Goal: Contribute content: Contribute content

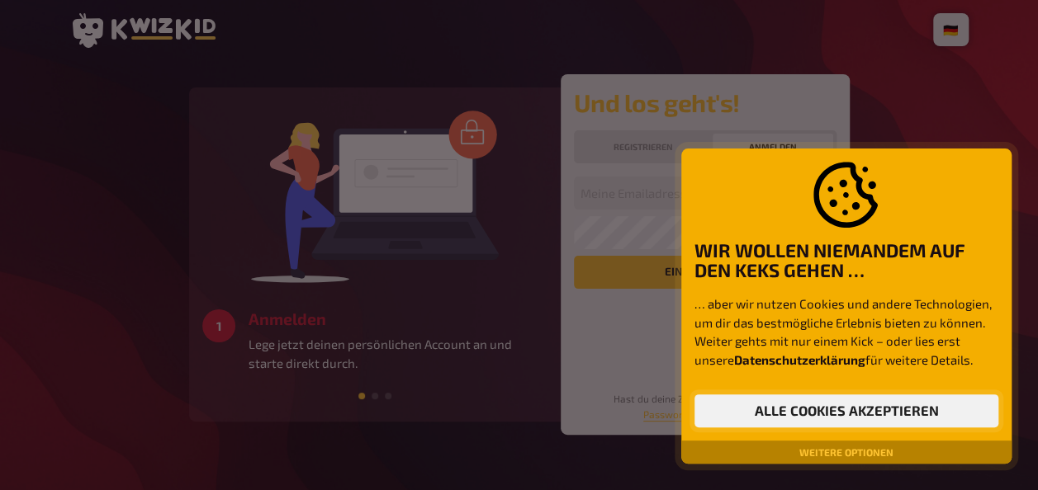
click at [845, 411] on button "Alle Cookies akzeptieren" at bounding box center [846, 411] width 304 height 33
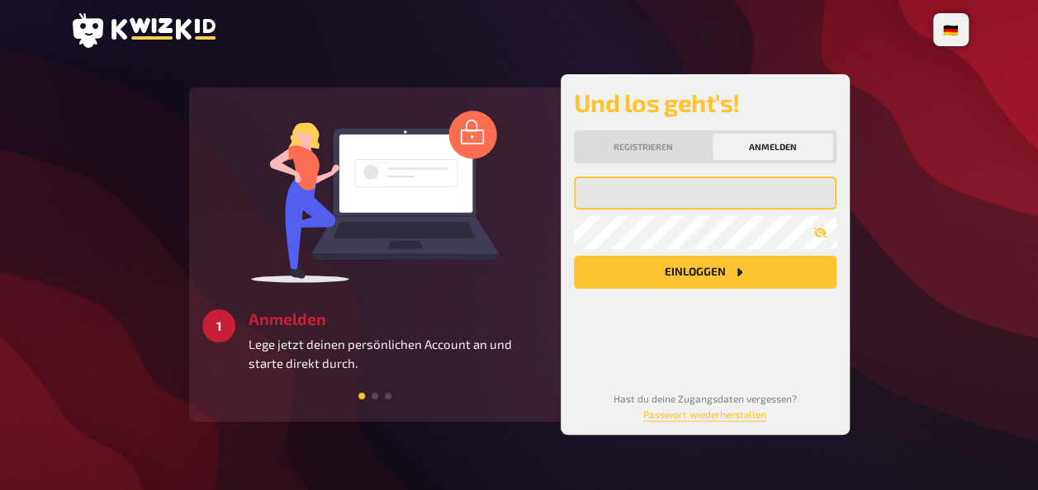
click at [725, 192] on input "email" at bounding box center [705, 193] width 263 height 33
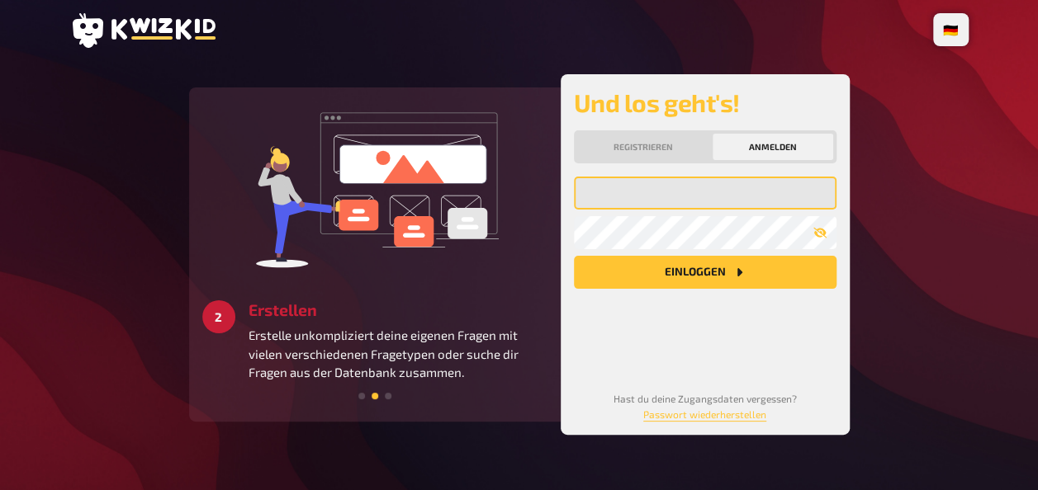
type input "josefinamehlis1@gmail.com"
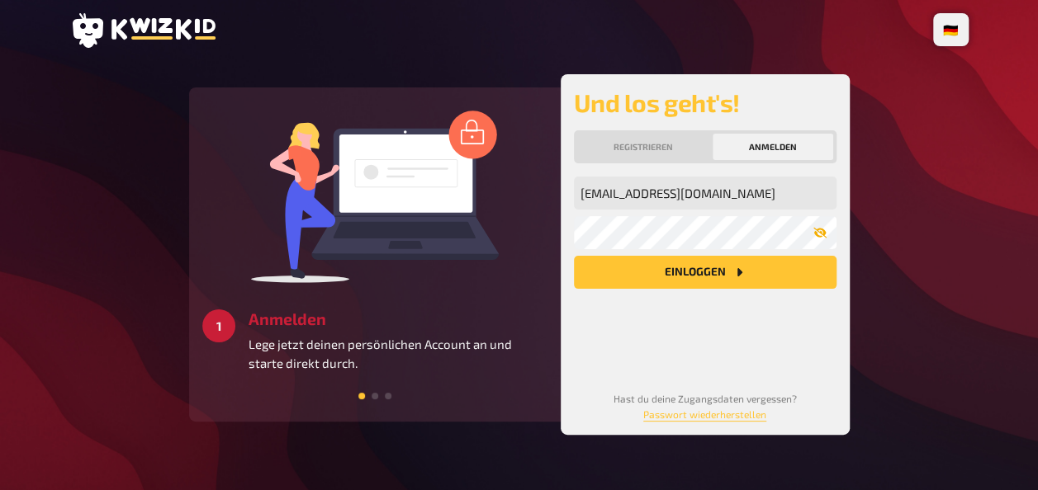
click at [821, 234] on icon "button" at bounding box center [819, 232] width 13 height 13
click at [765, 264] on button "Einloggen" at bounding box center [705, 272] width 263 height 33
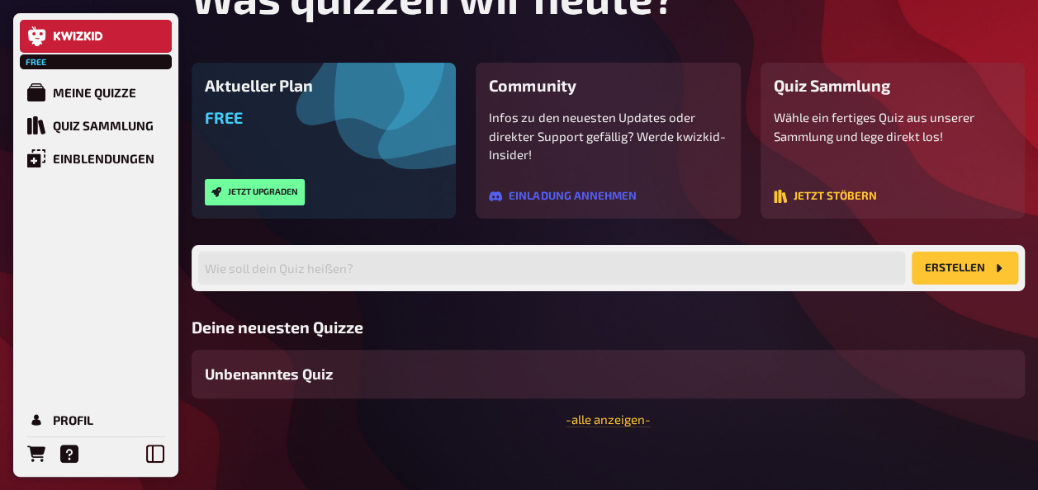
scroll to position [107, 0]
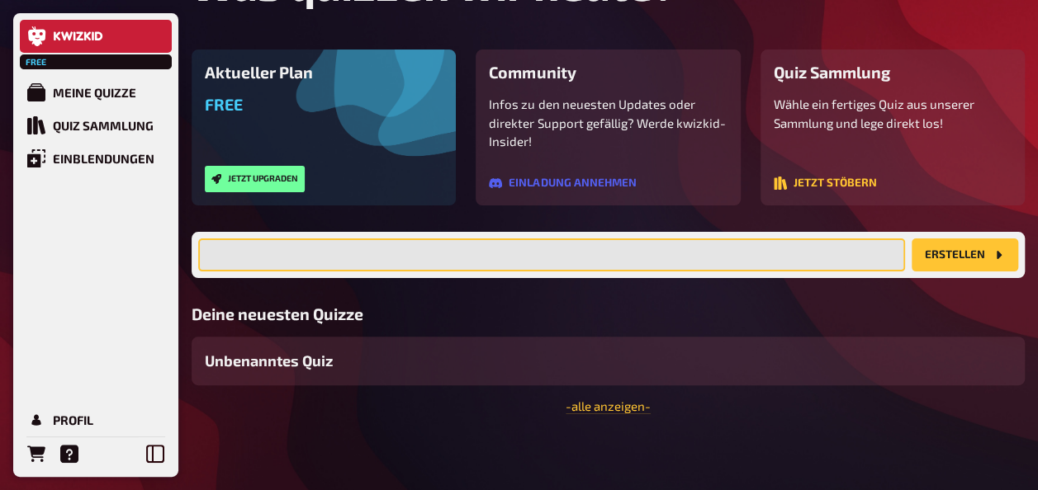
click at [490, 253] on input "text" at bounding box center [551, 255] width 707 height 33
type input "[PERSON_NAME] UND [PERSON_NAME]"
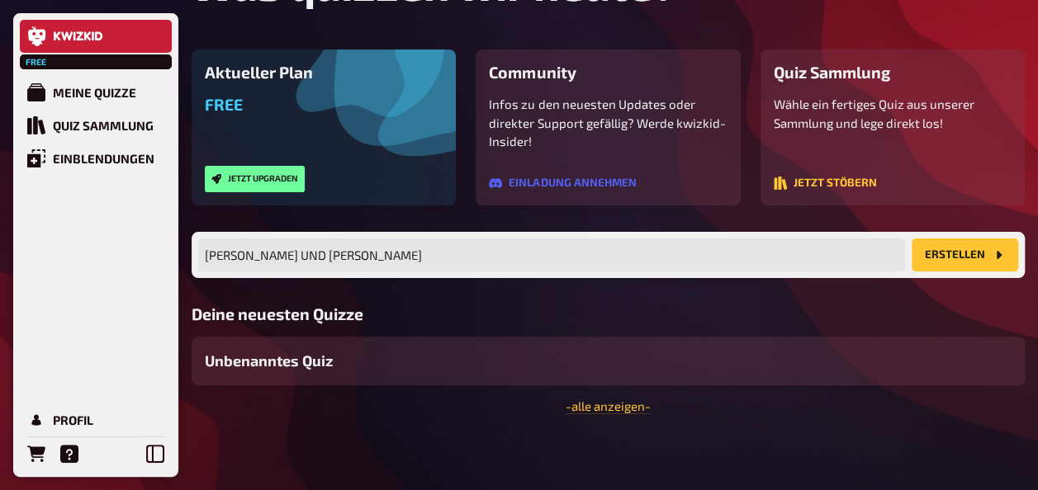
click at [1006, 258] on button "Erstellen" at bounding box center [965, 255] width 107 height 33
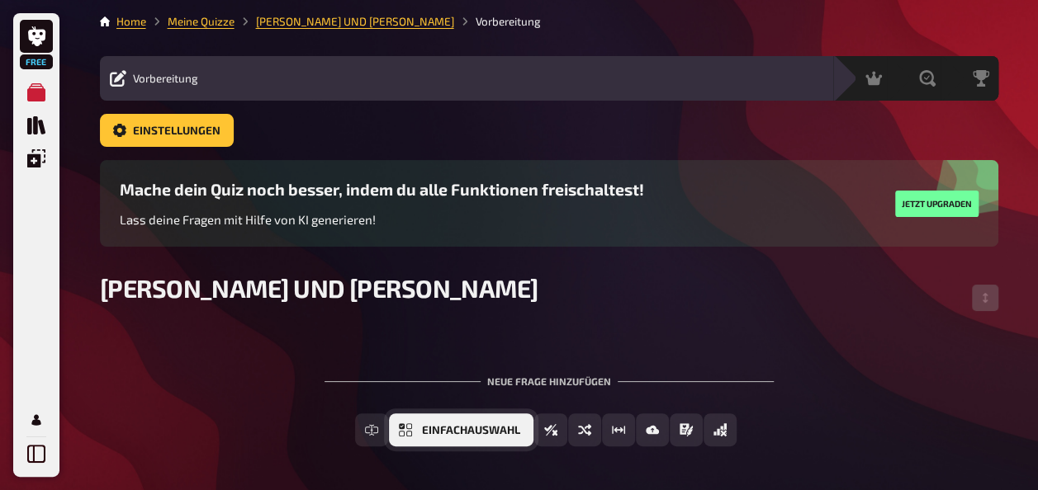
click at [517, 433] on span "Einfachauswahl" at bounding box center [471, 431] width 98 height 12
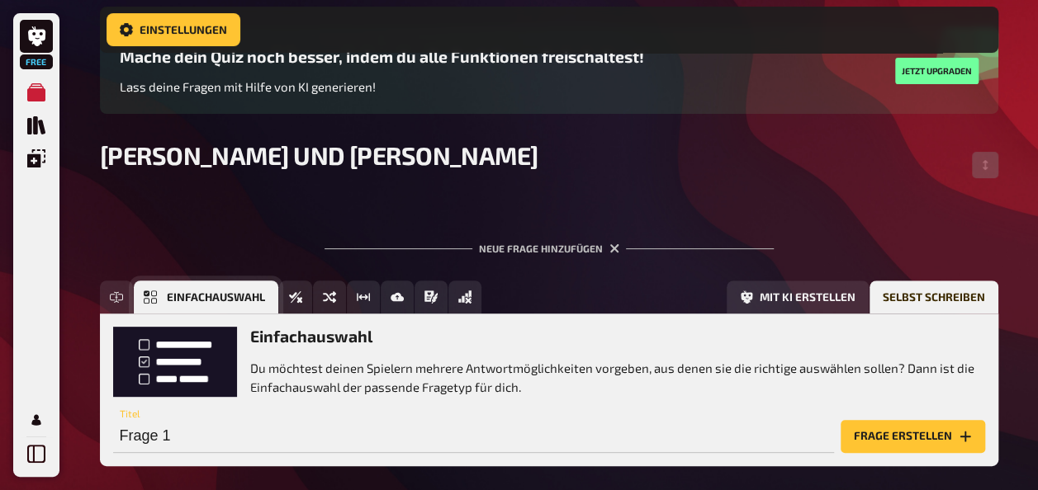
scroll to position [227, 0]
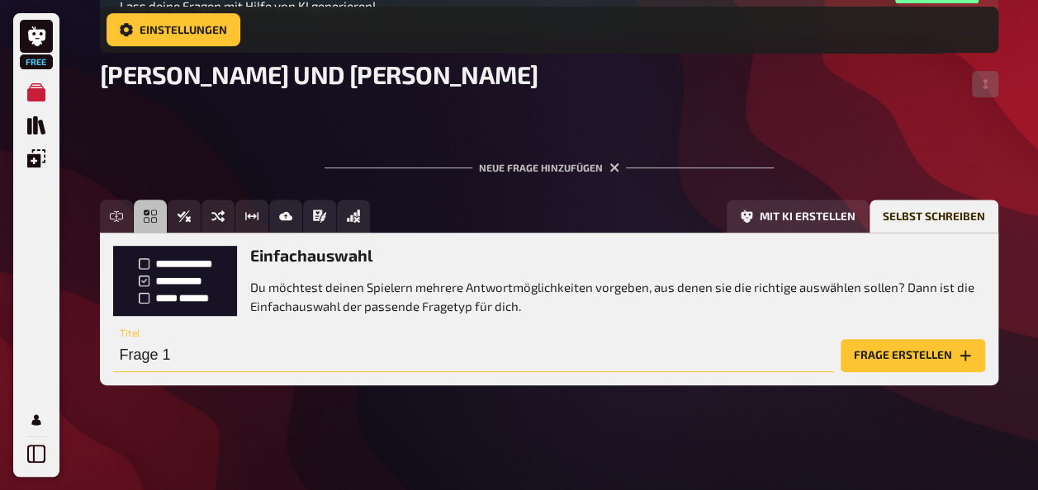
click at [279, 350] on input "Frage 1" at bounding box center [473, 355] width 721 height 33
type input "w"
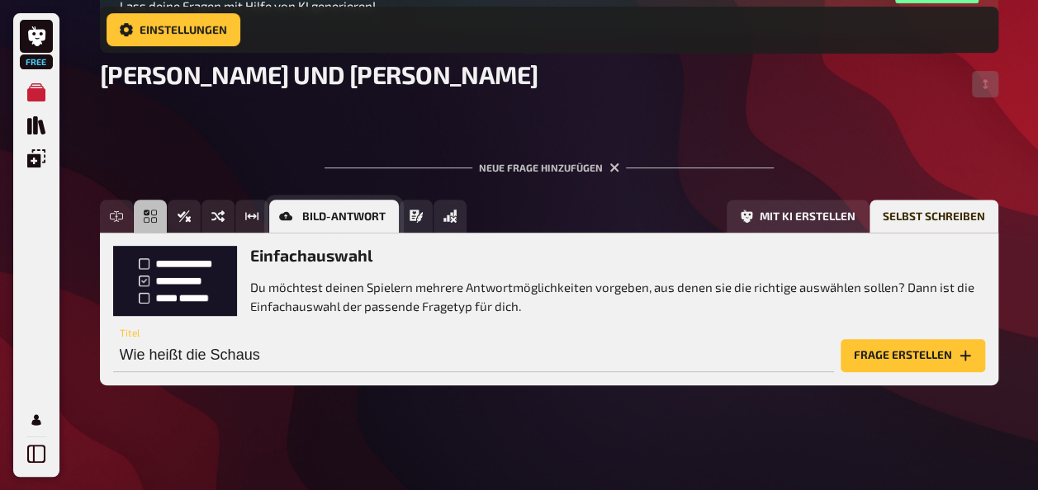
click at [295, 211] on button "Bild-Antwort" at bounding box center [334, 216] width 130 height 33
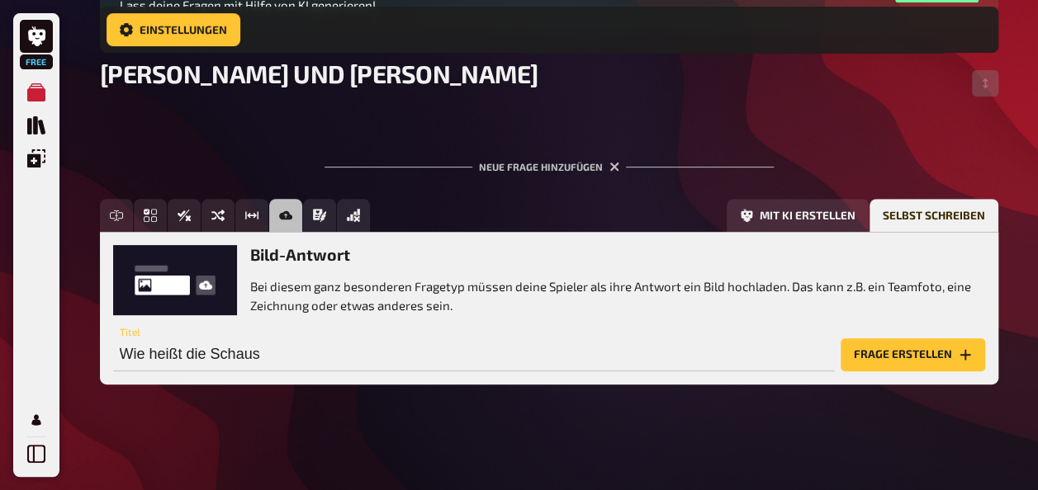
click at [202, 276] on div "Bild-Antwort Bei diesem ganz besonderen Fragetyp müssen deine Spieler als ihre …" at bounding box center [549, 279] width 872 height 69
click at [206, 271] on div "Bild-Antwort Bei diesem ganz besonderen Fragetyp müssen deine Spieler als ihre …" at bounding box center [549, 279] width 872 height 69
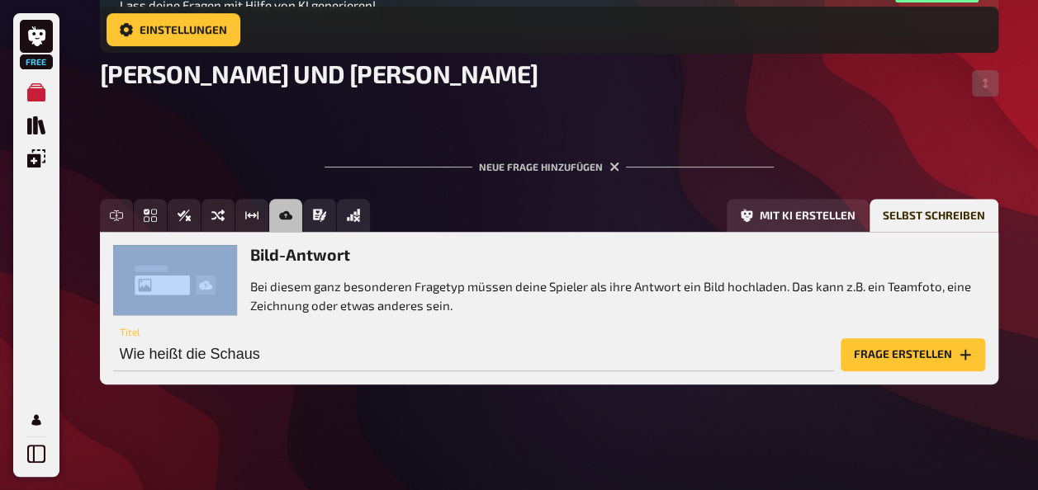
click at [206, 271] on div "Bild-Antwort Bei diesem ganz besonderen Fragetyp müssen deine Spieler als ihre …" at bounding box center [549, 279] width 872 height 69
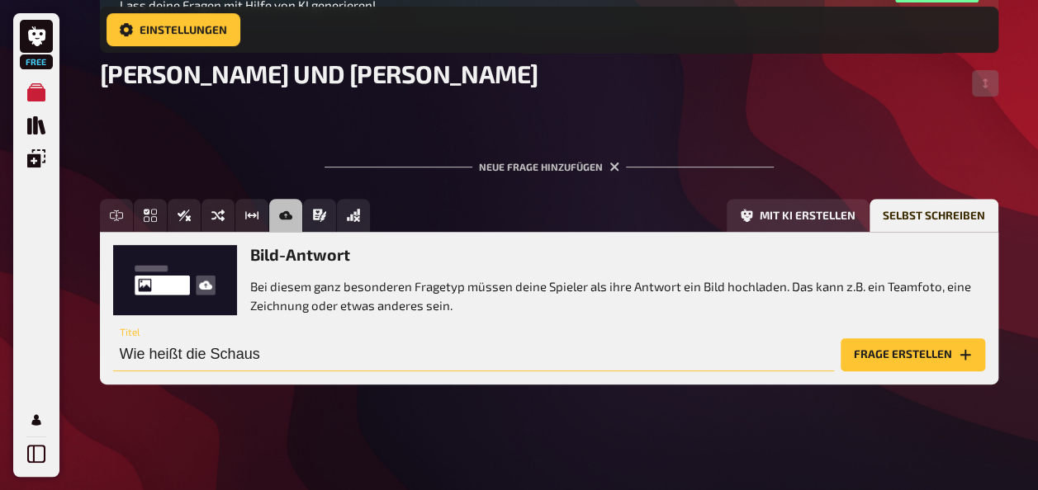
drag, startPoint x: 206, startPoint y: 271, endPoint x: 287, endPoint y: 353, distance: 115.6
click at [287, 353] on input "Wie heißt die Schaus" at bounding box center [473, 355] width 721 height 33
click at [272, 348] on input "Wie heißt die Schauspilerin und die Figur" at bounding box center [473, 355] width 721 height 33
type input "Wie heißt die Schauspielerin und die Figur"
click at [949, 353] on button "Frage erstellen" at bounding box center [913, 355] width 144 height 33
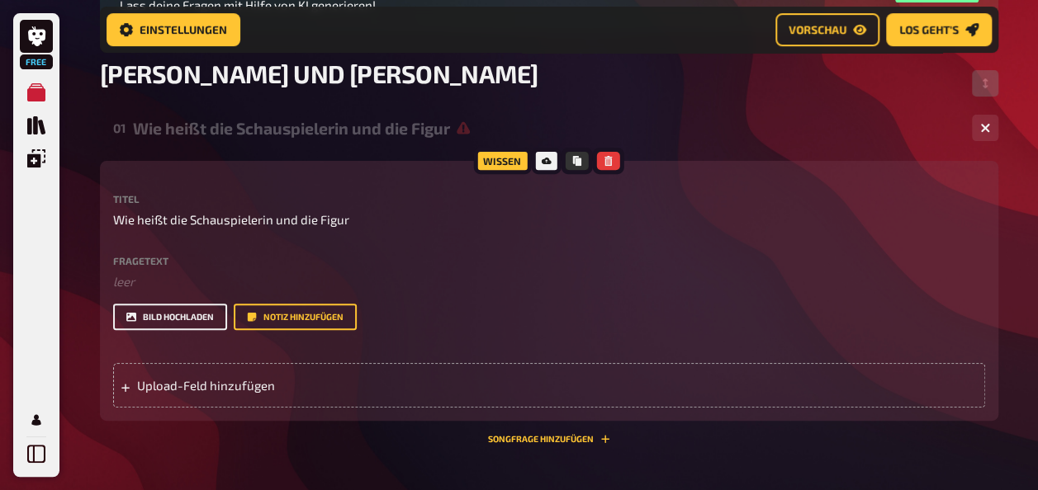
click at [211, 318] on button "Bild hochladen" at bounding box center [170, 317] width 114 height 26
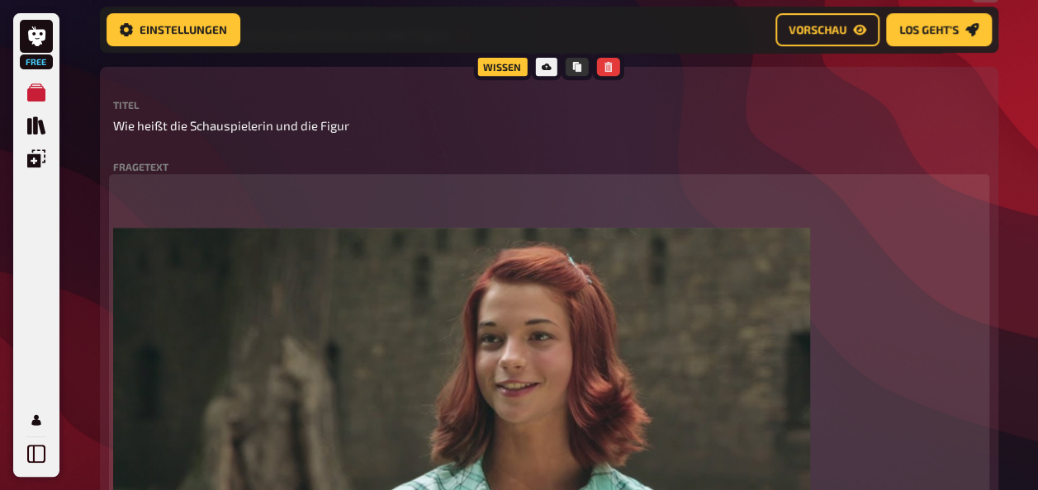
scroll to position [323, 0]
click at [144, 187] on p at bounding box center [549, 196] width 872 height 37
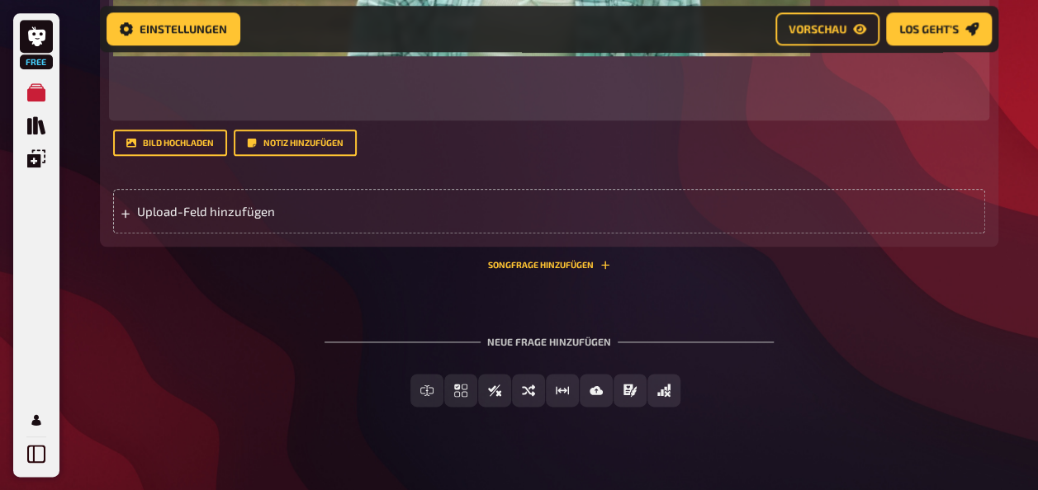
scroll to position [870, 0]
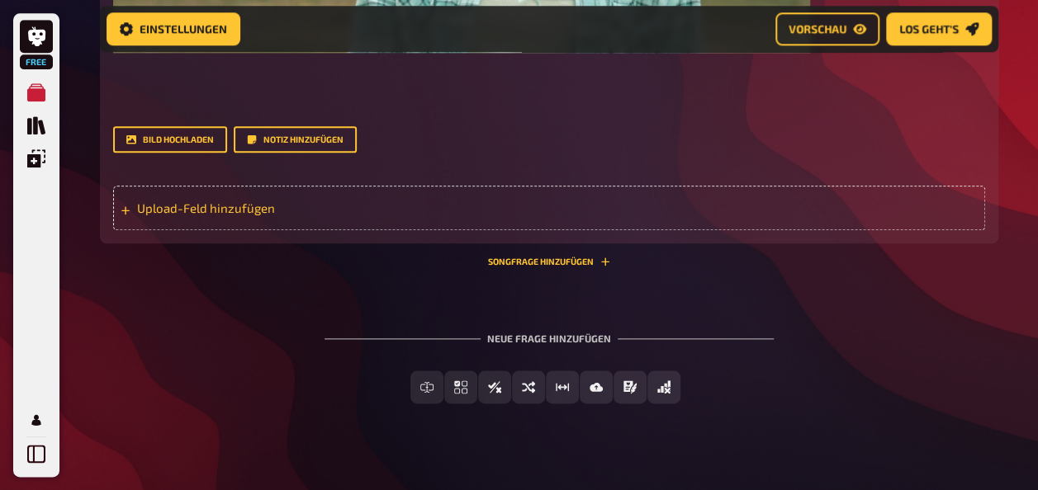
click at [287, 215] on span "Upload-Feld hinzufügen" at bounding box center [265, 208] width 257 height 15
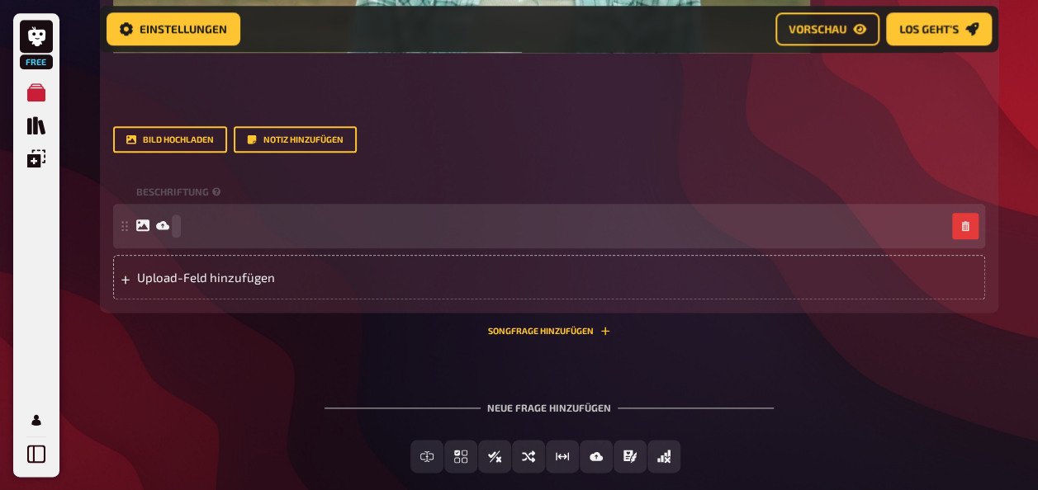
click at [223, 234] on div at bounding box center [540, 226] width 809 height 15
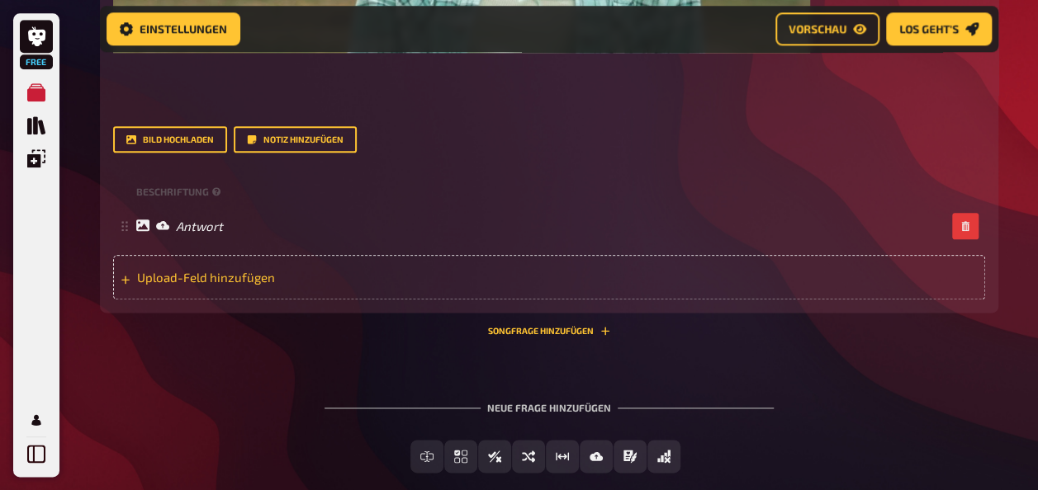
click at [450, 300] on div "Upload-Feld hinzufügen" at bounding box center [549, 277] width 872 height 45
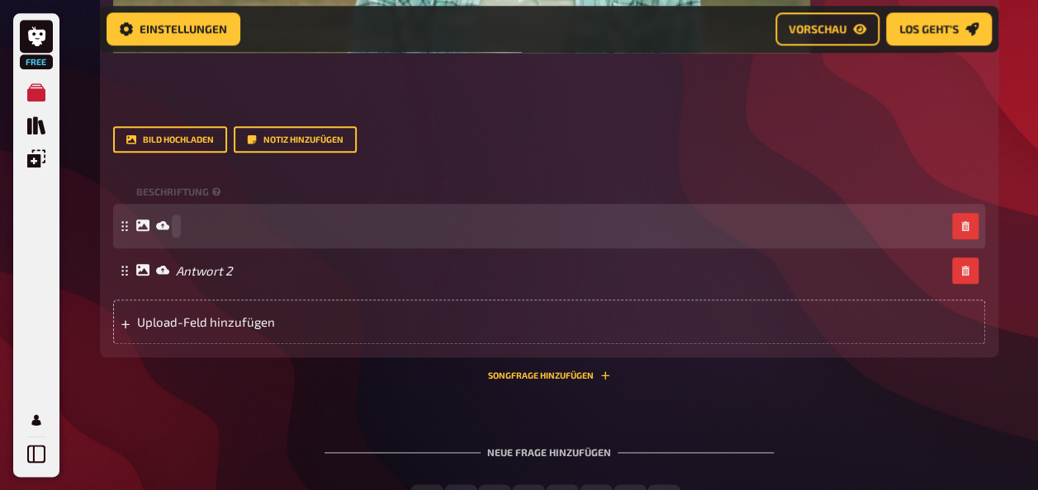
click at [385, 234] on div at bounding box center [540, 226] width 809 height 15
click at [177, 234] on span "Lisa Marie Koroll" at bounding box center [222, 226] width 93 height 15
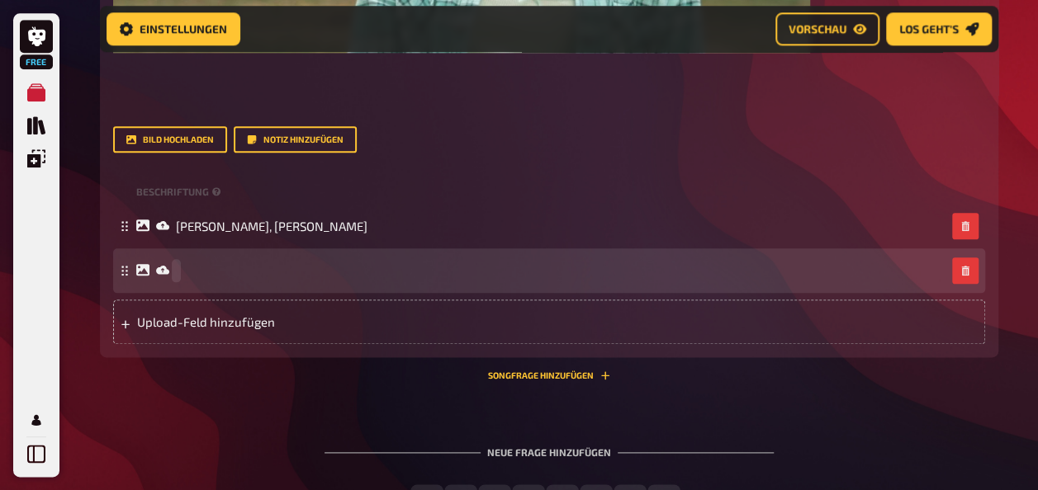
click at [242, 278] on div at bounding box center [540, 270] width 809 height 15
click at [313, 278] on span "Tina Martin, Lisa Marie Kroll" at bounding box center [272, 270] width 192 height 15
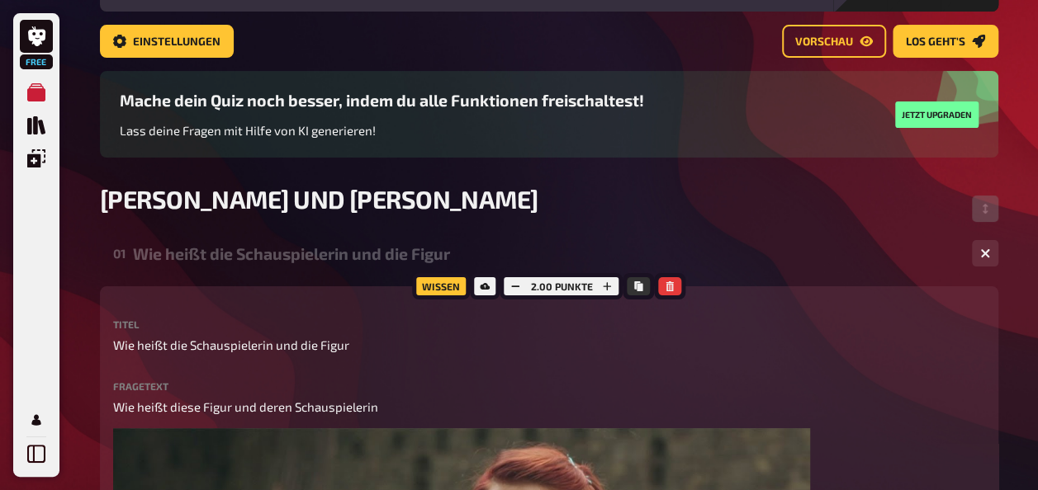
scroll to position [92, 0]
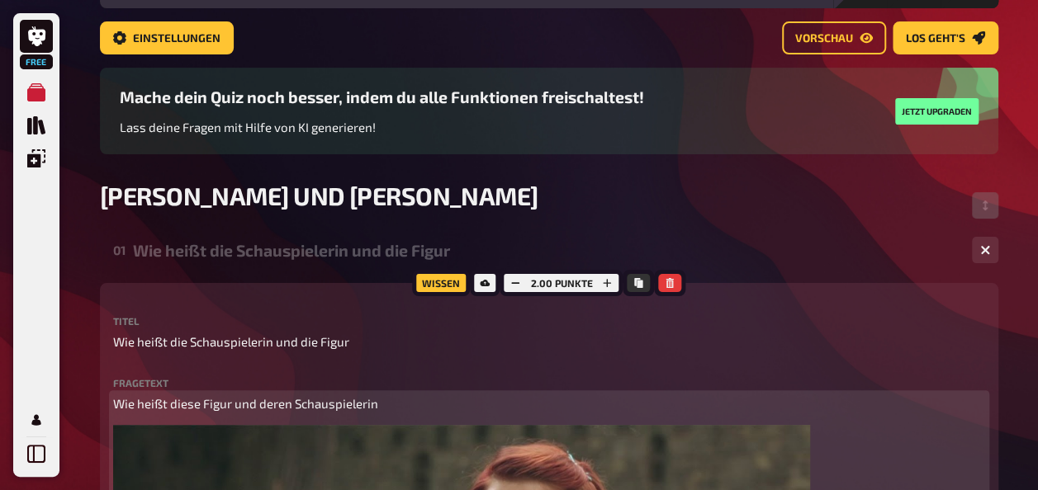
click at [400, 395] on p "Wie heißt diese Figur und deren Schauspielerin" at bounding box center [549, 404] width 872 height 19
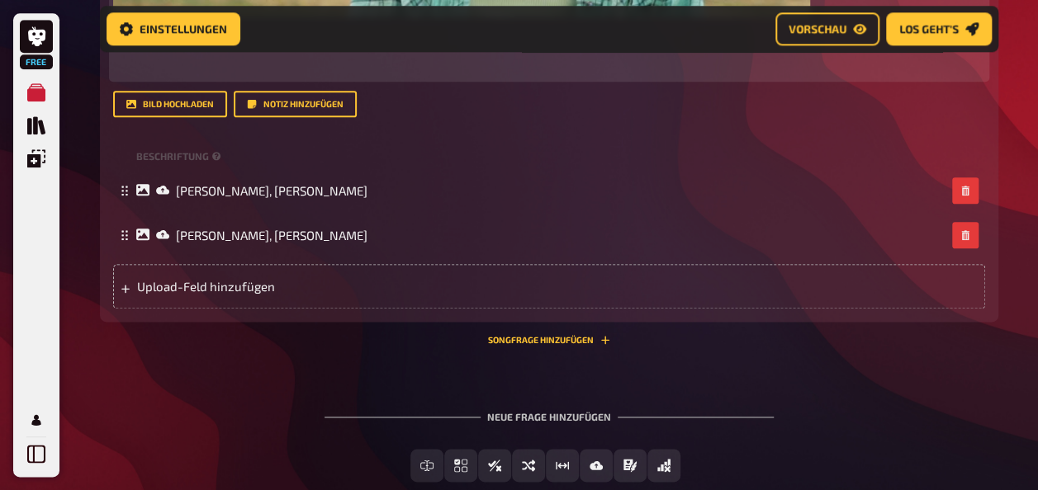
scroll to position [910, 0]
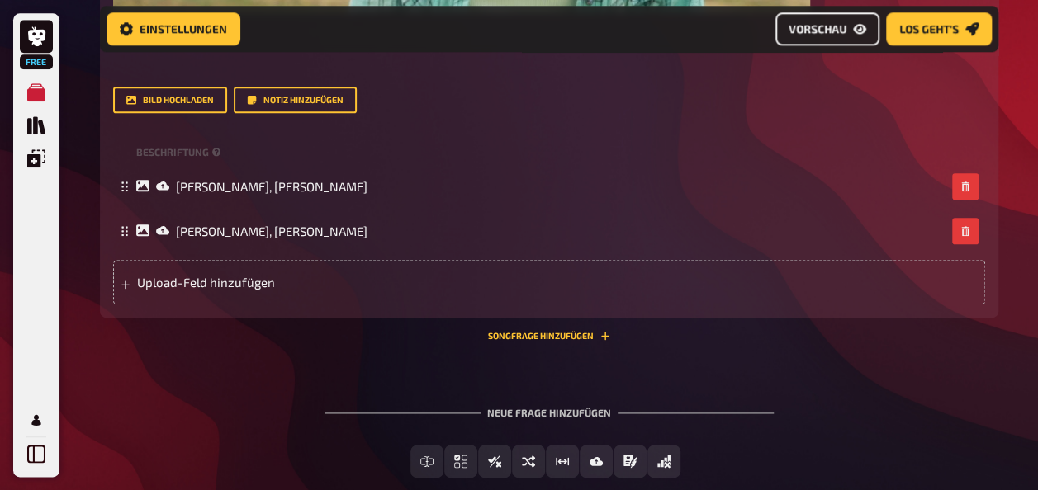
click at [845, 26] on button "Vorschau" at bounding box center [827, 29] width 104 height 33
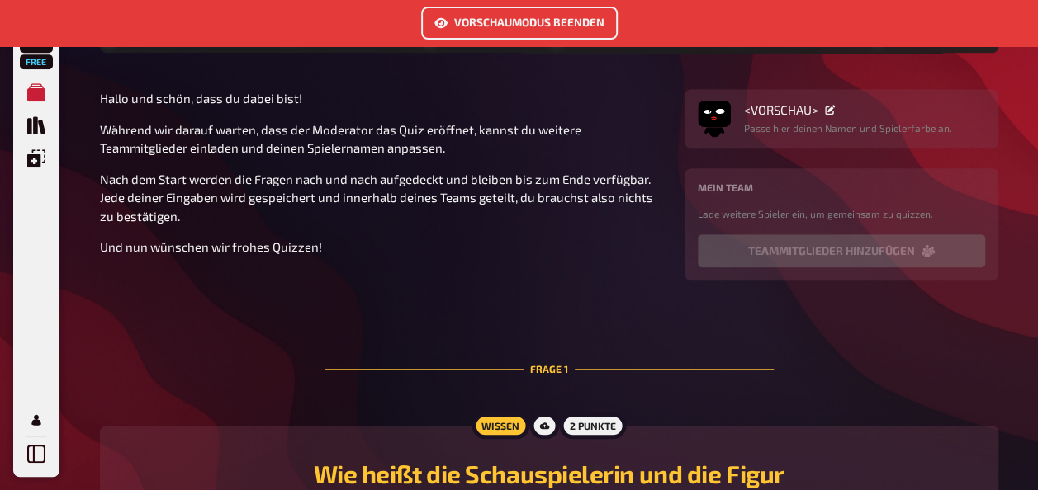
scroll to position [431, 0]
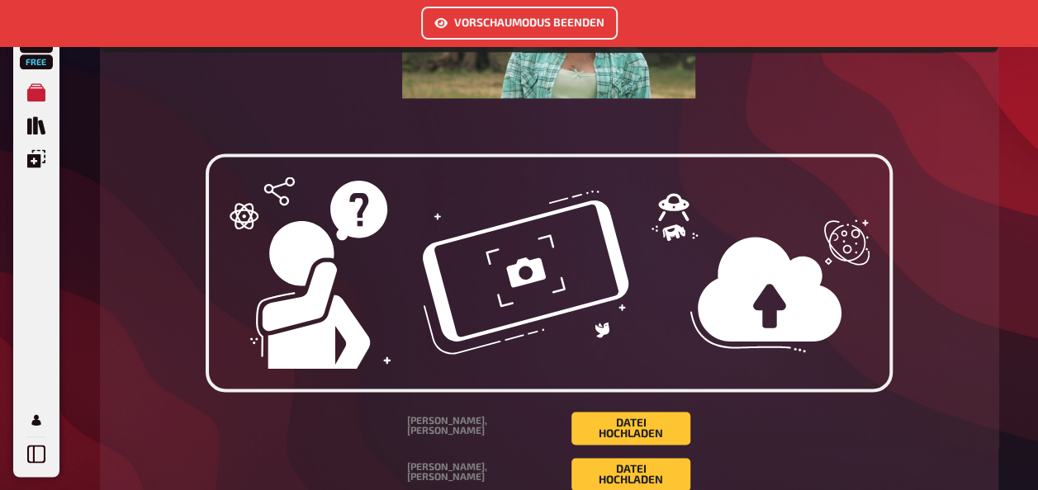
click at [806, 330] on img at bounding box center [549, 273] width 687 height 239
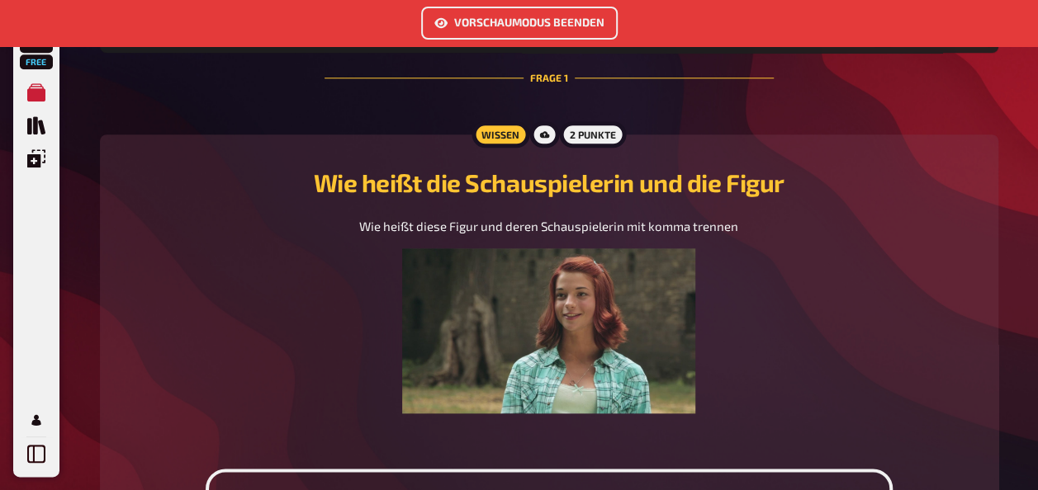
scroll to position [729, 0]
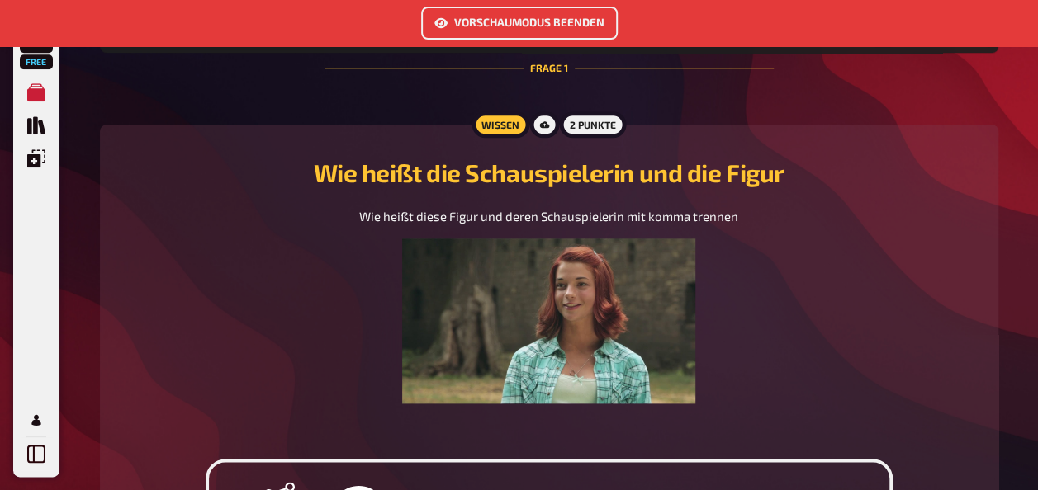
click at [692, 360] on img at bounding box center [549, 321] width 294 height 165
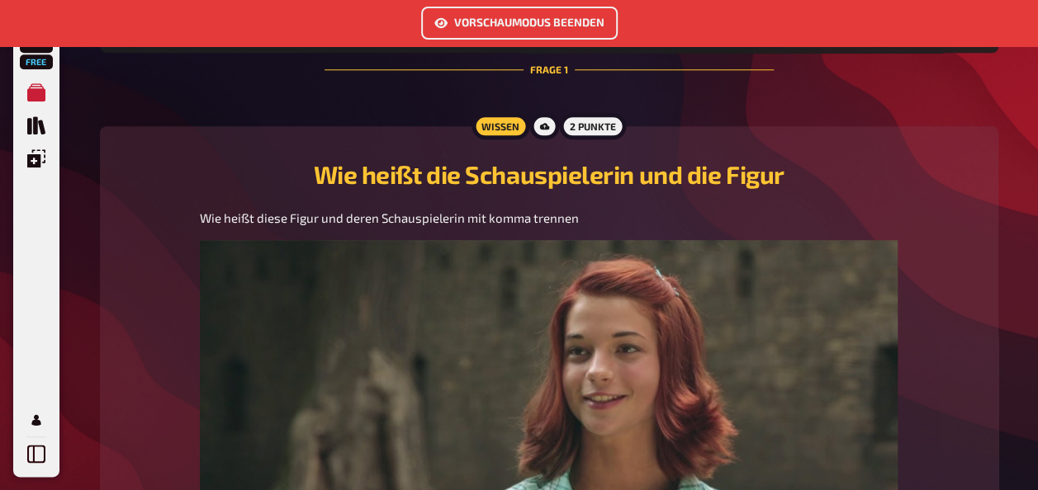
scroll to position [761, 0]
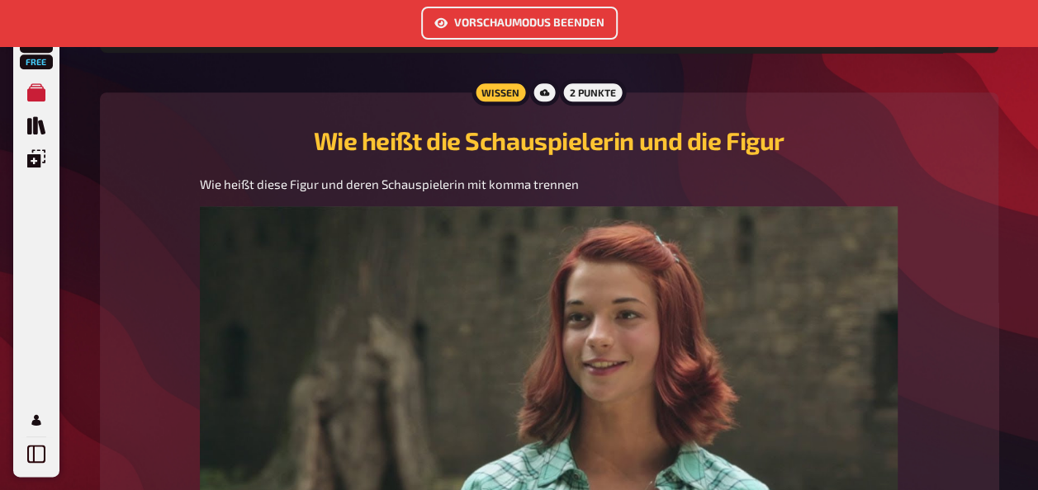
click at [750, 414] on img at bounding box center [549, 402] width 698 height 392
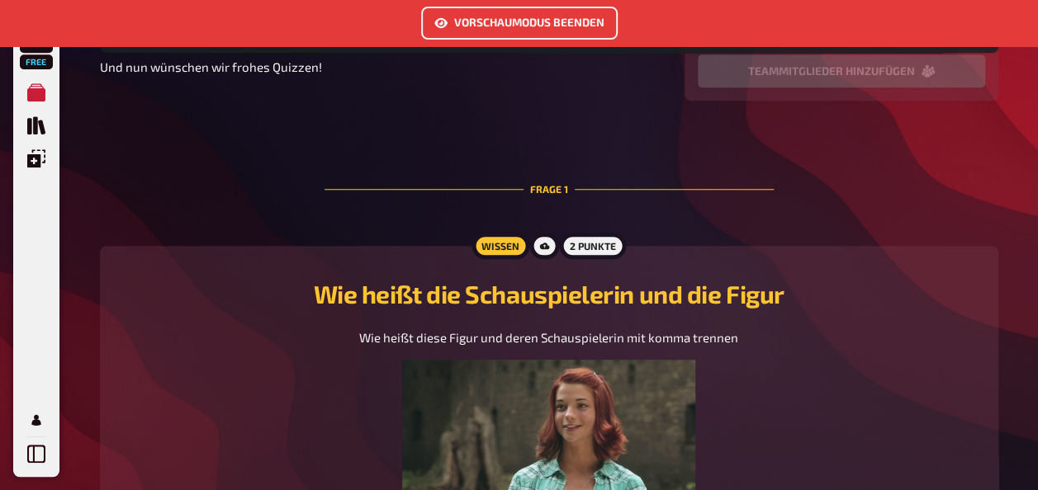
scroll to position [601, 0]
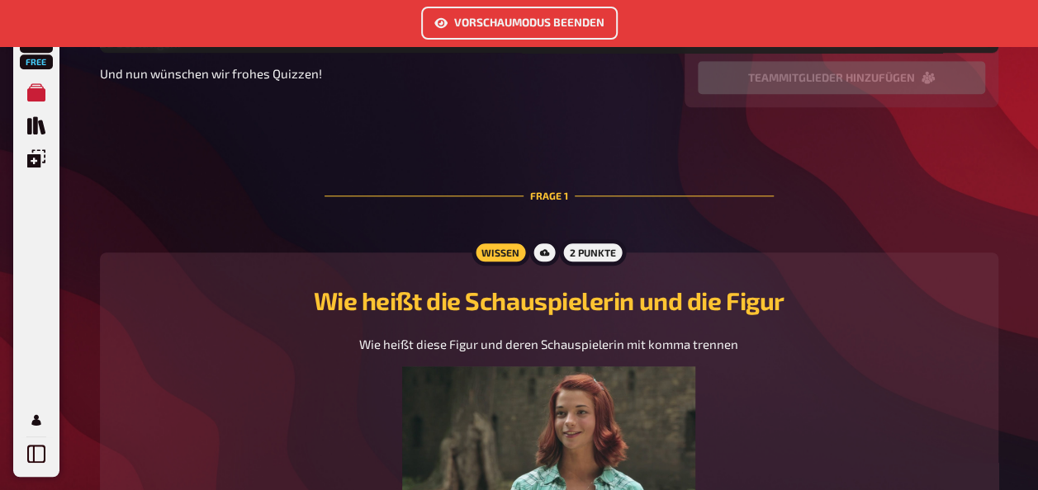
click at [579, 21] on button "Vorschaumodus beenden" at bounding box center [519, 23] width 197 height 33
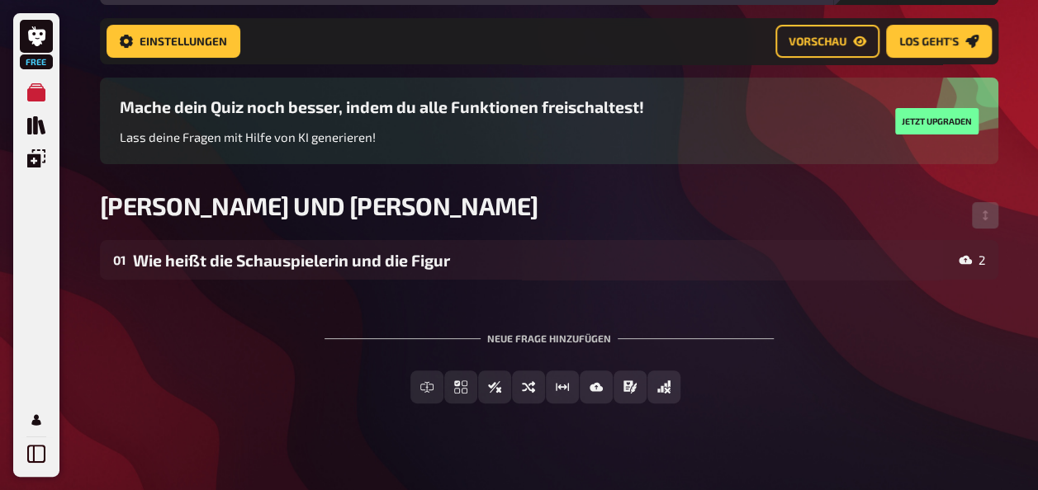
scroll to position [94, 0]
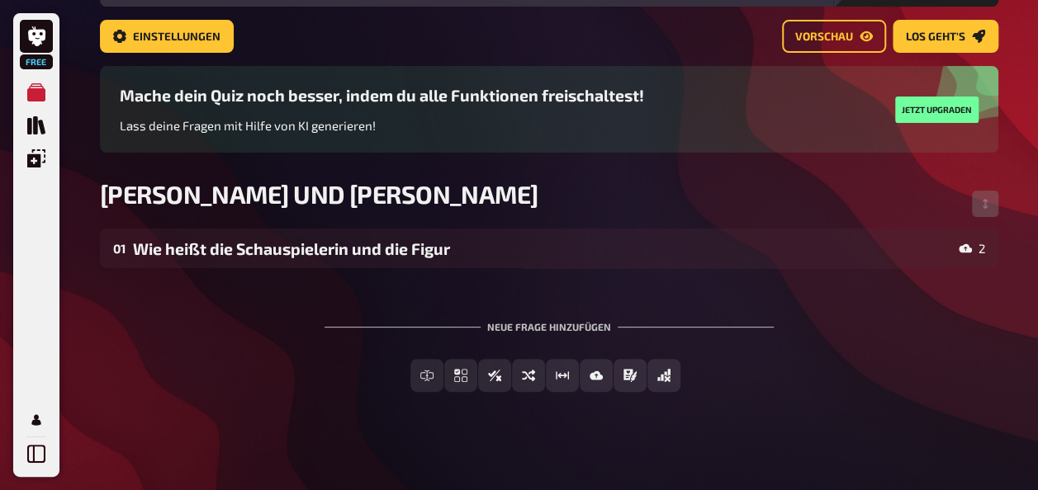
click at [972, 244] on div "2" at bounding box center [972, 248] width 26 height 13
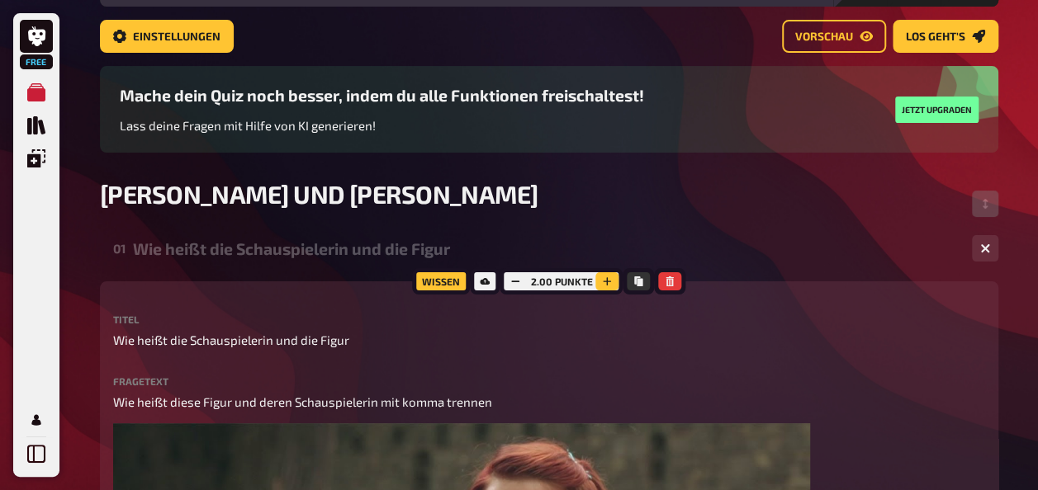
click at [604, 277] on icon "button" at bounding box center [607, 282] width 10 height 10
click at [604, 277] on icon "button" at bounding box center [608, 282] width 10 height 10
click at [604, 277] on icon "button" at bounding box center [607, 282] width 10 height 10
click at [513, 281] on icon "button" at bounding box center [515, 282] width 10 height 10
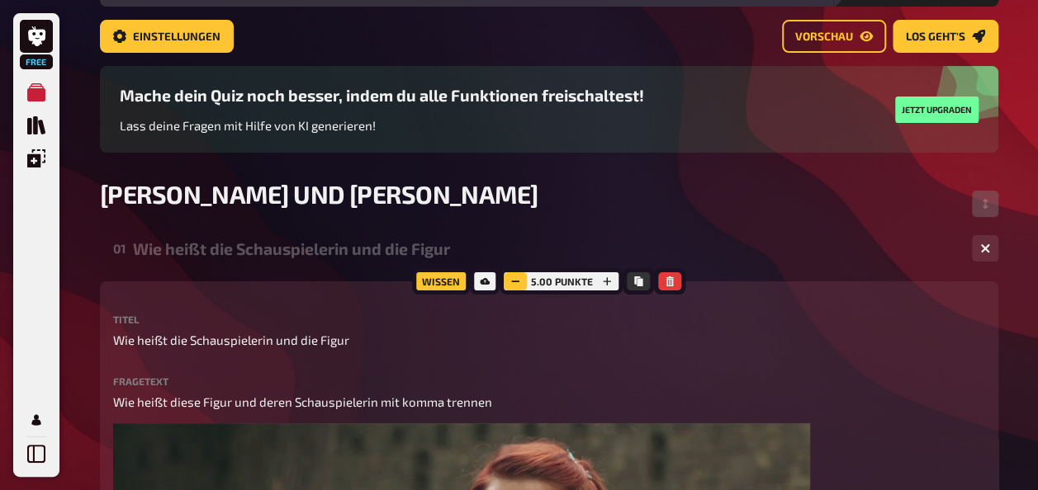
click at [513, 281] on icon "button" at bounding box center [515, 282] width 10 height 10
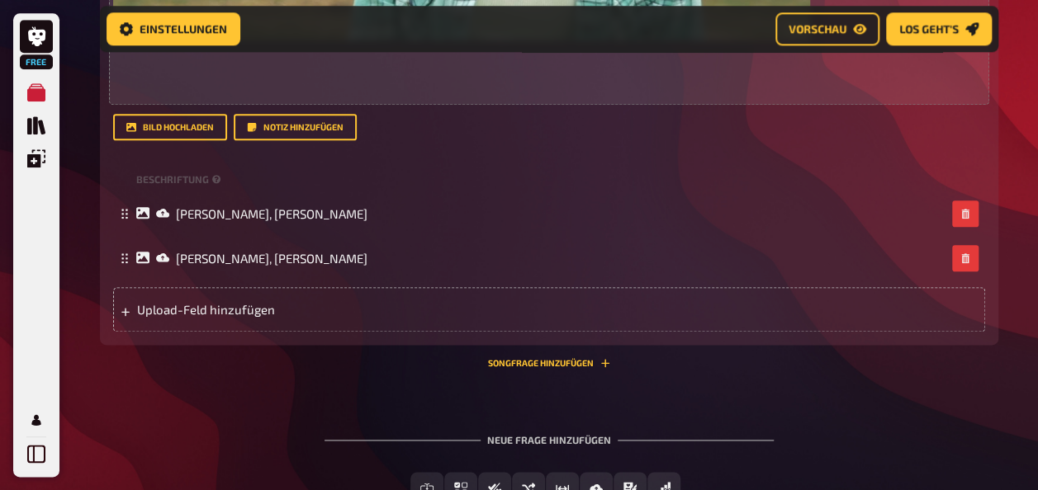
scroll to position [1023, 0]
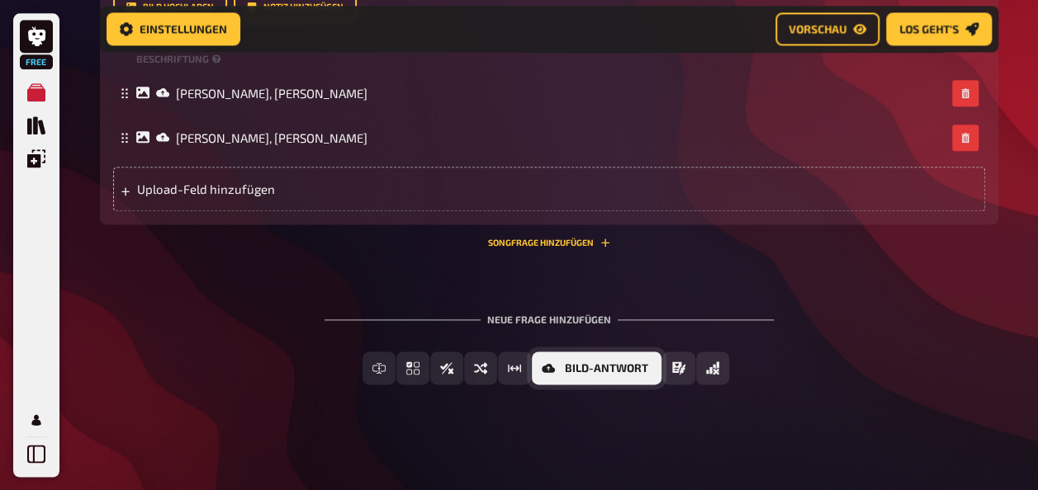
click at [631, 378] on button "Bild-Antwort" at bounding box center [597, 368] width 130 height 33
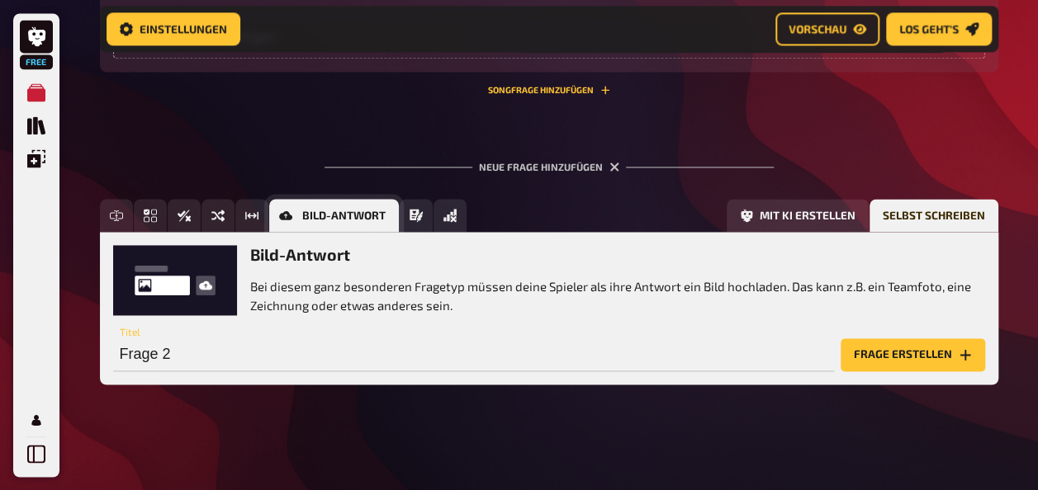
scroll to position [1175, 0]
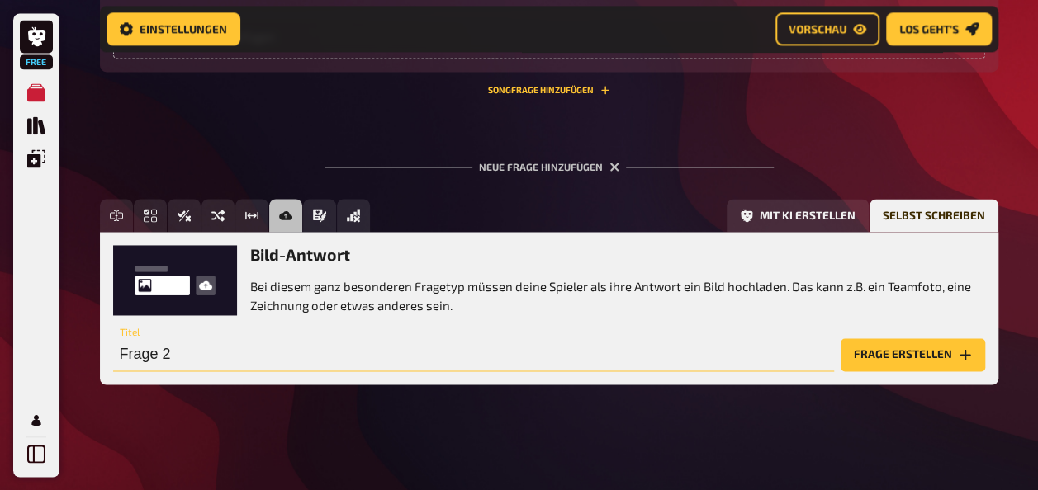
click at [384, 357] on input "Frage 2" at bounding box center [473, 355] width 721 height 33
click at [916, 362] on button "Frage erstellen" at bounding box center [913, 355] width 144 height 33
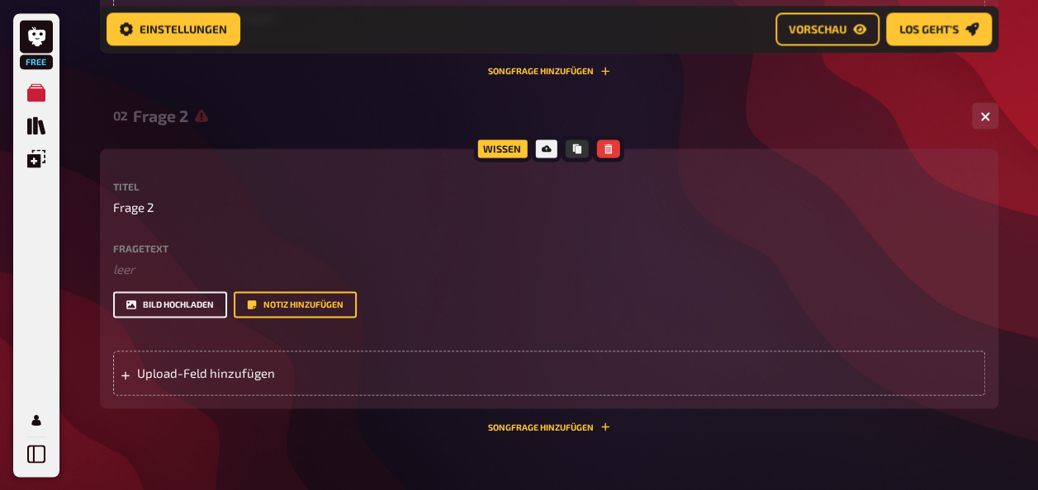
click at [175, 317] on button "Bild hochladen" at bounding box center [170, 304] width 114 height 26
drag, startPoint x: 323, startPoint y: 284, endPoint x: 178, endPoint y: 325, distance: 150.3
click at [178, 318] on button "Bild hochladen" at bounding box center [170, 304] width 114 height 26
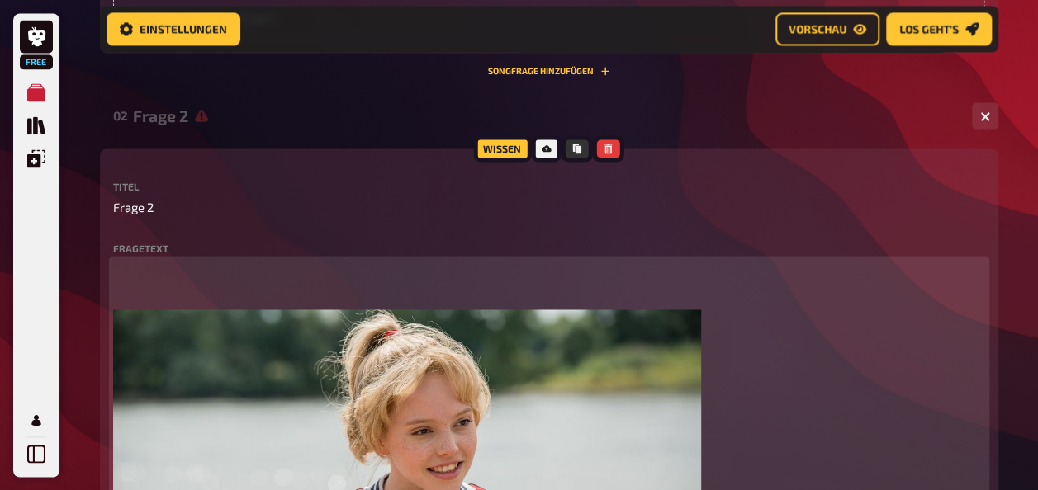
click at [569, 296] on p at bounding box center [549, 278] width 872 height 37
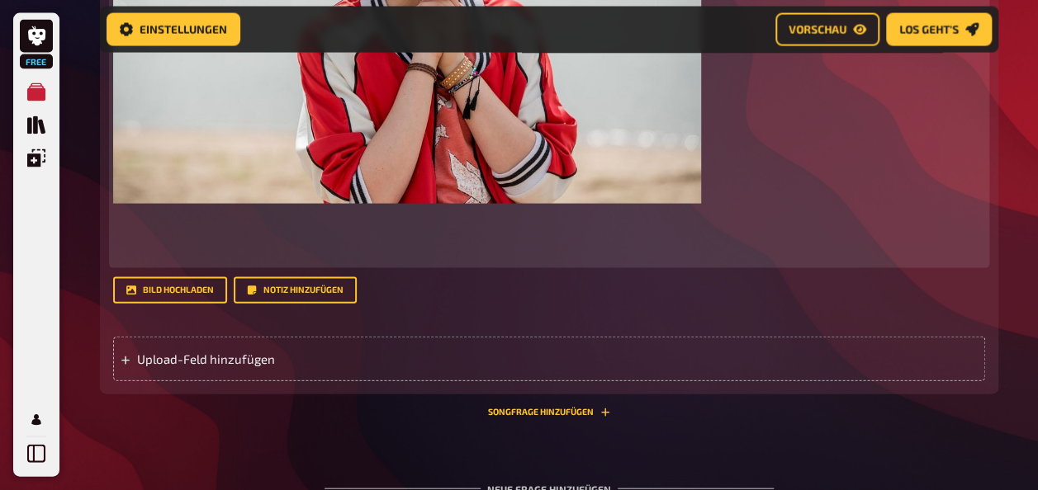
scroll to position [1733, 0]
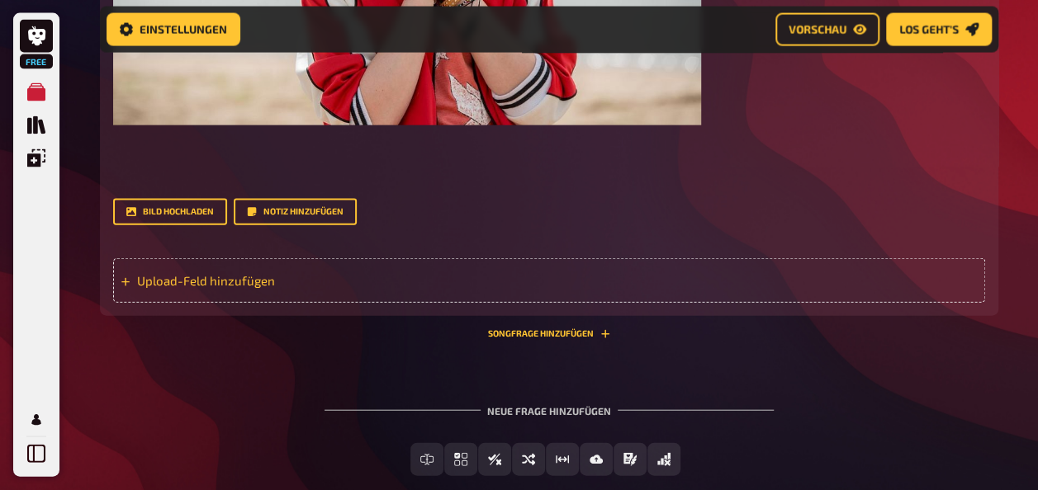
click at [169, 288] on span "Upload-Feld hinzufügen" at bounding box center [265, 280] width 257 height 15
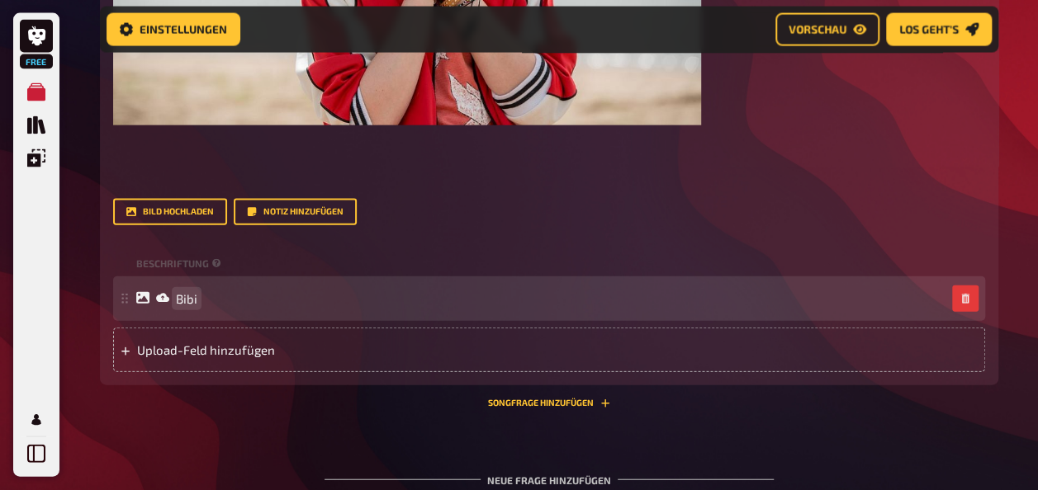
click at [197, 306] on div "Bibi" at bounding box center [540, 298] width 809 height 15
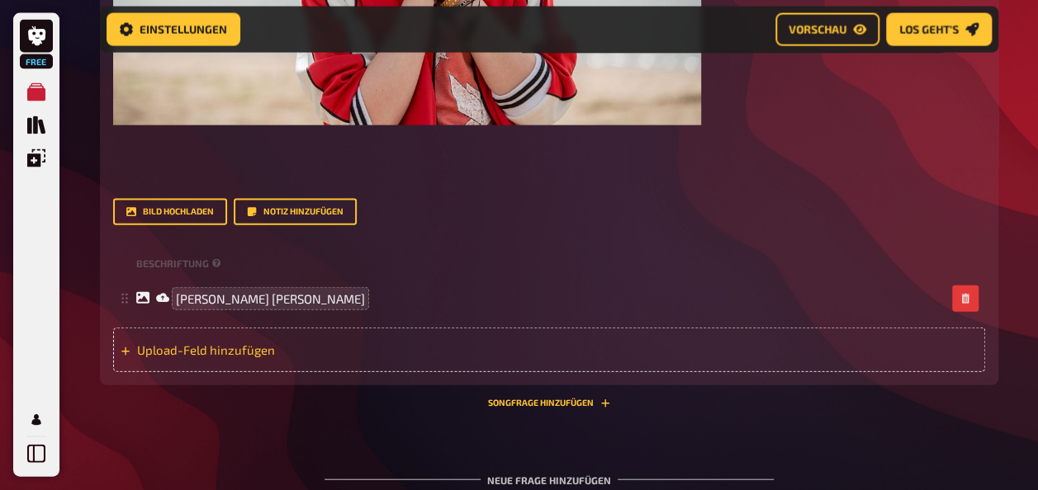
click at [197, 372] on div "Upload-Feld hinzufügen" at bounding box center [549, 350] width 872 height 45
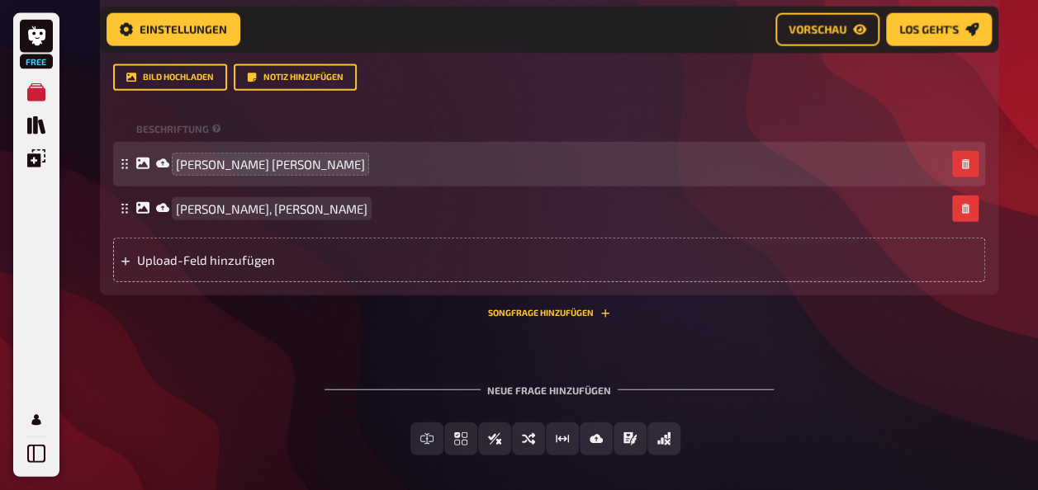
scroll to position [1965, 0]
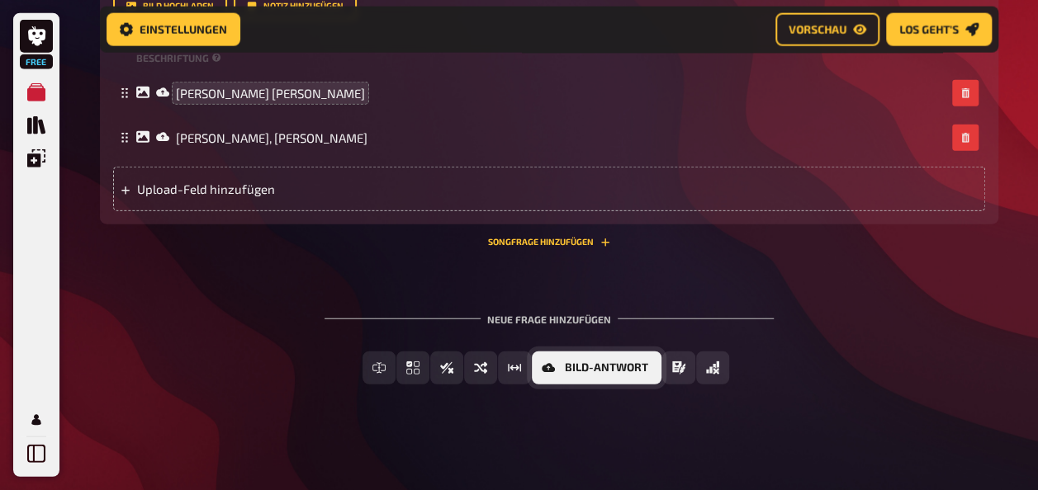
click at [611, 374] on span "Bild-Antwort" at bounding box center [606, 368] width 83 height 12
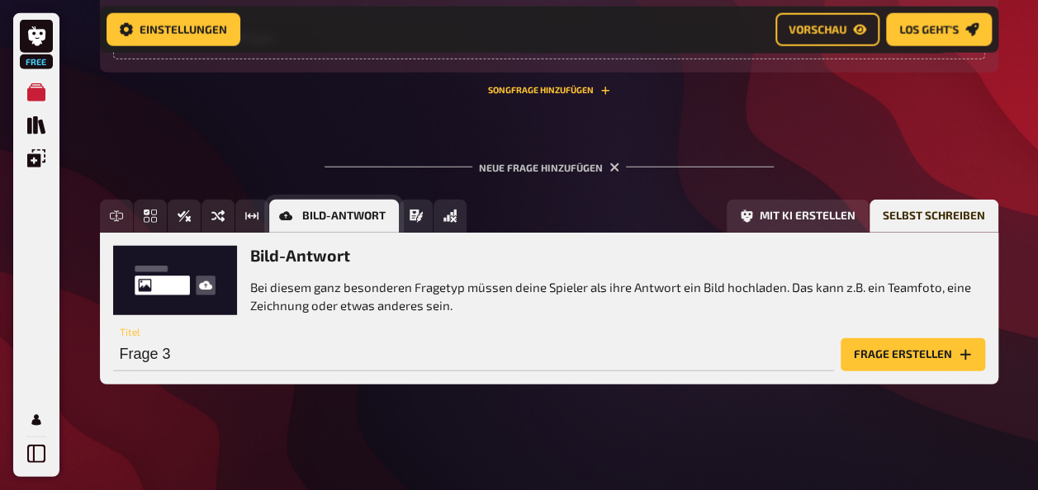
scroll to position [2128, 0]
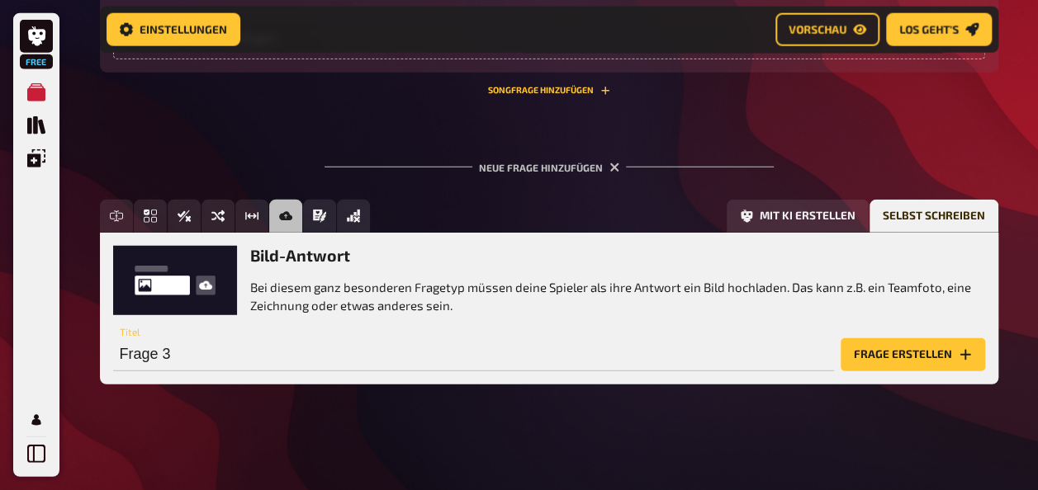
click at [913, 337] on div "Frage 3 Titel Frage erstellen" at bounding box center [549, 347] width 872 height 50
click at [916, 352] on button "Frage erstellen" at bounding box center [913, 355] width 144 height 33
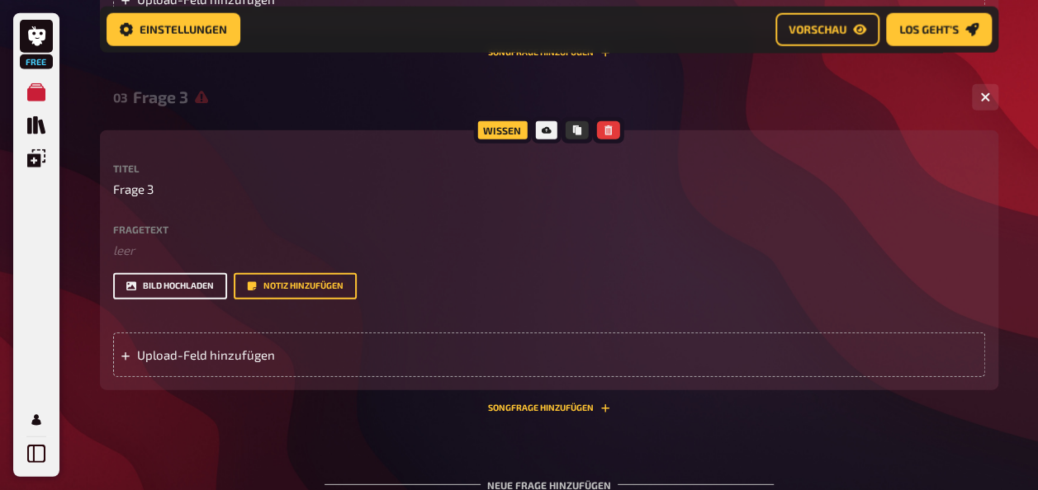
click at [191, 300] on button "Bild hochladen" at bounding box center [170, 286] width 114 height 26
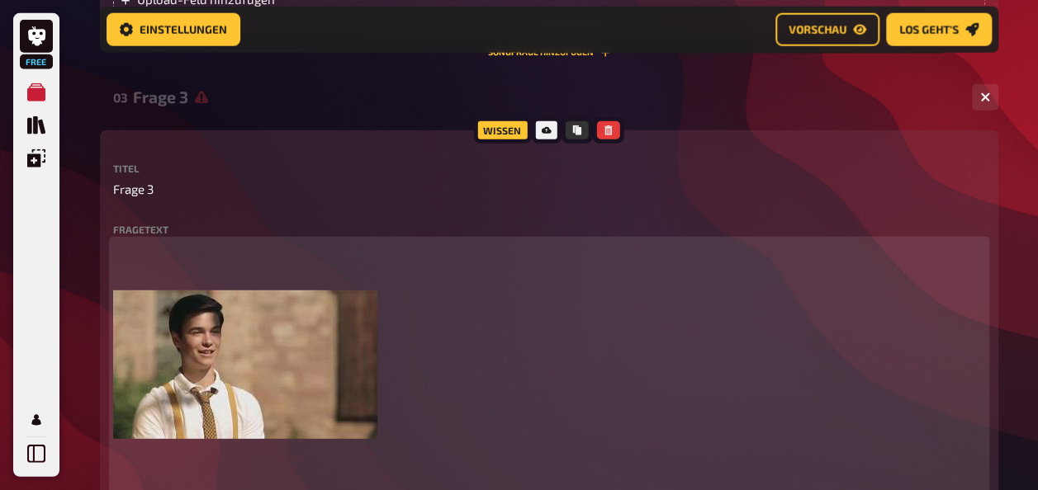
click at [319, 278] on p at bounding box center [549, 259] width 872 height 37
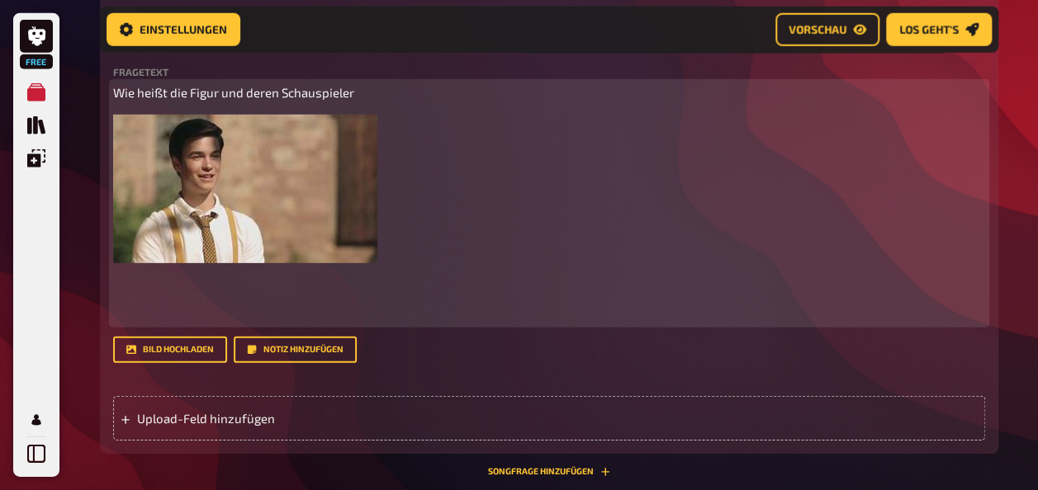
scroll to position [2295, 0]
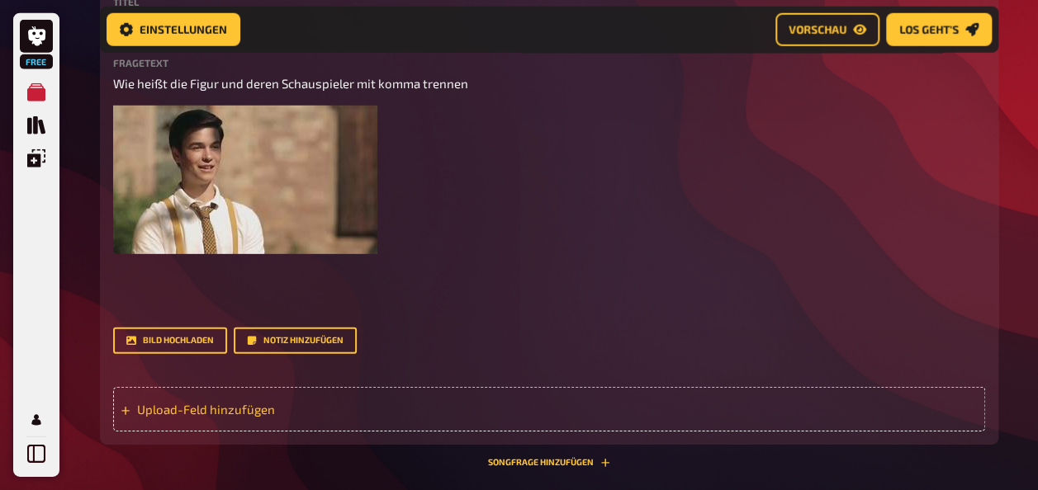
click at [234, 432] on div "Upload-Feld hinzufügen" at bounding box center [549, 409] width 872 height 45
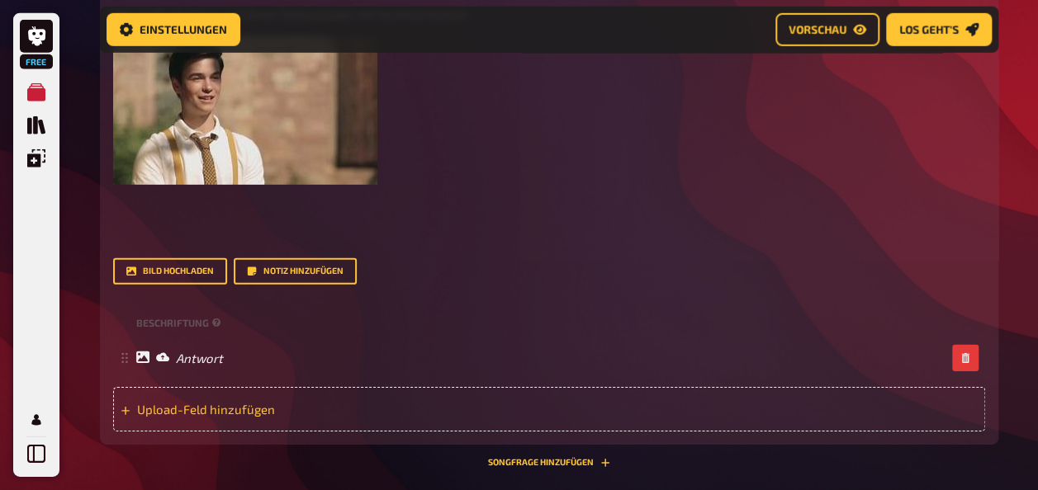
scroll to position [2378, 0]
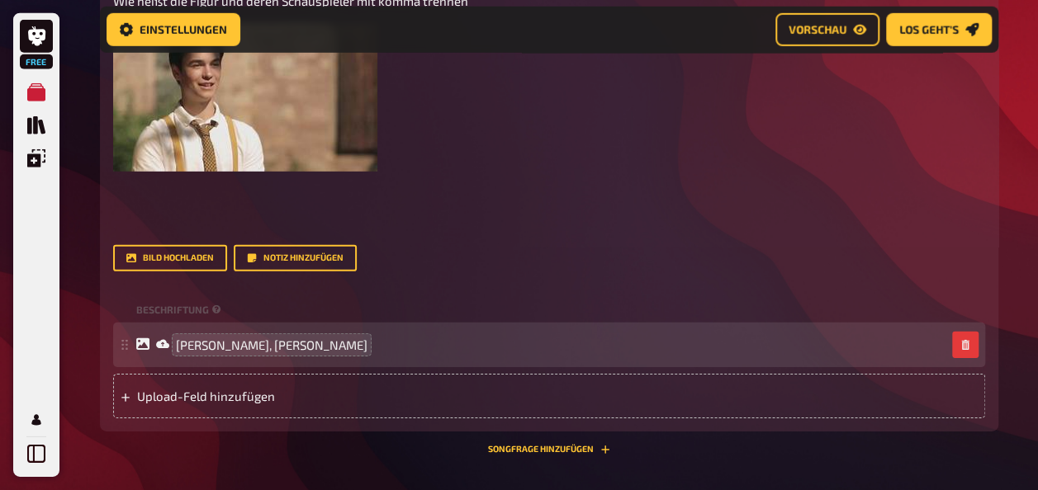
click at [268, 353] on div "[PERSON_NAME], [PERSON_NAME]" at bounding box center [540, 345] width 809 height 15
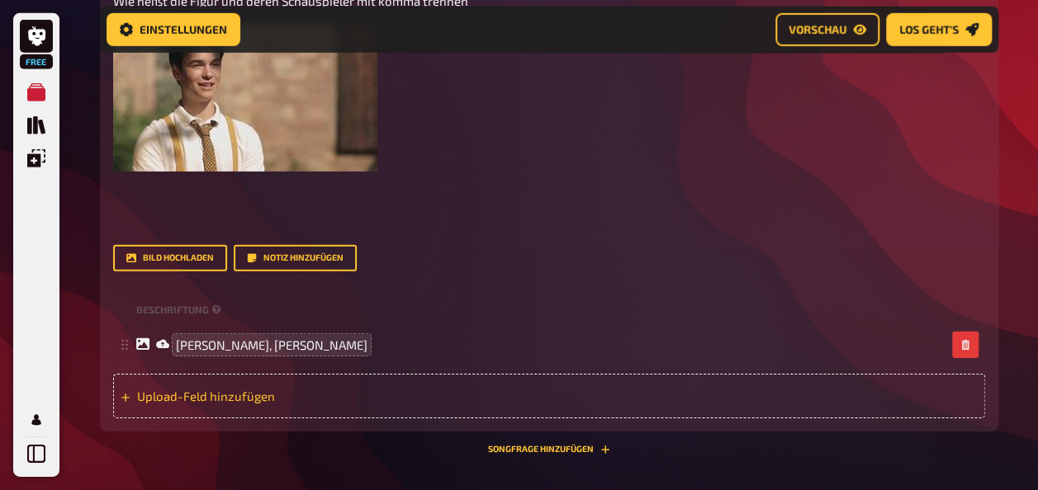
click at [253, 404] on span "Upload-Feld hinzufügen" at bounding box center [265, 396] width 257 height 15
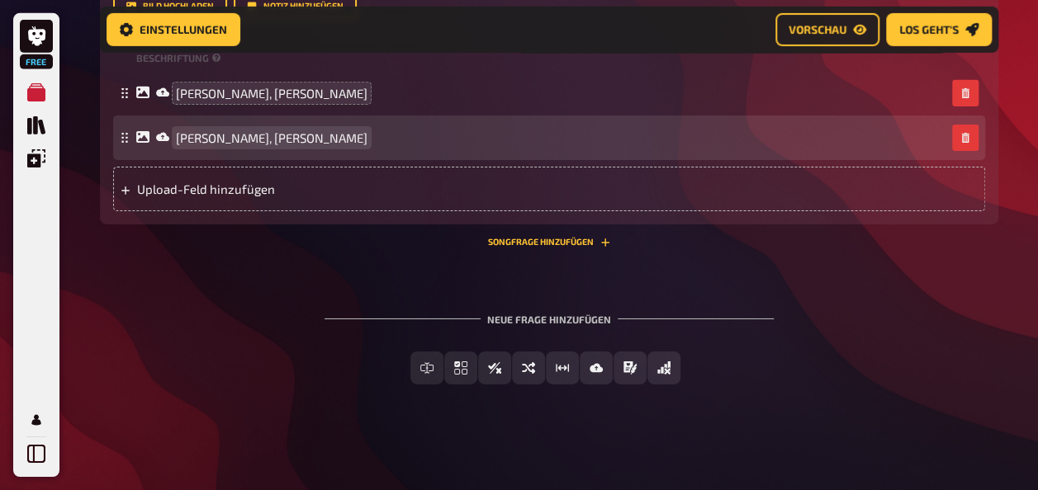
scroll to position [2687, 0]
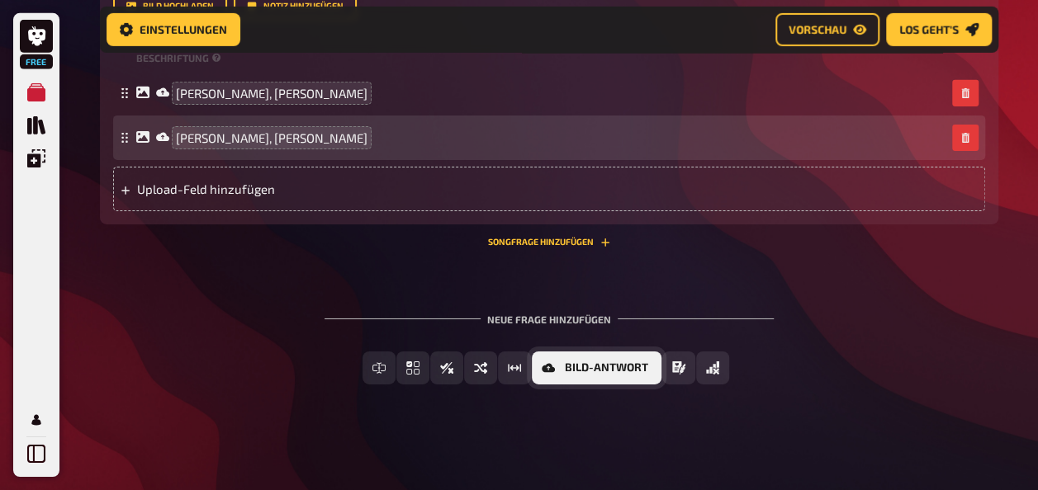
click at [609, 372] on span "Bild-Antwort" at bounding box center [606, 368] width 83 height 12
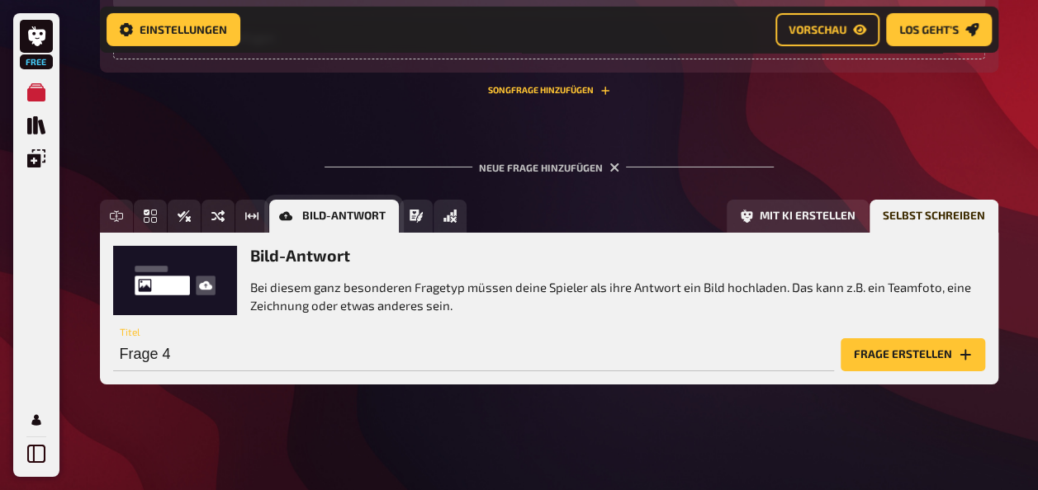
scroll to position [2839, 0]
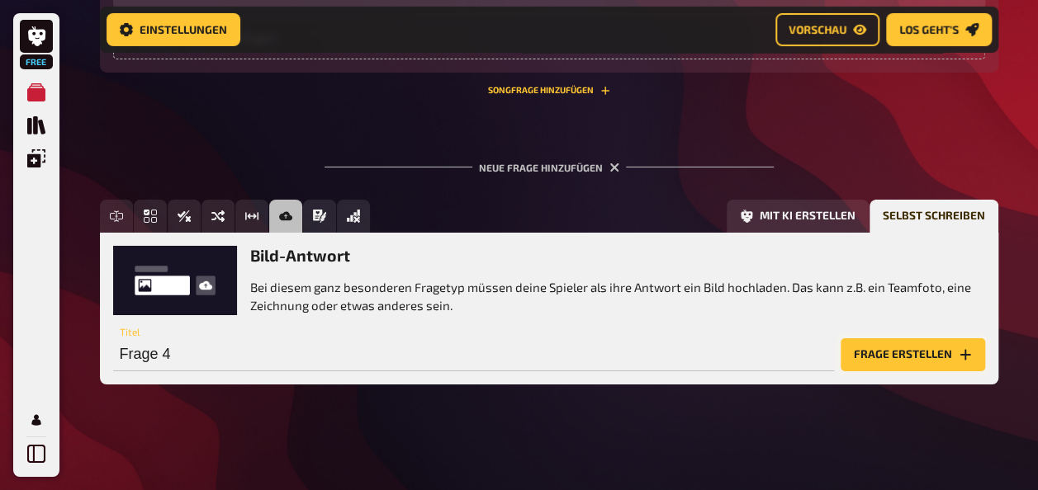
click at [956, 350] on button "Frage erstellen" at bounding box center [913, 355] width 144 height 33
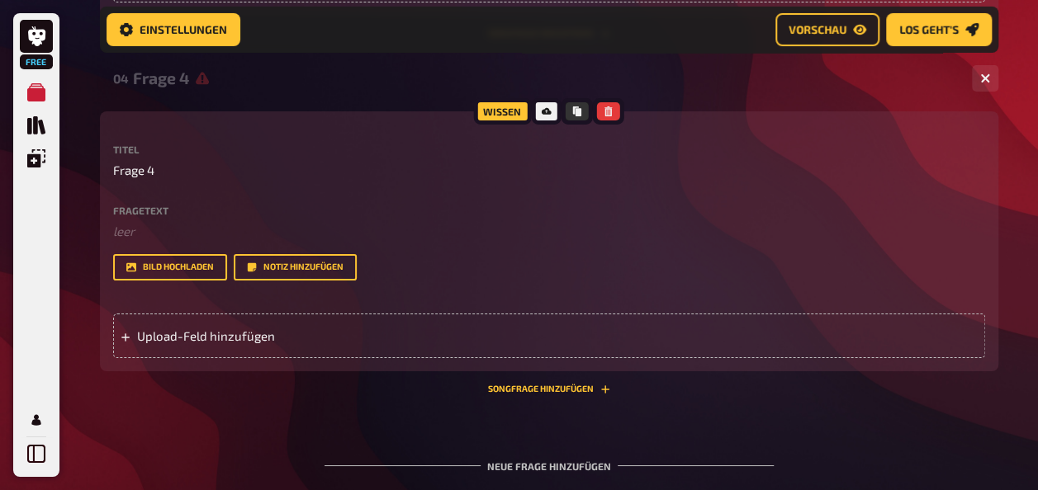
click at [657, 169] on div "Wissen Titel Frage 4 Fragetext ﻿ leer Hier hinziehen für Dateiupload Bild hochl…" at bounding box center [549, 241] width 898 height 260
click at [408, 358] on div "Upload-Feld hinzufügen" at bounding box center [549, 336] width 872 height 45
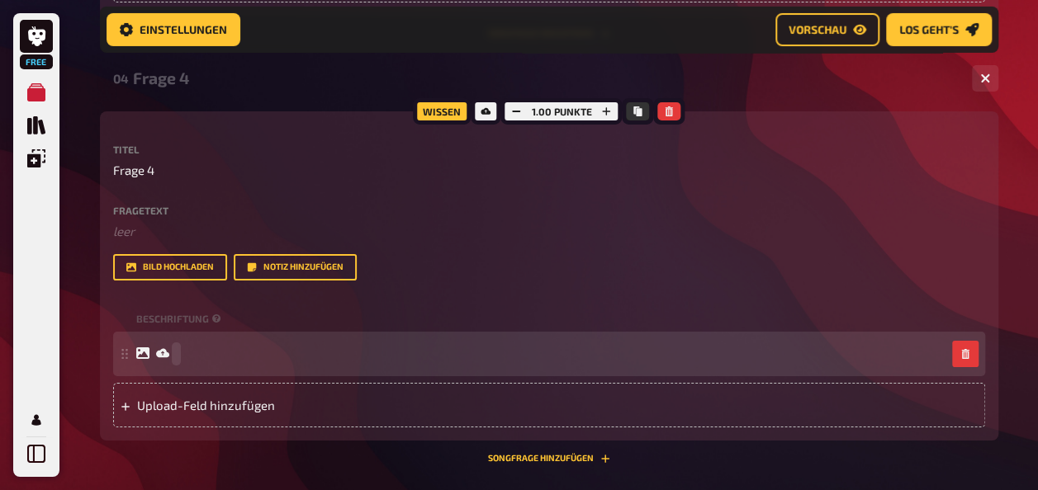
click at [256, 362] on div at bounding box center [540, 354] width 809 height 15
click at [244, 362] on div "Tarik, Emilio" at bounding box center [540, 354] width 809 height 15
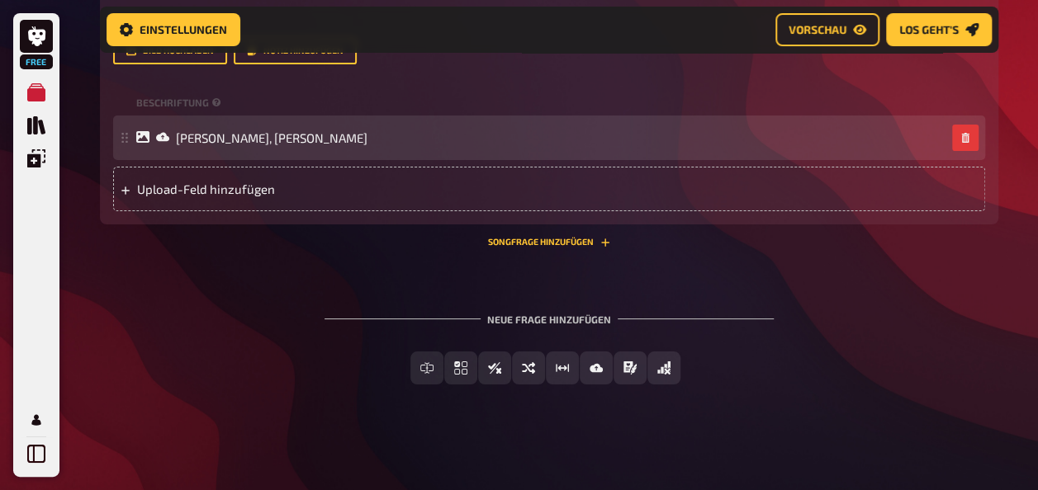
scroll to position [3112, 0]
click at [251, 131] on div "Tarik, Emilio" at bounding box center [540, 137] width 809 height 15
click at [248, 134] on div "Tarik, Emilio" at bounding box center [540, 137] width 809 height 15
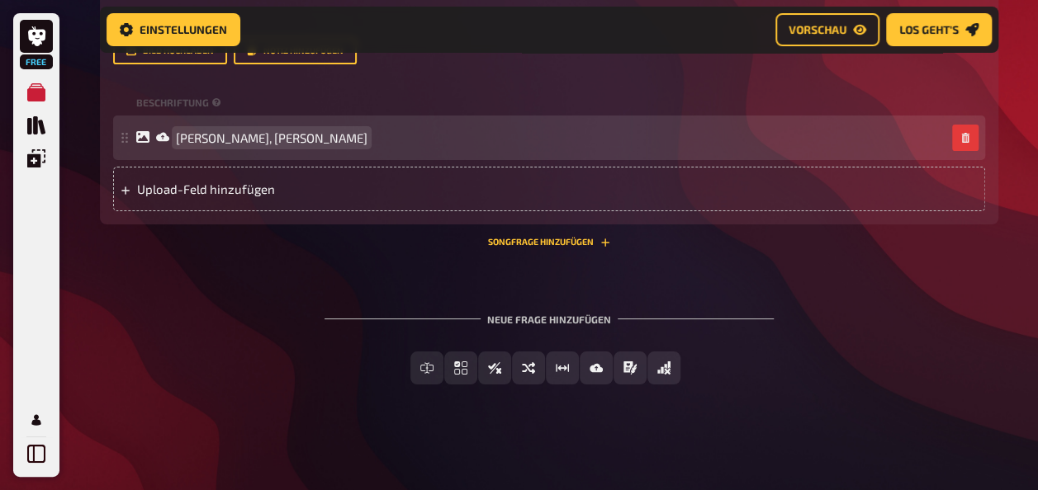
click at [248, 134] on div "Tarik, Emilio" at bounding box center [540, 137] width 809 height 15
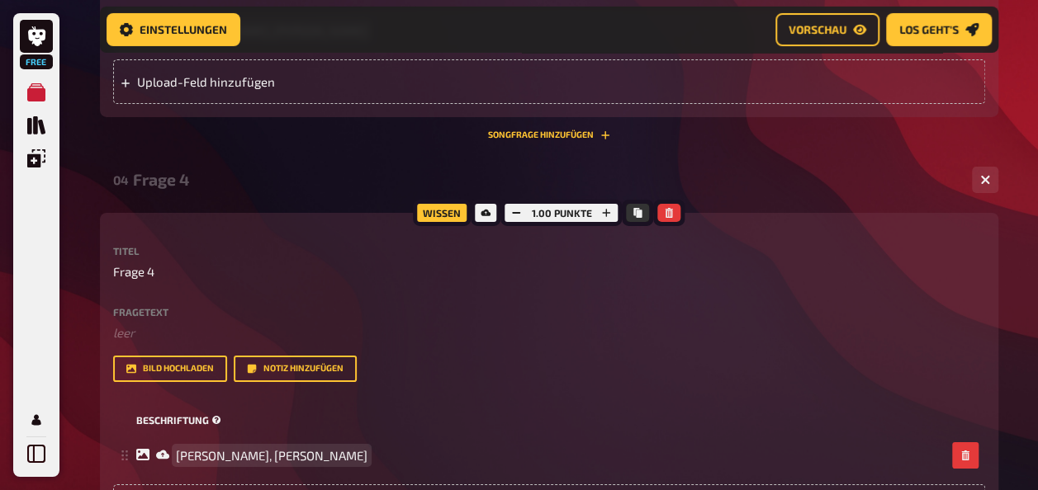
scroll to position [2735, 0]
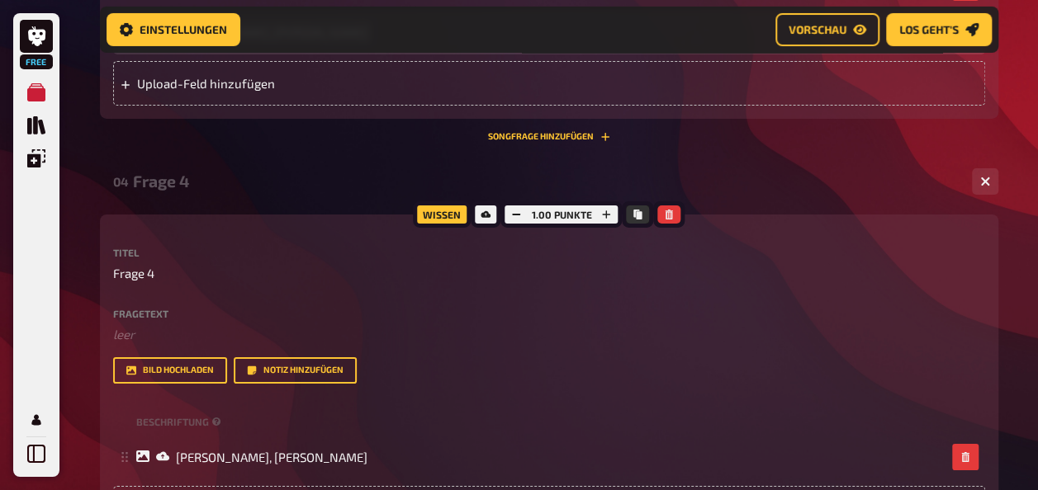
click at [36, 324] on div "Meine Quizze Quiz Sammlung Einblendungen Profil" at bounding box center [36, 273] width 33 height 395
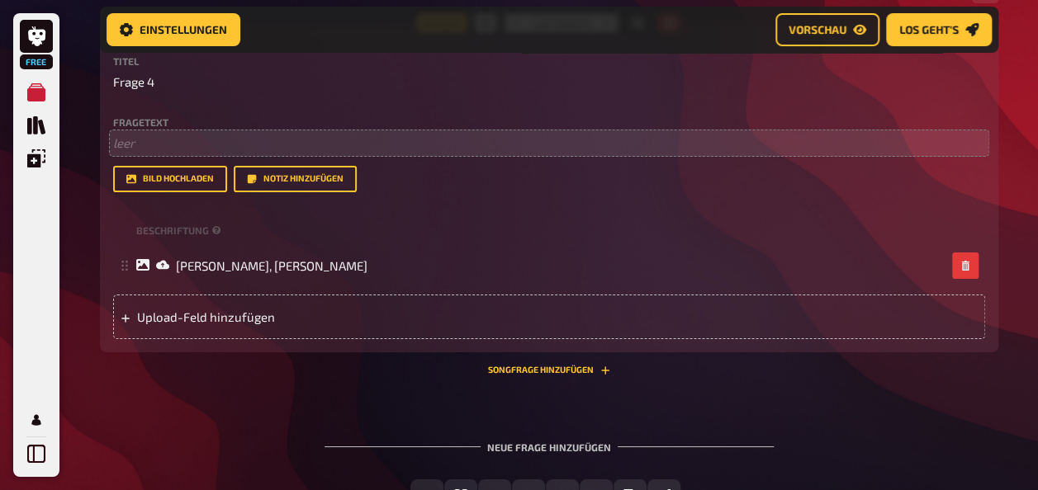
scroll to position [2928, 0]
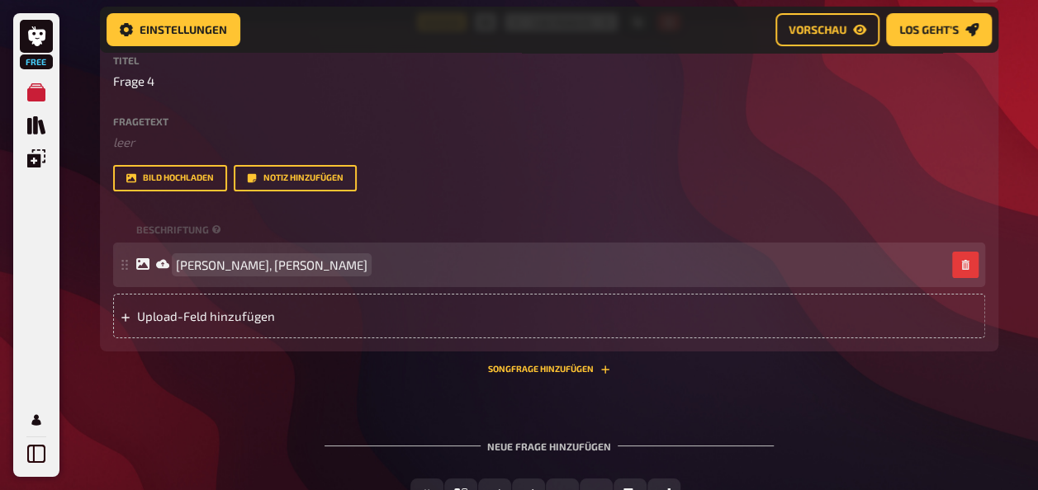
drag, startPoint x: 140, startPoint y: 383, endPoint x: 587, endPoint y: 316, distance: 452.5
click at [587, 272] on div "[PERSON_NAME], [PERSON_NAME]" at bounding box center [540, 265] width 809 height 15
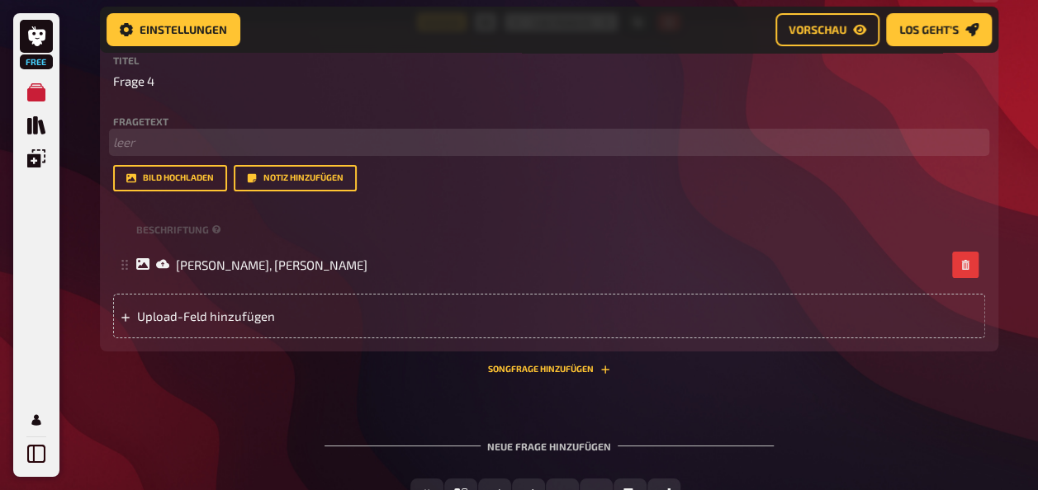
click at [277, 152] on p "﻿ leer" at bounding box center [549, 142] width 872 height 19
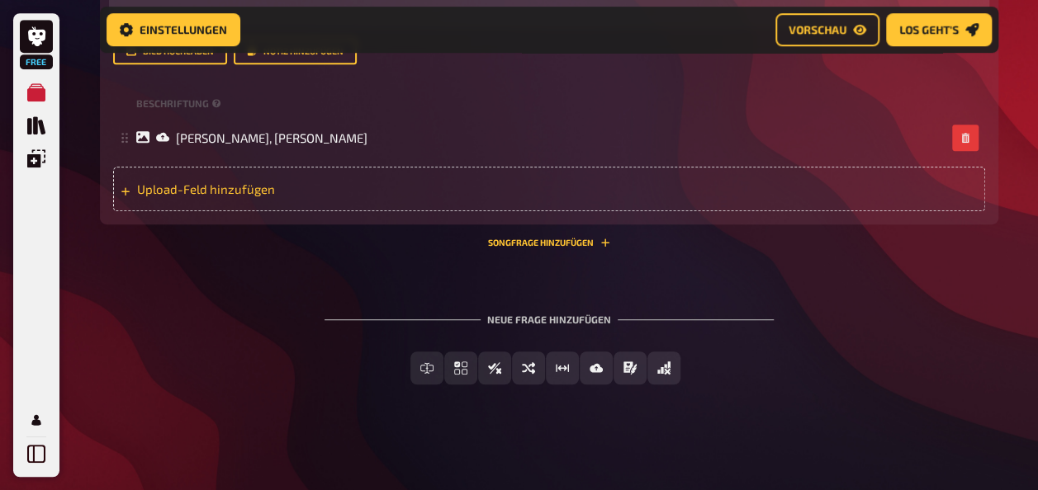
scroll to position [3547, 0]
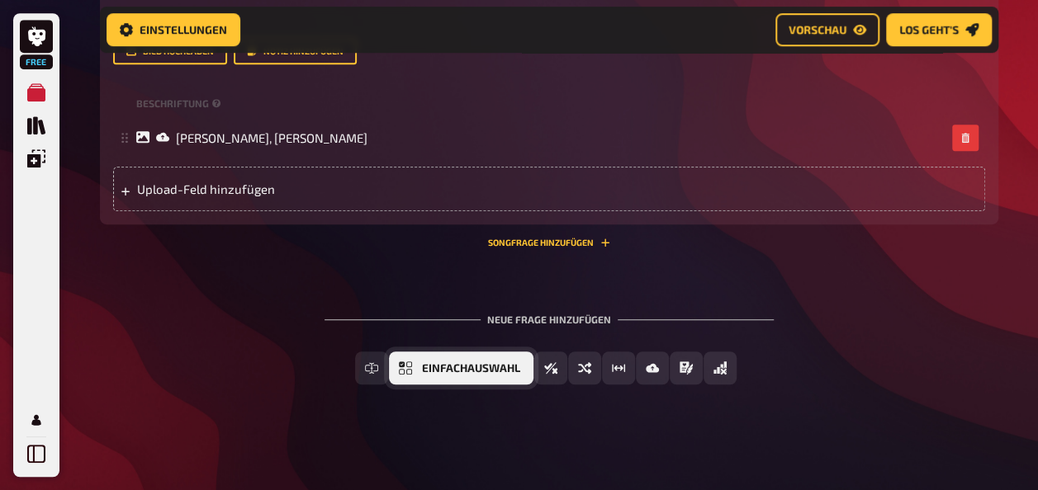
click at [419, 385] on button "Einfachauswahl" at bounding box center [461, 368] width 144 height 33
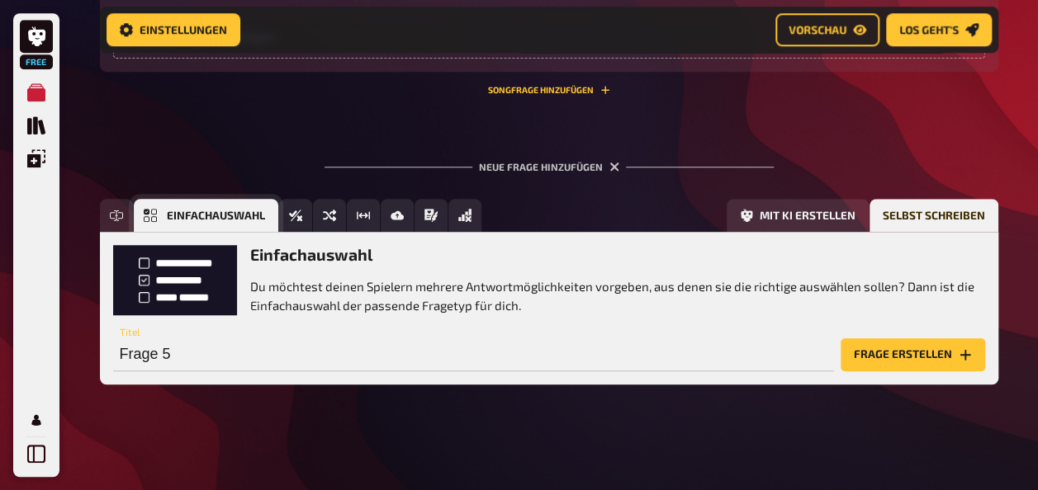
scroll to position [3748, 0]
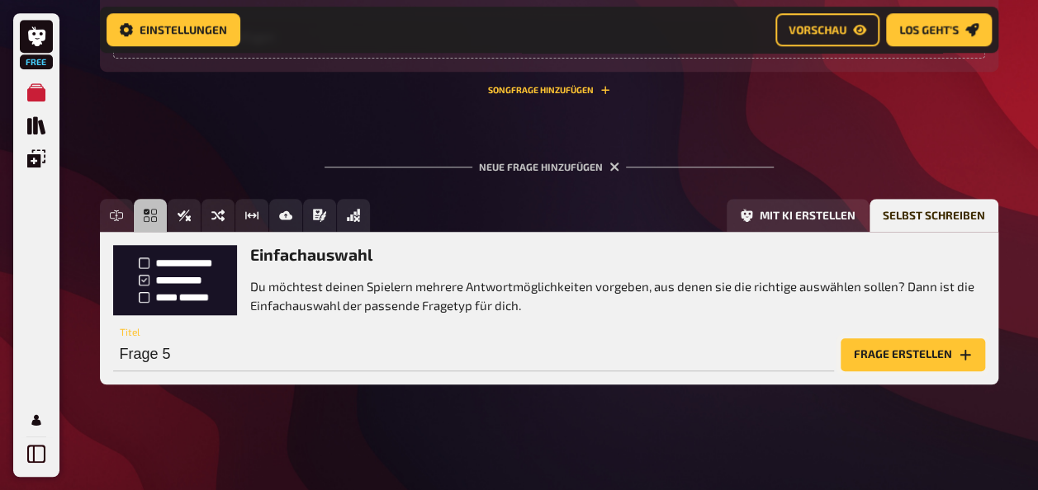
click at [917, 353] on button "Frage erstellen" at bounding box center [913, 355] width 144 height 33
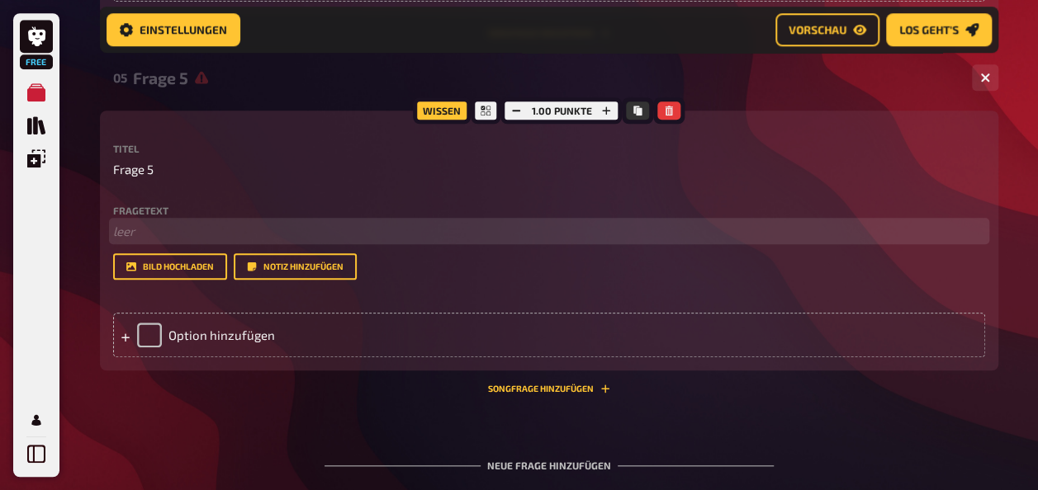
click at [162, 241] on p "﻿ leer" at bounding box center [549, 231] width 872 height 19
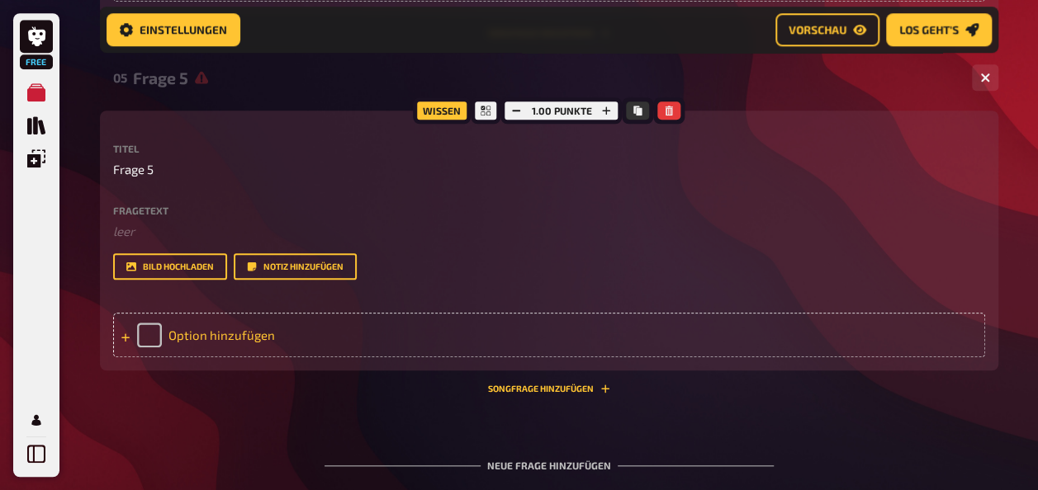
click at [388, 358] on div "Option hinzufügen" at bounding box center [549, 335] width 872 height 45
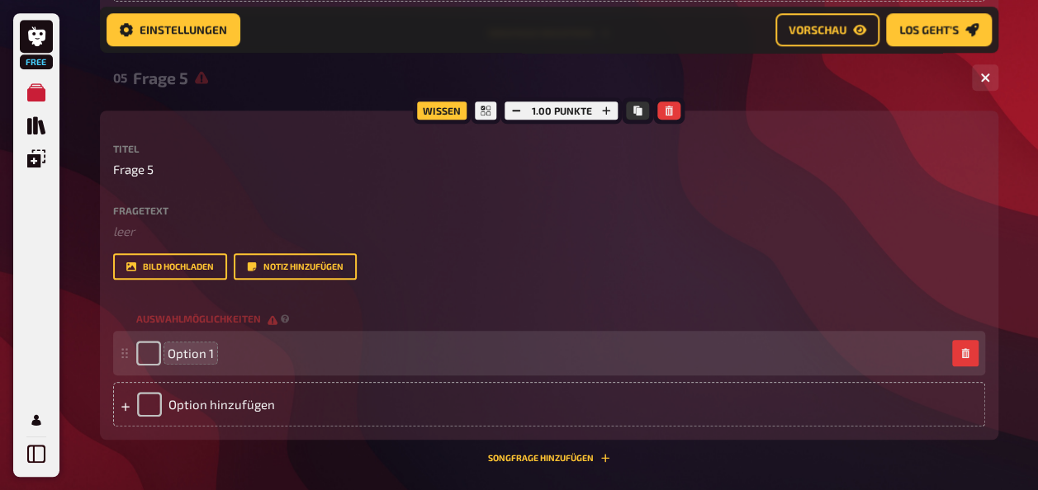
click at [201, 361] on span "Option 1" at bounding box center [191, 353] width 46 height 15
click at [211, 366] on div "Option 1" at bounding box center [540, 353] width 809 height 25
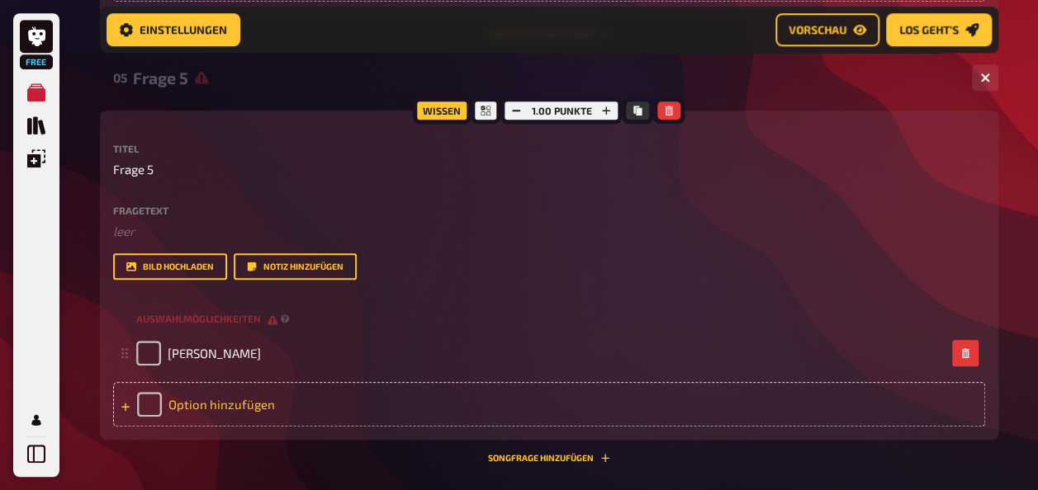
click at [248, 427] on div "Option hinzufügen" at bounding box center [549, 404] width 872 height 45
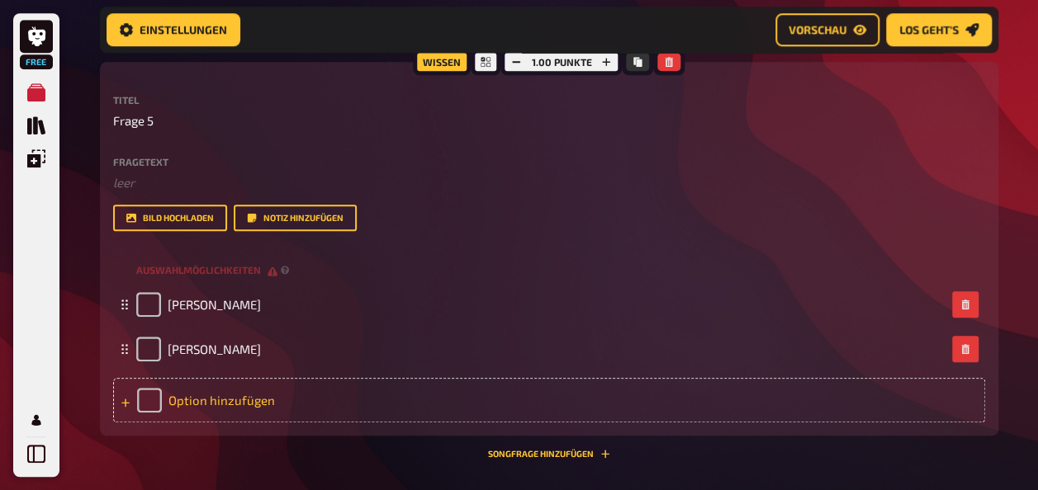
scroll to position [3797, 0]
click at [200, 422] on div "Option hinzufügen" at bounding box center [549, 399] width 872 height 45
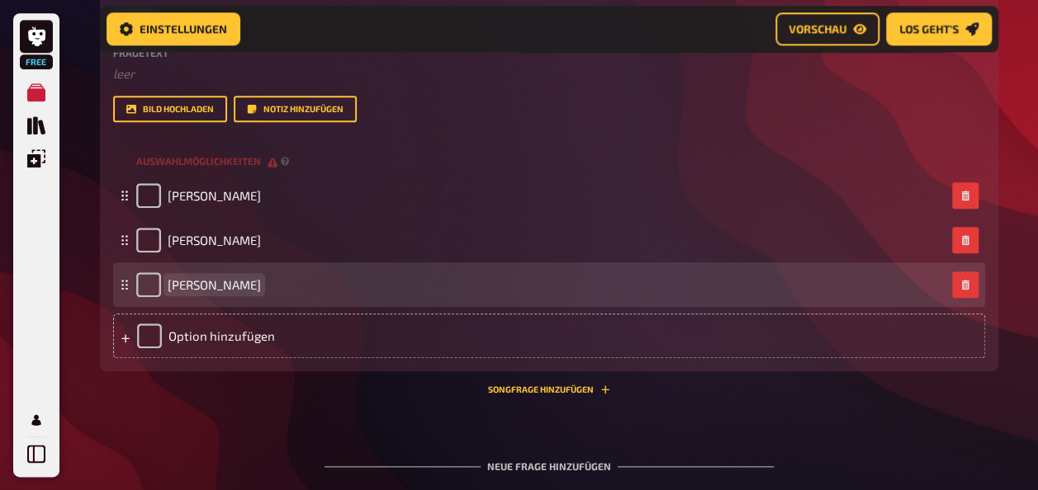
scroll to position [3907, 0]
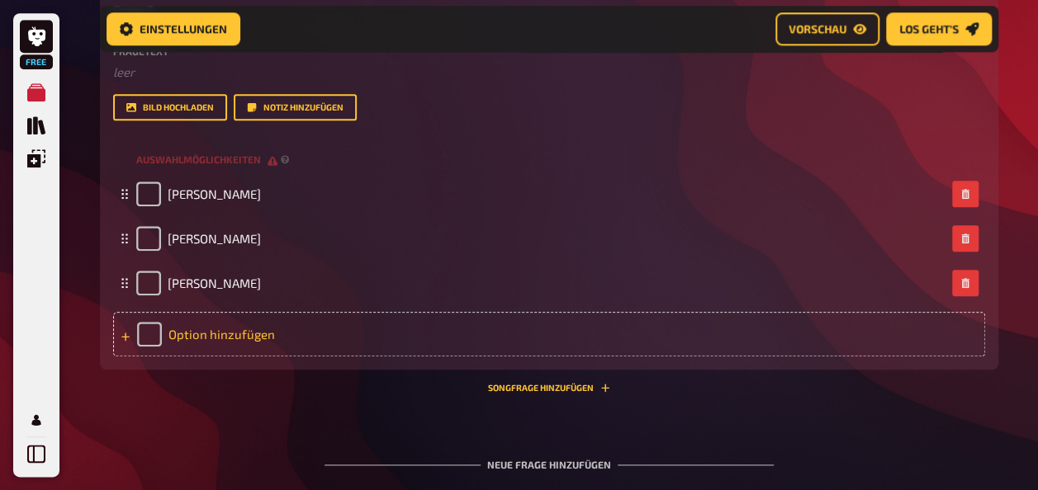
click at [207, 357] on div "Option hinzufügen" at bounding box center [549, 334] width 872 height 45
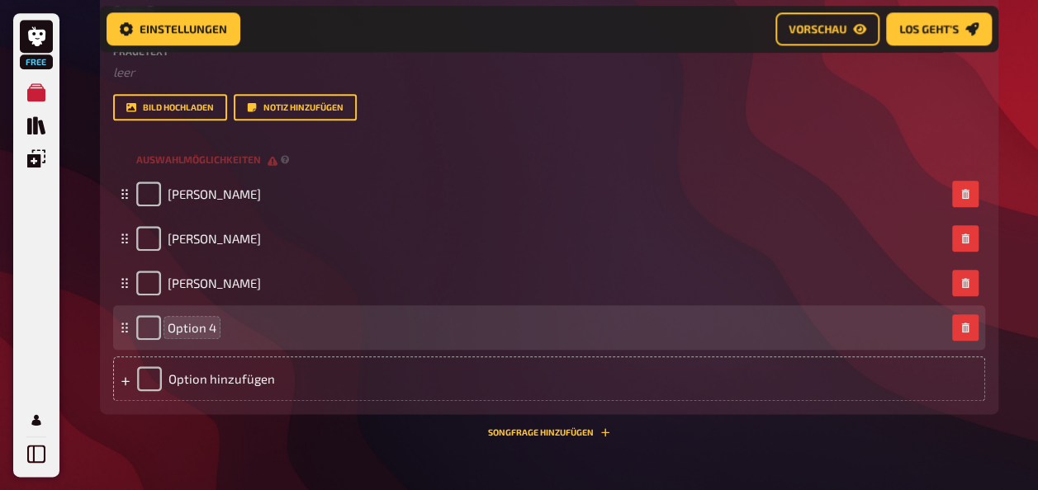
click at [206, 335] on span "Option 4" at bounding box center [192, 327] width 49 height 15
click at [175, 340] on div "4" at bounding box center [540, 327] width 809 height 25
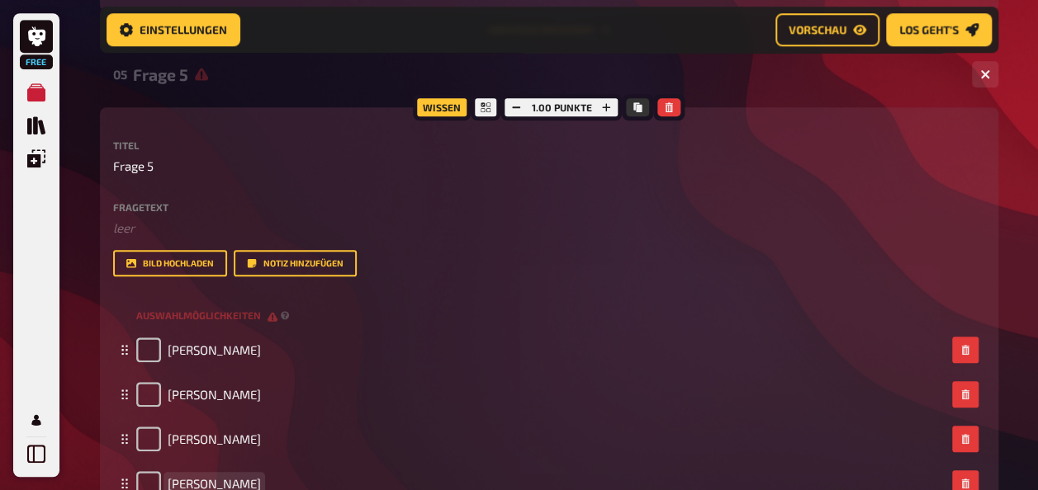
scroll to position [3754, 0]
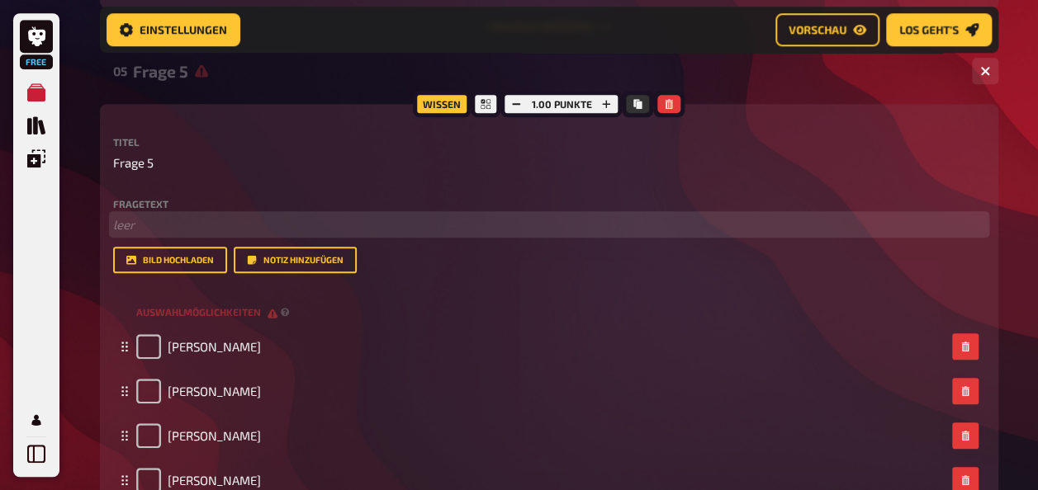
click at [134, 234] on p "﻿ leer" at bounding box center [549, 224] width 872 height 19
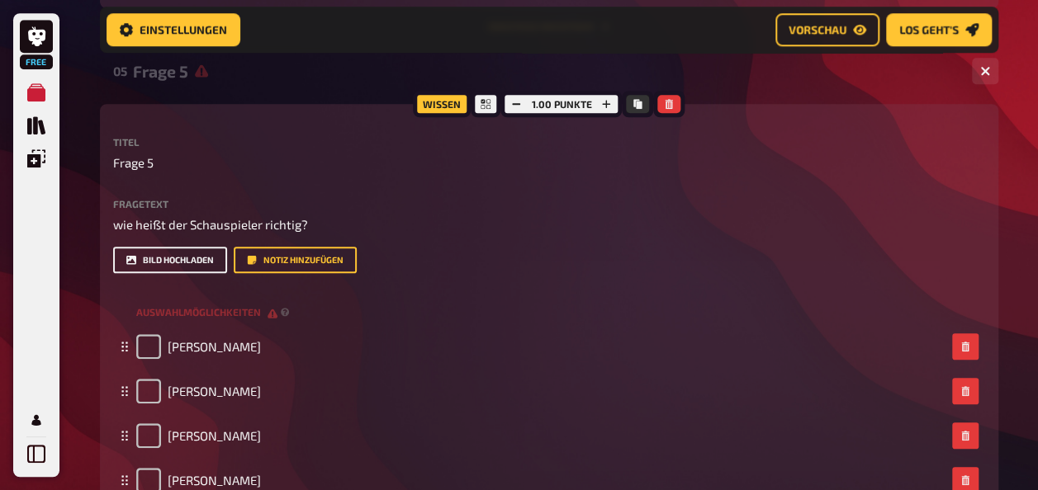
click at [159, 273] on button "Bild hochladen" at bounding box center [170, 260] width 114 height 26
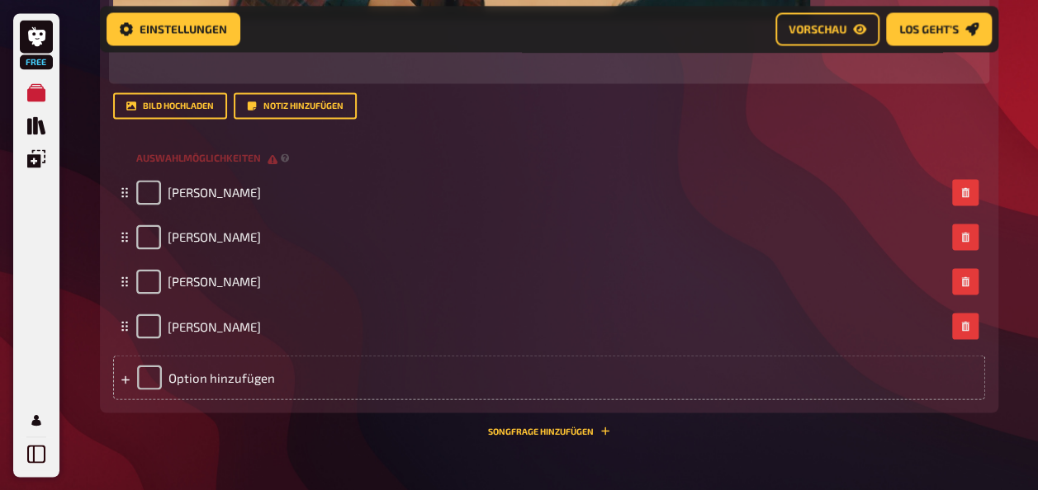
scroll to position [4368, 0]
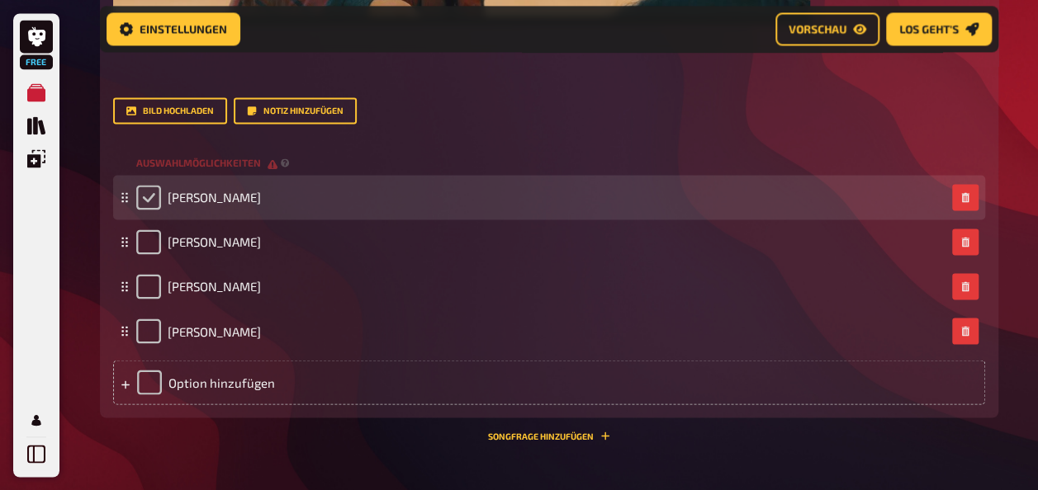
click at [149, 210] on input "checkbox" at bounding box center [148, 197] width 25 height 25
checkbox input "true"
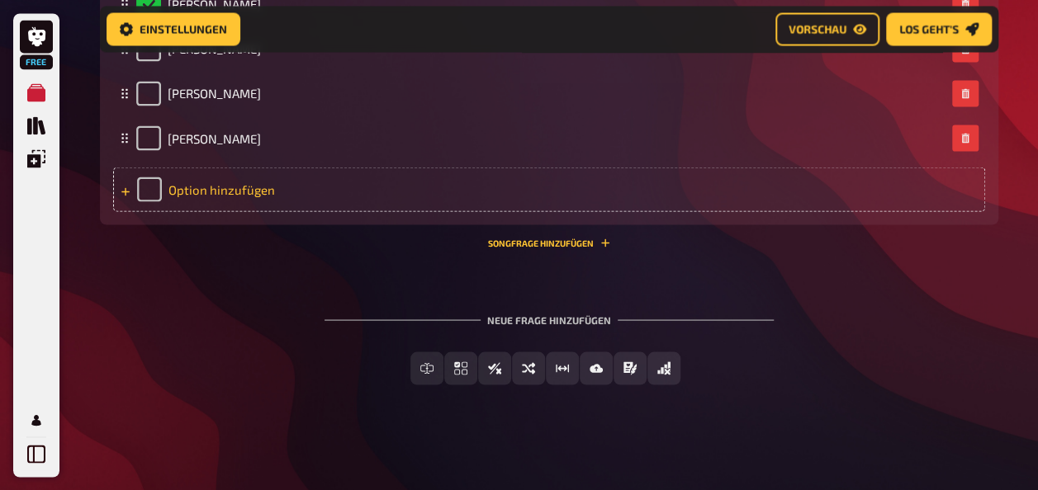
scroll to position [4604, 0]
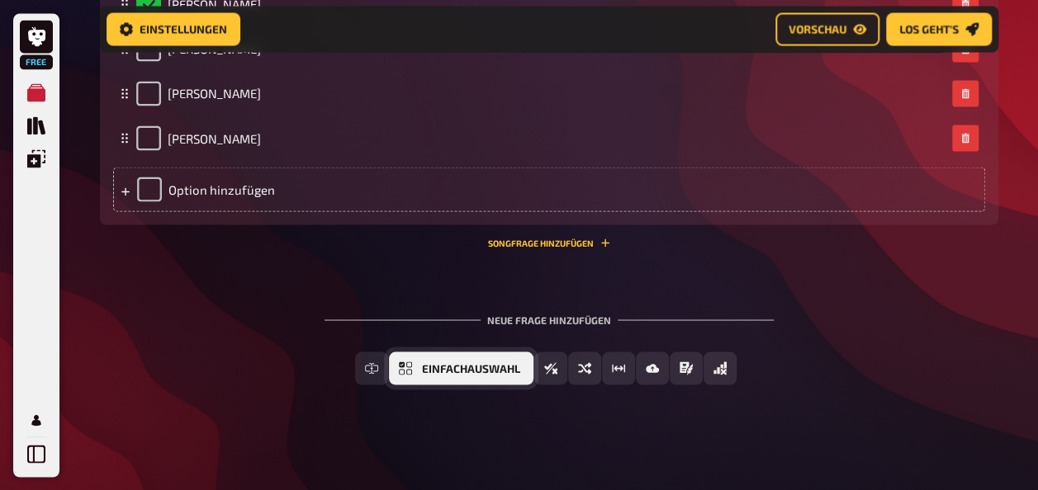
click at [421, 385] on button "Einfachauswahl" at bounding box center [461, 368] width 144 height 33
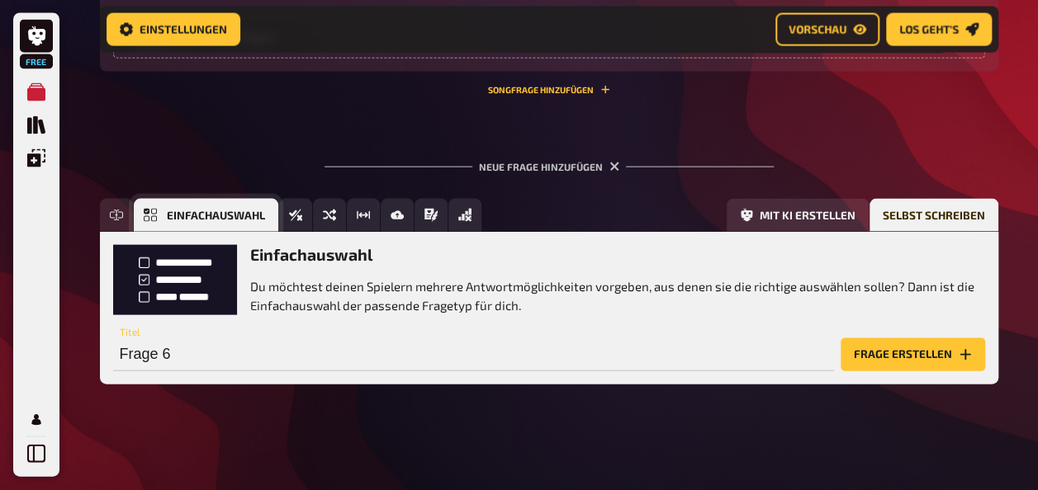
scroll to position [4790, 0]
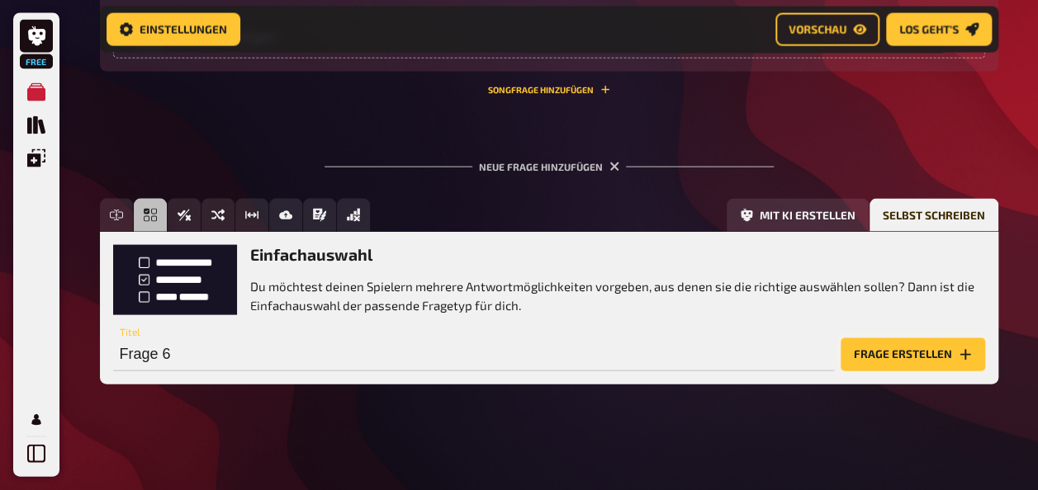
click at [948, 349] on button "Frage erstellen" at bounding box center [913, 355] width 144 height 33
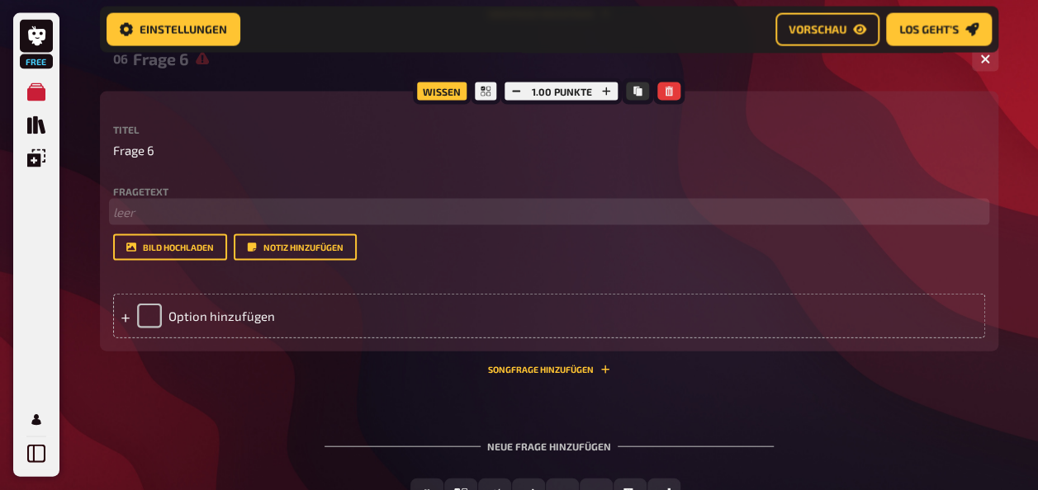
click at [184, 222] on p "﻿ leer" at bounding box center [549, 212] width 872 height 19
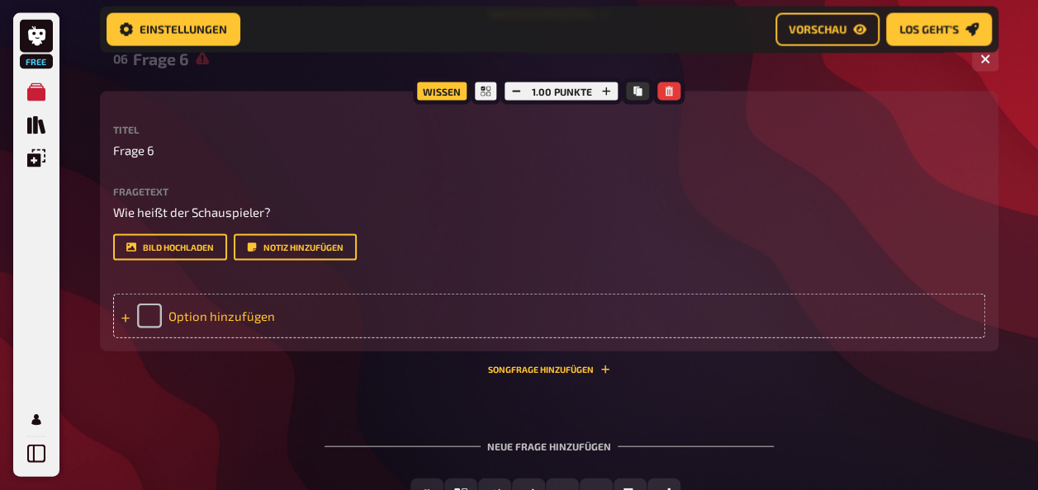
click at [202, 339] on div "Option hinzufügen" at bounding box center [549, 316] width 872 height 45
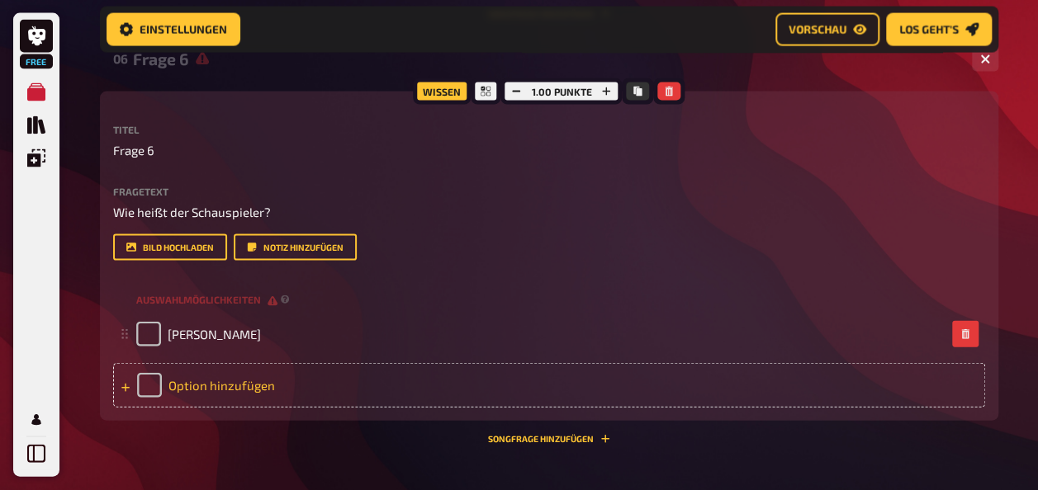
click at [245, 408] on div "Option hinzufügen" at bounding box center [549, 385] width 872 height 45
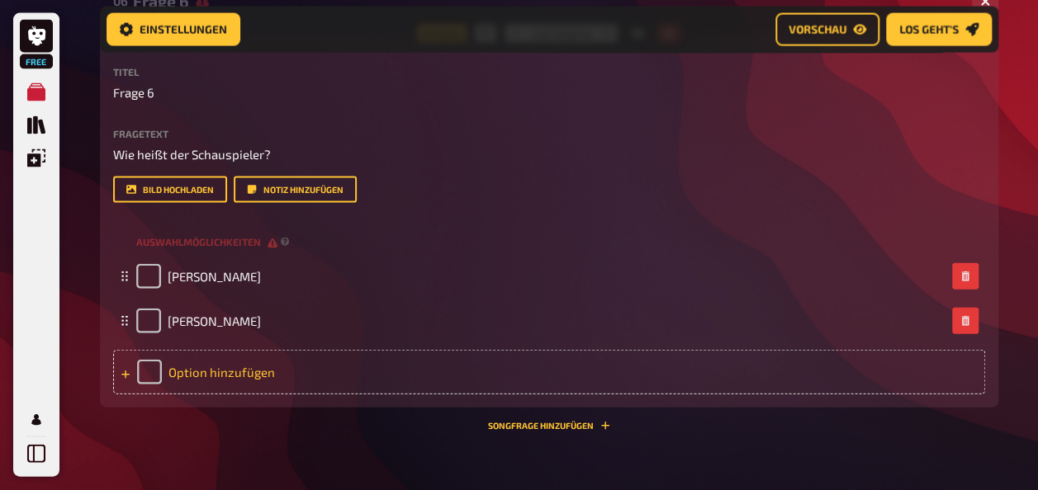
scroll to position [4856, 0]
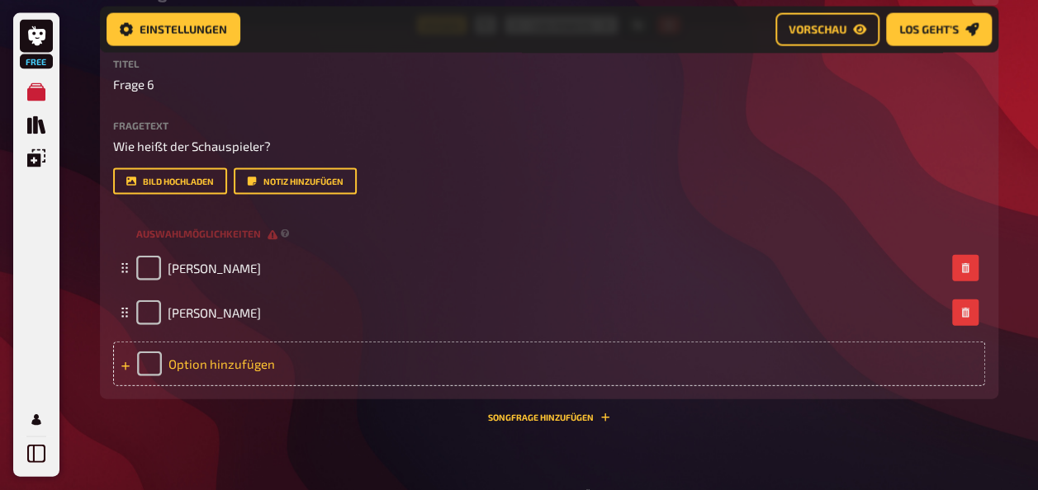
click at [220, 386] on div "Option hinzufügen" at bounding box center [549, 364] width 872 height 45
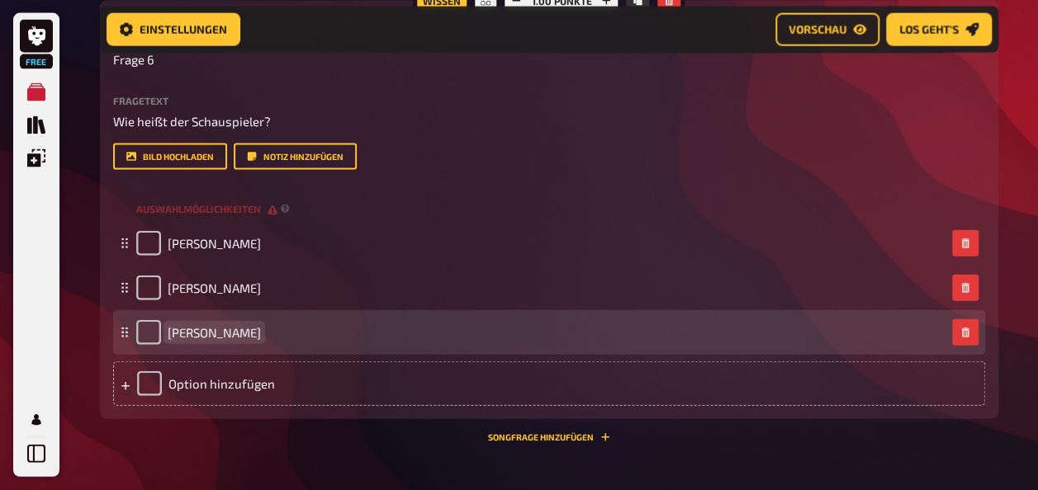
scroll to position [4884, 0]
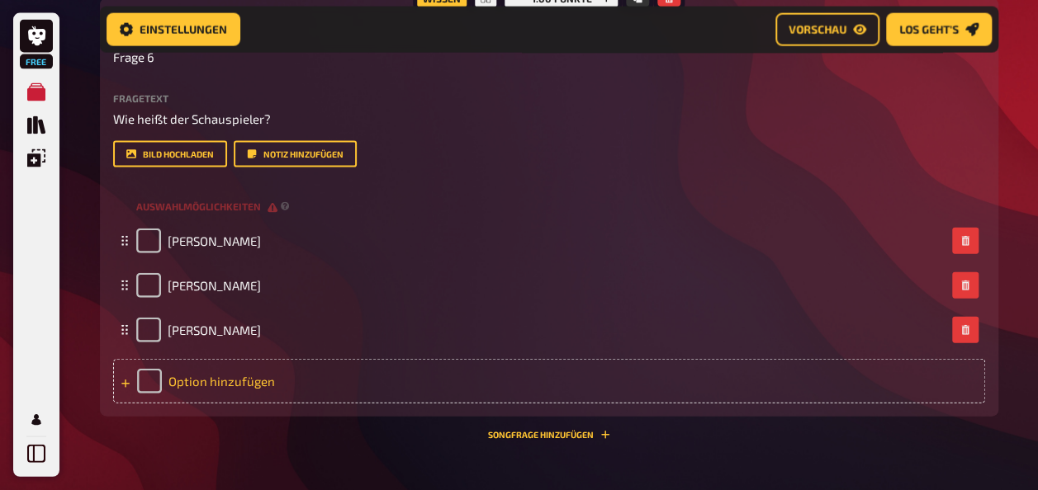
click at [211, 404] on div "Option hinzufügen" at bounding box center [549, 381] width 872 height 45
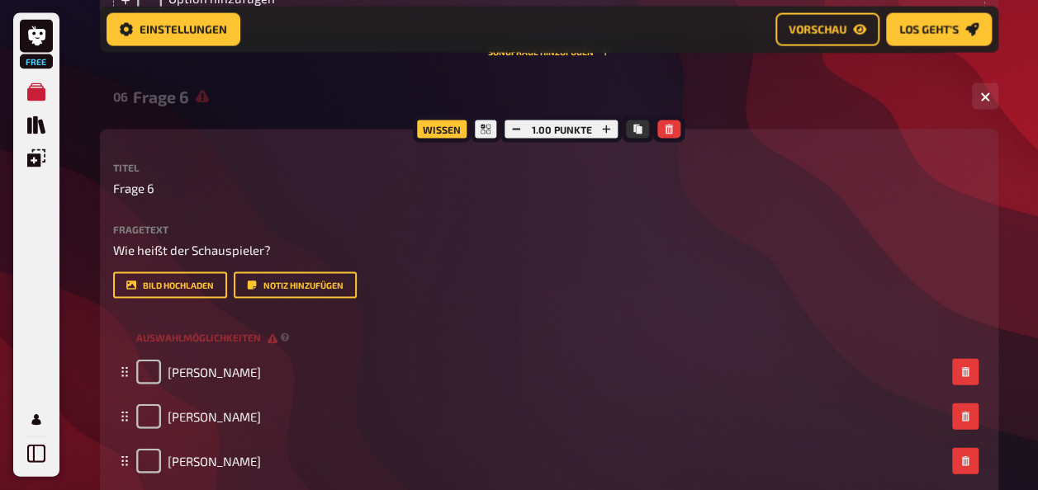
scroll to position [4762, 0]
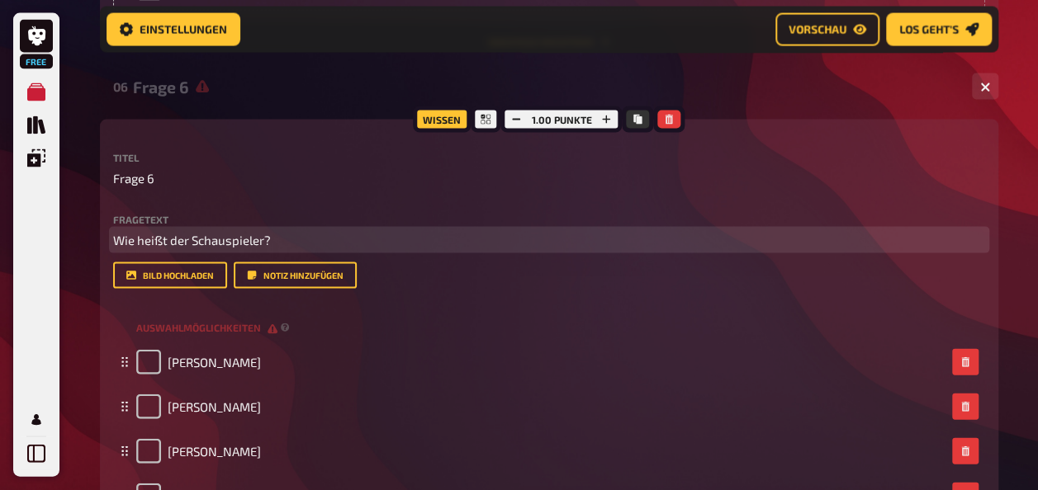
click at [330, 250] on p "Wie heißt der Schauspieler?" at bounding box center [549, 240] width 872 height 19
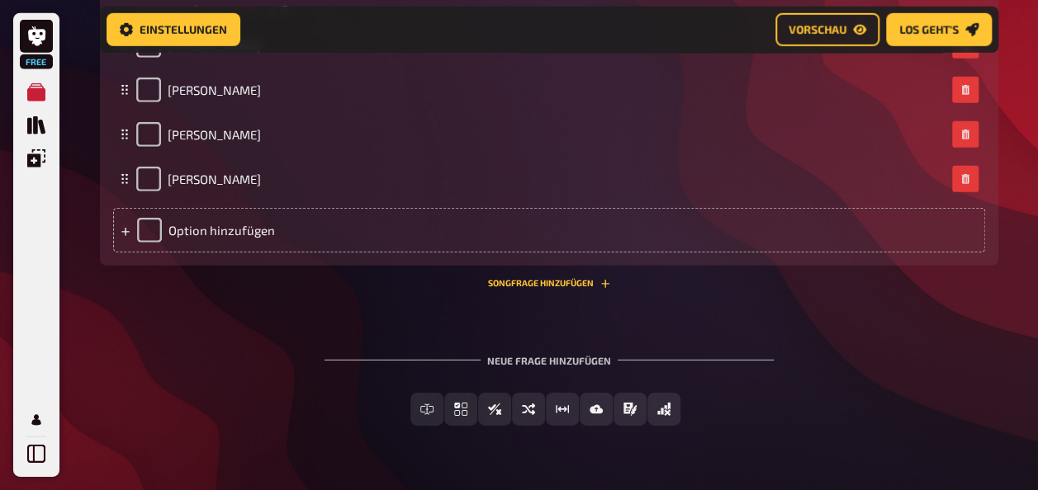
scroll to position [5540, 0]
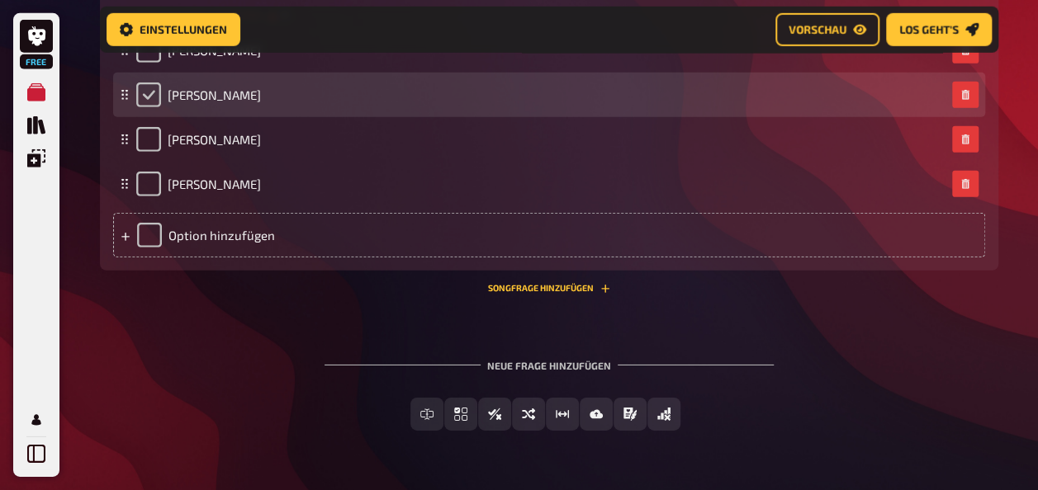
click at [151, 107] on input "checkbox" at bounding box center [148, 95] width 25 height 25
checkbox input "true"
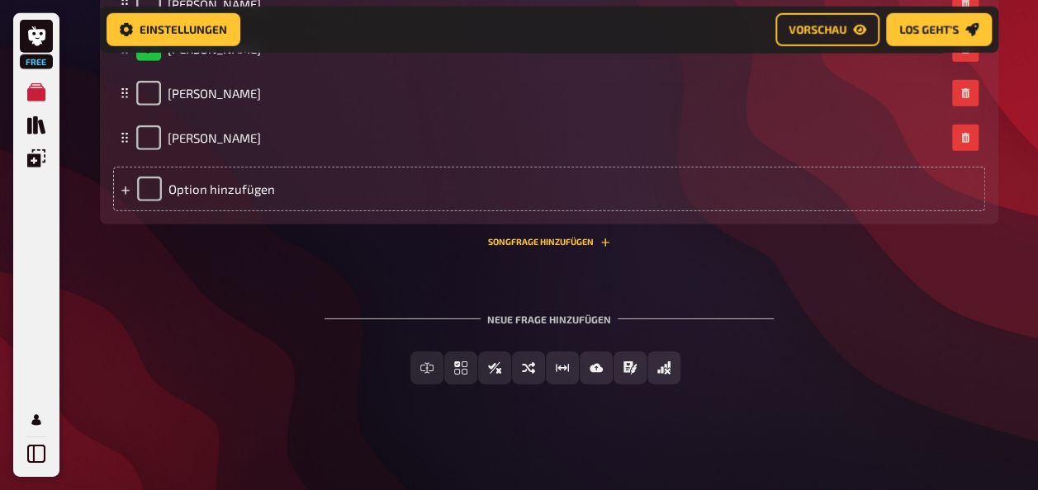
scroll to position [5681, 0]
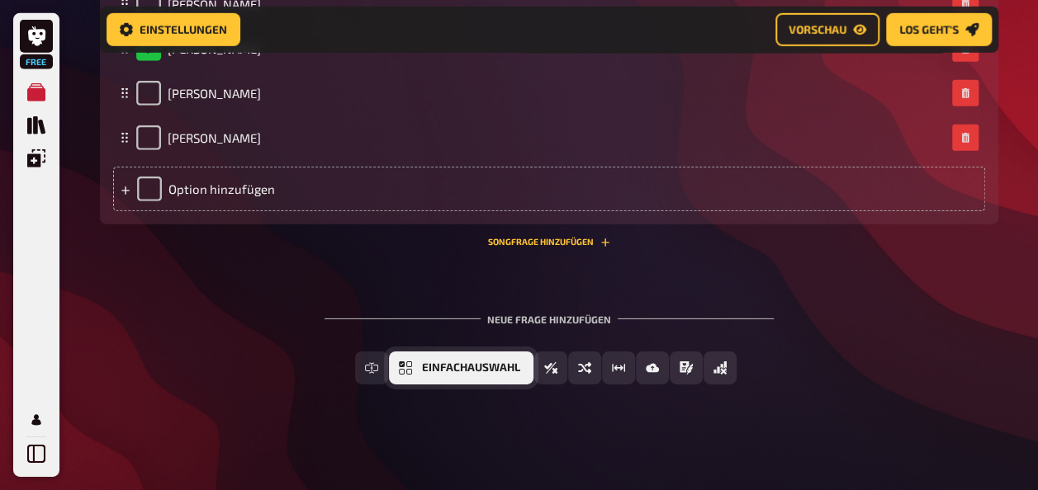
click at [424, 352] on button "Einfachauswahl" at bounding box center [461, 368] width 144 height 33
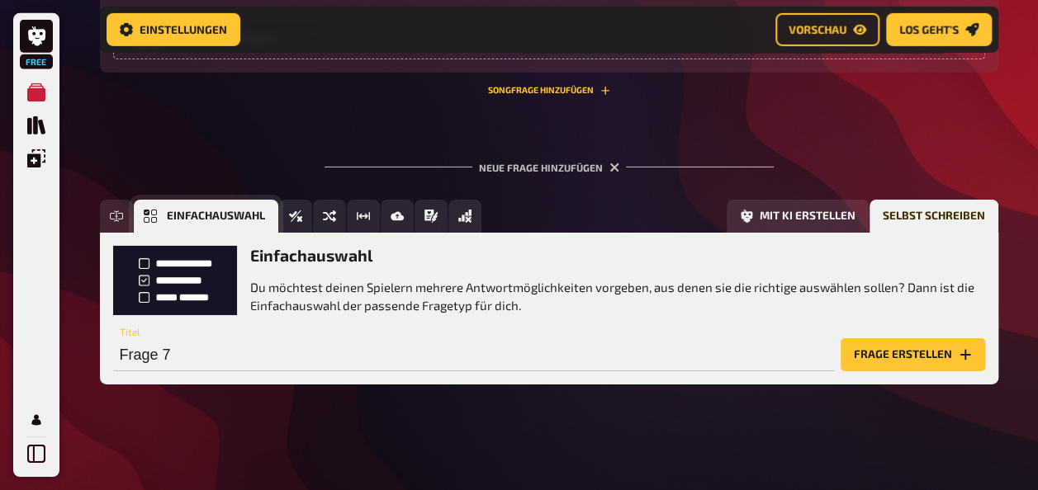
scroll to position [5833, 0]
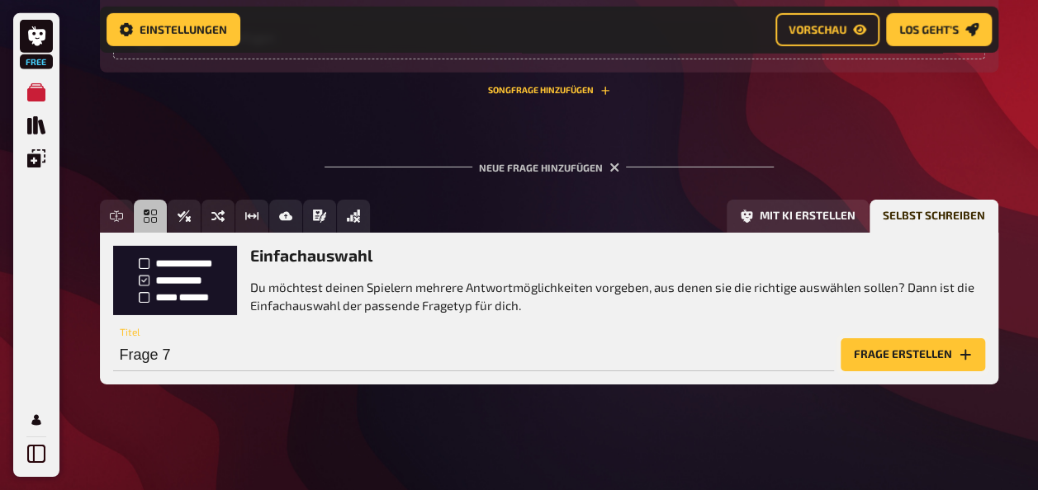
click at [949, 353] on button "Frage erstellen" at bounding box center [913, 355] width 144 height 33
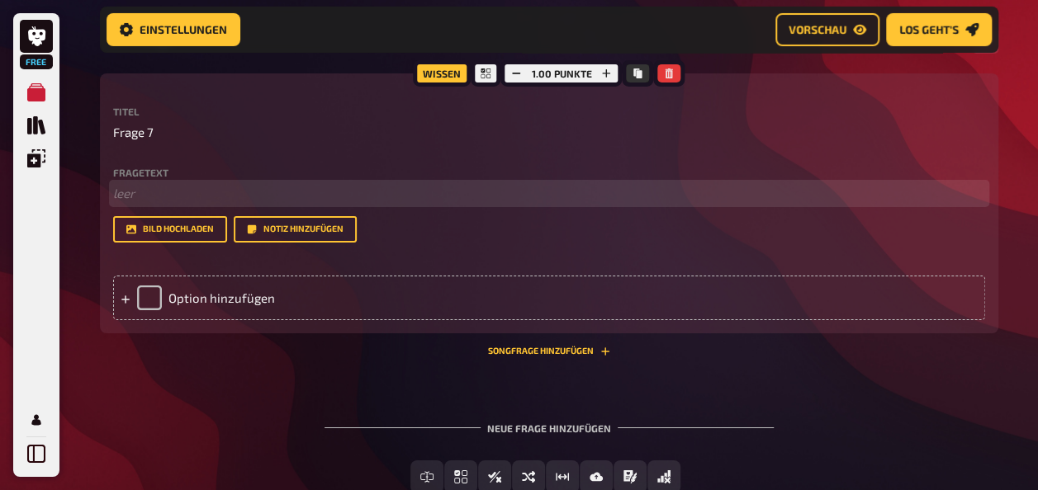
click at [225, 203] on p "﻿ leer" at bounding box center [549, 193] width 872 height 19
click at [254, 203] on p "﻿ leer" at bounding box center [549, 193] width 872 height 19
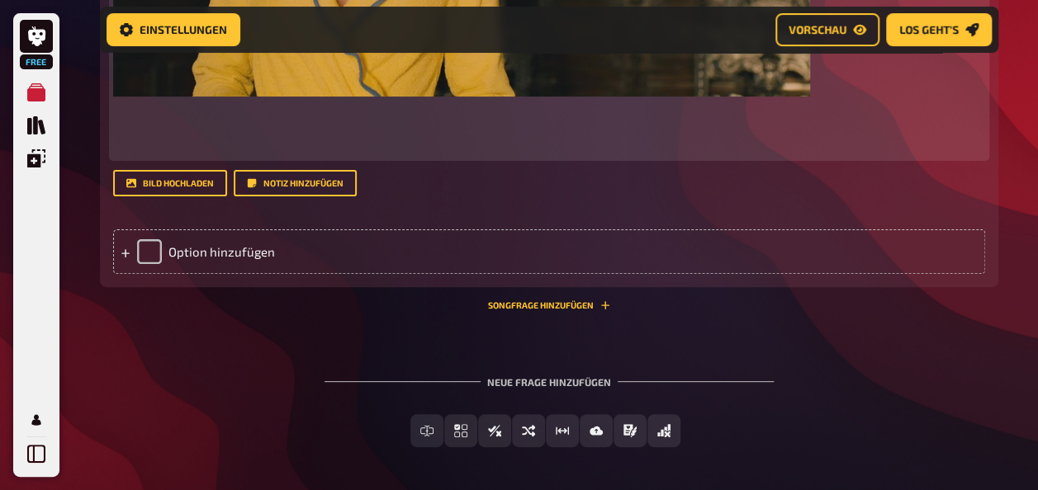
scroll to position [6346, 0]
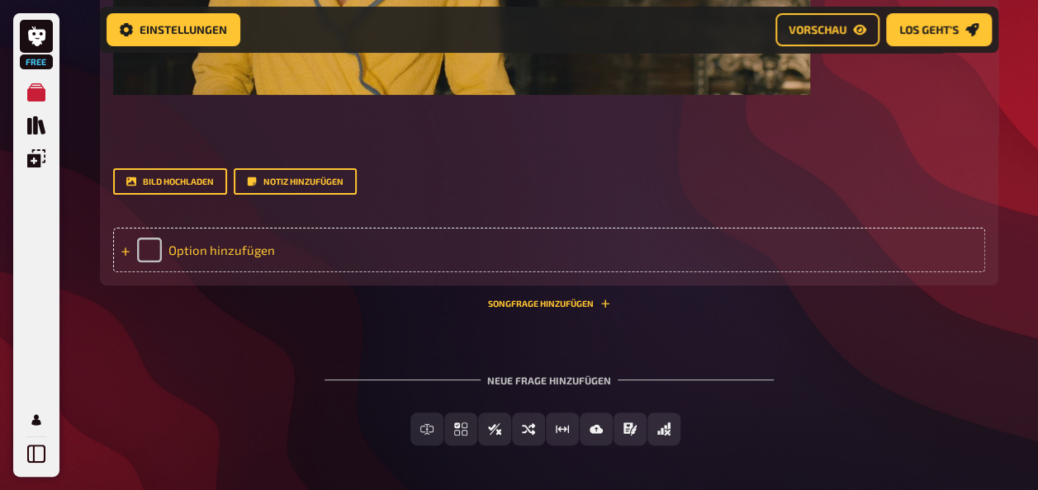
click at [215, 272] on div "Option hinzufügen" at bounding box center [549, 250] width 872 height 45
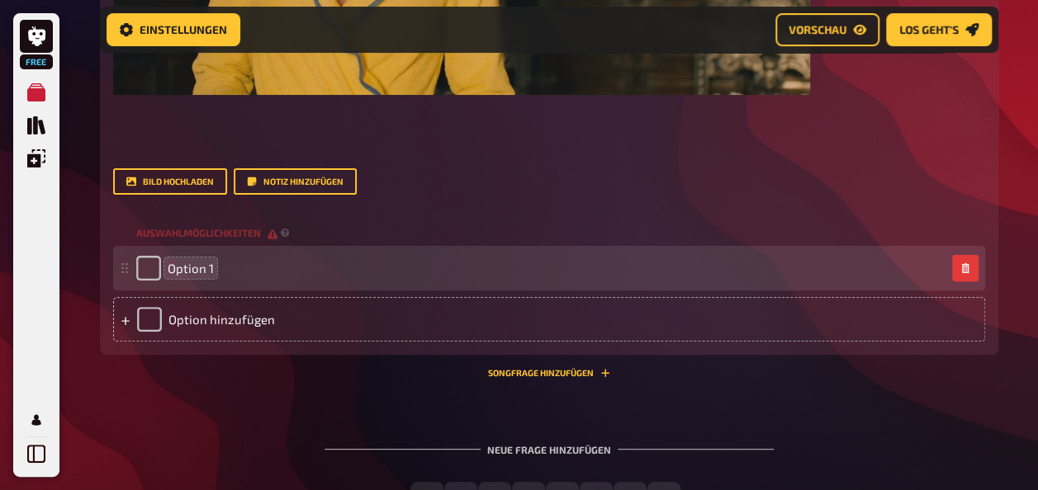
click at [206, 276] on span "Option 1" at bounding box center [191, 268] width 46 height 15
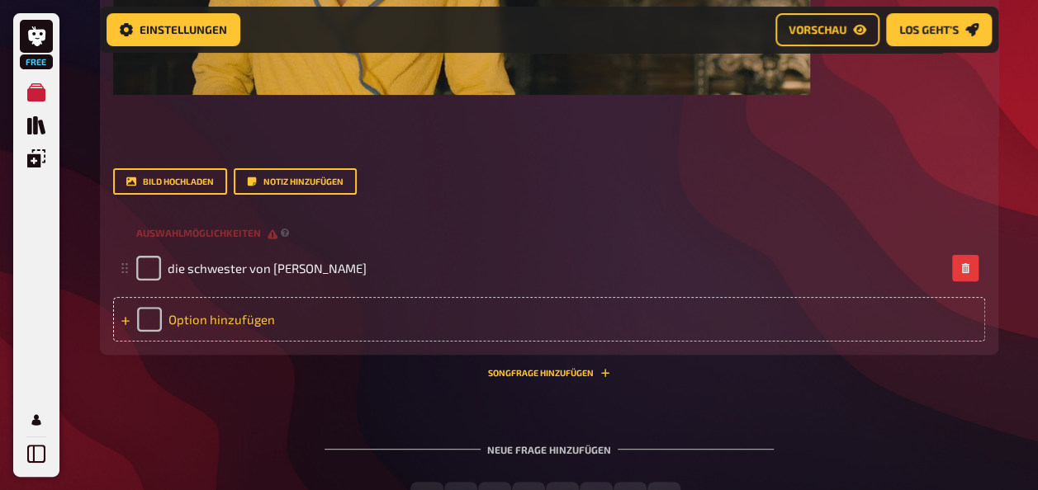
click at [251, 342] on div "Option hinzufügen" at bounding box center [549, 319] width 872 height 45
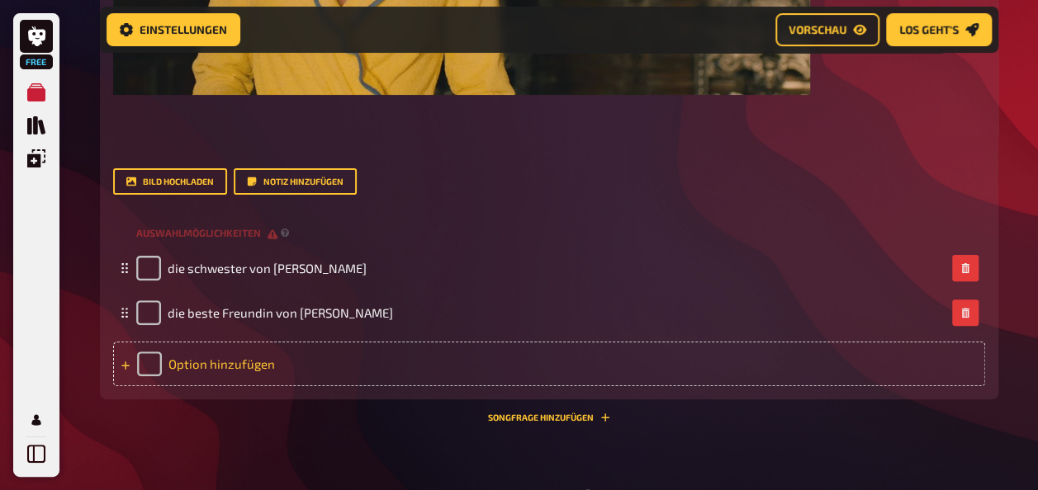
click at [206, 386] on div "Option hinzufügen" at bounding box center [549, 364] width 872 height 45
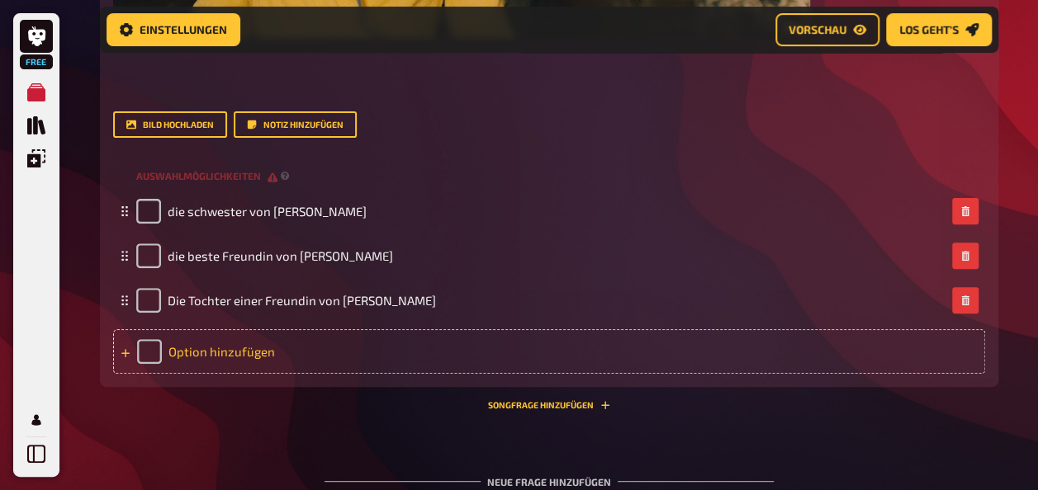
scroll to position [6454, 0]
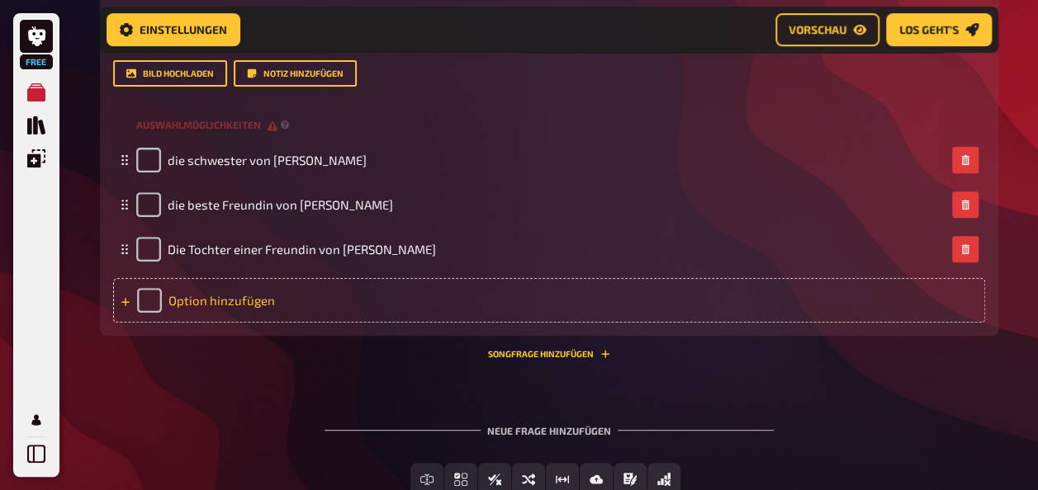
click at [225, 323] on div "Option hinzufügen" at bounding box center [549, 300] width 872 height 45
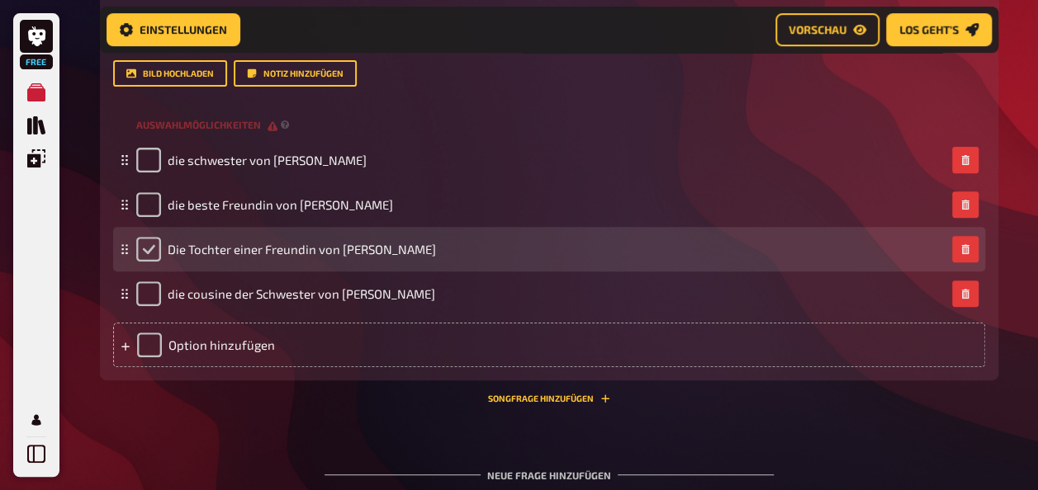
click at [151, 262] on input "checkbox" at bounding box center [148, 249] width 25 height 25
checkbox input "true"
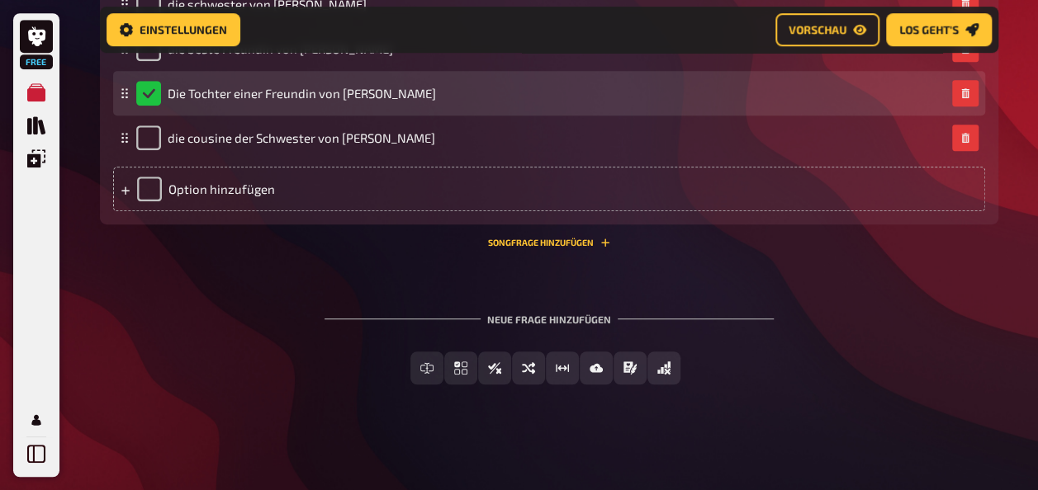
scroll to position [6660, 0]
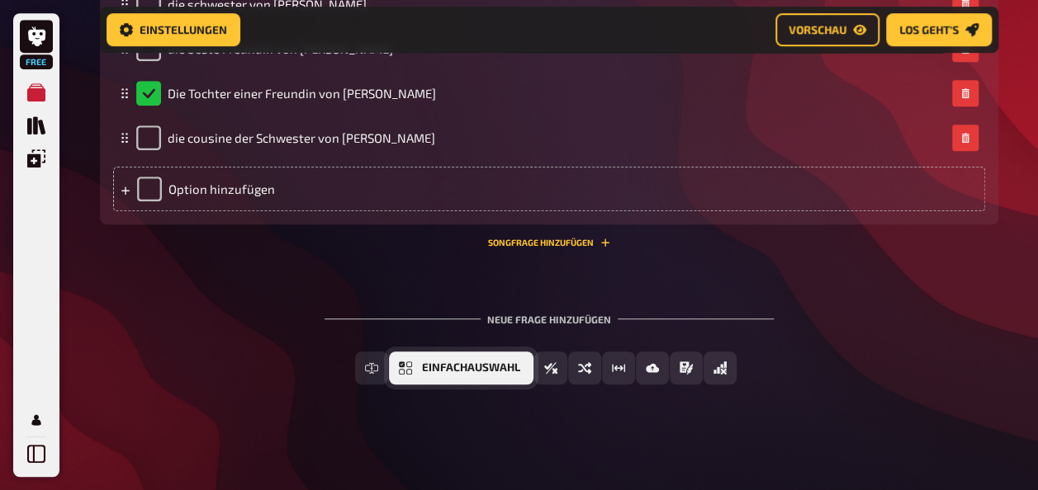
click at [474, 385] on button "Einfachauswahl" at bounding box center [461, 368] width 144 height 33
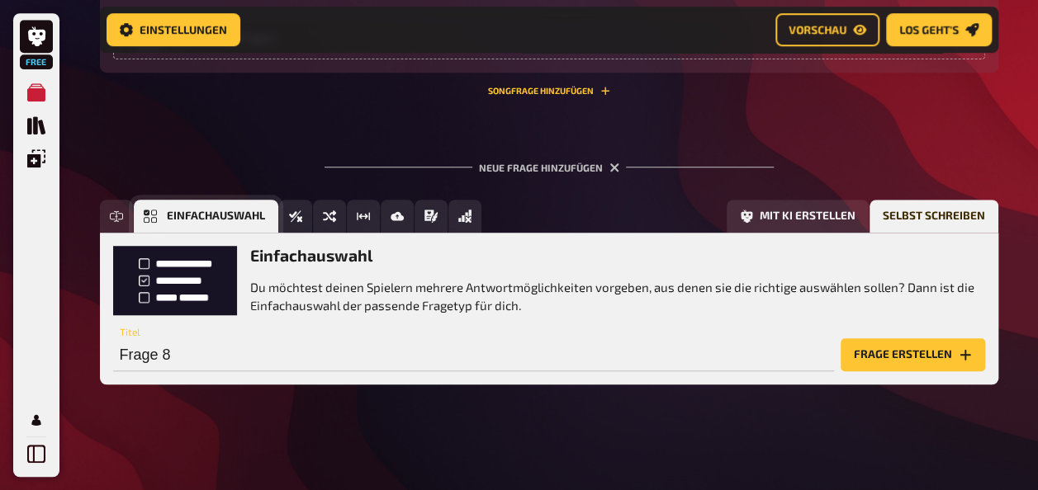
scroll to position [6876, 0]
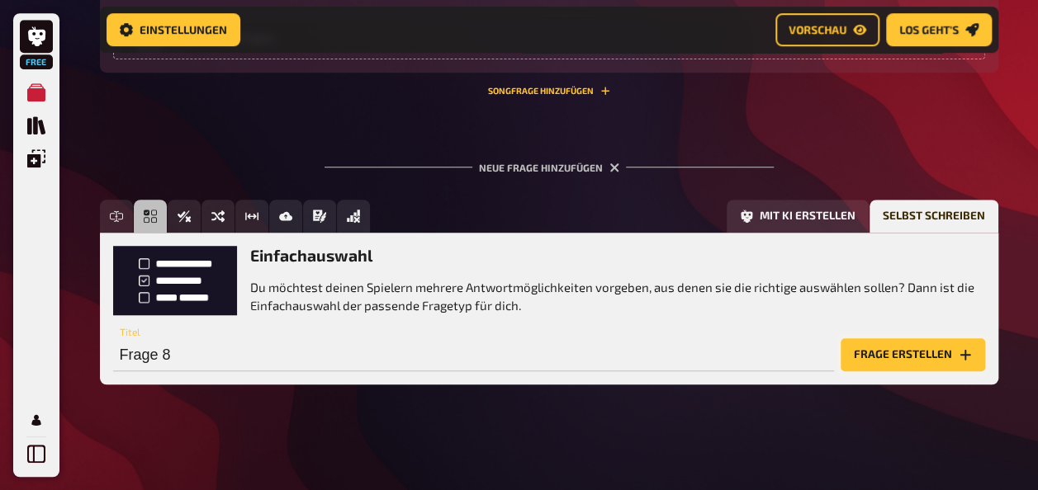
click at [911, 348] on button "Frage erstellen" at bounding box center [913, 355] width 144 height 33
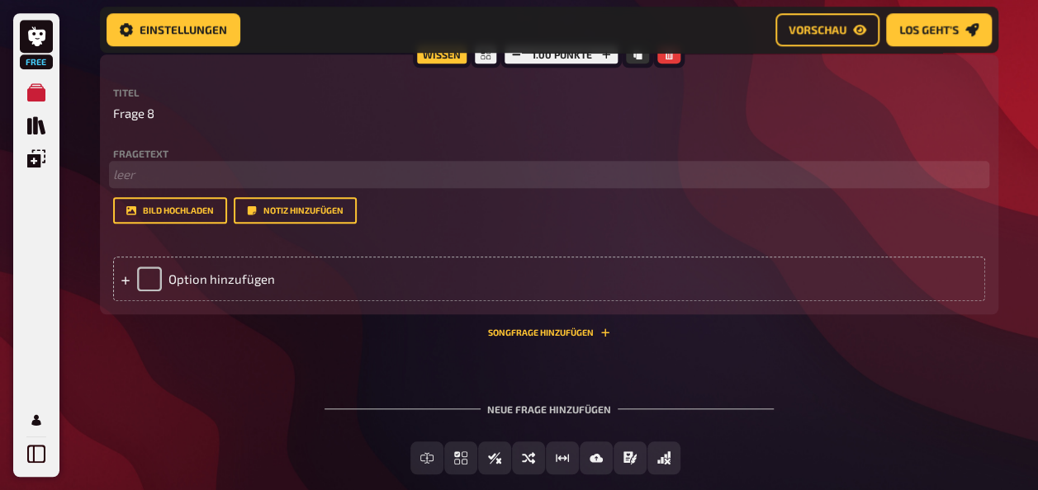
click at [141, 184] on p "﻿ leer" at bounding box center [549, 174] width 872 height 19
drag, startPoint x: 315, startPoint y: 277, endPoint x: 248, endPoint y: 296, distance: 69.5
click at [248, 184] on p "﻿ leer" at bounding box center [549, 174] width 872 height 19
drag, startPoint x: 248, startPoint y: 296, endPoint x: 205, endPoint y: 286, distance: 44.1
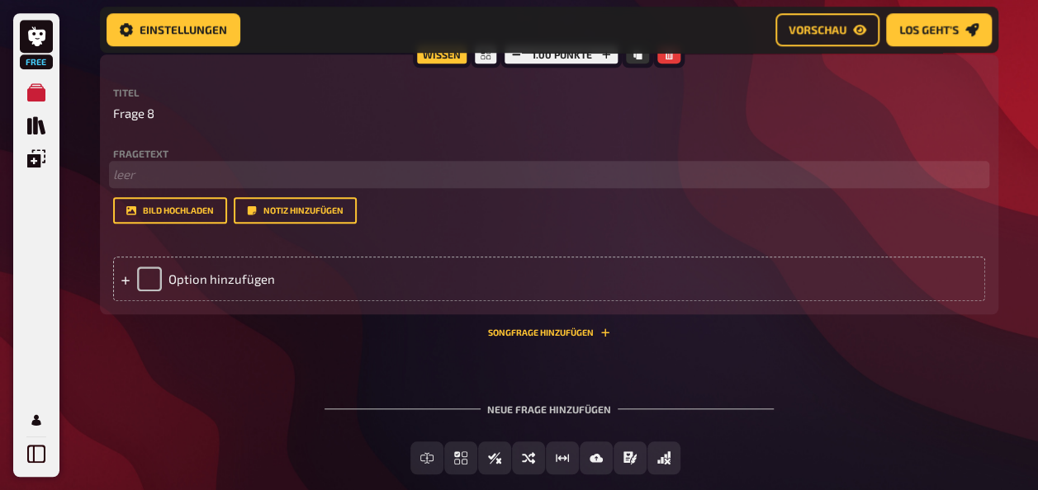
click at [205, 184] on p "﻿ leer" at bounding box center [549, 174] width 872 height 19
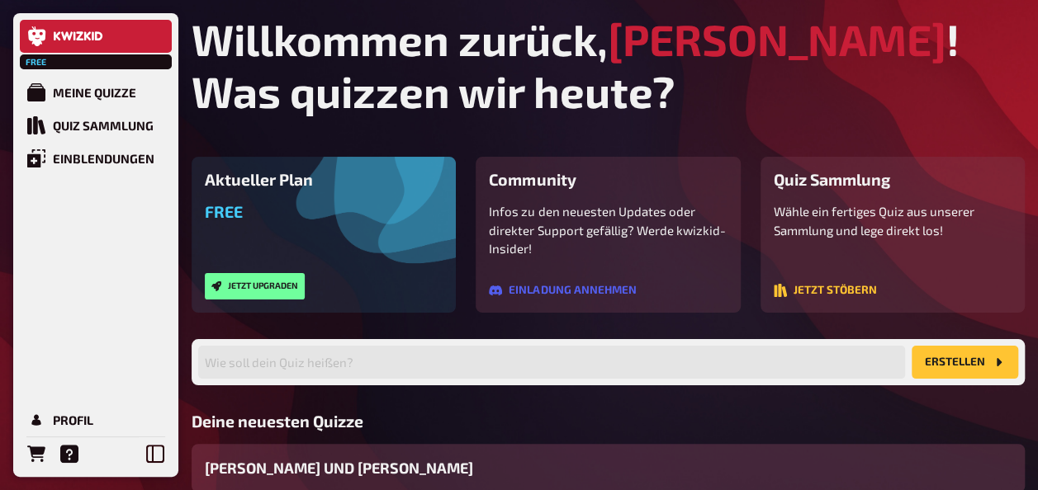
click at [585, 466] on div "[PERSON_NAME] UND [PERSON_NAME]" at bounding box center [608, 468] width 833 height 49
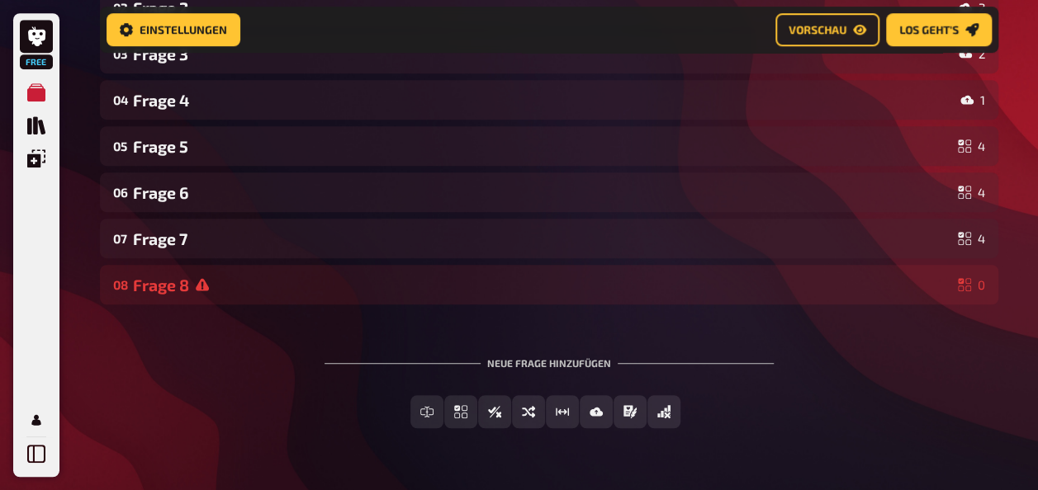
scroll to position [417, 0]
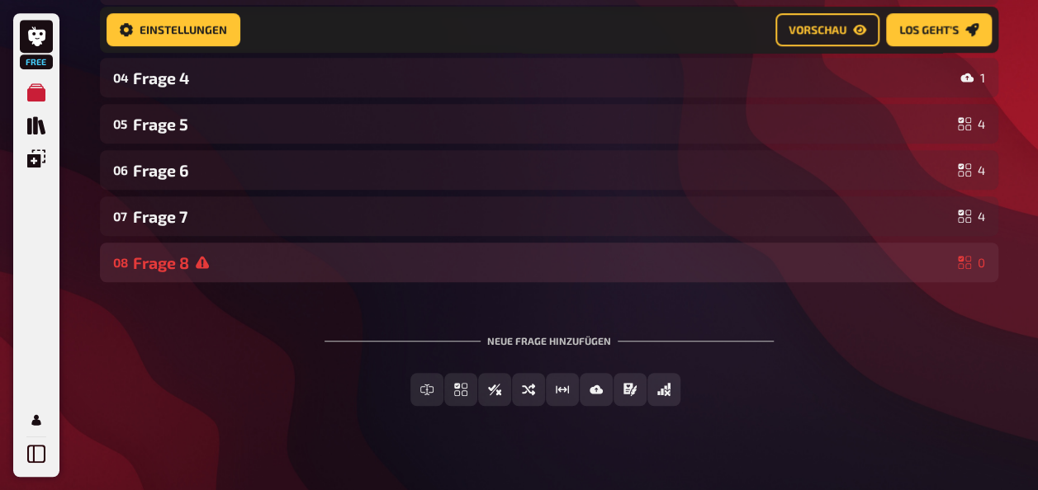
click at [144, 258] on div "Frage 8" at bounding box center [542, 262] width 818 height 19
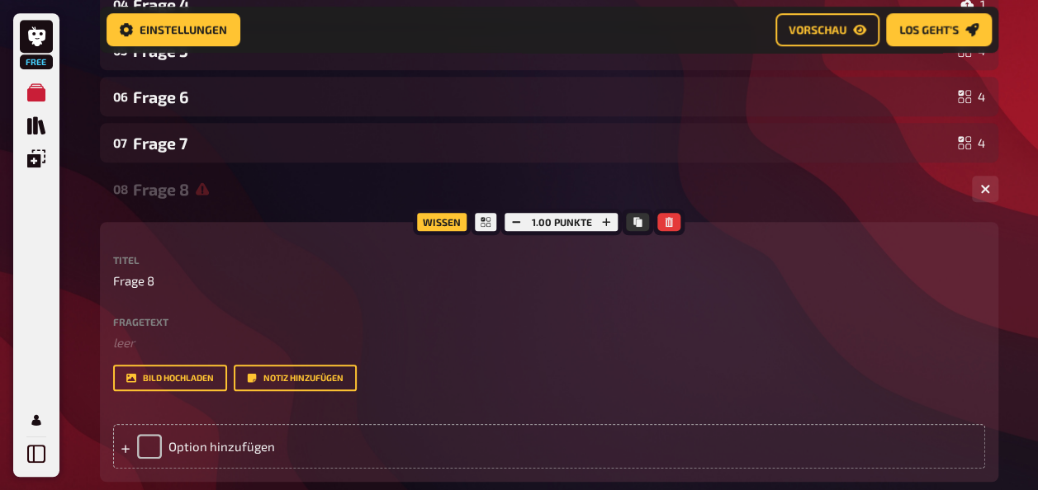
scroll to position [537, 0]
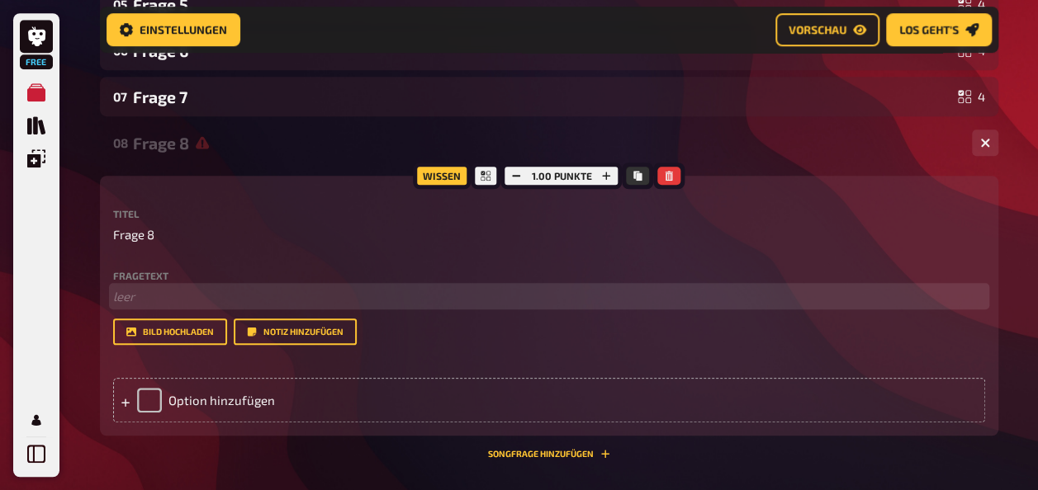
click at [132, 295] on p "﻿ leer" at bounding box center [549, 296] width 872 height 19
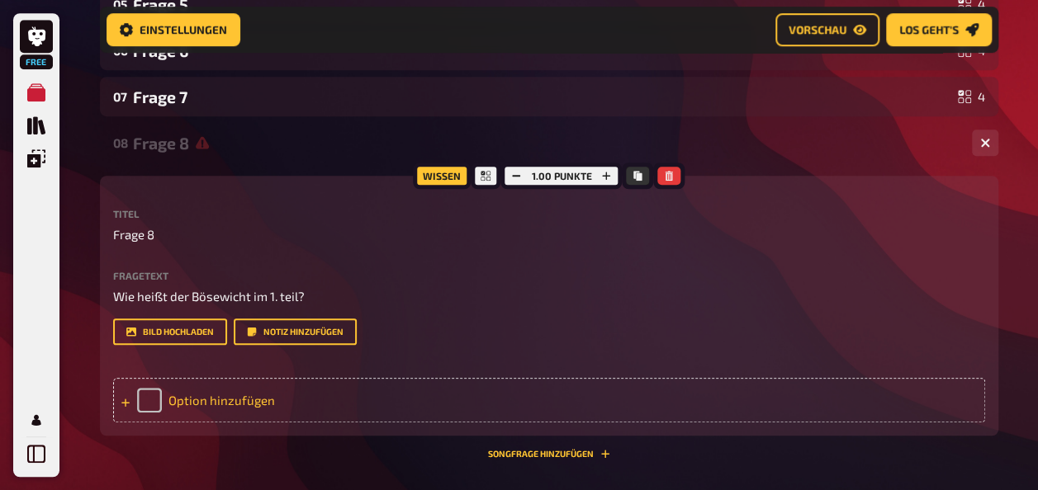
click at [225, 383] on div "Option hinzufügen" at bounding box center [549, 400] width 872 height 45
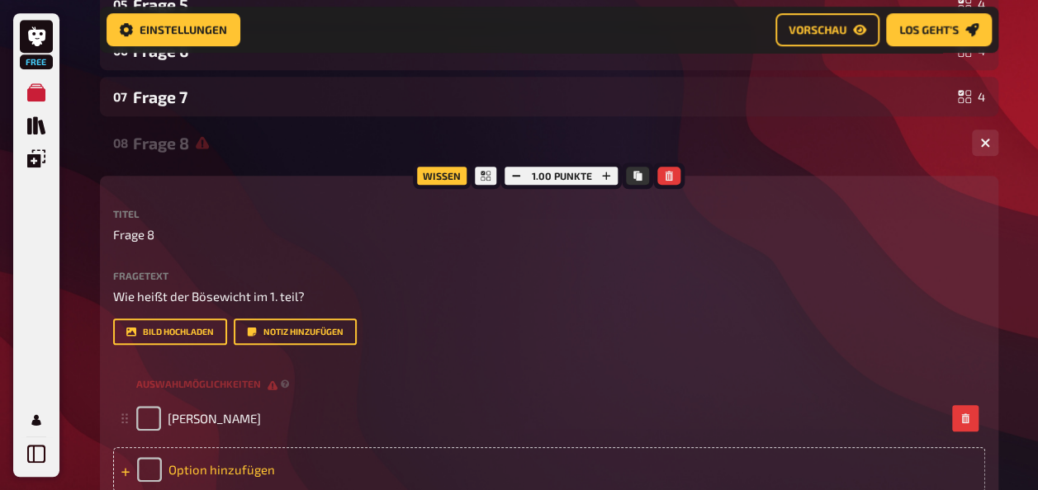
click at [220, 462] on div "Option hinzufügen" at bounding box center [549, 469] width 872 height 45
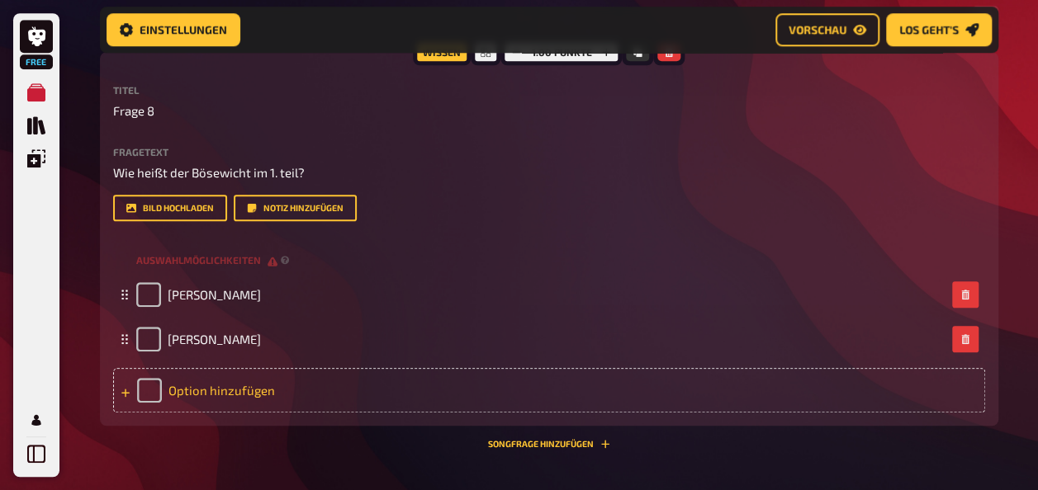
scroll to position [665, 0]
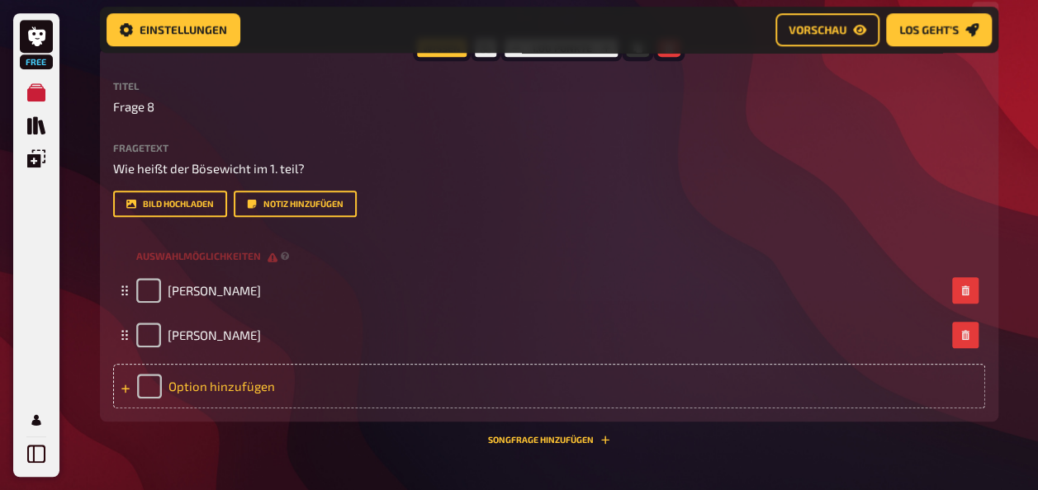
click at [195, 381] on div "Option hinzufügen" at bounding box center [549, 386] width 872 height 45
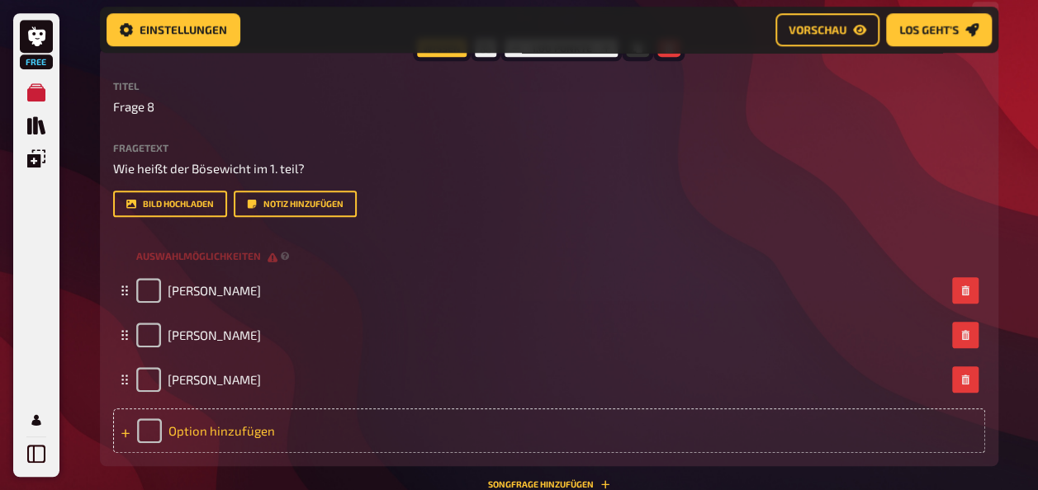
click at [208, 424] on div "Option hinzufügen" at bounding box center [549, 431] width 872 height 45
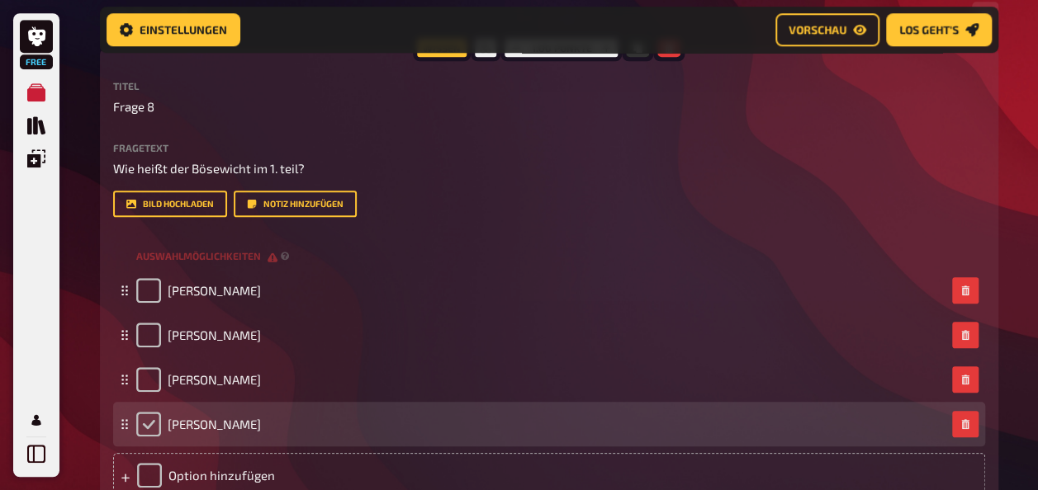
click at [154, 424] on input "checkbox" at bounding box center [148, 424] width 25 height 25
checkbox input "true"
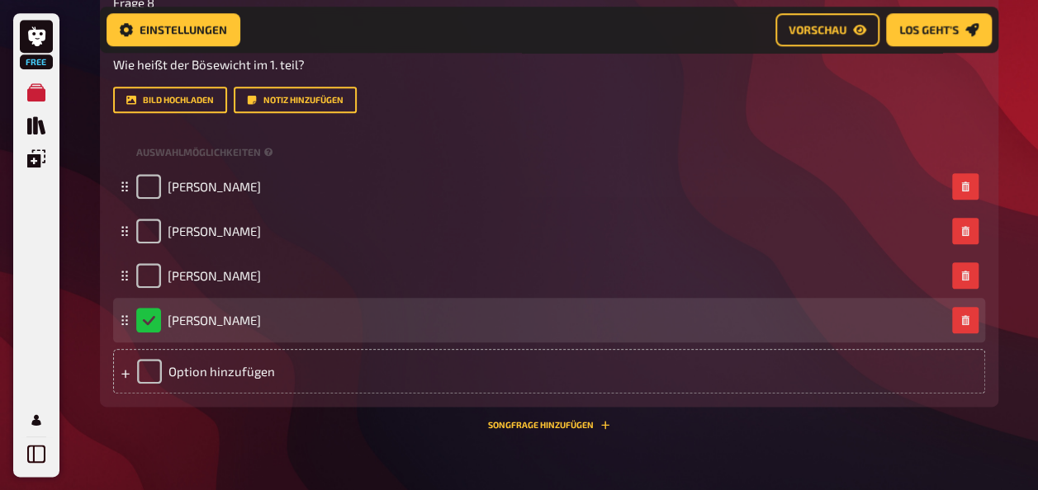
scroll to position [732, 0]
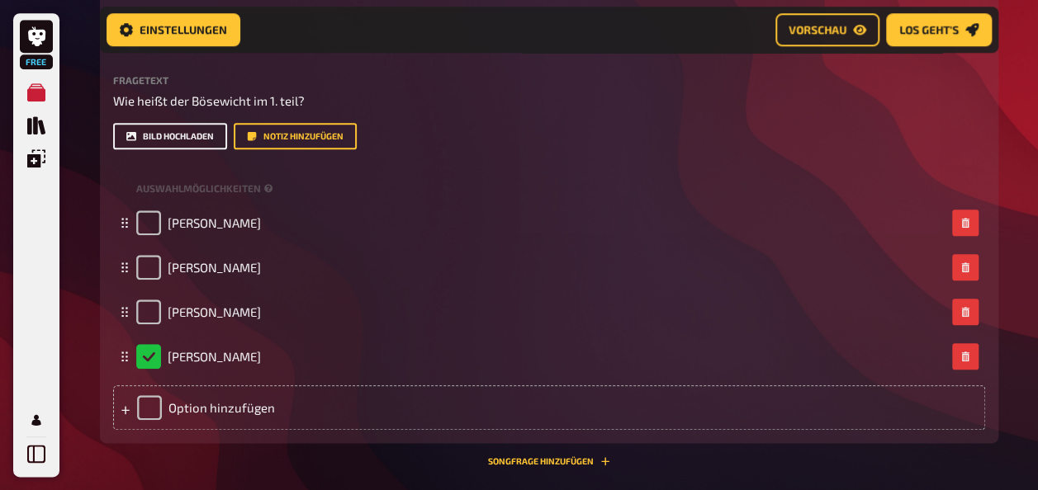
click at [152, 135] on button "Bild hochladen" at bounding box center [170, 136] width 114 height 26
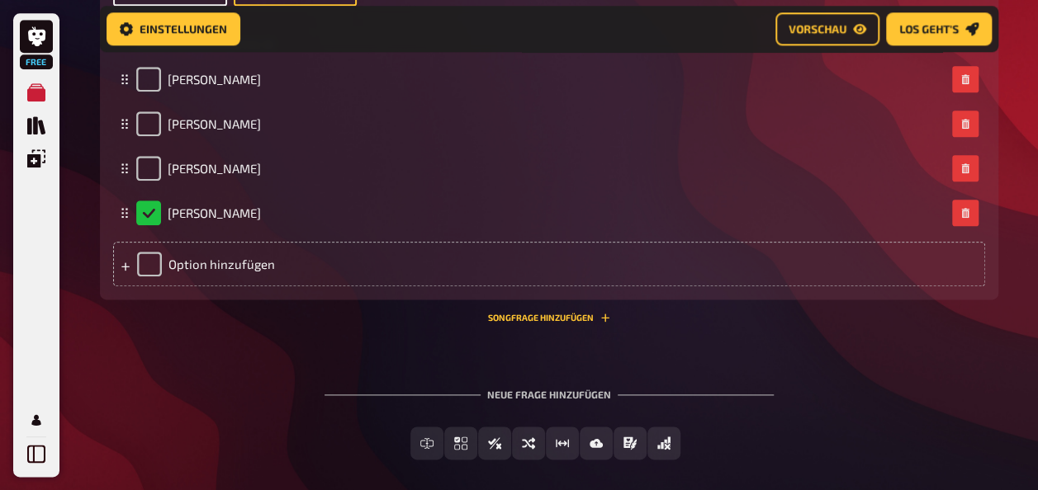
scroll to position [879, 0]
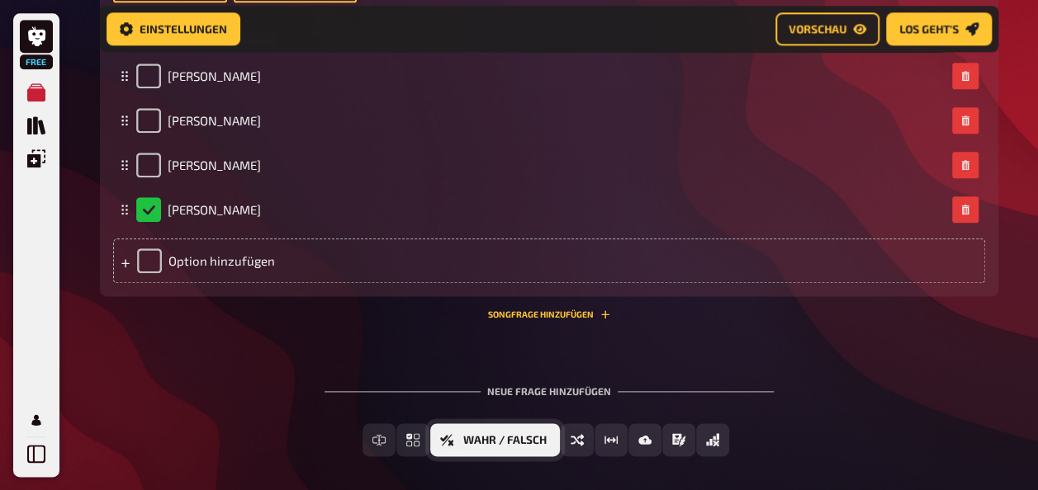
click at [453, 439] on icon "Wahr / Falsch" at bounding box center [446, 440] width 13 height 12
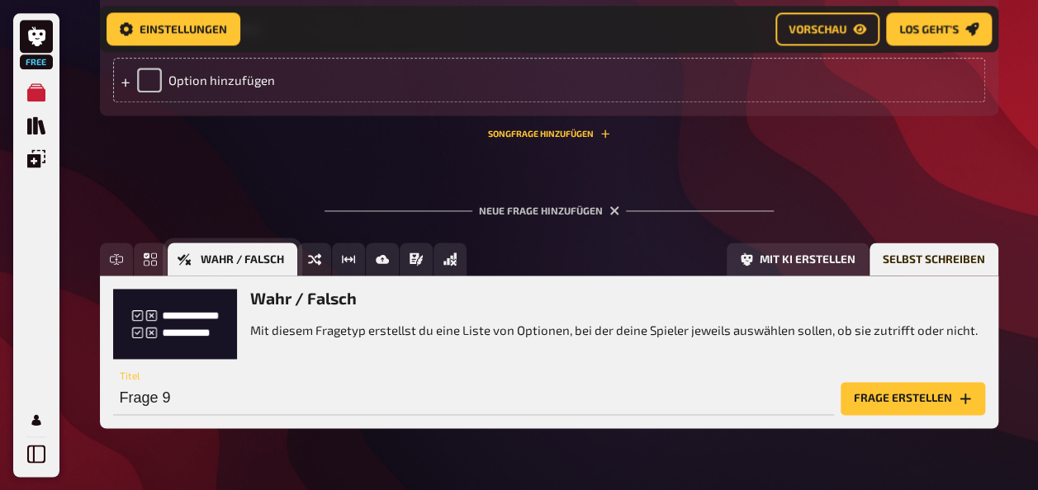
scroll to position [1104, 0]
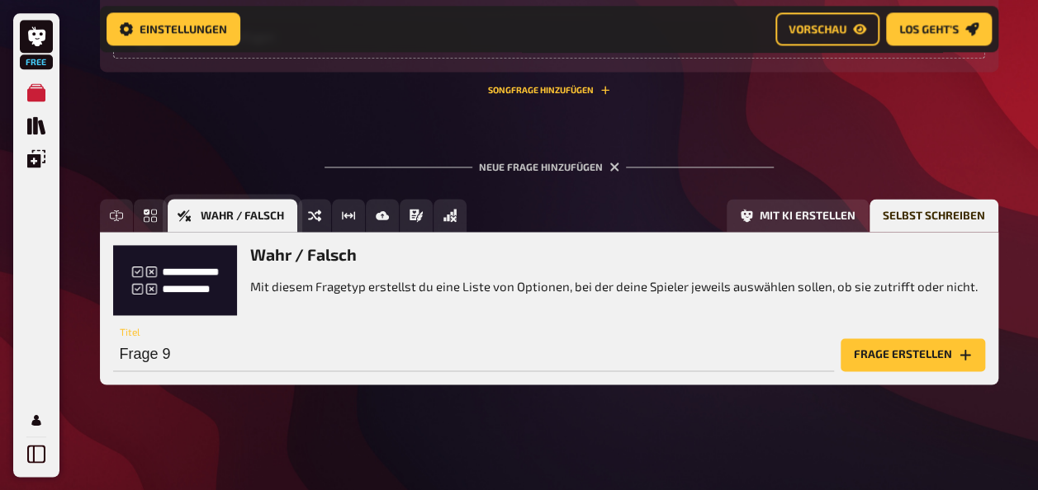
click at [176, 230] on button "Wahr / Falsch" at bounding box center [233, 215] width 130 height 33
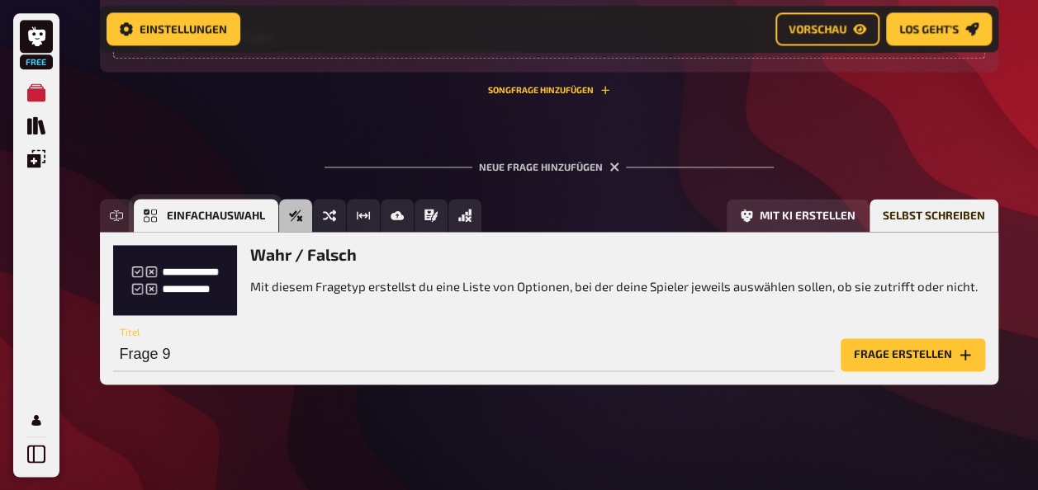
click at [155, 221] on icon "Einfachauswahl" at bounding box center [150, 215] width 13 height 13
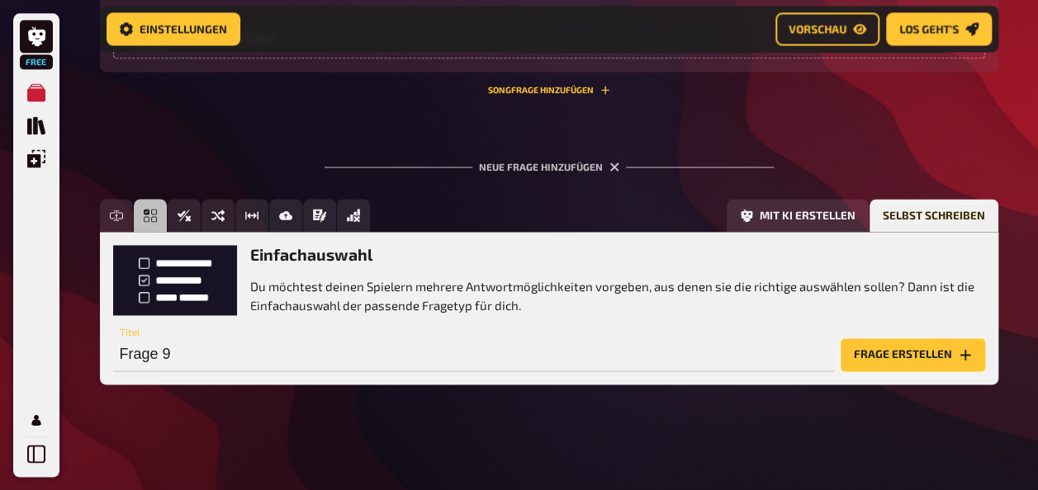
click at [881, 343] on button "Frage erstellen" at bounding box center [913, 355] width 144 height 33
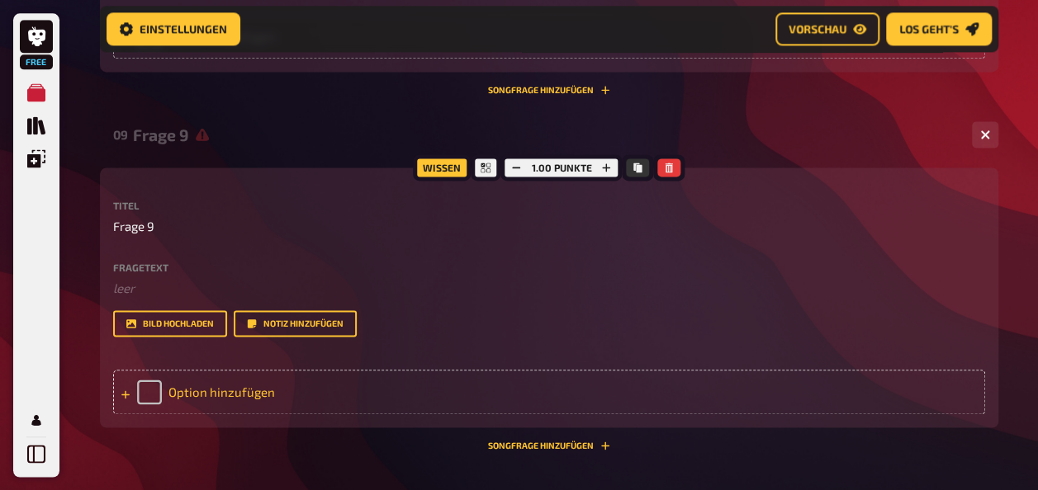
click at [205, 392] on div "Option hinzufügen" at bounding box center [549, 392] width 872 height 45
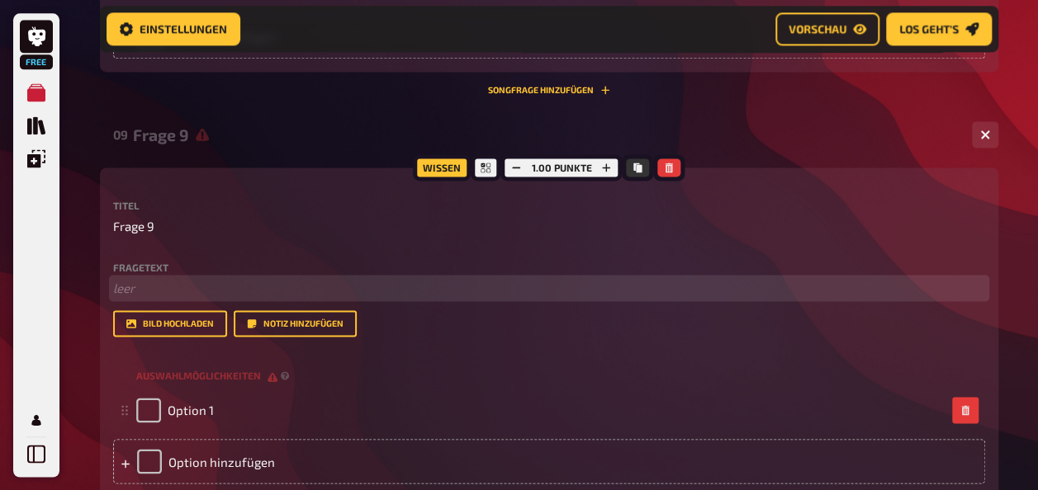
click at [140, 293] on p "﻿ leer" at bounding box center [549, 288] width 872 height 19
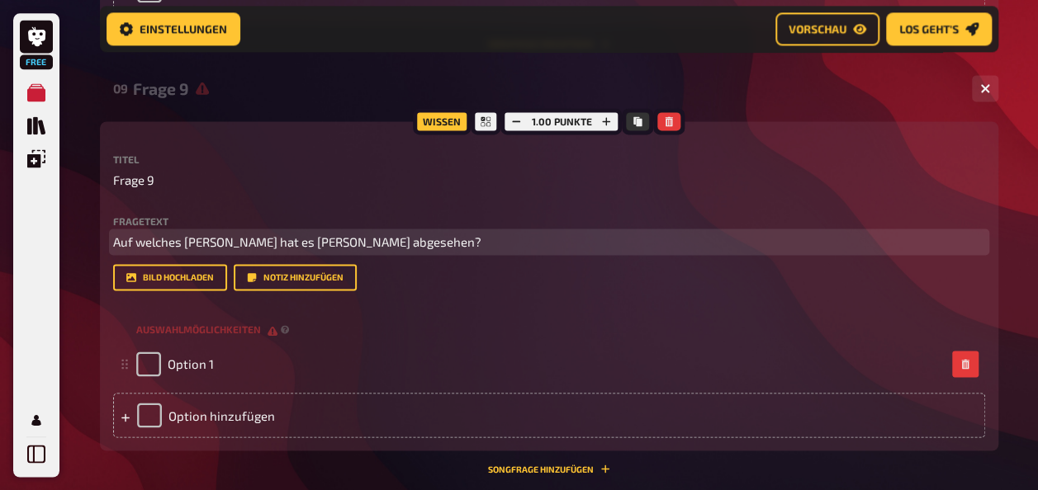
scroll to position [1163, 0]
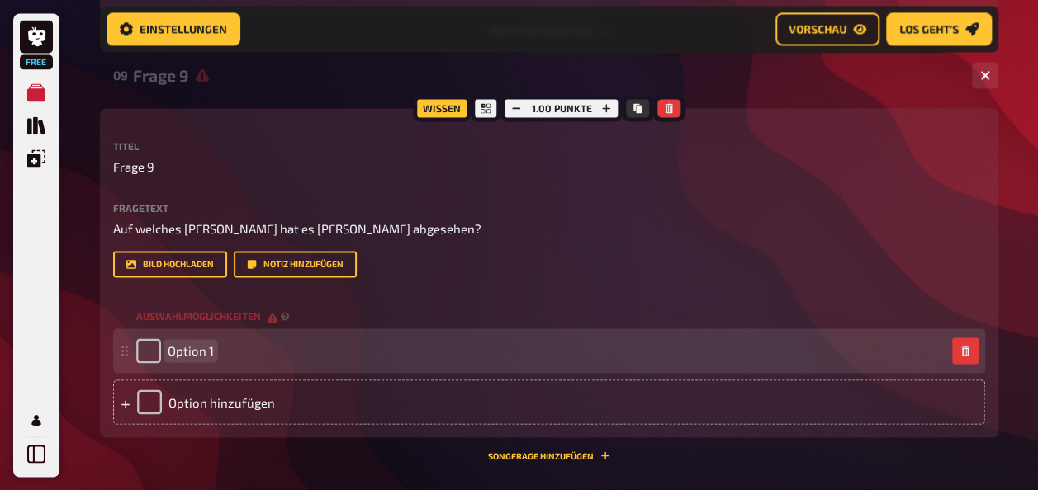
click at [206, 352] on span "Option 1" at bounding box center [191, 350] width 46 height 15
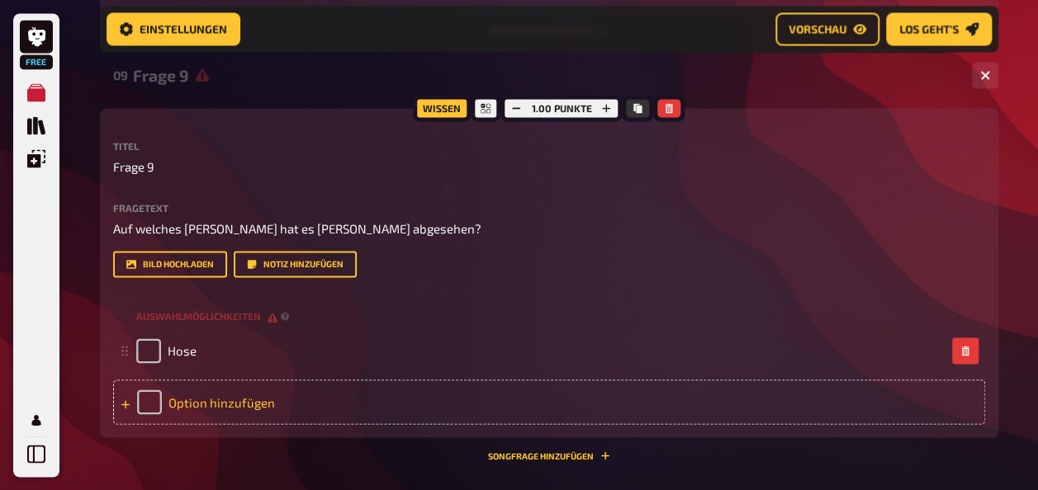
click at [339, 407] on div "Option hinzufügen" at bounding box center [549, 402] width 872 height 45
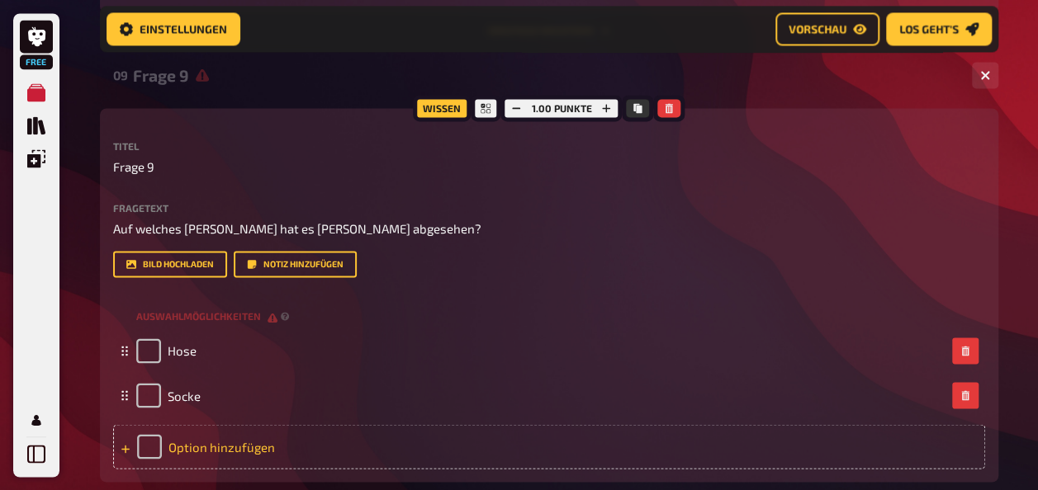
click at [201, 430] on div "Option hinzufügen" at bounding box center [549, 446] width 872 height 45
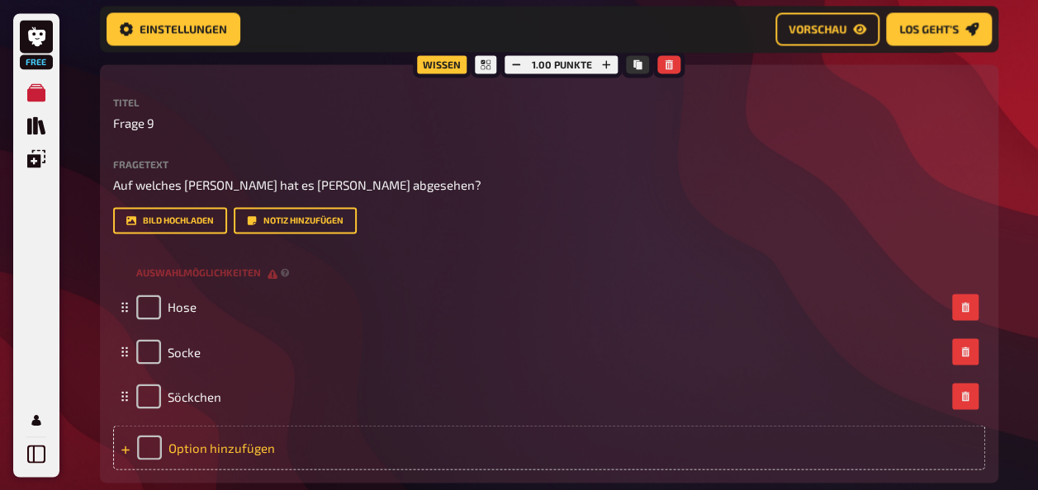
scroll to position [1235, 0]
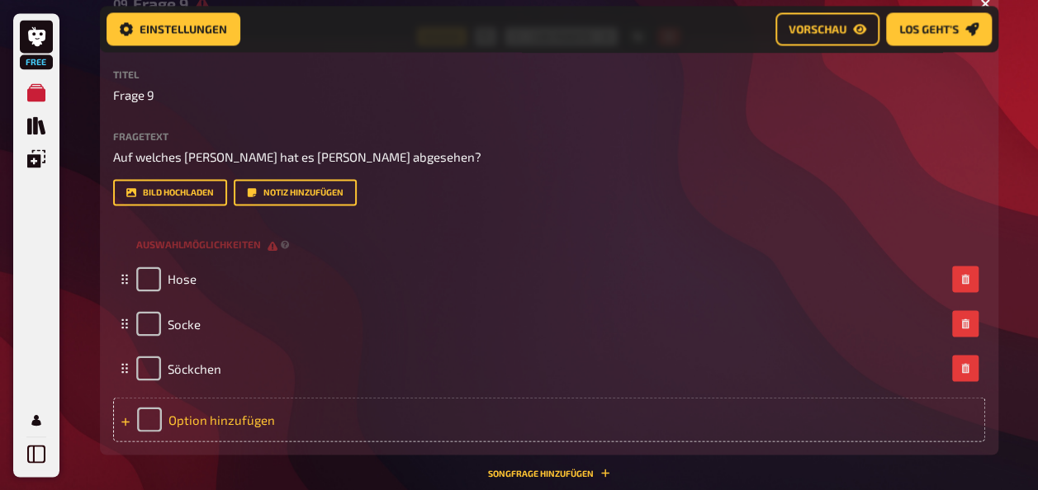
click at [210, 400] on div "Option hinzufügen" at bounding box center [549, 419] width 872 height 45
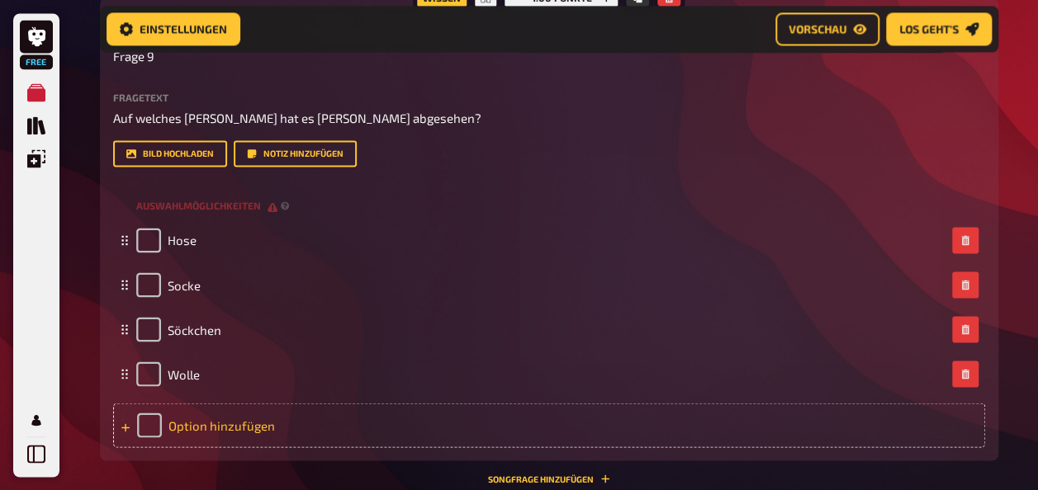
scroll to position [1306, 0]
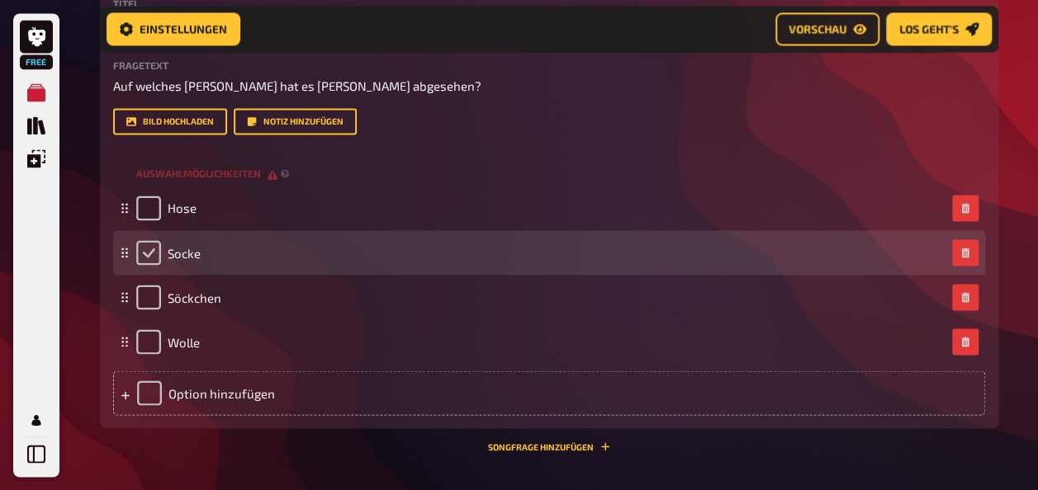
click at [154, 256] on input "checkbox" at bounding box center [148, 252] width 25 height 25
checkbox input "true"
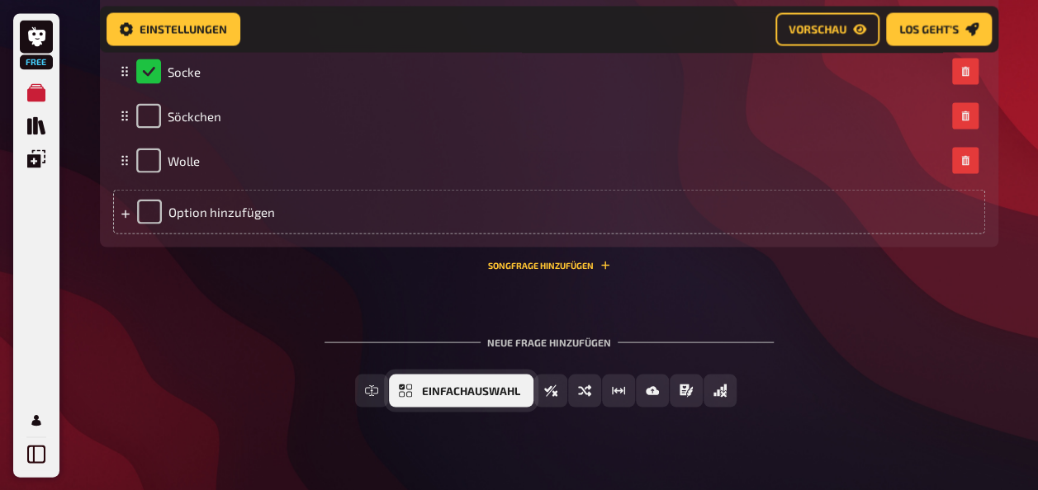
click at [412, 391] on icon "Einfachauswahl" at bounding box center [405, 390] width 13 height 13
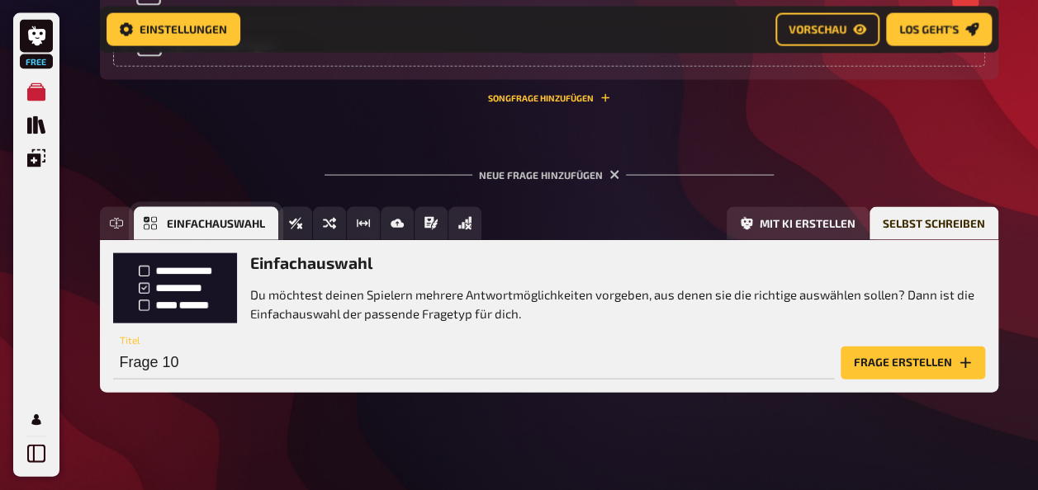
scroll to position [1663, 0]
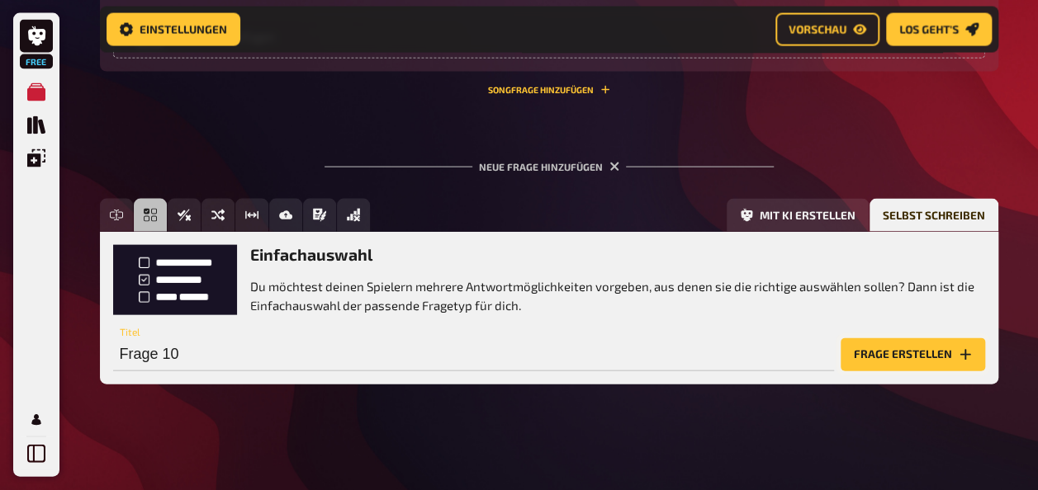
click at [921, 353] on button "Frage erstellen" at bounding box center [913, 355] width 144 height 33
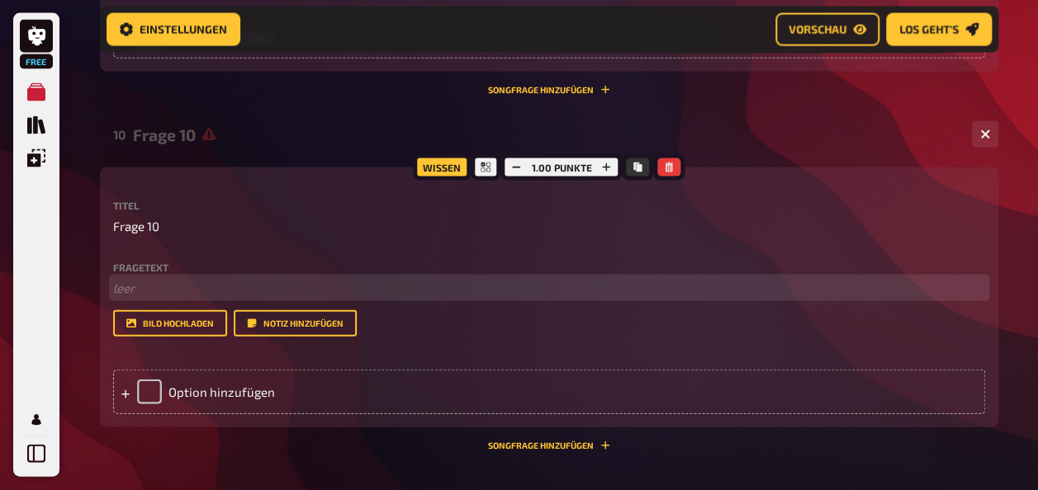
click at [153, 280] on p "﻿ leer" at bounding box center [549, 288] width 872 height 19
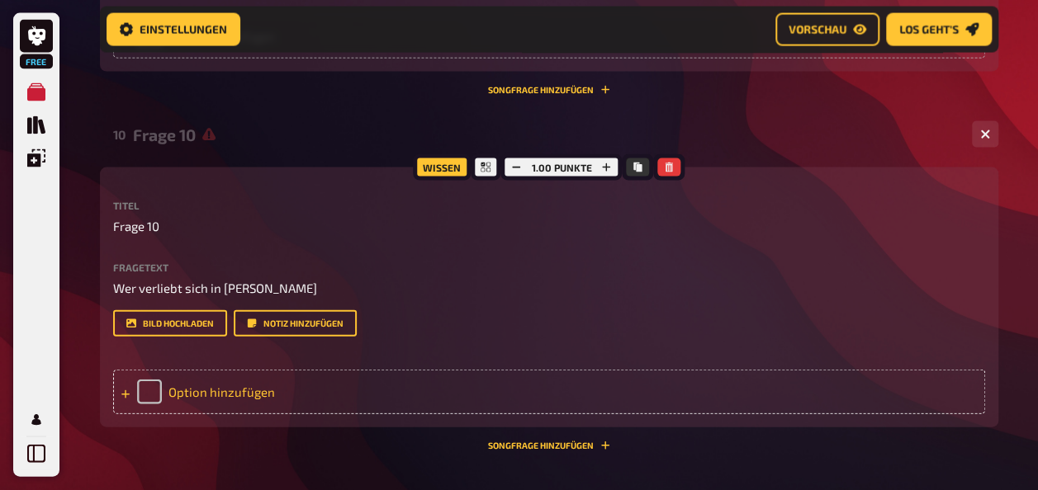
click at [188, 395] on div "Option hinzufügen" at bounding box center [549, 392] width 872 height 45
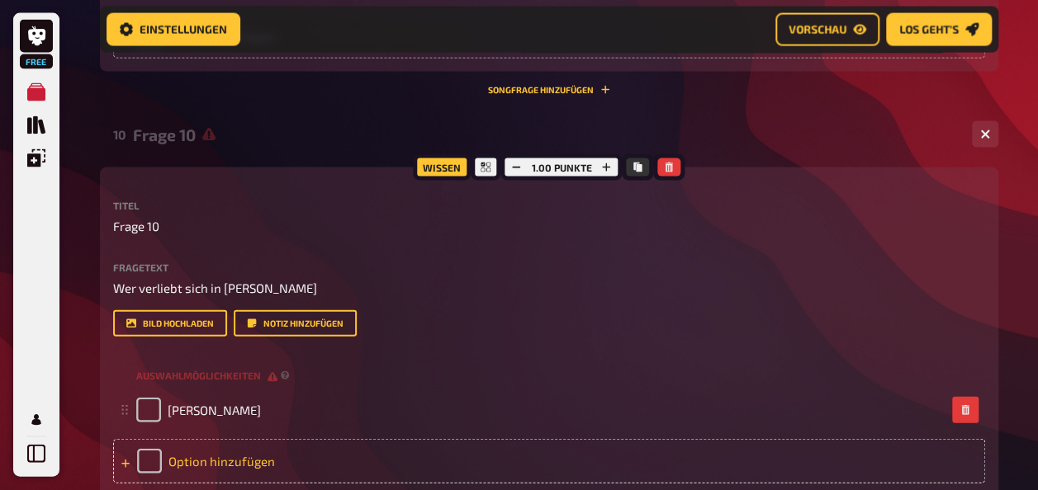
click at [187, 448] on div "Option hinzufügen" at bounding box center [549, 461] width 872 height 45
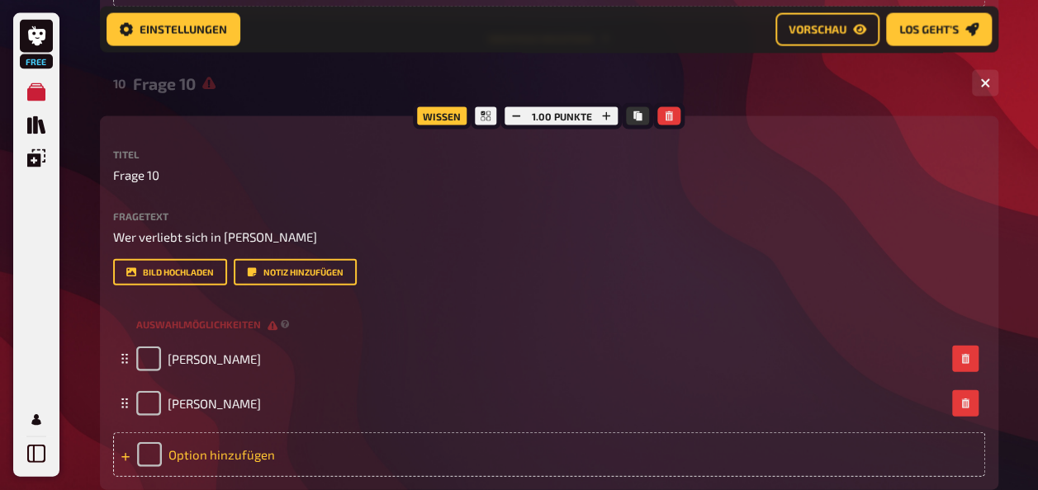
scroll to position [1732, 0]
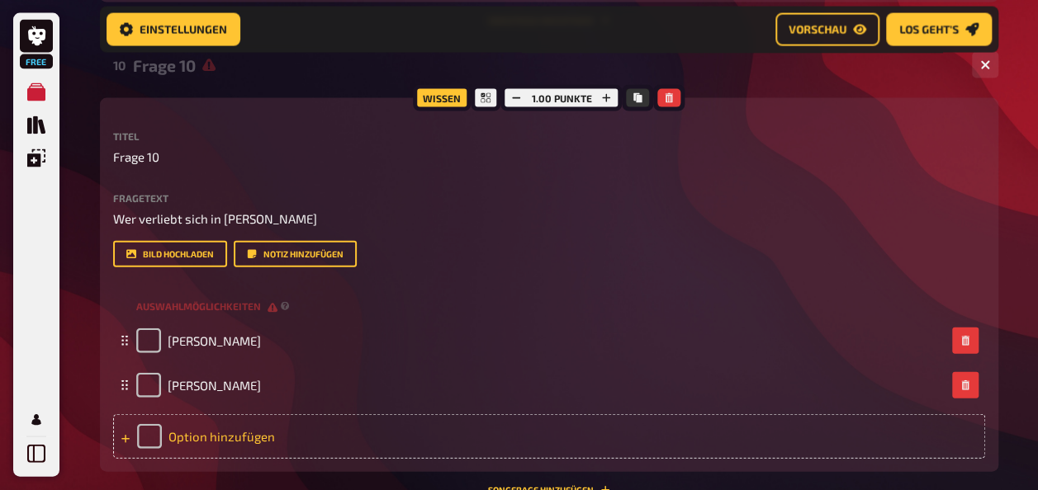
click at [204, 433] on div "Option hinzufügen" at bounding box center [549, 436] width 872 height 45
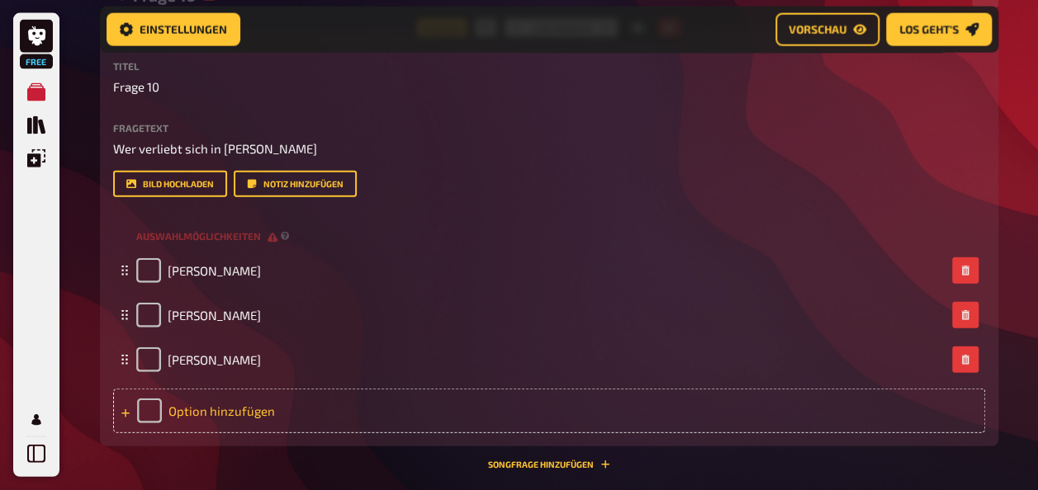
scroll to position [1831, 0]
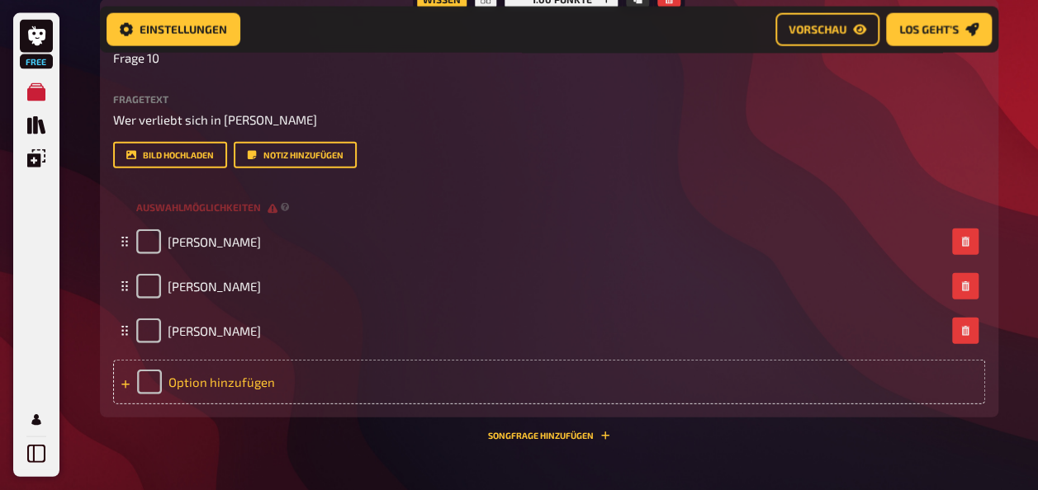
click at [207, 381] on div "Option hinzufügen" at bounding box center [549, 382] width 872 height 45
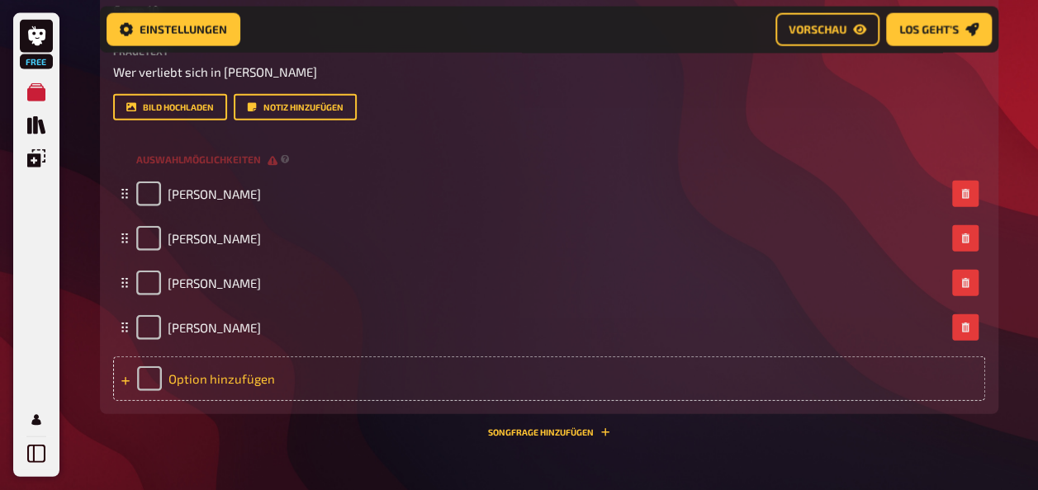
scroll to position [1894, 0]
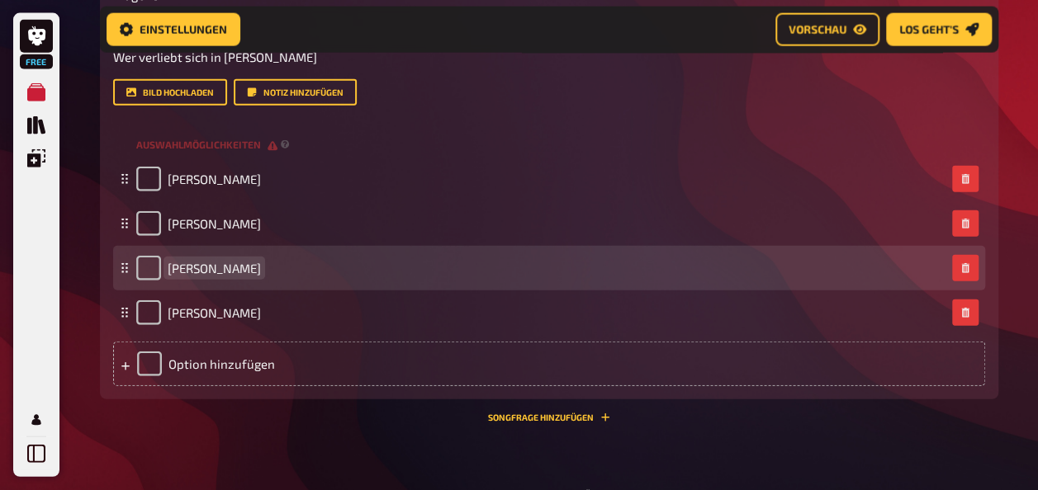
click at [172, 268] on span "[PERSON_NAME]" at bounding box center [214, 268] width 93 height 15
click at [158, 277] on input "checkbox" at bounding box center [148, 268] width 25 height 25
checkbox input "true"
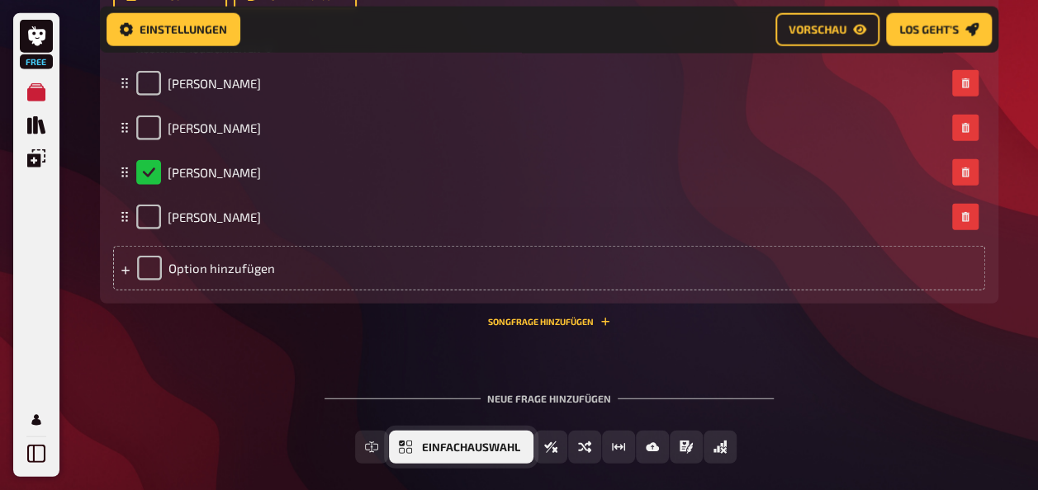
click at [412, 444] on icon "Einfachauswahl" at bounding box center [405, 447] width 13 height 13
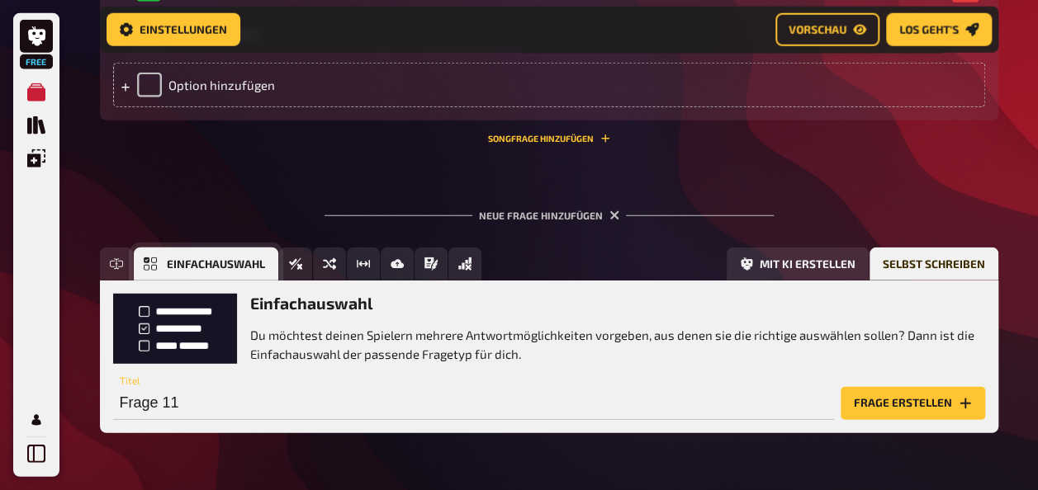
scroll to position [2222, 0]
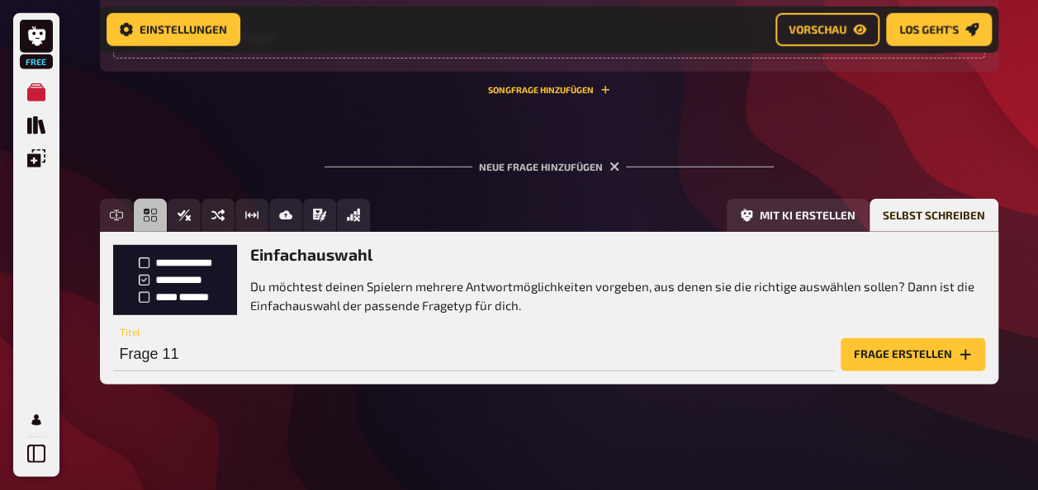
click at [926, 355] on button "Frage erstellen" at bounding box center [913, 355] width 144 height 33
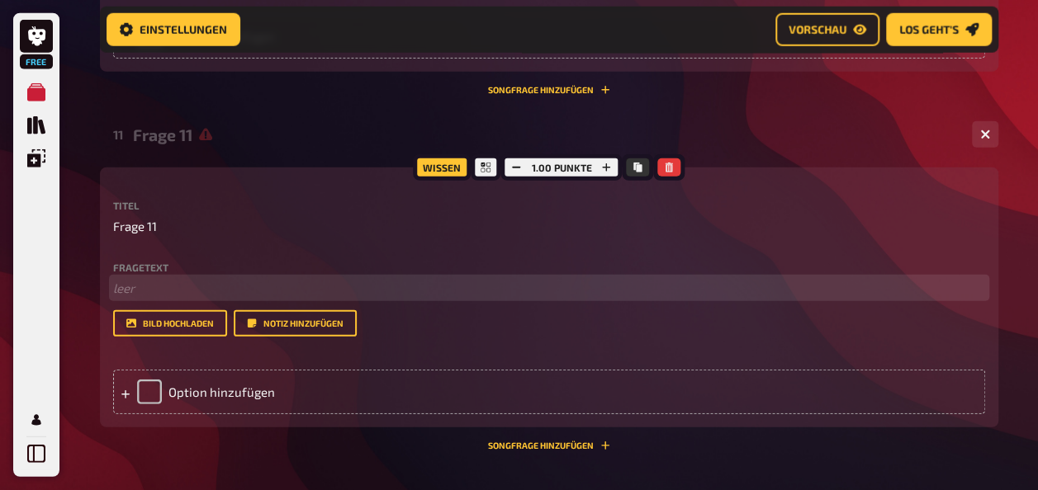
click at [241, 286] on p "﻿ leer" at bounding box center [549, 288] width 872 height 19
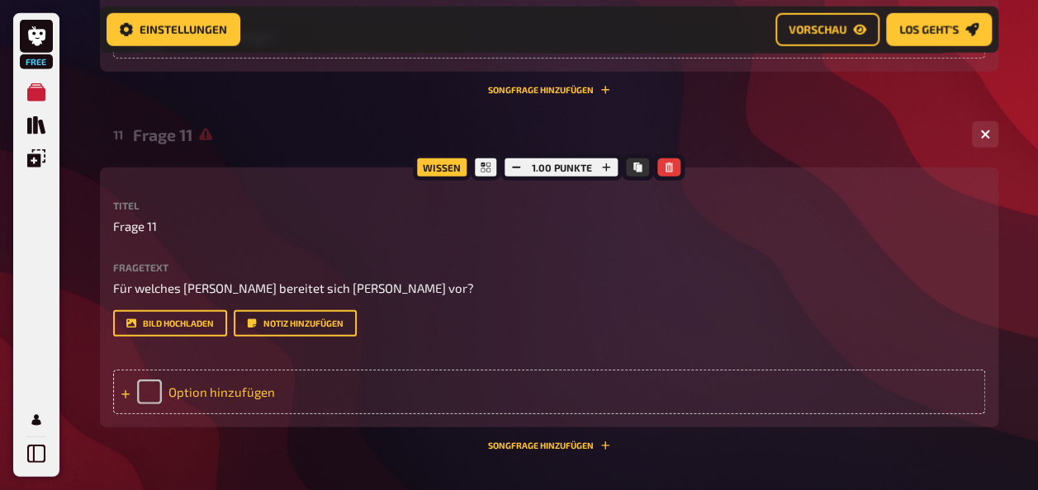
click at [210, 379] on div "Option hinzufügen" at bounding box center [549, 392] width 872 height 45
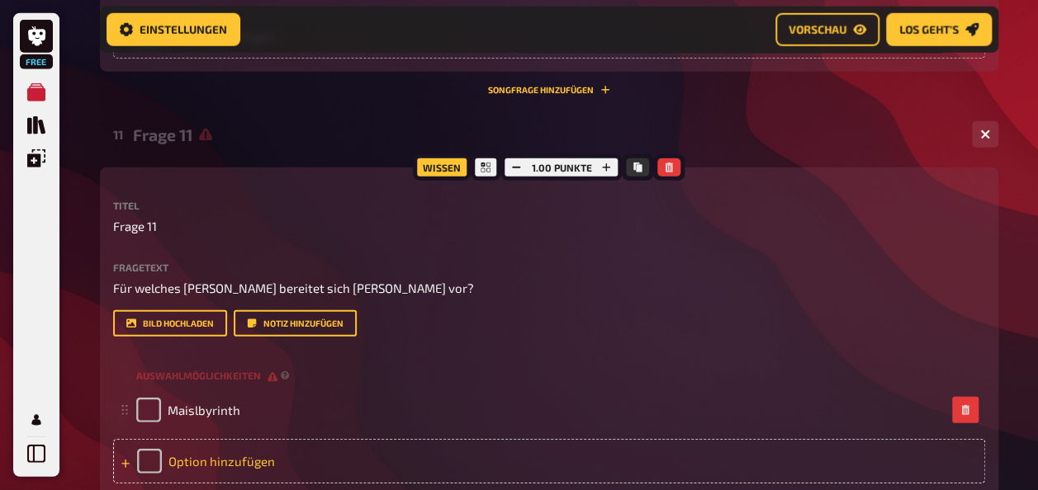
click at [199, 453] on div "Option hinzufügen" at bounding box center [549, 461] width 872 height 45
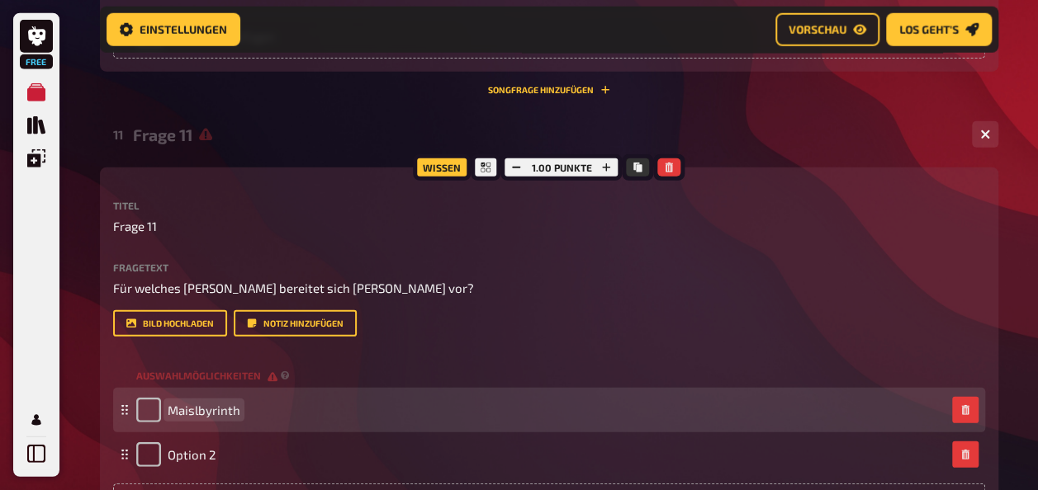
click at [198, 410] on span "Maislbyrinth" at bounding box center [204, 410] width 73 height 15
click at [206, 412] on span "Maislbyrinth" at bounding box center [204, 410] width 73 height 15
click at [195, 414] on span "Maislbyrinth" at bounding box center [204, 410] width 73 height 15
click at [205, 406] on span "Maislbyrinth" at bounding box center [204, 410] width 73 height 15
click at [200, 410] on span "Maislbyrinth" at bounding box center [204, 410] width 73 height 15
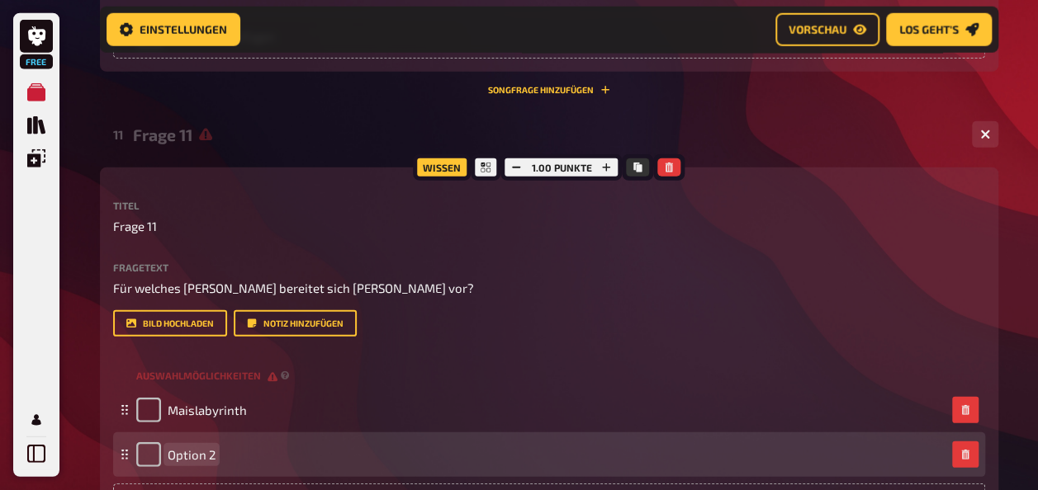
click at [201, 447] on span "Option 2" at bounding box center [192, 454] width 48 height 15
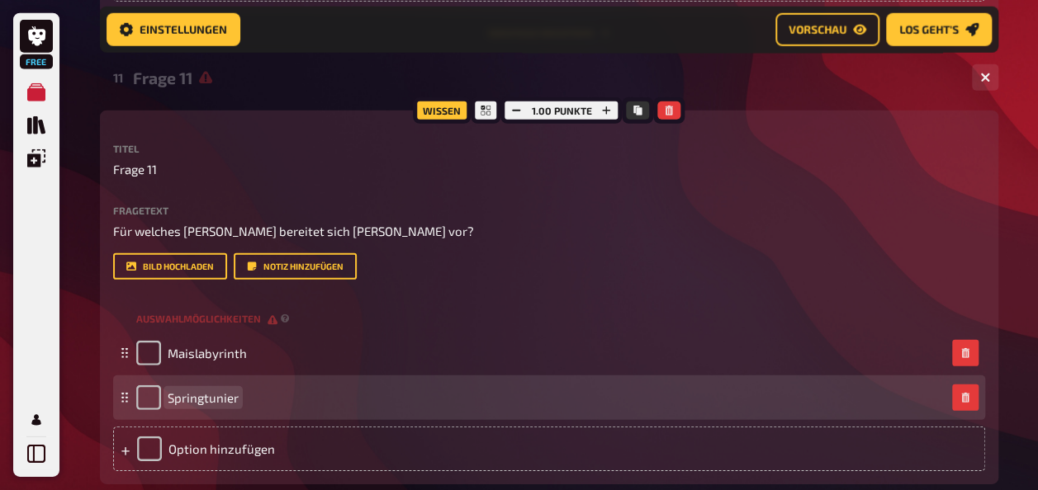
scroll to position [2324, 0]
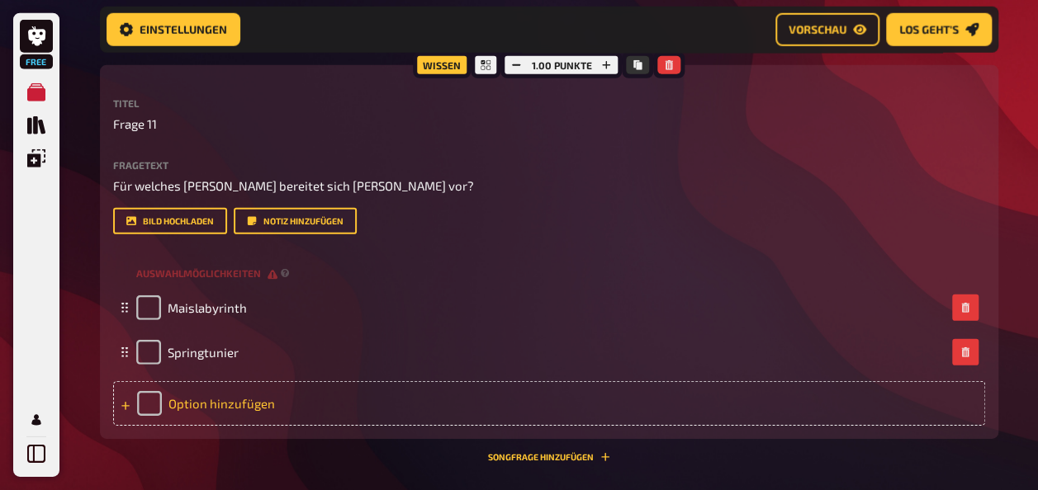
click at [220, 395] on div "Option hinzufügen" at bounding box center [549, 403] width 872 height 45
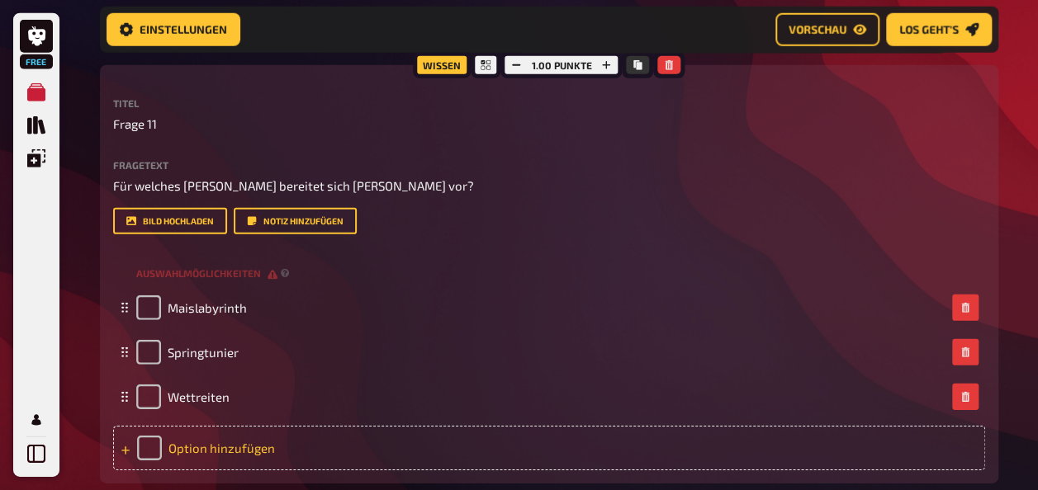
click at [213, 447] on div "Option hinzufügen" at bounding box center [549, 448] width 872 height 45
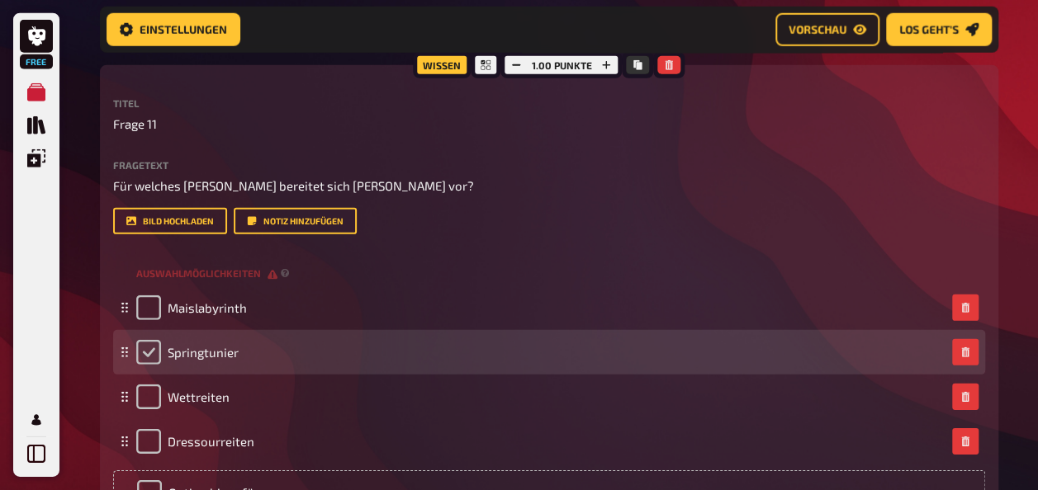
click at [154, 353] on input "checkbox" at bounding box center [148, 352] width 25 height 25
checkbox input "true"
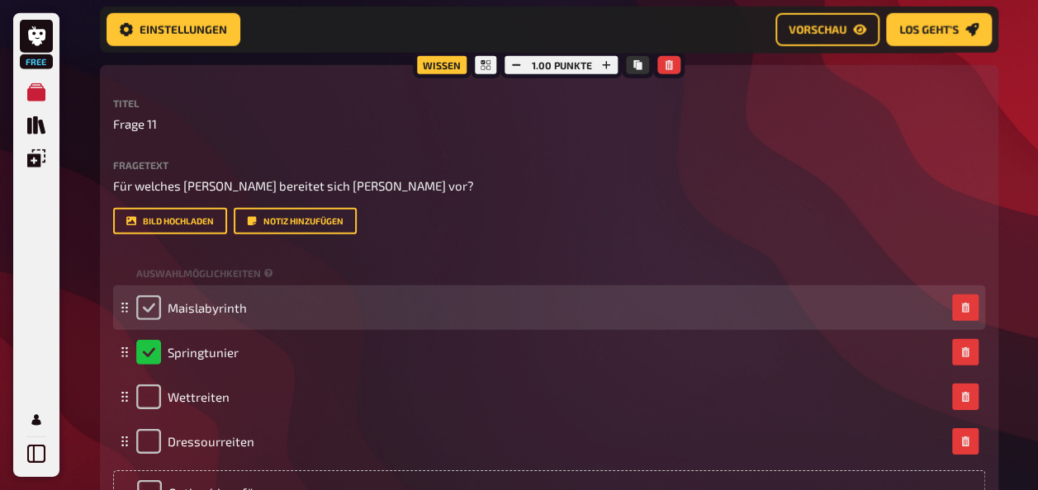
click at [154, 308] on input "checkbox" at bounding box center [148, 308] width 25 height 25
checkbox input "true"
checkbox input "false"
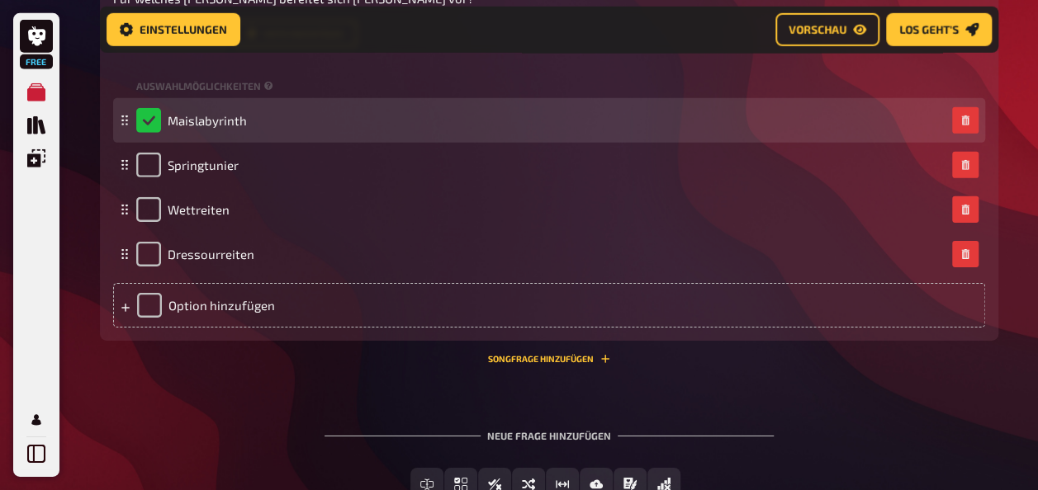
scroll to position [2521, 0]
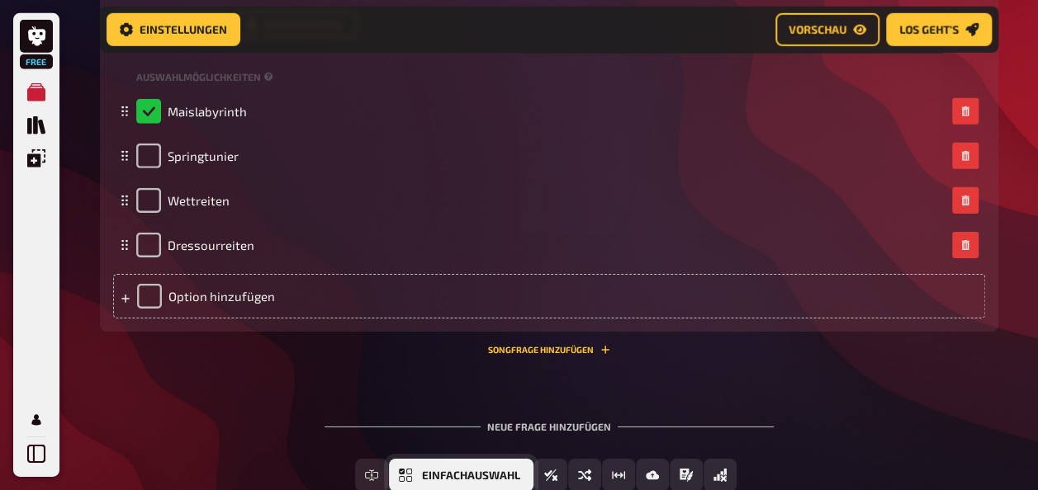
click at [412, 480] on icon "Einfachauswahl" at bounding box center [405, 475] width 13 height 13
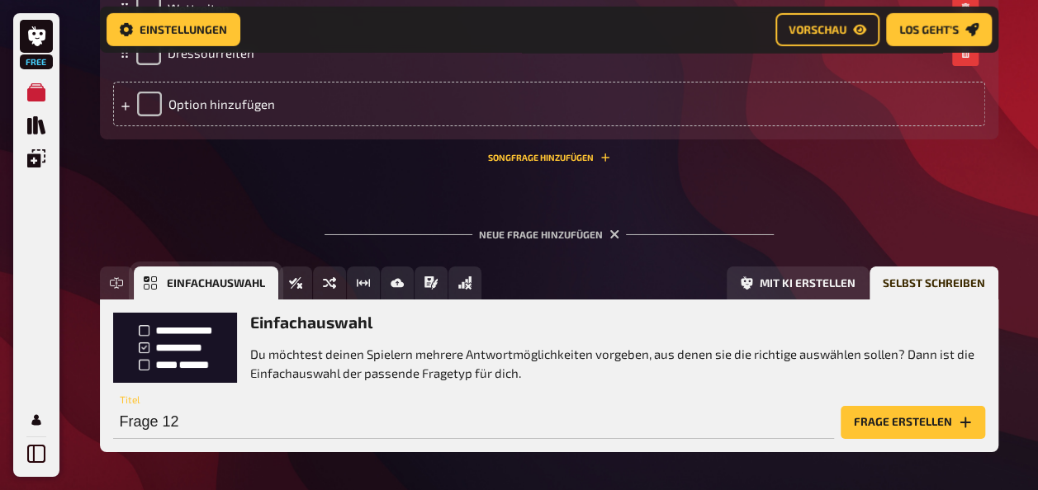
scroll to position [2781, 0]
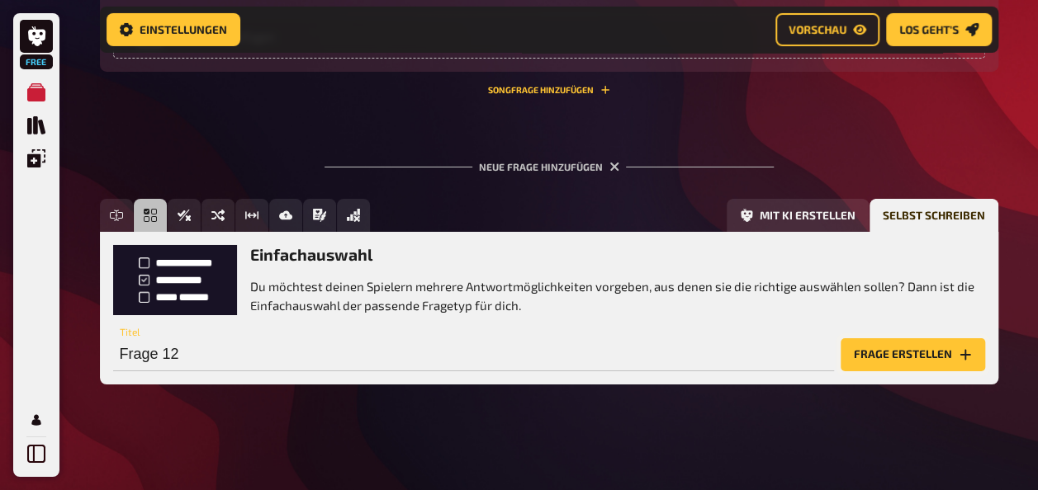
click at [931, 348] on button "Frage erstellen" at bounding box center [913, 355] width 144 height 33
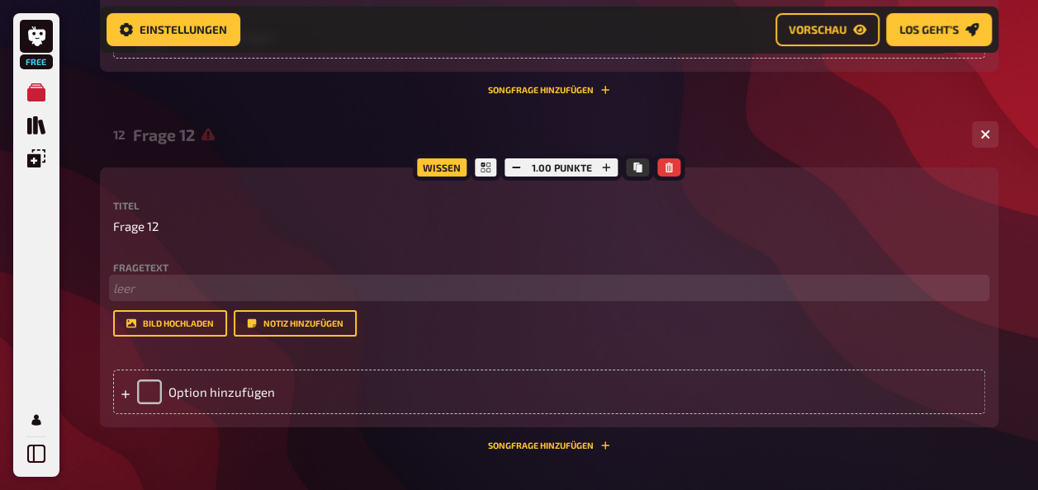
click at [202, 282] on p "﻿ leer" at bounding box center [549, 288] width 872 height 19
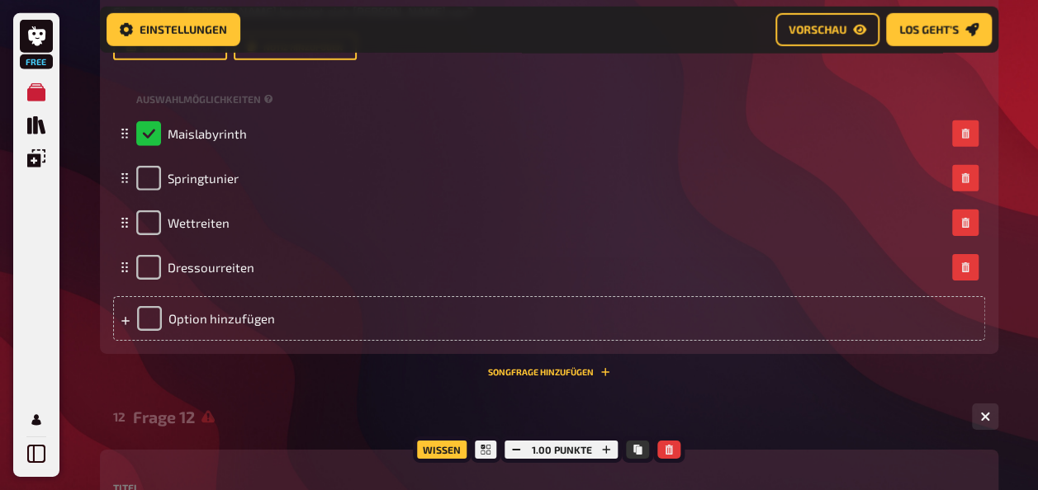
scroll to position [2441, 0]
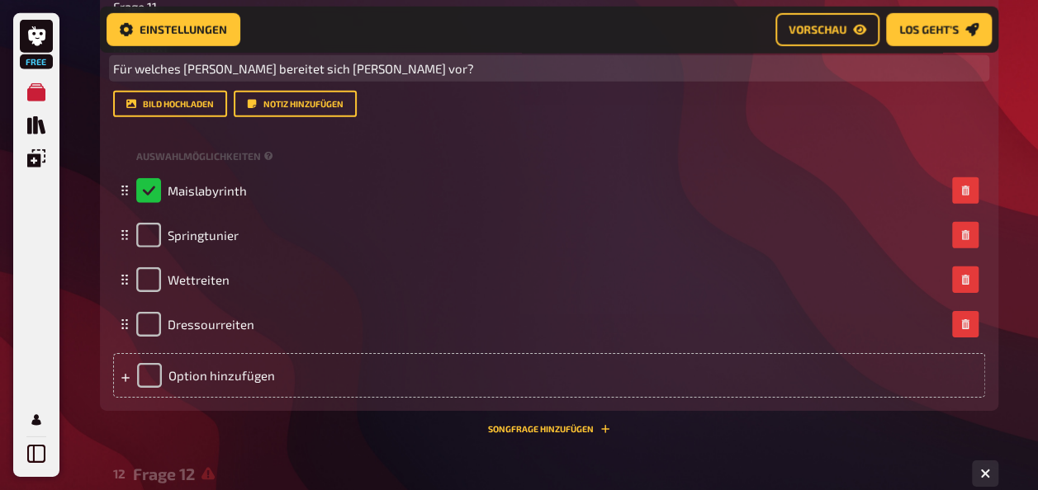
click at [228, 63] on span "Für welches [PERSON_NAME] bereitet sich [PERSON_NAME] vor?" at bounding box center [293, 68] width 361 height 15
click at [225, 69] on span "Für welches [PERSON_NAME] bereitet sich [PERSON_NAME] vor?" at bounding box center [293, 68] width 361 height 15
click at [228, 69] on span "Für welches [PERSON_NAME] bereitet sich [PERSON_NAME] vor?" at bounding box center [293, 68] width 361 height 15
click at [215, 69] on span "Für welches [PERSON_NAME] bereitet sich [PERSON_NAME] vor?" at bounding box center [293, 68] width 361 height 15
click at [221, 68] on span "Für welches [PERSON_NAME] bereitet sich [PERSON_NAME] vor?" at bounding box center [293, 68] width 361 height 15
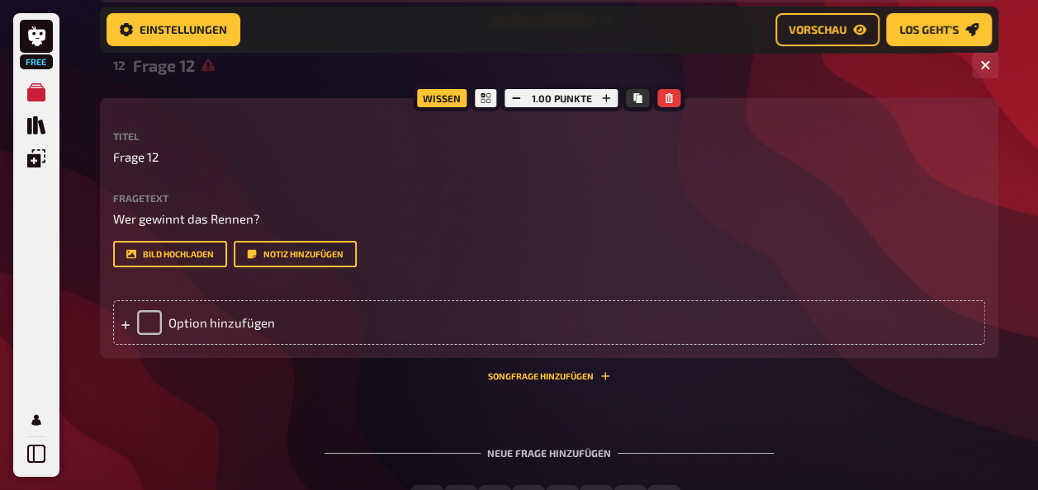
scroll to position [2851, 0]
click at [191, 320] on div "Option hinzufügen" at bounding box center [549, 322] width 872 height 45
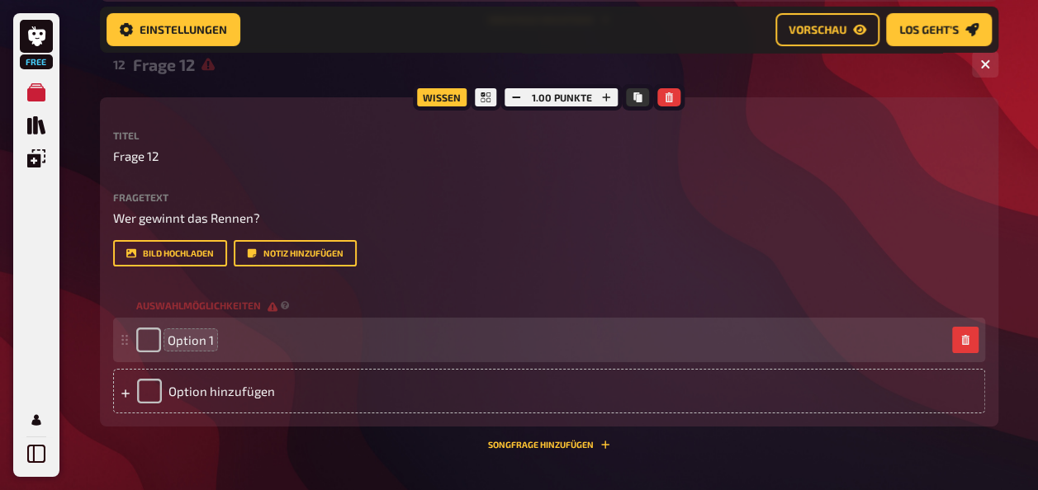
click at [190, 337] on span "Option 1" at bounding box center [191, 340] width 46 height 15
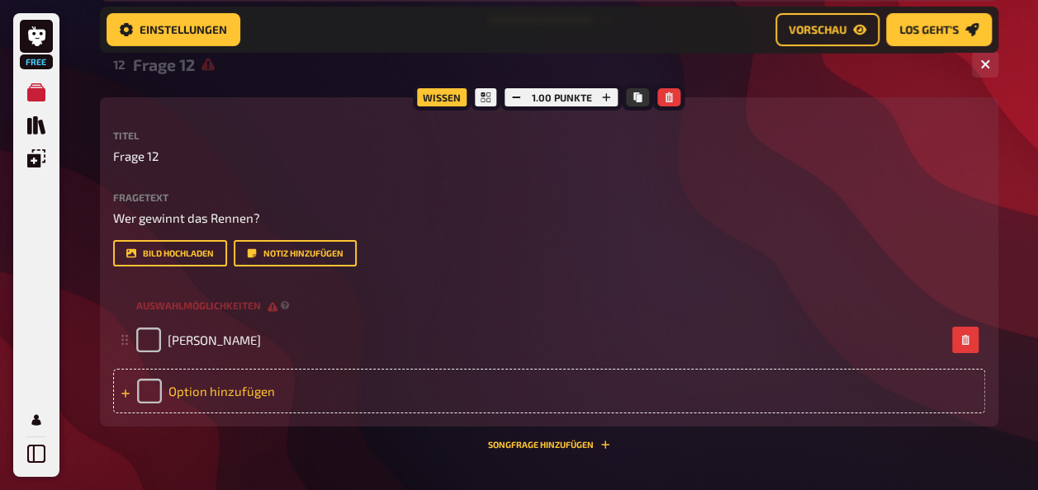
click at [216, 385] on div "Option hinzufügen" at bounding box center [549, 391] width 872 height 45
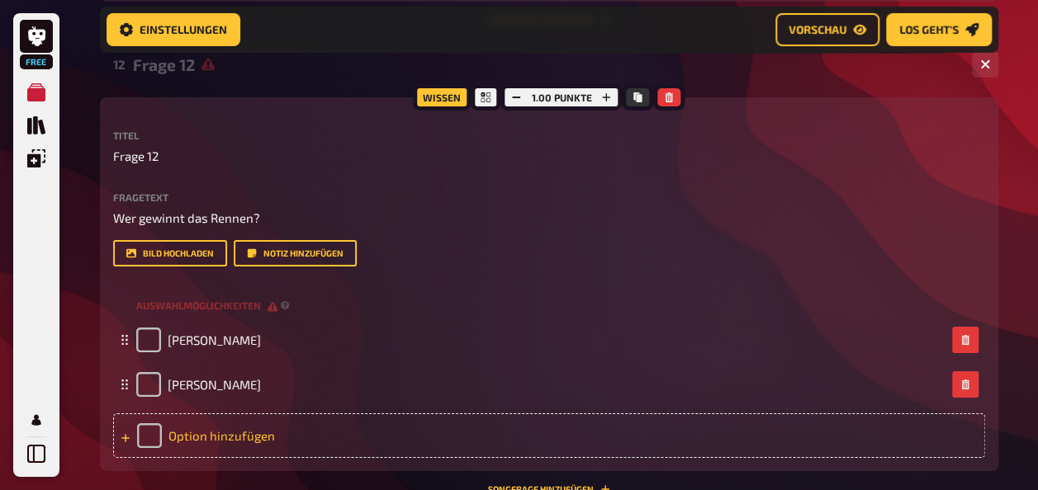
click at [203, 421] on div "Option hinzufügen" at bounding box center [549, 436] width 872 height 45
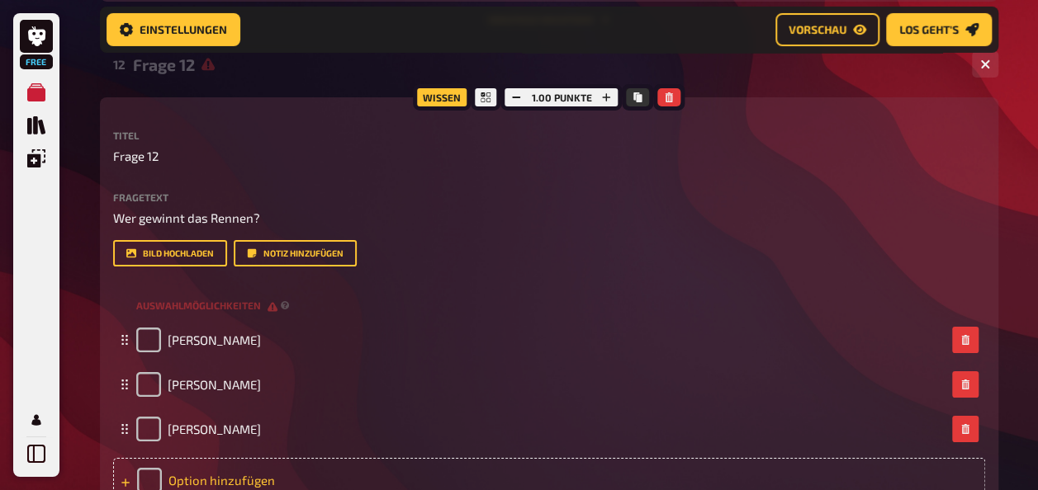
click at [206, 469] on div "Option hinzufügen" at bounding box center [549, 480] width 872 height 45
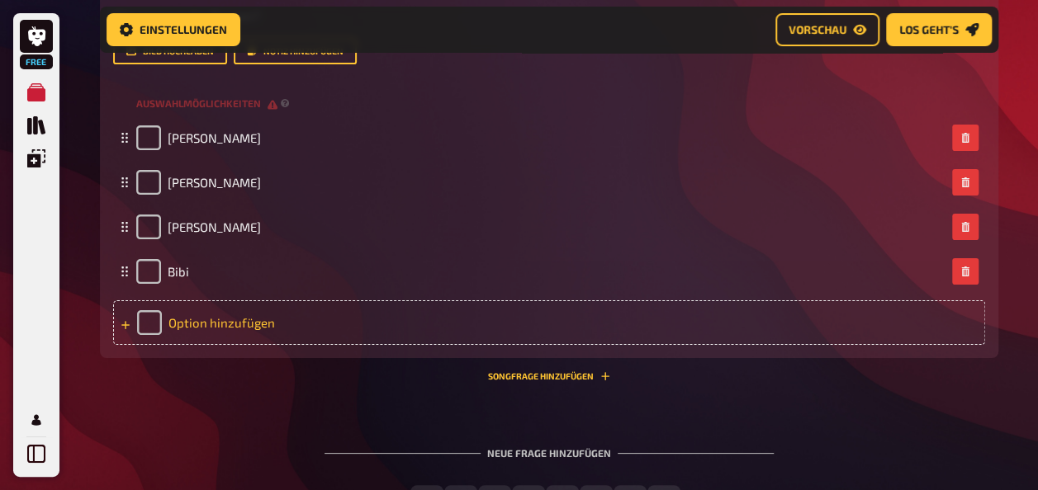
scroll to position [3065, 0]
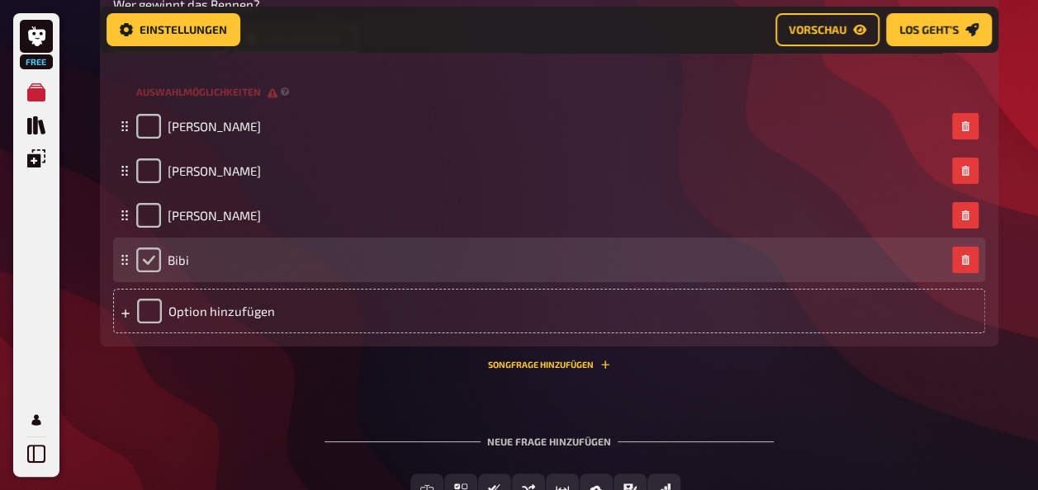
click at [152, 249] on input "checkbox" at bounding box center [148, 260] width 25 height 25
checkbox input "true"
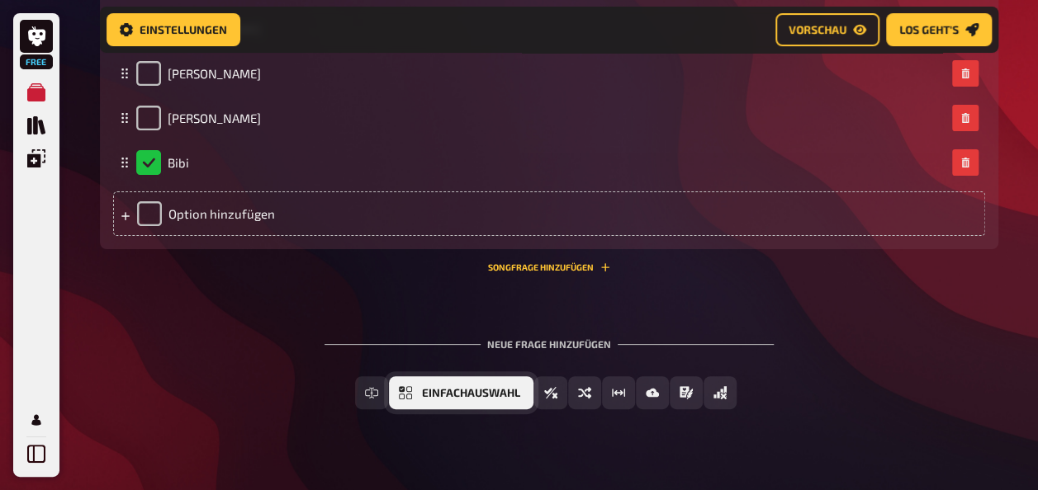
click at [412, 400] on icon "Einfachauswahl" at bounding box center [405, 392] width 13 height 13
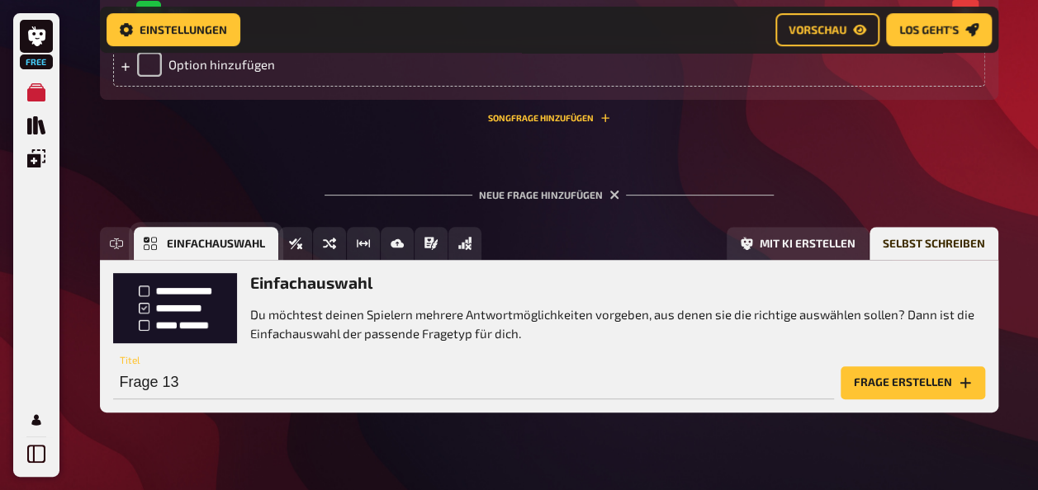
scroll to position [3340, 0]
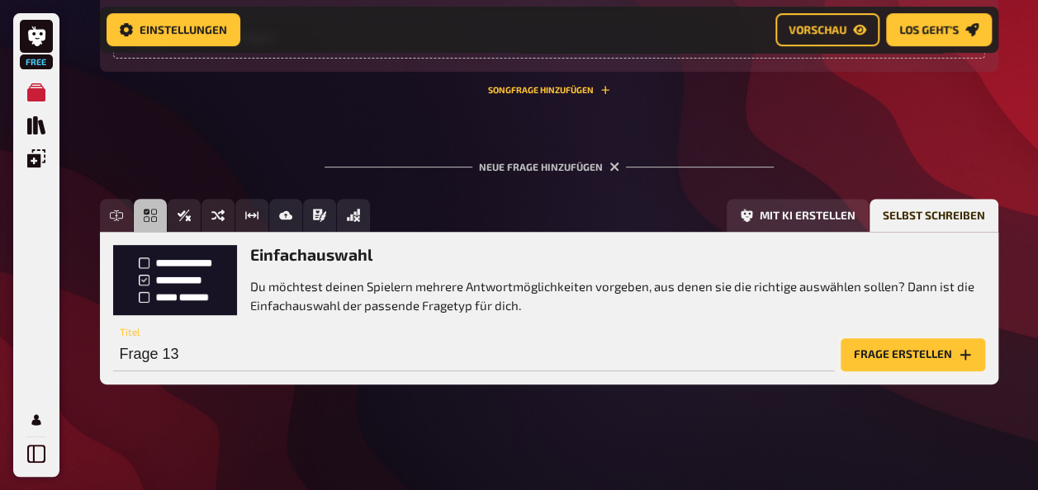
click at [938, 353] on button "Frage erstellen" at bounding box center [913, 355] width 144 height 33
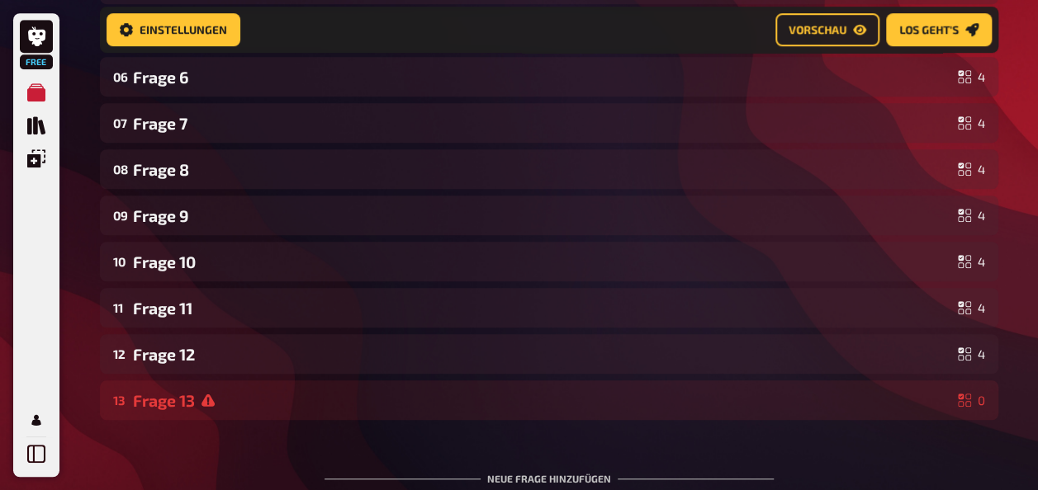
scroll to position [670, 0]
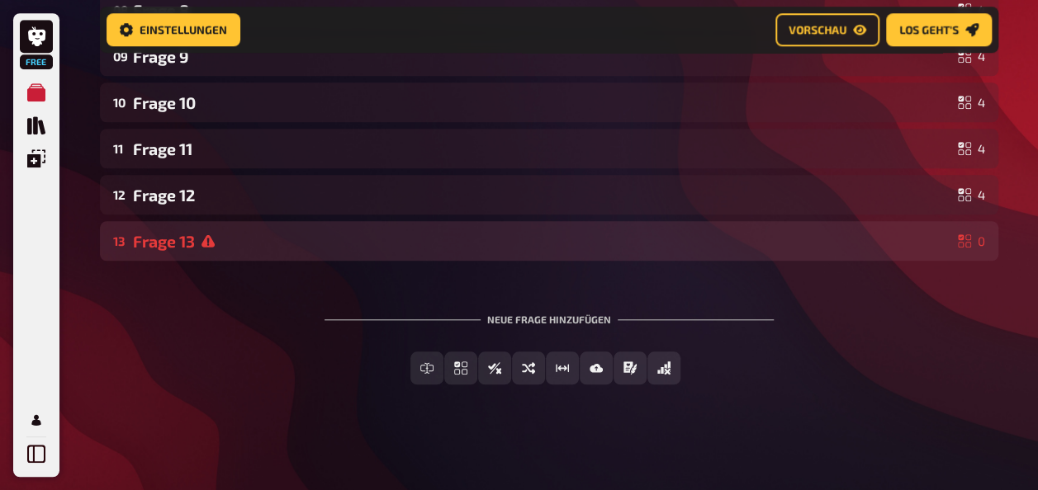
click at [225, 237] on div "Frage 13" at bounding box center [542, 241] width 818 height 19
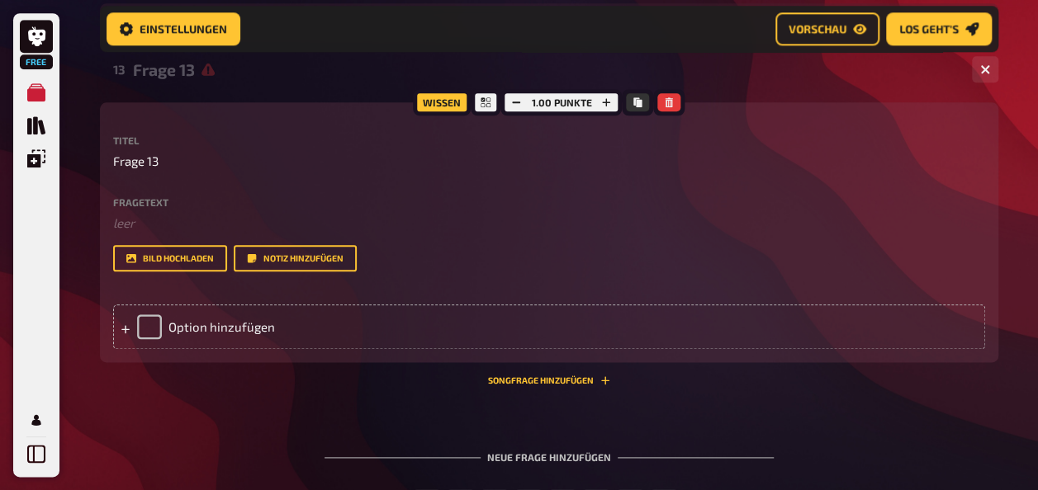
scroll to position [864, 0]
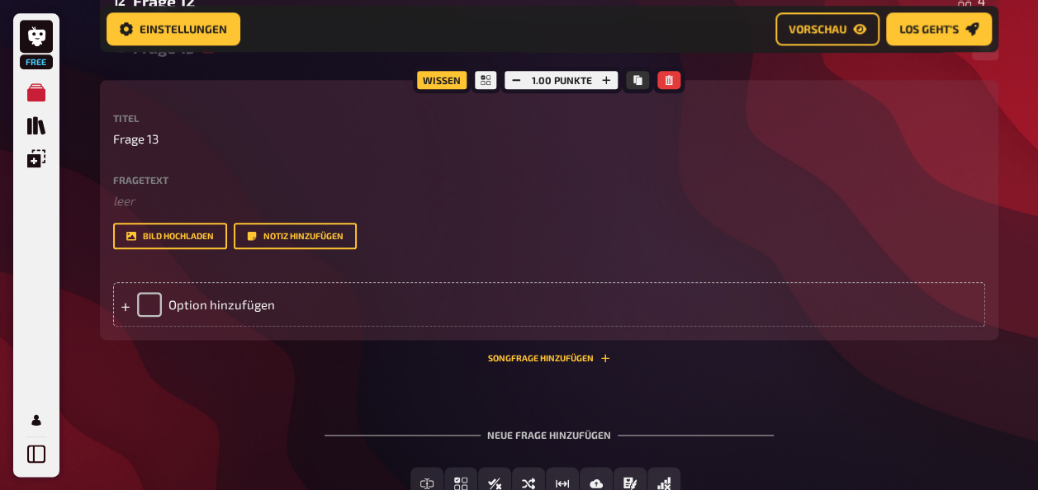
click at [201, 188] on div "Fragetext ﻿ leer Hier hinziehen für Dateiupload" at bounding box center [549, 193] width 872 height 36
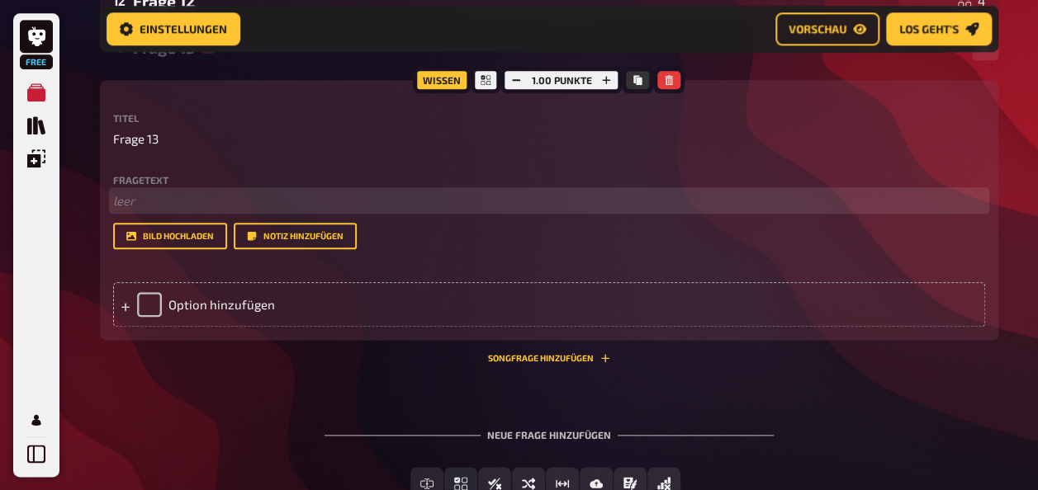
click at [205, 193] on p "﻿ leer" at bounding box center [549, 201] width 872 height 19
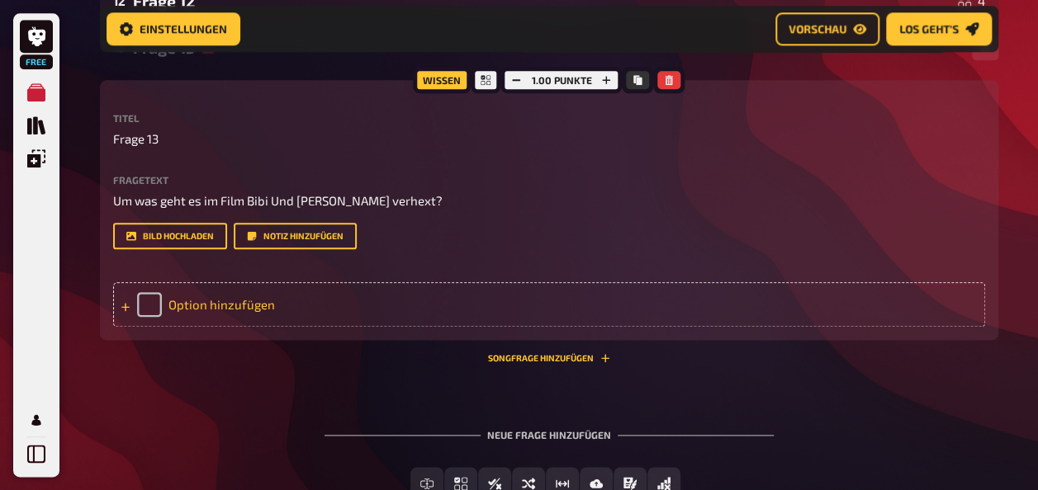
click at [186, 312] on div "Option hinzufügen" at bounding box center [549, 304] width 872 height 45
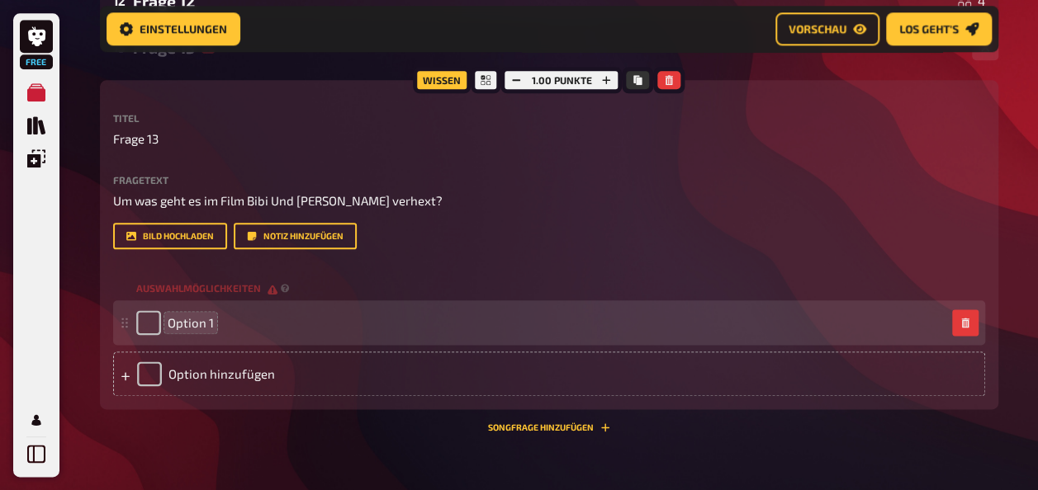
click at [210, 323] on span "Option 1" at bounding box center [191, 322] width 46 height 15
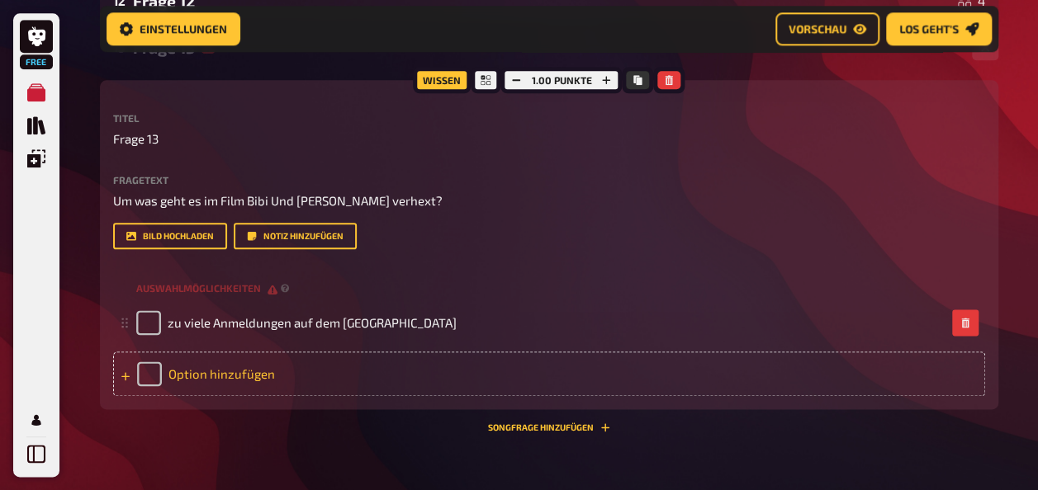
click at [204, 381] on div "Option hinzufügen" at bounding box center [549, 374] width 872 height 45
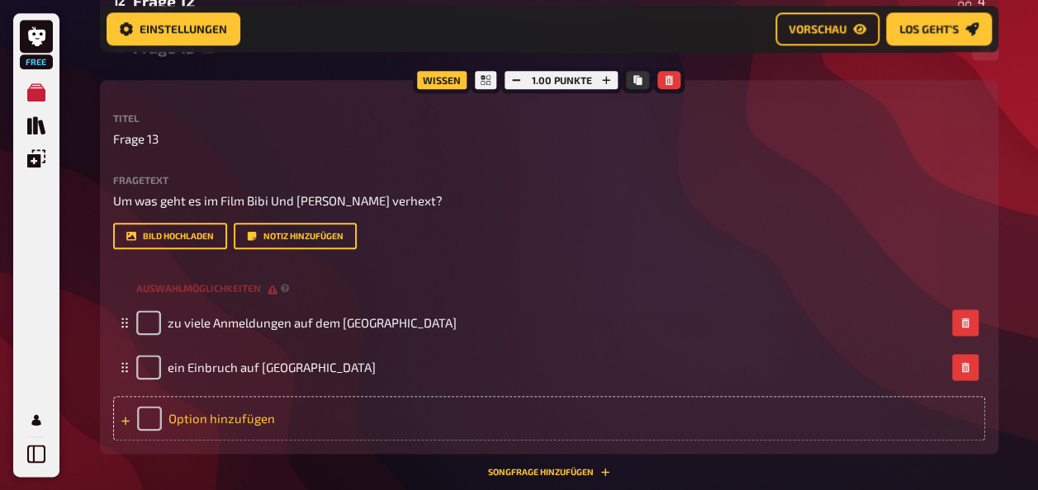
click at [201, 424] on div "Option hinzufügen" at bounding box center [549, 418] width 872 height 45
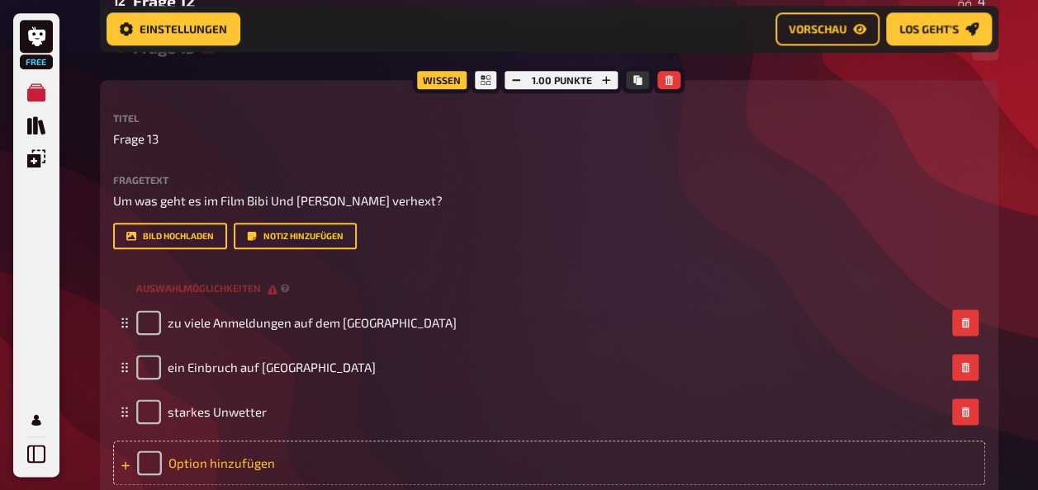
click at [223, 455] on div "Option hinzufügen" at bounding box center [549, 463] width 872 height 45
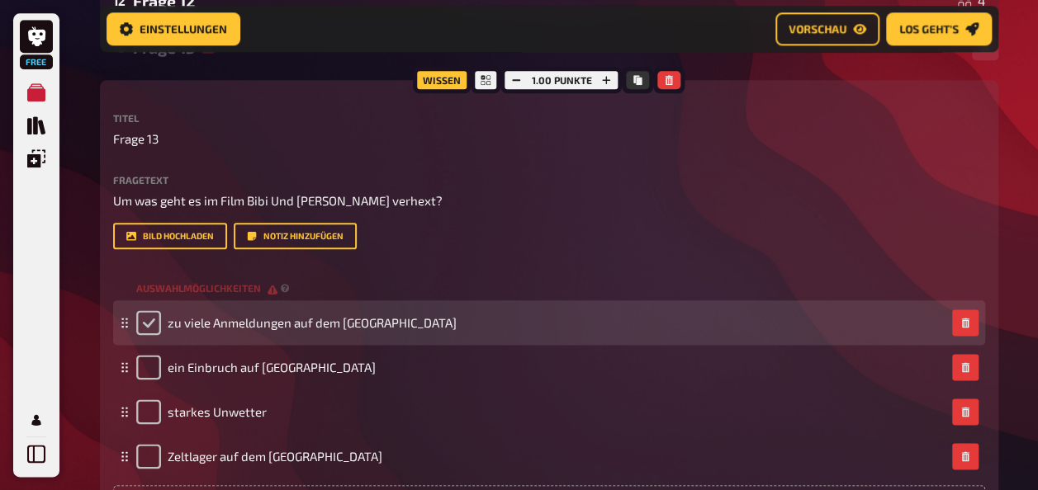
click at [152, 332] on input "checkbox" at bounding box center [148, 322] width 25 height 25
checkbox input "true"
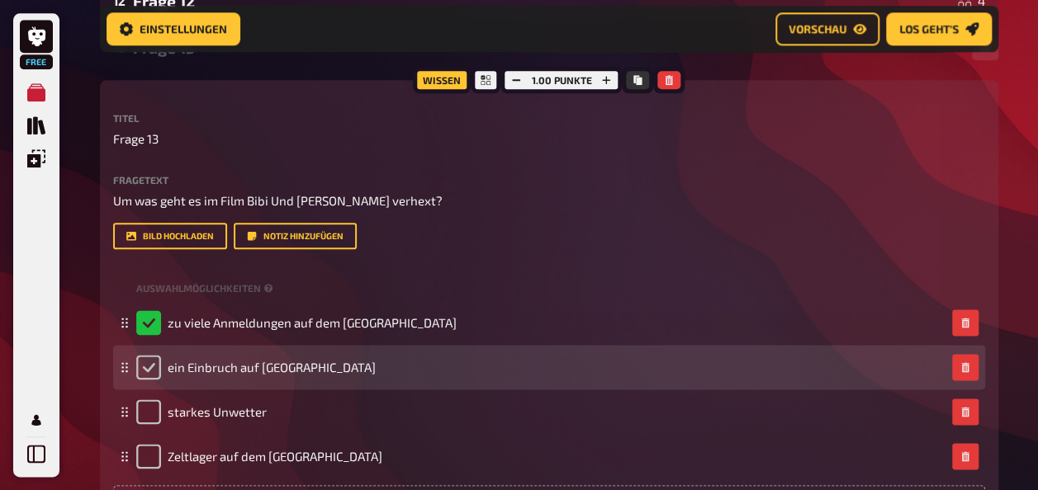
click at [144, 372] on input "checkbox" at bounding box center [148, 367] width 25 height 25
checkbox input "true"
checkbox input "false"
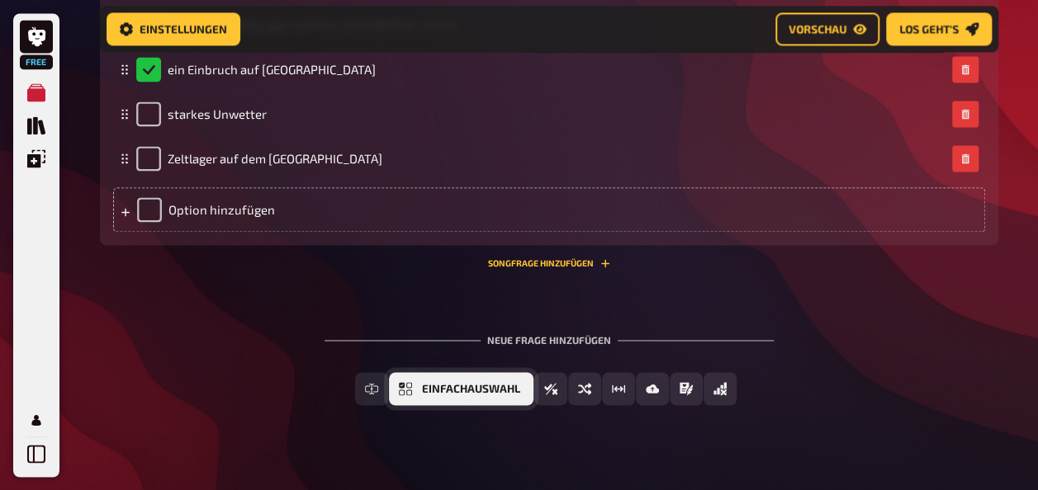
click at [412, 392] on icon "Einfachauswahl" at bounding box center [405, 388] width 13 height 13
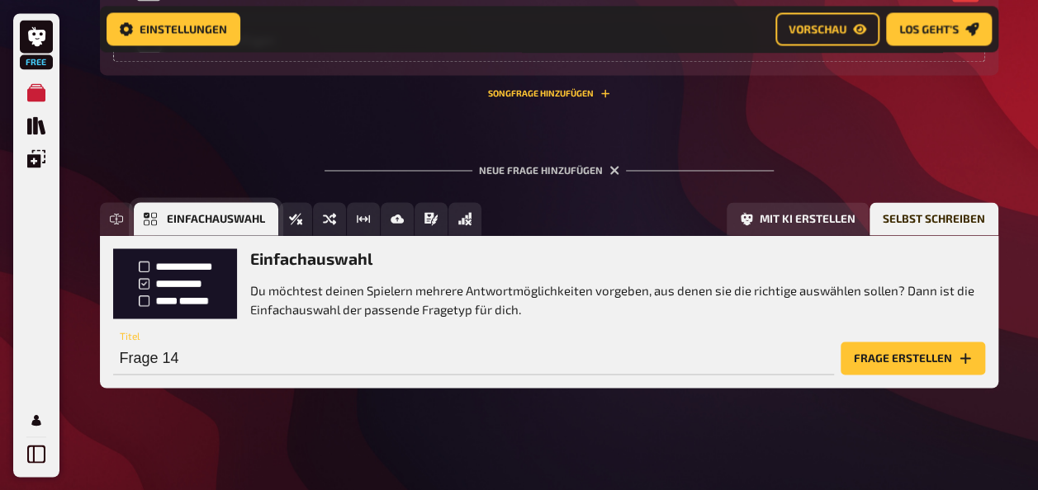
scroll to position [1335, 0]
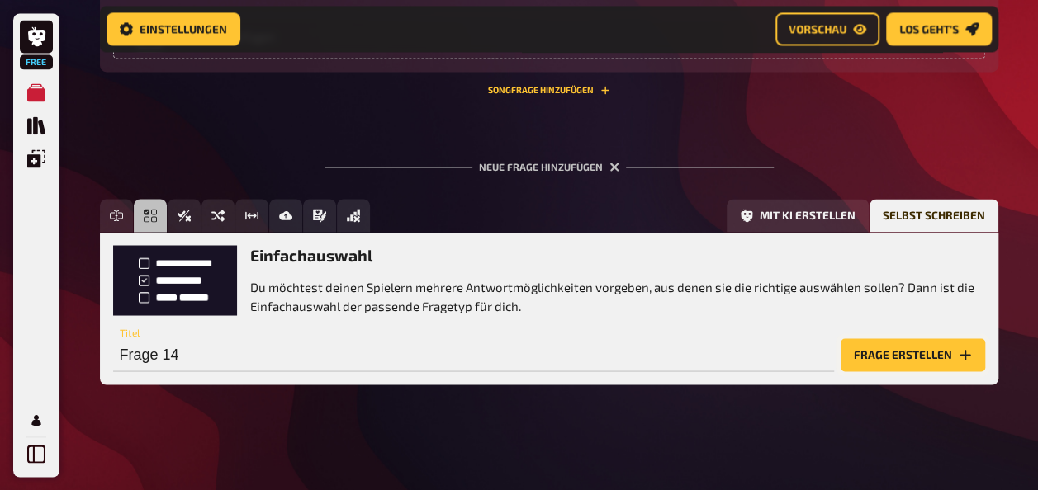
click at [923, 358] on button "Frage erstellen" at bounding box center [913, 355] width 144 height 33
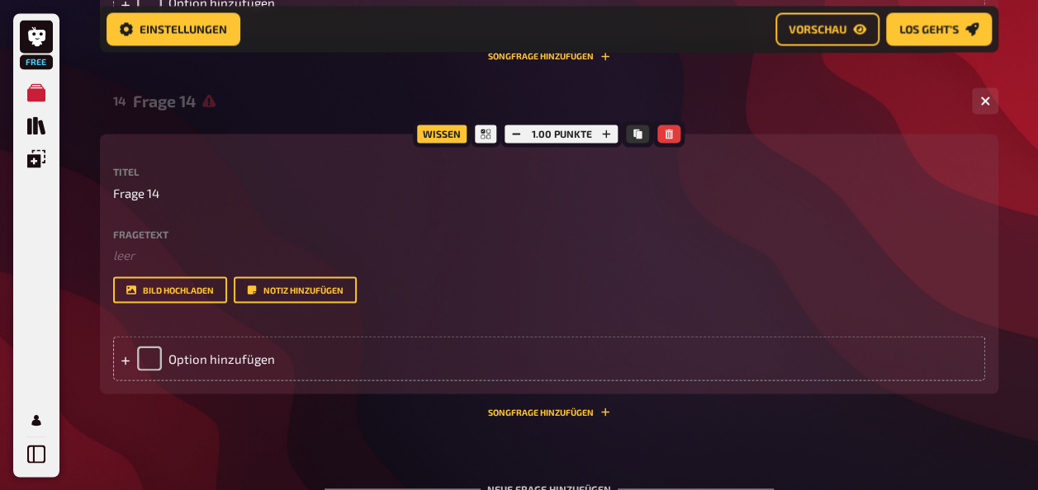
scroll to position [1419, 0]
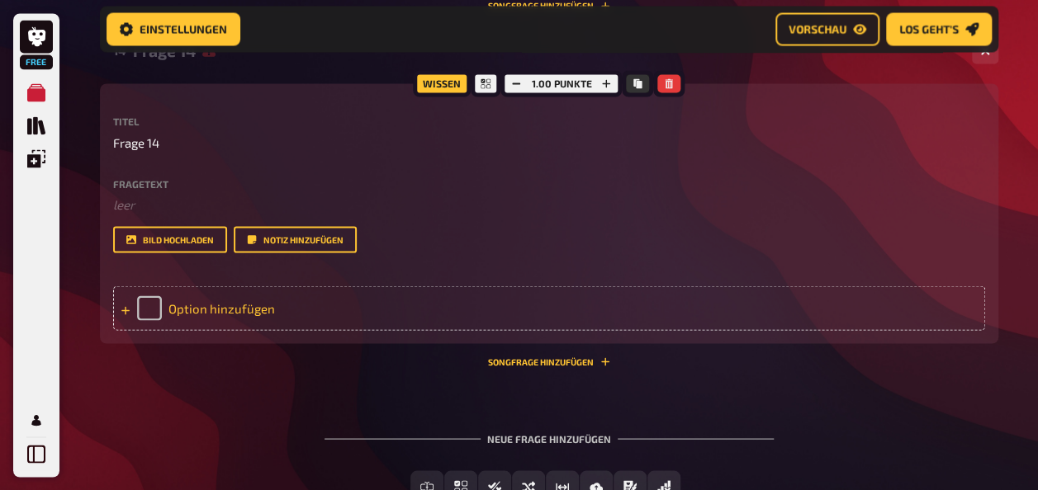
click at [301, 299] on div "Option hinzufügen" at bounding box center [549, 308] width 872 height 45
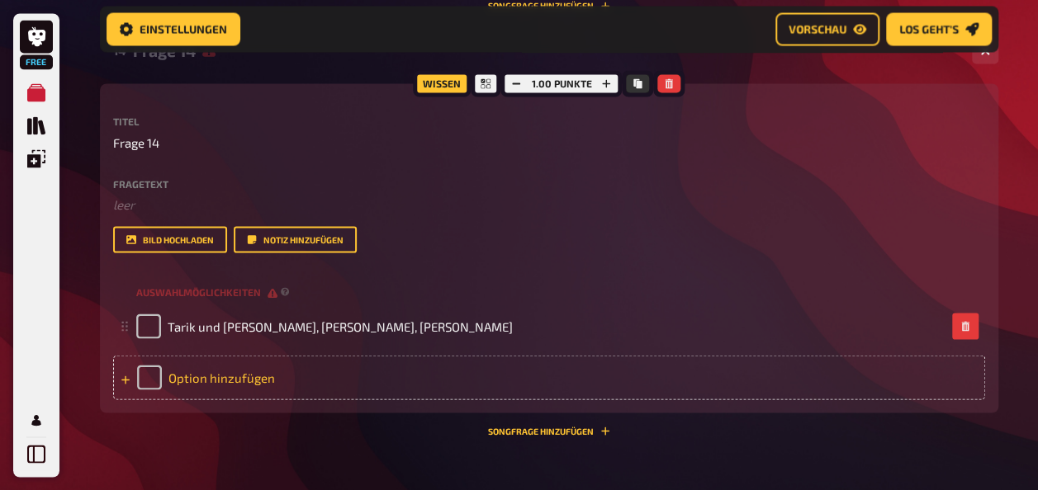
click at [229, 356] on div "Option hinzufügen" at bounding box center [549, 377] width 872 height 45
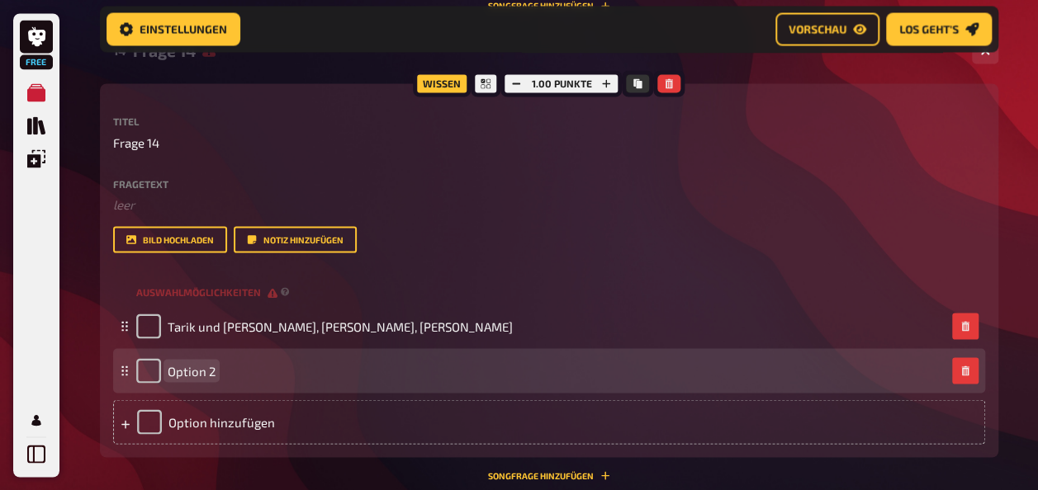
click at [211, 362] on div "Option 2" at bounding box center [175, 370] width 79 height 25
click at [211, 363] on span "Option 2" at bounding box center [192, 370] width 48 height 15
click at [215, 375] on div "Option 2" at bounding box center [540, 370] width 809 height 25
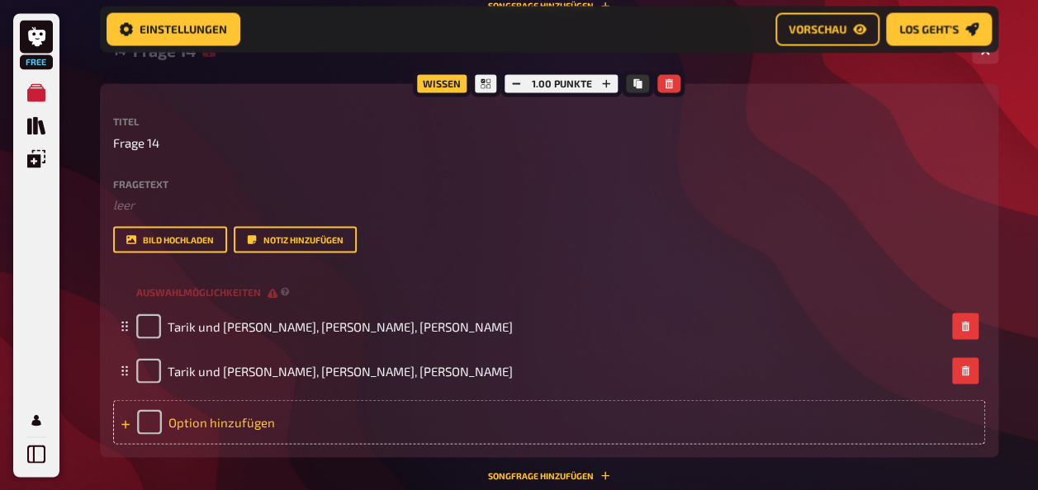
click at [194, 433] on div "Option hinzufügen" at bounding box center [549, 422] width 872 height 45
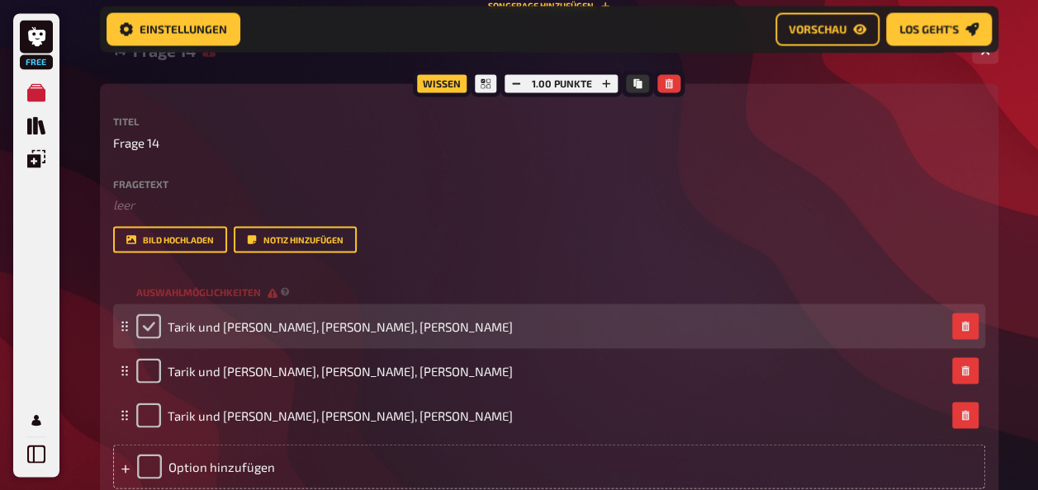
click at [159, 330] on input "checkbox" at bounding box center [148, 326] width 25 height 25
checkbox input "true"
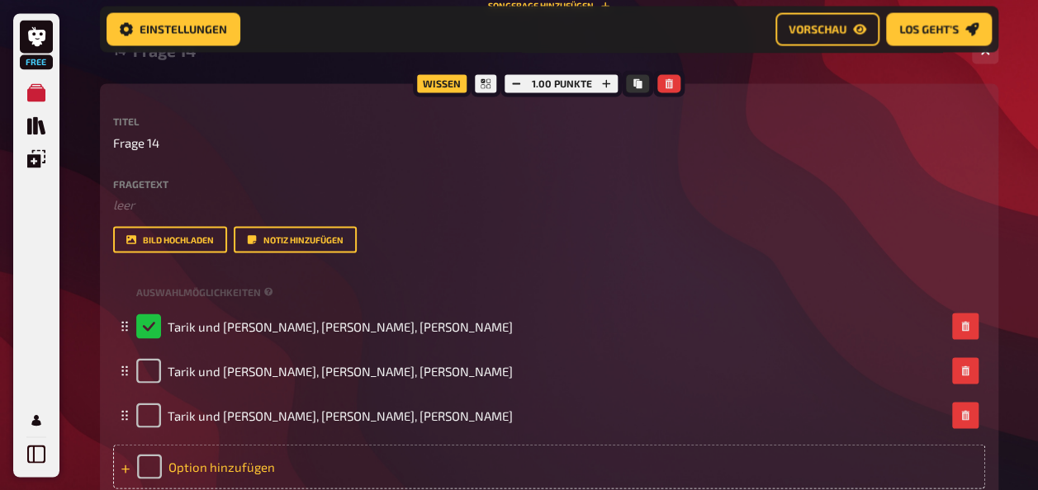
click at [168, 481] on div "Option hinzufügen" at bounding box center [549, 466] width 872 height 45
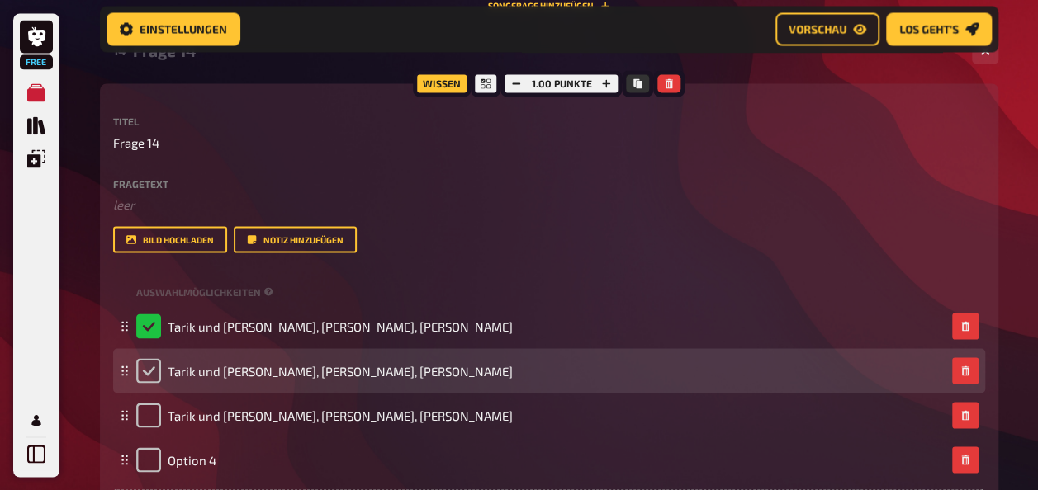
click at [155, 372] on input "checkbox" at bounding box center [148, 370] width 25 height 25
checkbox input "true"
checkbox input "false"
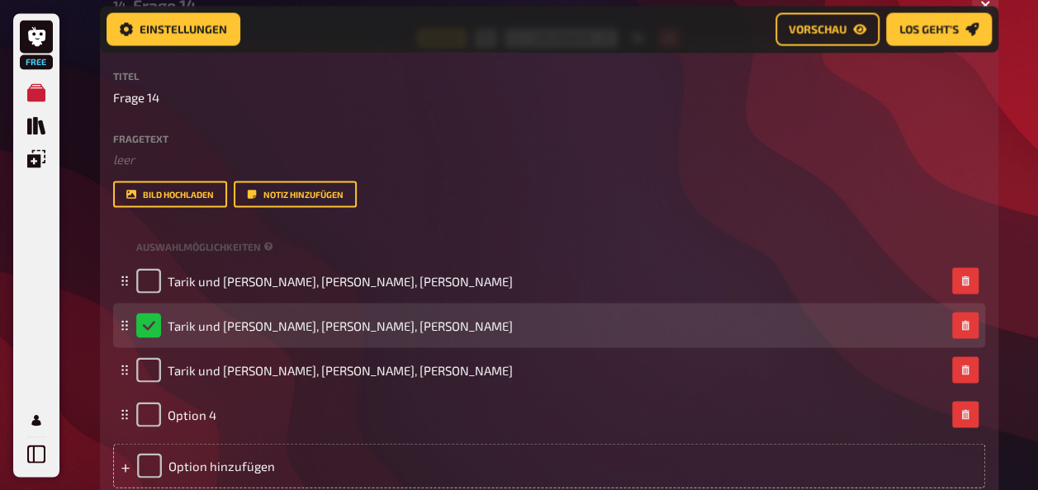
scroll to position [1499, 0]
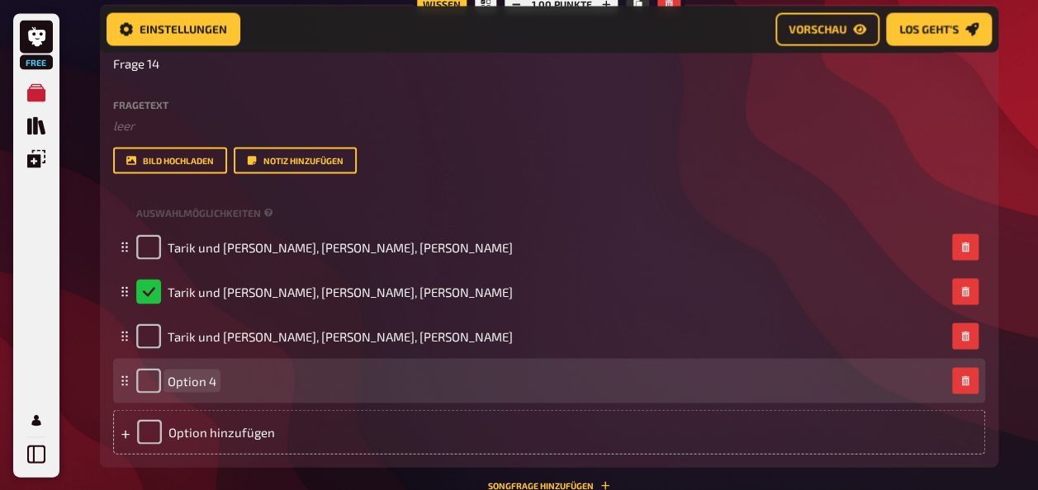
click at [198, 378] on span "Option 4" at bounding box center [192, 380] width 49 height 15
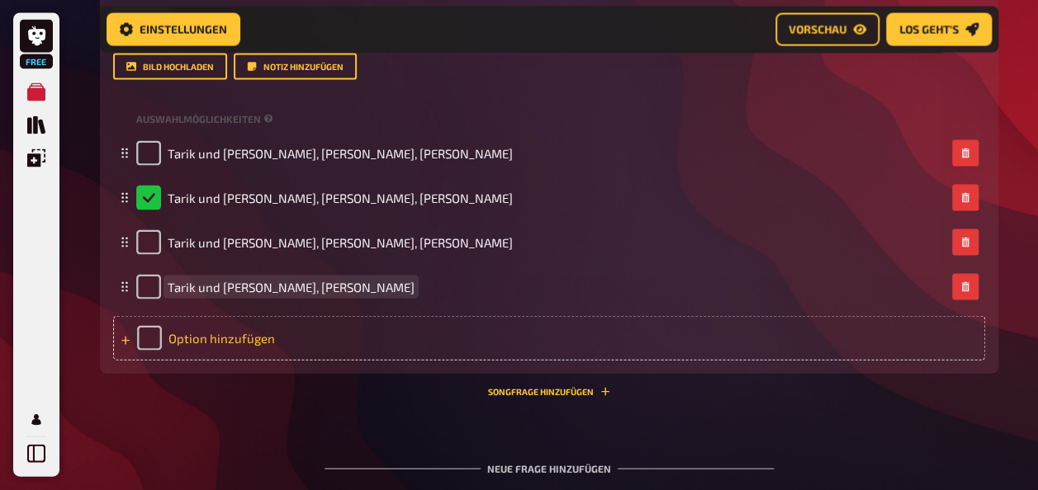
scroll to position [1647, 0]
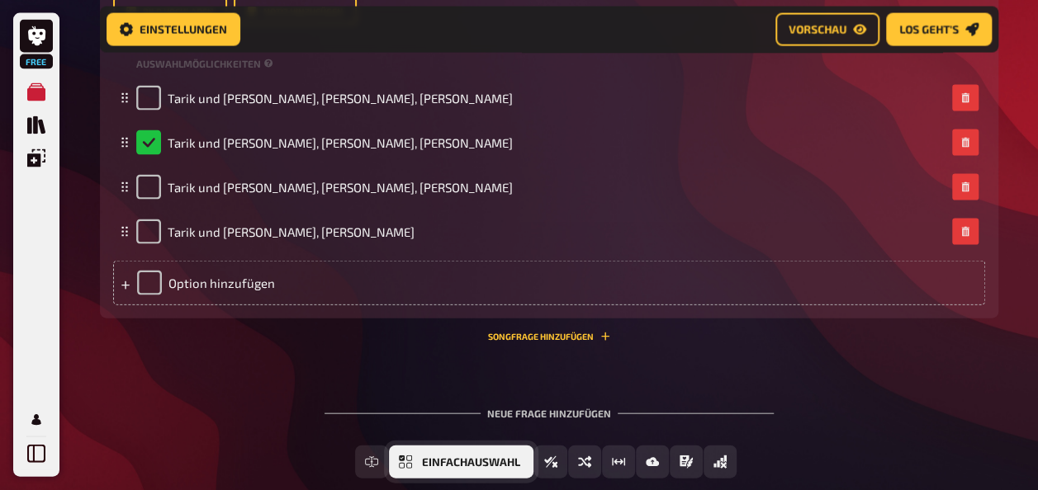
click at [451, 459] on button "Einfachauswahl" at bounding box center [461, 462] width 144 height 33
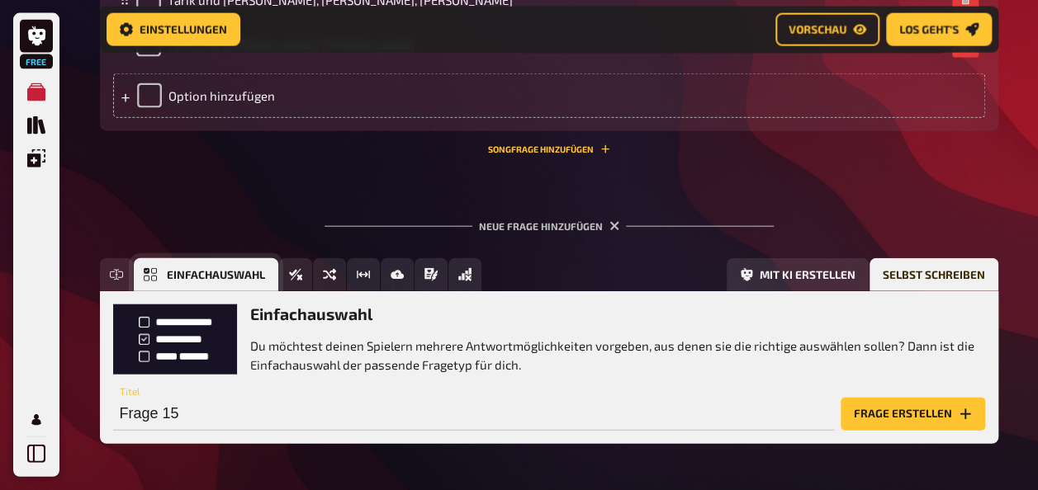
scroll to position [1894, 0]
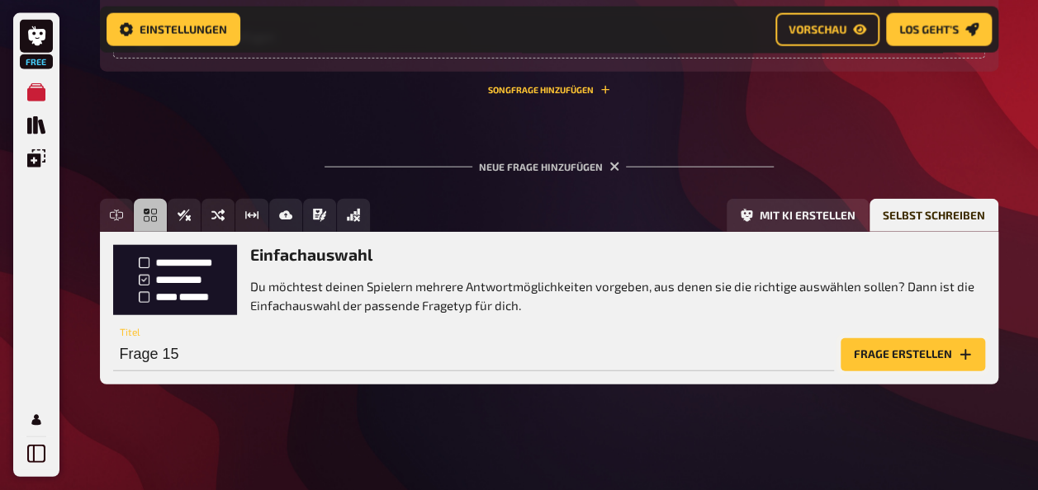
click at [924, 345] on button "Frage erstellen" at bounding box center [913, 355] width 144 height 33
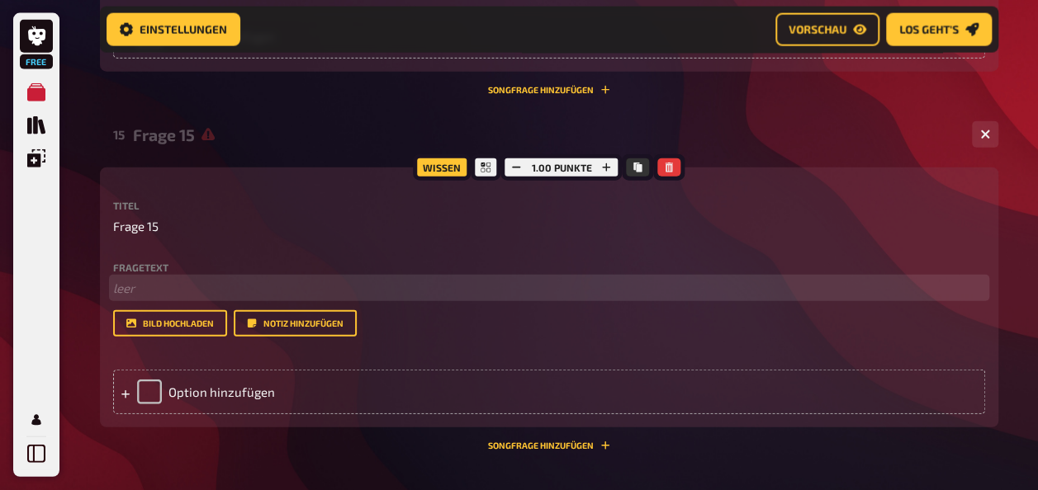
click at [200, 289] on p "﻿ leer" at bounding box center [549, 288] width 872 height 19
click at [136, 286] on span "werermittelt im Fall" at bounding box center [168, 288] width 111 height 15
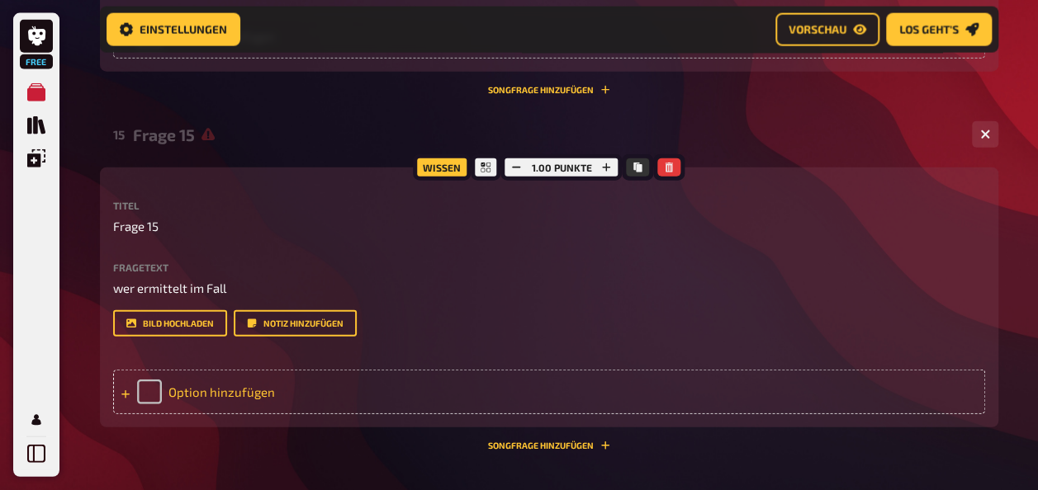
click at [223, 385] on div "Option hinzufügen" at bounding box center [549, 392] width 872 height 45
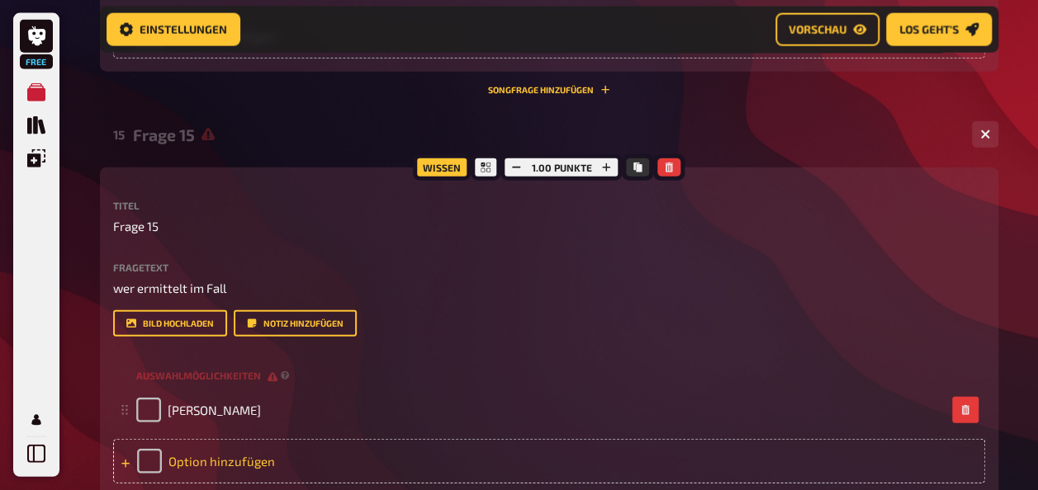
click at [215, 456] on div "Option hinzufügen" at bounding box center [549, 461] width 872 height 45
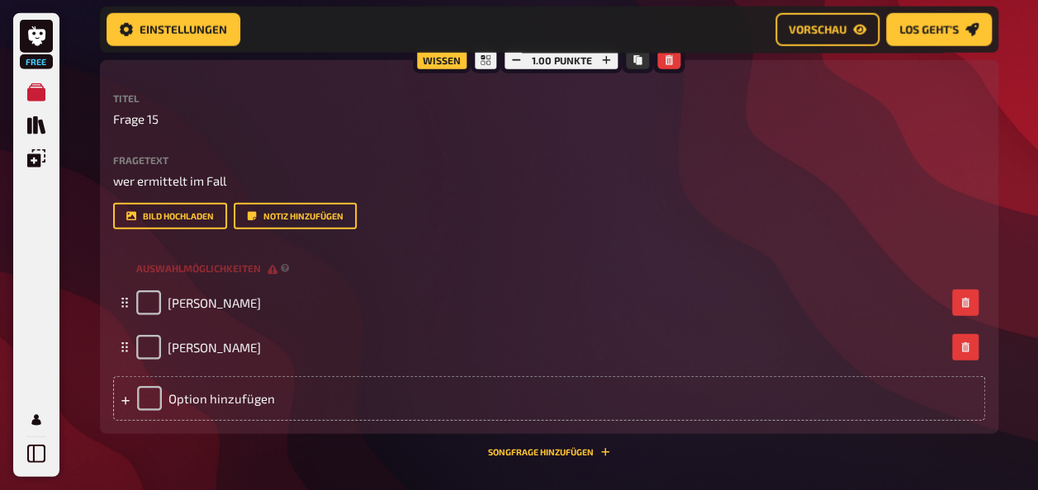
scroll to position [2006, 0]
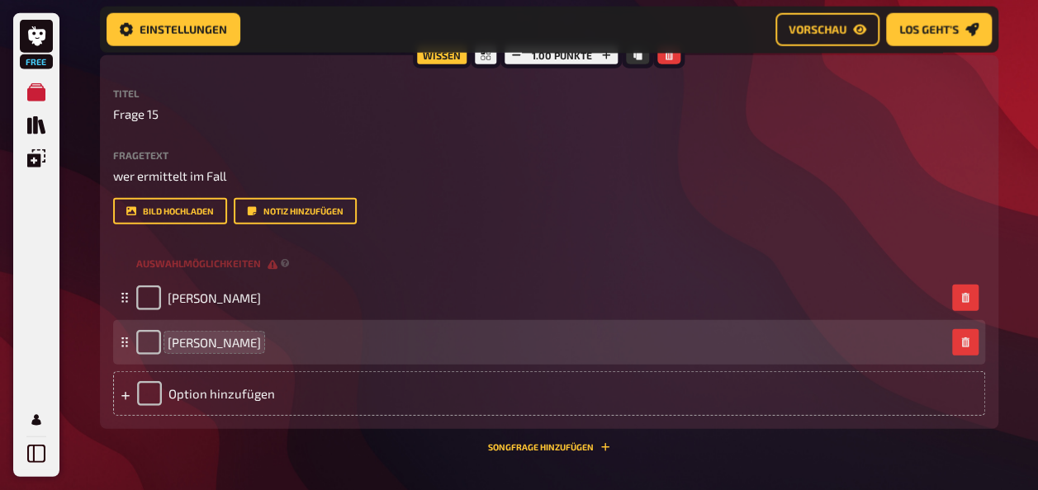
click at [173, 342] on span "[PERSON_NAME]" at bounding box center [214, 342] width 93 height 15
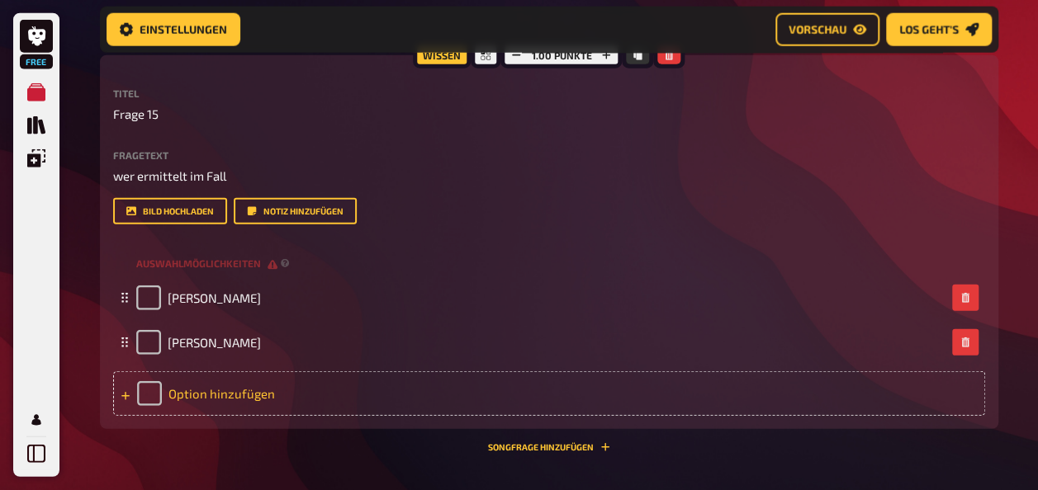
click at [212, 401] on div "Option hinzufügen" at bounding box center [549, 394] width 872 height 45
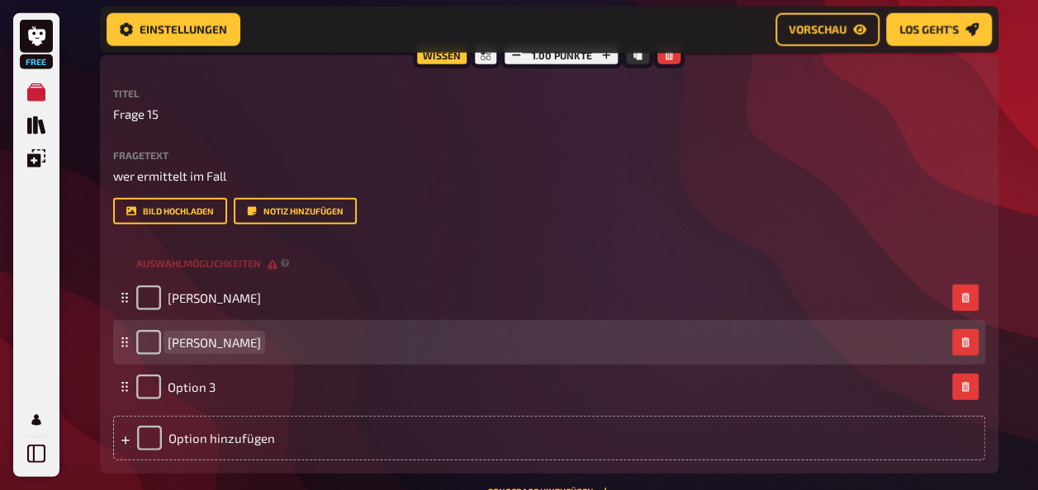
click at [168, 342] on span "[PERSON_NAME]" at bounding box center [214, 342] width 93 height 15
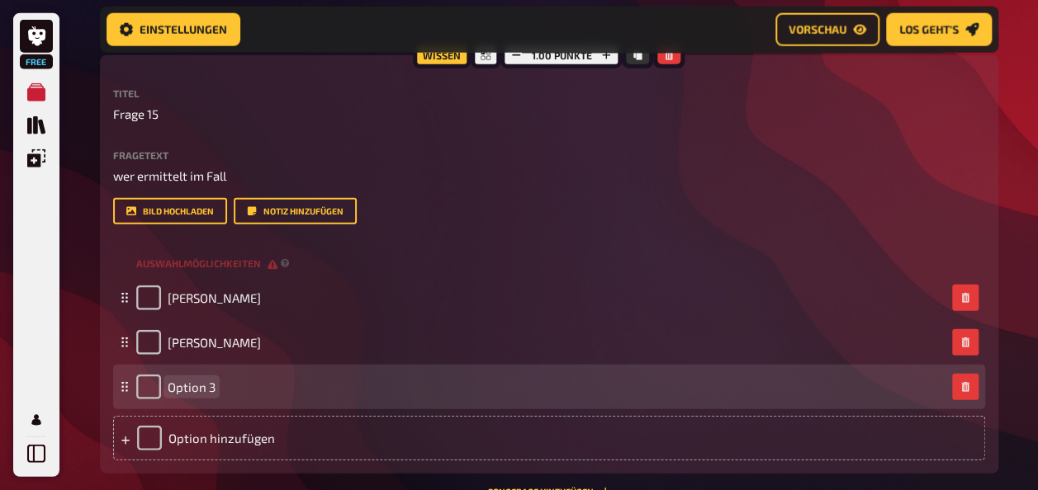
click at [183, 381] on span "Option 3" at bounding box center [192, 387] width 48 height 15
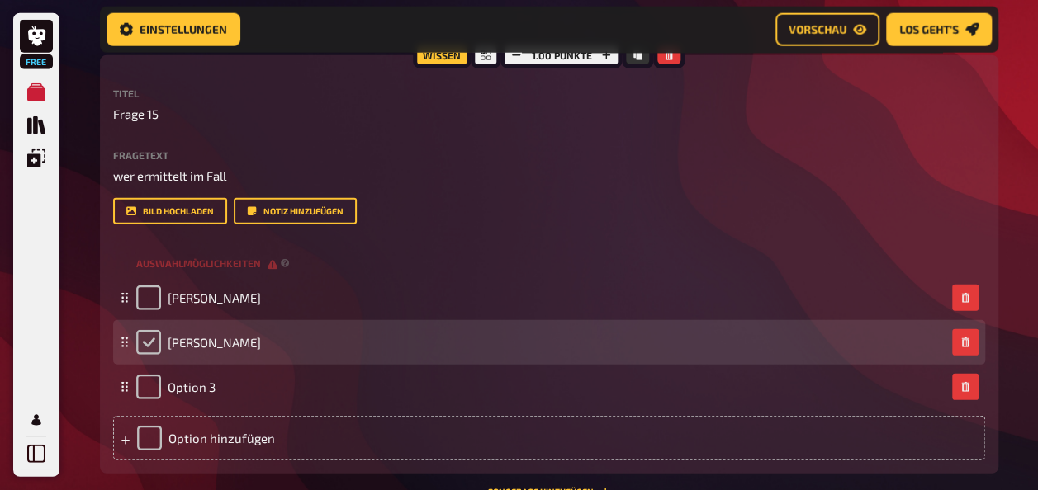
click at [155, 345] on input "checkbox" at bounding box center [148, 342] width 25 height 25
checkbox input "true"
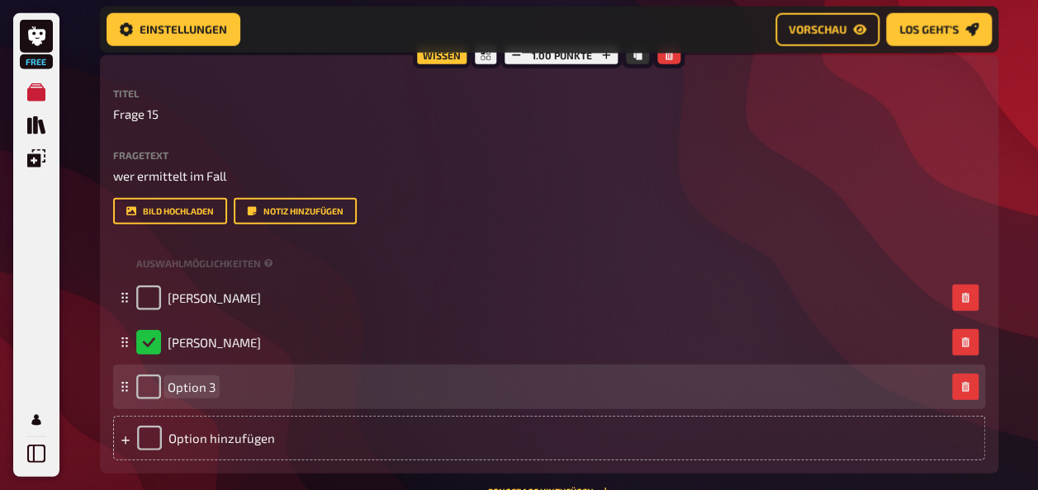
click at [196, 381] on span "Option 3" at bounding box center [192, 387] width 48 height 15
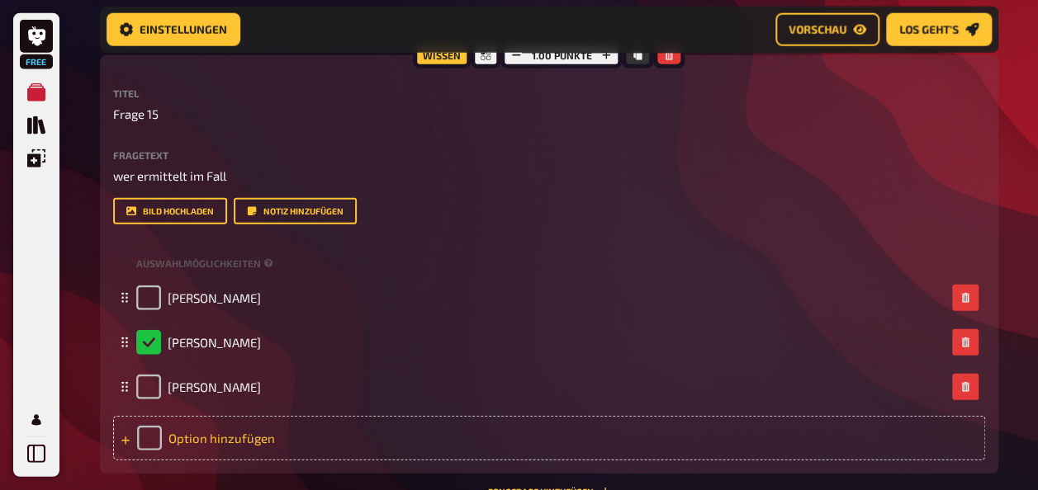
click at [219, 433] on div "Option hinzufügen" at bounding box center [549, 438] width 872 height 45
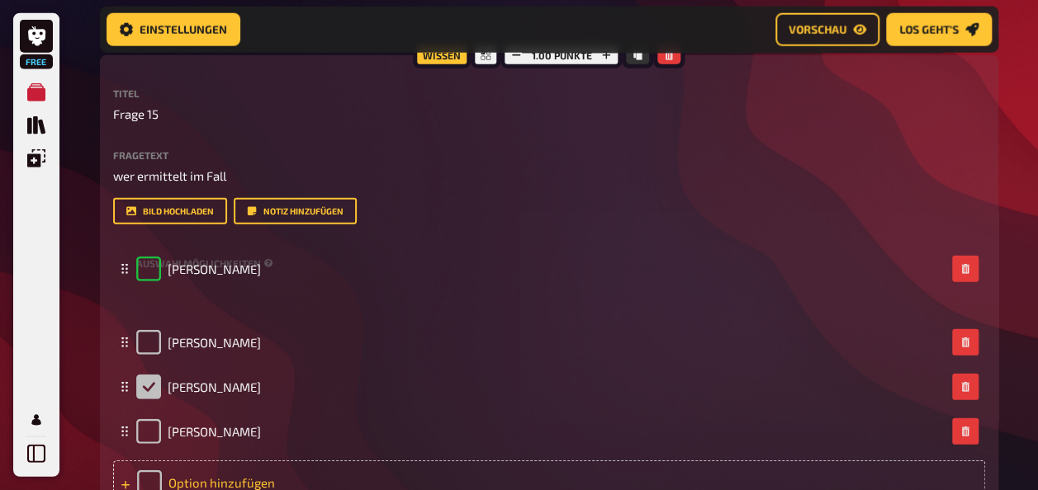
checkbox input "false"
checkbox input "true"
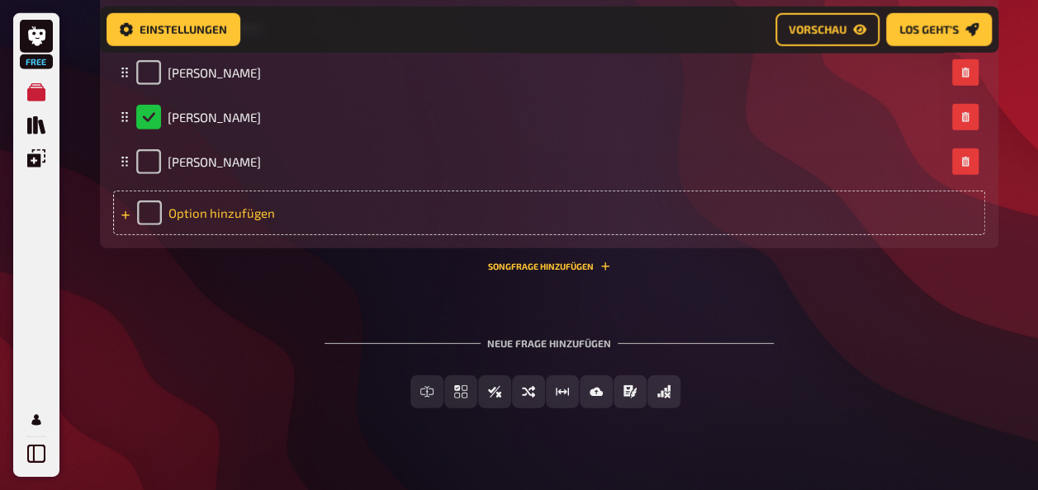
scroll to position [2277, 0]
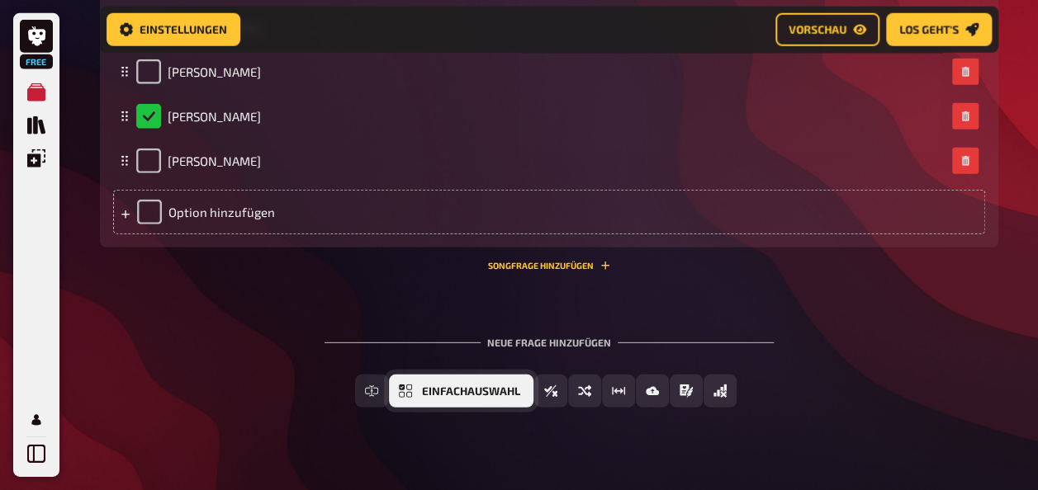
click at [466, 381] on button "Einfachauswahl" at bounding box center [461, 391] width 144 height 33
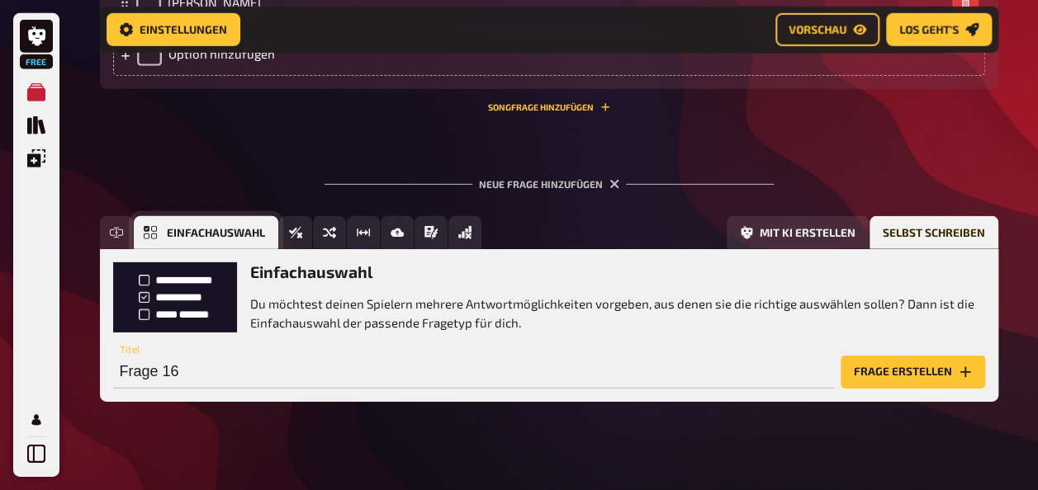
scroll to position [2453, 0]
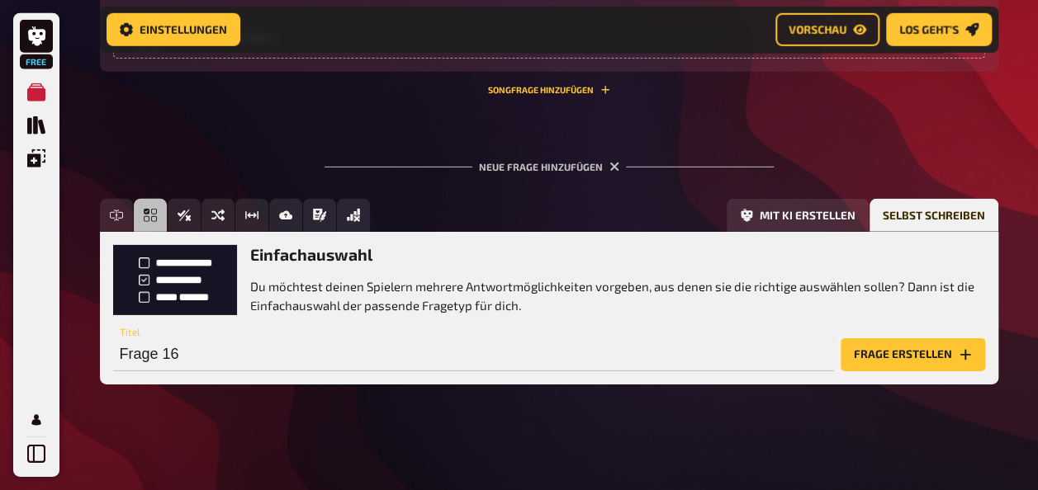
click at [940, 352] on button "Frage erstellen" at bounding box center [913, 355] width 144 height 33
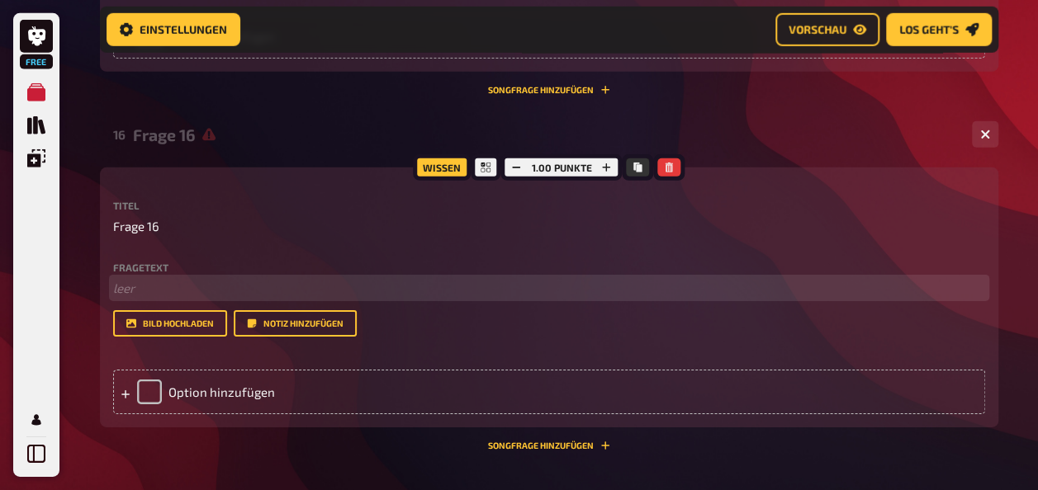
click at [172, 279] on p "﻿ leer" at bounding box center [549, 288] width 872 height 19
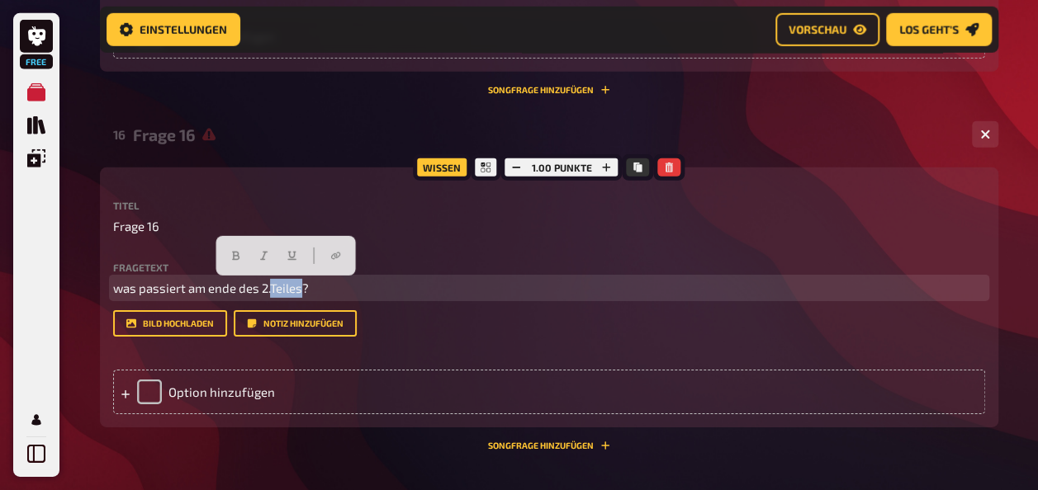
drag, startPoint x: 272, startPoint y: 286, endPoint x: 304, endPoint y: 292, distance: 32.9
click at [304, 292] on span "was passiert am ende des 2.Teiles?" at bounding box center [211, 288] width 196 height 15
click at [290, 249] on button "button" at bounding box center [292, 256] width 26 height 26
click at [269, 291] on span "was passiert am ende des 2." at bounding box center [191, 288] width 157 height 15
click at [273, 269] on div at bounding box center [266, 256] width 140 height 40
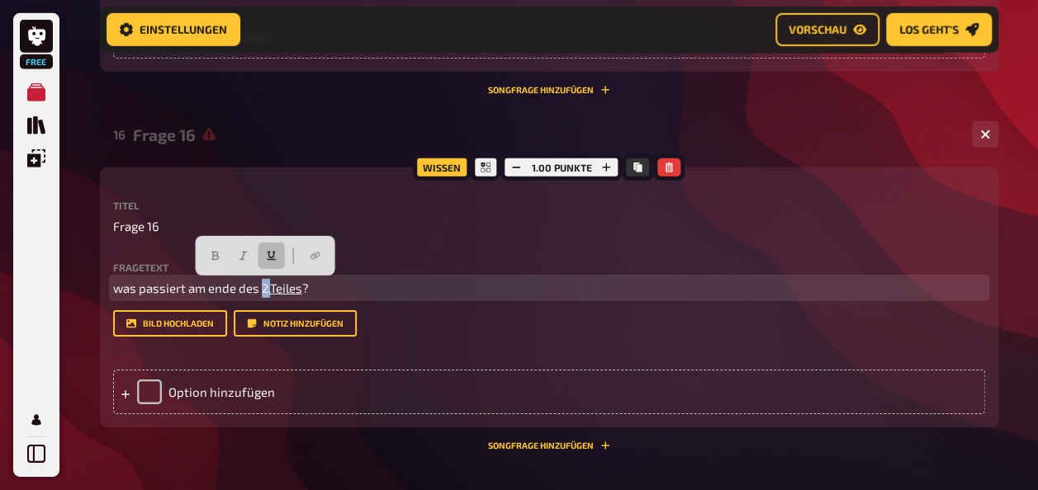
click at [272, 260] on icon "button" at bounding box center [272, 256] width 10 height 10
click at [269, 258] on icon "button" at bounding box center [272, 256] width 10 height 10
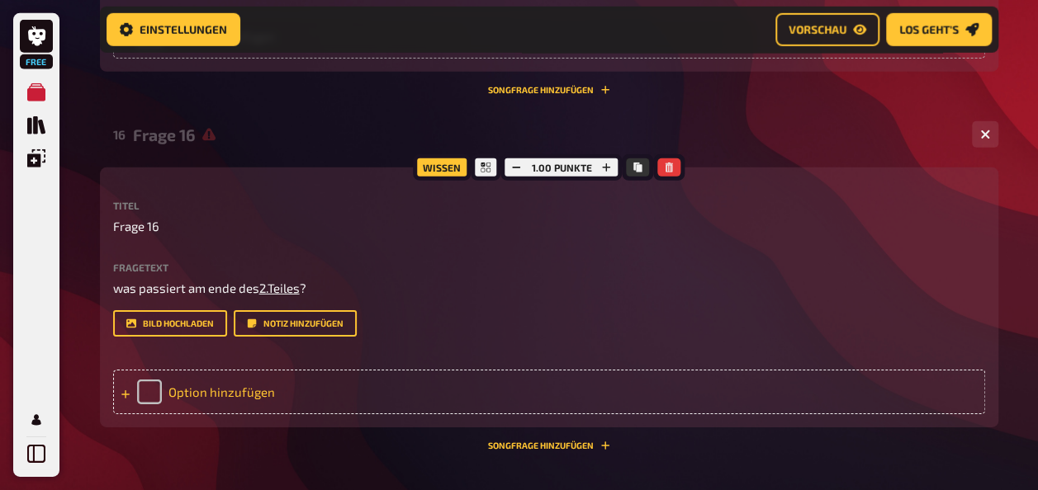
click at [271, 391] on div "Option hinzufügen" at bounding box center [549, 392] width 872 height 45
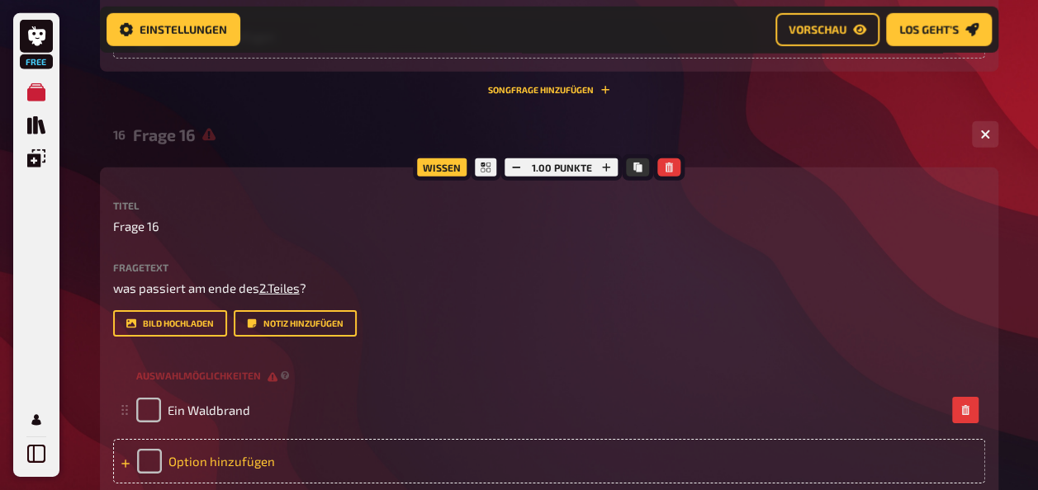
click at [250, 457] on div "Option hinzufügen" at bounding box center [549, 461] width 872 height 45
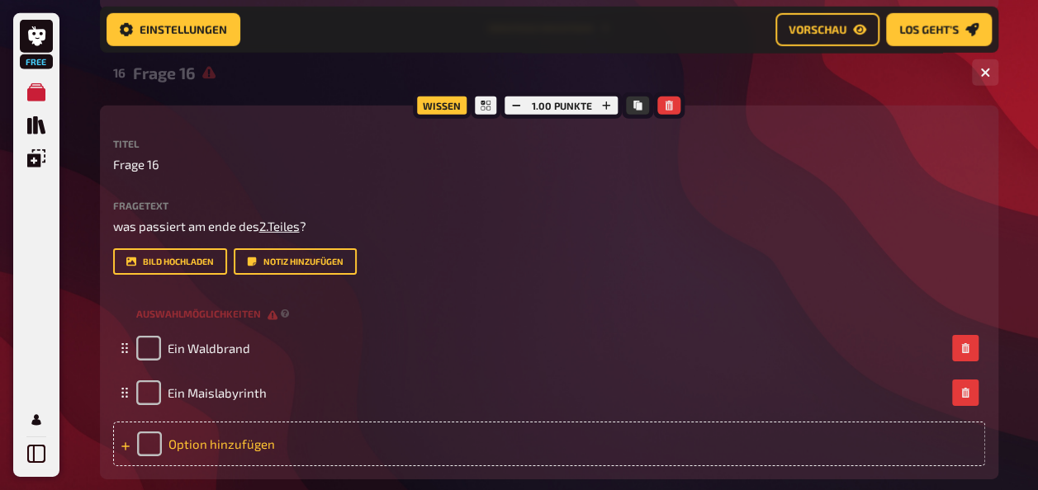
scroll to position [2531, 0]
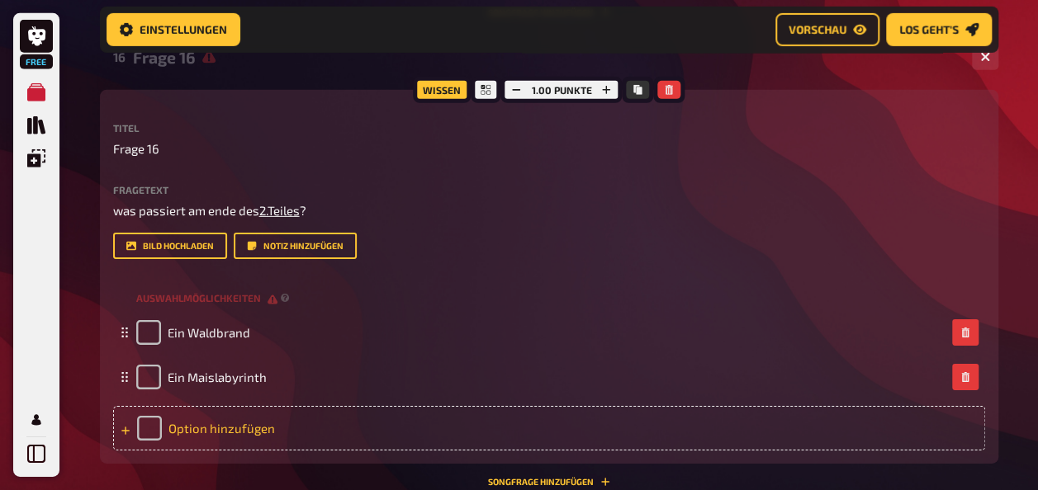
click at [201, 429] on div "Option hinzufügen" at bounding box center [549, 428] width 872 height 45
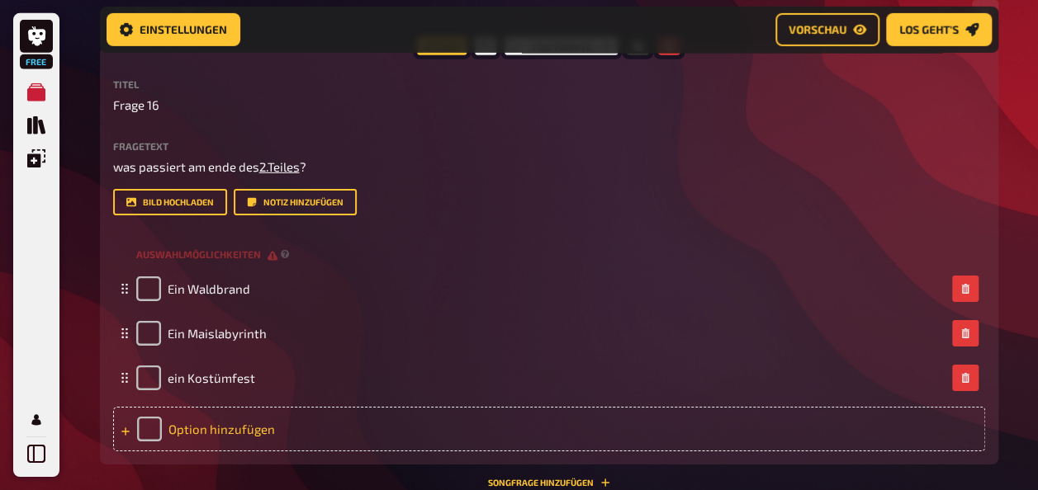
scroll to position [2579, 0]
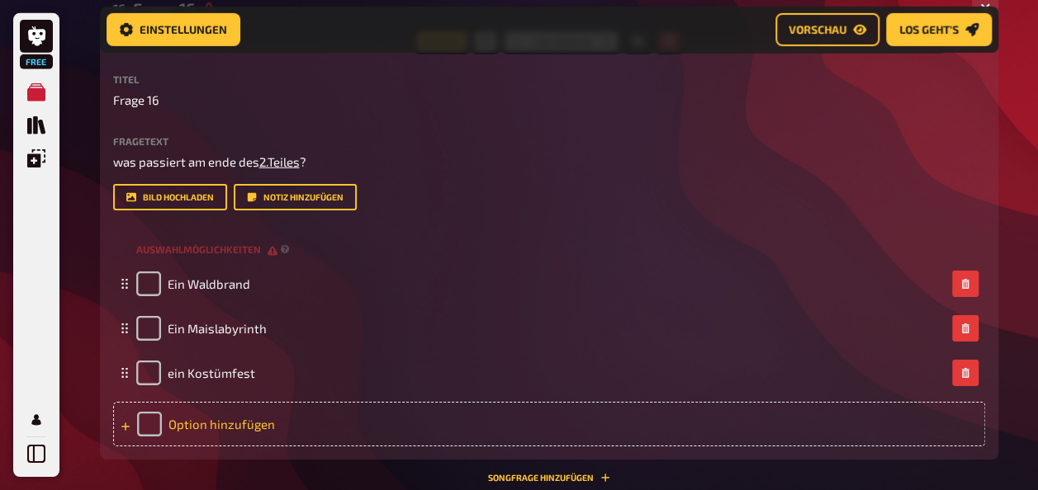
click at [195, 429] on div "Option hinzufügen" at bounding box center [549, 424] width 872 height 45
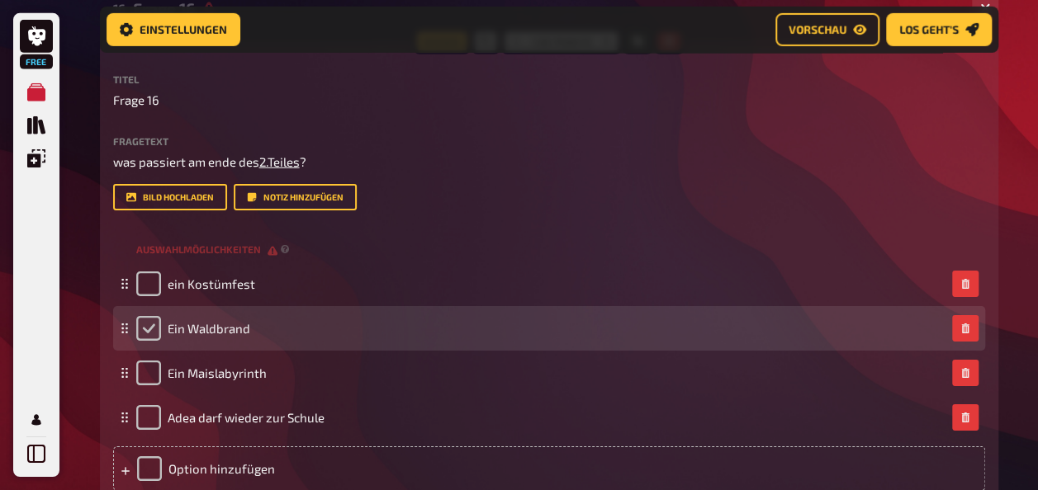
click at [159, 330] on input "checkbox" at bounding box center [148, 328] width 25 height 25
checkbox input "true"
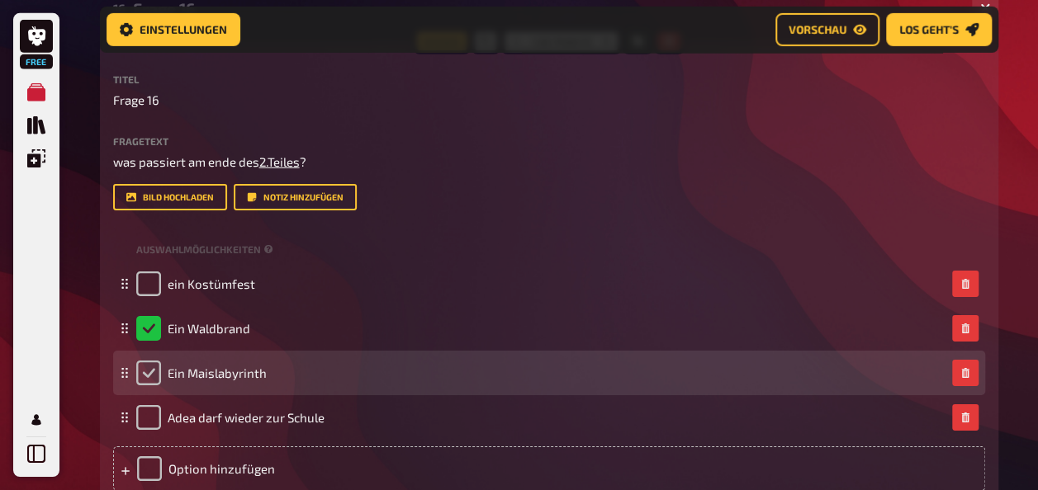
click at [147, 364] on input "checkbox" at bounding box center [148, 373] width 25 height 25
checkbox input "true"
checkbox input "false"
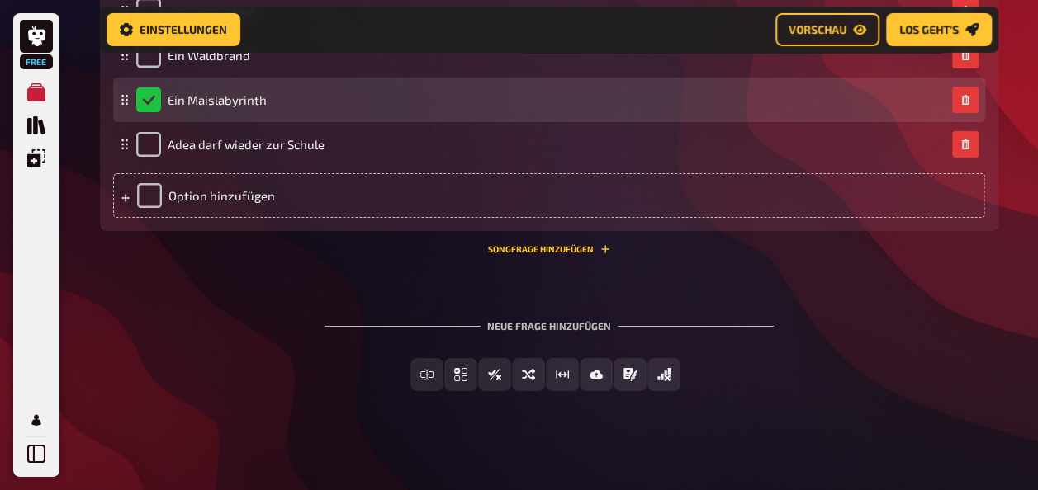
scroll to position [2860, 0]
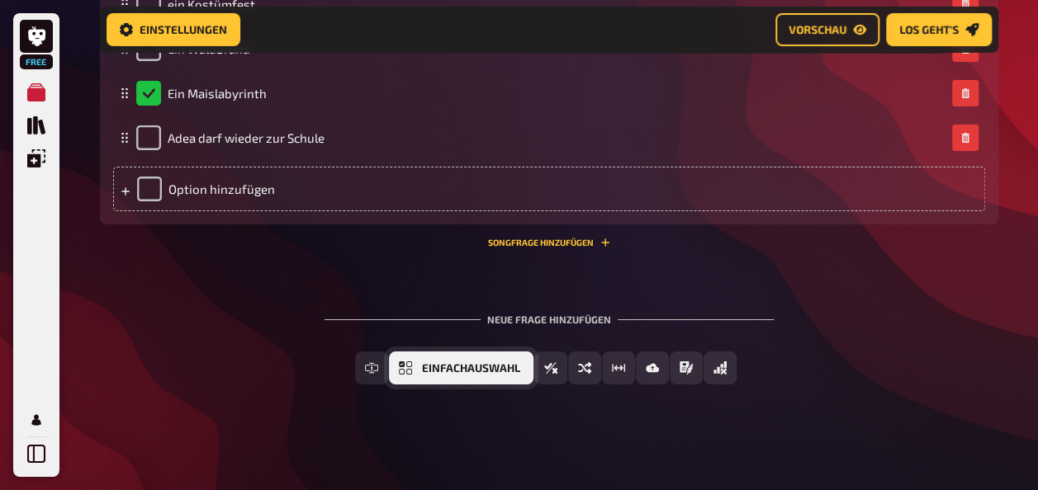
click at [412, 368] on icon "Einfachauswahl" at bounding box center [405, 368] width 13 height 13
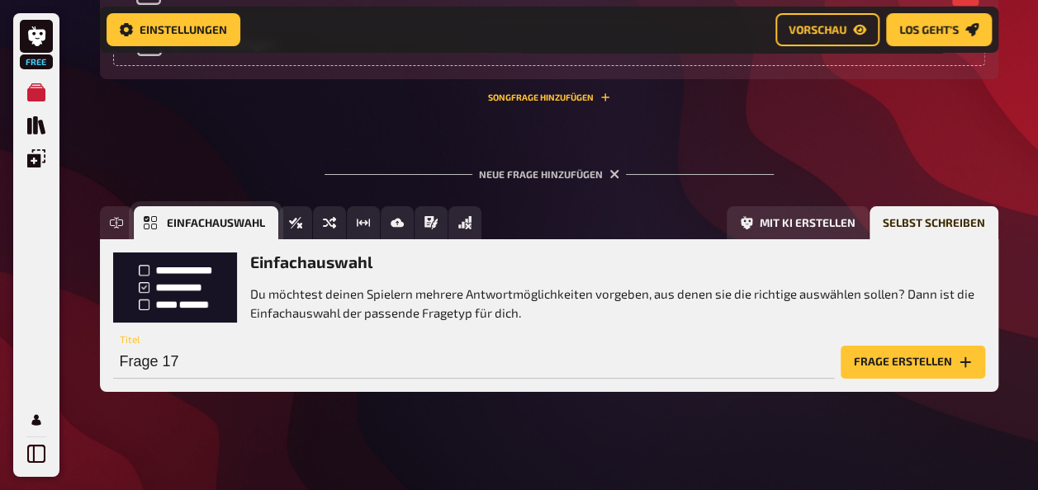
scroll to position [3012, 0]
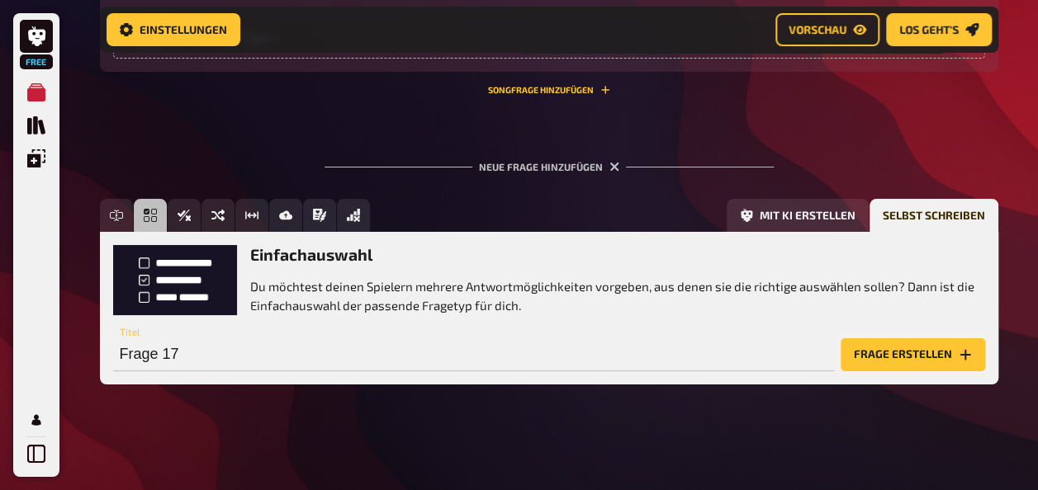
click at [945, 353] on button "Frage erstellen" at bounding box center [913, 355] width 144 height 33
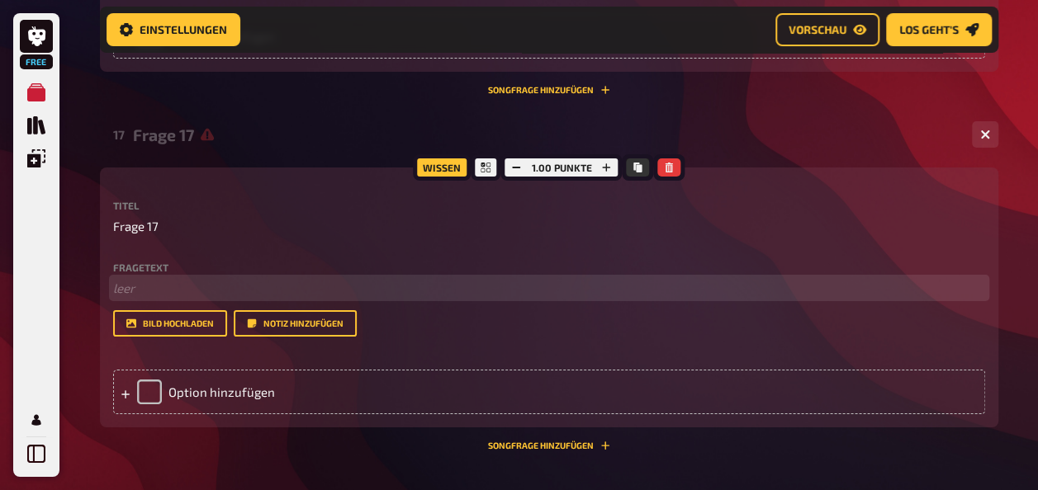
click at [222, 289] on p "﻿ leer" at bounding box center [549, 288] width 872 height 19
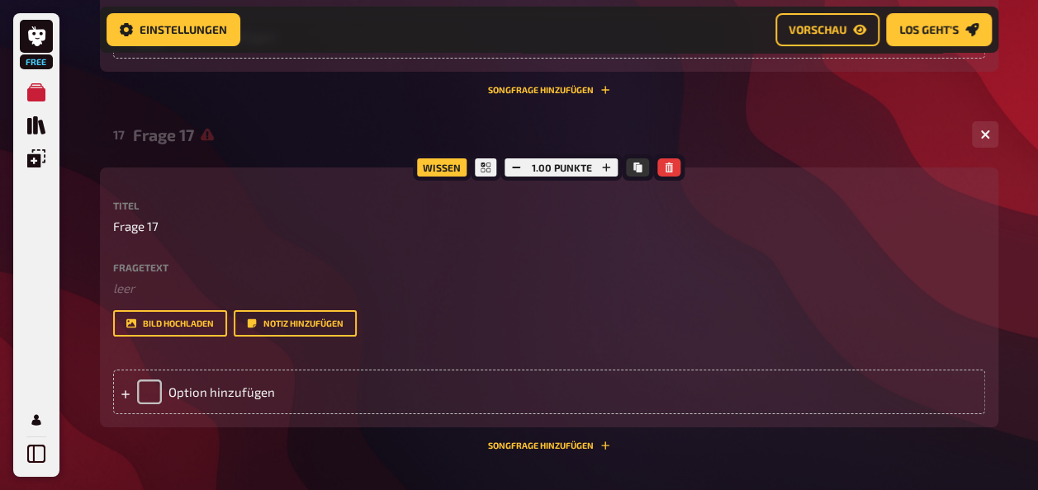
click at [162, 277] on div "Fragetext ﻿ leer Hier hinziehen für Dateiupload" at bounding box center [549, 281] width 872 height 36
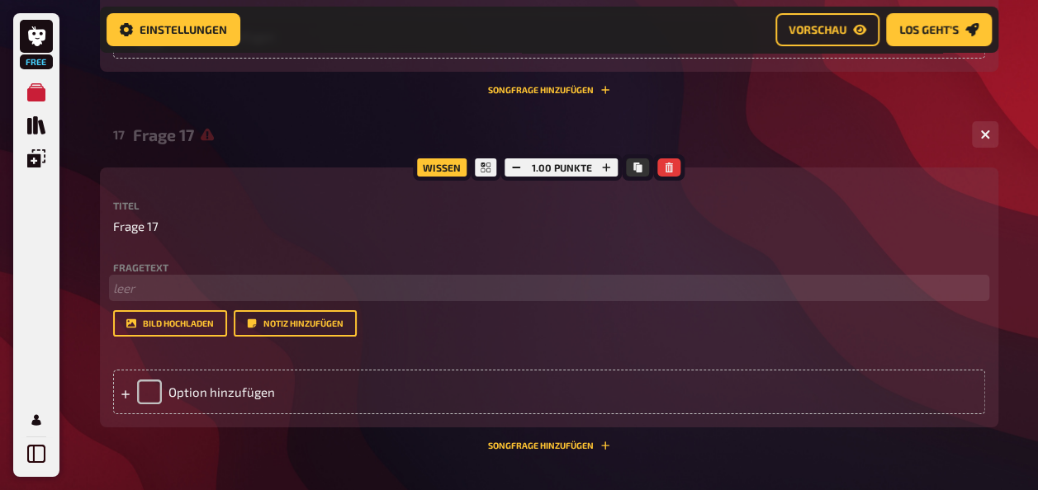
click at [169, 290] on p "﻿ leer" at bounding box center [549, 288] width 872 height 19
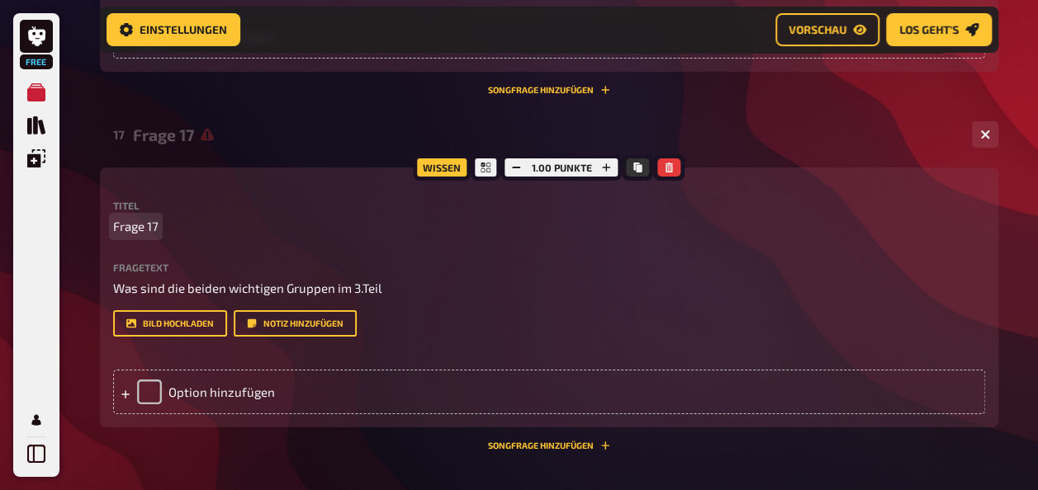
click at [217, 218] on p "Frage 17" at bounding box center [549, 226] width 872 height 19
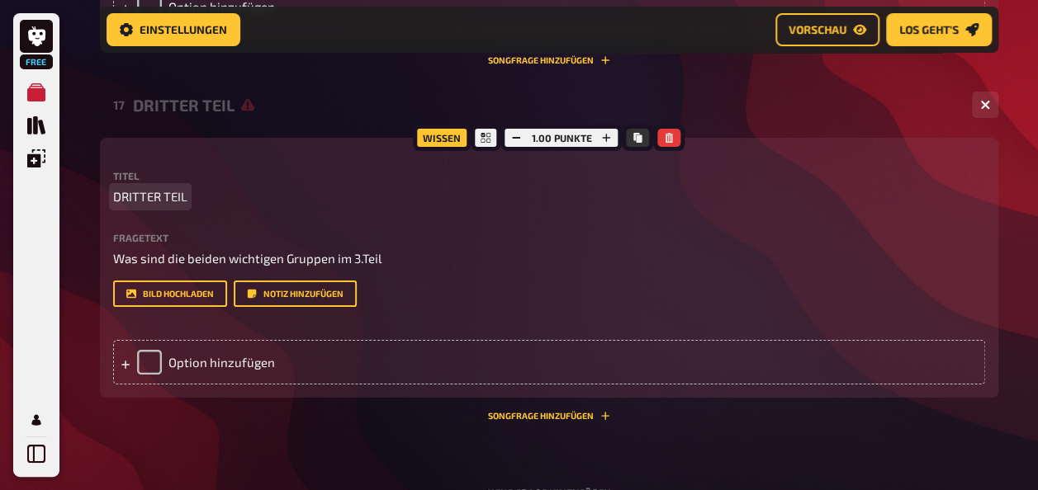
scroll to position [3052, 0]
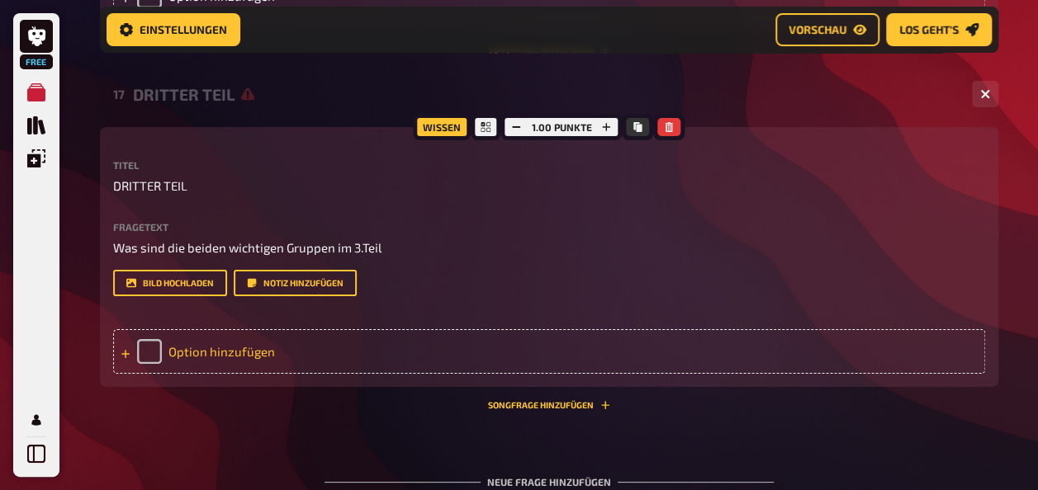
click at [175, 345] on div "Option hinzufügen" at bounding box center [549, 351] width 872 height 45
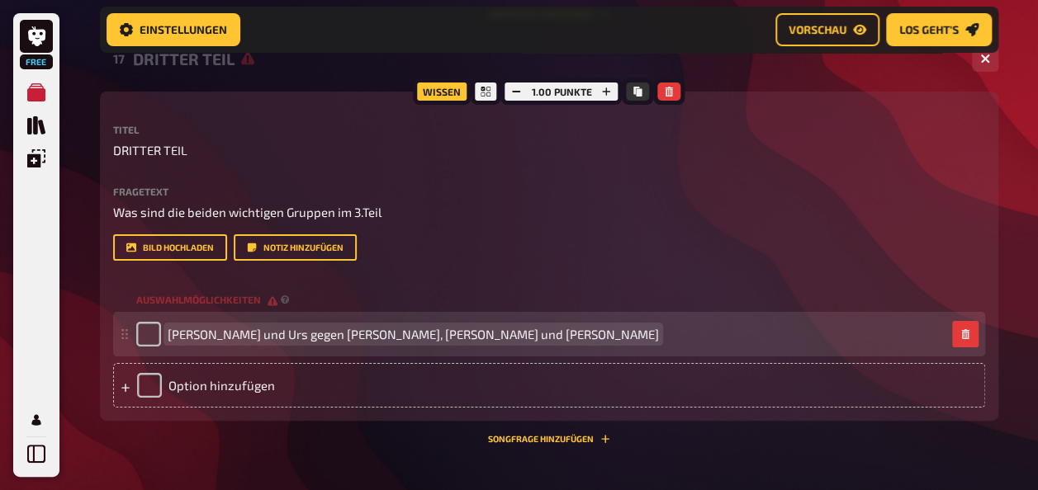
scroll to position [3098, 0]
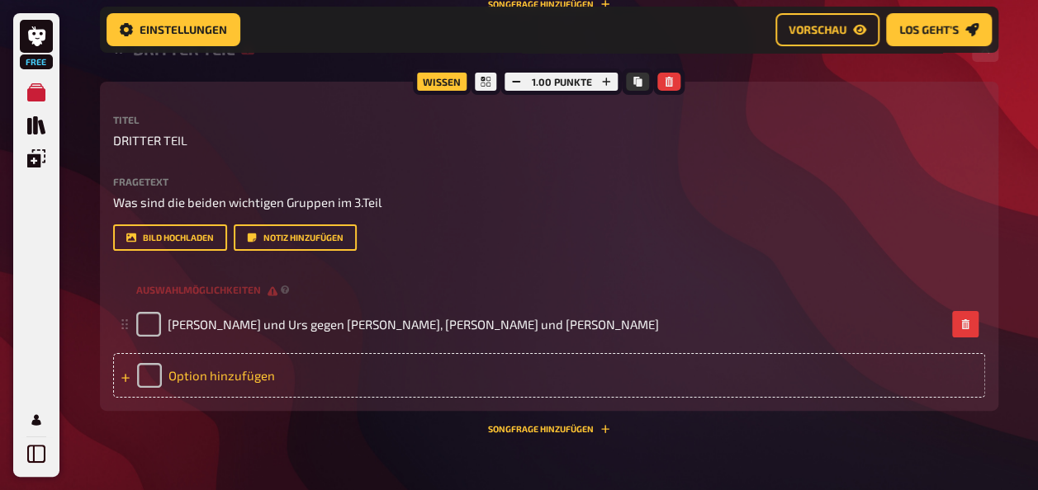
click at [198, 378] on div "Option hinzufügen" at bounding box center [549, 375] width 872 height 45
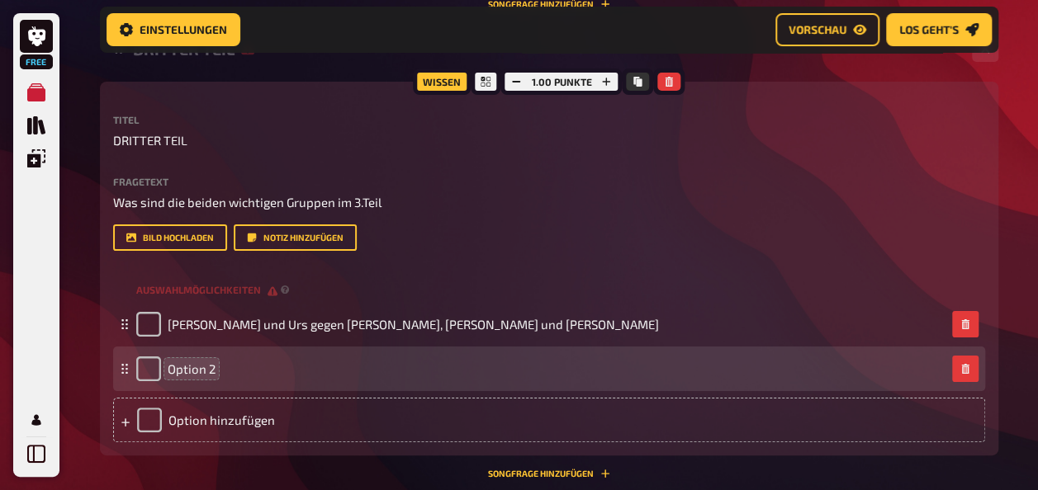
click at [197, 362] on span "Option 2" at bounding box center [192, 369] width 48 height 15
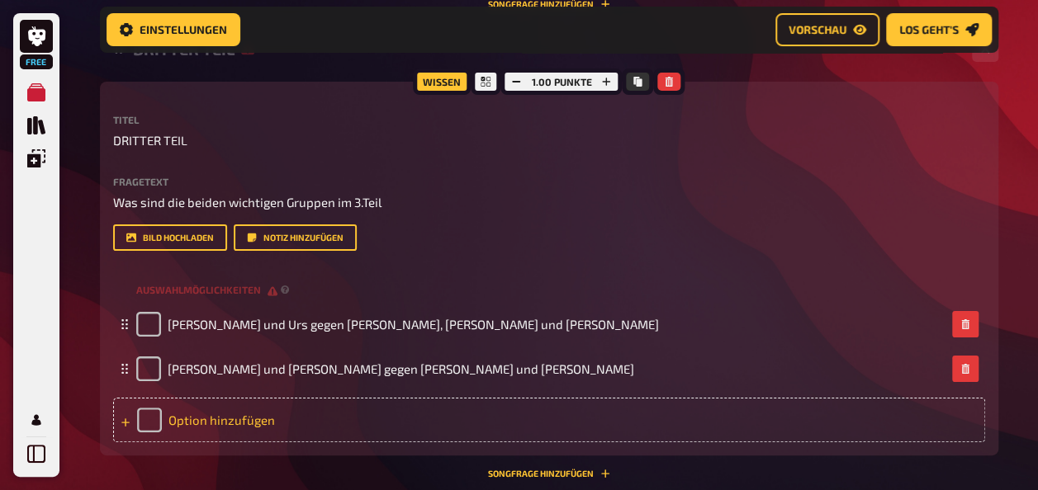
click at [228, 428] on div "Option hinzufügen" at bounding box center [549, 420] width 872 height 45
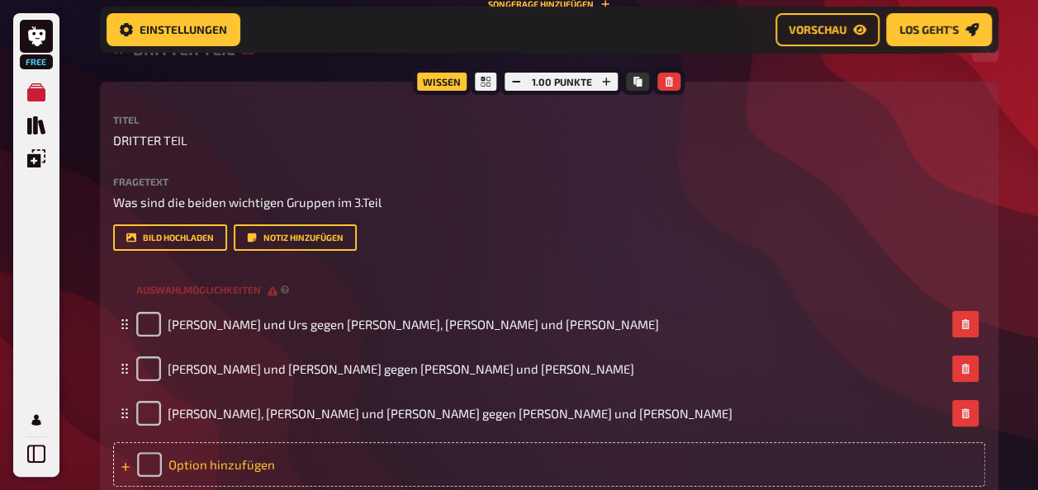
click at [191, 468] on div "Option hinzufügen" at bounding box center [549, 465] width 872 height 45
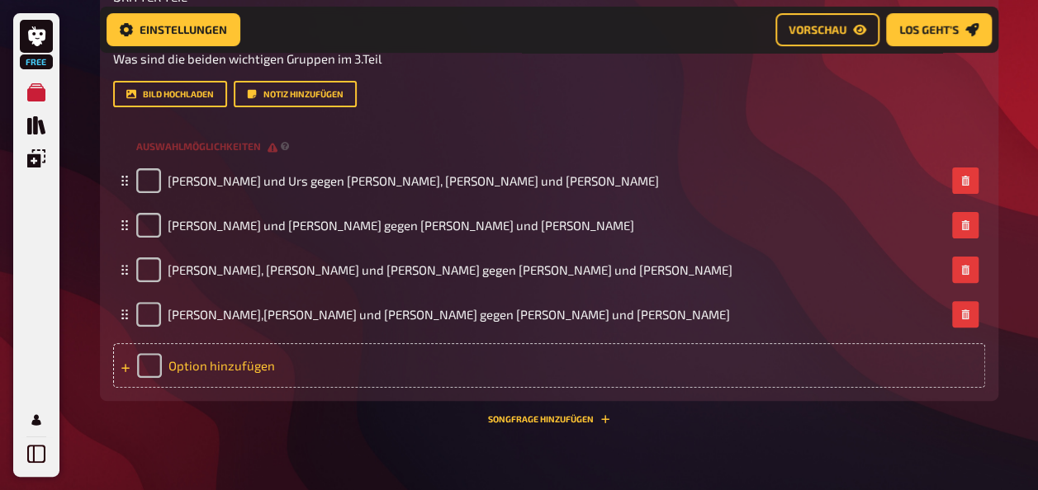
scroll to position [3248, 0]
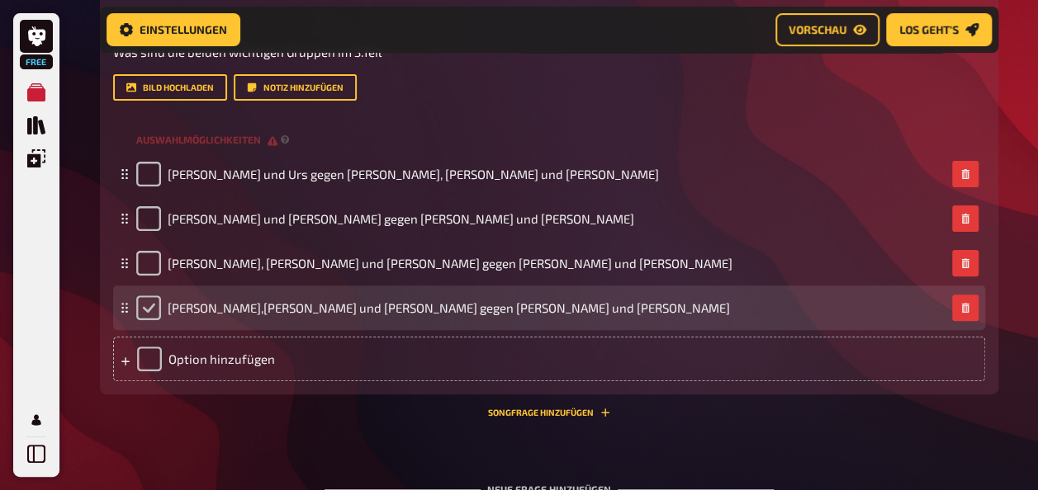
click at [157, 306] on input "checkbox" at bounding box center [148, 308] width 25 height 25
checkbox input "true"
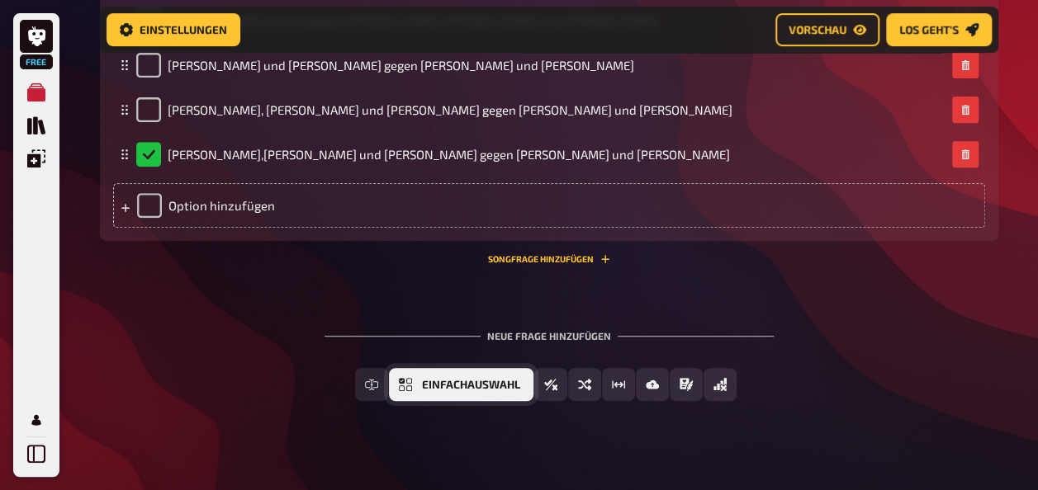
click at [457, 396] on button "Einfachauswahl" at bounding box center [461, 384] width 144 height 33
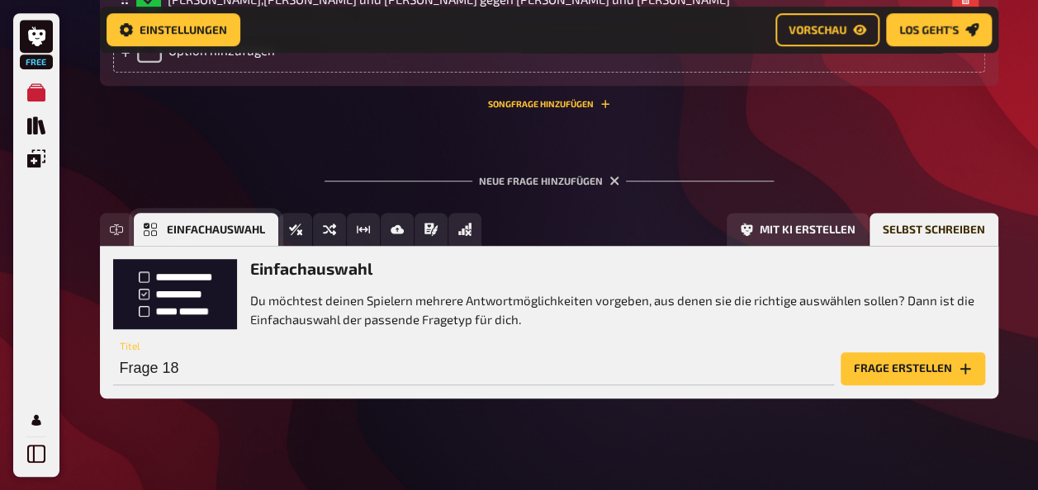
scroll to position [3571, 0]
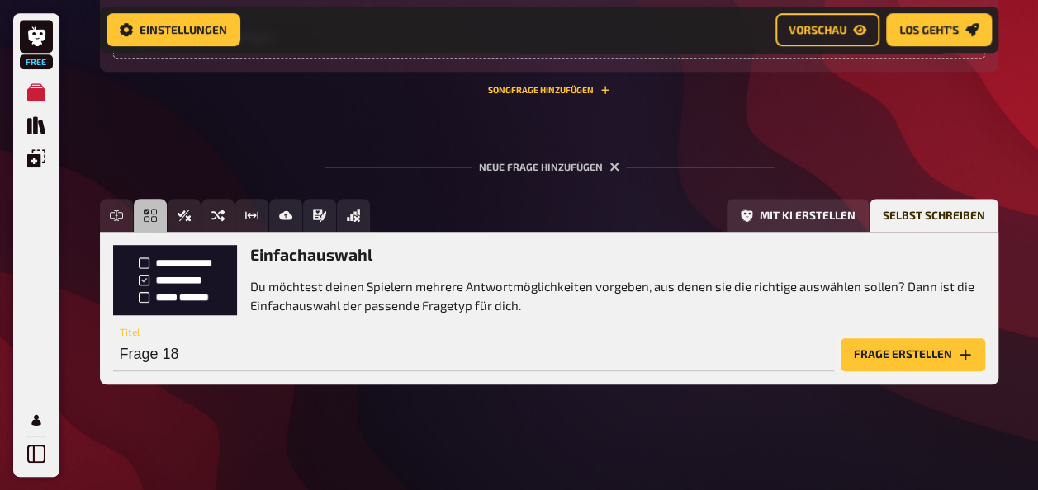
click at [896, 353] on button "Frage erstellen" at bounding box center [913, 355] width 144 height 33
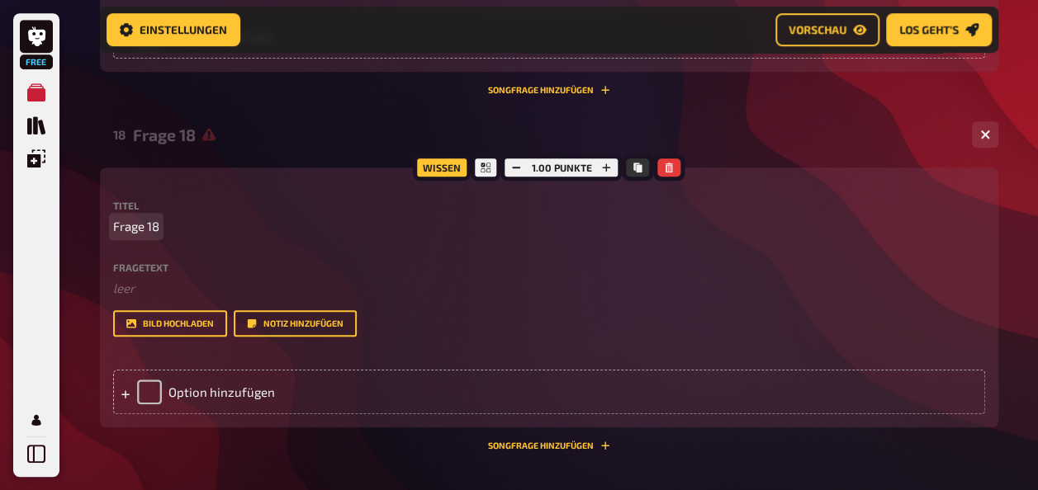
click at [175, 217] on p "Frage 18" at bounding box center [549, 226] width 872 height 19
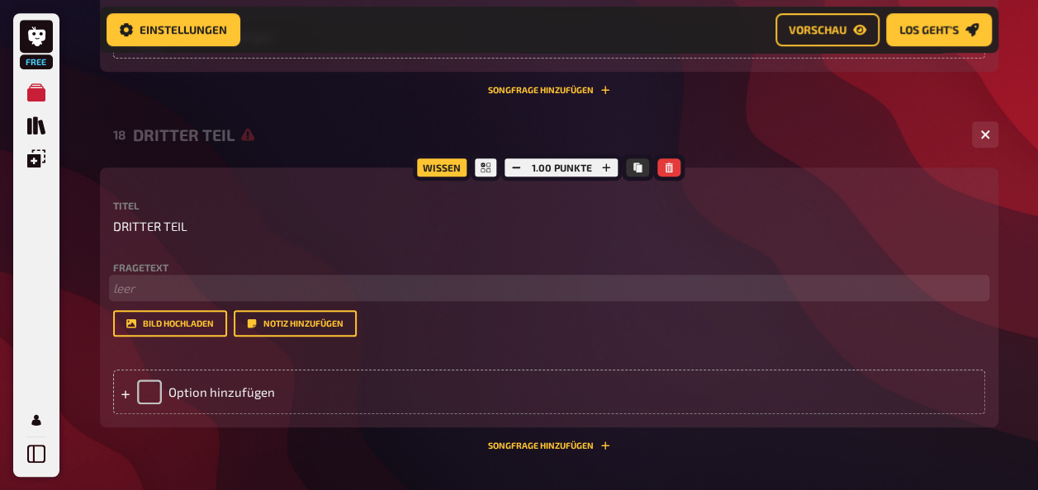
click at [139, 282] on p "﻿ leer" at bounding box center [549, 288] width 872 height 19
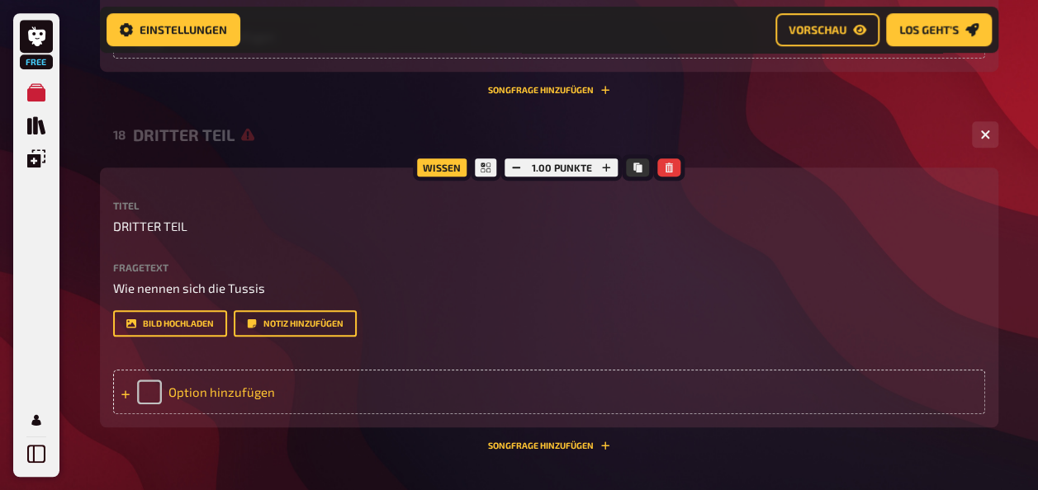
click at [213, 371] on div "Option hinzufügen" at bounding box center [549, 392] width 872 height 45
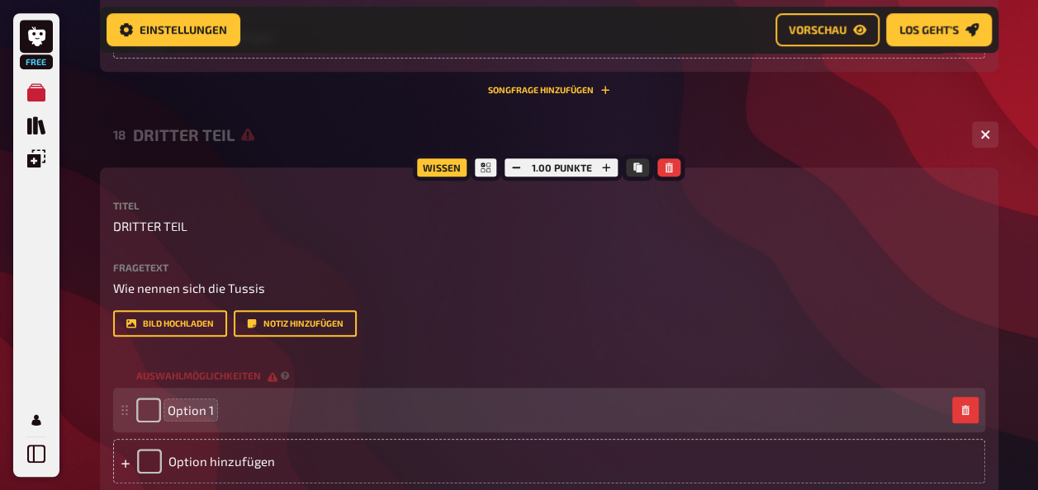
click at [208, 414] on span "Option 1" at bounding box center [191, 410] width 46 height 15
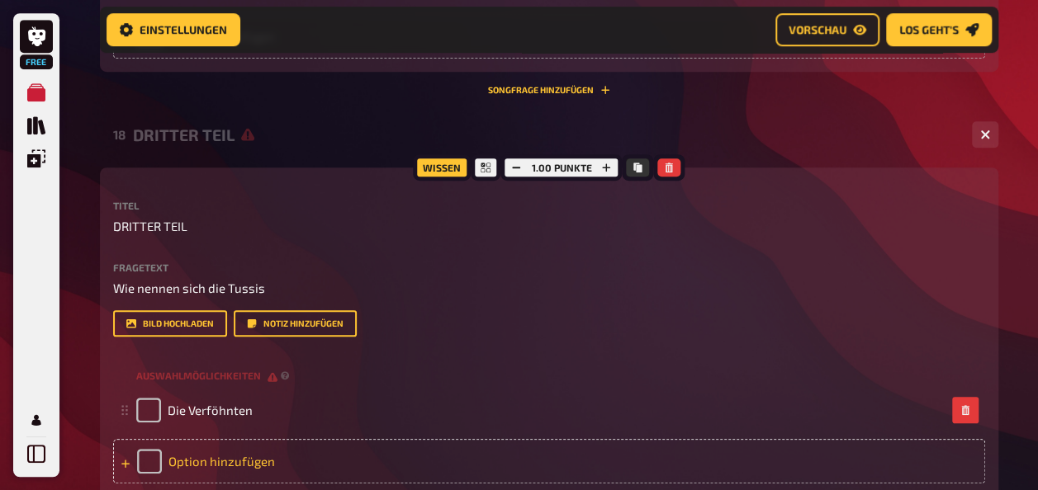
click at [218, 440] on div "Option hinzufügen" at bounding box center [549, 461] width 872 height 45
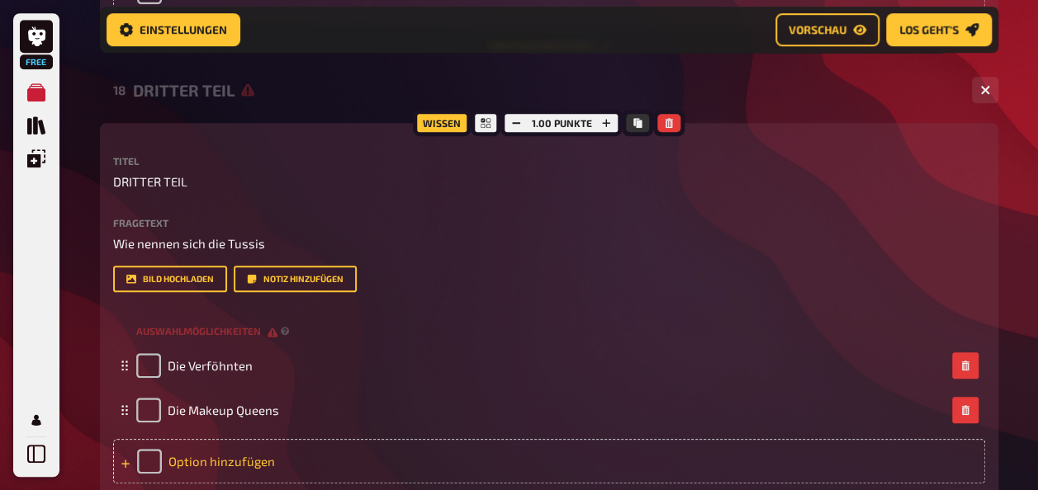
scroll to position [3672, 0]
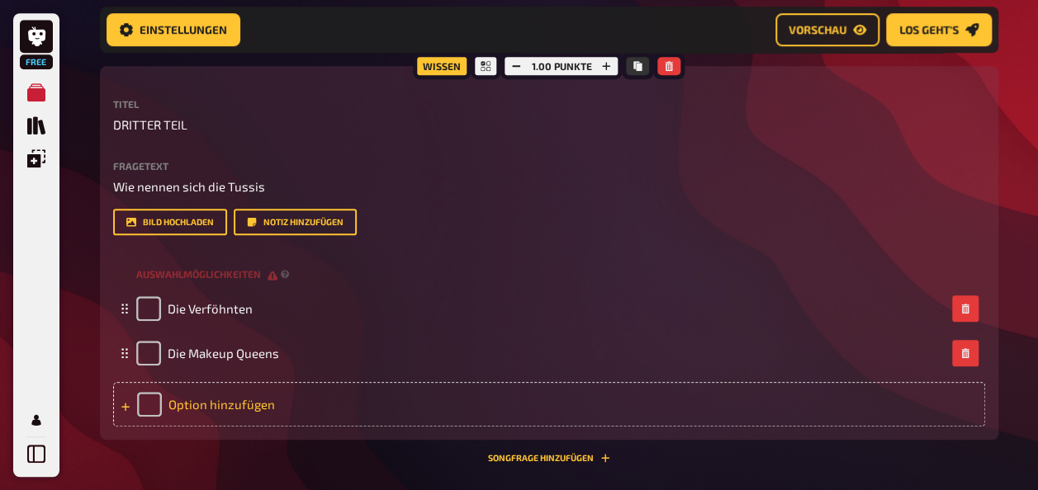
click at [211, 419] on div "Option hinzufügen" at bounding box center [549, 404] width 872 height 45
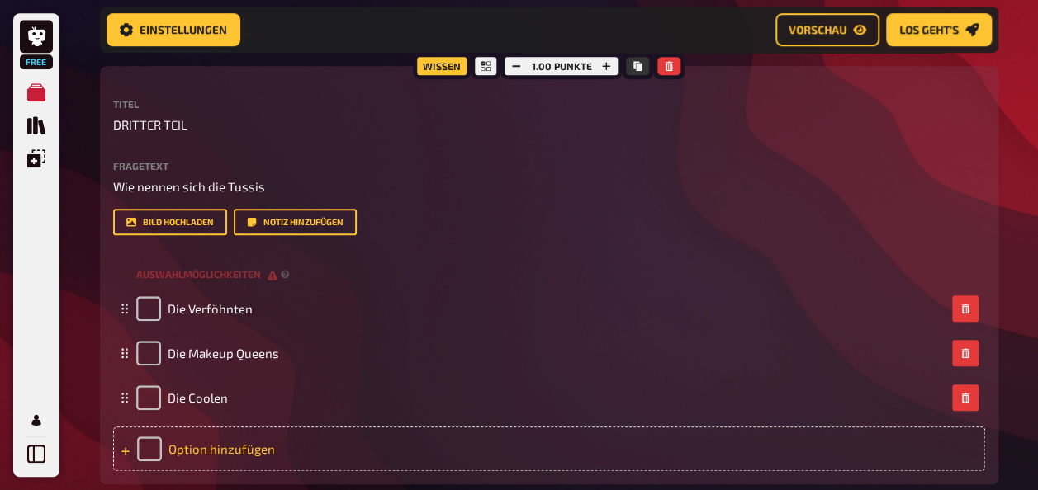
click at [202, 437] on div "Option hinzufügen" at bounding box center [549, 449] width 872 height 45
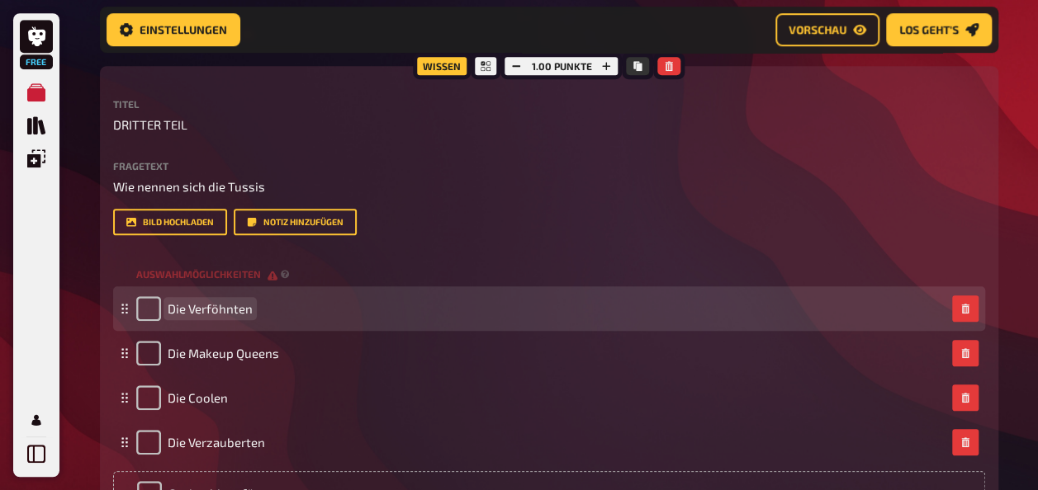
click at [172, 307] on span "Die Verföhnten" at bounding box center [210, 308] width 85 height 15
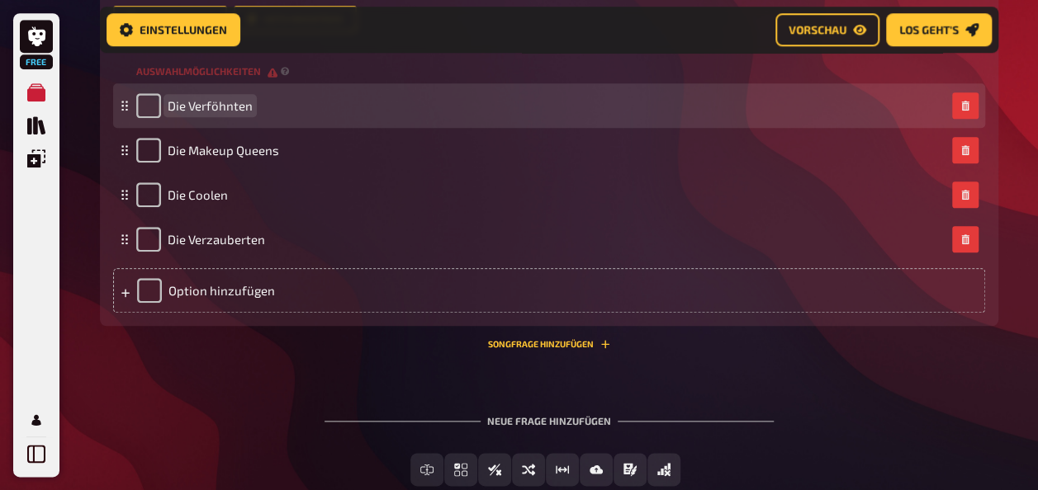
scroll to position [3887, 0]
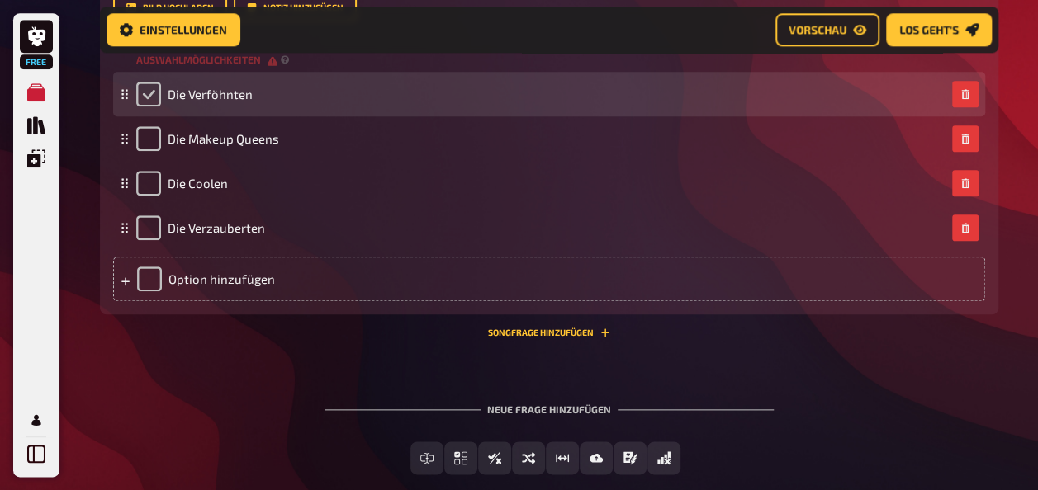
click at [157, 102] on input "checkbox" at bounding box center [148, 94] width 25 height 25
checkbox input "true"
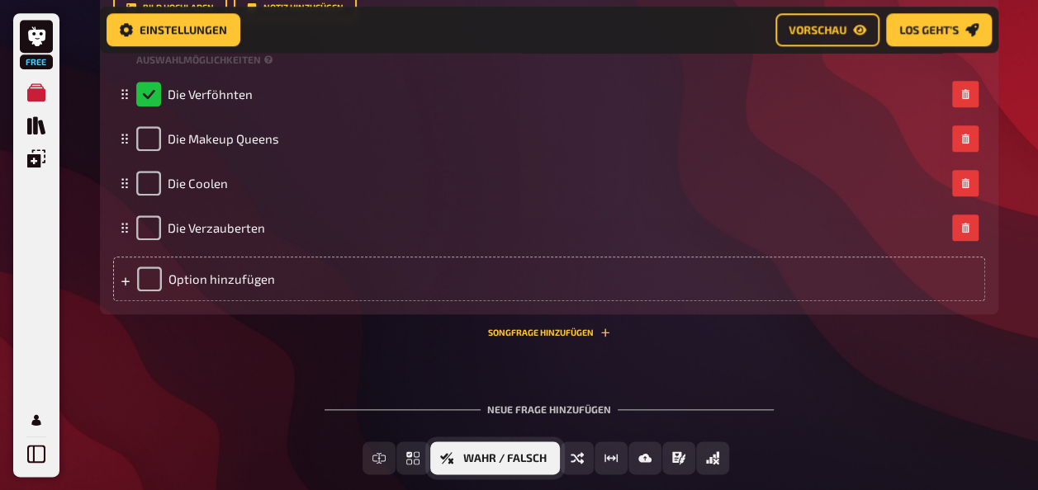
click at [453, 459] on icon "Wahr / Falsch" at bounding box center [446, 458] width 13 height 12
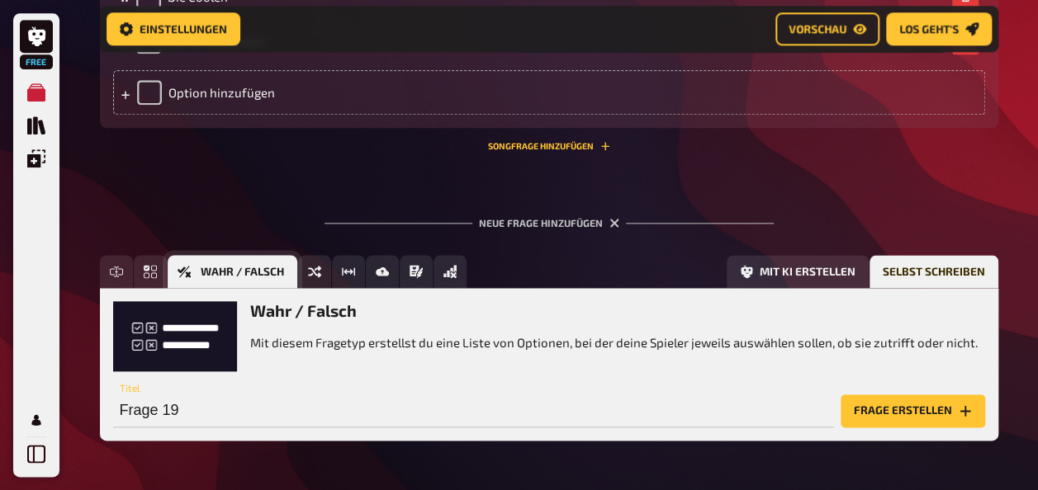
scroll to position [4130, 0]
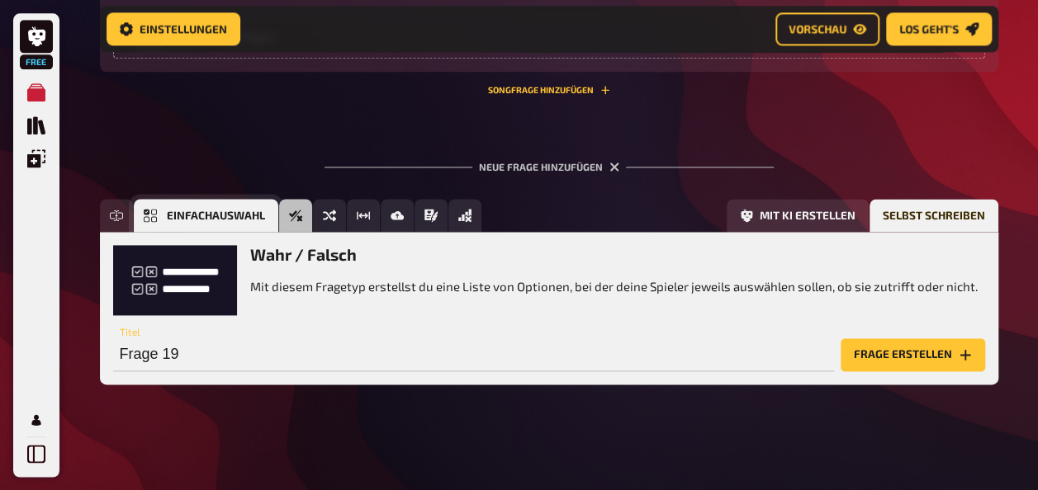
click at [155, 212] on icon "Einfachauswahl" at bounding box center [150, 215] width 13 height 13
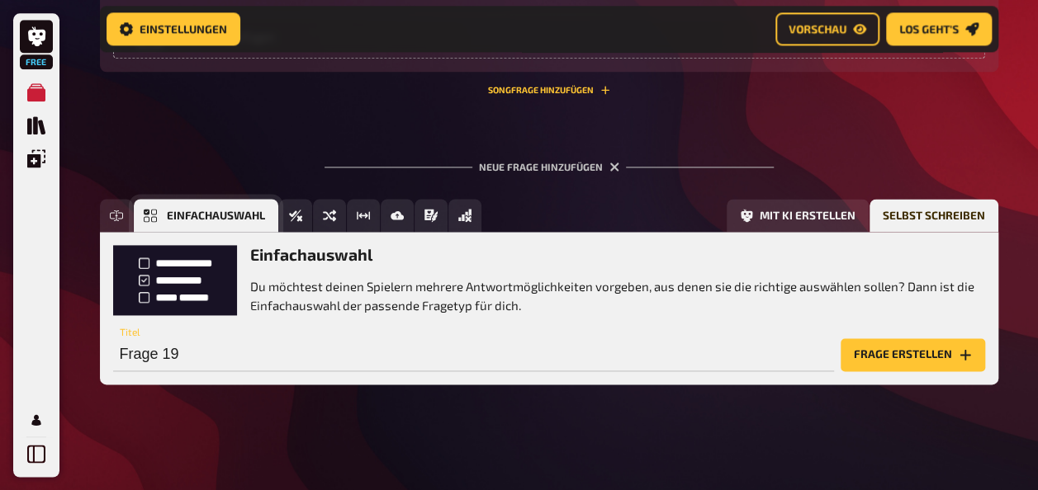
click at [940, 352] on button "Frage erstellen" at bounding box center [913, 355] width 144 height 33
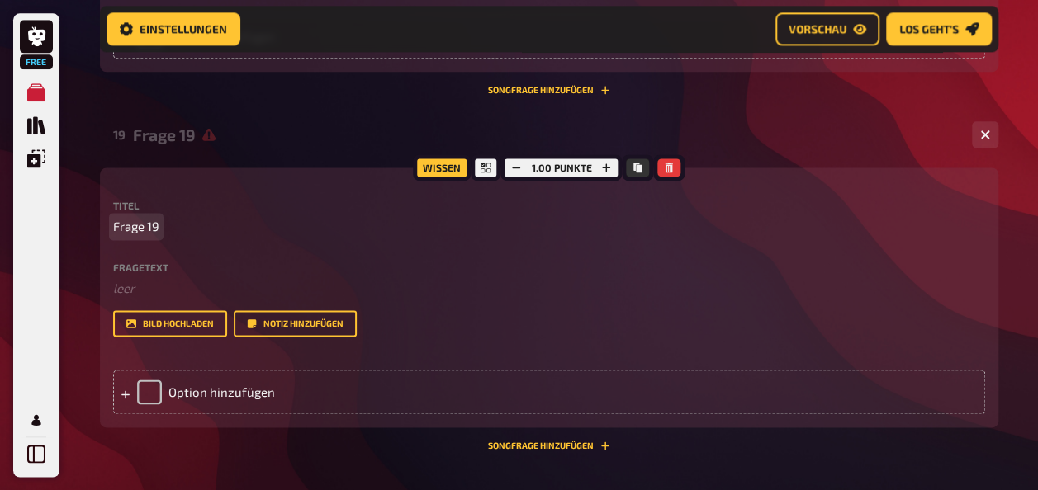
click at [144, 223] on span "Frage 19" at bounding box center [136, 226] width 46 height 19
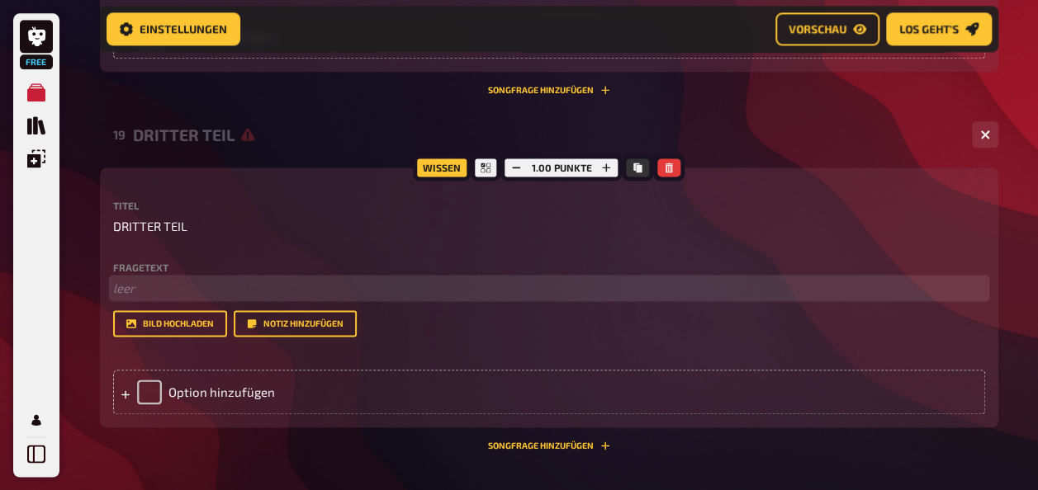
click at [155, 282] on p "﻿ leer" at bounding box center [549, 288] width 872 height 19
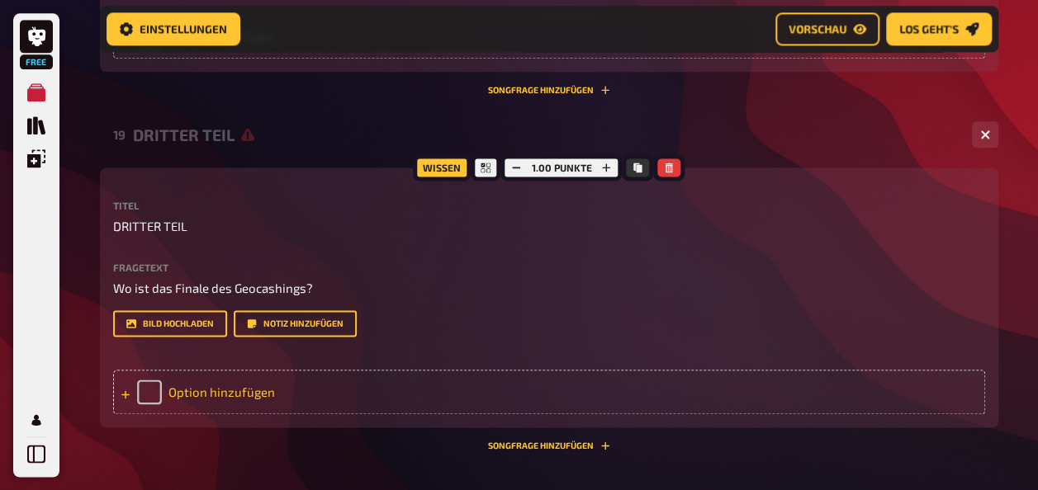
click at [196, 388] on div "Option hinzufügen" at bounding box center [549, 392] width 872 height 45
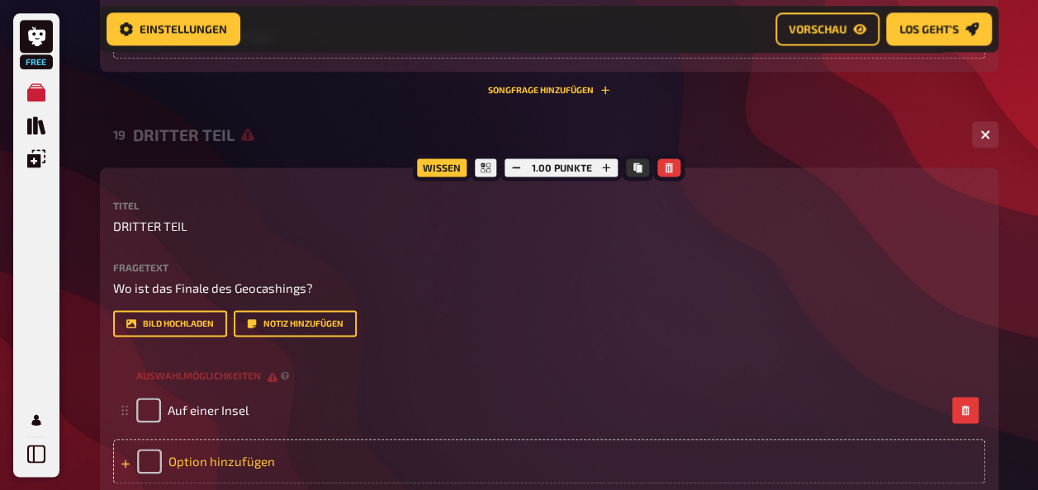
click at [215, 461] on div "Option hinzufügen" at bounding box center [549, 461] width 872 height 45
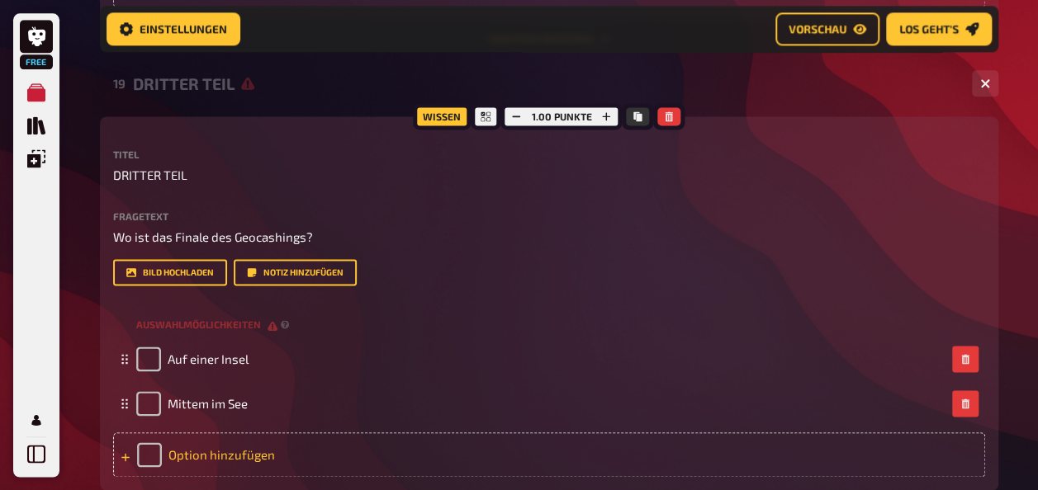
scroll to position [4210, 0]
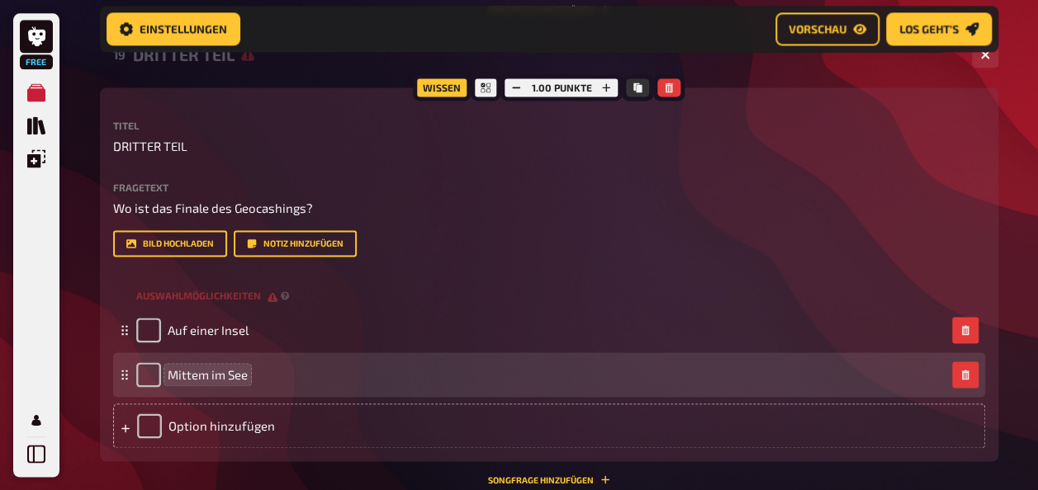
click at [208, 377] on span "Mittem im See" at bounding box center [208, 374] width 80 height 15
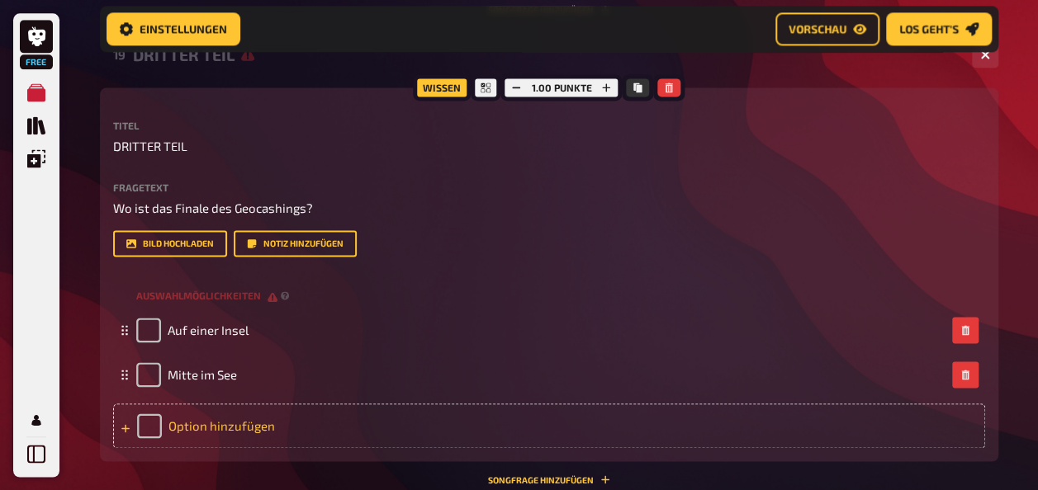
click at [187, 416] on div "Option hinzufügen" at bounding box center [549, 426] width 872 height 45
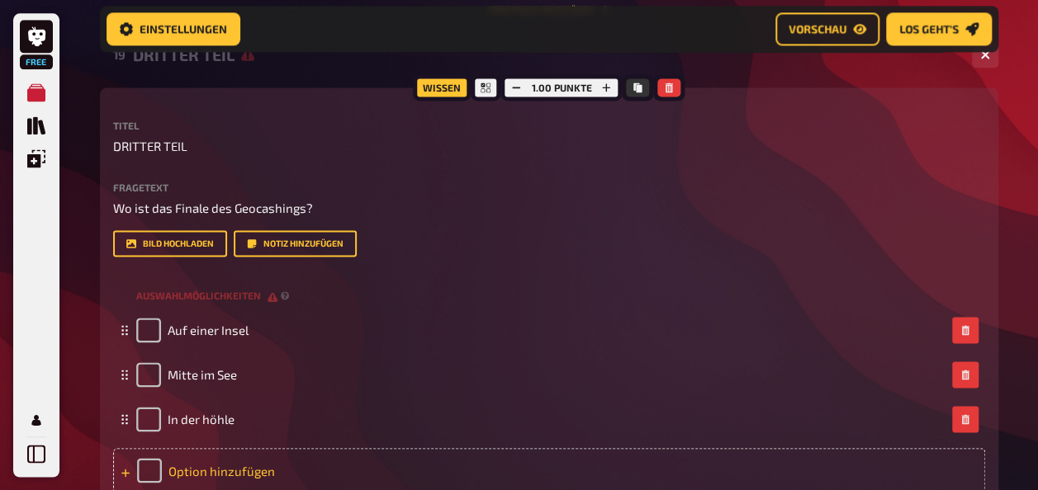
click at [201, 449] on div "Option hinzufügen" at bounding box center [549, 470] width 872 height 45
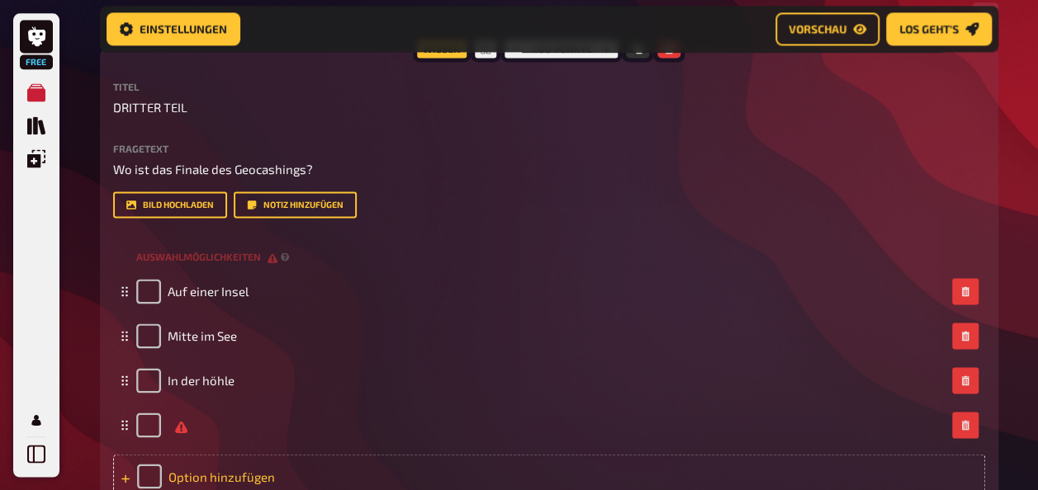
scroll to position [4272, 0]
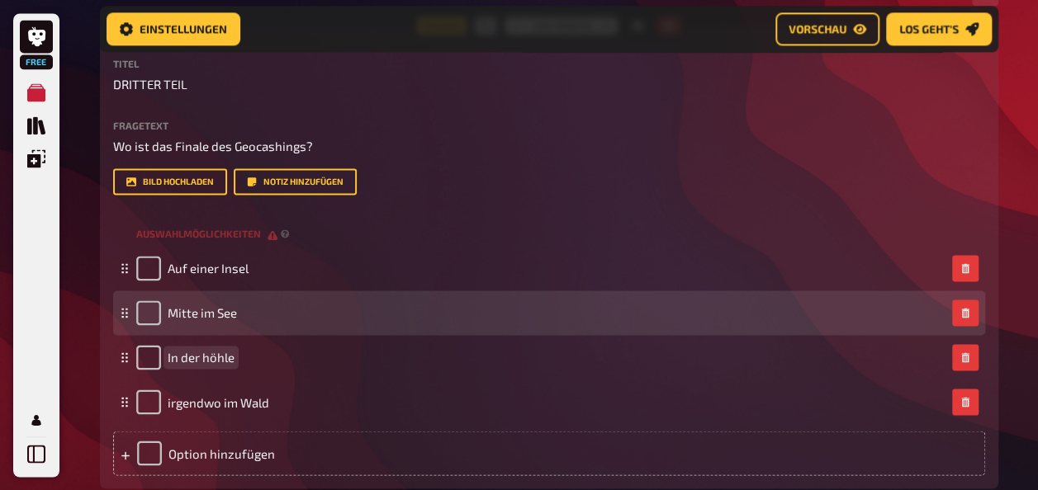
drag, startPoint x: 276, startPoint y: 367, endPoint x: 266, endPoint y: 294, distance: 74.1
click at [266, 294] on fieldset "Auf einer Insel Mitte im See In der höhle irgendwo im Wald To pick up a draggab…" at bounding box center [549, 335] width 872 height 178
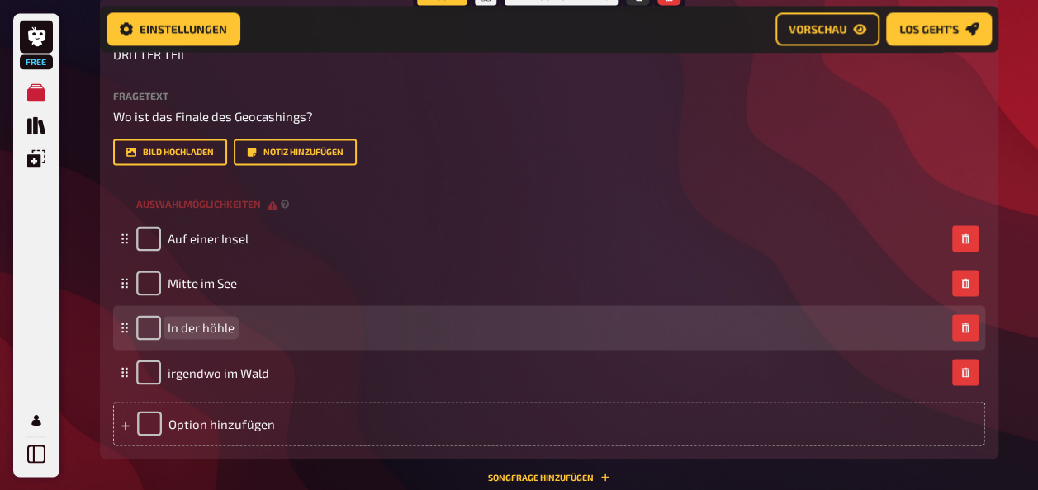
scroll to position [4304, 0]
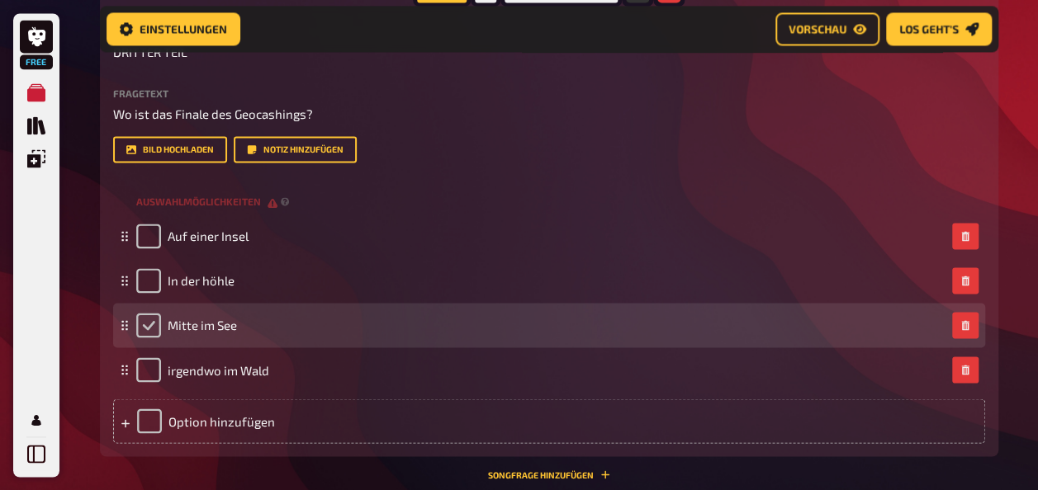
click at [144, 324] on input "checkbox" at bounding box center [148, 325] width 25 height 25
checkbox input "true"
click at [152, 329] on div "Mitte im See" at bounding box center [186, 325] width 101 height 25
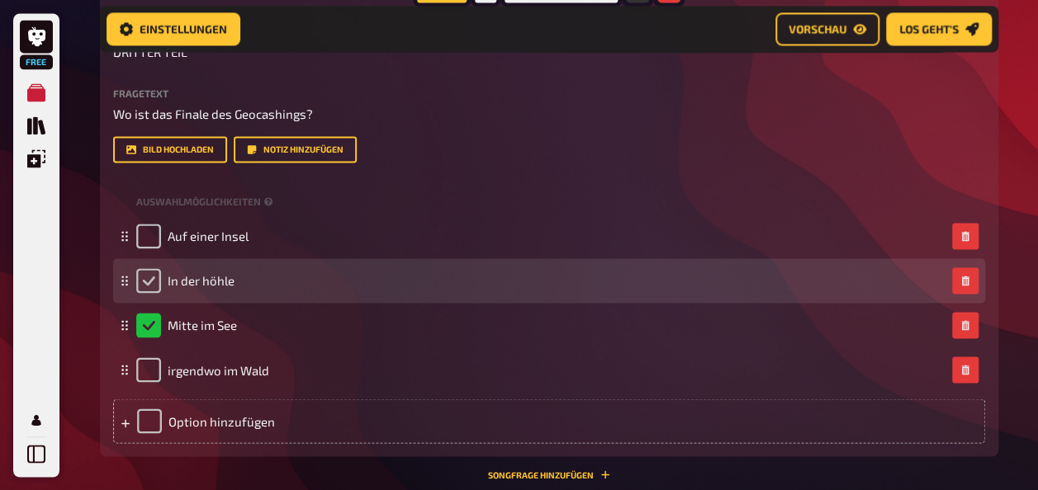
click at [154, 280] on input "checkbox" at bounding box center [148, 280] width 25 height 25
checkbox input "true"
checkbox input "false"
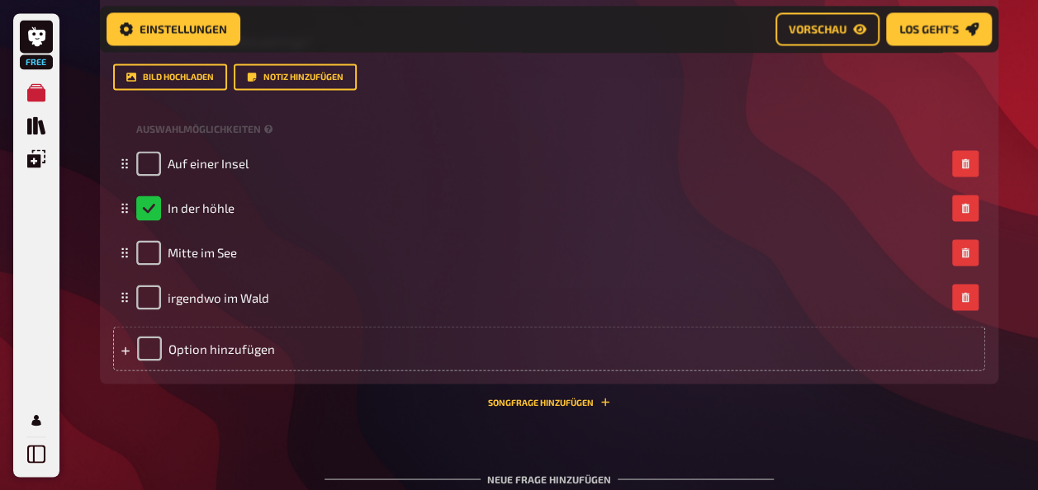
scroll to position [4391, 0]
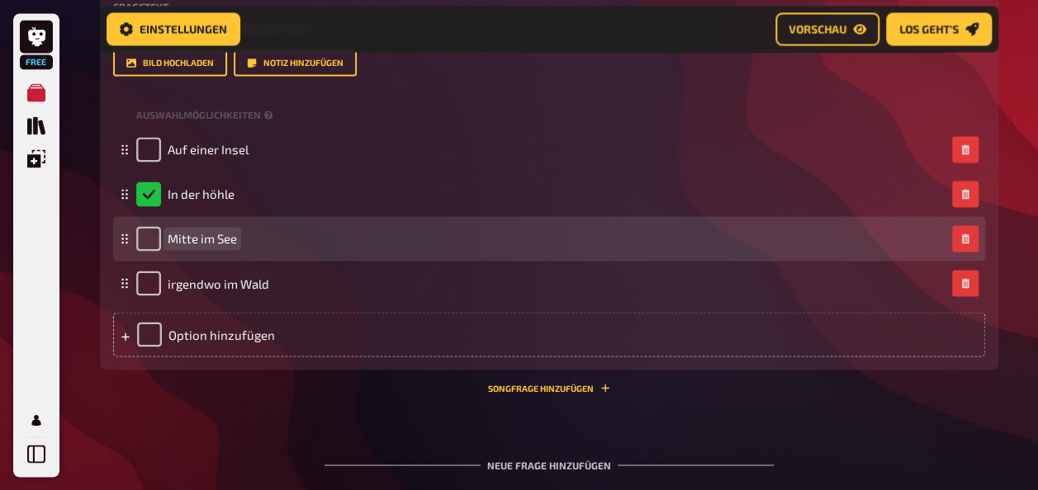
click at [208, 237] on span "Mitte im See" at bounding box center [202, 238] width 69 height 15
click at [212, 239] on span "Mitte im See" at bounding box center [202, 238] width 69 height 15
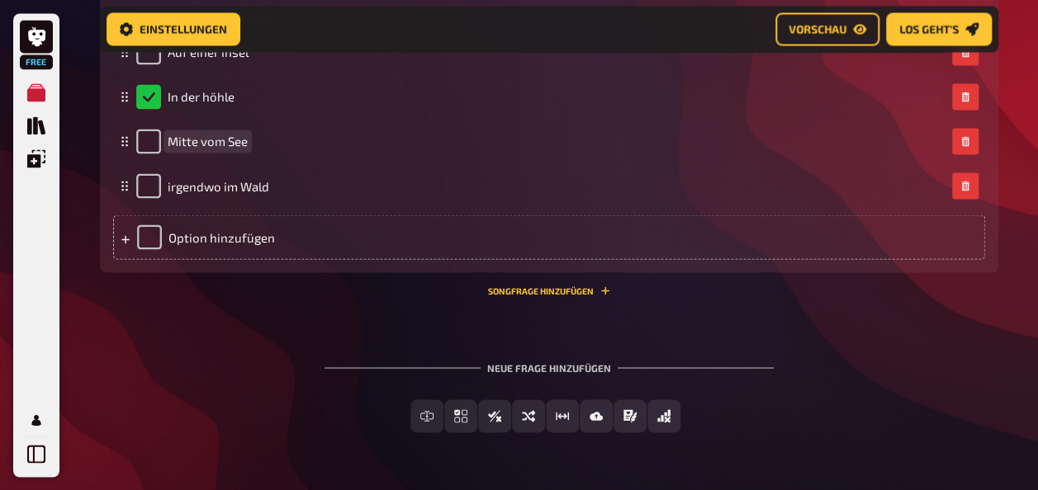
scroll to position [4537, 0]
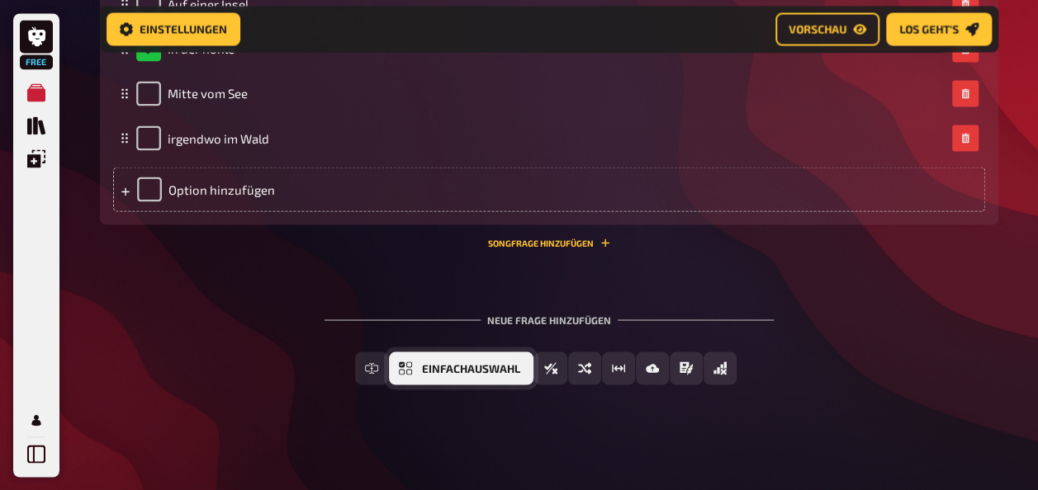
click at [467, 378] on button "Einfachauswahl" at bounding box center [461, 368] width 144 height 33
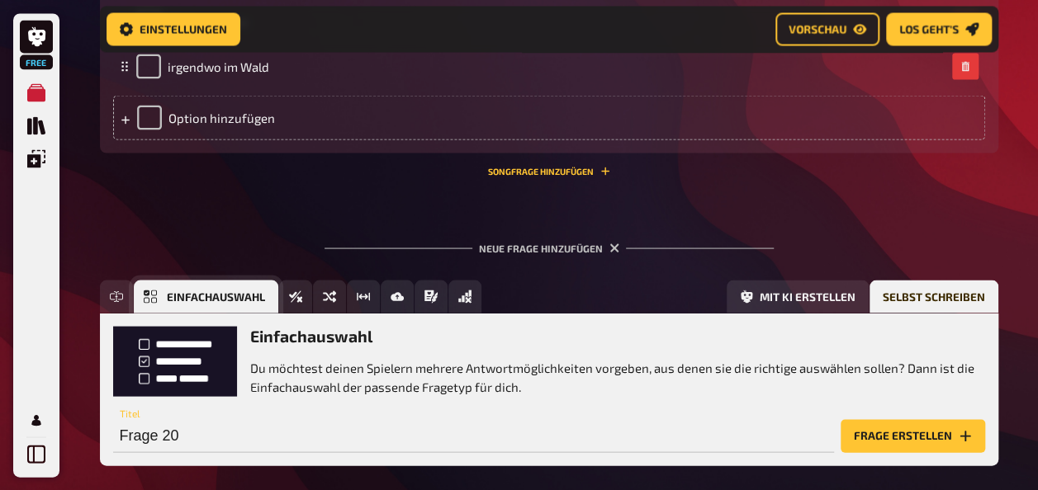
scroll to position [4689, 0]
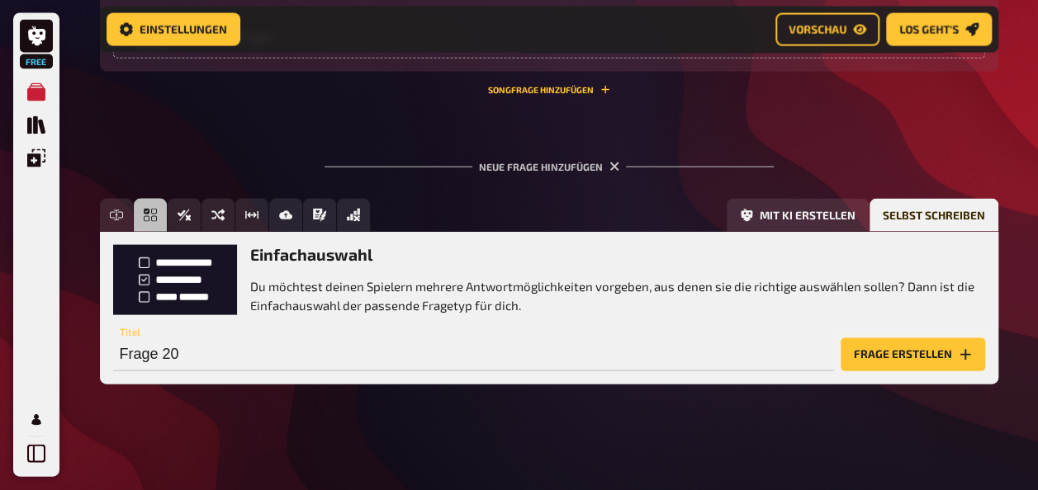
click at [912, 360] on button "Frage erstellen" at bounding box center [913, 355] width 144 height 33
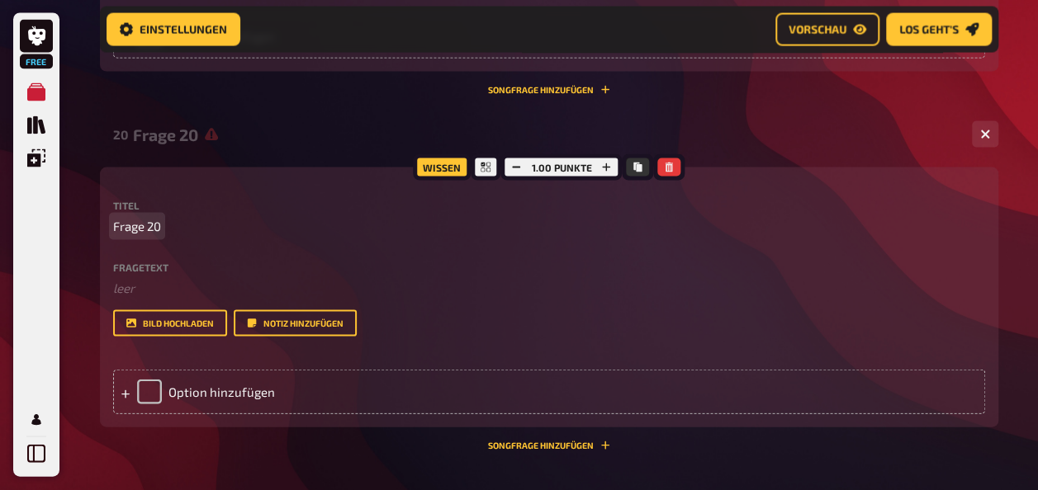
click at [175, 228] on p "Frage 20" at bounding box center [549, 226] width 872 height 19
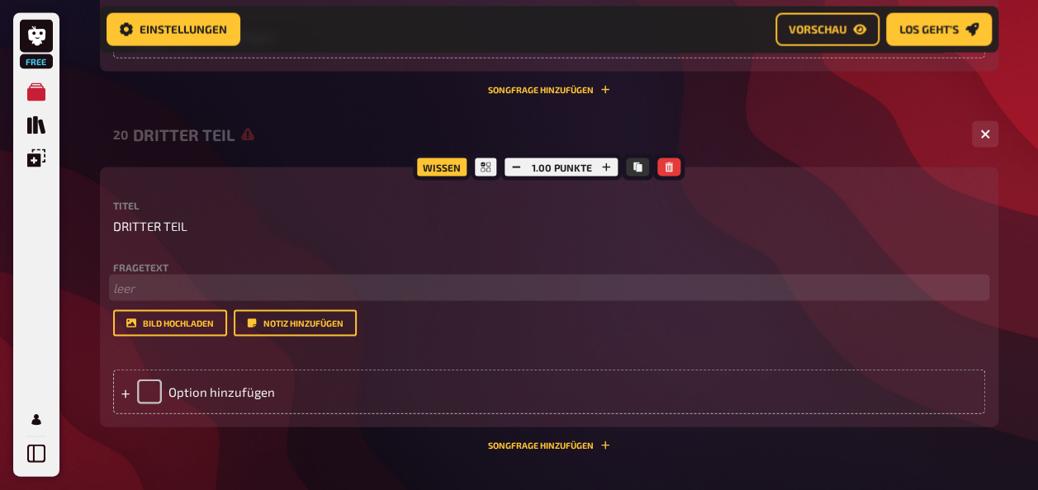
click at [143, 288] on p "﻿ leer" at bounding box center [549, 288] width 872 height 19
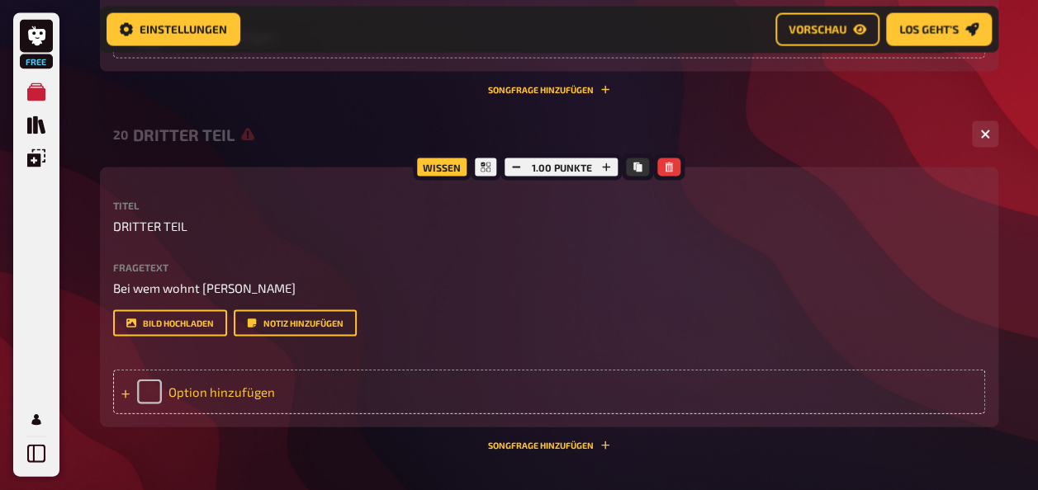
click at [188, 394] on div "Option hinzufügen" at bounding box center [549, 392] width 872 height 45
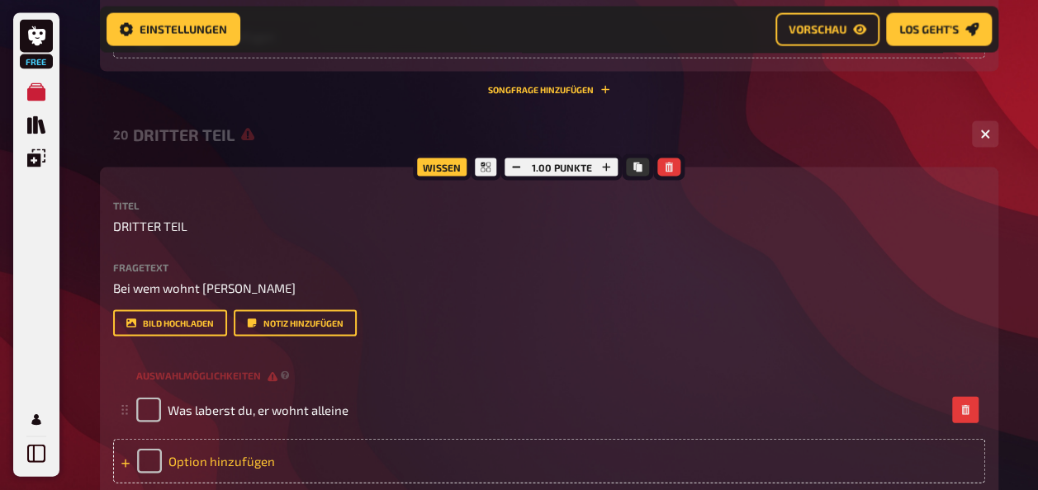
click at [225, 462] on div "Option hinzufügen" at bounding box center [549, 461] width 872 height 45
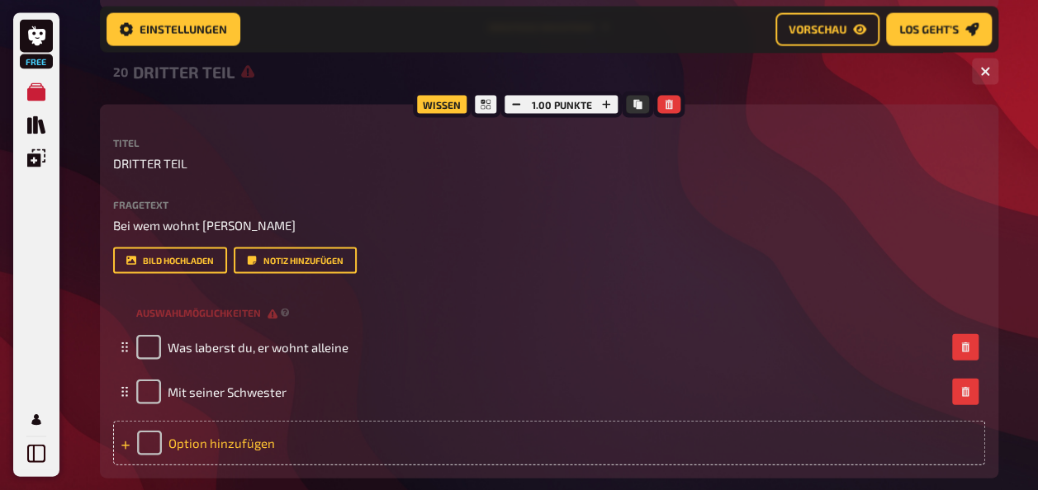
scroll to position [4752, 0]
click at [210, 442] on div "Option hinzufügen" at bounding box center [549, 442] width 872 height 45
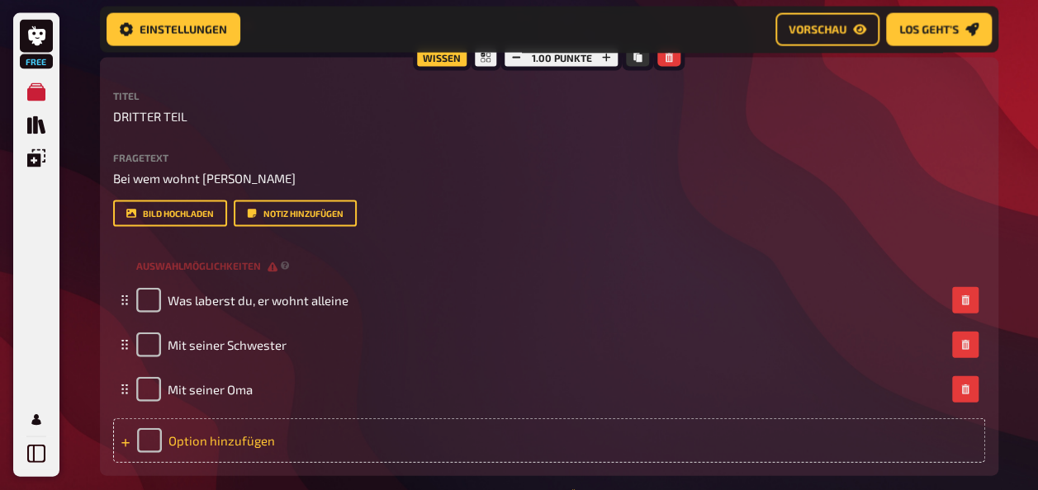
scroll to position [4817, 0]
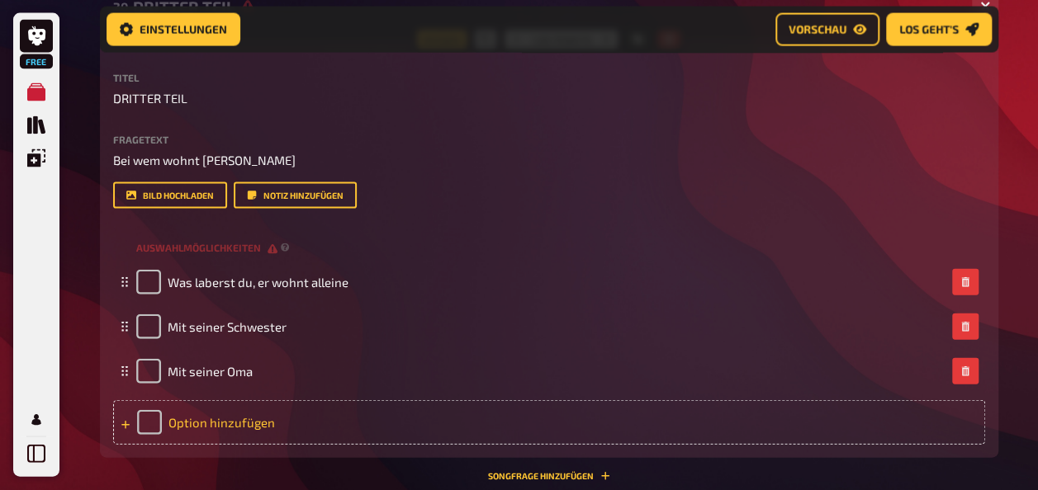
click at [201, 426] on div "Option hinzufügen" at bounding box center [549, 422] width 872 height 45
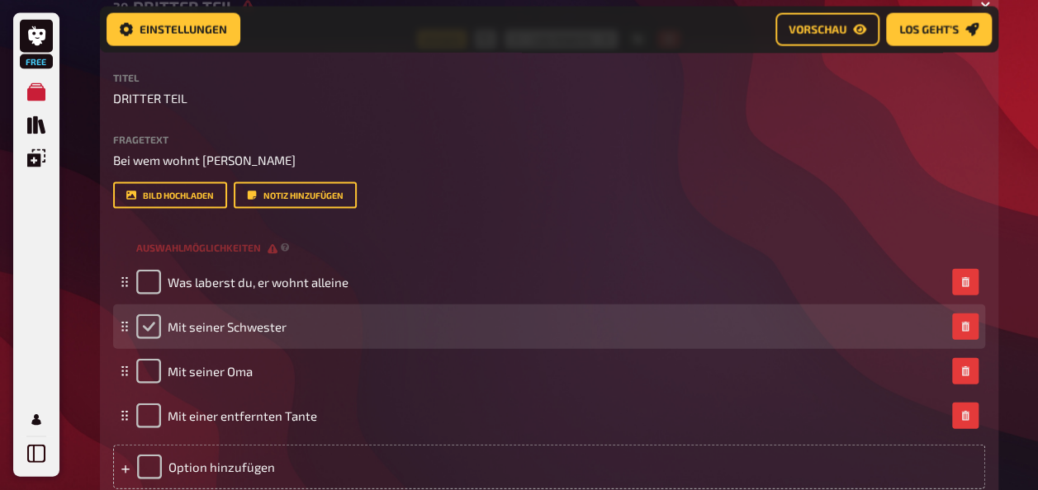
click at [157, 332] on input "checkbox" at bounding box center [148, 327] width 25 height 25
checkbox input "true"
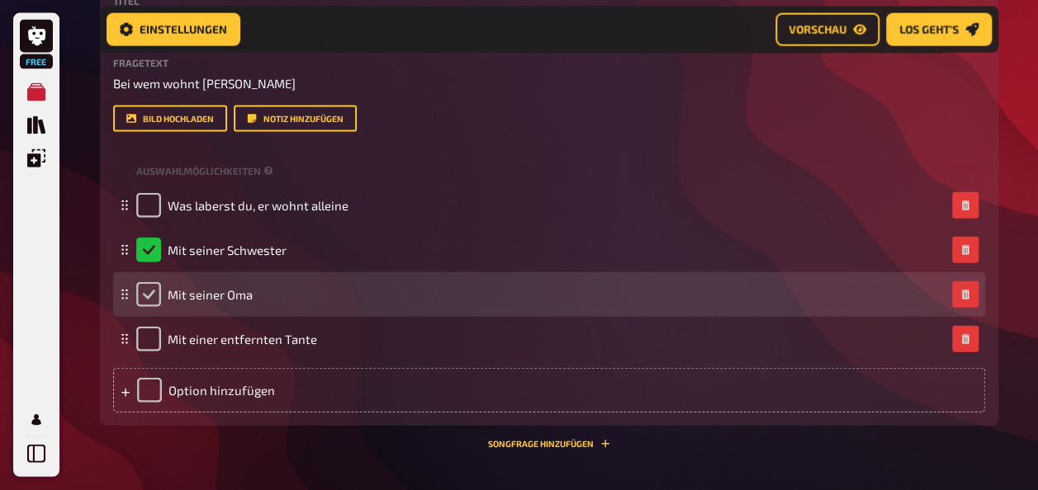
click at [145, 292] on input "checkbox" at bounding box center [148, 294] width 25 height 25
checkbox input "true"
checkbox input "false"
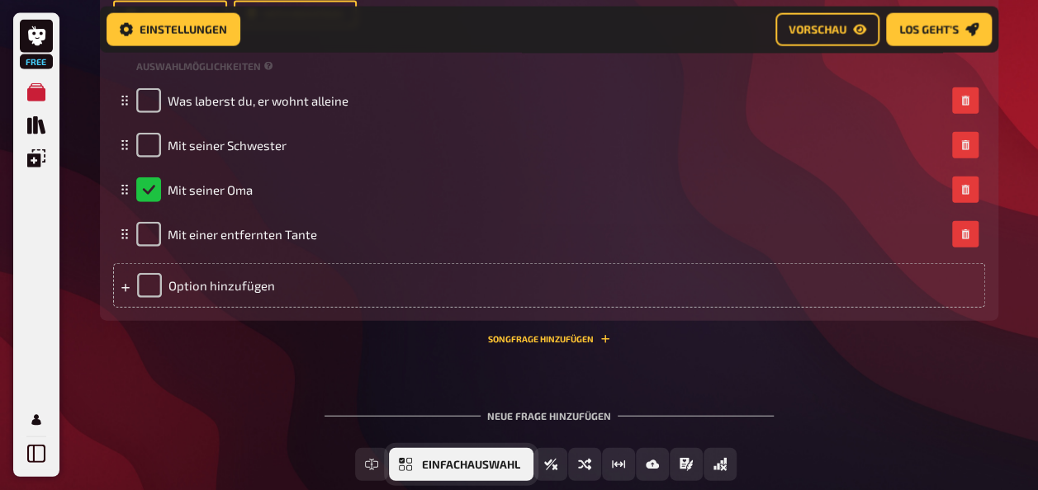
click at [451, 470] on button "Einfachauswahl" at bounding box center [461, 464] width 144 height 33
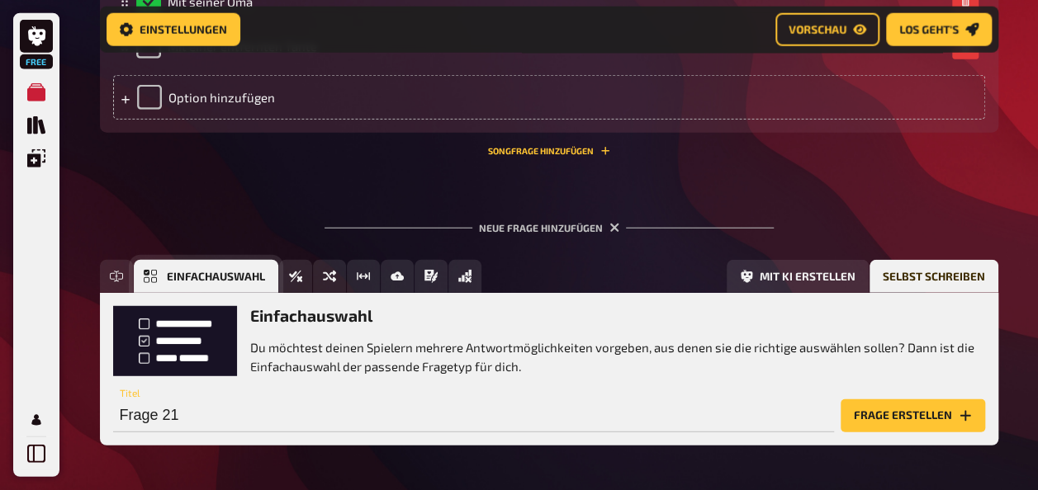
scroll to position [5248, 0]
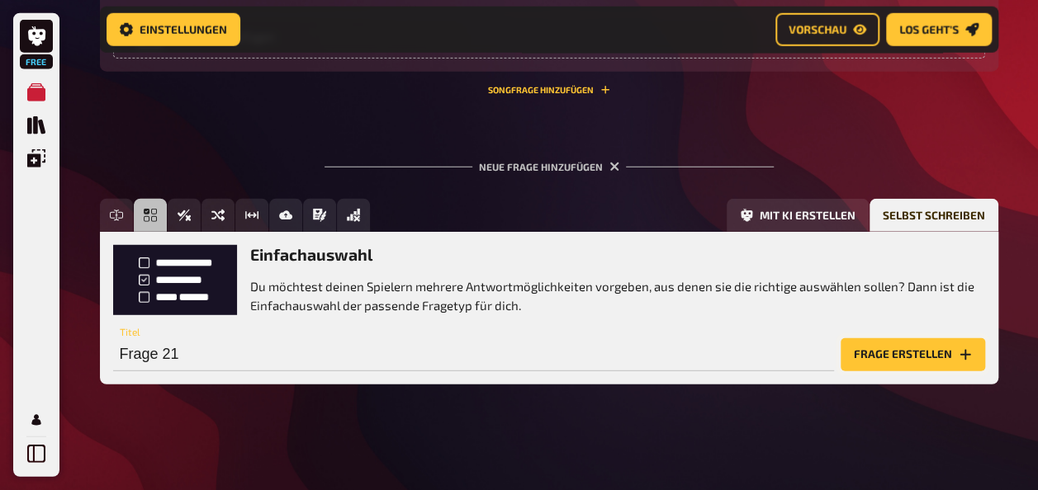
click at [924, 353] on button "Frage erstellen" at bounding box center [913, 355] width 144 height 33
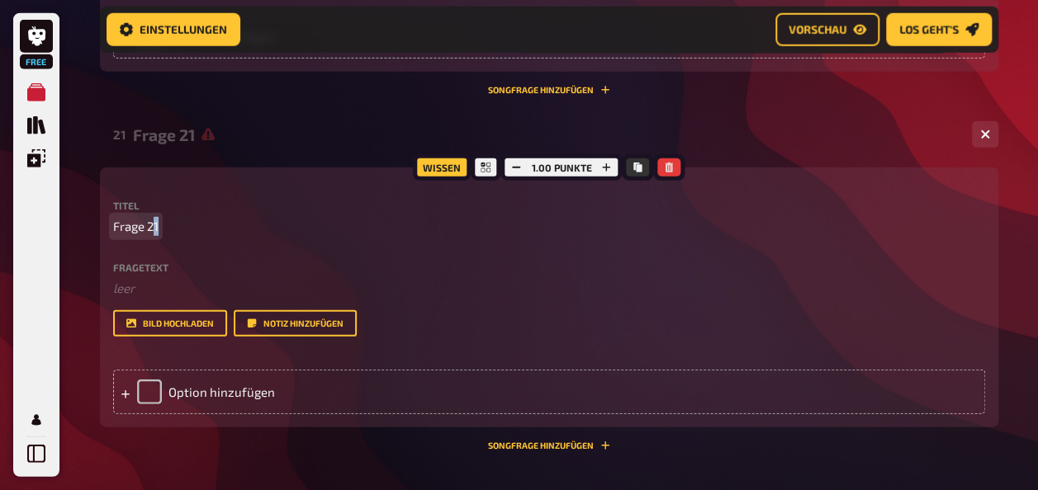
drag, startPoint x: 269, startPoint y: 224, endPoint x: 154, endPoint y: 230, distance: 115.0
click at [154, 230] on p "Frage 21" at bounding box center [549, 226] width 872 height 19
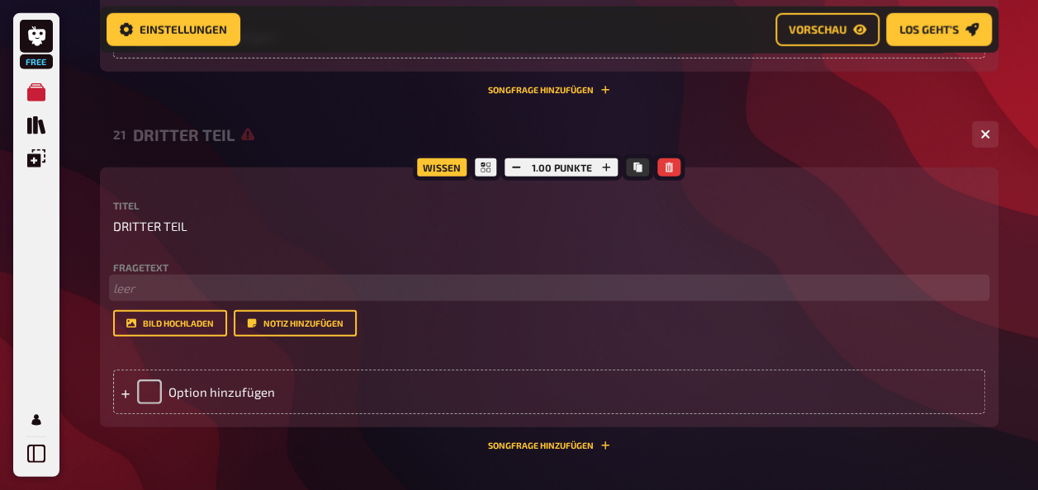
click at [149, 282] on p "﻿ leer" at bounding box center [549, 288] width 872 height 19
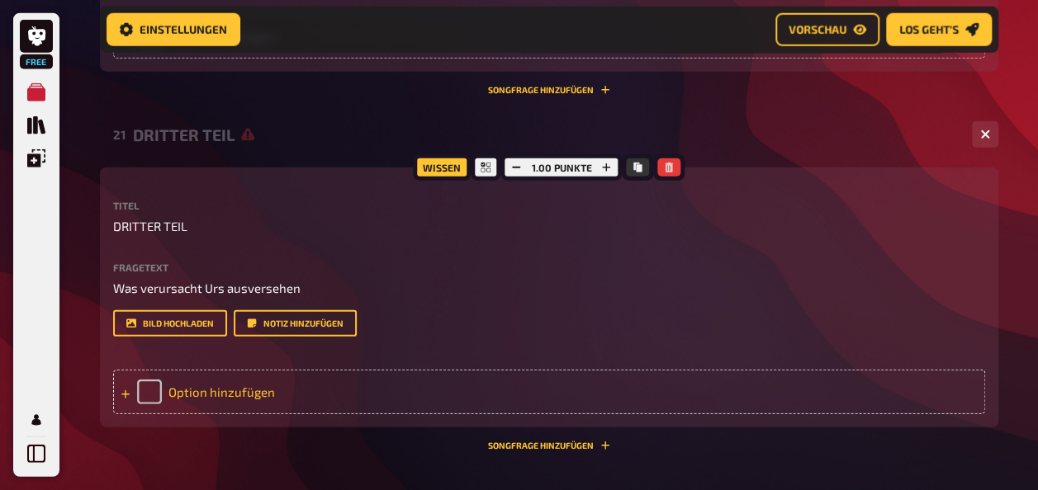
click at [236, 395] on div "Option hinzufügen" at bounding box center [549, 392] width 872 height 45
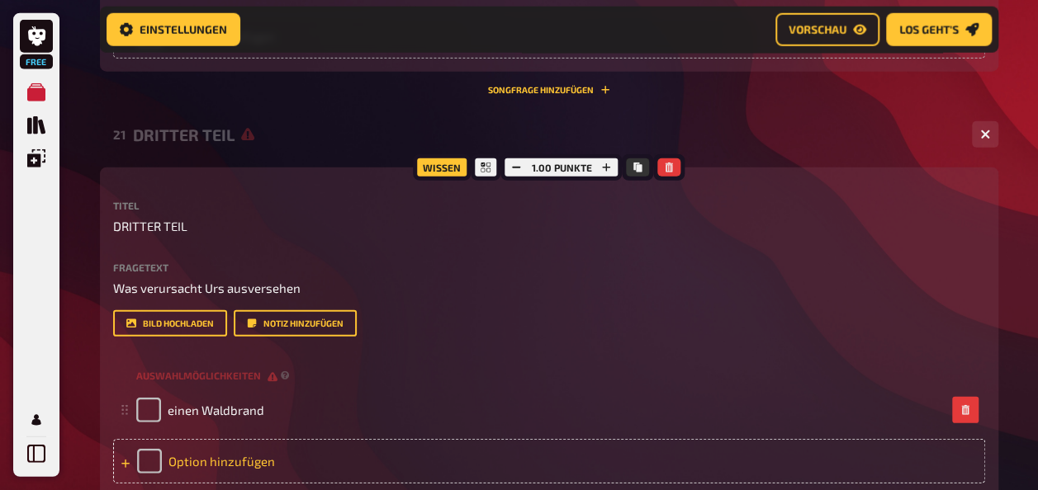
click at [202, 450] on div "Option hinzufügen" at bounding box center [549, 461] width 872 height 45
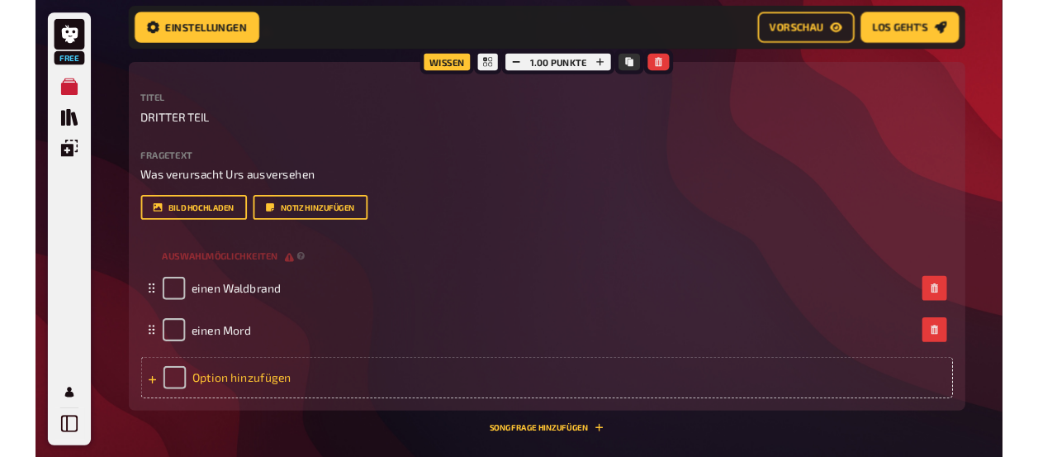
scroll to position [5353, 0]
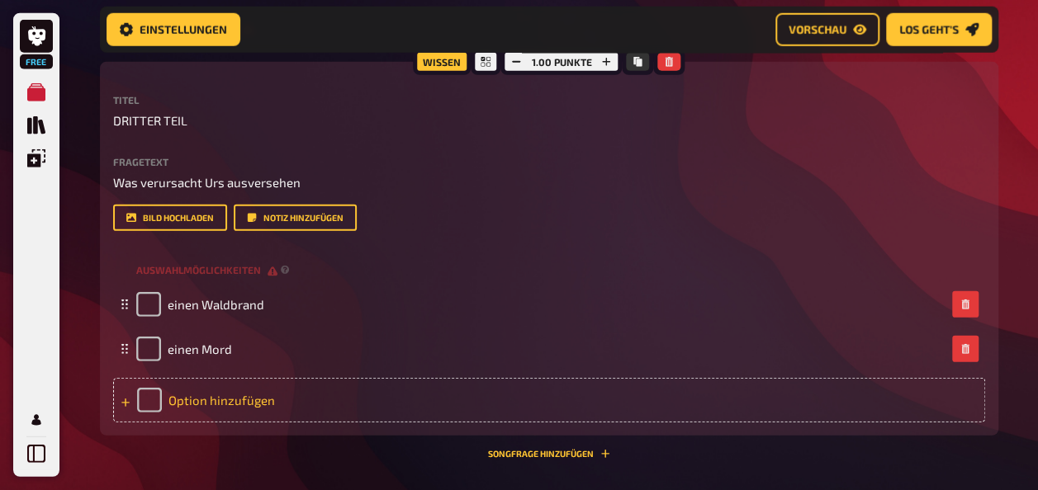
click at [211, 413] on div "Option hinzufügen" at bounding box center [549, 400] width 872 height 45
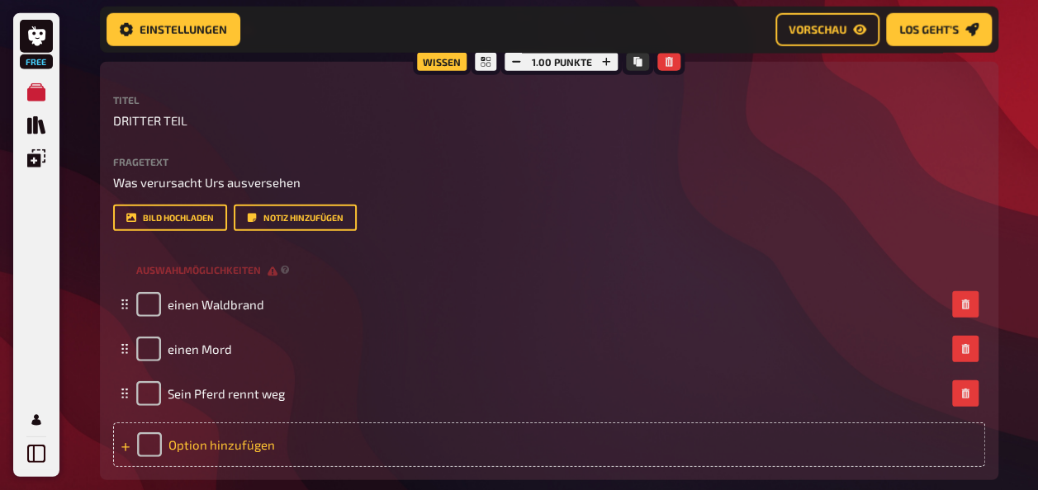
click at [201, 439] on div "Option hinzufügen" at bounding box center [549, 445] width 872 height 45
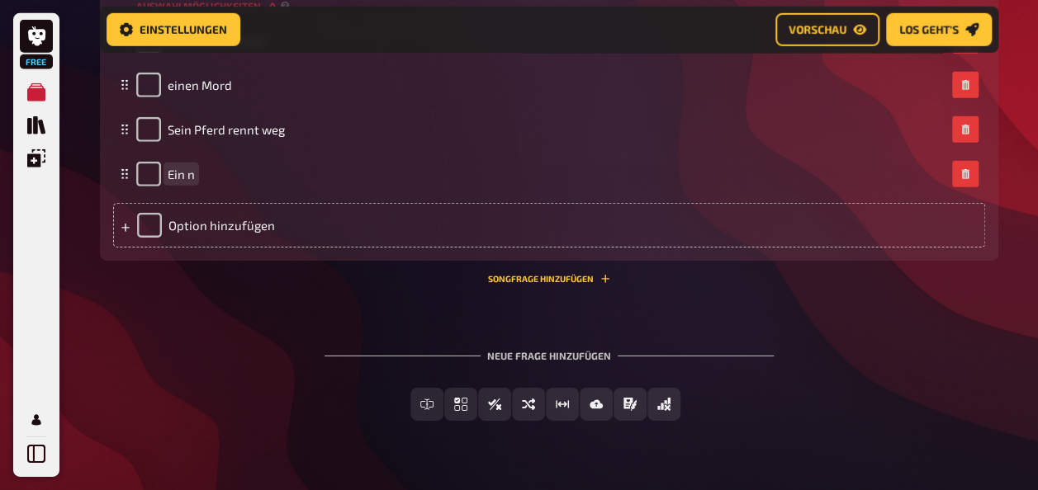
scroll to position [5618, 0]
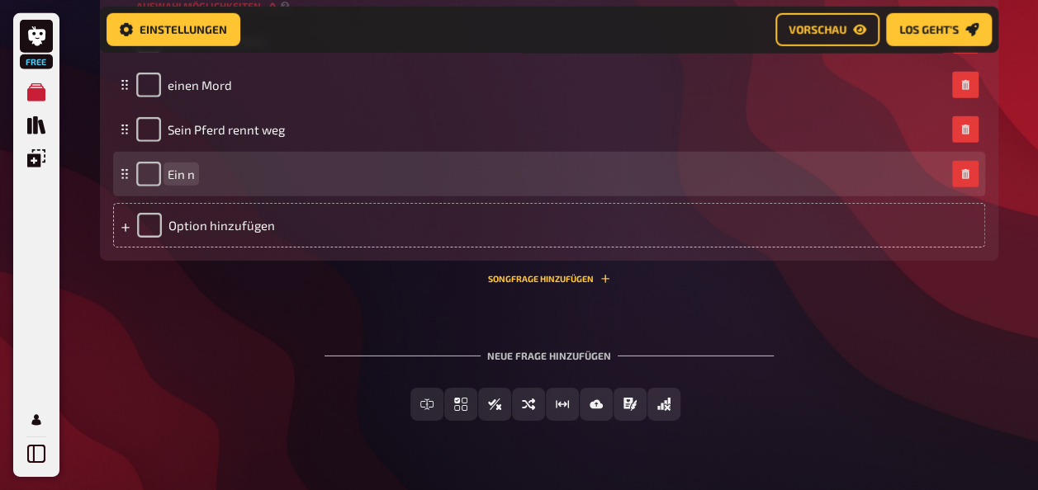
click at [193, 175] on span "Ein n" at bounding box center [181, 174] width 27 height 15
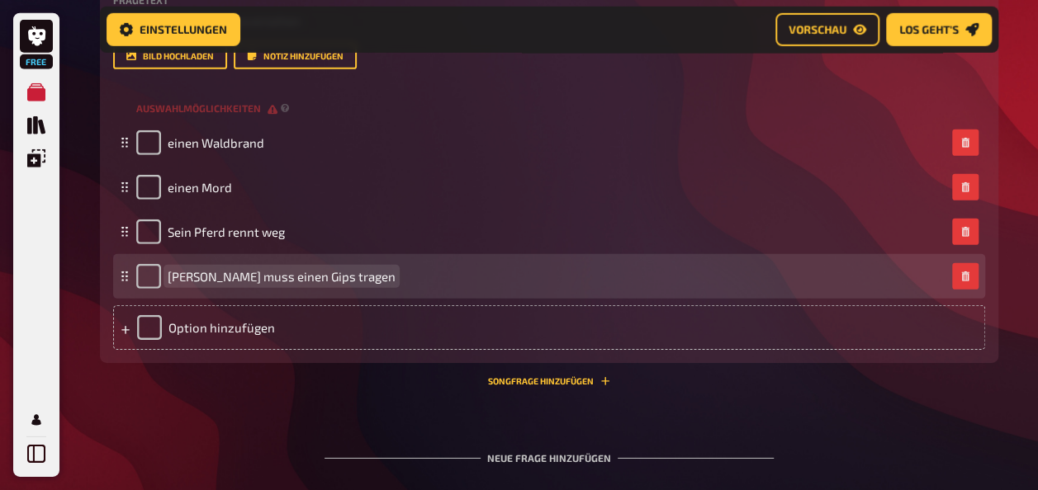
scroll to position [5499, 0]
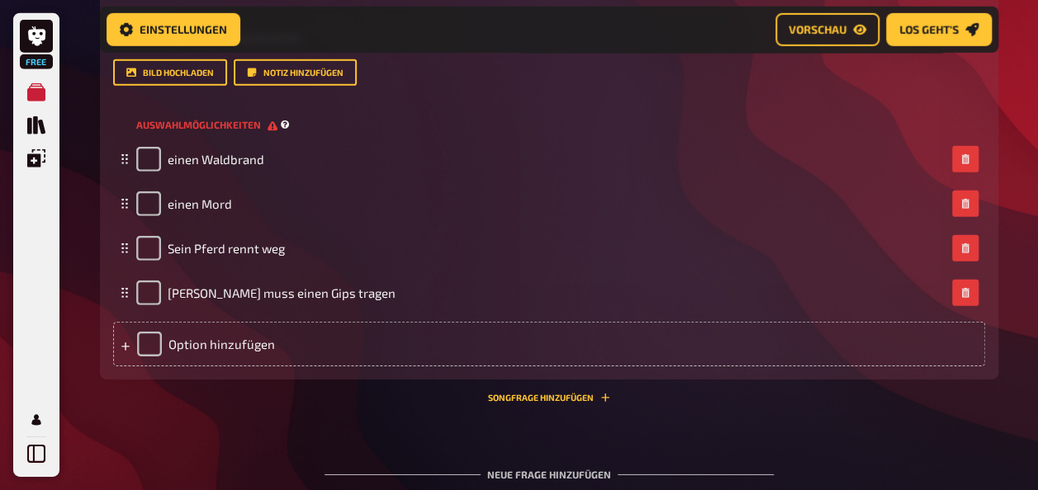
click at [148, 131] on div "Auswahlmöglichkeiten" at bounding box center [549, 124] width 872 height 25
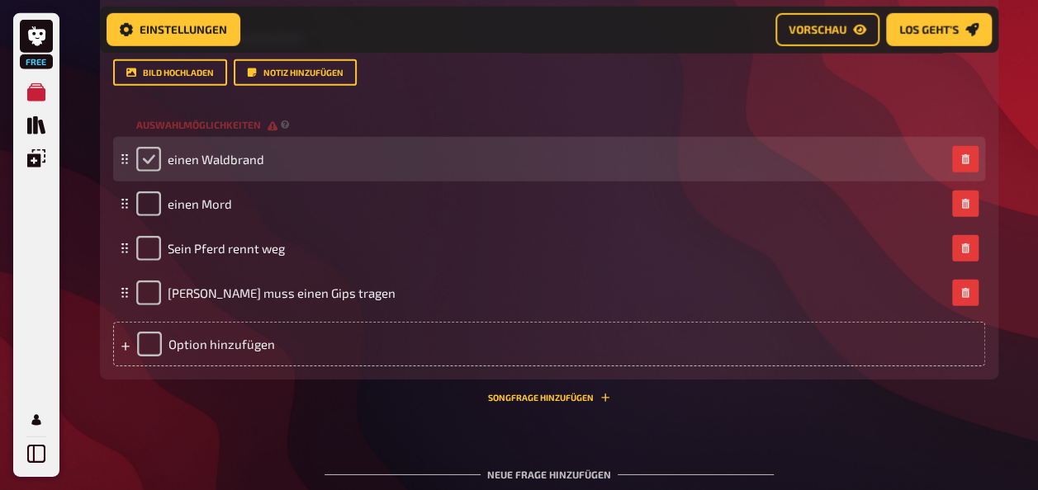
click at [154, 163] on input "checkbox" at bounding box center [148, 159] width 25 height 25
checkbox input "true"
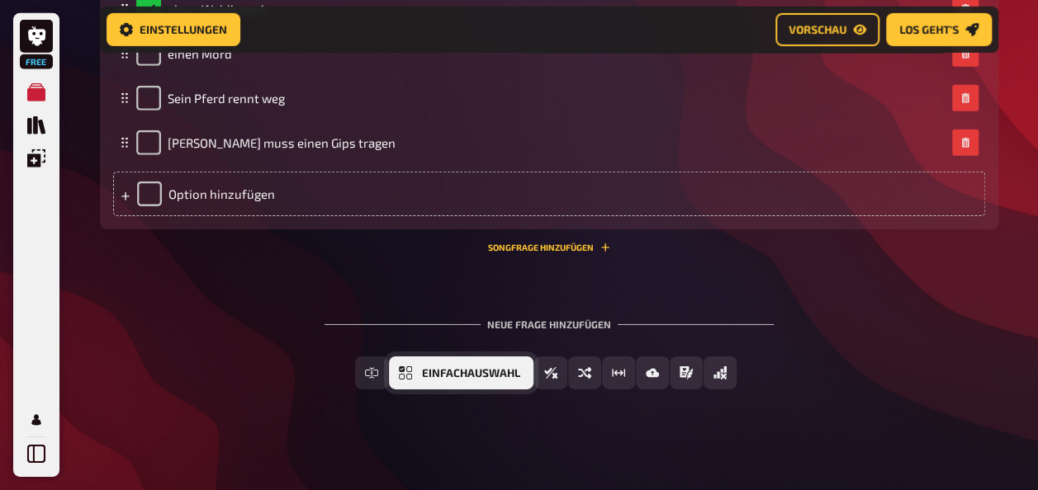
click at [412, 376] on icon "Einfachauswahl" at bounding box center [405, 373] width 13 height 13
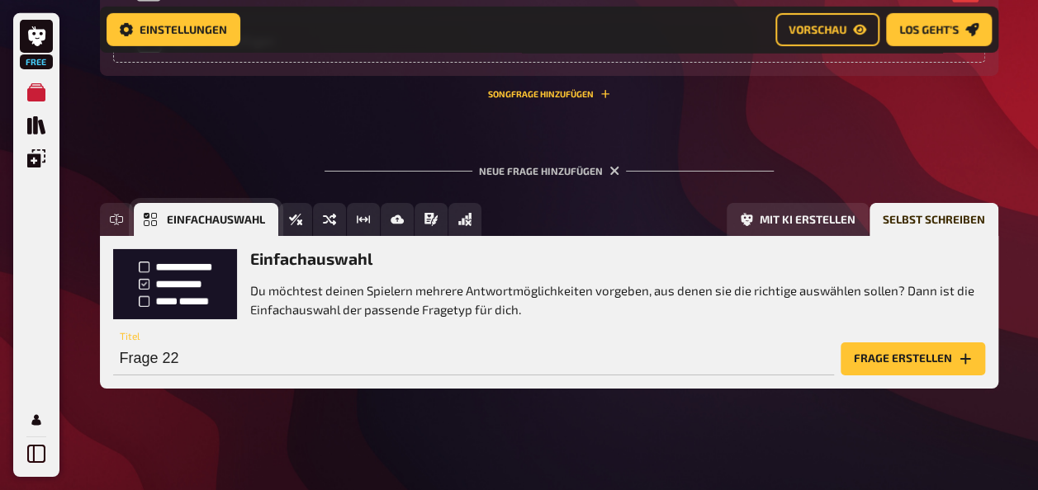
scroll to position [5807, 0]
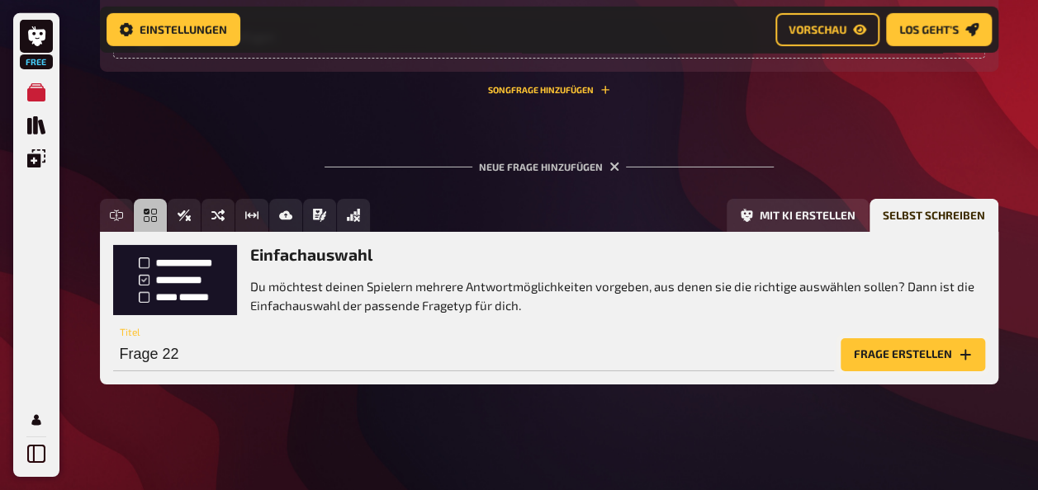
click at [888, 353] on button "Frage erstellen" at bounding box center [913, 355] width 144 height 33
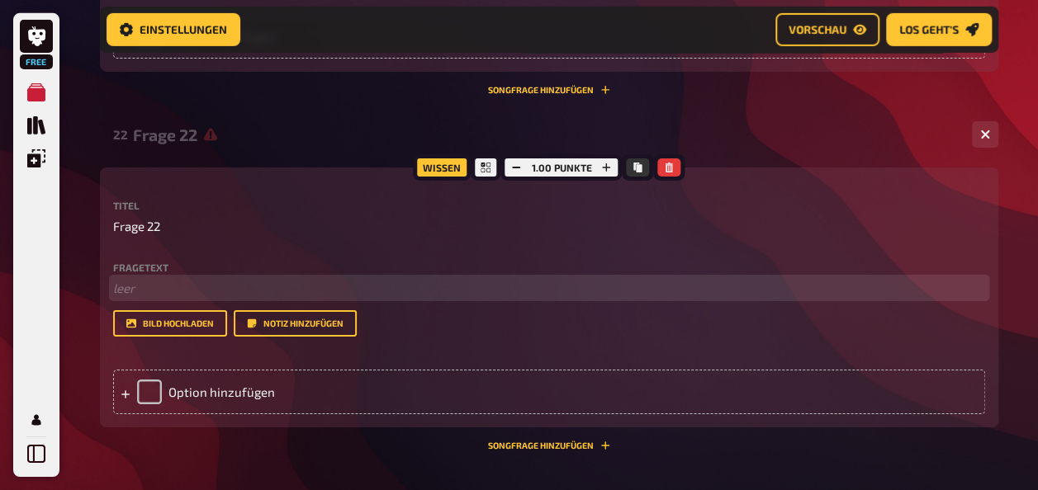
click at [231, 286] on p "﻿ leer" at bounding box center [549, 288] width 872 height 19
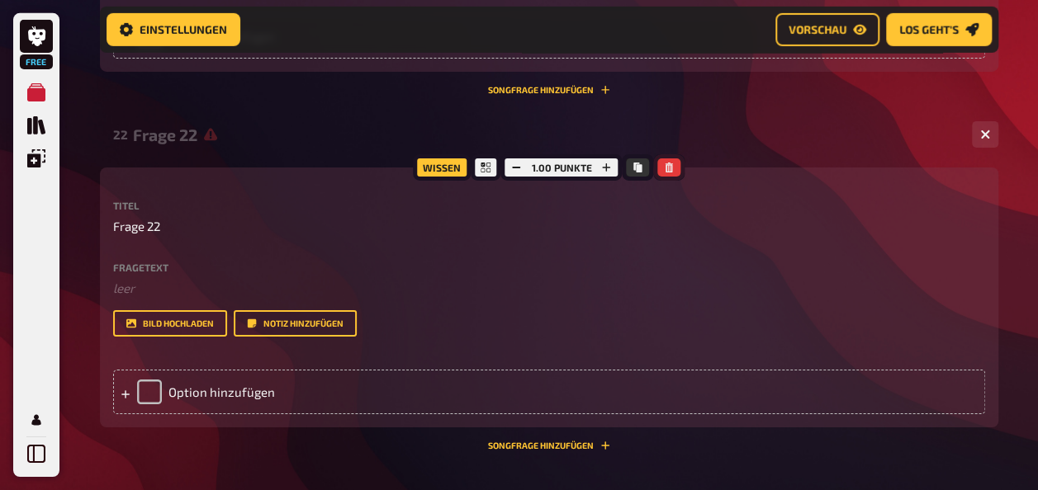
click at [675, 170] on button "button" at bounding box center [668, 168] width 23 height 18
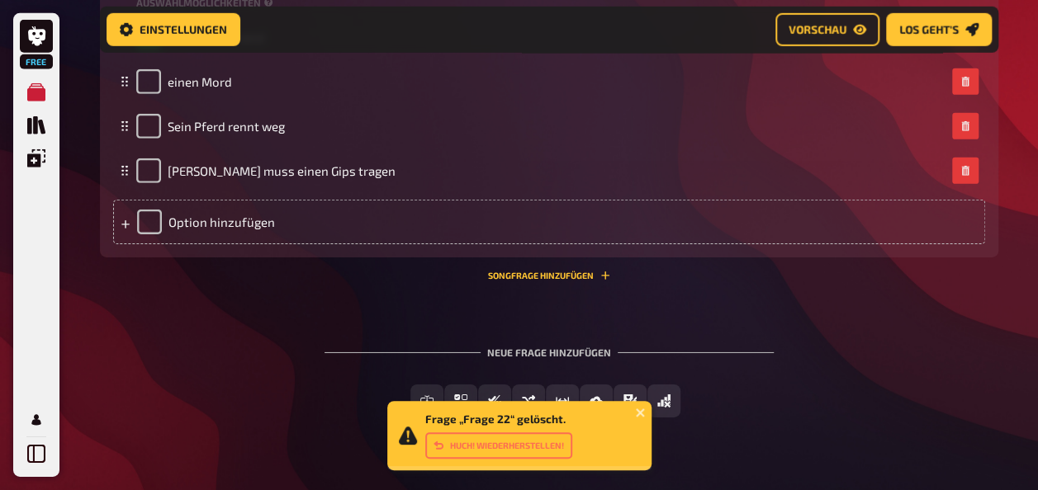
scroll to position [5655, 0]
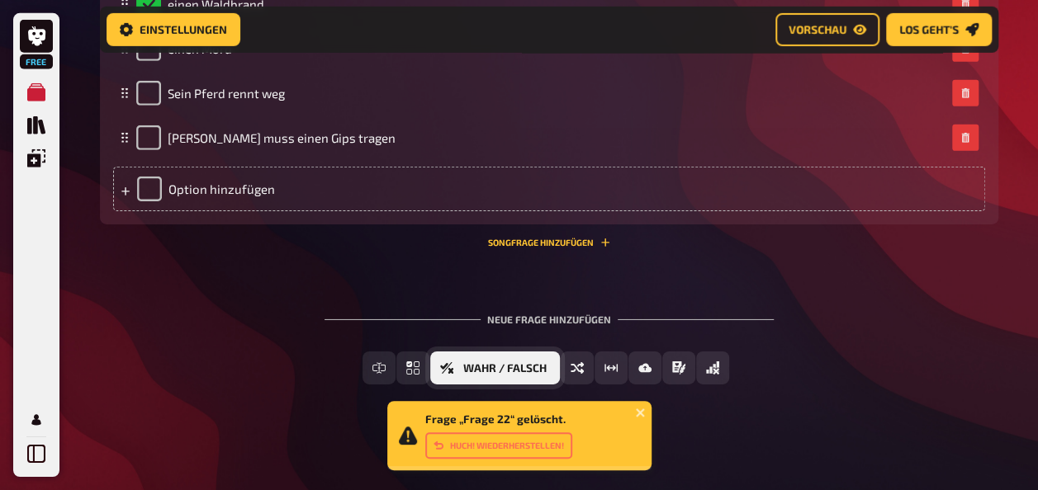
click at [503, 363] on span "Wahr / Falsch" at bounding box center [504, 369] width 83 height 12
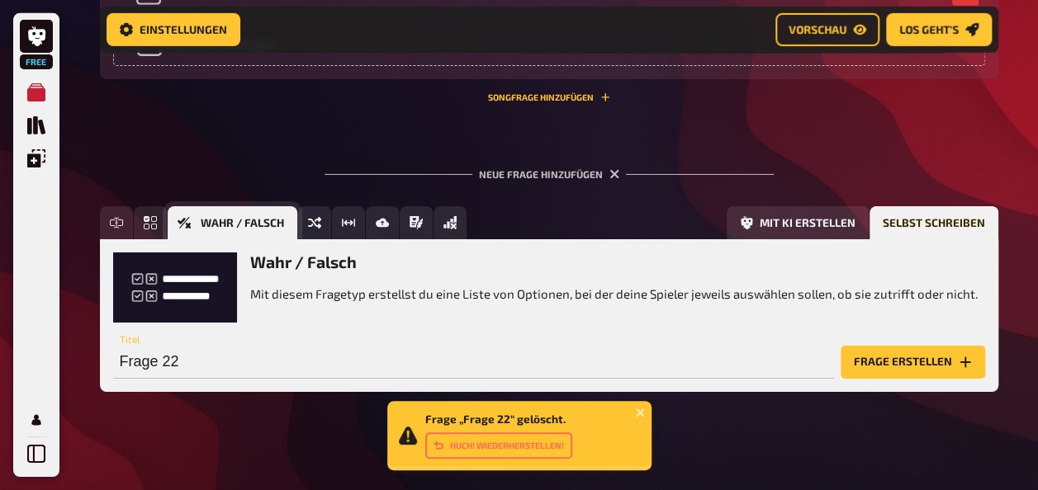
scroll to position [5807, 0]
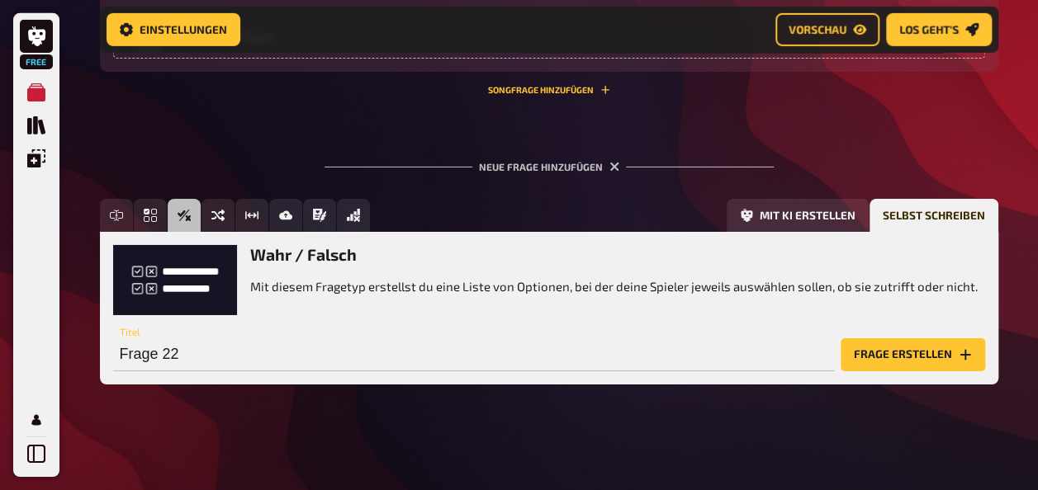
click at [888, 351] on button "Frage erstellen" at bounding box center [913, 355] width 144 height 33
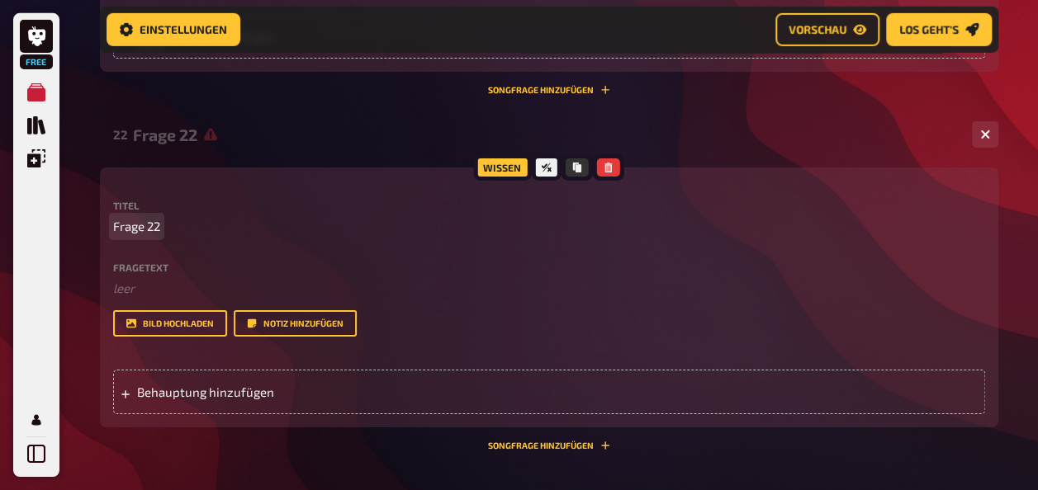
click at [177, 228] on p "Frage 22" at bounding box center [549, 226] width 872 height 19
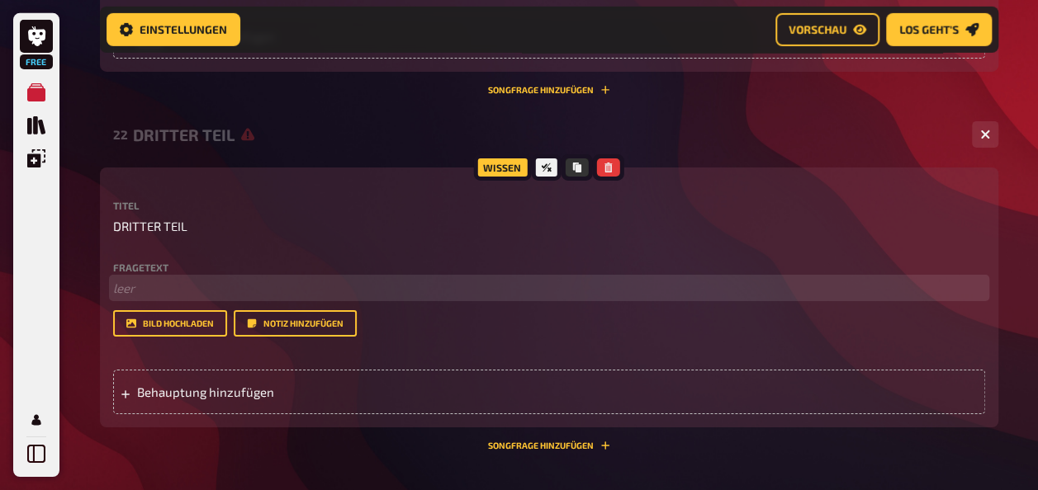
click at [180, 280] on p "﻿ leer" at bounding box center [549, 288] width 872 height 19
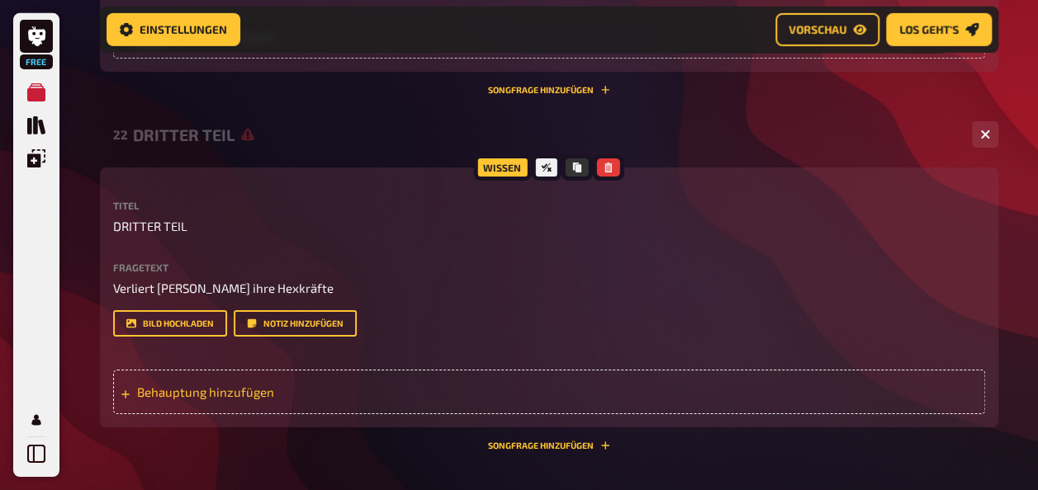
click at [175, 391] on span "Behauptung hinzufügen" at bounding box center [265, 392] width 257 height 15
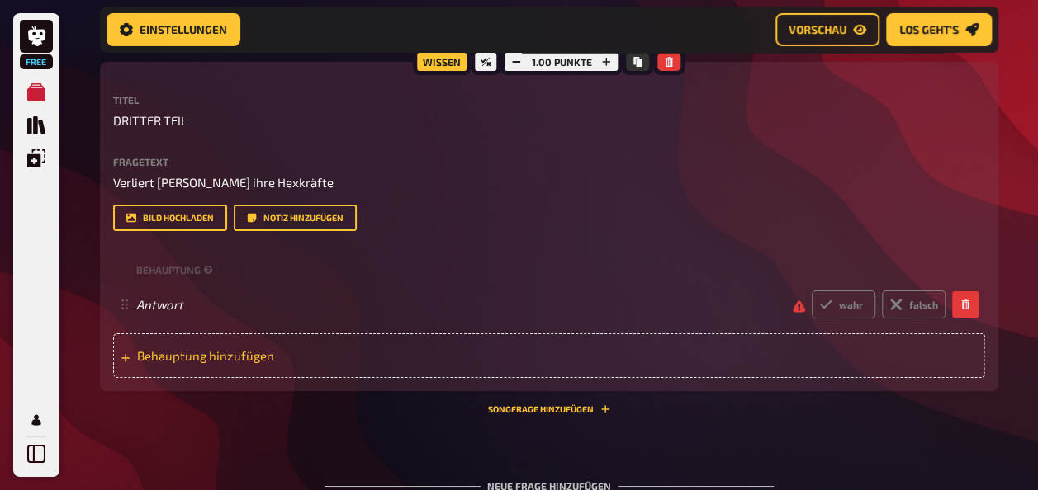
scroll to position [5925, 0]
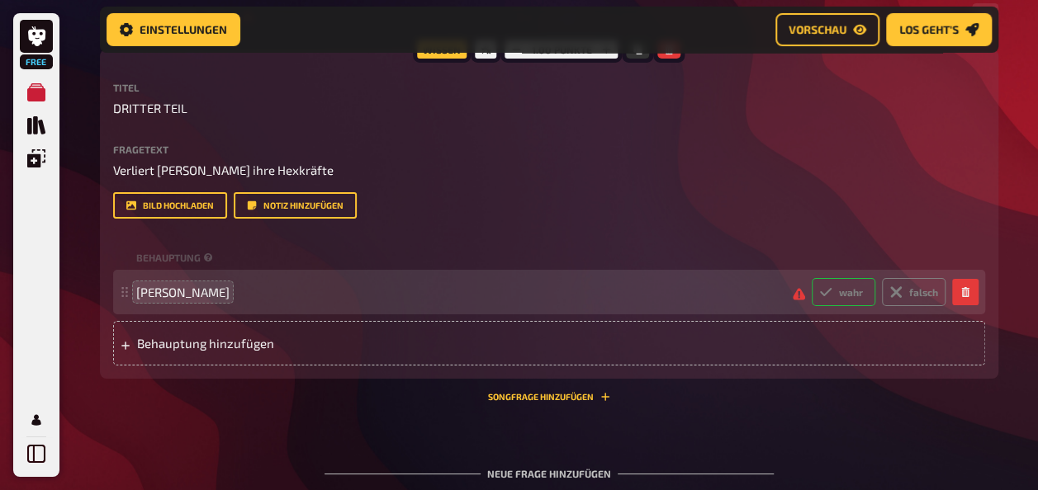
click at [826, 291] on icon at bounding box center [825, 292] width 13 height 13
click at [812, 278] on input "wahr" at bounding box center [811, 277] width 1 height 1
radio input "true"
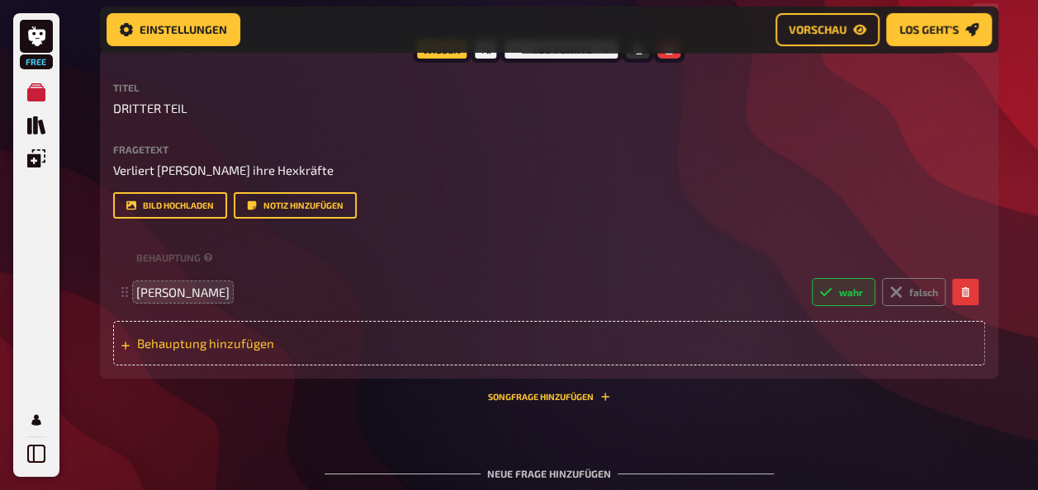
click at [197, 337] on span "Behauptung hinzufügen" at bounding box center [265, 343] width 257 height 15
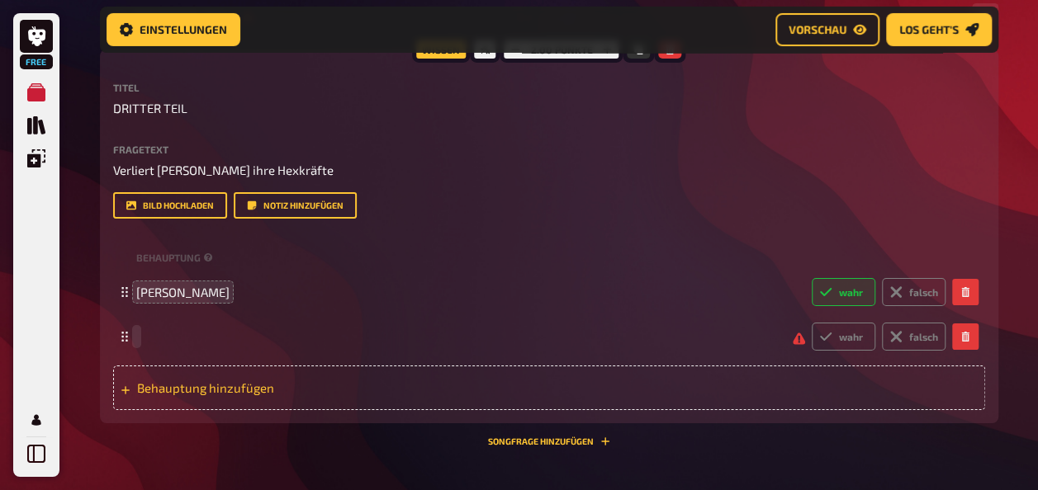
click at [197, 337] on span at bounding box center [457, 336] width 643 height 15
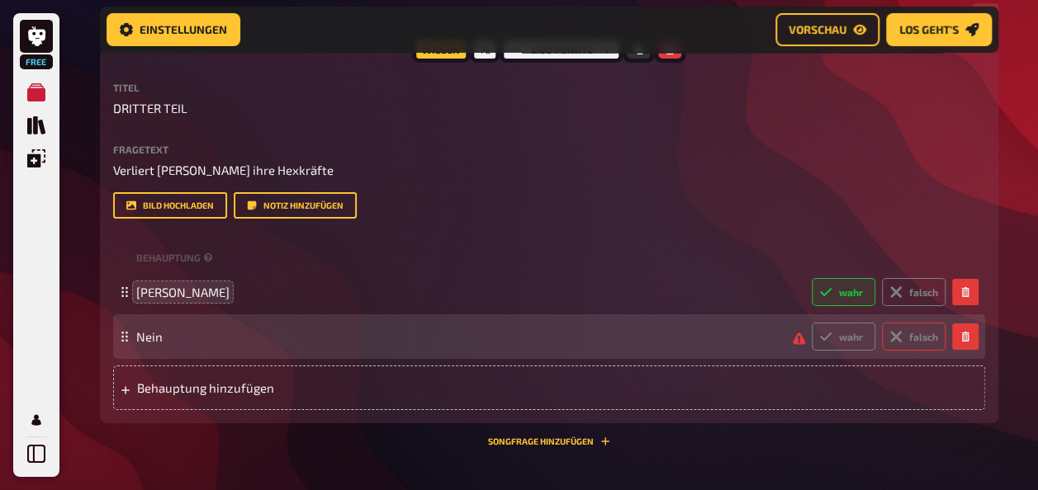
click at [926, 329] on label "falsch" at bounding box center [914, 337] width 64 height 28
click at [812, 323] on input "falsch" at bounding box center [811, 322] width 1 height 1
radio input "true"
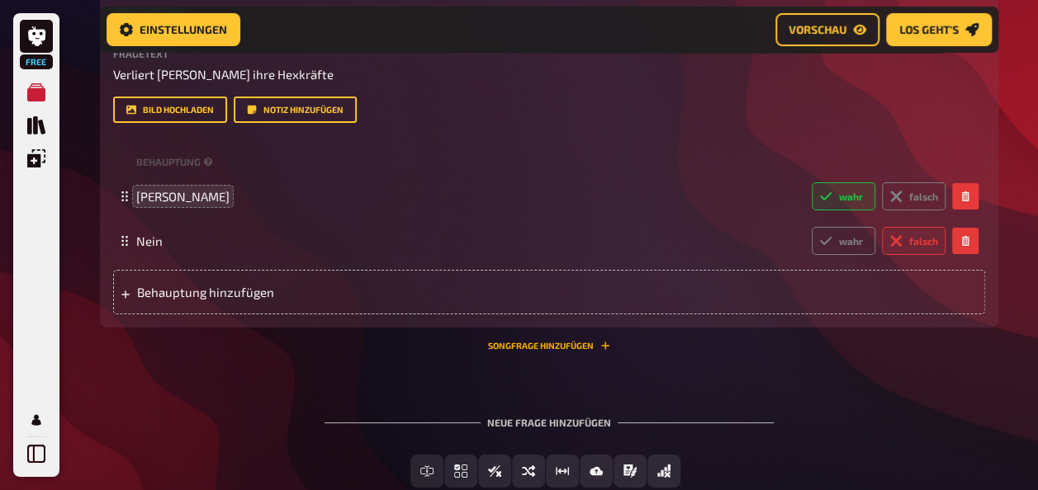
scroll to position [6052, 0]
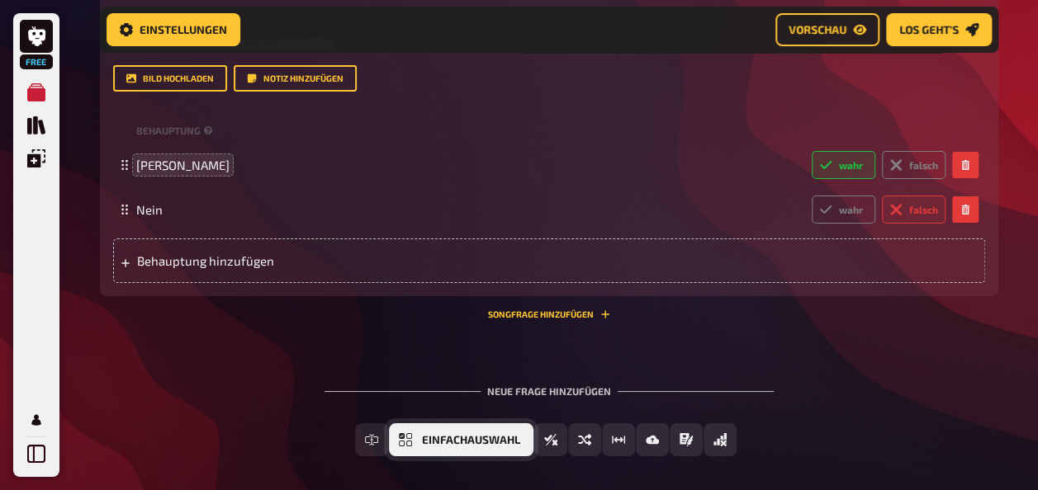
click at [414, 447] on button "Einfachauswahl" at bounding box center [461, 440] width 144 height 33
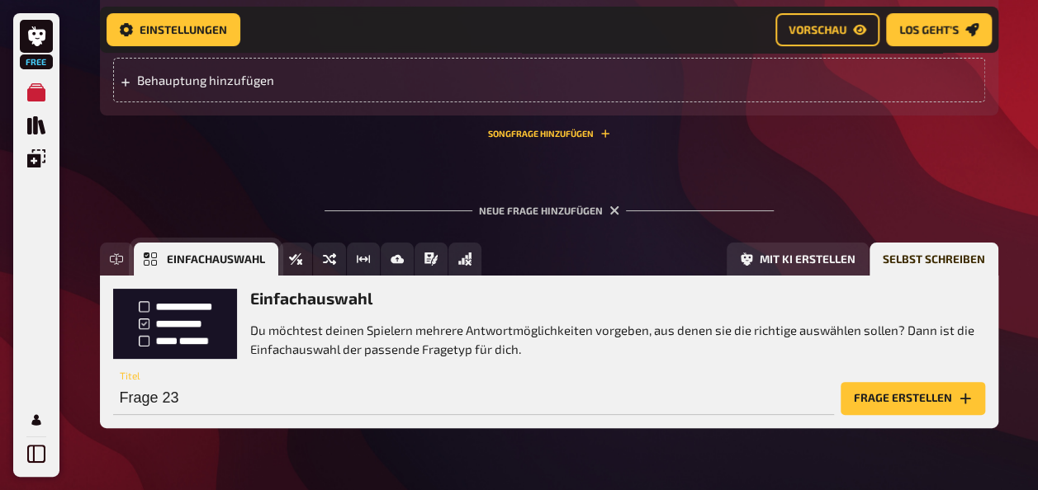
scroll to position [6277, 0]
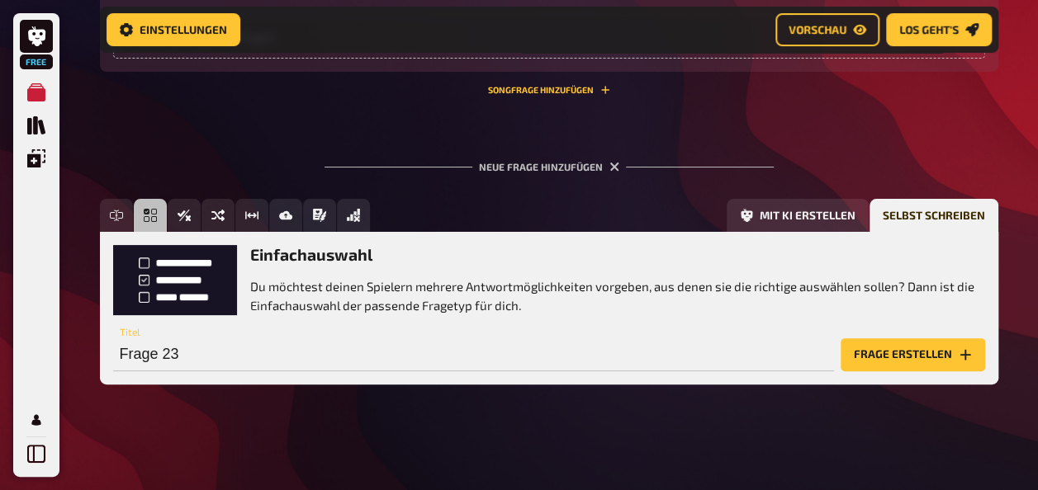
click at [943, 372] on div "Einfachauswahl Du möchtest deinen Spielern mehrere Antwortmöglichkeiten vorgebe…" at bounding box center [549, 308] width 898 height 152
click at [927, 343] on button "Frage erstellen" at bounding box center [913, 355] width 144 height 33
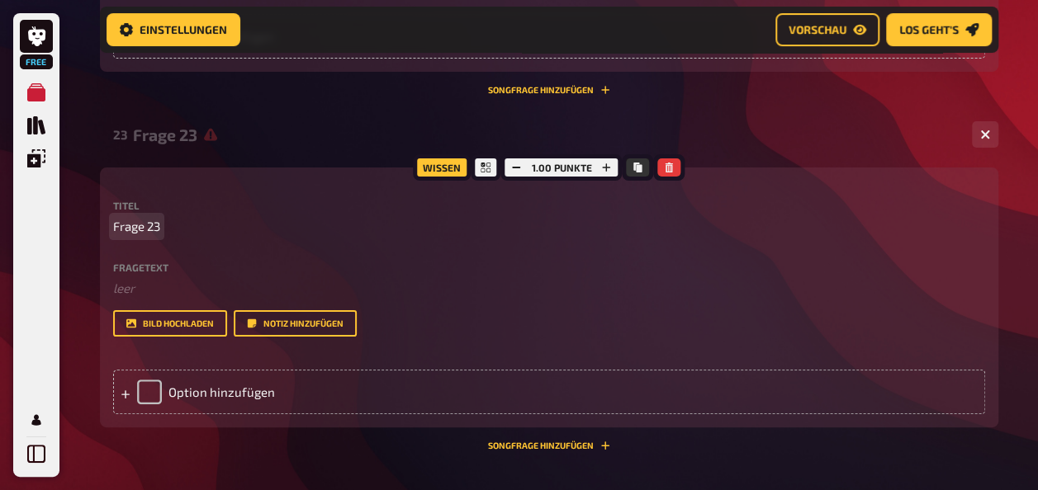
click at [195, 224] on p "Frage 23" at bounding box center [549, 226] width 872 height 19
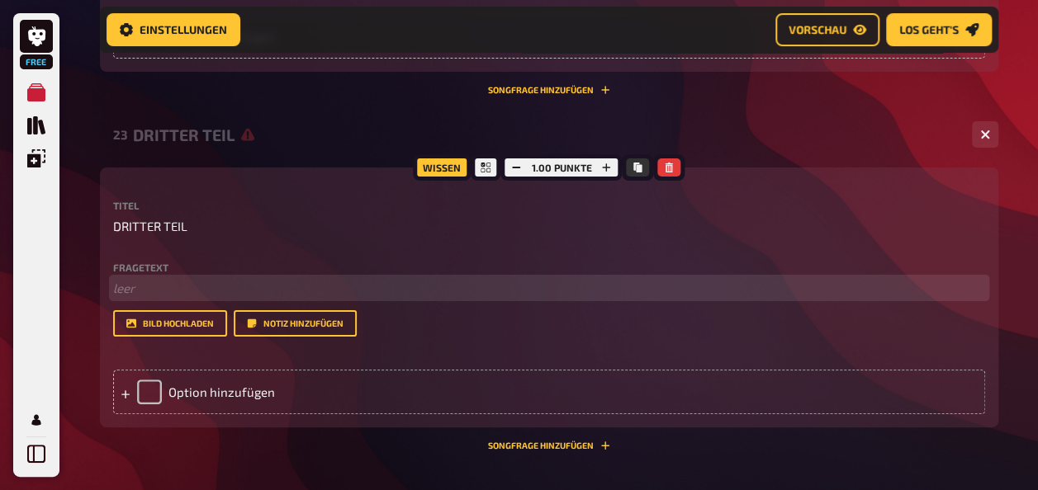
click at [165, 280] on p "﻿ leer" at bounding box center [549, 288] width 872 height 19
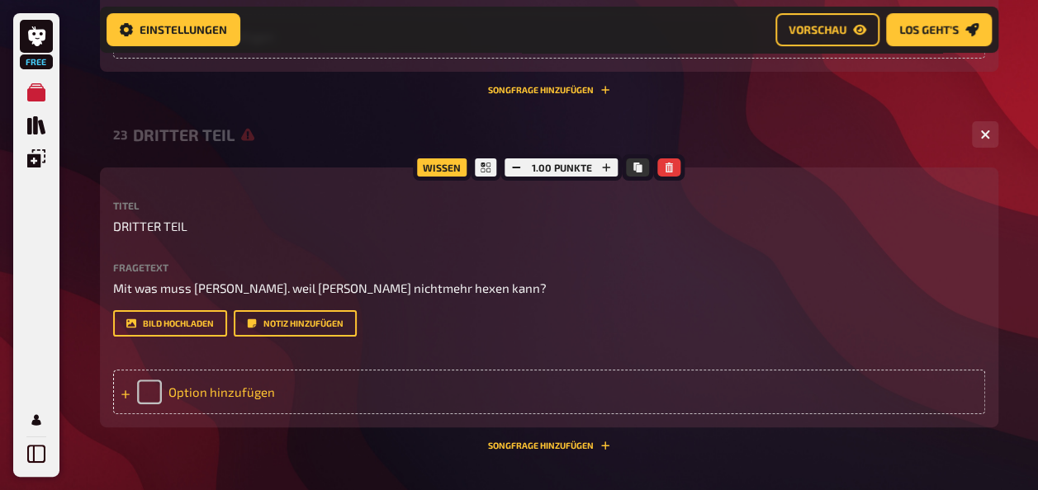
click at [236, 388] on div "Option hinzufügen" at bounding box center [549, 392] width 872 height 45
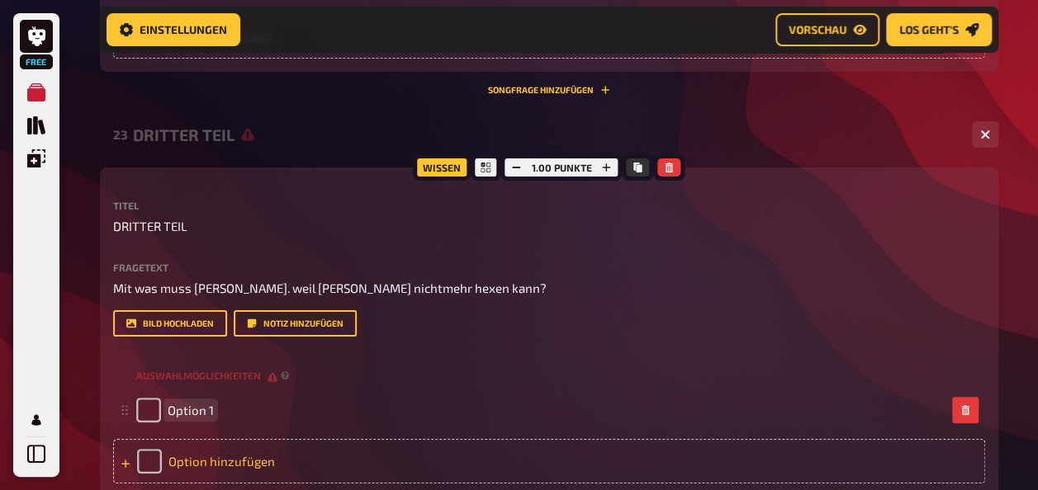
click at [236, 388] on div "Option 1" at bounding box center [549, 410] width 872 height 45
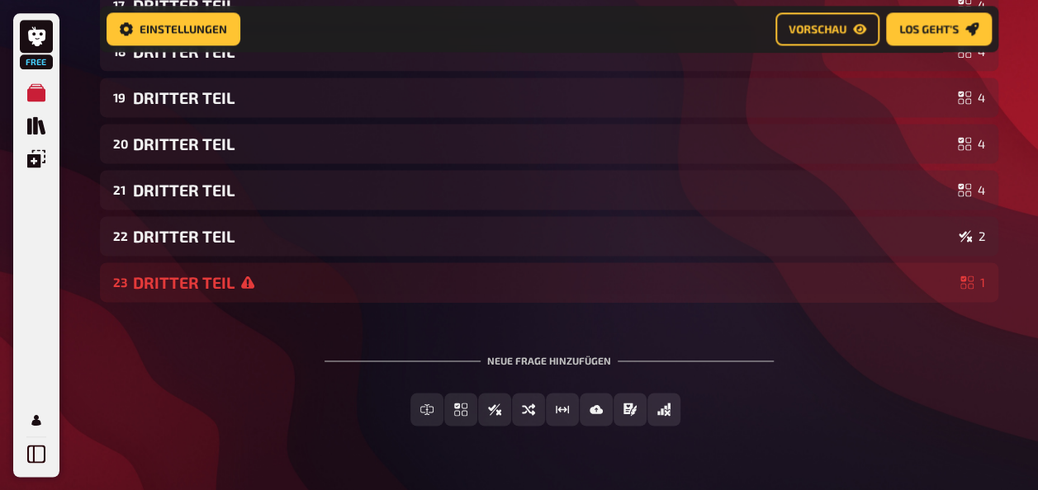
scroll to position [1120, 0]
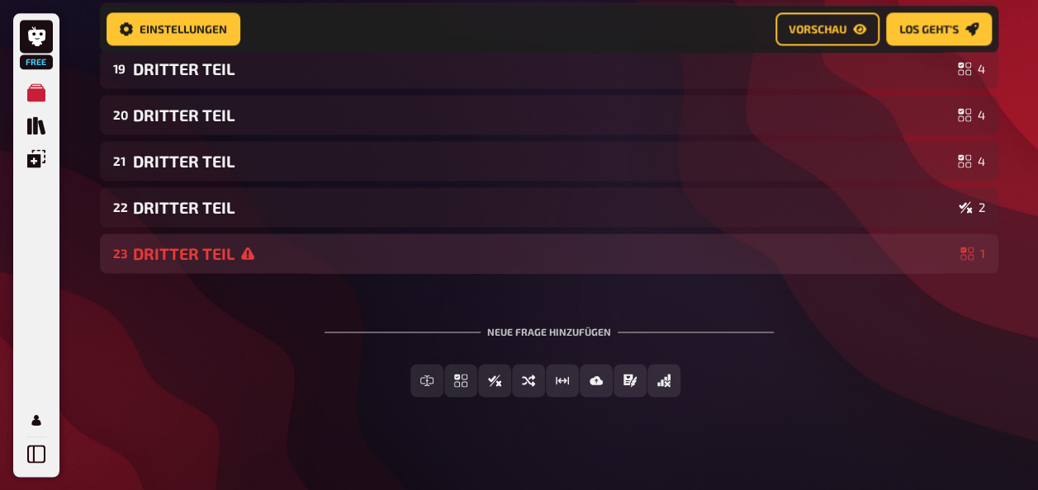
click at [812, 245] on div "DRITTER TEIL" at bounding box center [543, 253] width 821 height 19
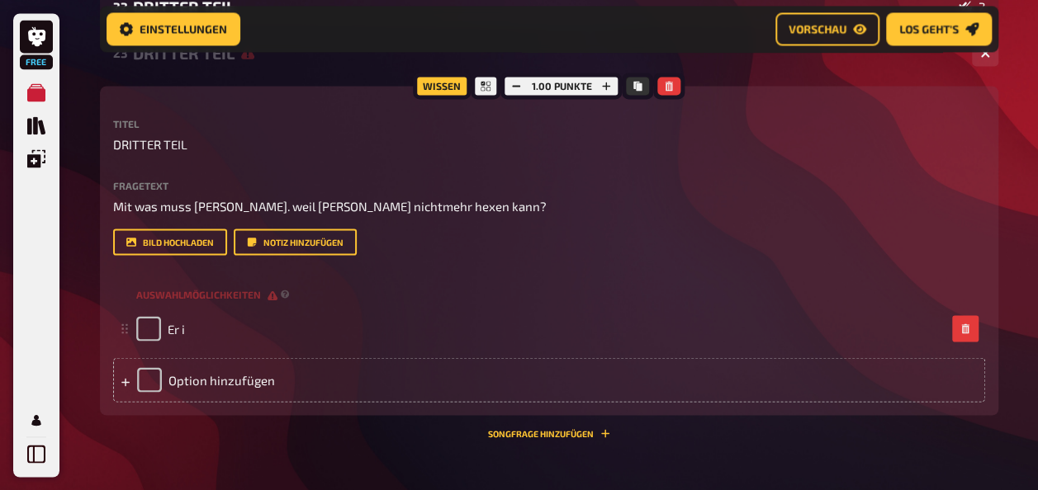
scroll to position [1356, 0]
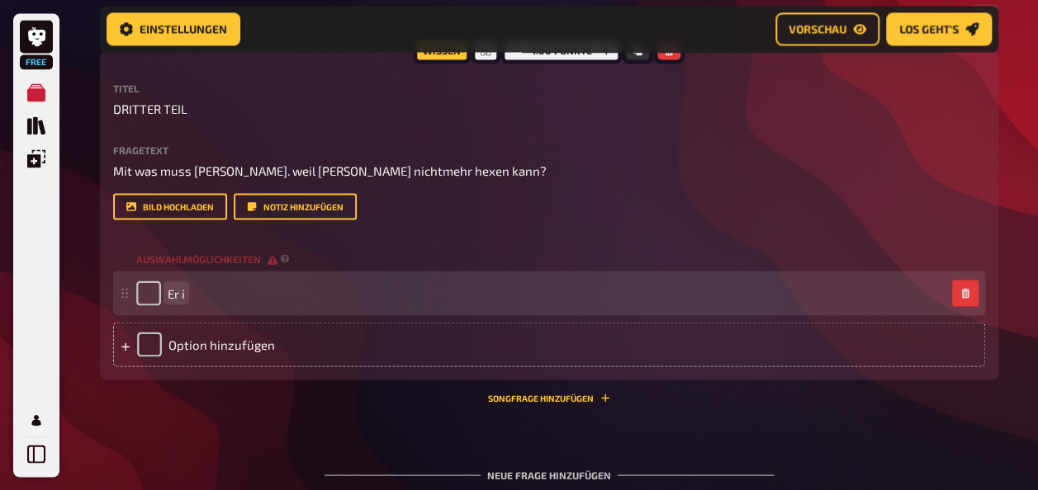
click at [184, 286] on span "Er i" at bounding box center [176, 293] width 17 height 15
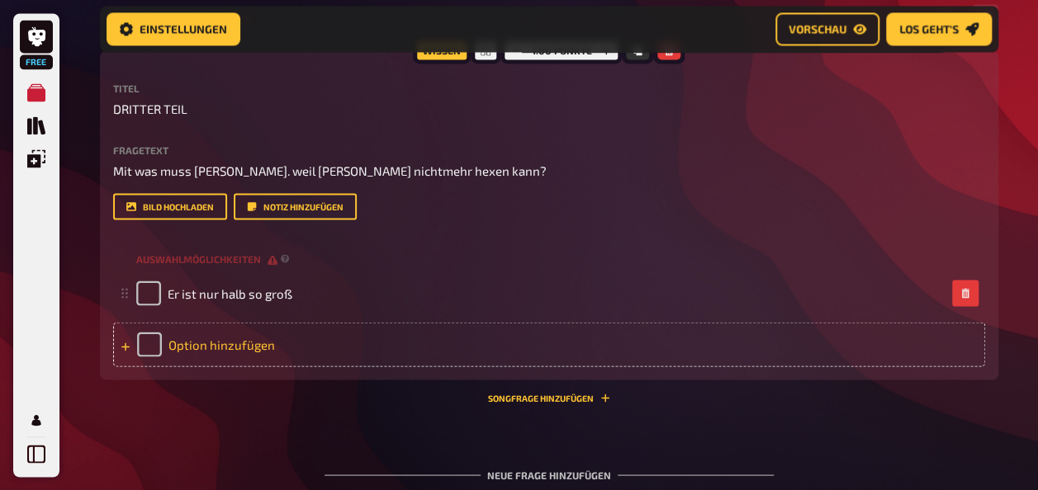
click at [509, 350] on div "Option hinzufügen" at bounding box center [549, 344] width 872 height 45
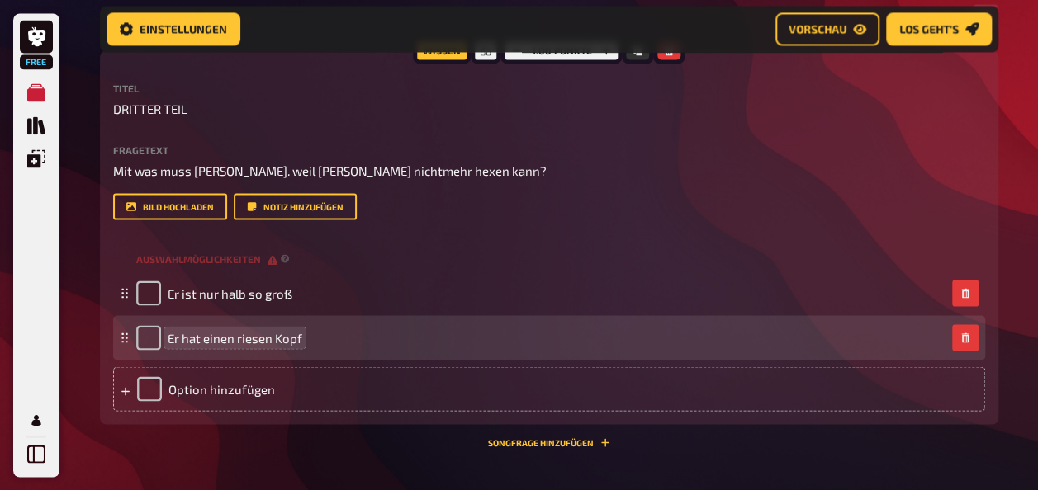
click at [260, 333] on span "Er hat einen riesen Kopf" at bounding box center [235, 337] width 135 height 15
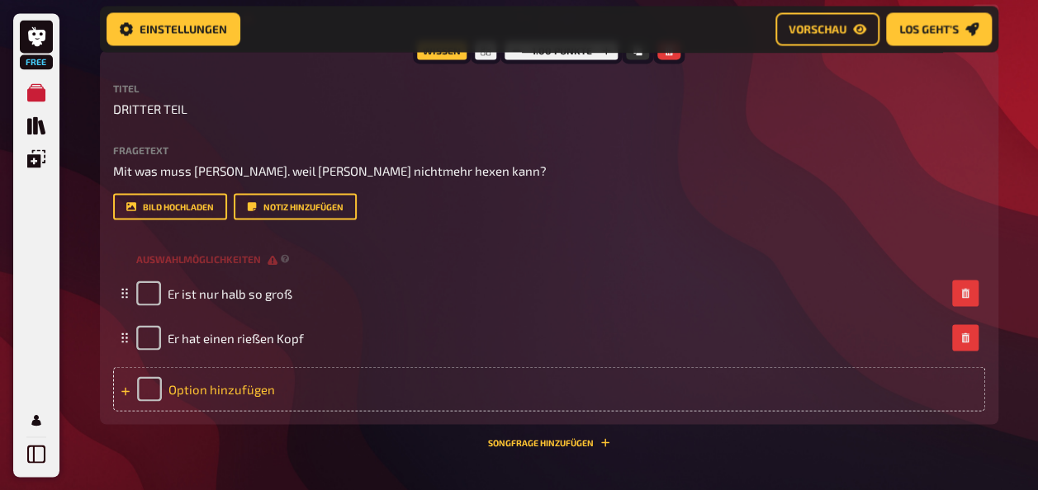
click at [206, 376] on div "Option hinzufügen" at bounding box center [549, 389] width 872 height 45
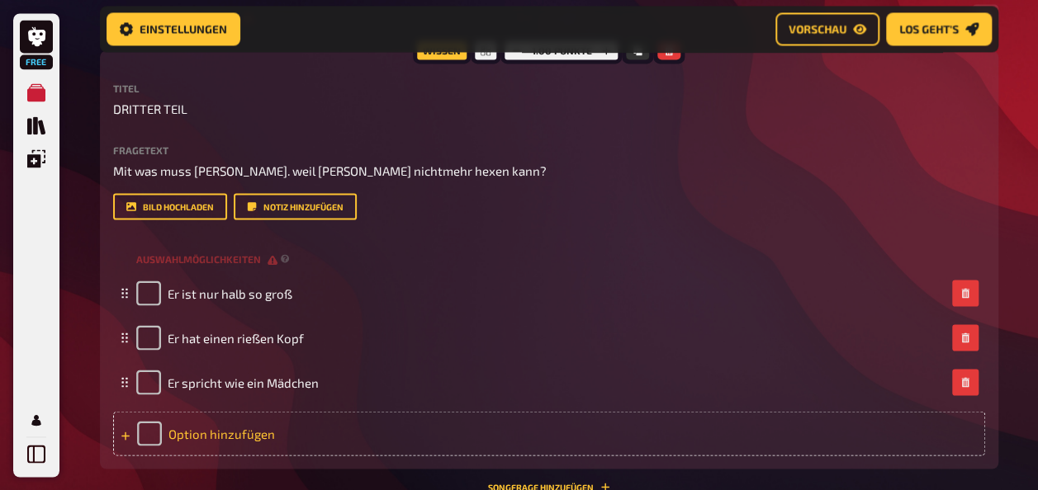
click at [215, 433] on div "Option hinzufügen" at bounding box center [549, 433] width 872 height 45
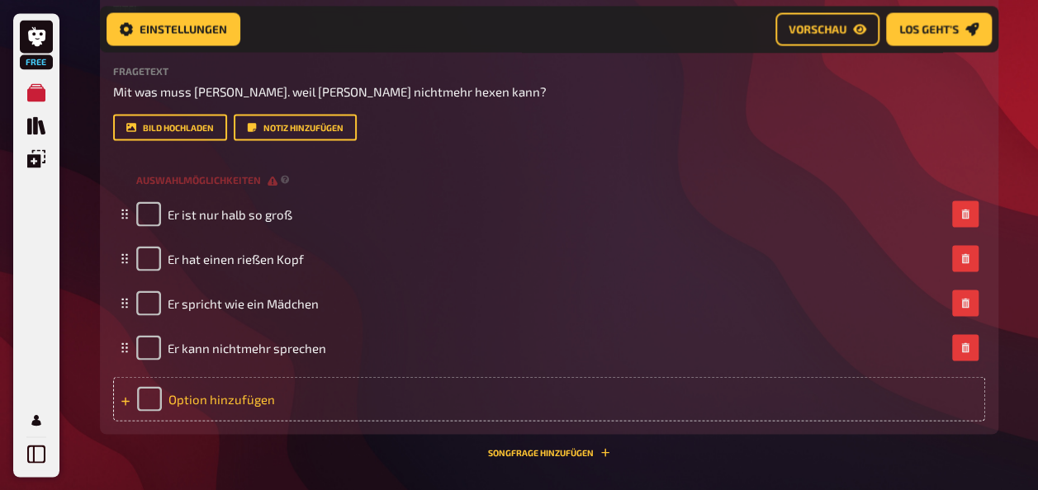
scroll to position [1448, 0]
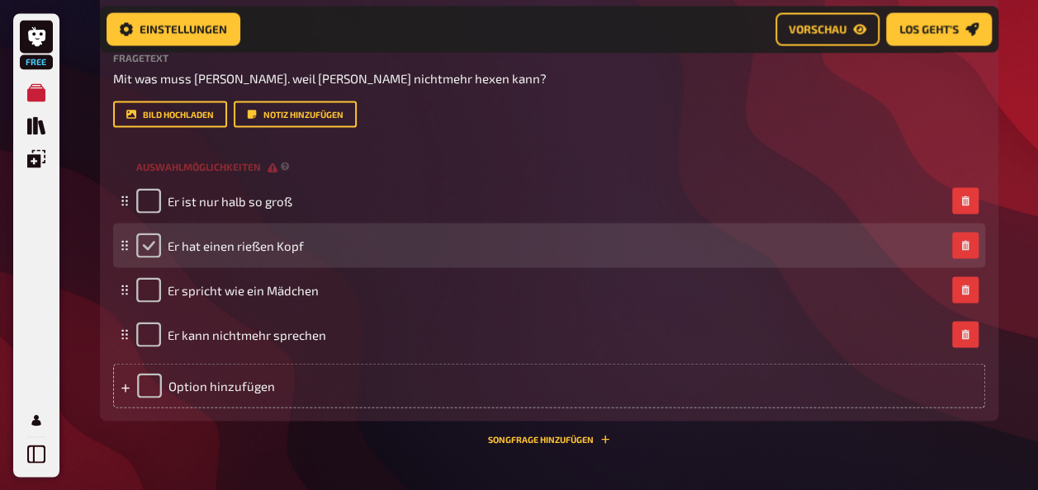
click at [154, 249] on input "checkbox" at bounding box center [148, 245] width 25 height 25
checkbox input "true"
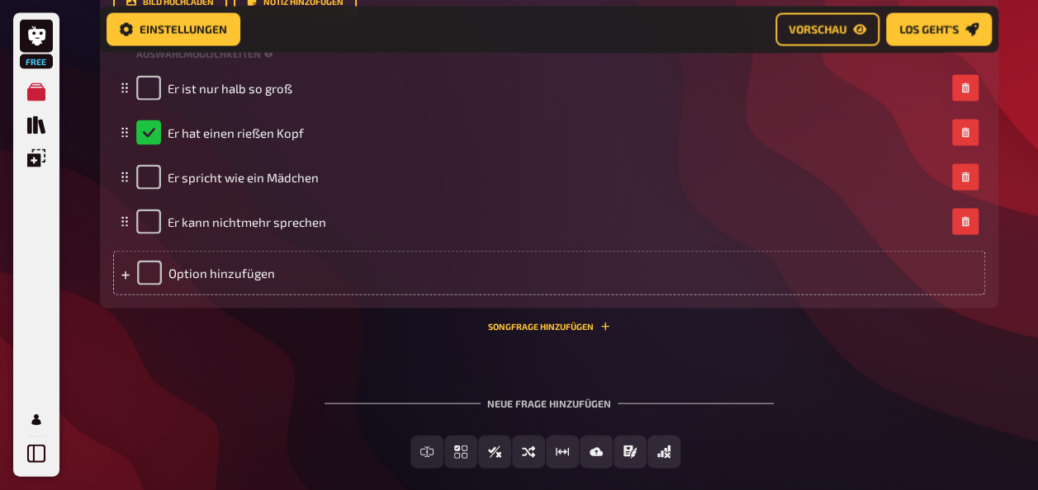
scroll to position [1564, 0]
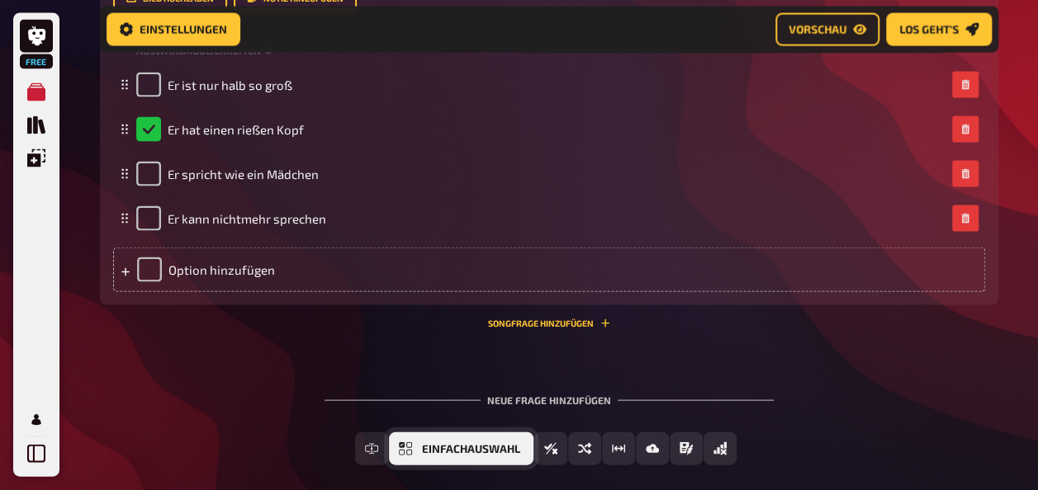
click at [412, 449] on icon "Einfachauswahl" at bounding box center [405, 449] width 13 height 13
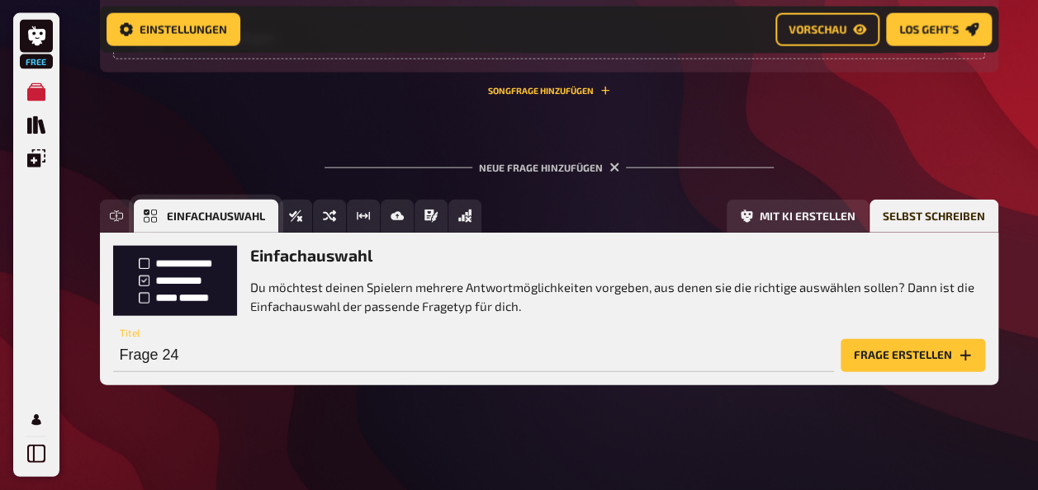
scroll to position [1797, 0]
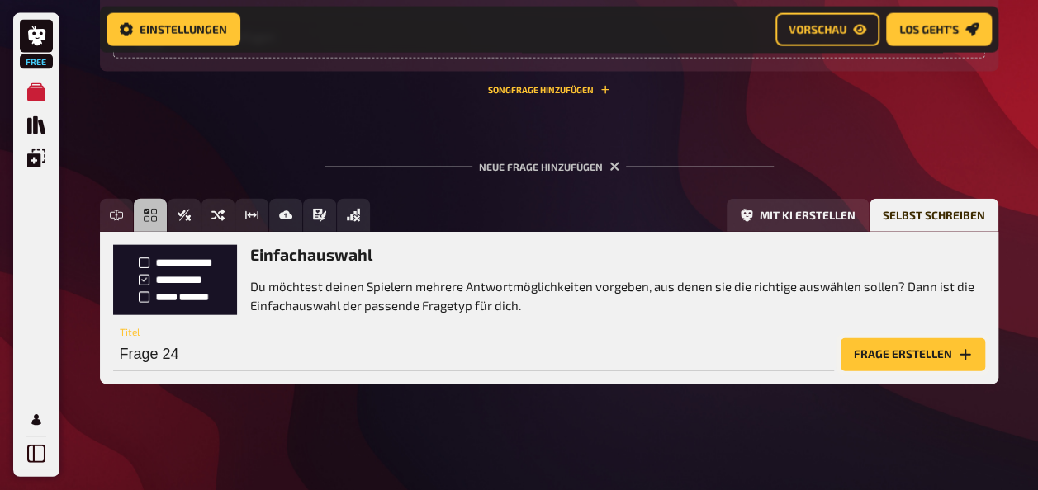
click at [920, 362] on button "Frage erstellen" at bounding box center [913, 355] width 144 height 33
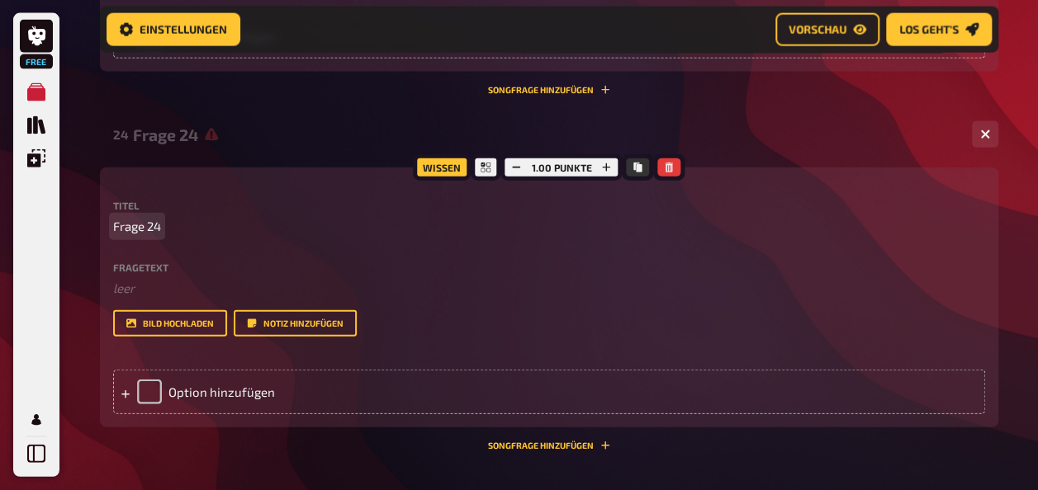
click at [173, 220] on p "Frage 24" at bounding box center [549, 226] width 872 height 19
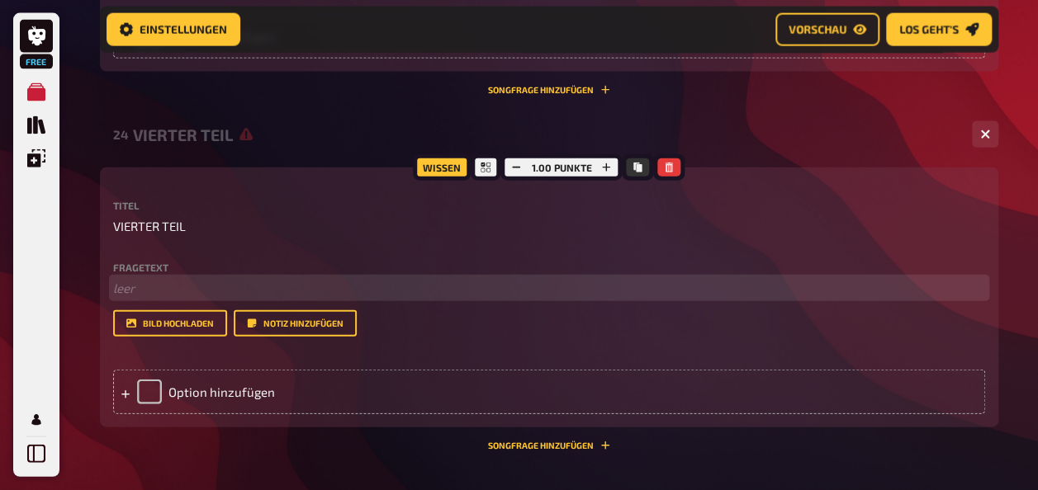
click at [173, 281] on p "﻿ leer" at bounding box center [549, 288] width 872 height 19
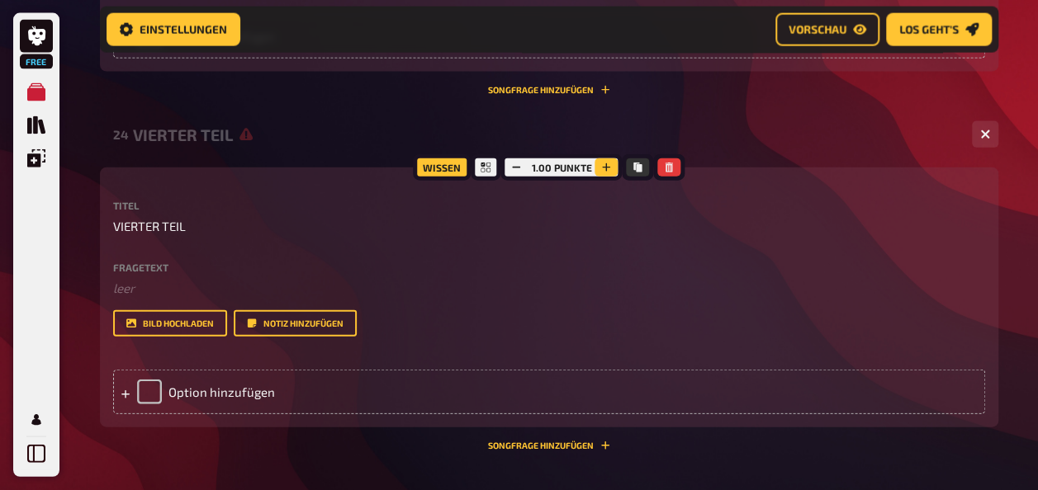
click at [603, 167] on icon "button" at bounding box center [606, 168] width 10 height 10
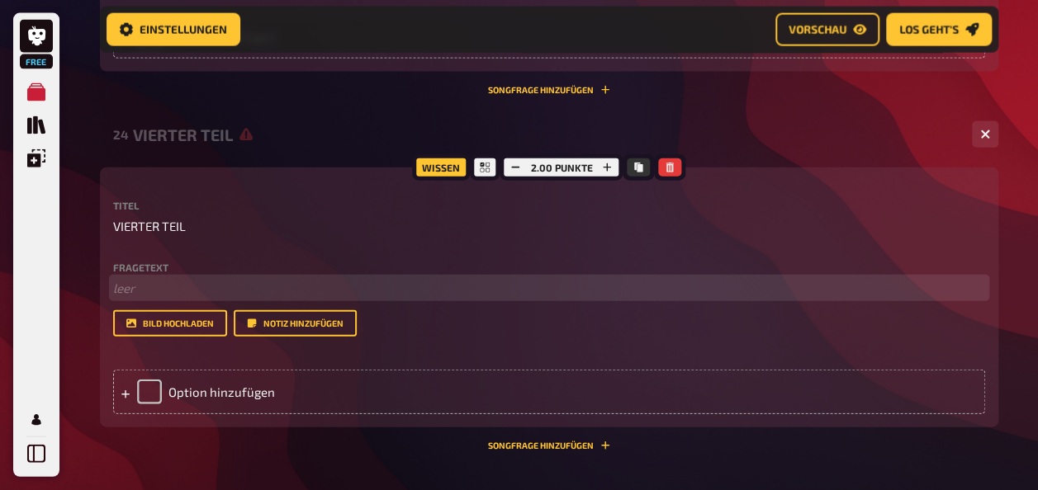
click at [226, 289] on p "﻿ leer" at bounding box center [549, 288] width 872 height 19
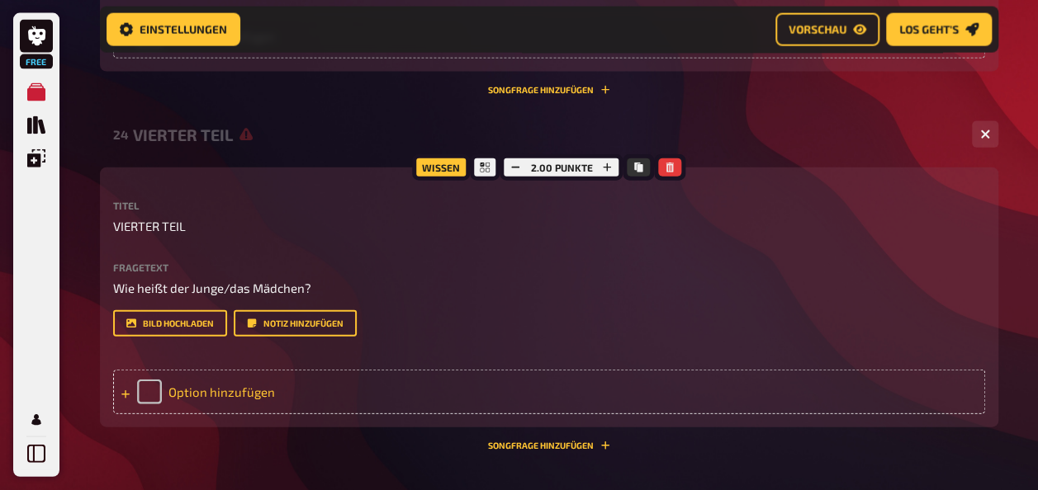
click at [175, 391] on div "Option hinzufügen" at bounding box center [549, 392] width 872 height 45
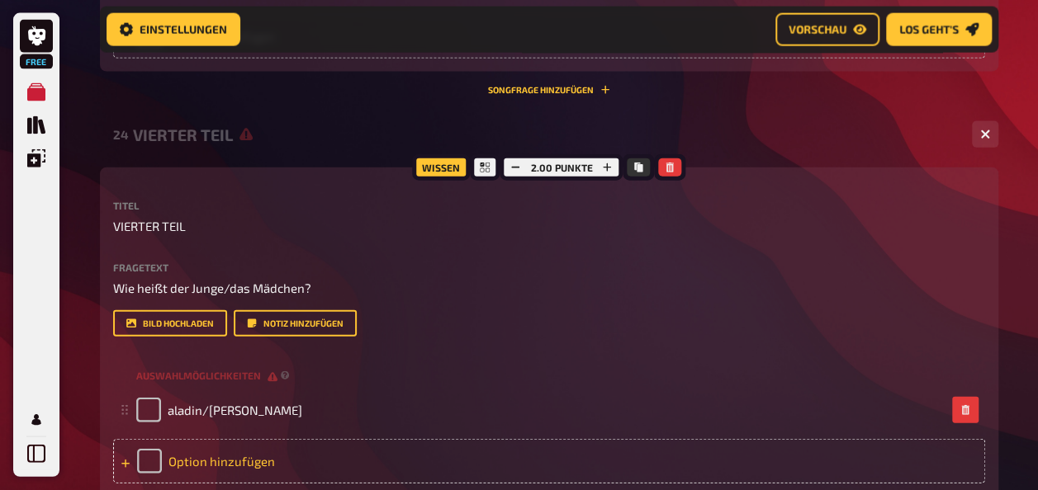
click at [236, 462] on div "Option hinzufügen" at bounding box center [549, 461] width 872 height 45
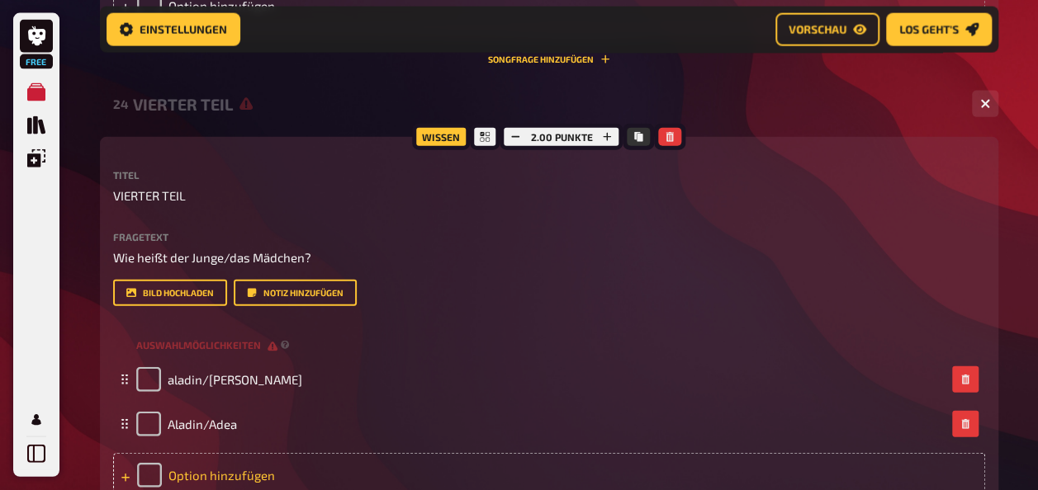
scroll to position [1856, 0]
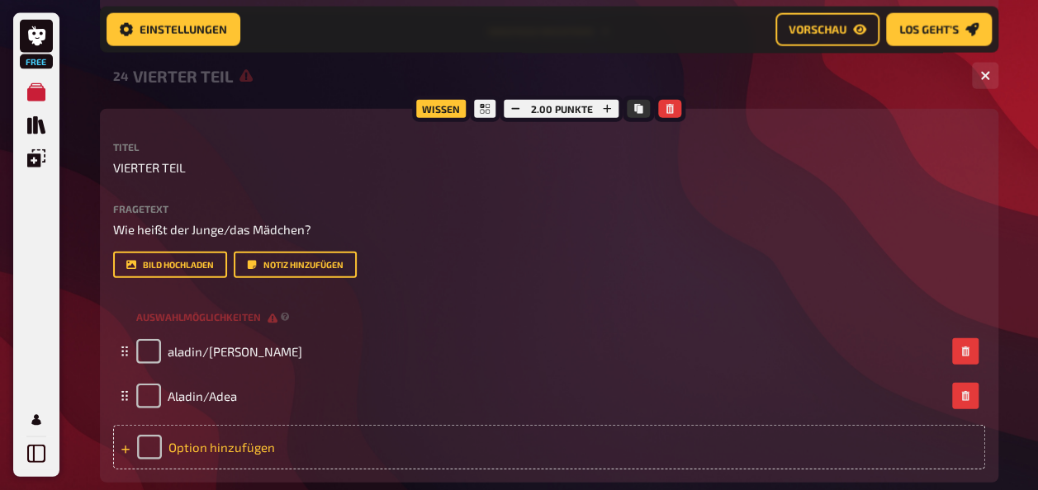
click at [190, 447] on div "Option hinzufügen" at bounding box center [549, 447] width 872 height 45
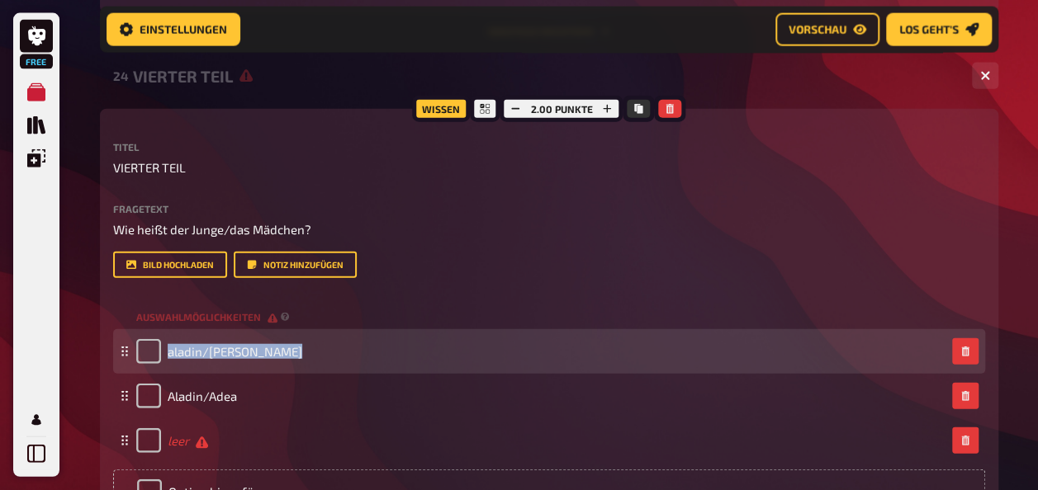
drag, startPoint x: 123, startPoint y: 401, endPoint x: 129, endPoint y: 345, distance: 56.4
click at [129, 345] on fieldset "aladin/[PERSON_NAME]/Adea leer To pick up a draggable item, press the space bar…" at bounding box center [549, 396] width 872 height 134
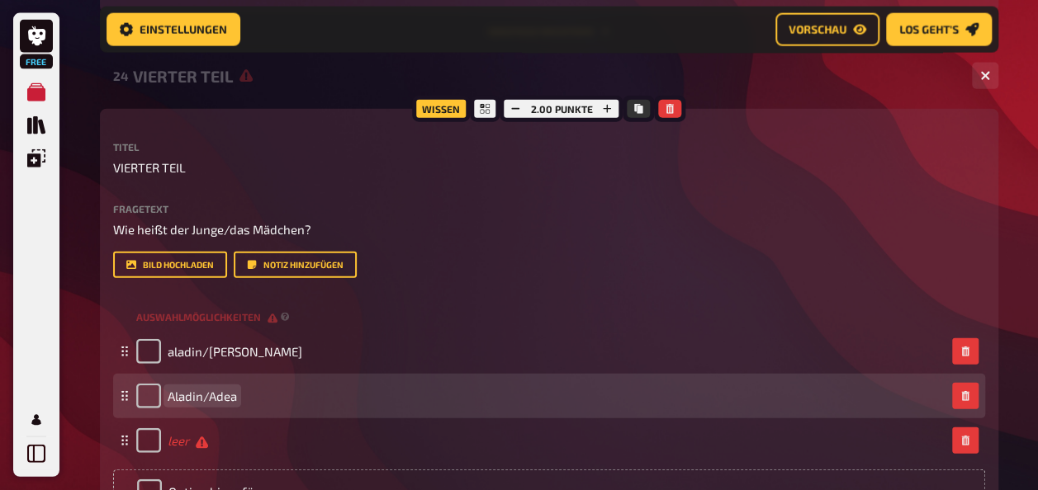
drag, startPoint x: 129, startPoint y: 345, endPoint x: 196, endPoint y: 378, distance: 74.6
click at [196, 378] on div "Aladin/Adea" at bounding box center [549, 396] width 872 height 45
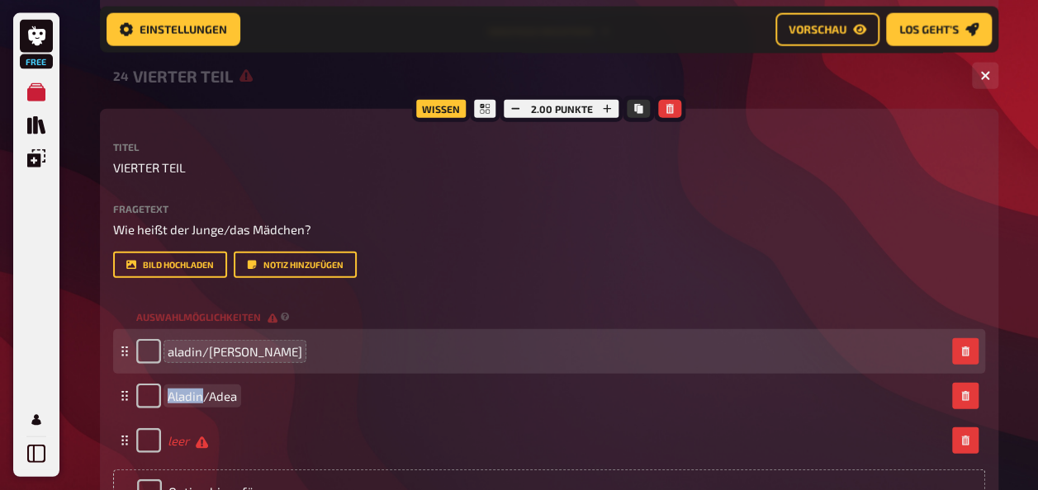
drag, startPoint x: 201, startPoint y: 390, endPoint x: 211, endPoint y: 358, distance: 33.2
click at [211, 358] on fieldset "aladin/[PERSON_NAME]/Adea leer To pick up a draggable item, press the space bar…" at bounding box center [549, 396] width 872 height 134
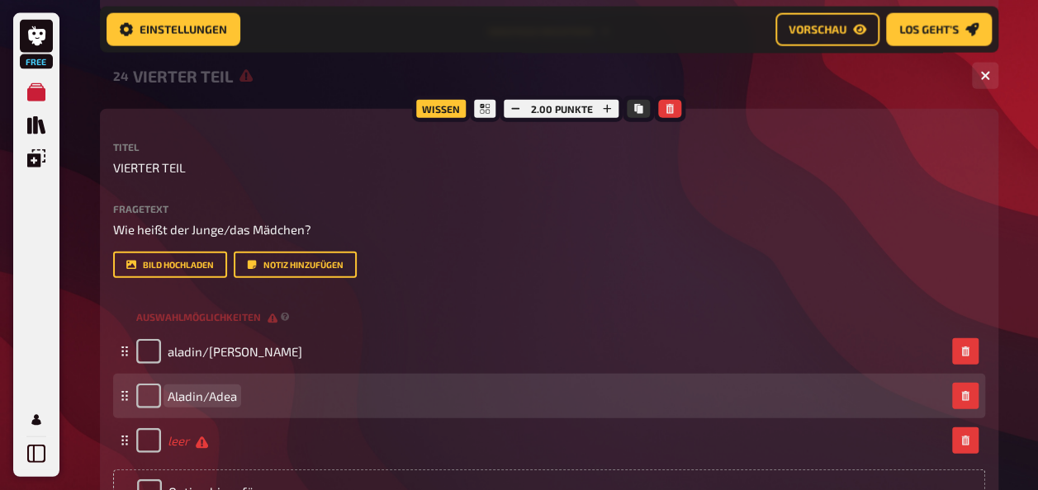
click at [315, 389] on div "Aladin/Adea" at bounding box center [540, 396] width 809 height 25
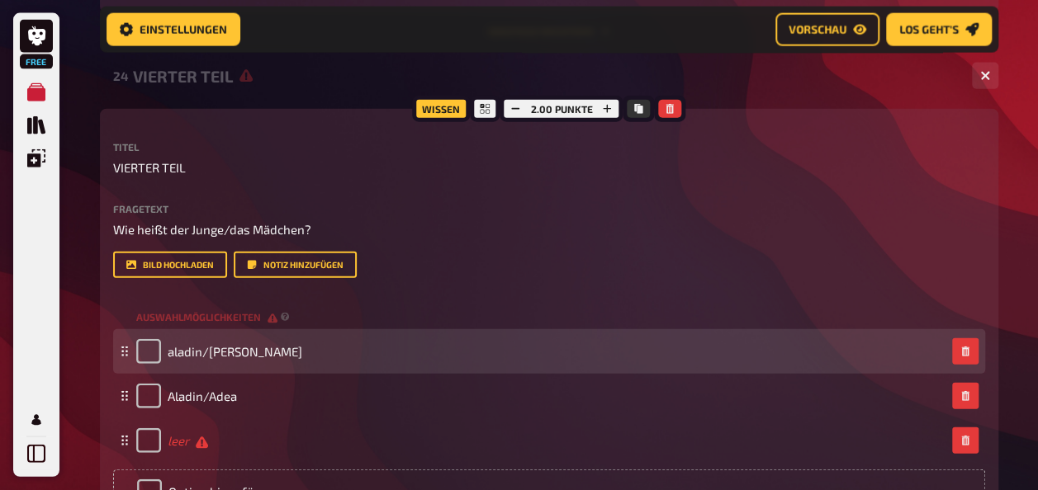
drag, startPoint x: 315, startPoint y: 389, endPoint x: 313, endPoint y: 341, distance: 47.9
click at [313, 341] on fieldset "aladin/[PERSON_NAME]/Adea leer To pick up a draggable item, press the space bar…" at bounding box center [549, 396] width 872 height 134
drag, startPoint x: 123, startPoint y: 396, endPoint x: 123, endPoint y: 348, distance: 47.9
click at [123, 348] on icon at bounding box center [125, 348] width 10 height 10
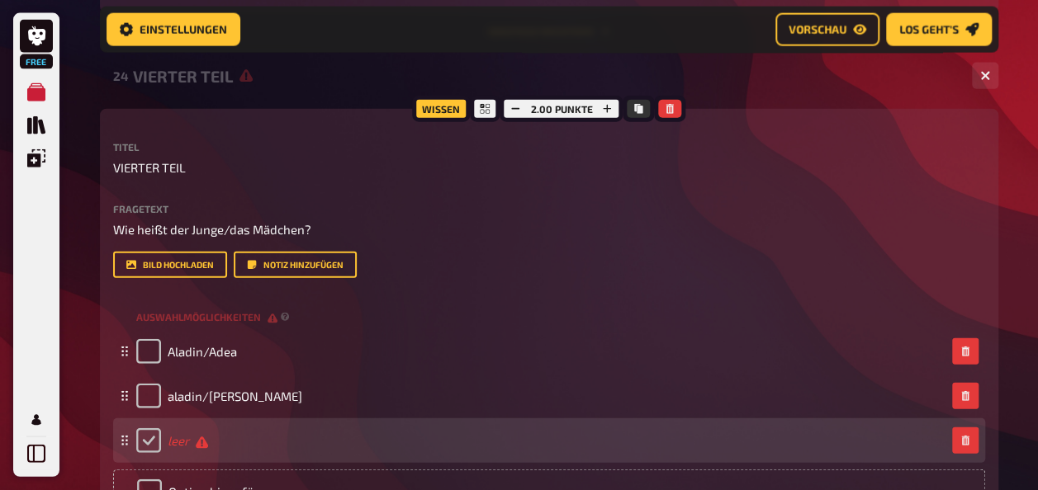
click at [152, 436] on input "checkbox" at bounding box center [148, 441] width 25 height 25
checkbox input "false"
click at [189, 446] on span "leer" at bounding box center [188, 441] width 40 height 16
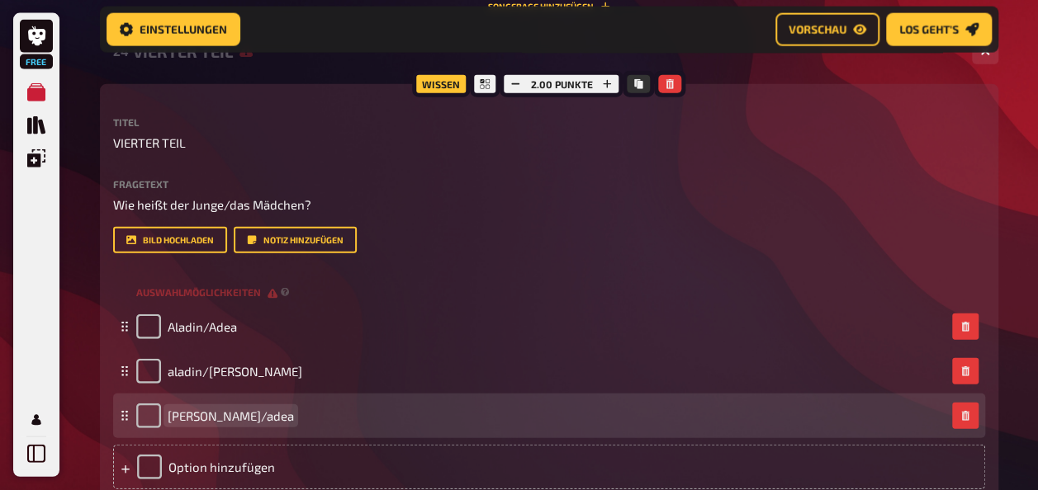
scroll to position [1897, 0]
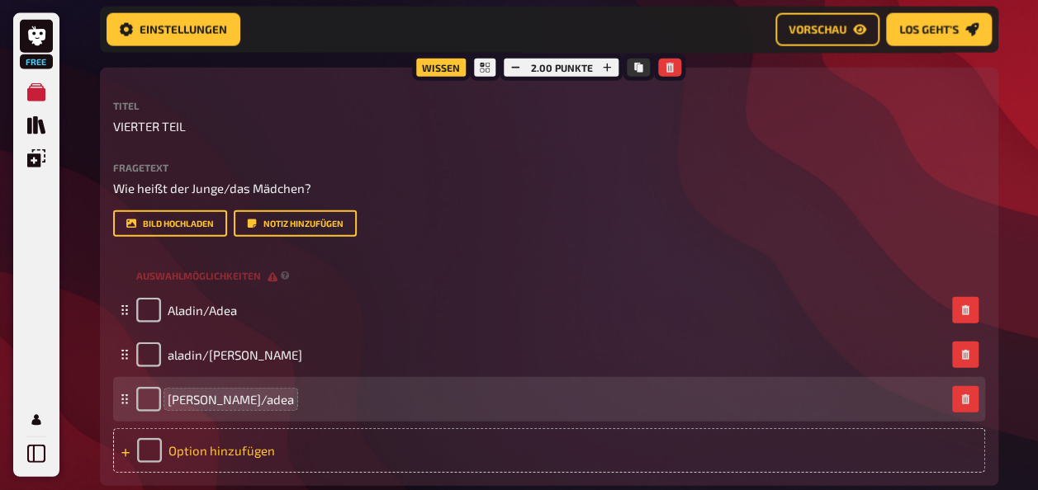
click at [163, 449] on div "Option hinzufügen" at bounding box center [549, 451] width 872 height 45
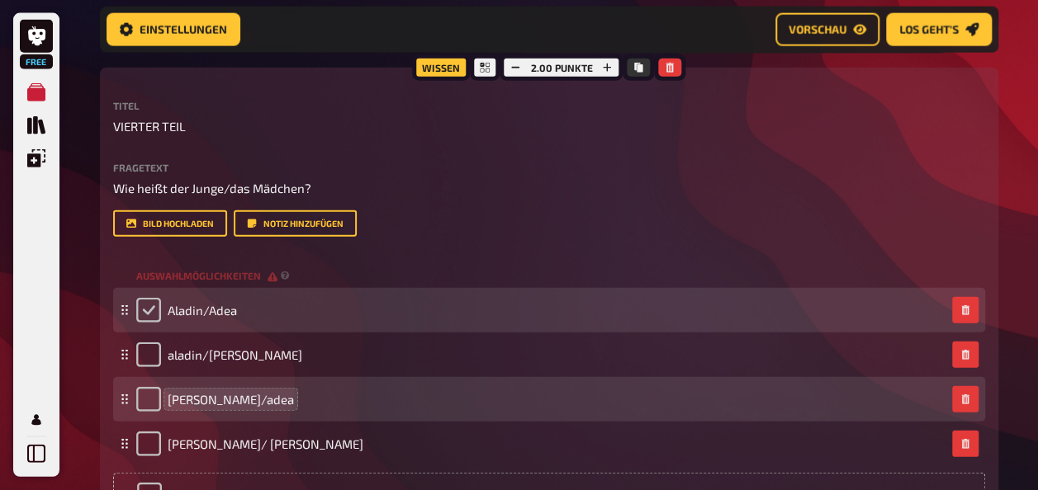
click at [154, 310] on input "checkbox" at bounding box center [148, 310] width 25 height 25
checkbox input "true"
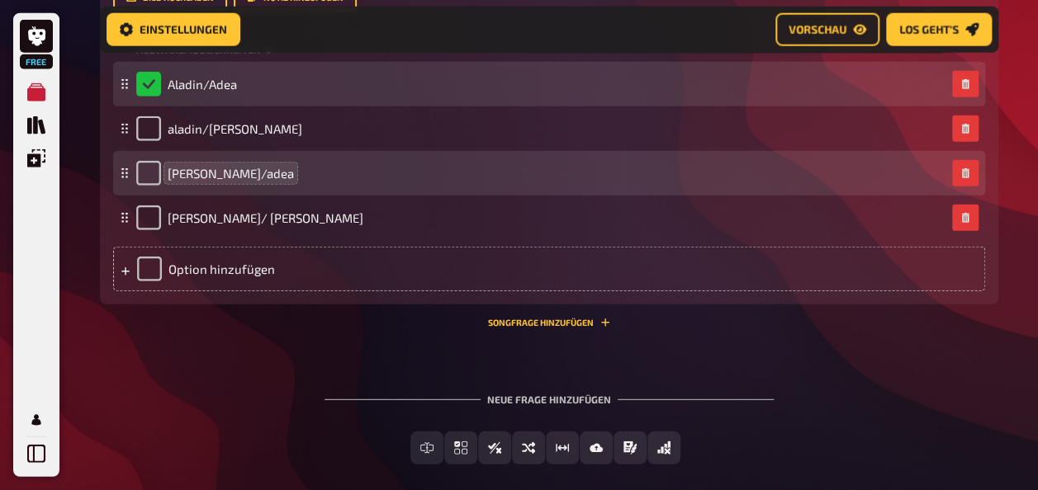
scroll to position [2125, 0]
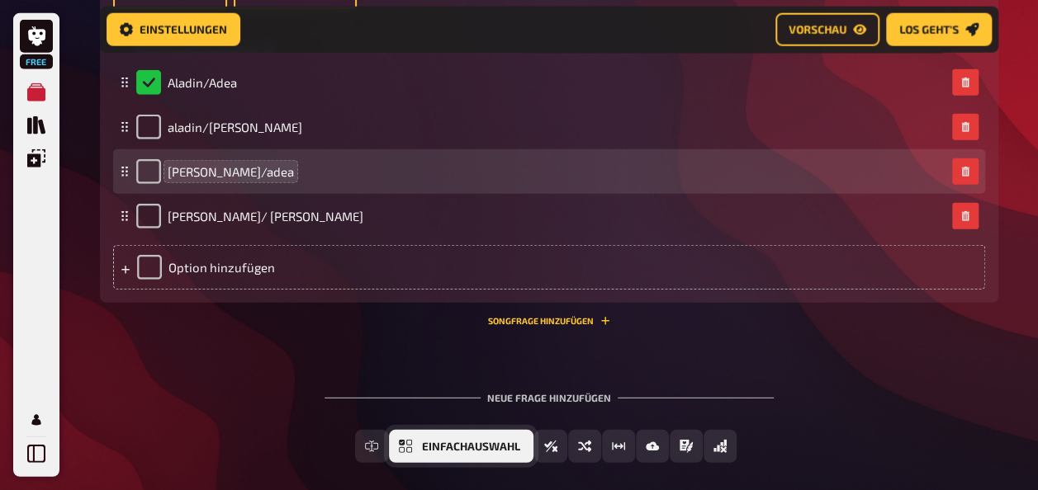
click at [423, 449] on span "Einfachauswahl" at bounding box center [471, 448] width 98 height 12
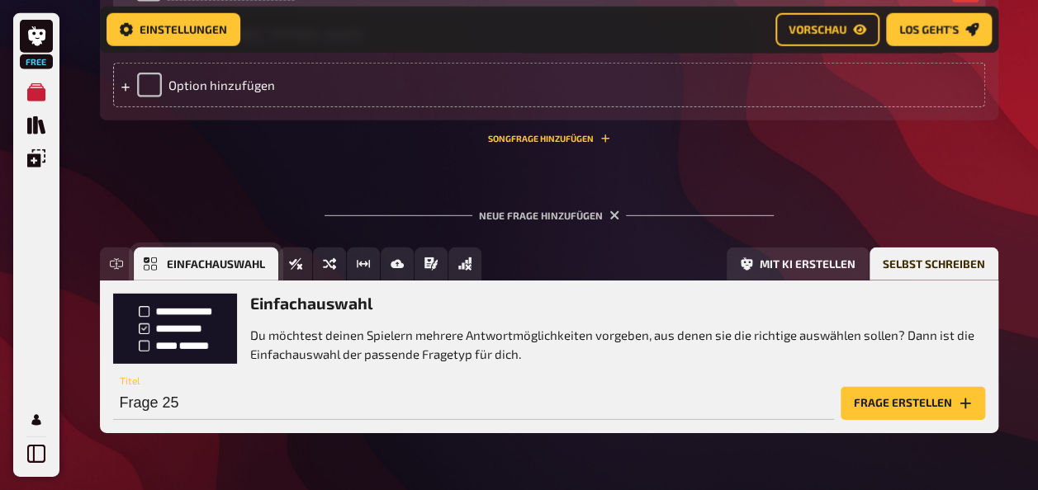
scroll to position [2356, 0]
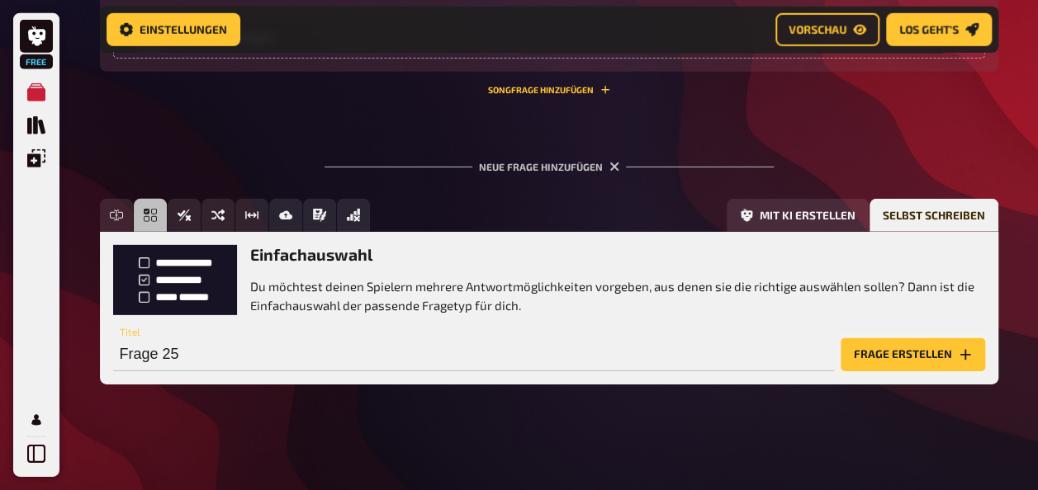
click at [873, 365] on button "Frage erstellen" at bounding box center [913, 355] width 144 height 33
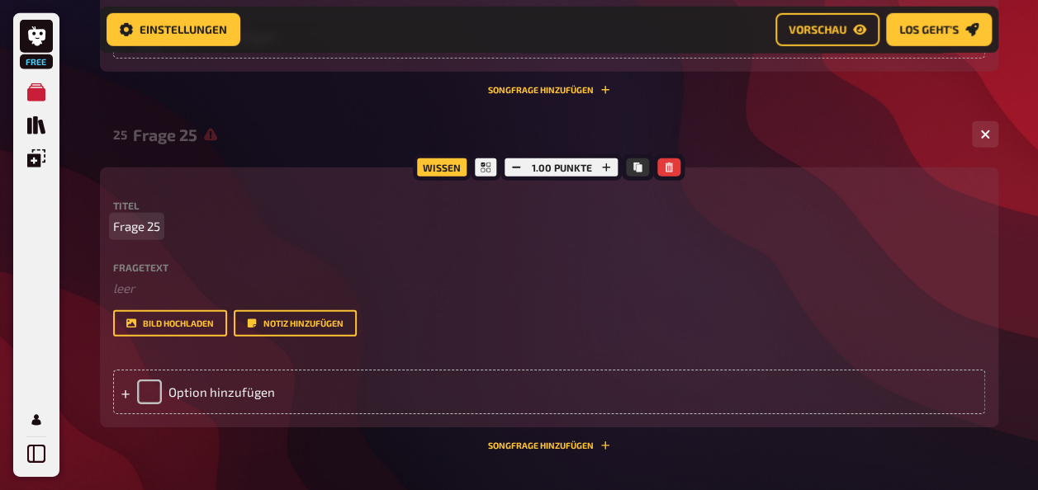
click at [204, 220] on p "Frage 25" at bounding box center [549, 226] width 872 height 19
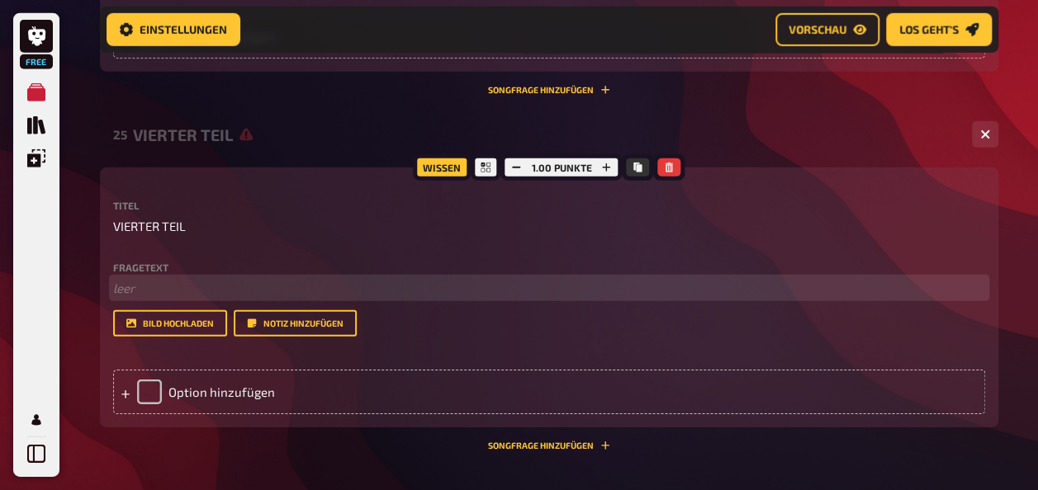
click at [163, 293] on p "﻿ leer" at bounding box center [549, 288] width 872 height 19
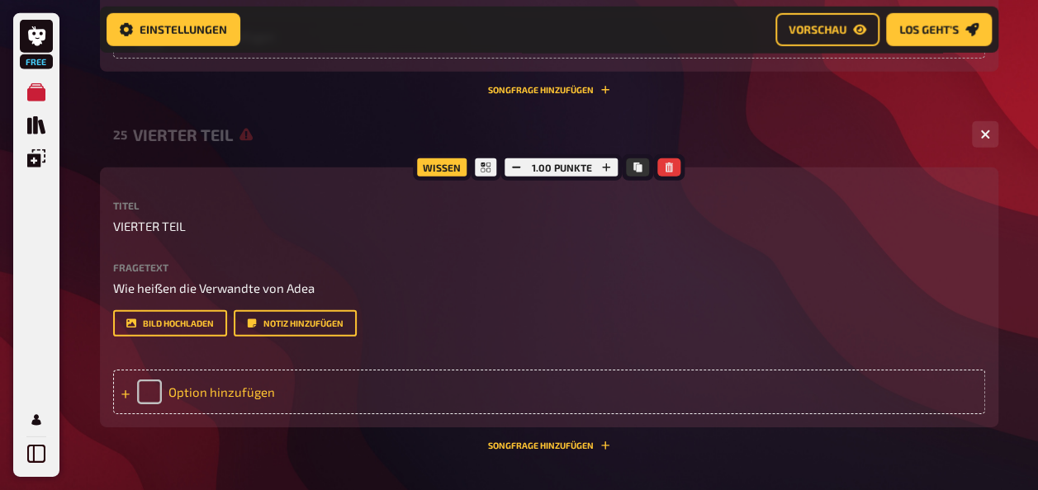
click at [215, 388] on div "Option hinzufügen" at bounding box center [549, 392] width 872 height 45
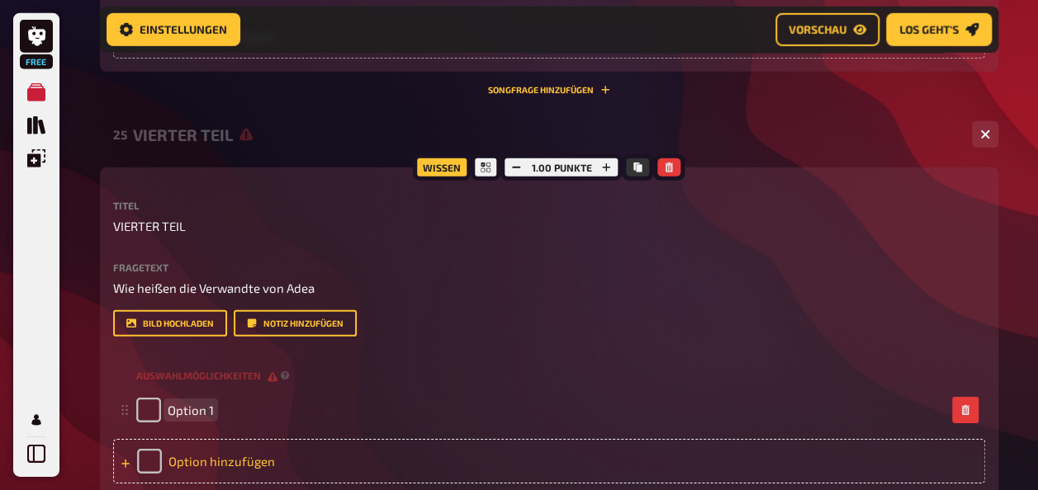
click at [215, 388] on div "Option 1" at bounding box center [549, 410] width 872 height 45
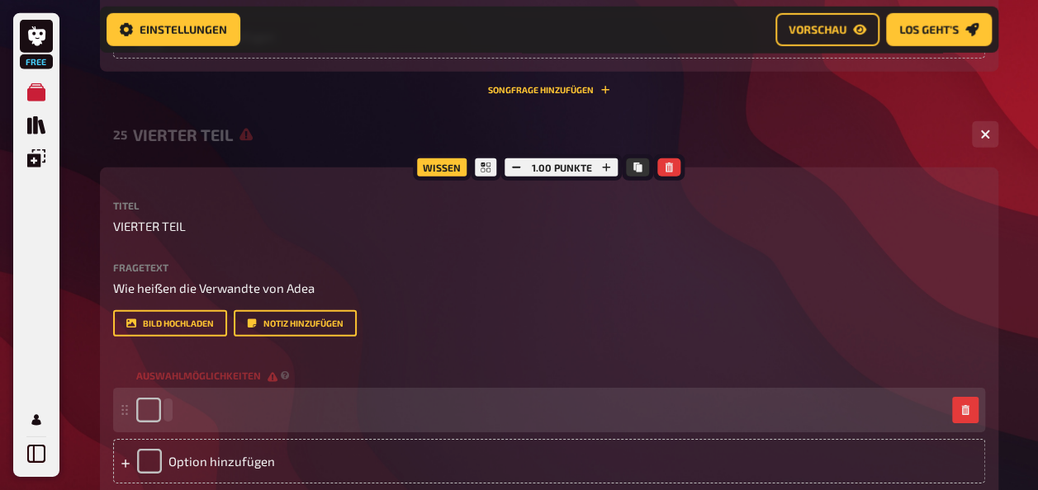
click at [170, 408] on div at bounding box center [540, 410] width 809 height 25
click at [193, 408] on div "QAr" at bounding box center [540, 410] width 809 height 25
click at [173, 408] on span "QAr" at bounding box center [178, 410] width 21 height 15
click at [182, 411] on span "QAr" at bounding box center [178, 410] width 21 height 15
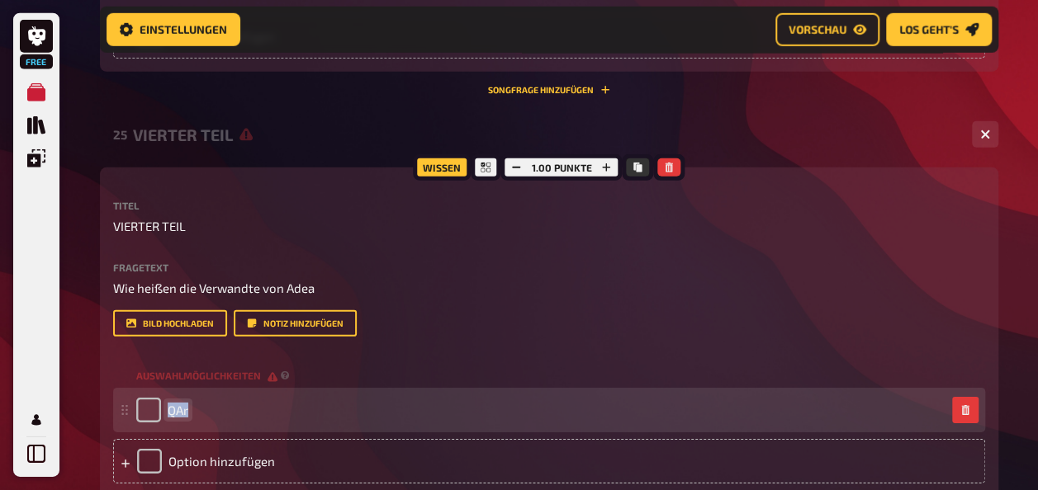
click at [182, 411] on span "QAr" at bounding box center [178, 410] width 21 height 15
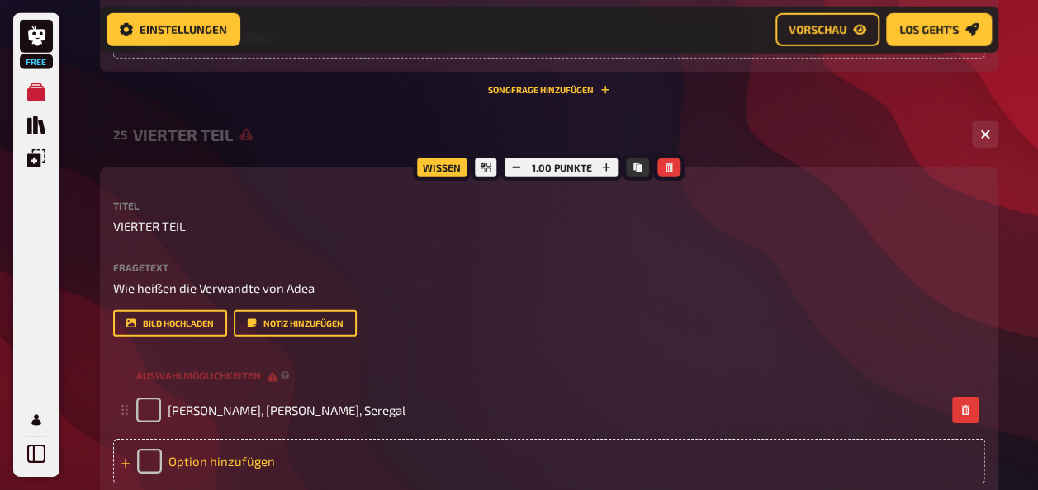
click at [190, 456] on div "Option hinzufügen" at bounding box center [549, 461] width 872 height 45
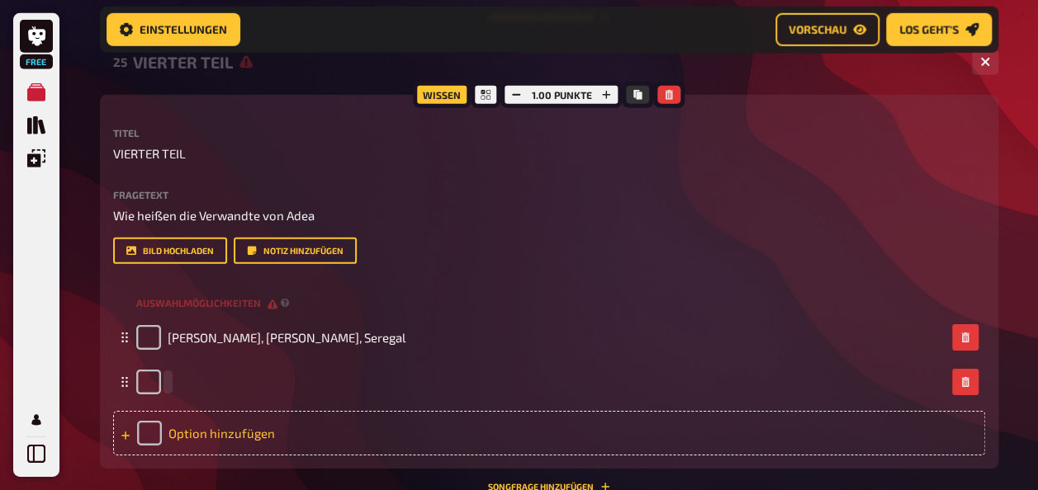
scroll to position [2451, 0]
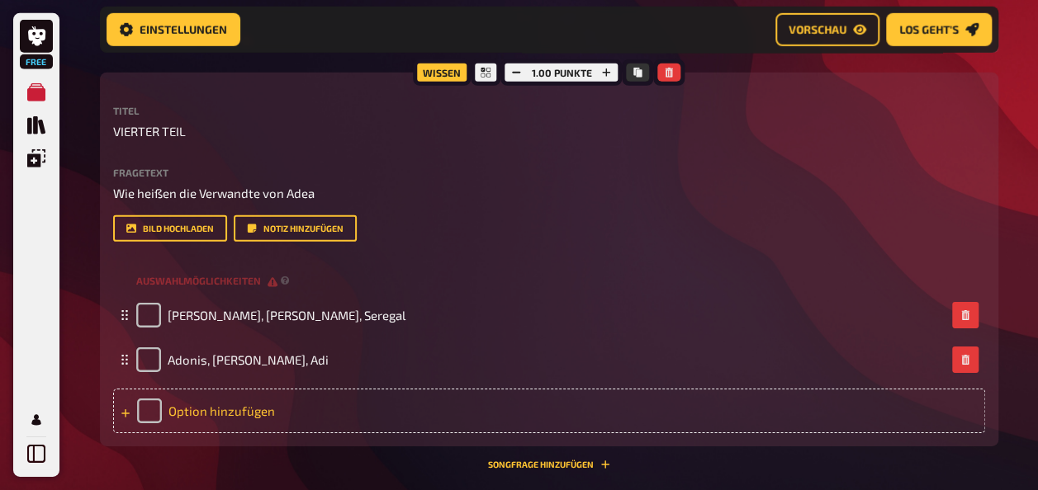
click at [269, 403] on div "Option hinzufügen" at bounding box center [549, 411] width 872 height 45
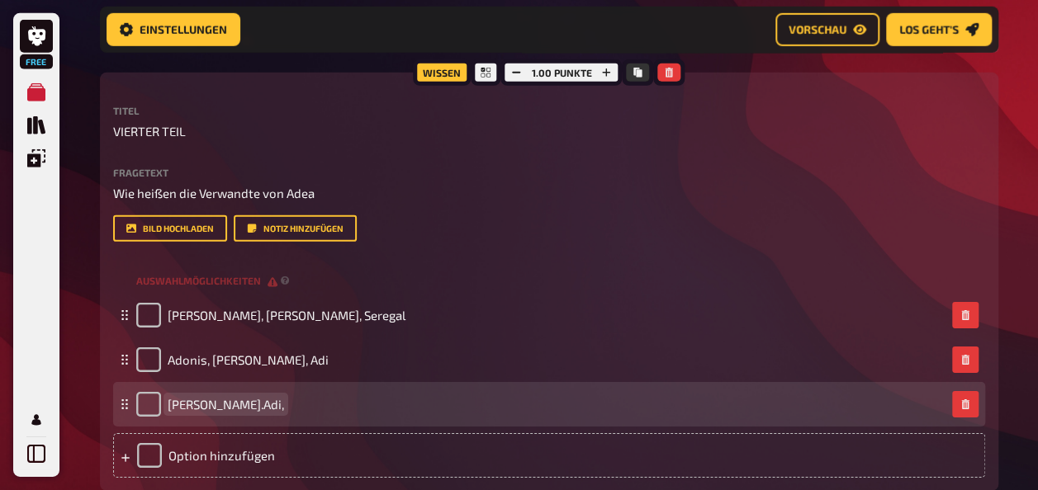
click at [178, 402] on span "[PERSON_NAME].Adi," at bounding box center [226, 404] width 116 height 15
click at [172, 403] on span "[PERSON_NAME].Adi," at bounding box center [226, 404] width 116 height 15
click at [284, 403] on span "[PERSON_NAME].Adi," at bounding box center [226, 404] width 116 height 15
click at [261, 404] on span "[PERSON_NAME].Adi," at bounding box center [226, 404] width 116 height 15
click at [268, 405] on span "[PERSON_NAME].Adi," at bounding box center [226, 404] width 116 height 15
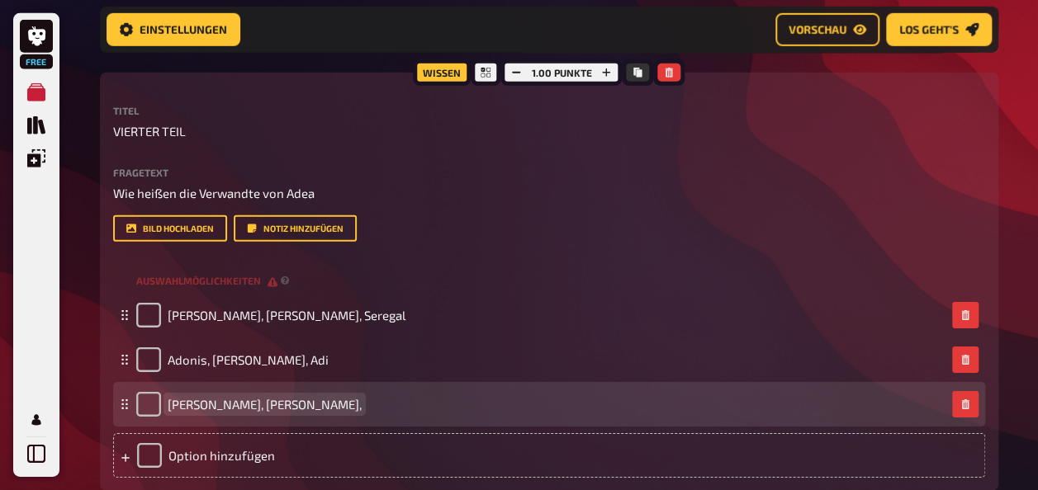
click at [289, 403] on div "[PERSON_NAME], [PERSON_NAME]," at bounding box center [540, 404] width 809 height 25
click at [286, 402] on span "[PERSON_NAME], [PERSON_NAME],Luan" at bounding box center [279, 404] width 222 height 15
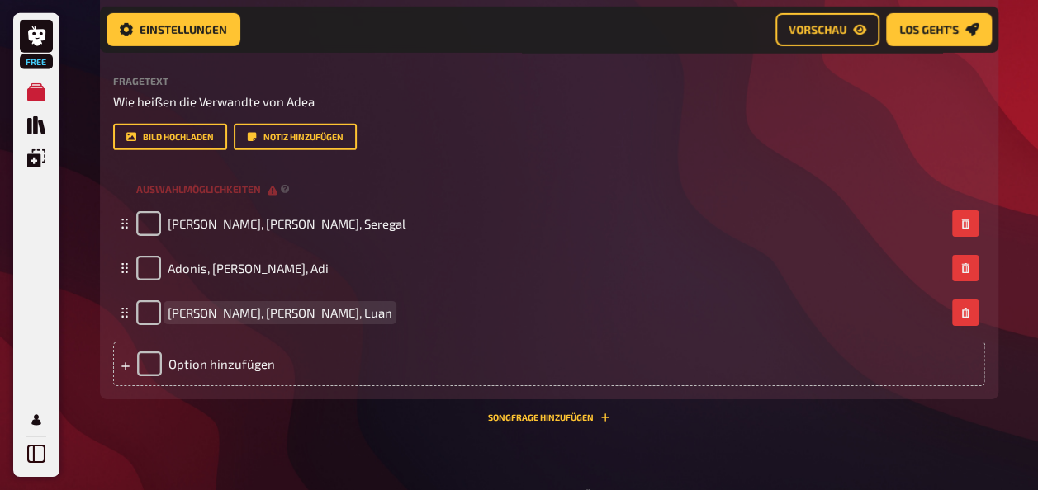
scroll to position [2555, 0]
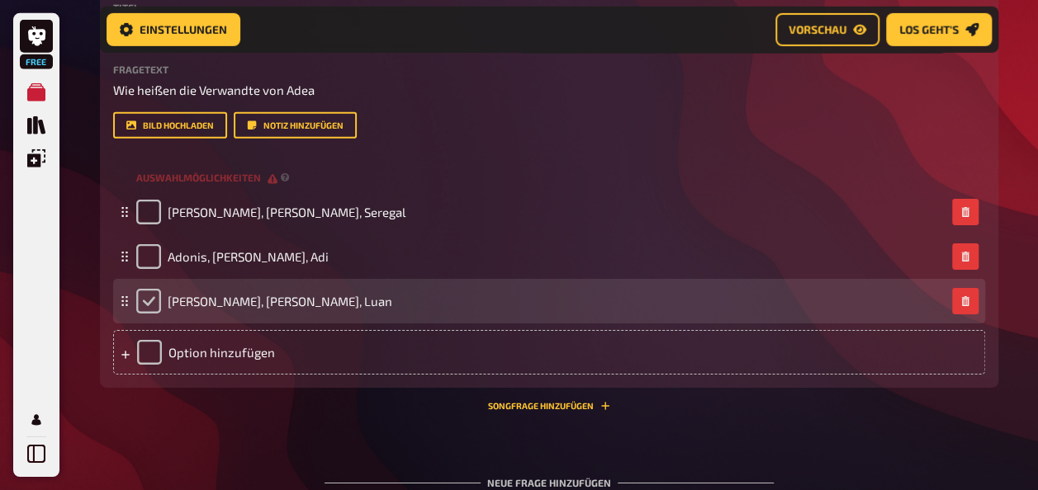
click at [144, 291] on input "checkbox" at bounding box center [148, 301] width 25 height 25
checkbox input "true"
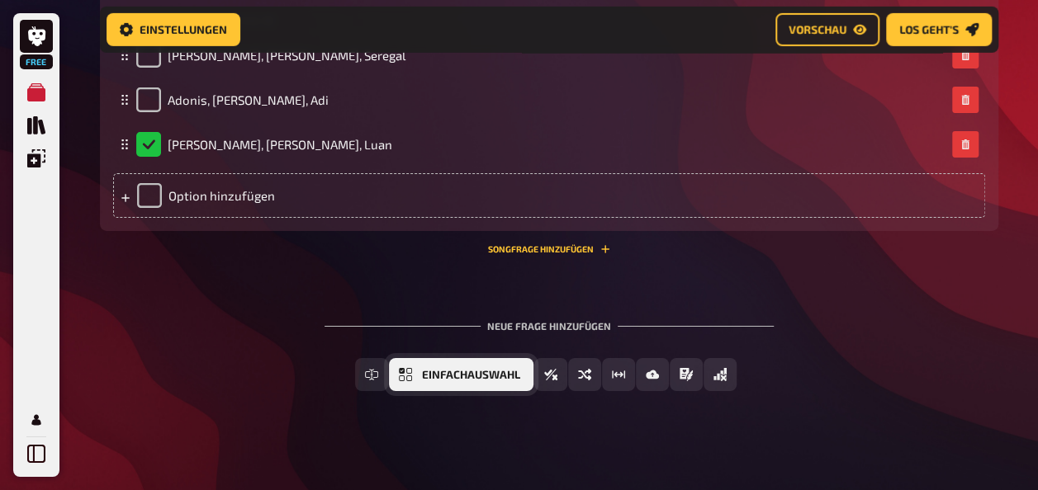
click at [412, 371] on icon "Einfachauswahl" at bounding box center [405, 374] width 13 height 13
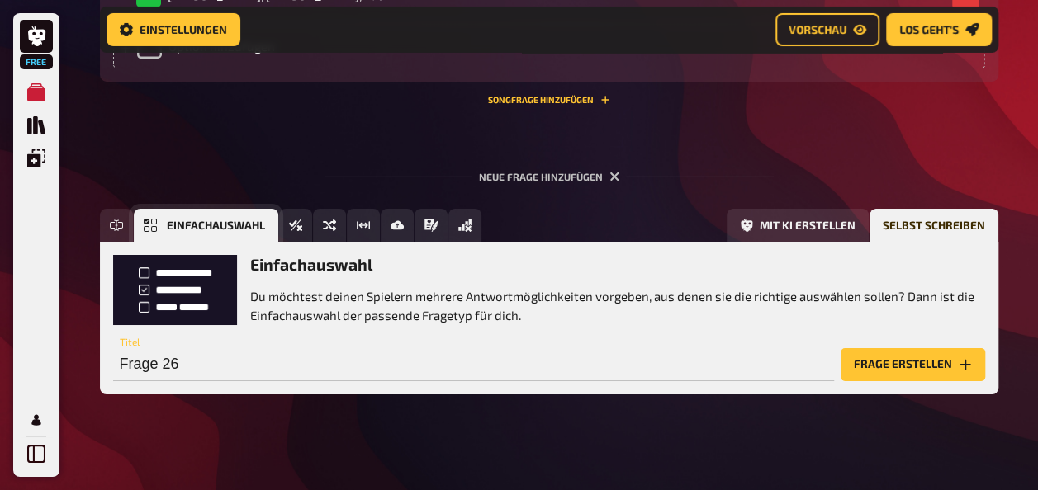
scroll to position [2871, 0]
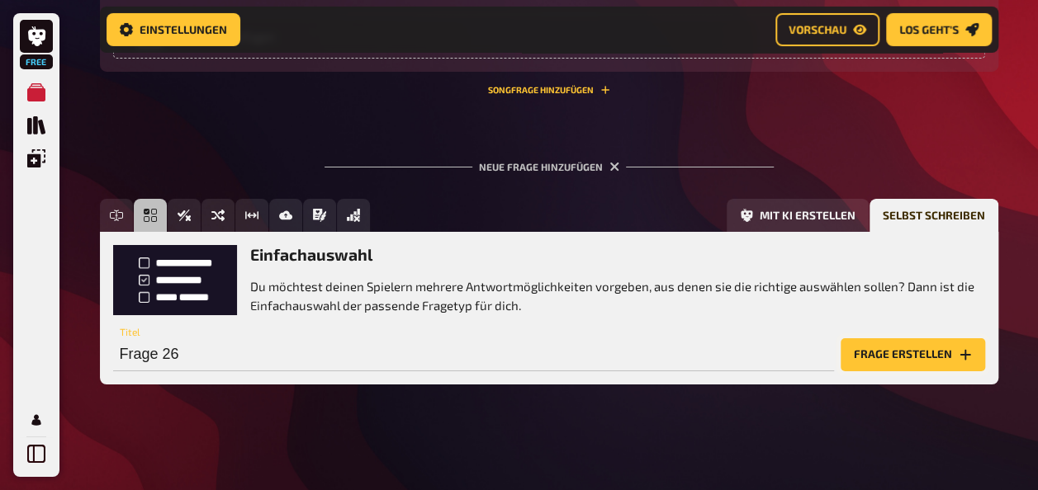
click at [913, 358] on button "Frage erstellen" at bounding box center [913, 355] width 144 height 33
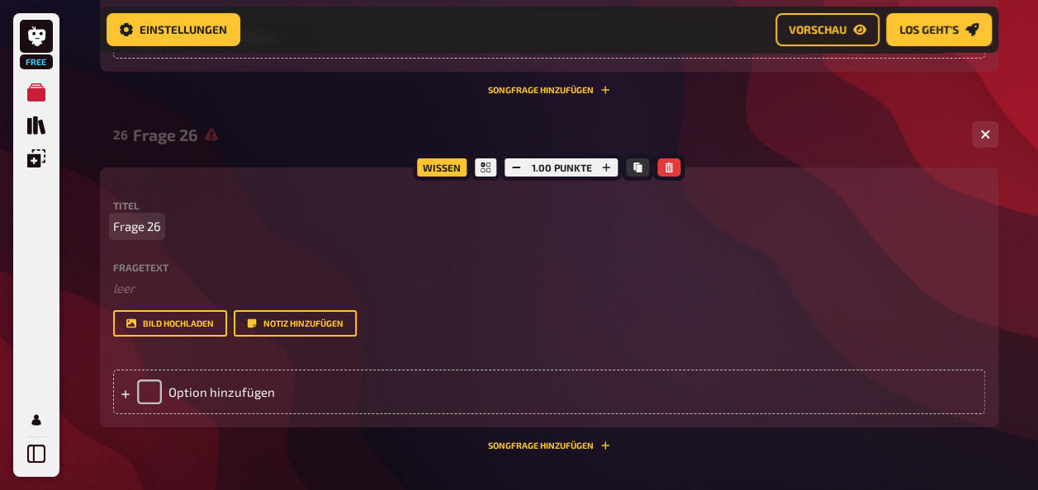
click at [187, 213] on div "Titel Frage 26" at bounding box center [549, 219] width 872 height 36
drag, startPoint x: 187, startPoint y: 213, endPoint x: 183, endPoint y: 233, distance: 20.2
click at [183, 233] on div "Titel Frage 26" at bounding box center [549, 219] width 872 height 36
click at [183, 233] on p "Frage 26" at bounding box center [549, 226] width 872 height 19
click at [178, 231] on p "Frage 26" at bounding box center [549, 226] width 872 height 19
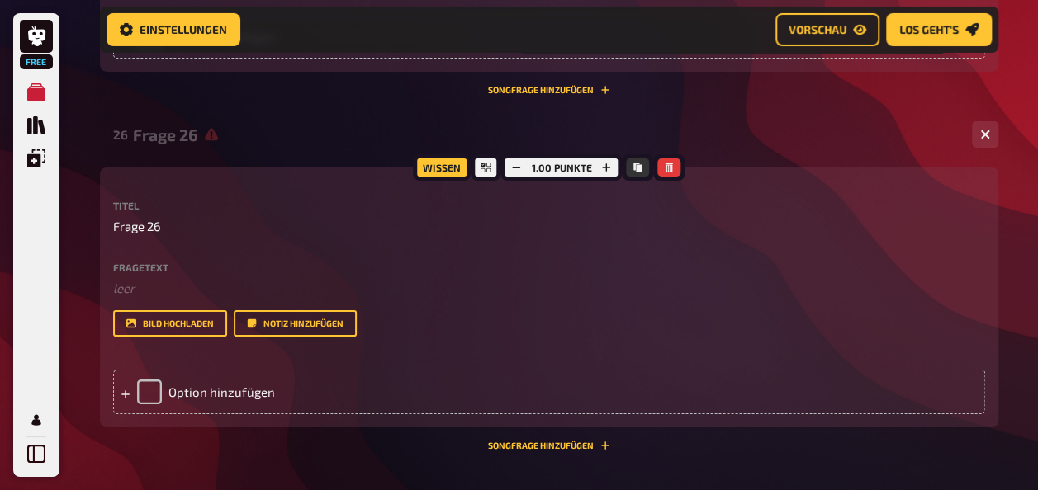
drag, startPoint x: 170, startPoint y: 226, endPoint x: 145, endPoint y: 215, distance: 27.3
click at [145, 215] on div "Titel Frage 26" at bounding box center [549, 219] width 872 height 36
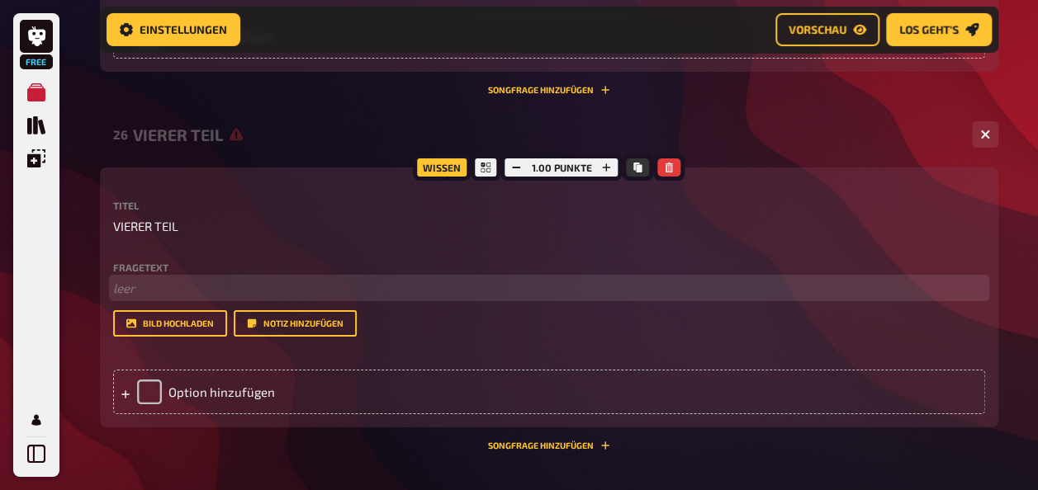
click at [188, 282] on p "﻿ leer" at bounding box center [549, 288] width 872 height 19
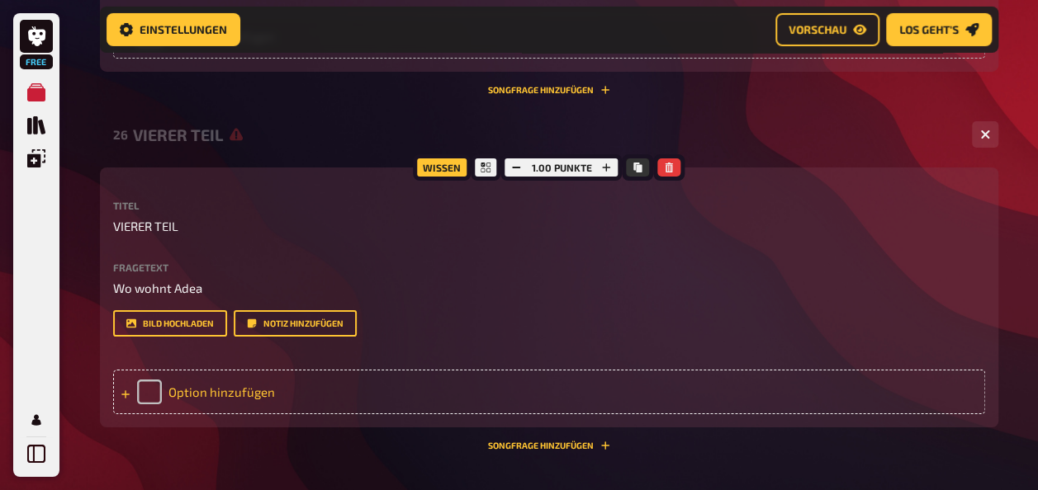
click at [258, 383] on div "Option hinzufügen" at bounding box center [549, 392] width 872 height 45
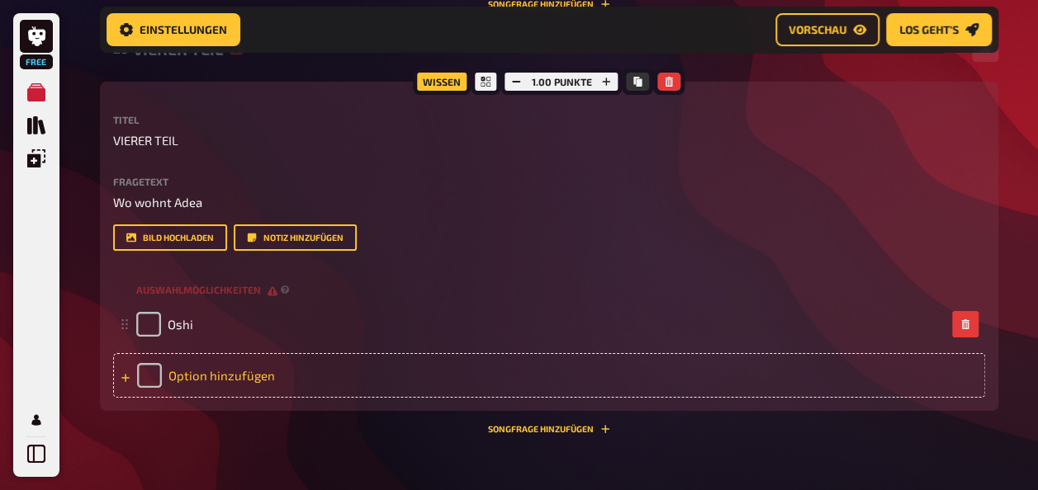
scroll to position [2957, 0]
click at [201, 370] on div "Option hinzufügen" at bounding box center [549, 375] width 872 height 45
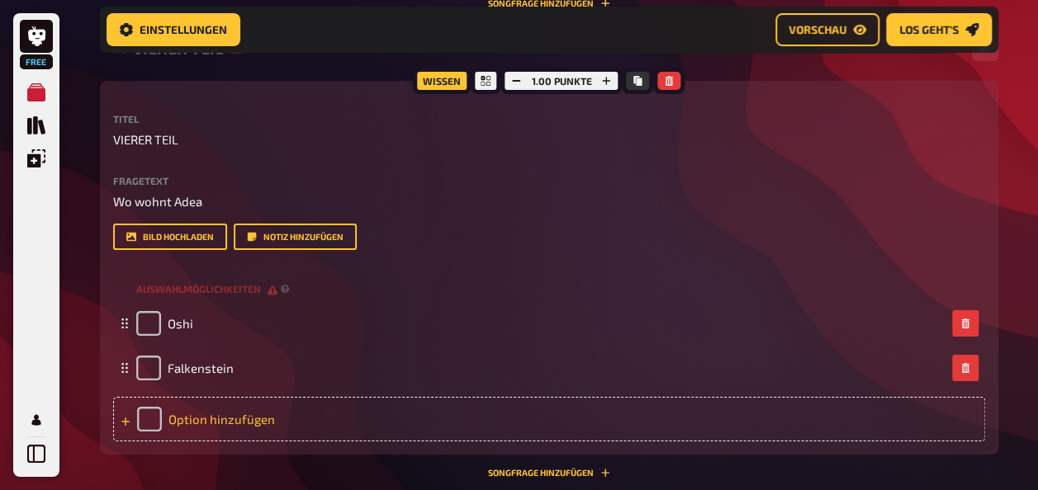
click at [198, 419] on div "Option hinzufügen" at bounding box center [549, 419] width 872 height 45
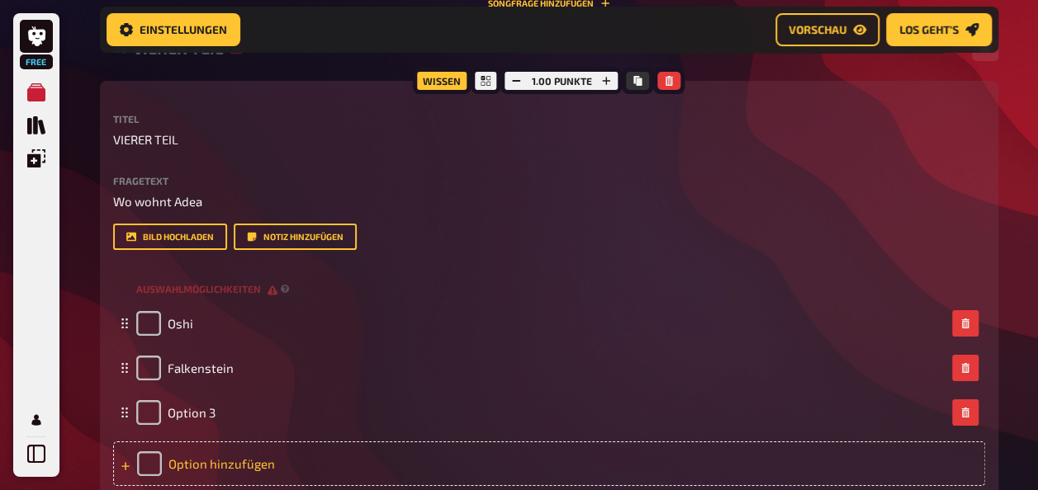
click at [198, 419] on span "Option 3" at bounding box center [192, 412] width 48 height 15
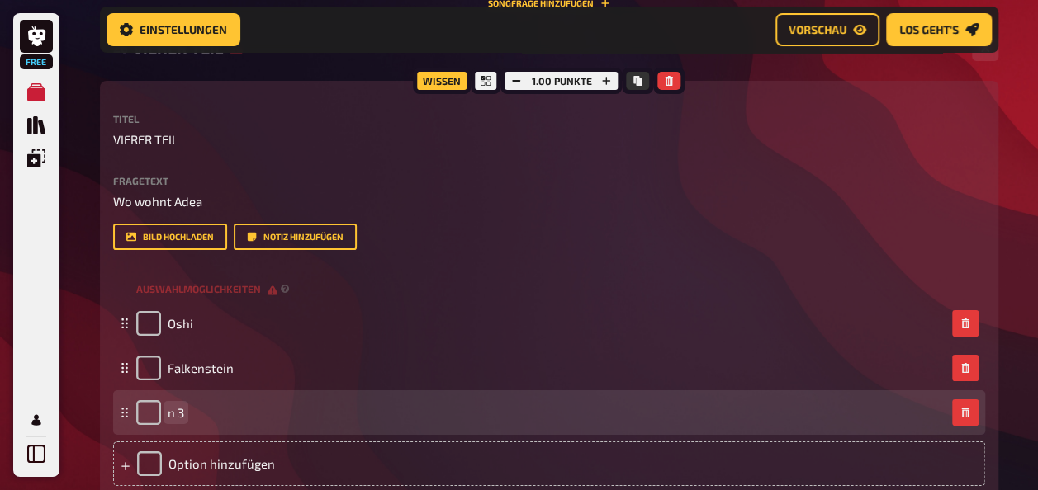
click at [184, 407] on div "n 3" at bounding box center [540, 412] width 809 height 25
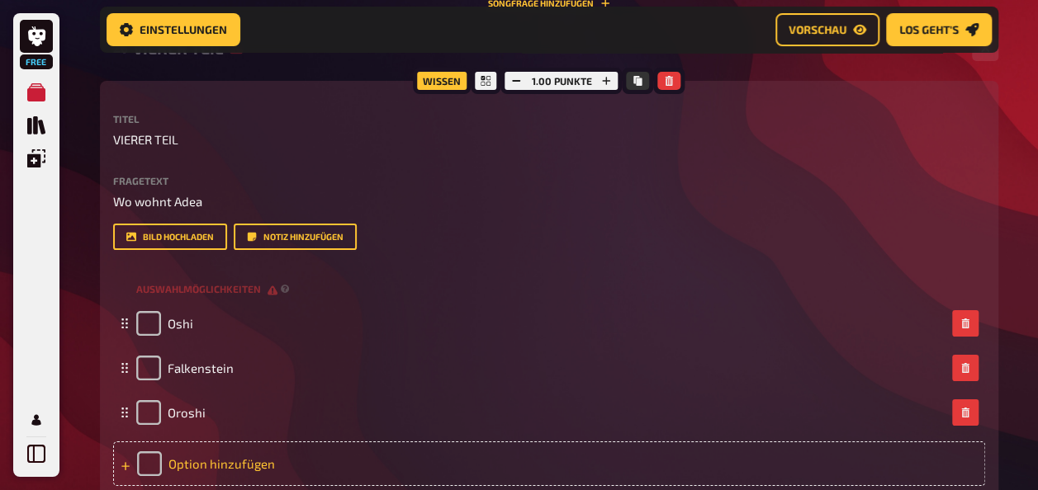
click at [282, 459] on div "Option hinzufügen" at bounding box center [549, 464] width 872 height 45
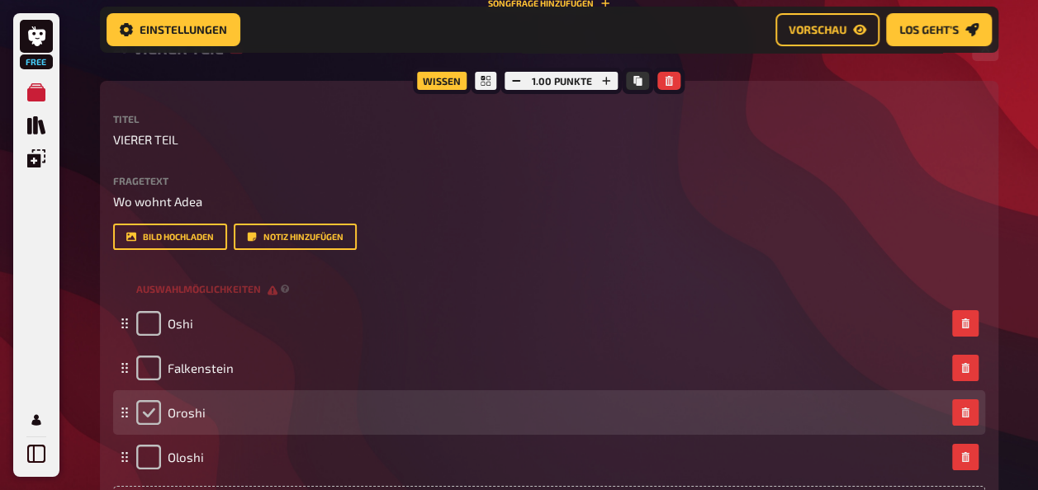
click at [154, 406] on input "checkbox" at bounding box center [148, 412] width 25 height 25
checkbox input "true"
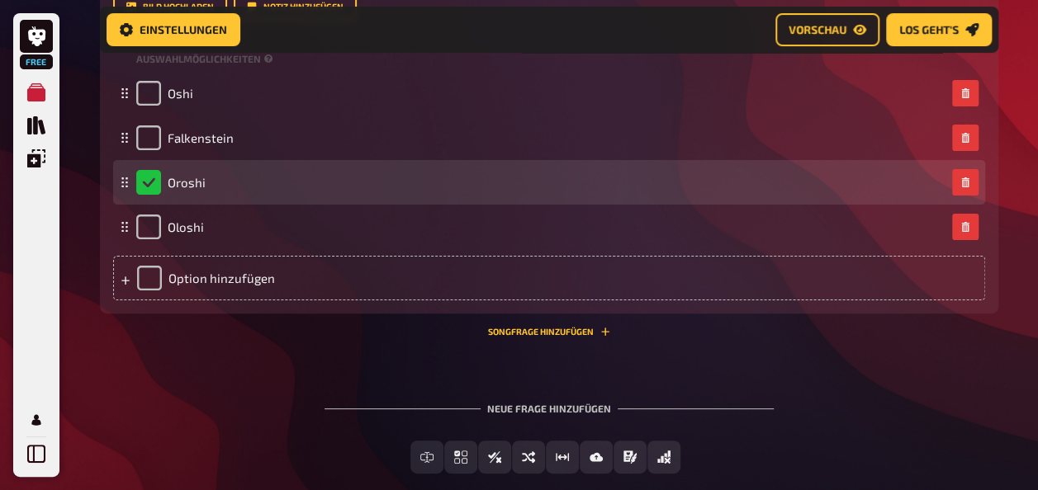
scroll to position [3189, 0]
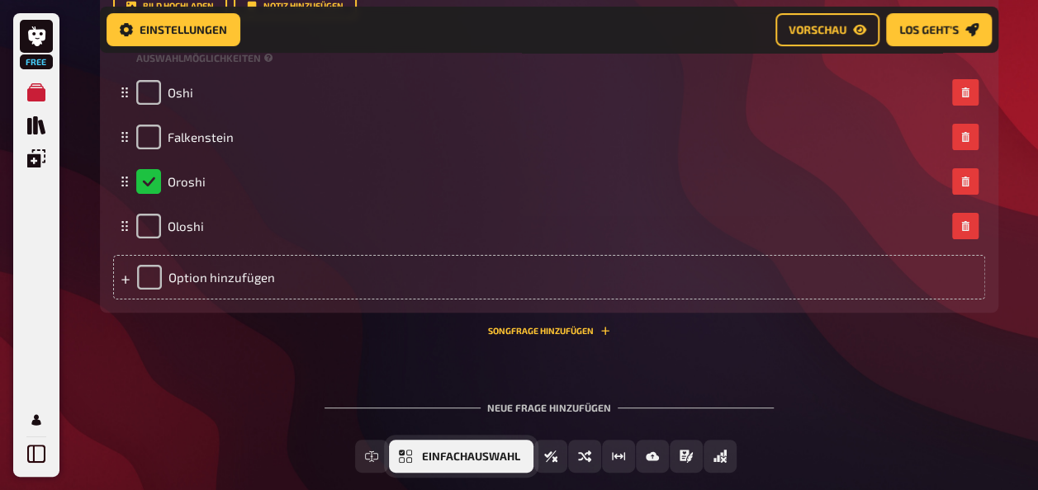
click at [408, 456] on icon "Einfachauswahl" at bounding box center [405, 456] width 13 height 13
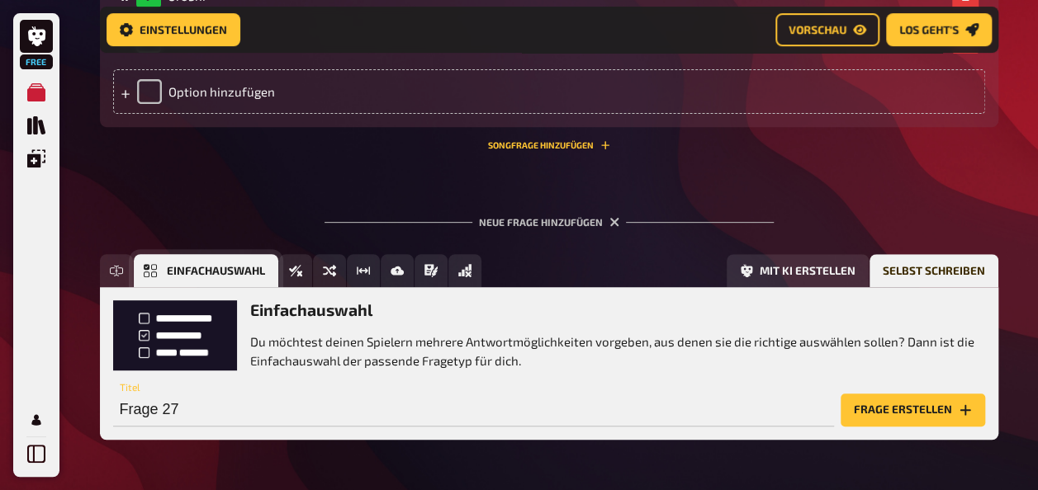
scroll to position [3430, 0]
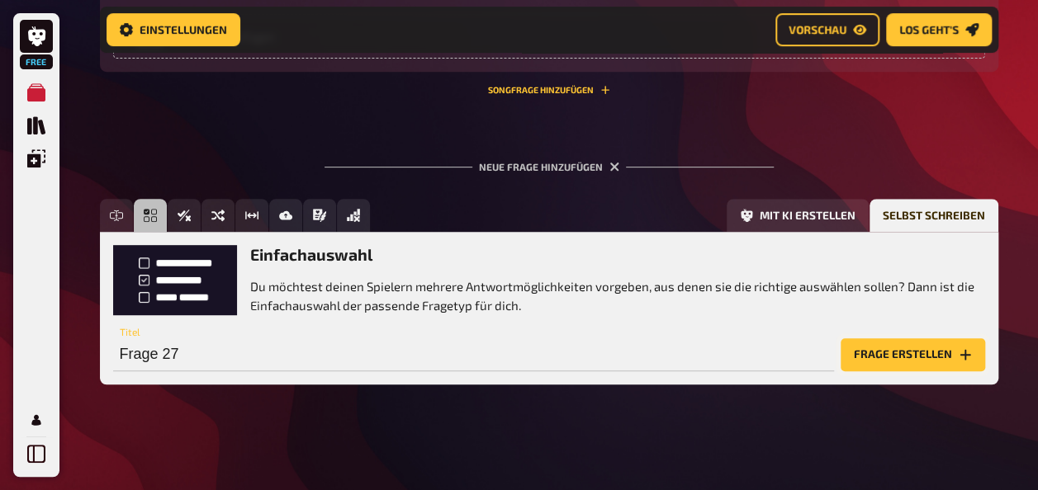
click at [878, 352] on button "Frage erstellen" at bounding box center [913, 355] width 144 height 33
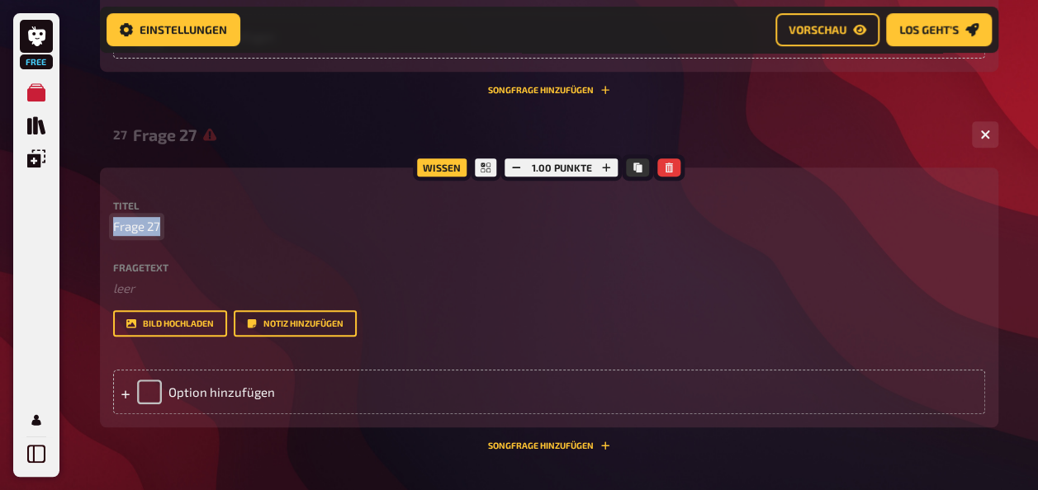
drag, startPoint x: 159, startPoint y: 230, endPoint x: 97, endPoint y: 228, distance: 61.9
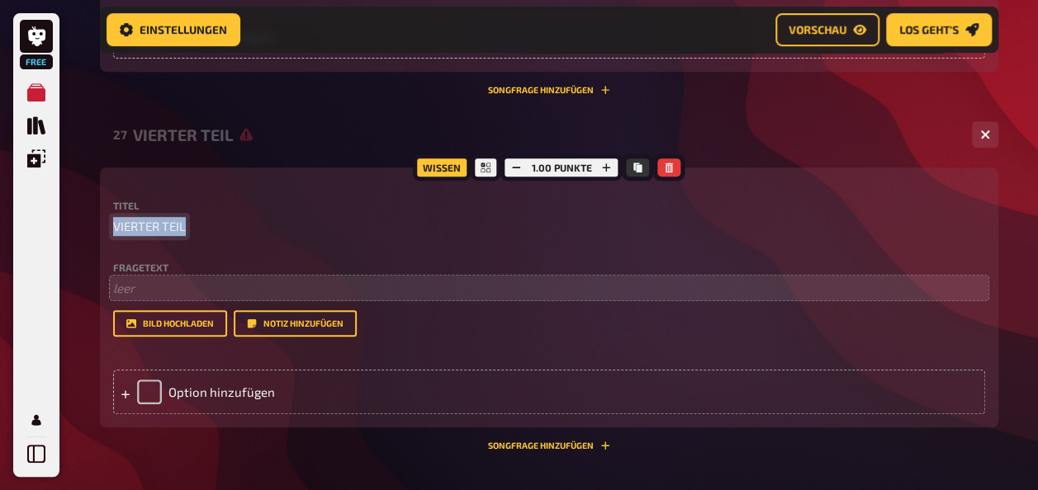
drag, startPoint x: 97, startPoint y: 228, endPoint x: 154, endPoint y: 280, distance: 77.1
click at [154, 280] on p "﻿ leer" at bounding box center [549, 288] width 872 height 19
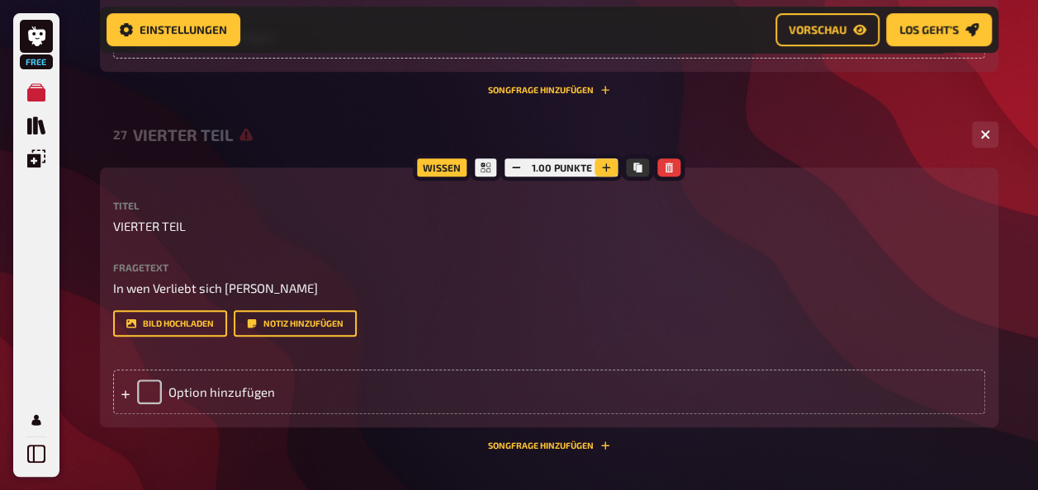
click at [603, 164] on icon "button" at bounding box center [606, 168] width 10 height 10
click at [603, 164] on icon "button" at bounding box center [607, 168] width 10 height 10
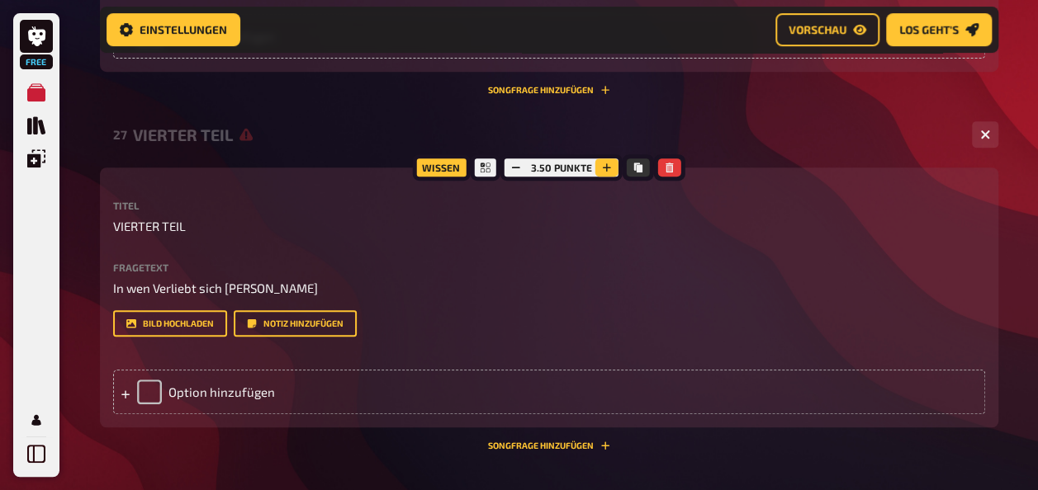
click at [603, 164] on icon "button" at bounding box center [607, 168] width 10 height 10
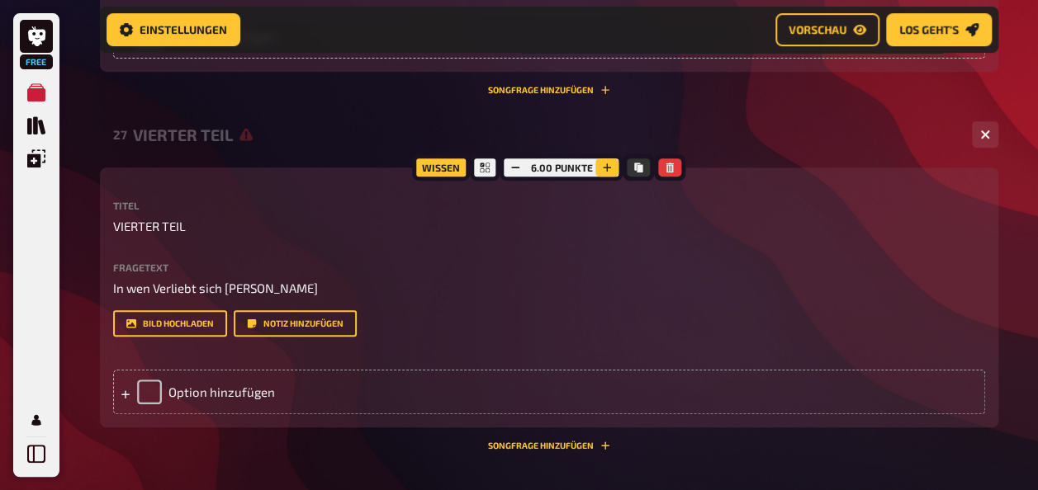
click at [603, 164] on icon "button" at bounding box center [607, 168] width 10 height 10
click at [240, 385] on div "Option hinzufügen" at bounding box center [549, 392] width 872 height 45
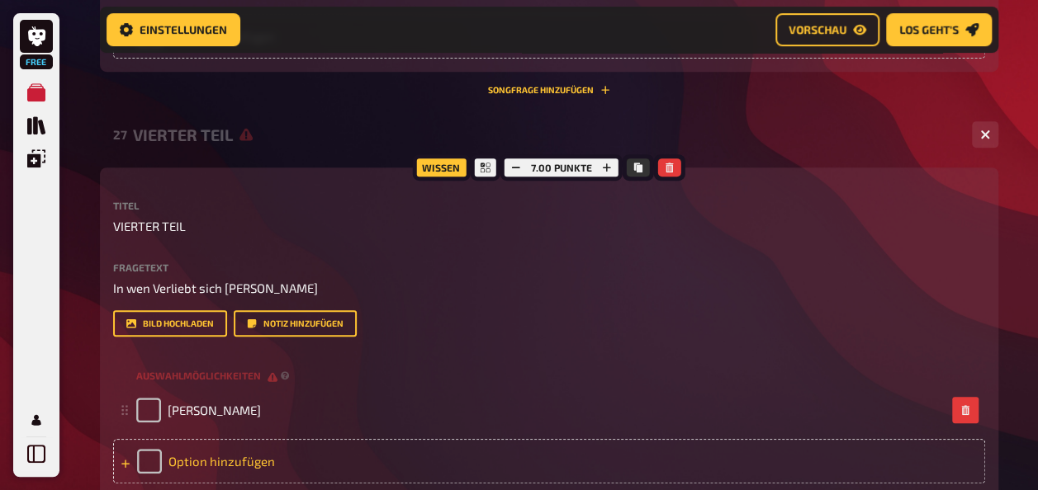
click at [211, 439] on div "Option hinzufügen" at bounding box center [549, 461] width 872 height 45
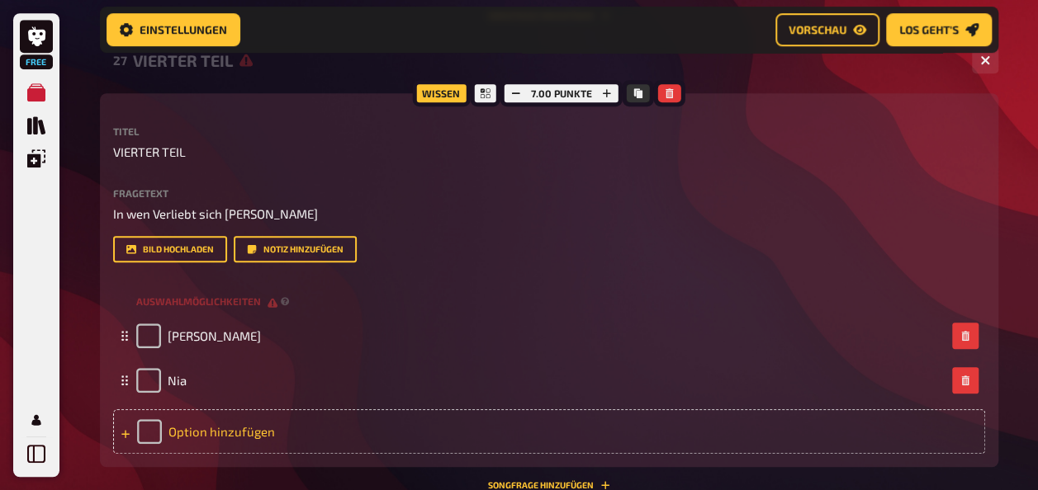
scroll to position [3546, 0]
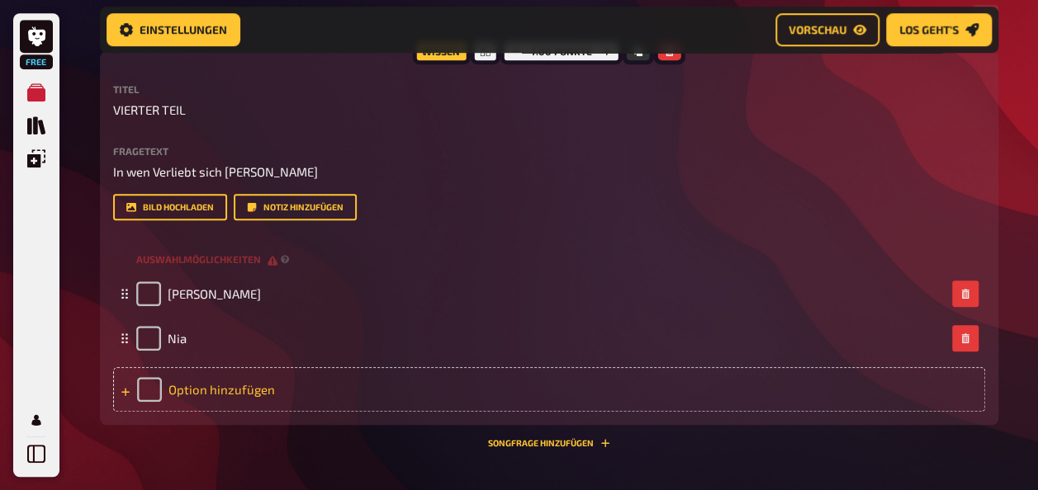
click at [188, 393] on div "Option hinzufügen" at bounding box center [549, 389] width 872 height 45
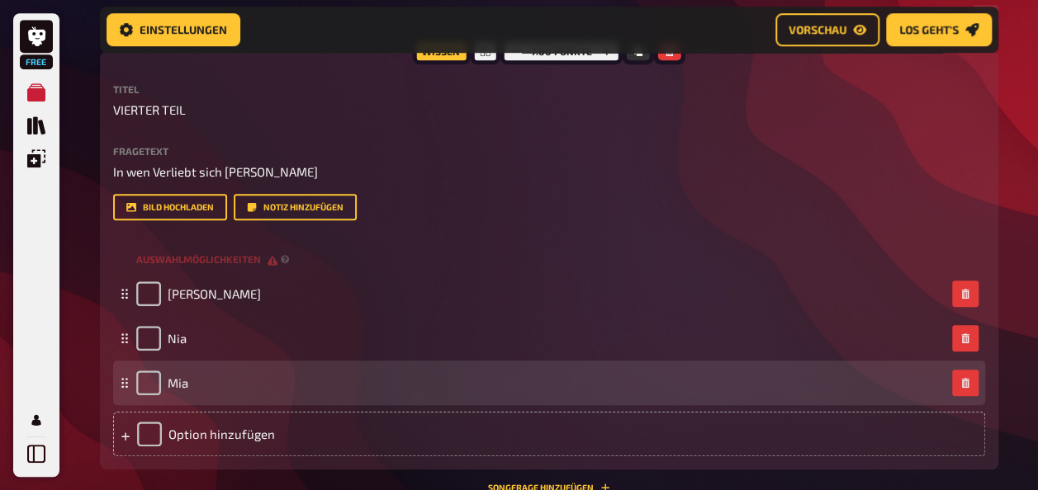
click at [204, 399] on div "Mia" at bounding box center [549, 383] width 872 height 45
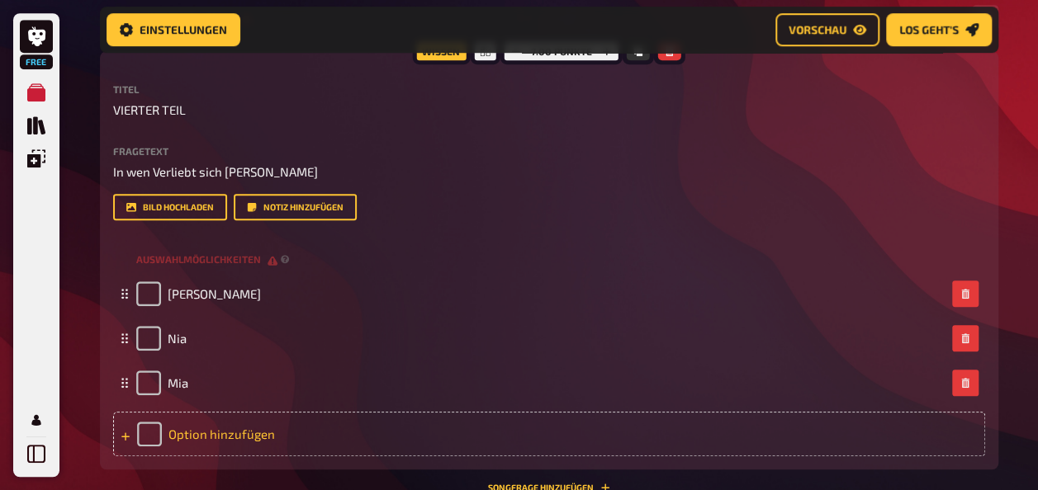
click at [220, 438] on div "Option hinzufügen" at bounding box center [549, 434] width 872 height 45
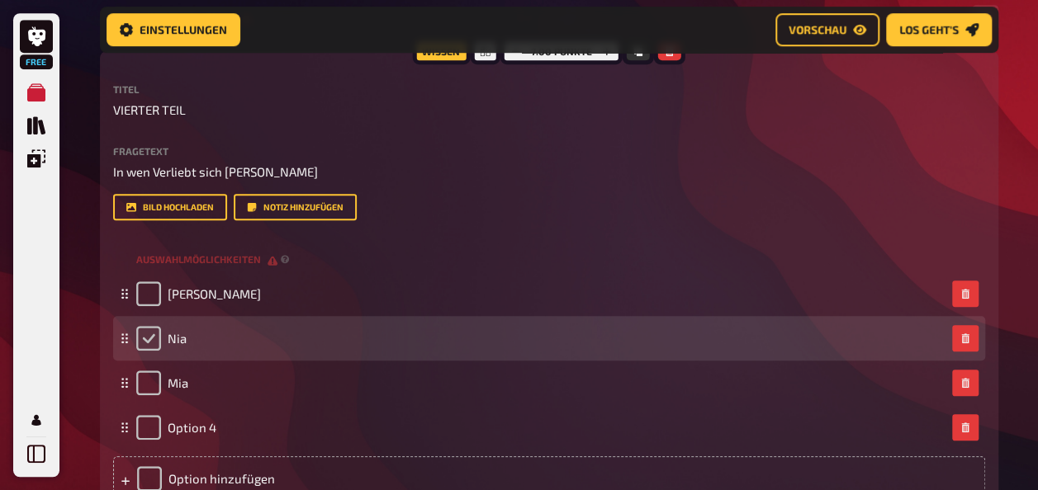
click at [152, 330] on input "checkbox" at bounding box center [148, 338] width 25 height 25
checkbox input "true"
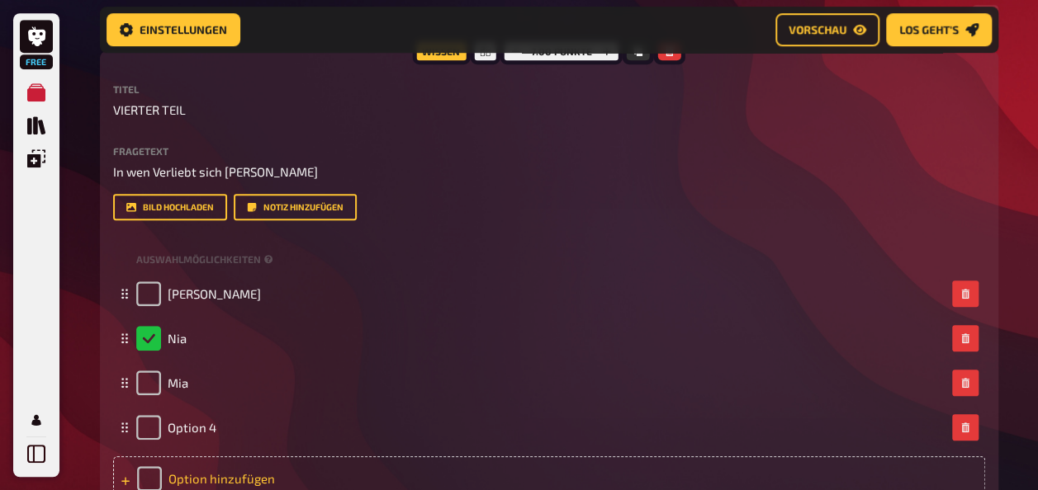
click at [200, 459] on div "Option hinzufügen" at bounding box center [549, 479] width 872 height 45
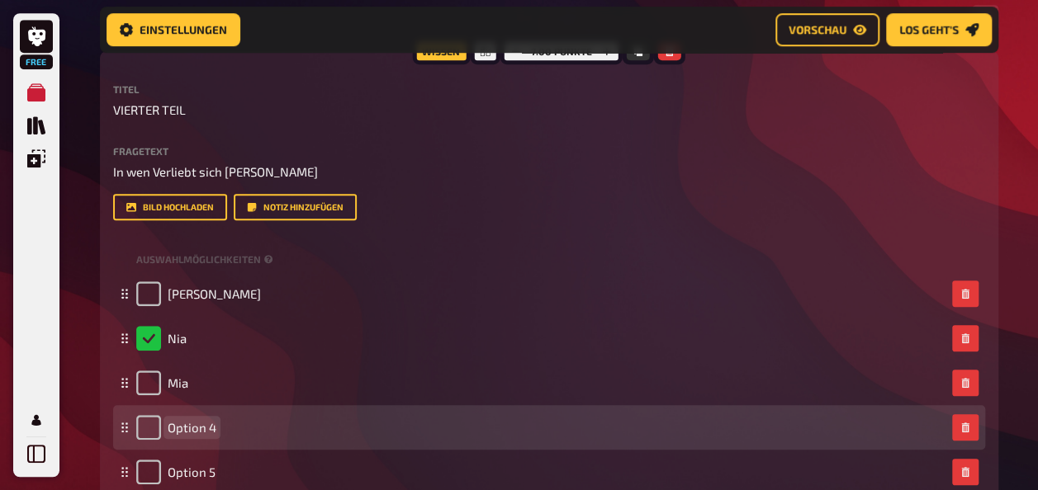
click at [192, 427] on span "Option 4" at bounding box center [192, 427] width 49 height 15
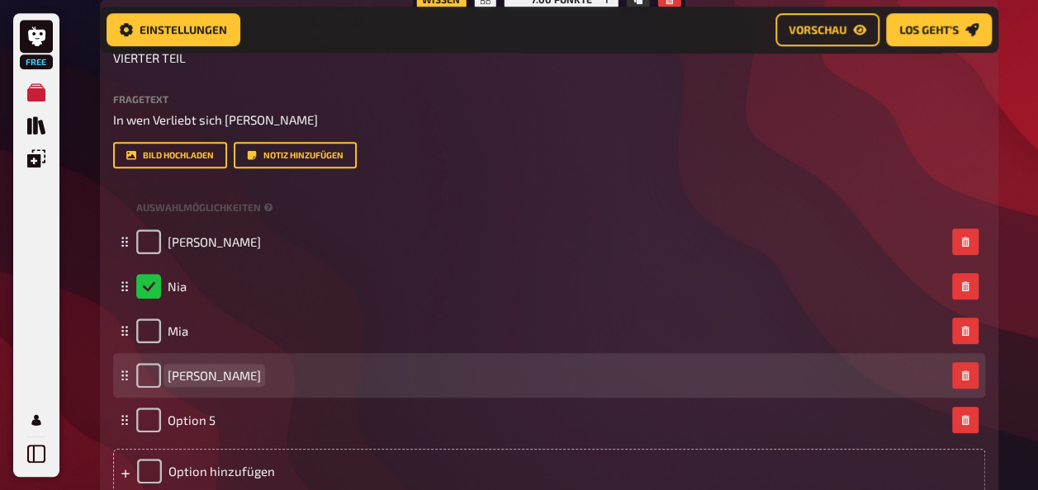
scroll to position [3601, 0]
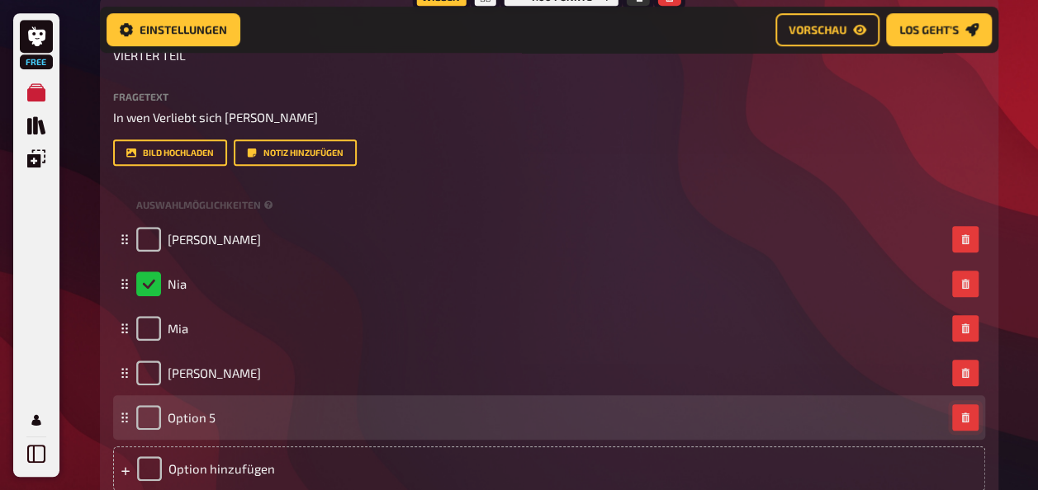
click at [964, 418] on icon "button" at bounding box center [965, 418] width 10 height 10
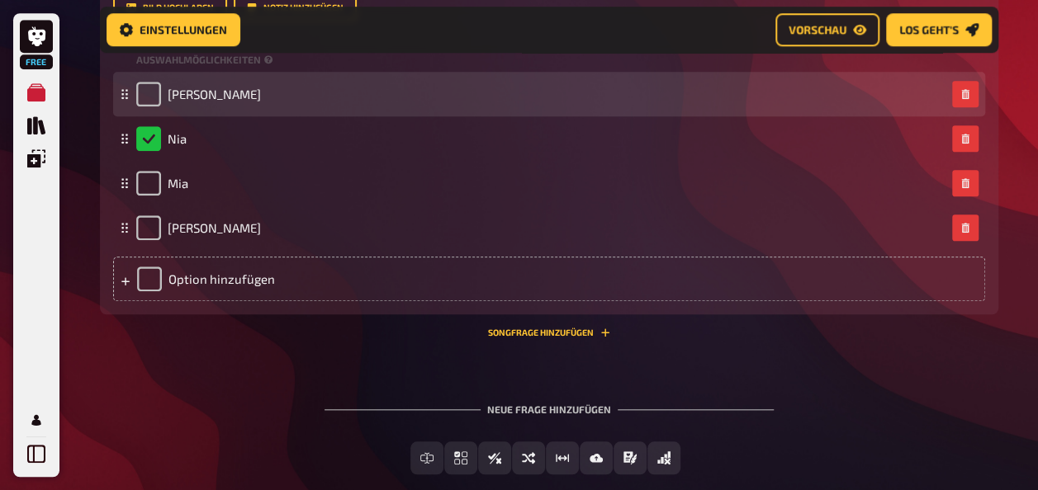
scroll to position [3747, 0]
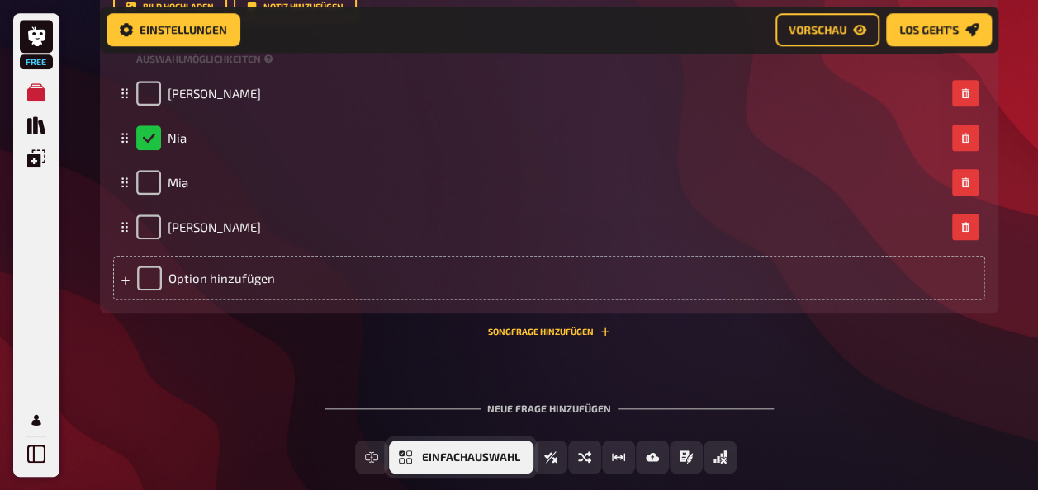
click at [507, 454] on span "Einfachauswahl" at bounding box center [471, 458] width 98 height 12
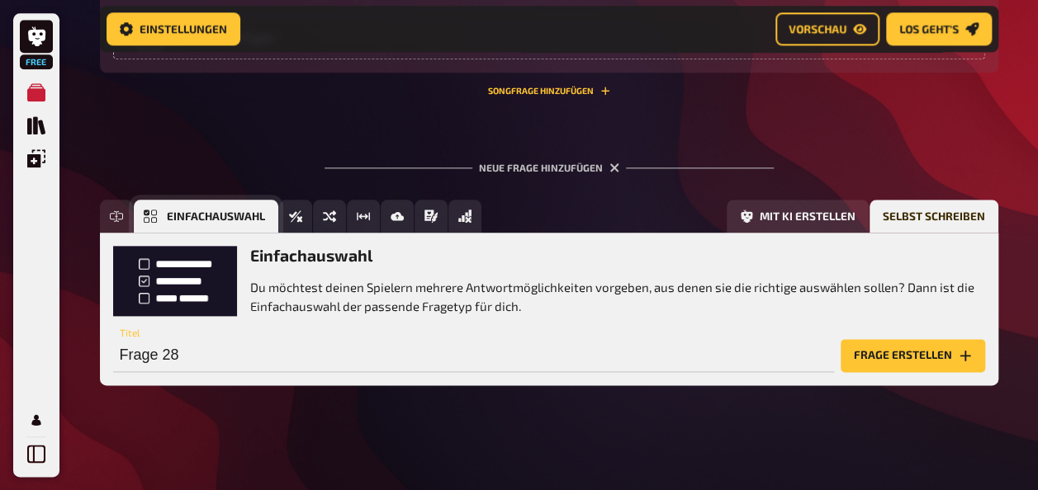
scroll to position [3989, 0]
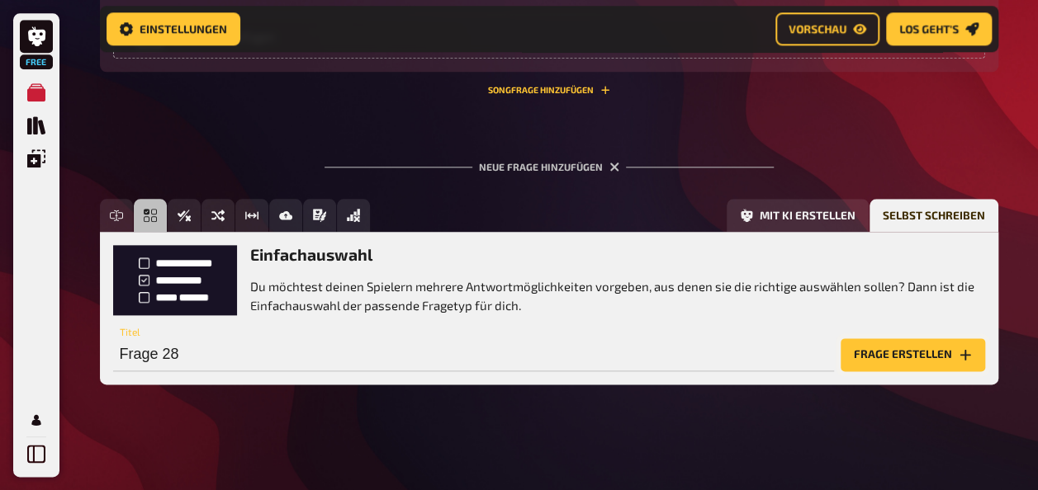
click at [925, 358] on button "Frage erstellen" at bounding box center [913, 355] width 144 height 33
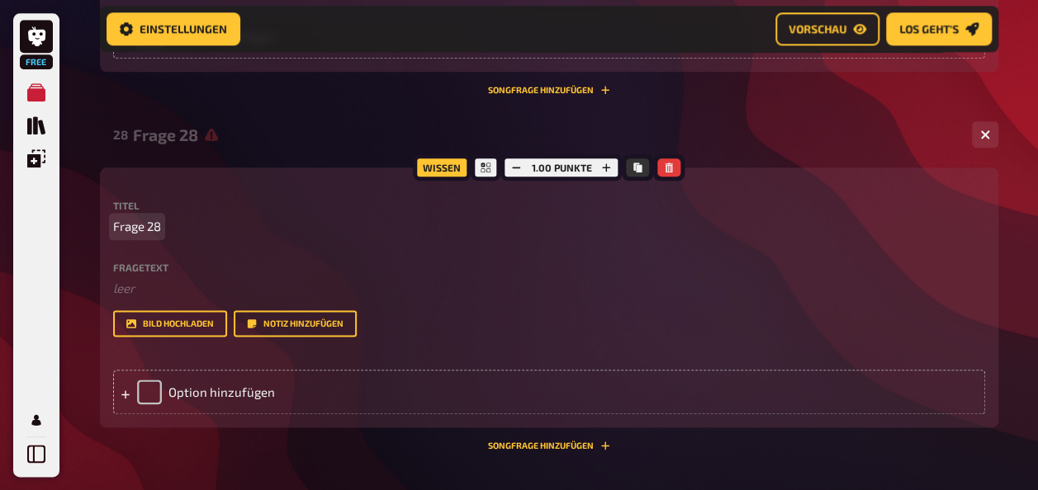
click at [160, 216] on div "Titel Frage 28" at bounding box center [549, 219] width 872 height 36
click at [165, 225] on p "Frage 28" at bounding box center [549, 226] width 872 height 19
click at [603, 167] on icon "button" at bounding box center [607, 167] width 8 height 8
click at [603, 167] on icon "button" at bounding box center [606, 167] width 8 height 8
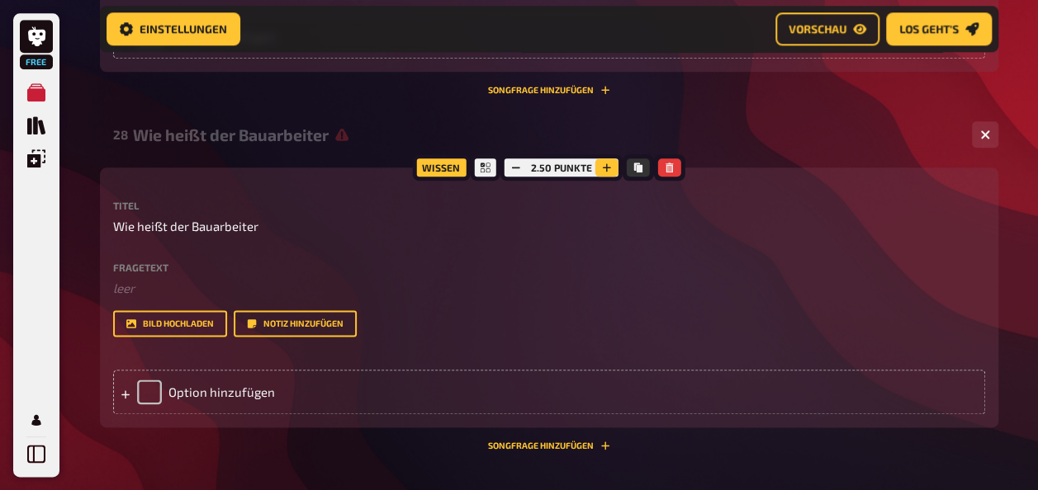
click at [603, 167] on icon "button" at bounding box center [607, 167] width 8 height 8
click at [604, 167] on icon "button" at bounding box center [608, 167] width 8 height 8
click at [280, 396] on div "Option hinzufügen" at bounding box center [549, 392] width 872 height 45
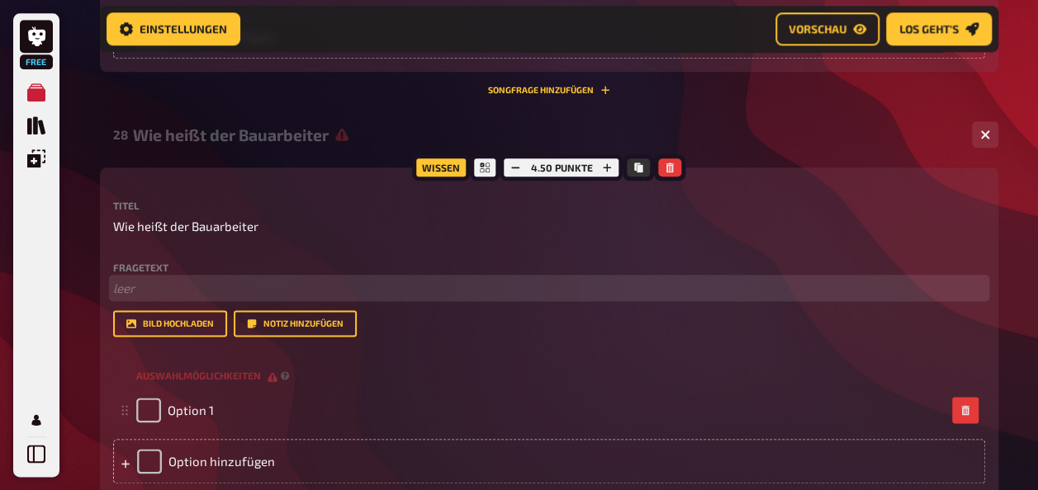
click at [213, 286] on p "﻿ leer" at bounding box center [549, 288] width 872 height 19
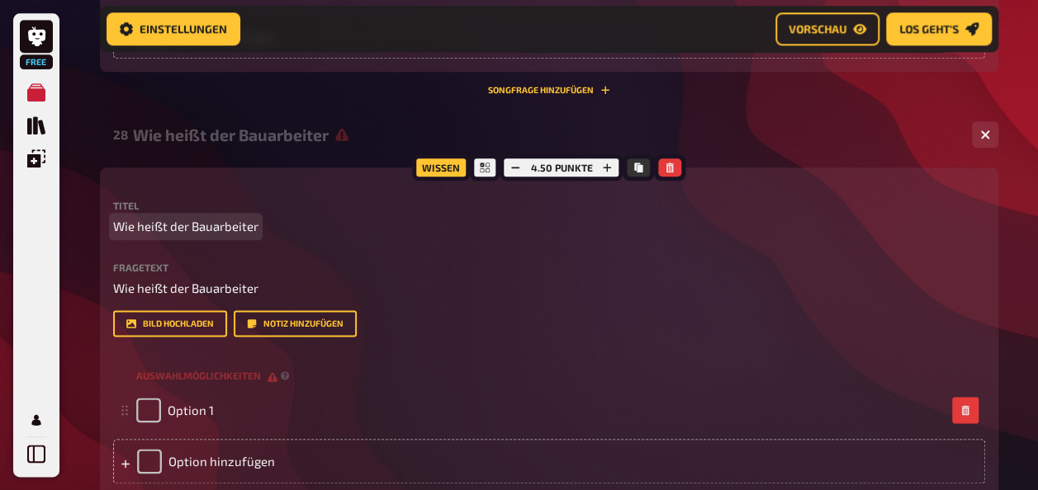
click at [271, 217] on p "Wie heißt der Bauarbeiter" at bounding box center [549, 226] width 872 height 19
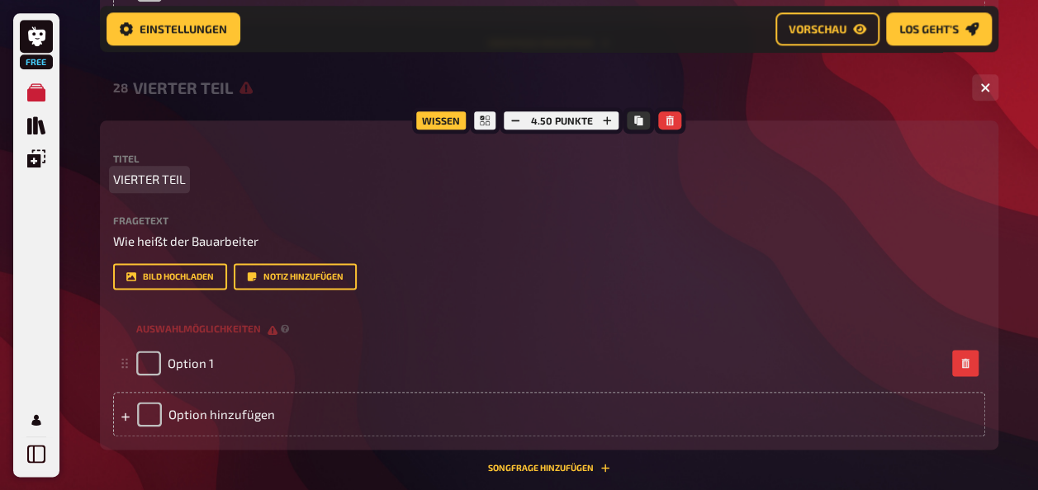
scroll to position [4038, 0]
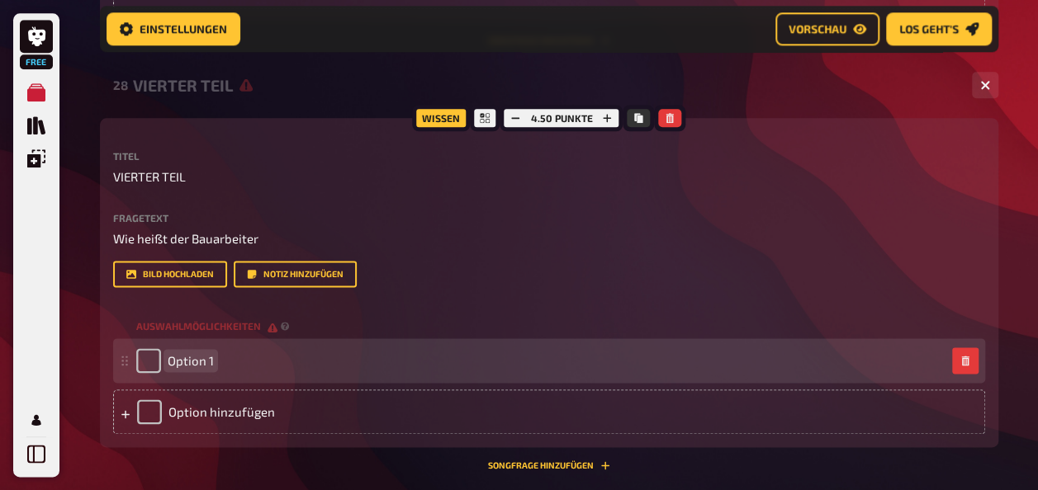
click at [179, 365] on span "Option 1" at bounding box center [191, 360] width 46 height 15
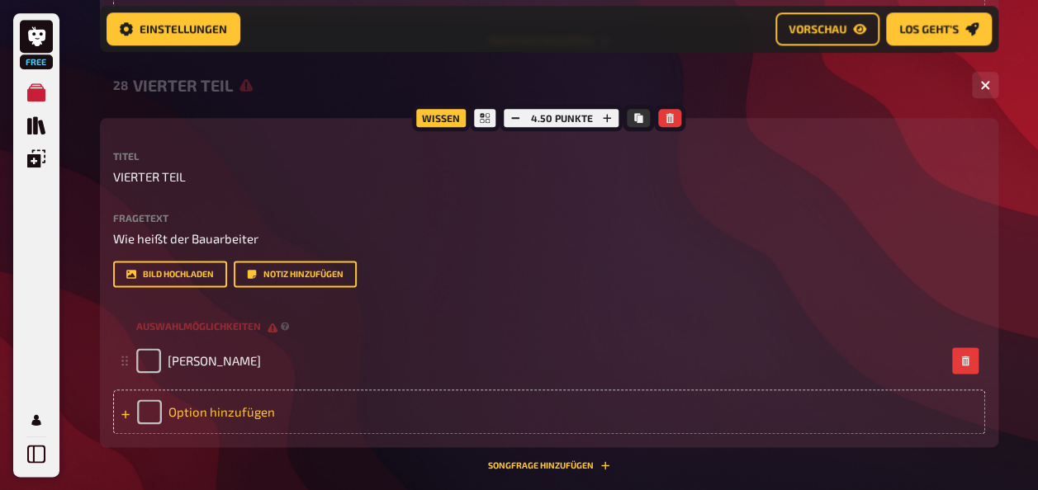
click at [204, 401] on div "Option hinzufügen" at bounding box center [549, 412] width 872 height 45
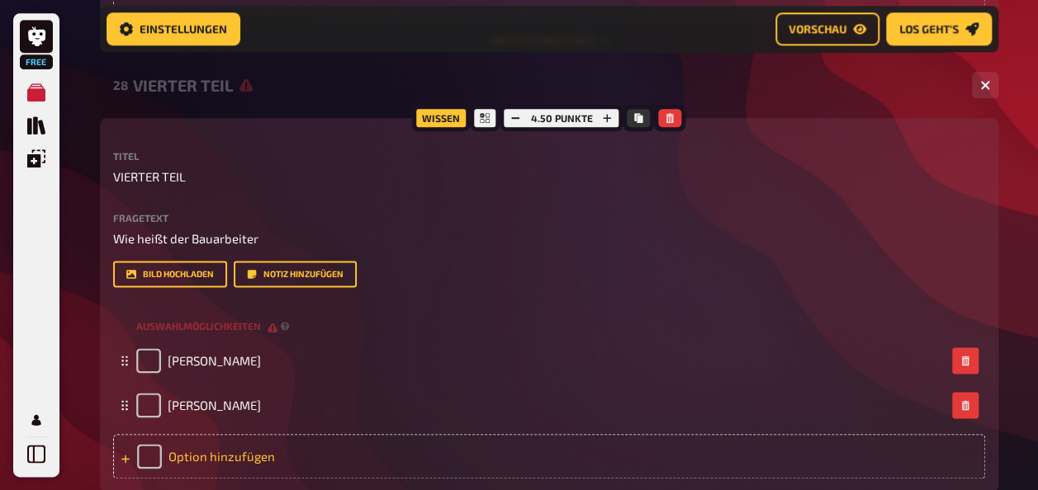
click at [204, 457] on div "Option hinzufügen" at bounding box center [549, 456] width 872 height 45
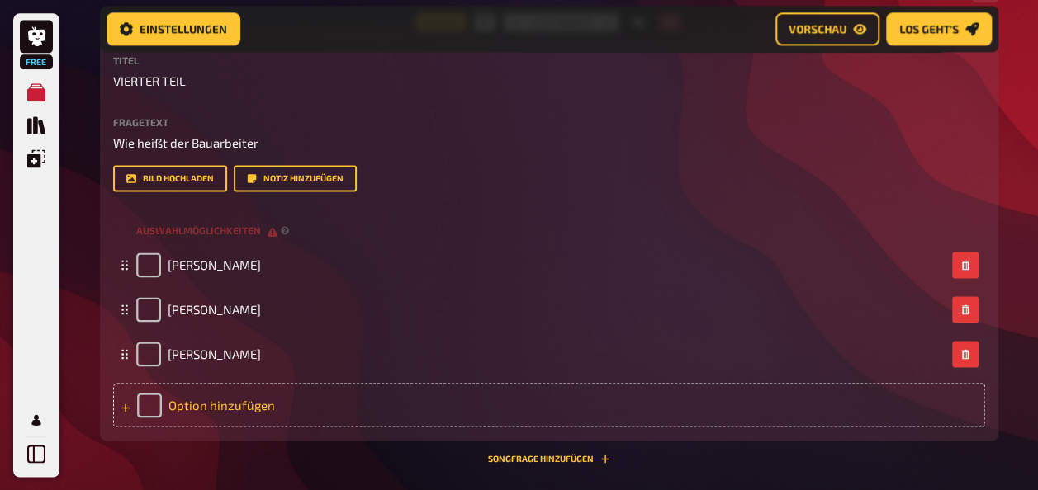
scroll to position [4136, 0]
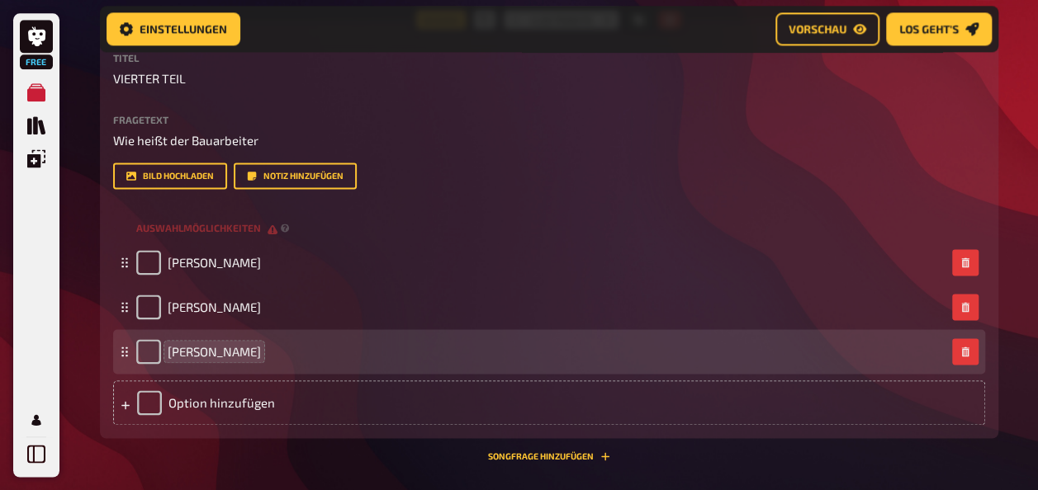
click at [220, 350] on span "[PERSON_NAME]" at bounding box center [214, 351] width 93 height 15
click at [233, 346] on span "[PERSON_NAME]" at bounding box center [214, 351] width 93 height 15
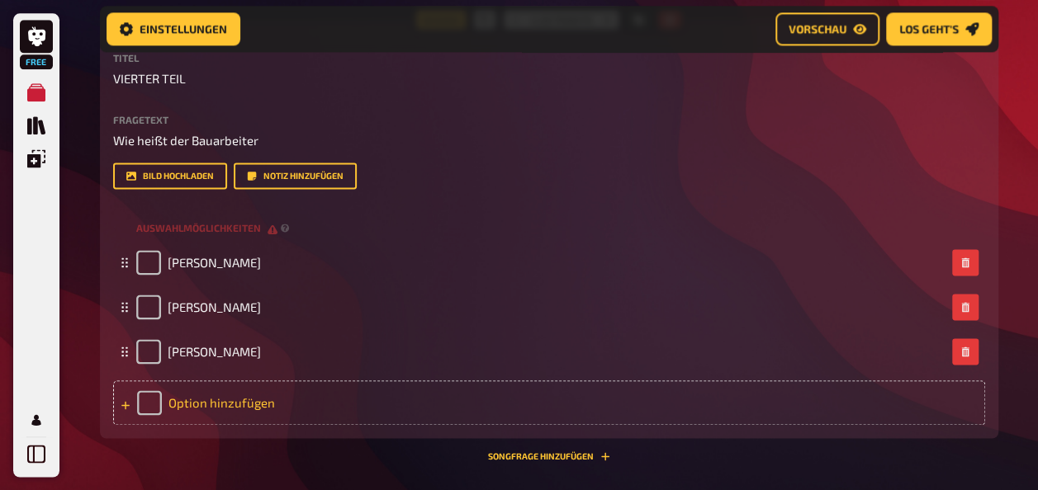
click at [201, 404] on div "Option hinzufügen" at bounding box center [549, 403] width 872 height 45
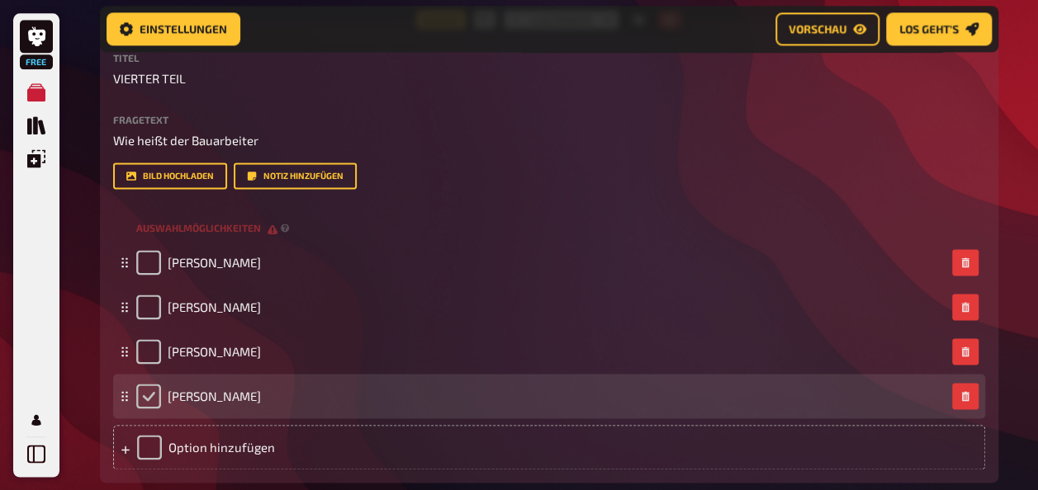
click at [144, 404] on input "checkbox" at bounding box center [148, 396] width 25 height 25
checkbox input "true"
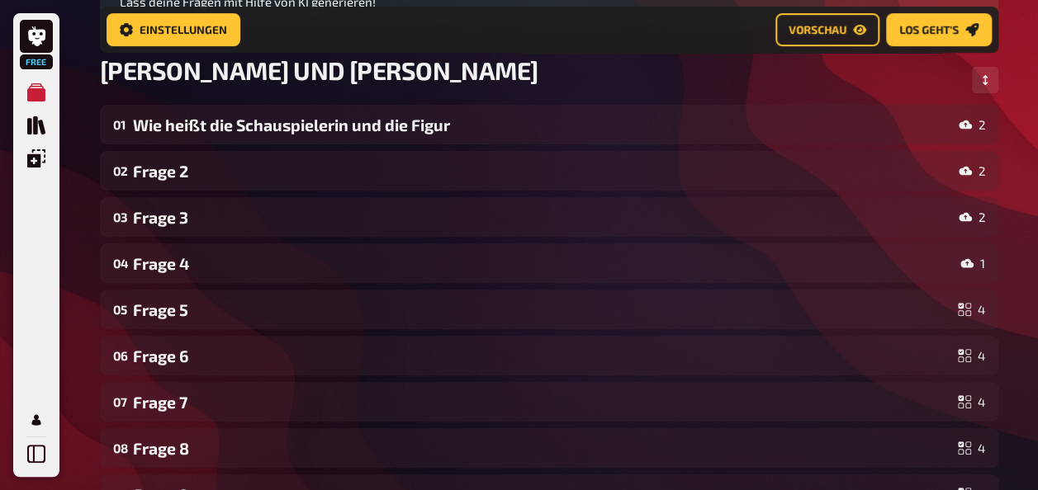
scroll to position [234, 0]
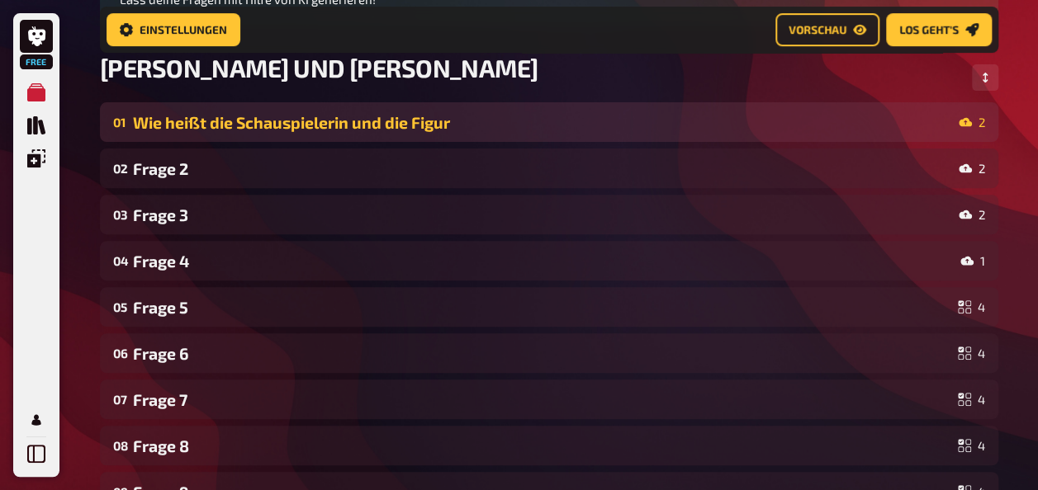
click at [646, 126] on div "Wie heißt die Schauspielerin und die Figur" at bounding box center [542, 122] width 819 height 19
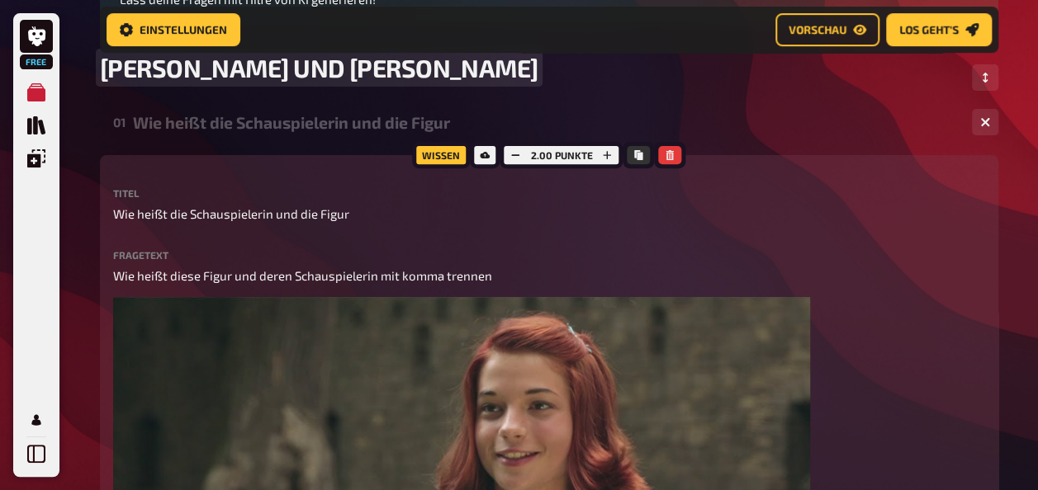
click at [629, 65] on div "[PERSON_NAME] UND [PERSON_NAME]" at bounding box center [549, 78] width 898 height 50
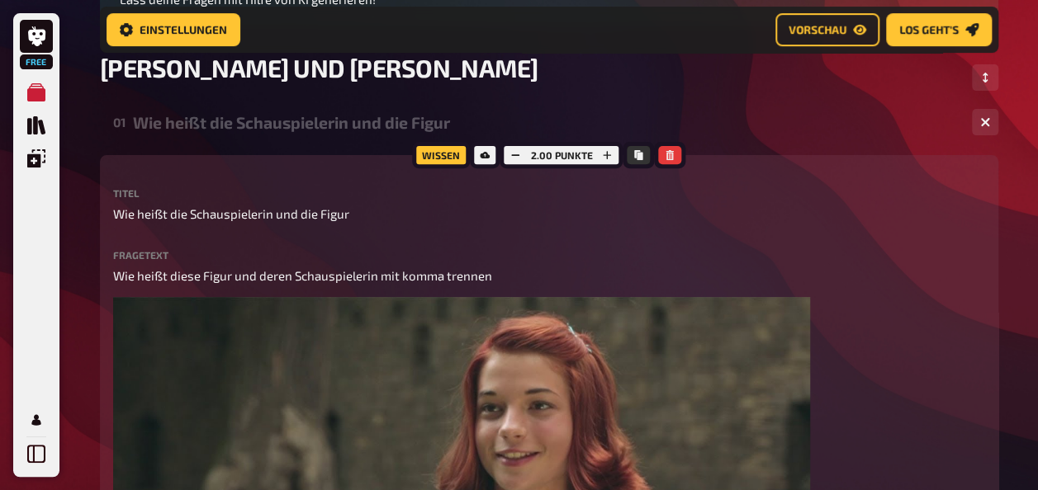
click at [703, 72] on div "[PERSON_NAME] UND [PERSON_NAME]" at bounding box center [549, 78] width 898 height 50
click at [991, 118] on button "button" at bounding box center [985, 122] width 26 height 26
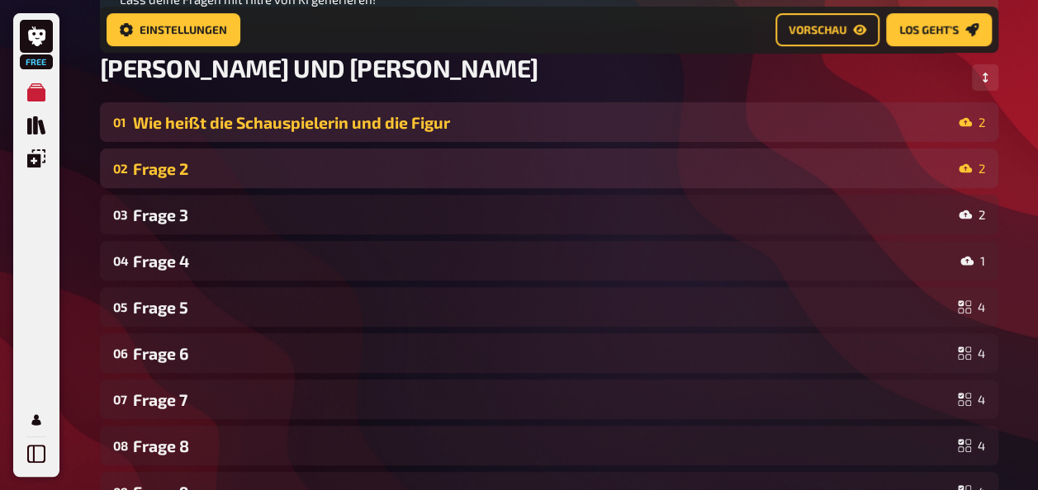
click at [773, 170] on div "Frage 2" at bounding box center [542, 168] width 819 height 19
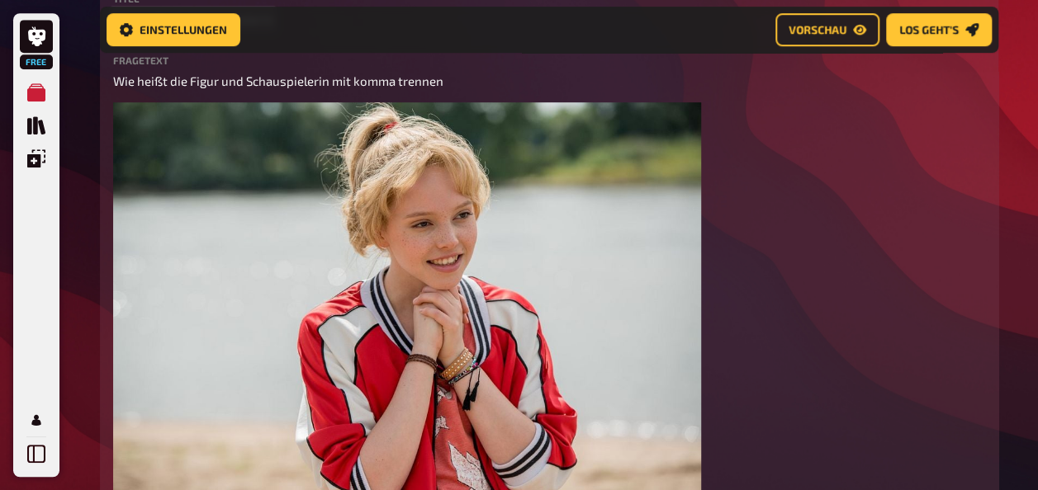
scroll to position [408, 0]
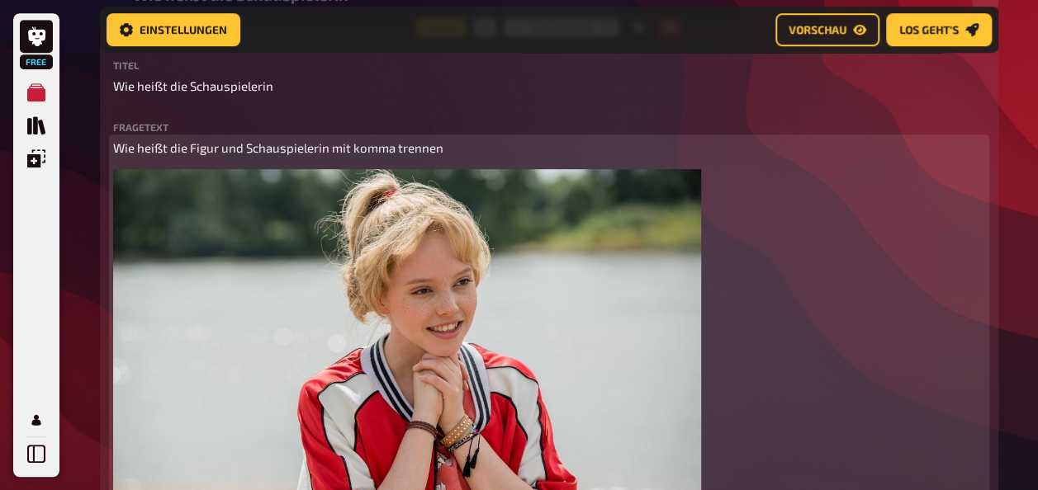
click at [176, 347] on img at bounding box center [407, 365] width 588 height 392
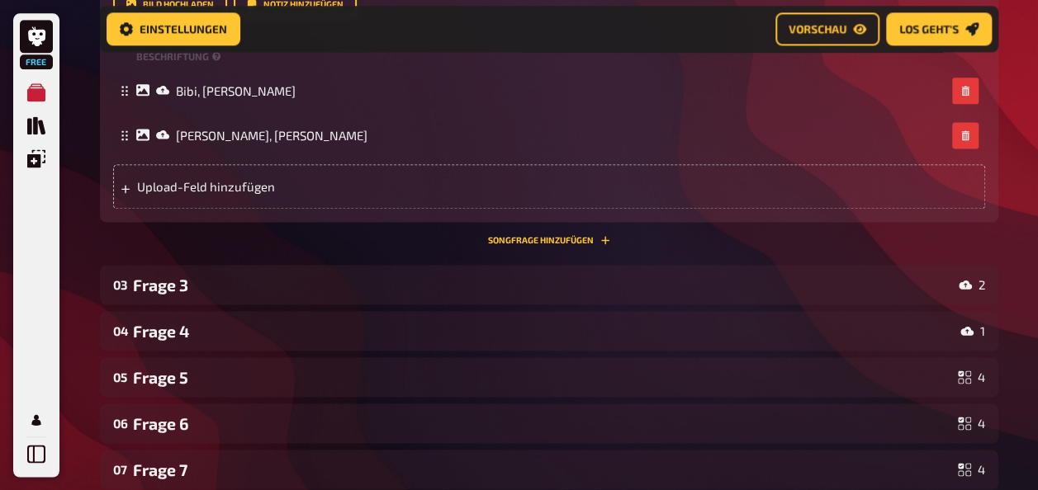
scroll to position [1071, 0]
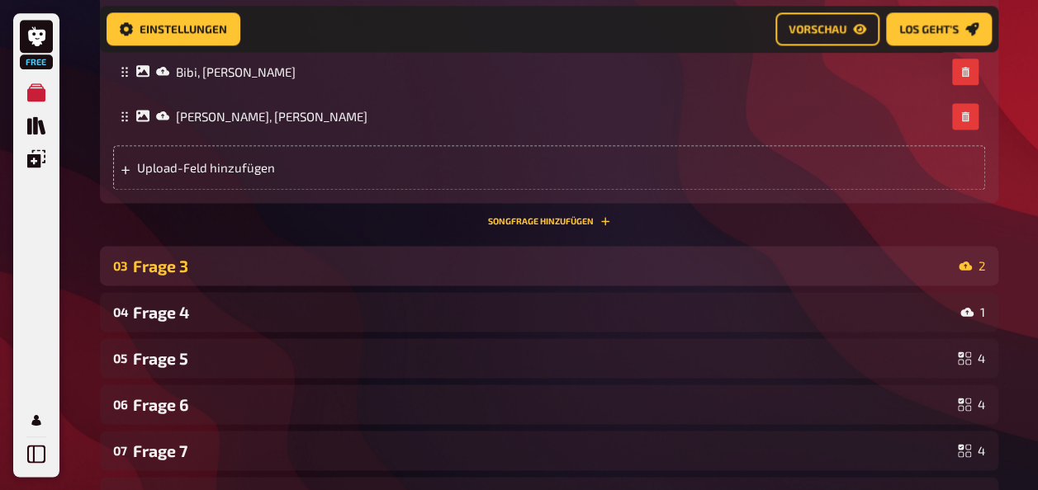
click at [187, 272] on div "03 Frage 3 2" at bounding box center [549, 266] width 898 height 40
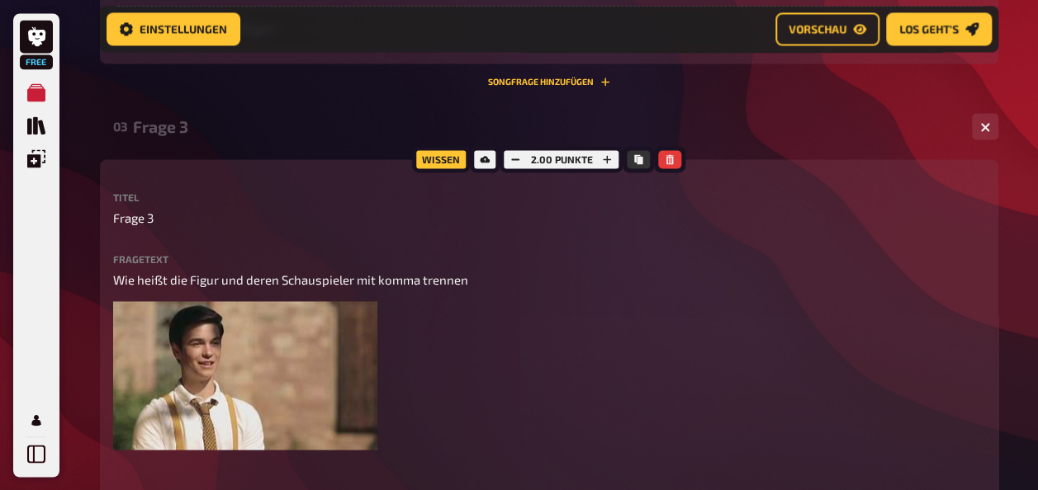
scroll to position [1215, 0]
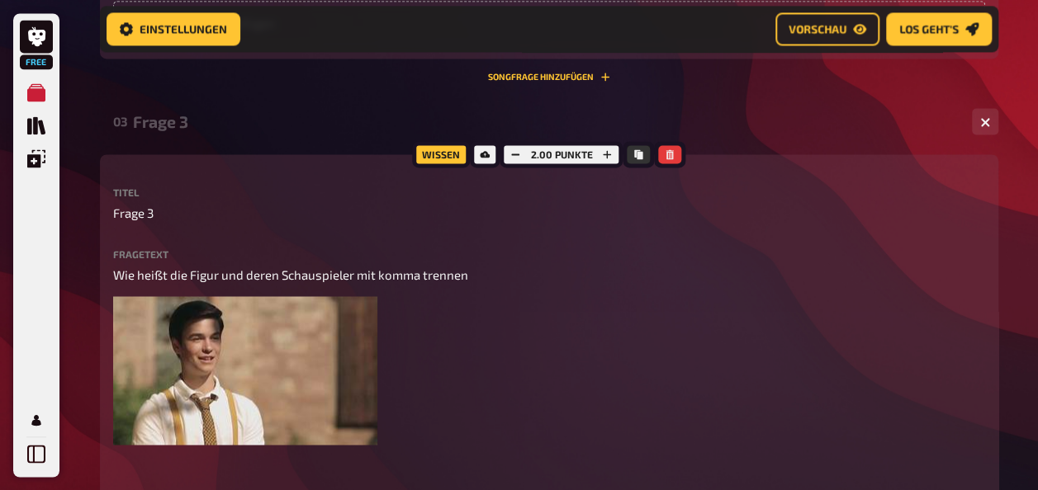
click at [167, 197] on label "Titel" at bounding box center [549, 192] width 872 height 10
click at [168, 223] on p "Frage 3" at bounding box center [549, 213] width 872 height 19
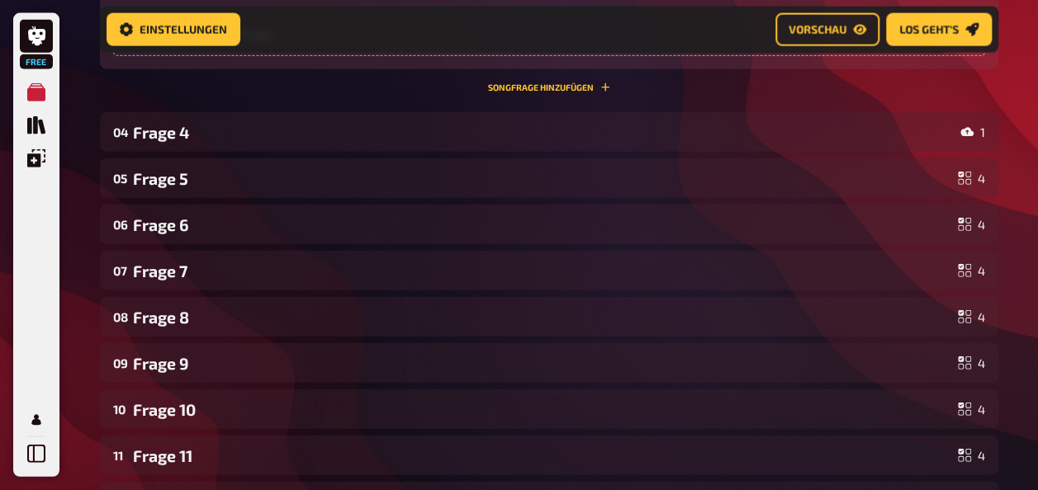
scroll to position [1897, 0]
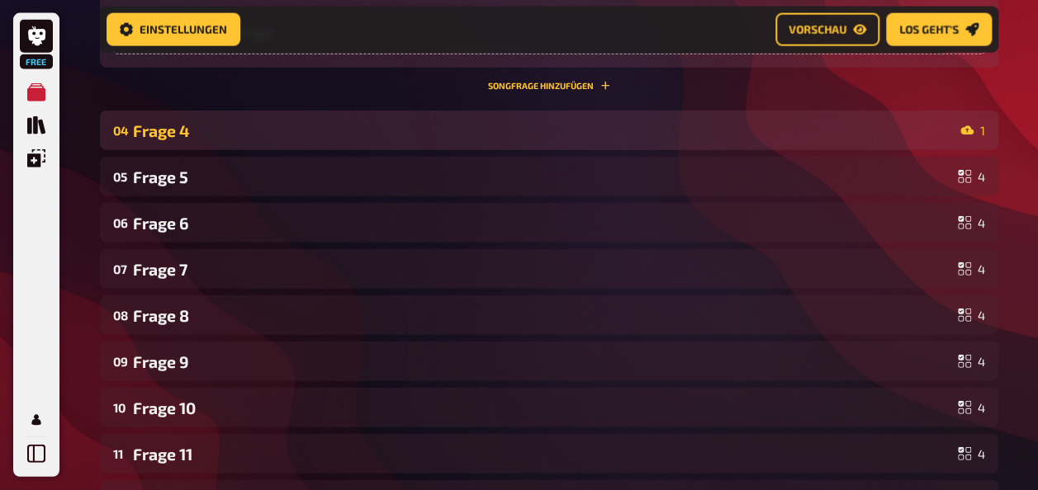
click at [174, 150] on div "04 Frage 4 1" at bounding box center [549, 131] width 898 height 40
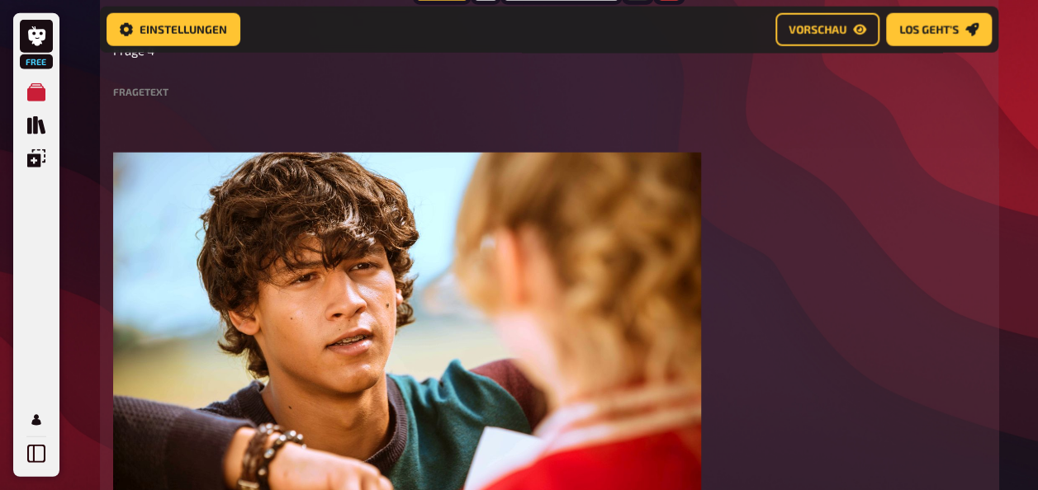
scroll to position [2065, 0]
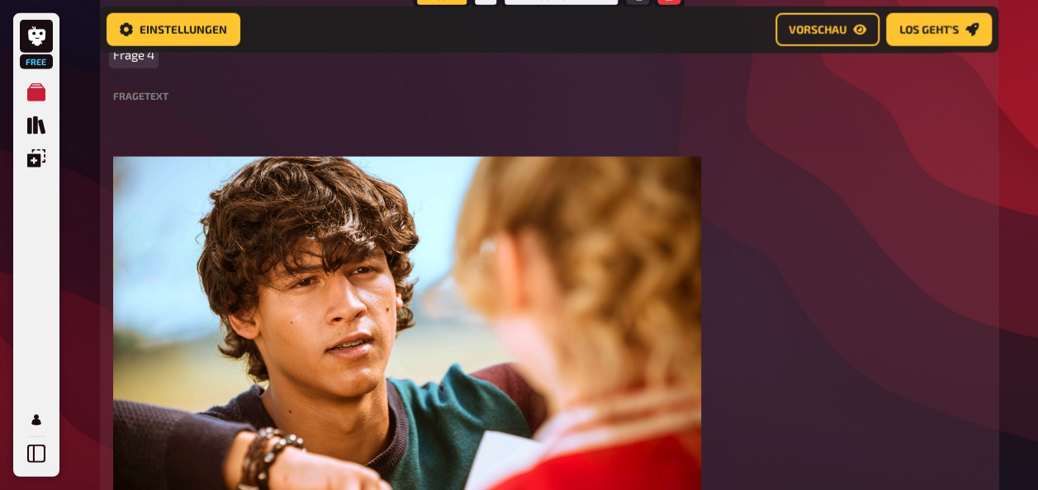
click at [173, 64] on p "Frage 4" at bounding box center [549, 54] width 872 height 19
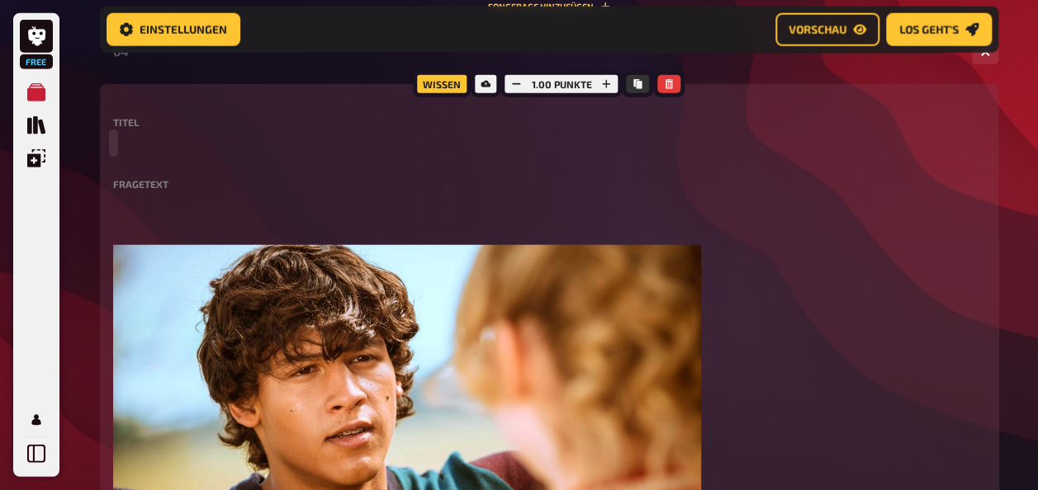
scroll to position [1973, 0]
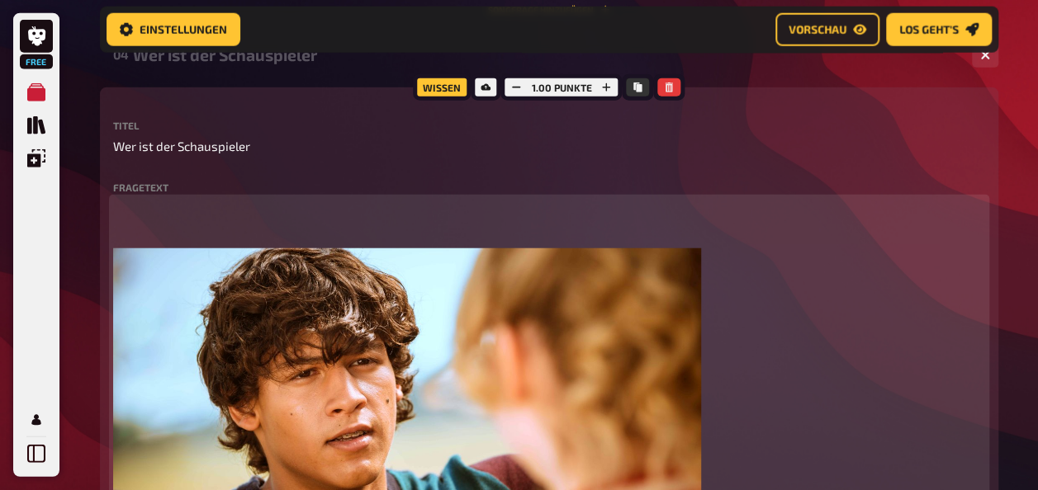
click at [141, 236] on p at bounding box center [549, 217] width 872 height 37
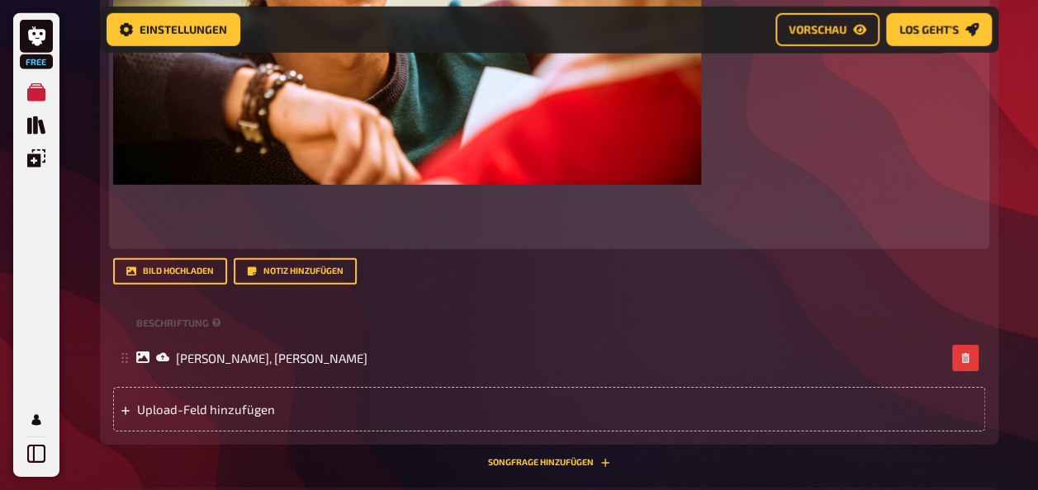
scroll to position [2452, 0]
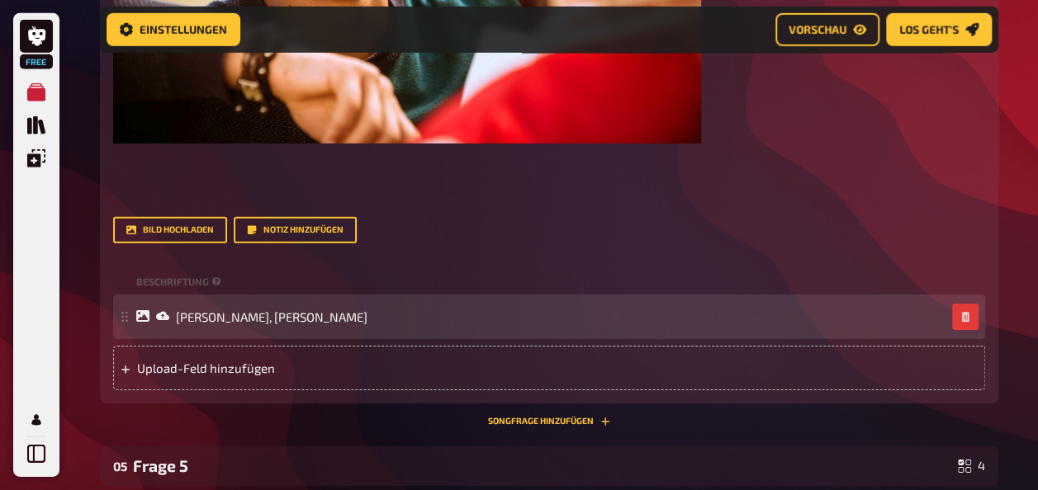
click at [149, 324] on div "[PERSON_NAME], [PERSON_NAME]" at bounding box center [251, 317] width 231 height 15
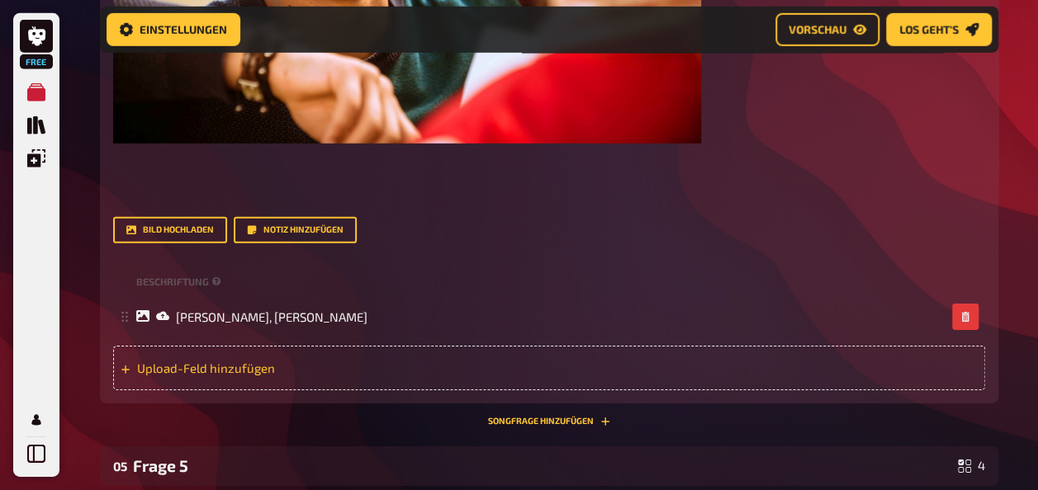
click at [175, 376] on span "Upload-Feld hinzufügen" at bounding box center [265, 368] width 257 height 15
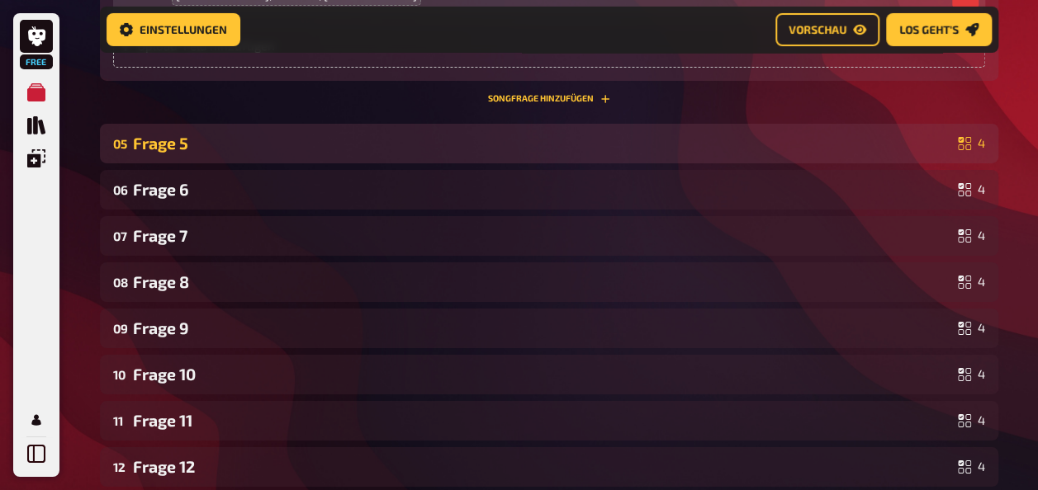
click at [166, 153] on div "Frage 5" at bounding box center [542, 143] width 818 height 19
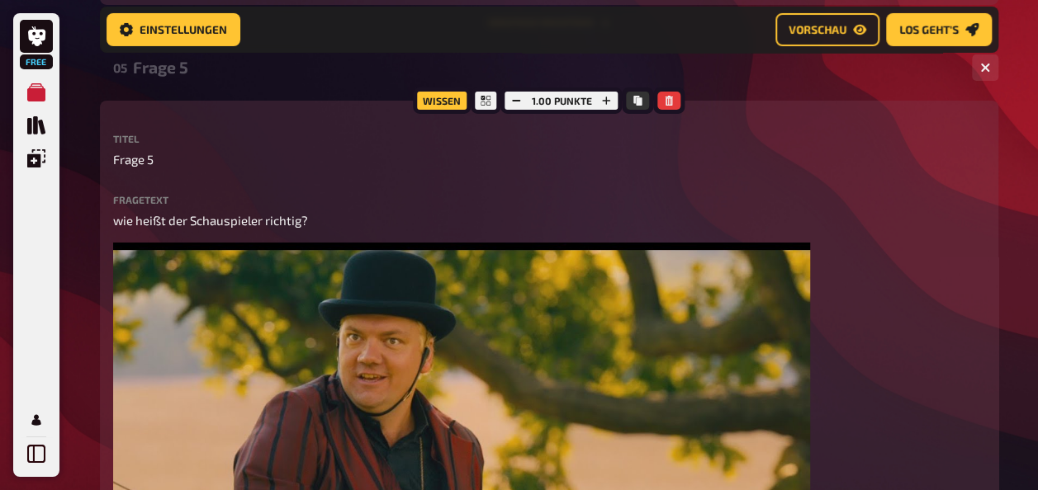
scroll to position [2930, 0]
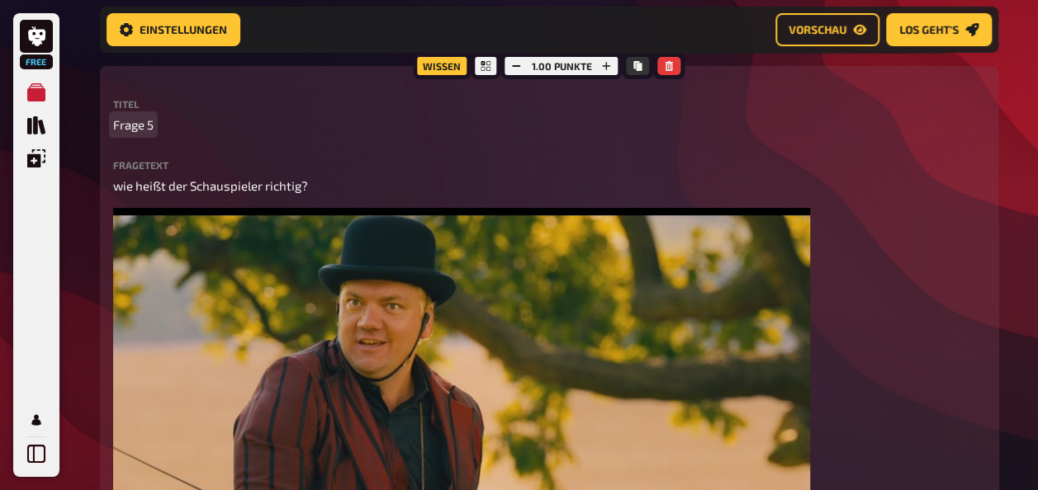
click at [149, 135] on span "Frage 5" at bounding box center [133, 125] width 40 height 19
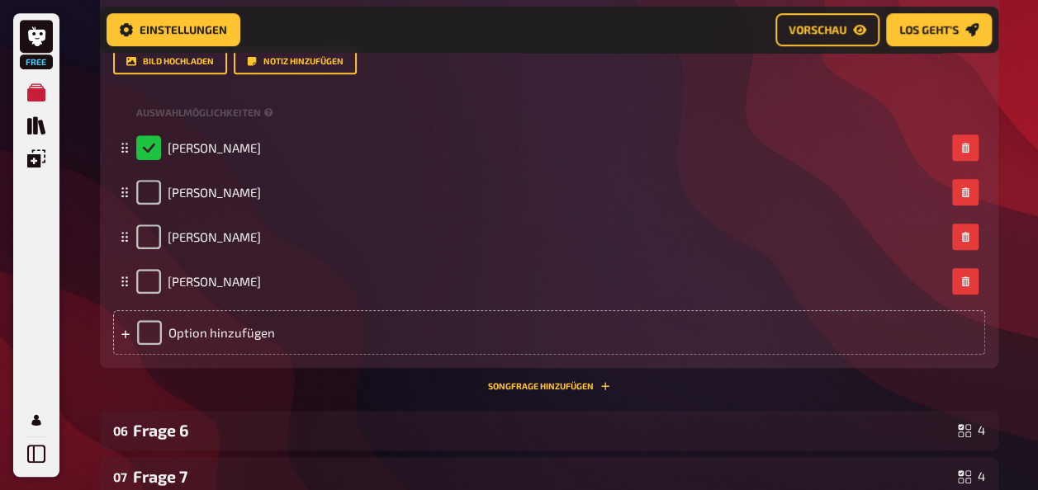
scroll to position [3674, 0]
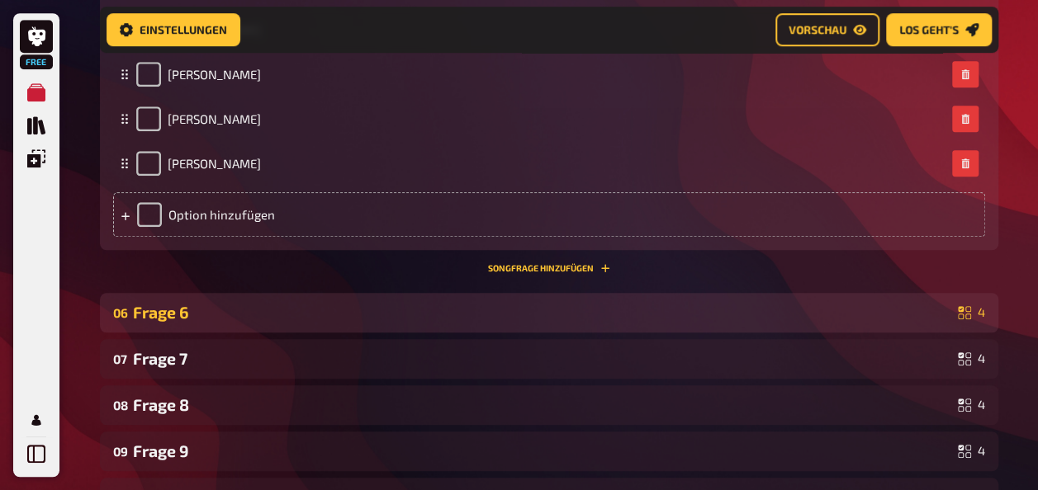
click at [170, 333] on div "06 Frage 6 4" at bounding box center [549, 313] width 898 height 40
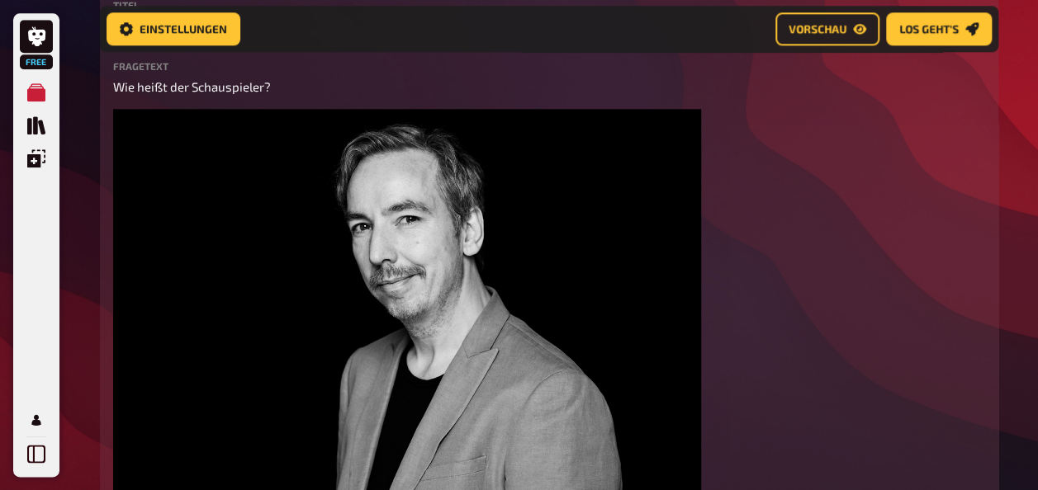
scroll to position [4051, 0]
click at [177, 37] on p "Frage 6" at bounding box center [549, 27] width 872 height 19
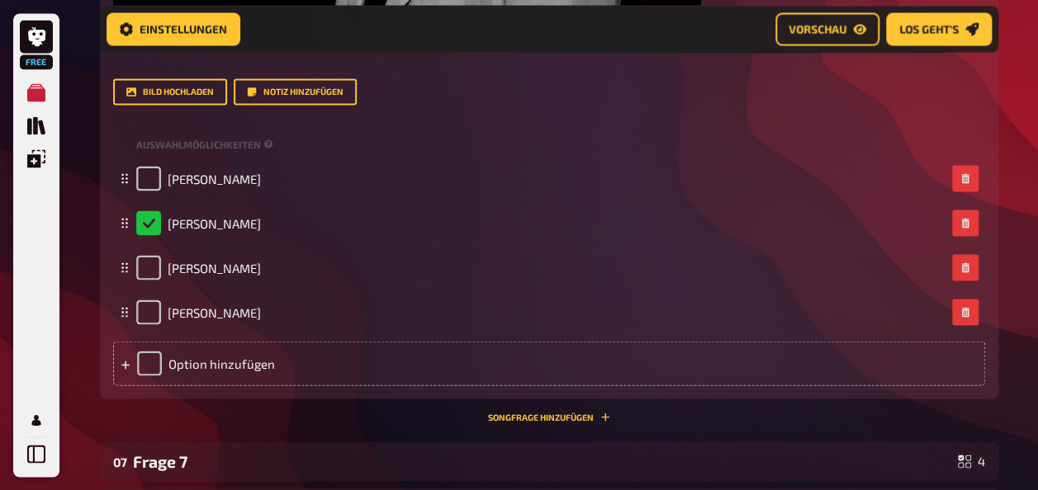
scroll to position [4719, 0]
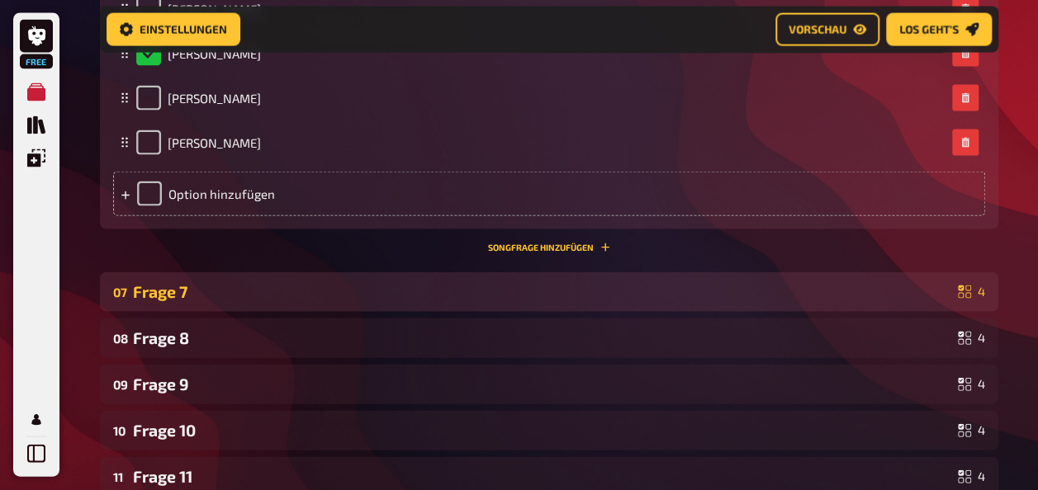
click at [188, 301] on div "Frage 7" at bounding box center [542, 291] width 818 height 19
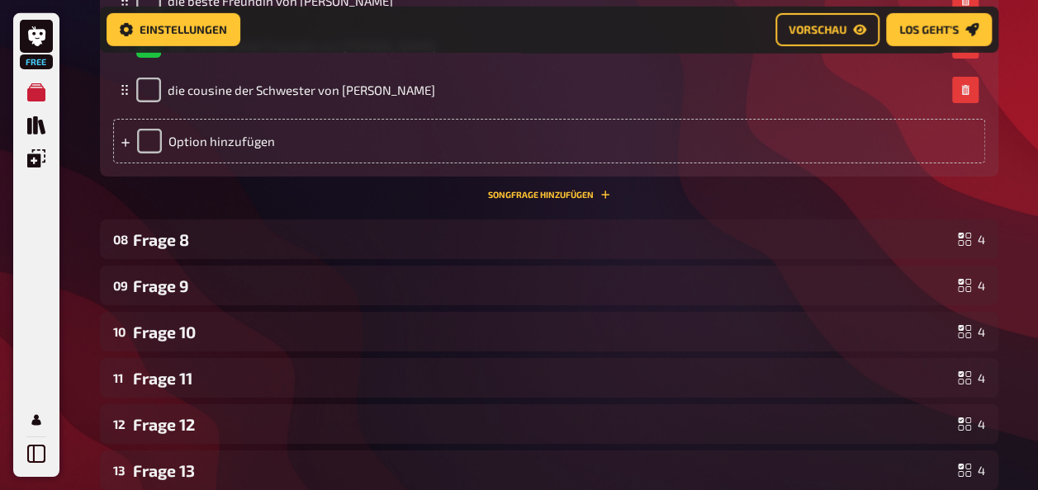
scroll to position [5964, 0]
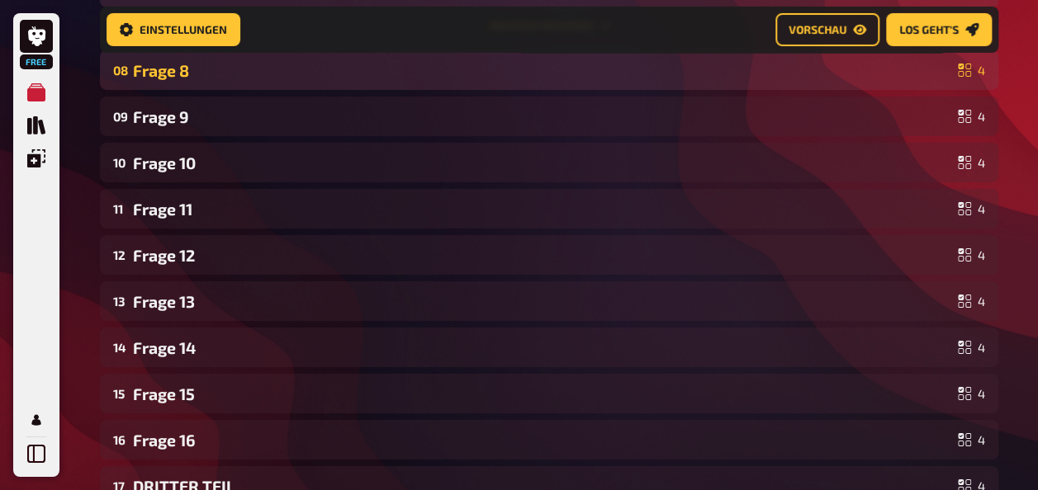
click at [164, 80] on div "Frage 8" at bounding box center [542, 70] width 818 height 19
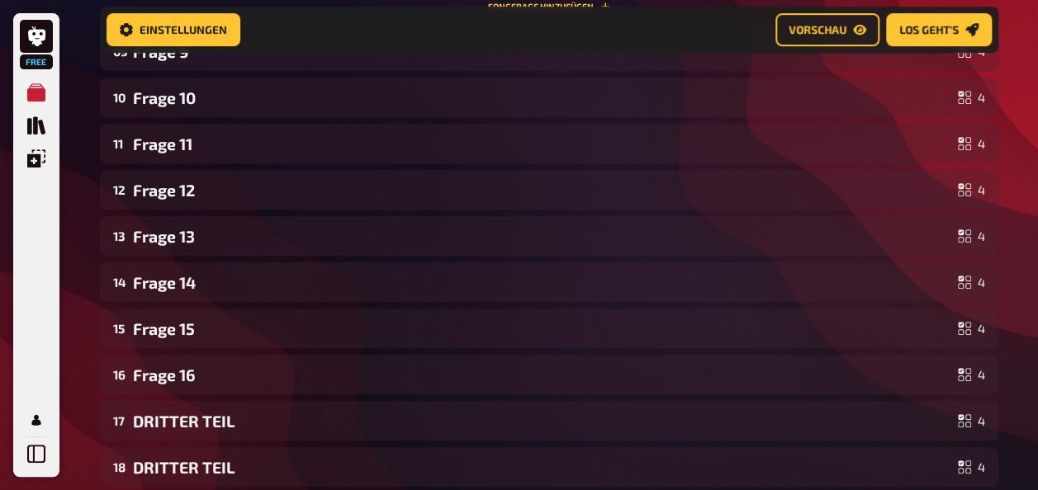
scroll to position [6545, 0]
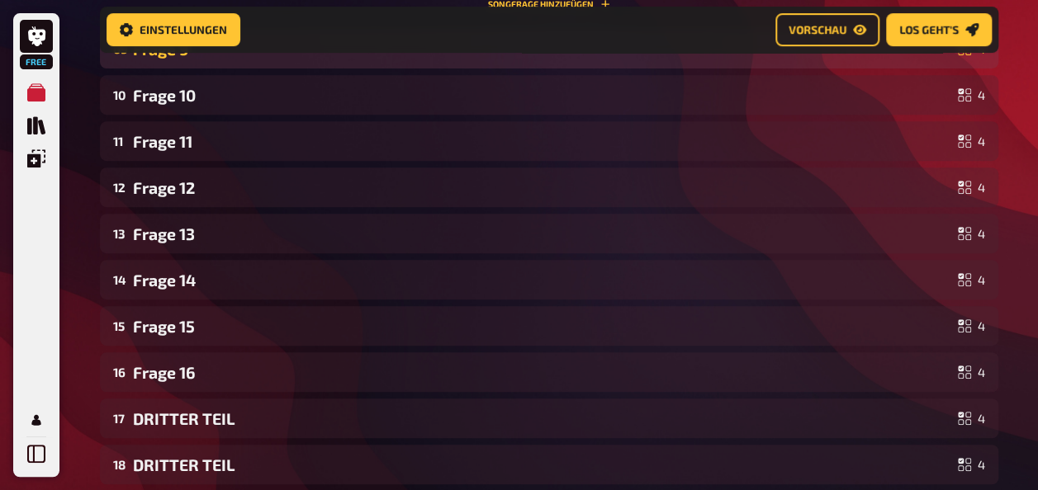
click at [164, 59] on div "Frage 9" at bounding box center [542, 49] width 818 height 19
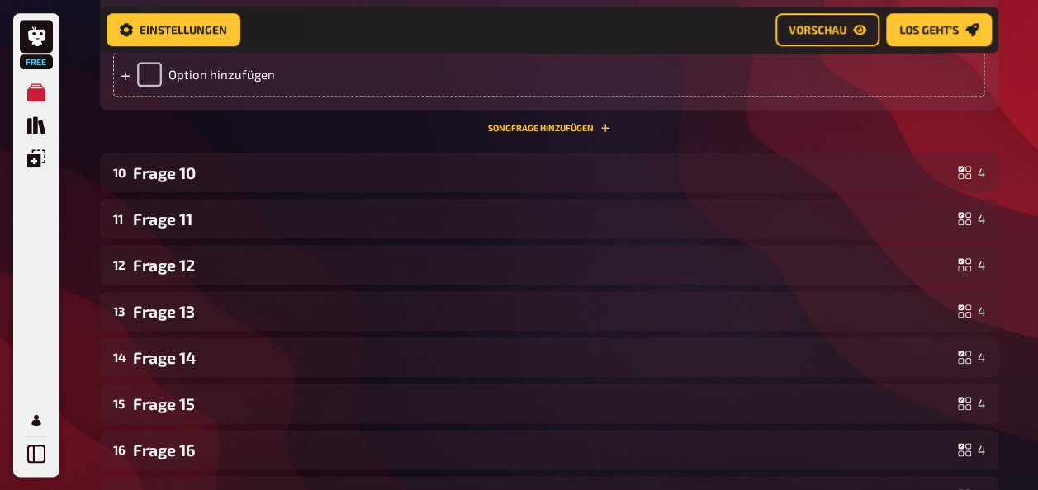
scroll to position [6983, 0]
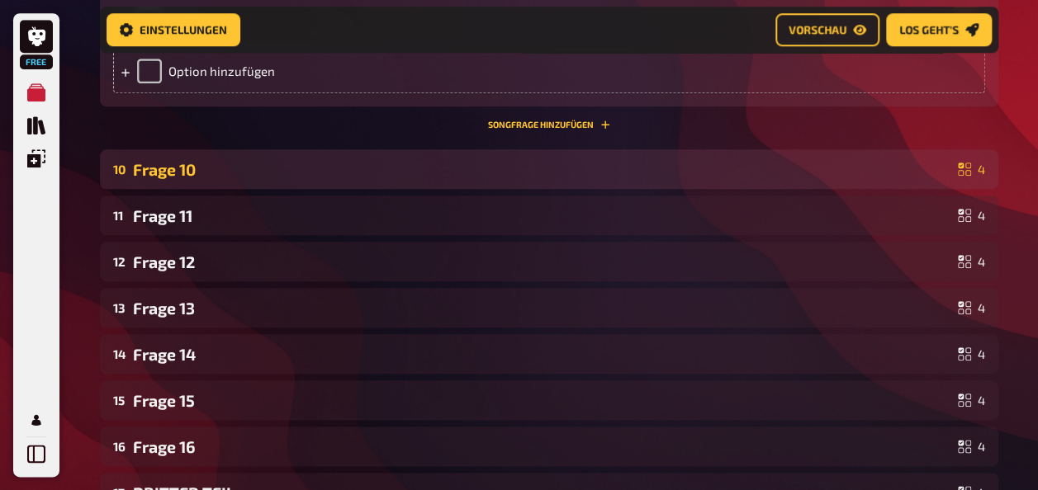
click at [169, 179] on div "Frage 10" at bounding box center [542, 169] width 818 height 19
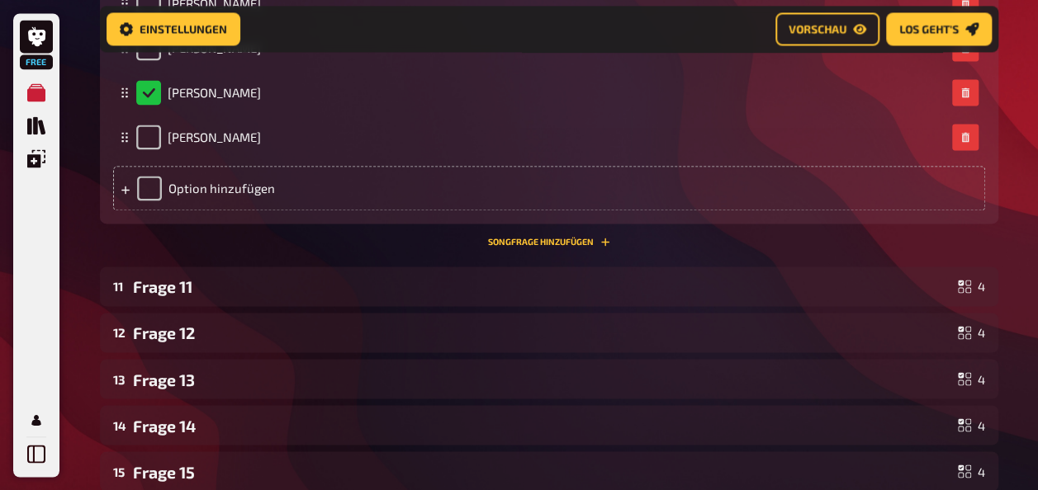
scroll to position [7464, 0]
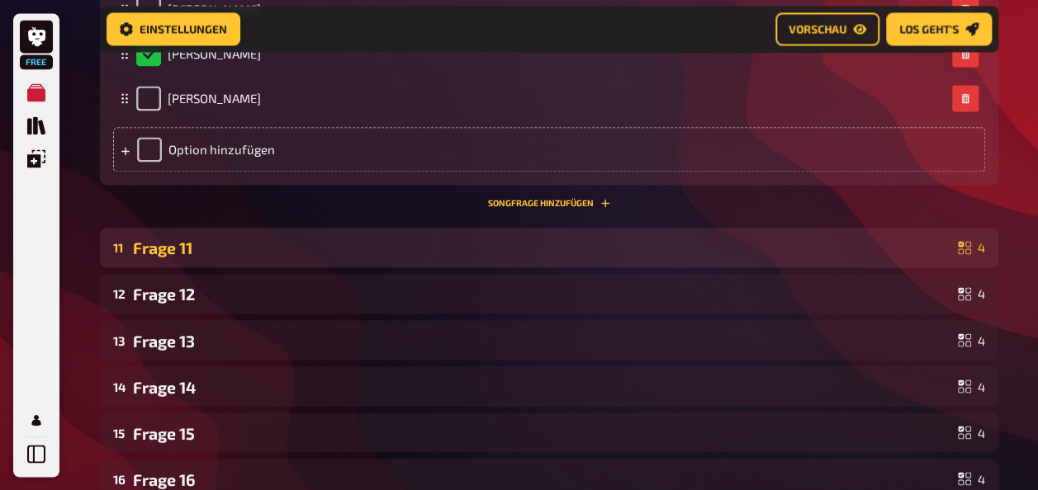
click at [167, 268] on div "11 Frage 11 4" at bounding box center [549, 248] width 898 height 40
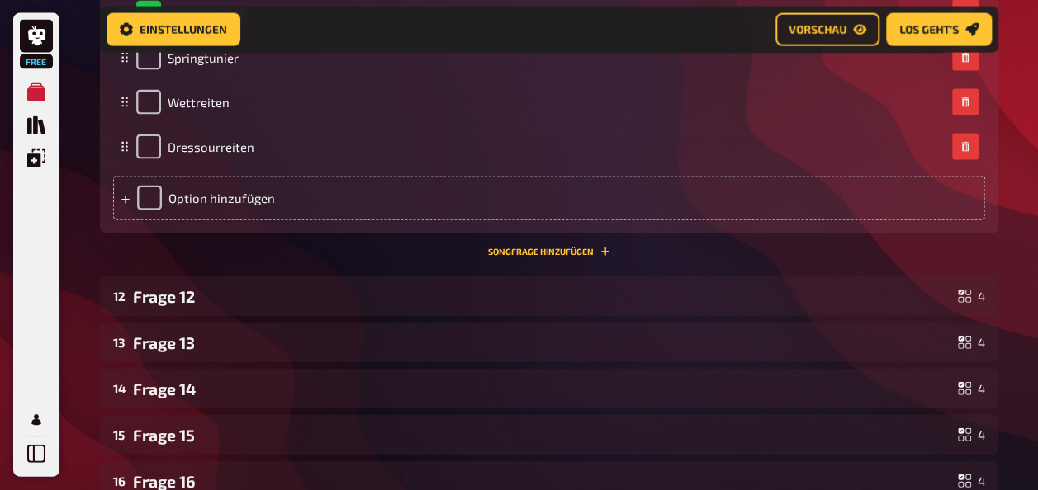
scroll to position [7975, 0]
click at [514, 256] on button "Songfrage hinzufügen" at bounding box center [549, 251] width 122 height 10
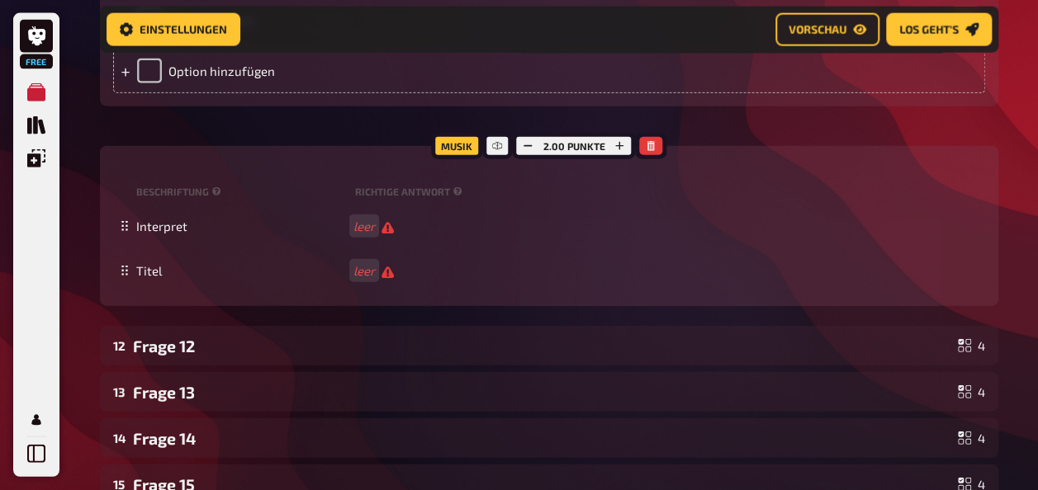
scroll to position [8189, 0]
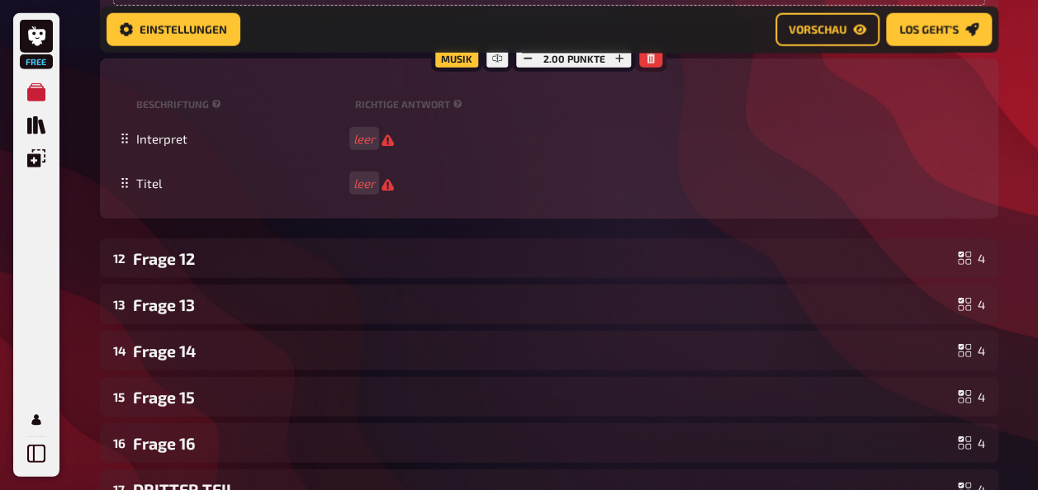
click at [650, 64] on icon "button" at bounding box center [650, 59] width 7 height 10
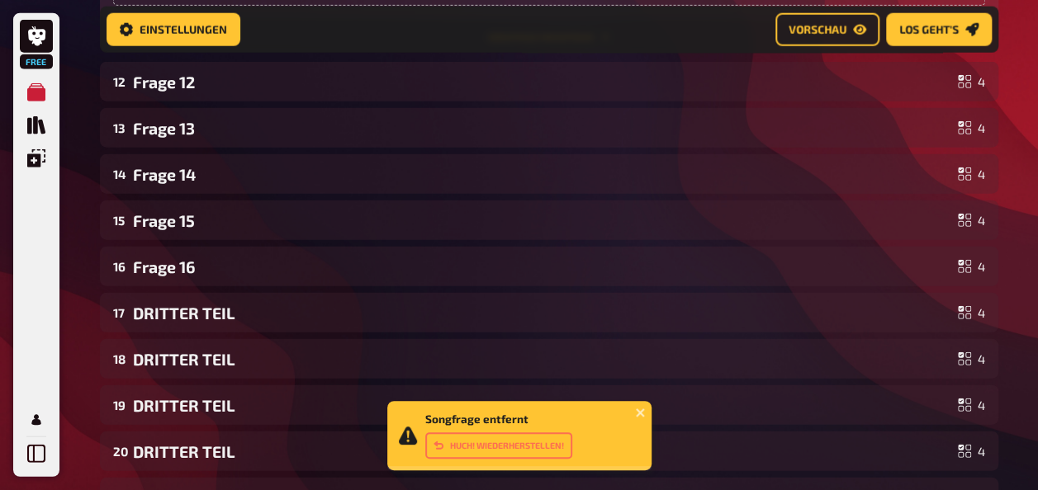
click at [605, 42] on icon "Songfrage hinzufügen" at bounding box center [605, 37] width 10 height 10
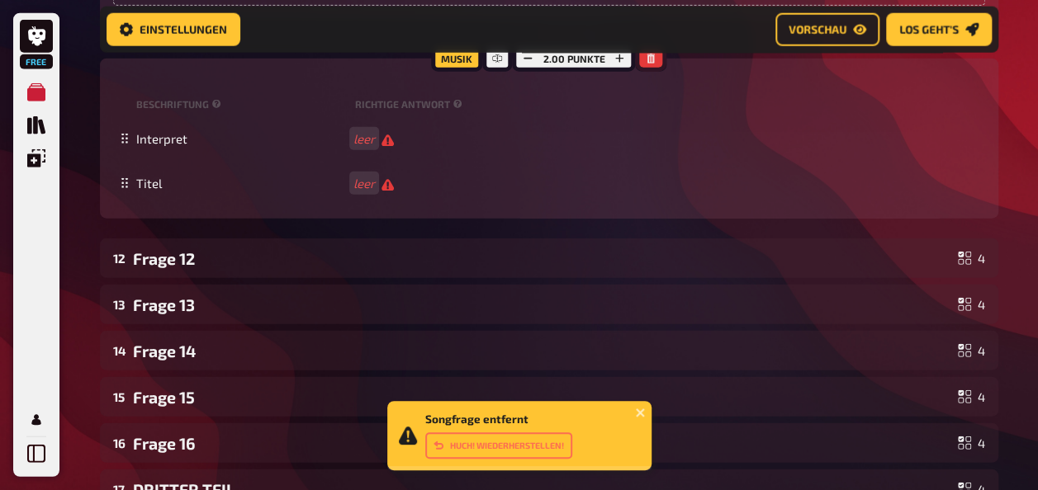
click at [648, 64] on icon "button" at bounding box center [650, 59] width 7 height 10
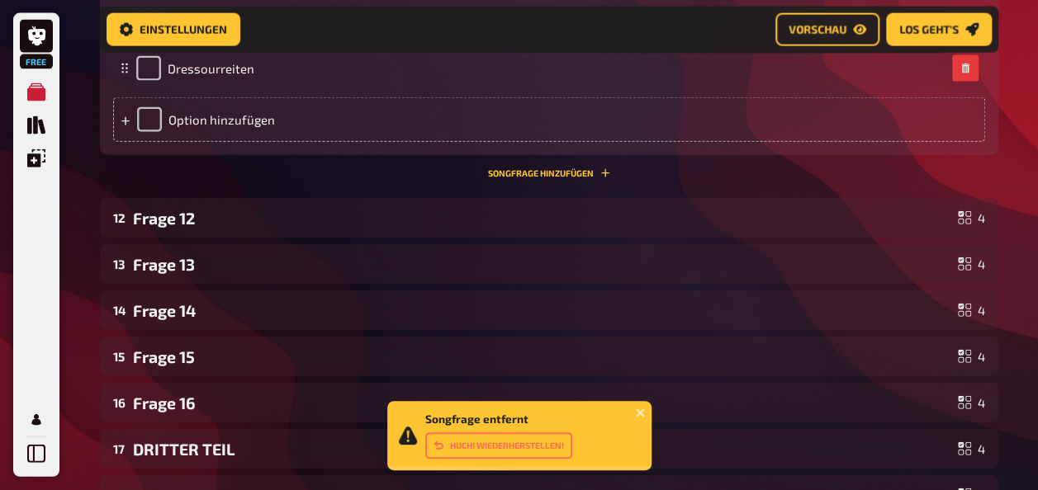
scroll to position [8059, 0]
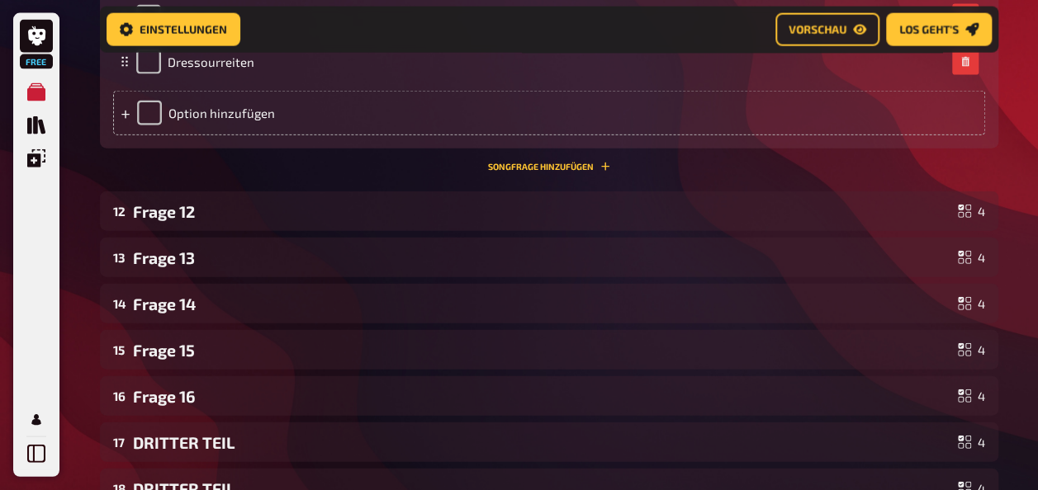
click at [576, 172] on button "Songfrage hinzufügen" at bounding box center [549, 167] width 122 height 10
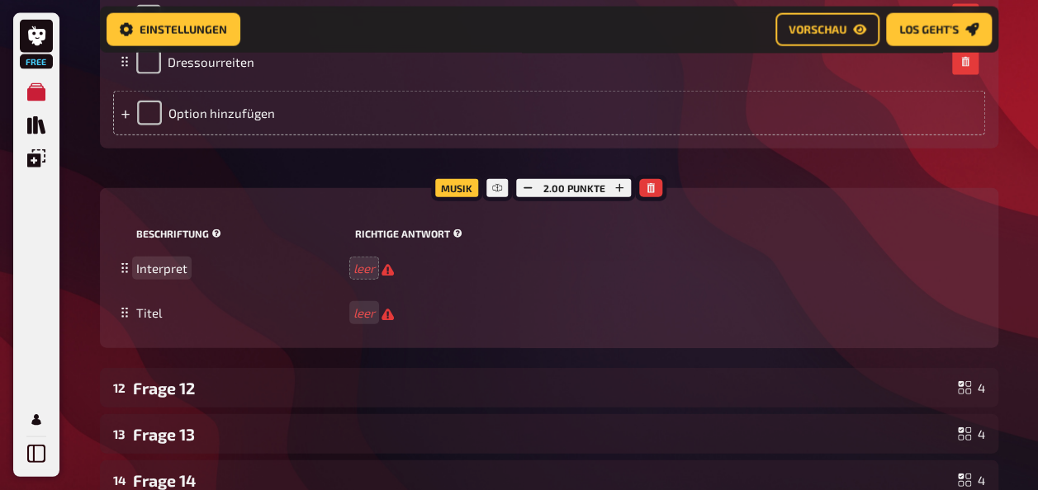
drag, startPoint x: 239, startPoint y: 365, endPoint x: 218, endPoint y: 347, distance: 28.1
click at [218, 347] on div "Musik 2.00 Punkte Beschriftung Richtige Antwort Interpret leer Titel leer To pi…" at bounding box center [549, 268] width 898 height 160
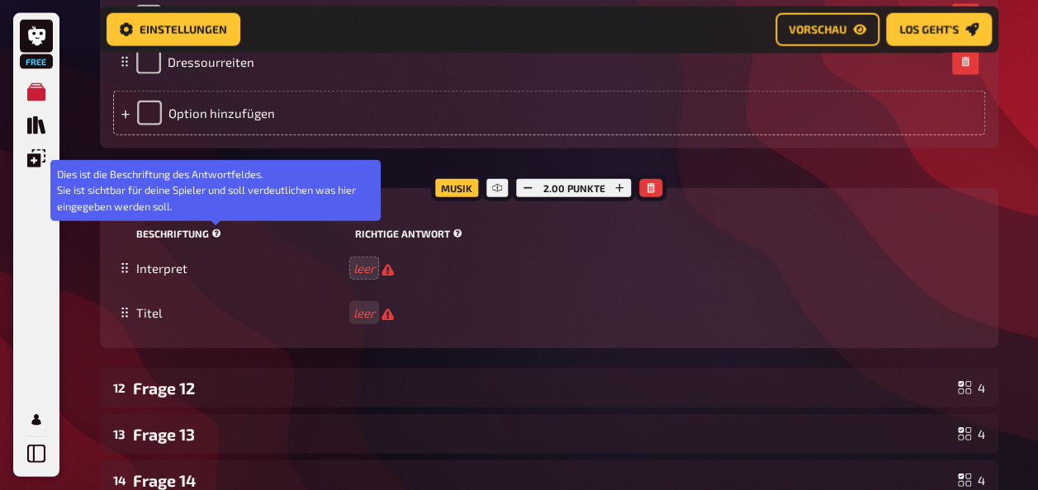
click at [218, 239] on icon at bounding box center [216, 234] width 9 height 9
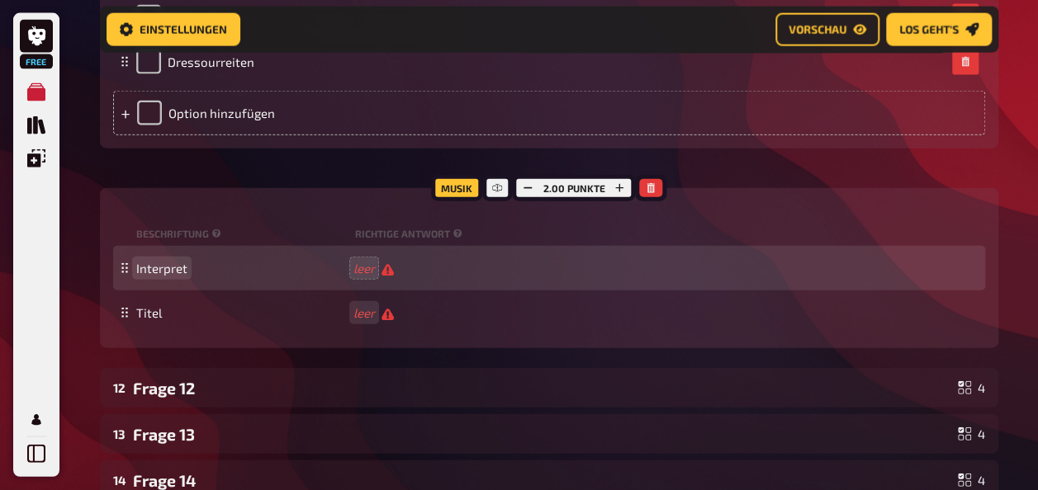
click at [188, 291] on div "Interpret leer" at bounding box center [549, 268] width 872 height 45
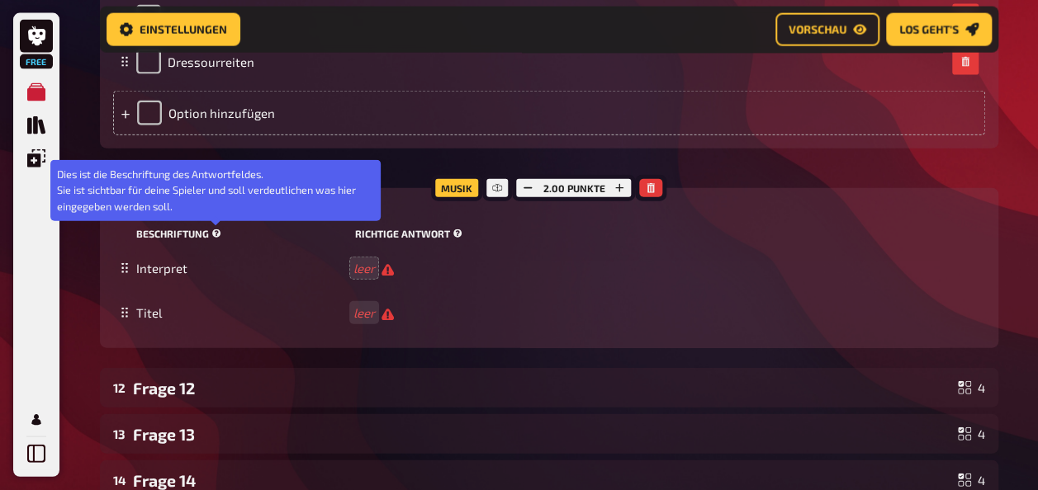
click at [212, 239] on icon at bounding box center [216, 234] width 9 height 9
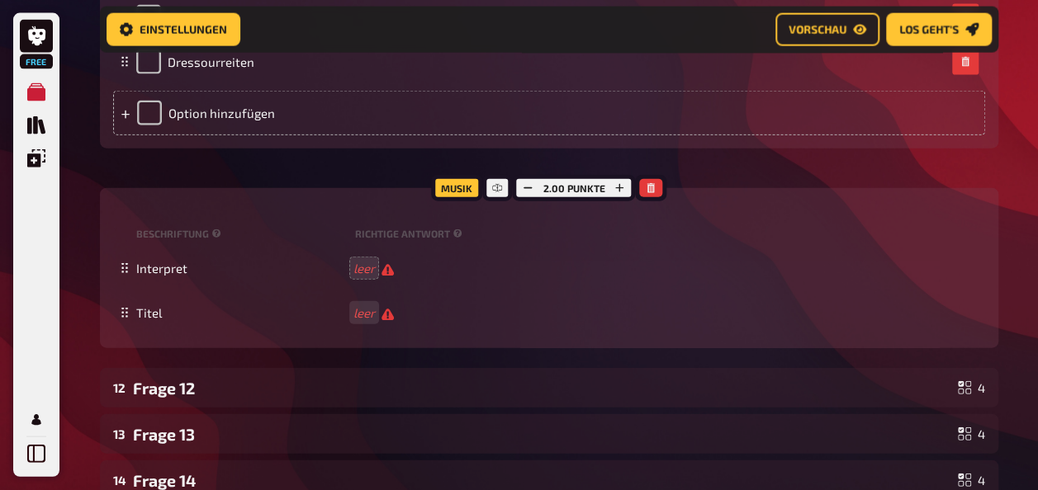
click at [461, 201] on div "Musik" at bounding box center [456, 188] width 51 height 26
click at [499, 192] on icon at bounding box center [497, 188] width 4 height 8
click at [489, 201] on div at bounding box center [497, 188] width 30 height 26
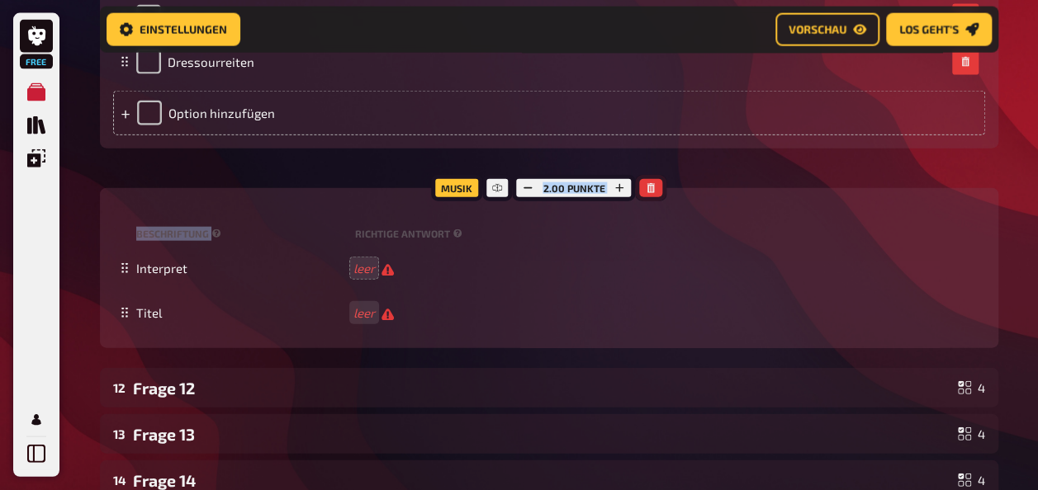
drag, startPoint x: 489, startPoint y: 299, endPoint x: 653, endPoint y: 298, distance: 164.3
click at [653, 201] on div "Musik 2.00 Punkte" at bounding box center [549, 188] width 236 height 26
click at [653, 193] on icon "button" at bounding box center [651, 188] width 10 height 10
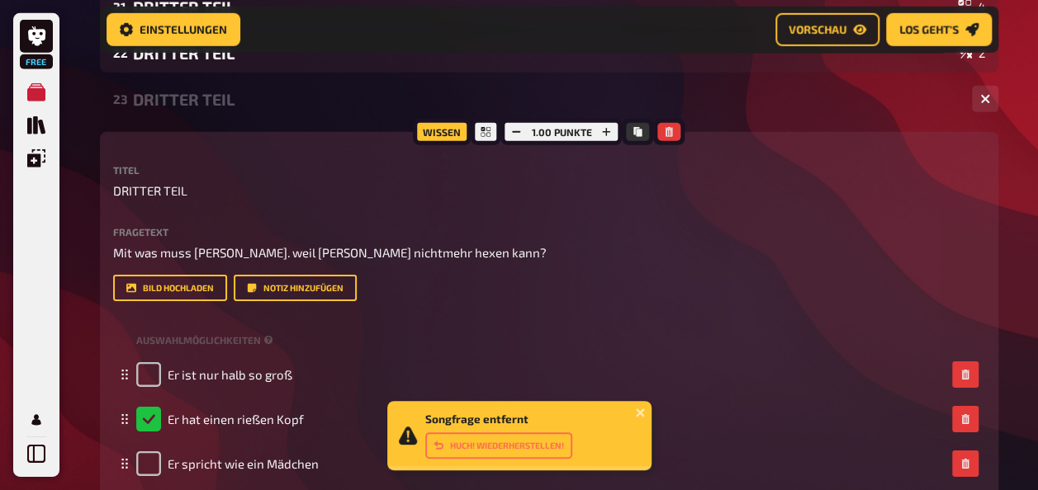
scroll to position [8681, 0]
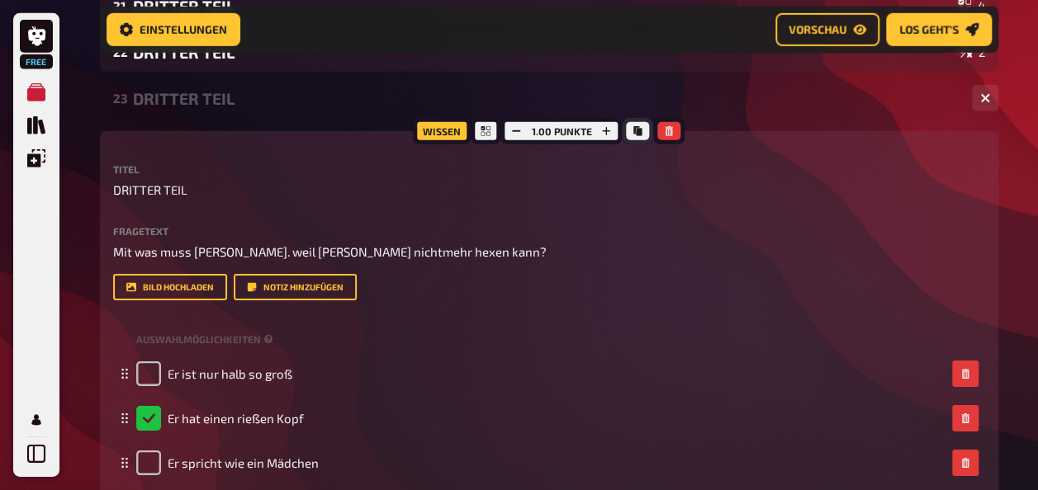
click at [637, 136] on icon "Kopieren" at bounding box center [637, 131] width 8 height 10
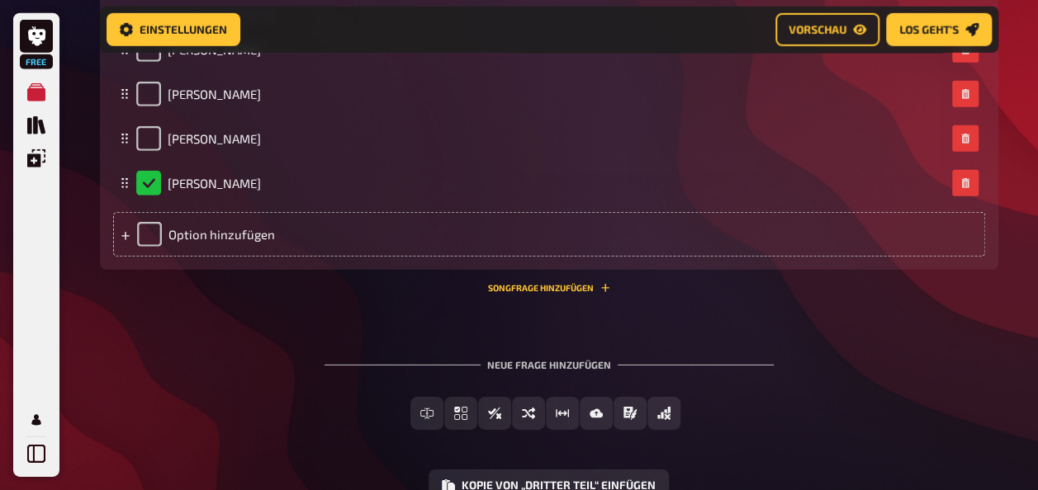
scroll to position [11961, 0]
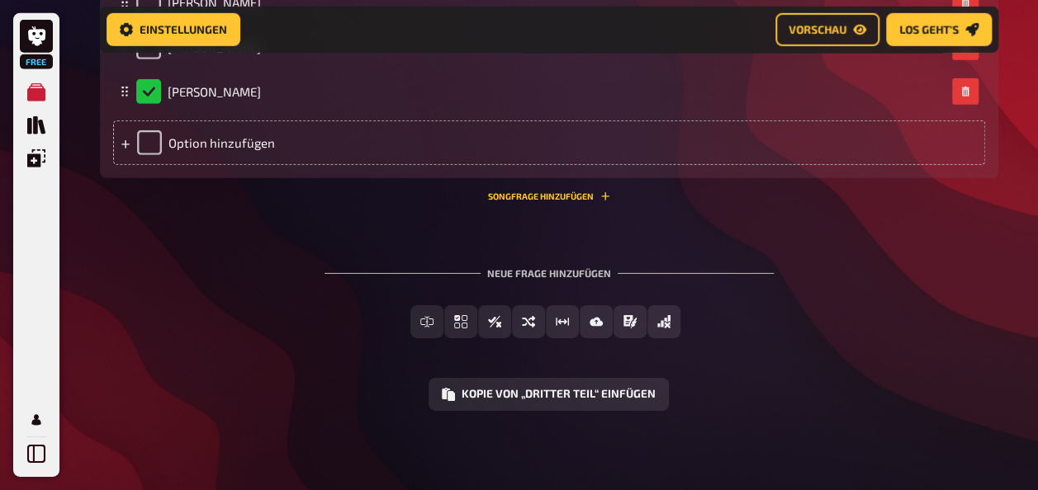
click at [507, 198] on button "Songfrage hinzufügen" at bounding box center [549, 197] width 122 height 10
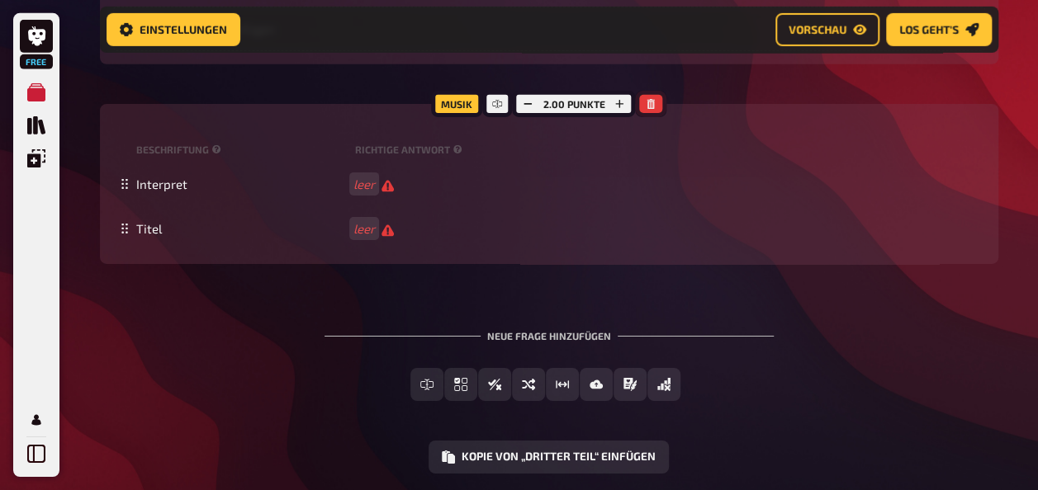
click at [649, 109] on icon "button" at bounding box center [651, 104] width 10 height 10
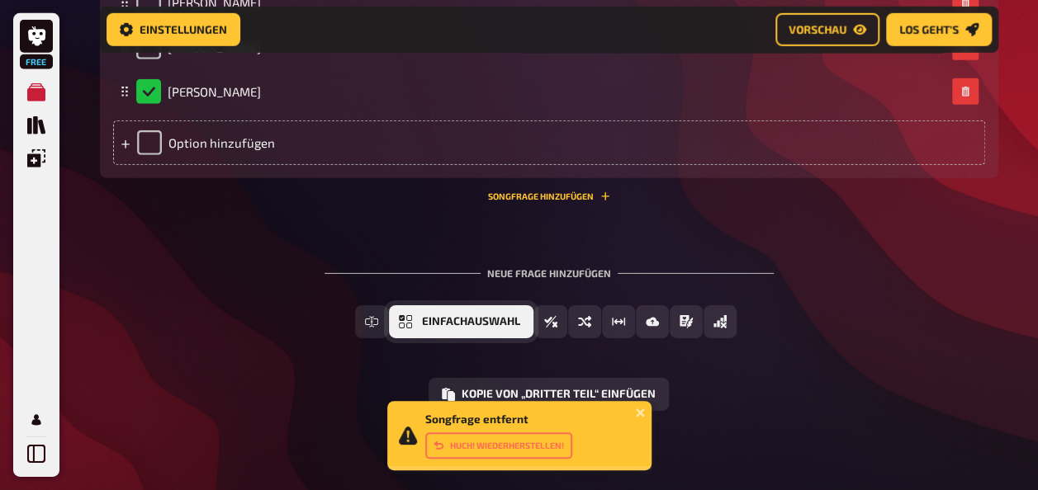
click at [412, 328] on icon "Einfachauswahl" at bounding box center [405, 321] width 13 height 13
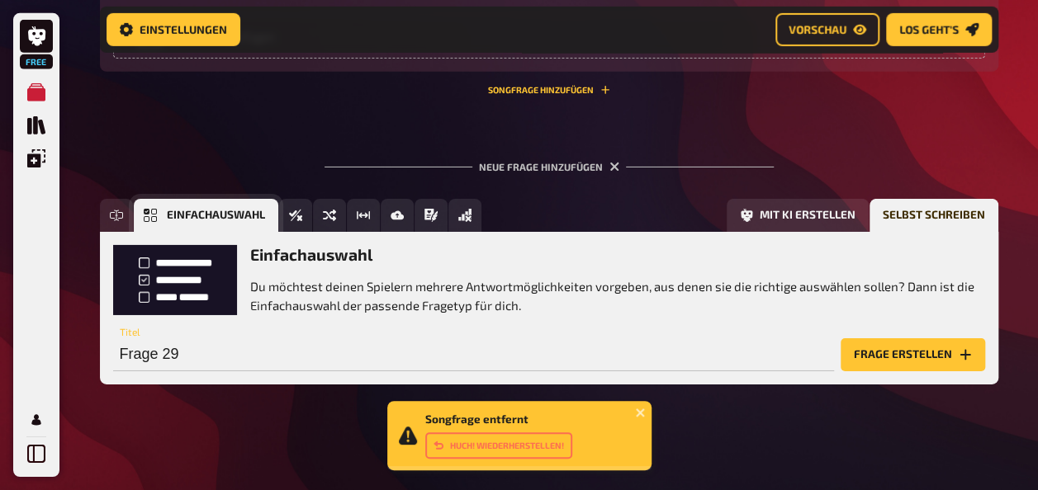
scroll to position [12067, 0]
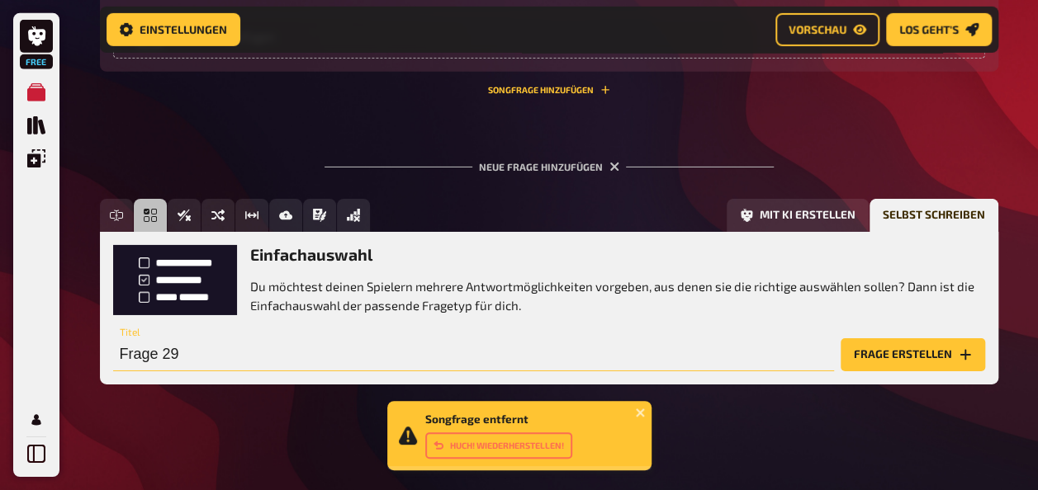
click at [191, 345] on input "Frage 29" at bounding box center [473, 355] width 721 height 33
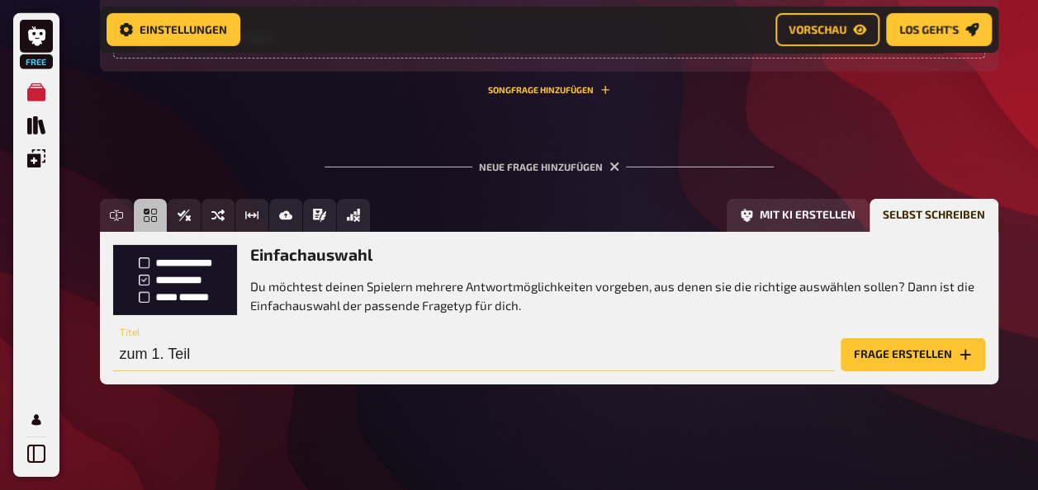
type input "zum 1. Teil"
click at [902, 348] on button "Frage erstellen" at bounding box center [913, 355] width 144 height 33
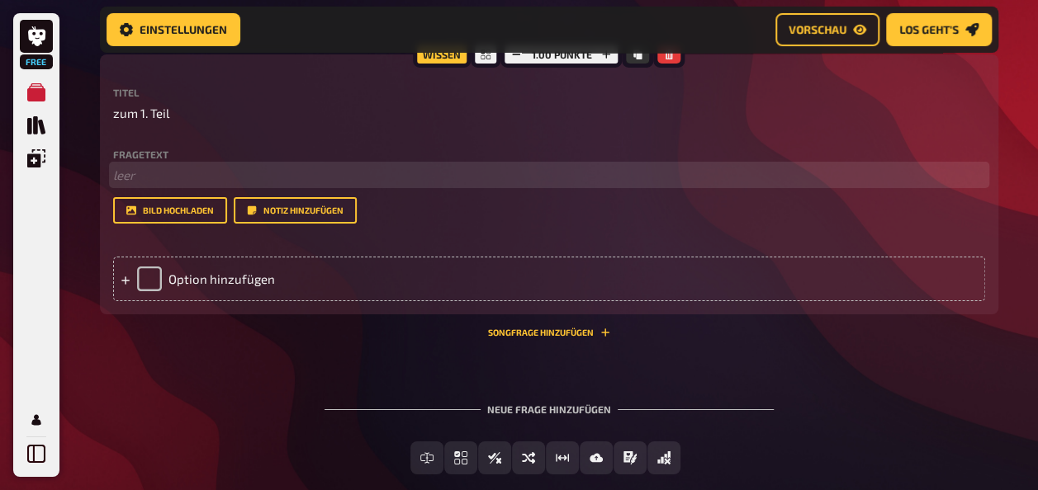
click at [289, 185] on p "﻿ leer" at bounding box center [549, 175] width 872 height 19
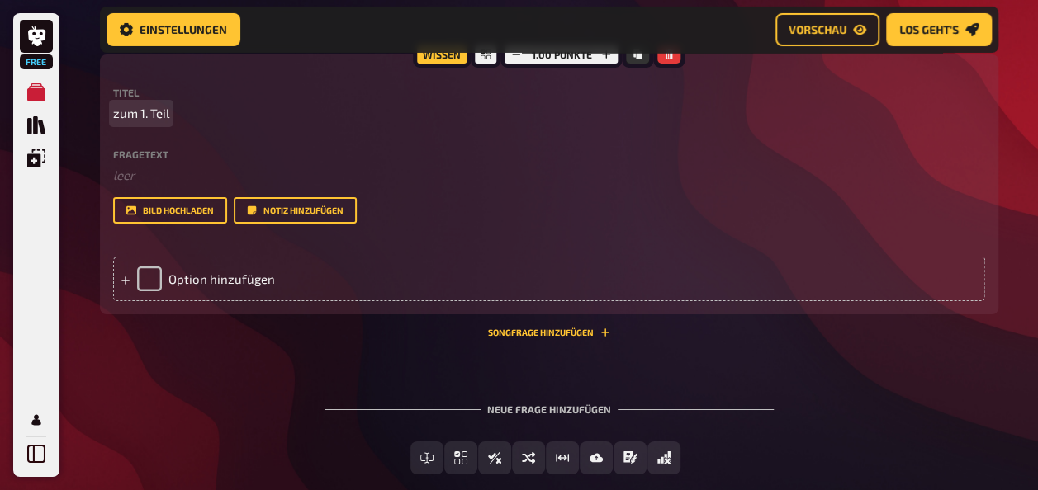
click at [145, 123] on span "zum 1. Teil" at bounding box center [141, 113] width 56 height 19
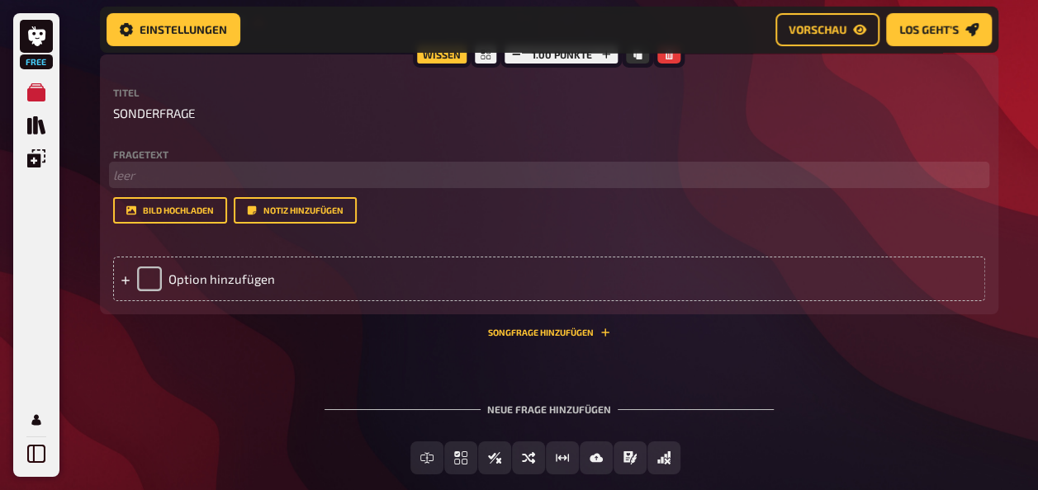
click at [158, 185] on p "﻿ leer" at bounding box center [549, 175] width 872 height 19
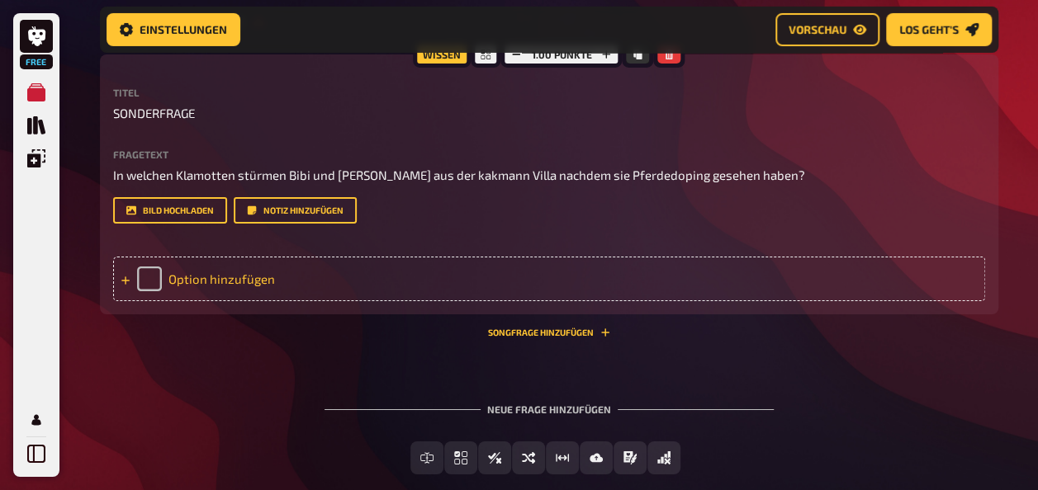
click at [197, 301] on div "Option hinzufügen" at bounding box center [549, 279] width 872 height 45
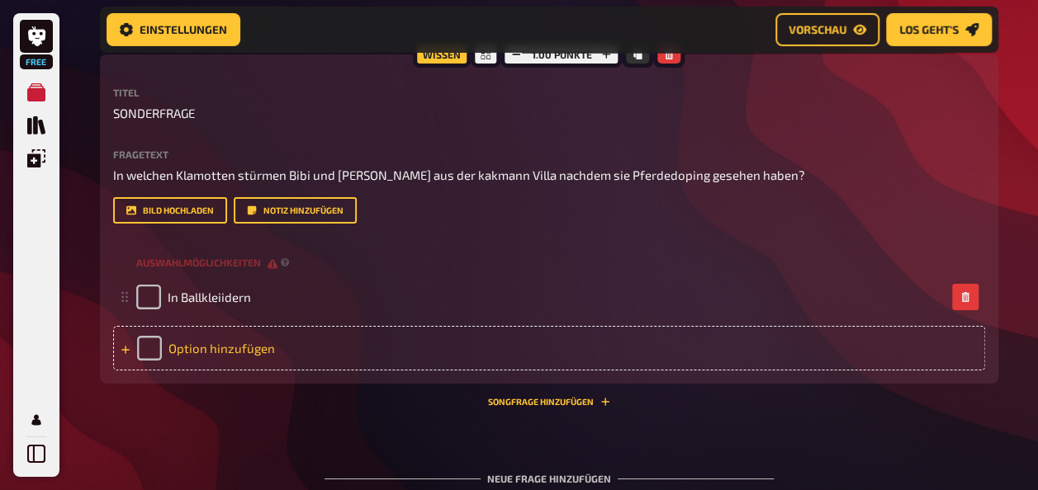
click at [211, 371] on div "Option hinzufügen" at bounding box center [549, 348] width 872 height 45
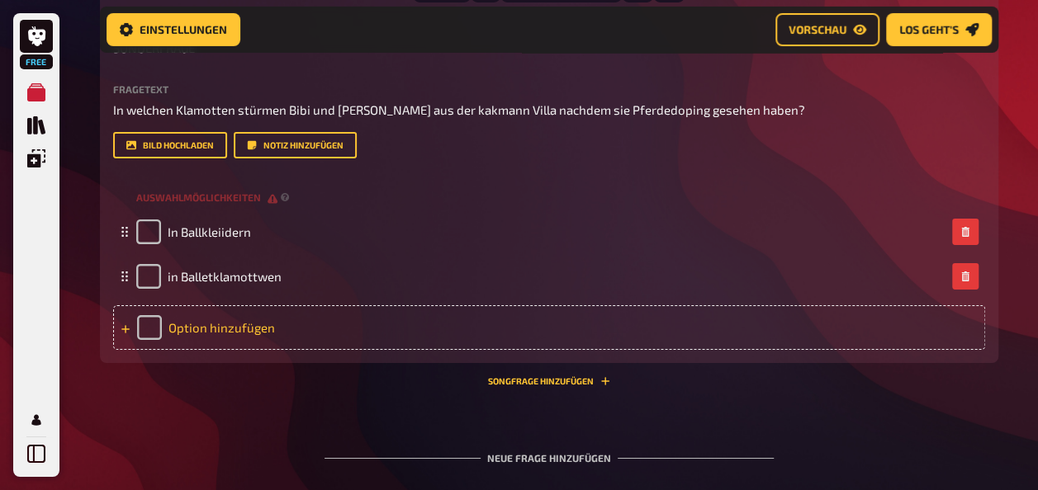
scroll to position [12142, 0]
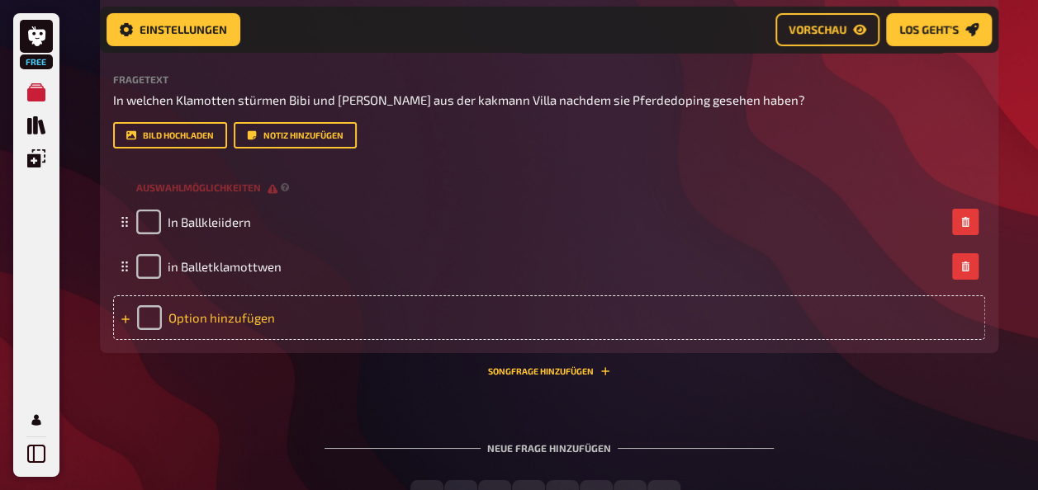
click at [216, 340] on div "Option hinzufügen" at bounding box center [549, 318] width 872 height 45
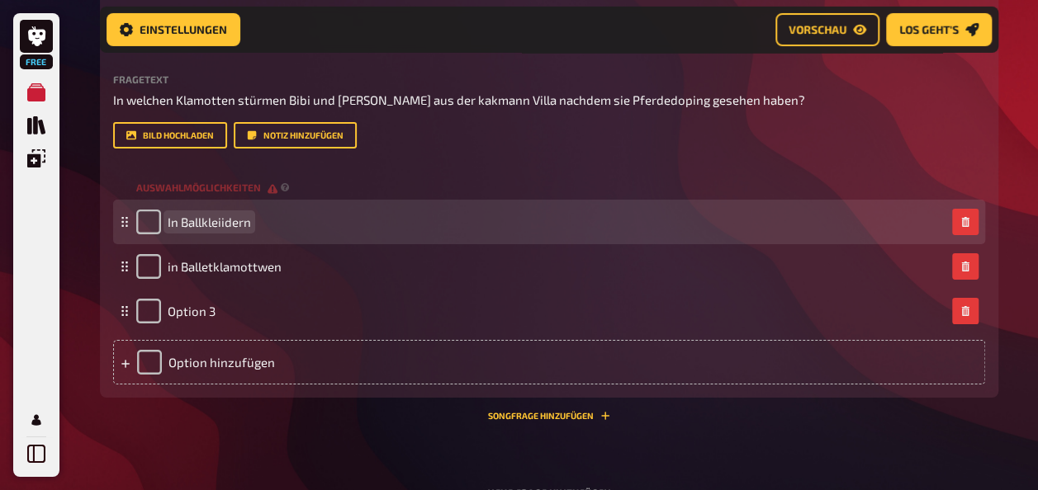
click at [294, 244] on div "In Ballkleiidern" at bounding box center [549, 222] width 872 height 45
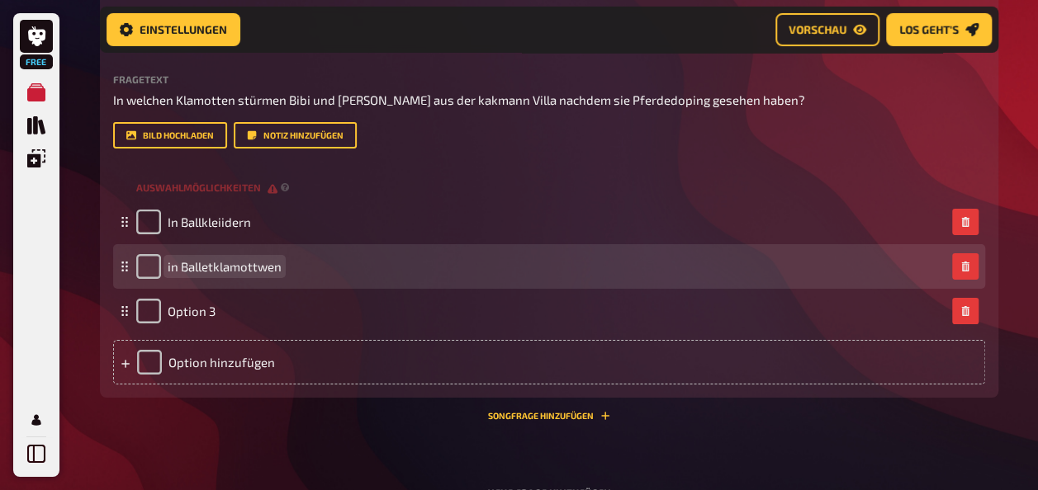
click at [299, 289] on div "in Balletklamottwen" at bounding box center [549, 266] width 872 height 45
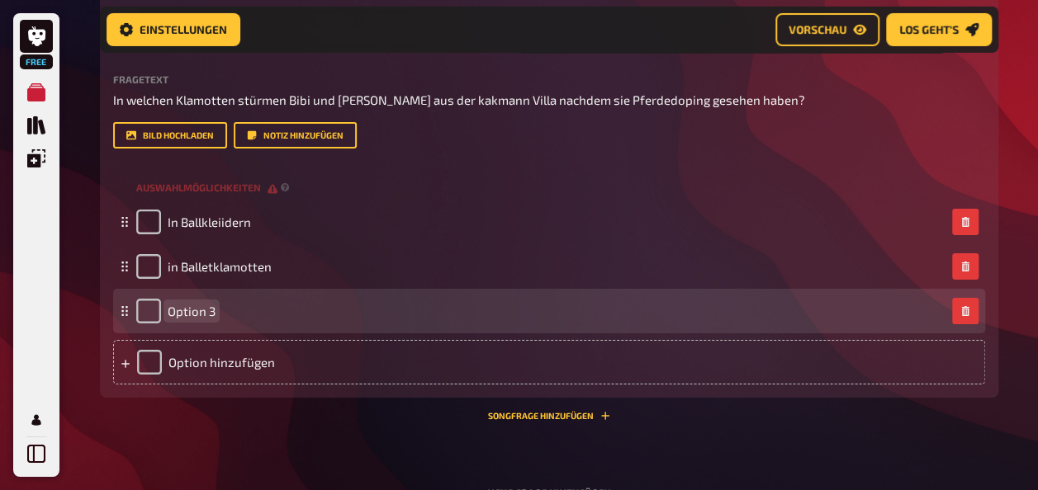
click at [209, 319] on span "Option 3" at bounding box center [192, 311] width 48 height 15
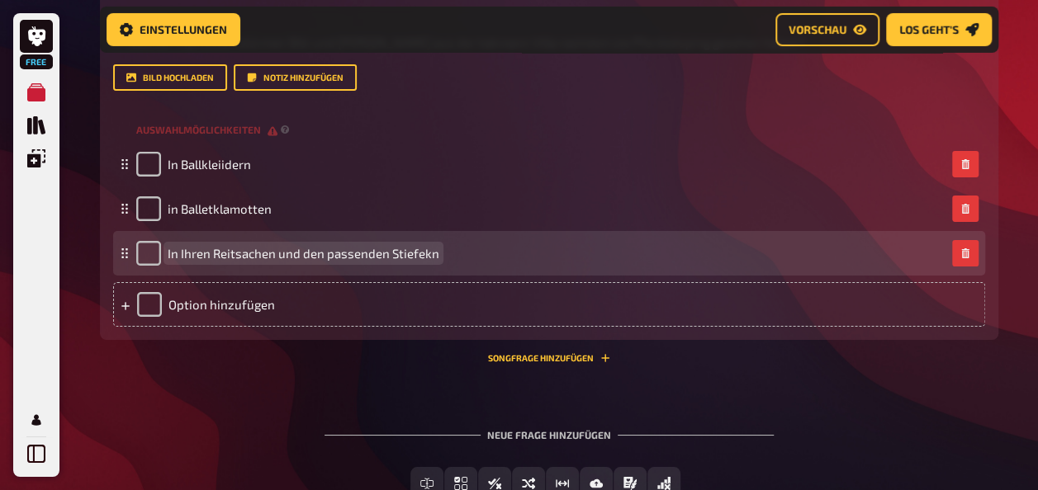
scroll to position [12219, 0]
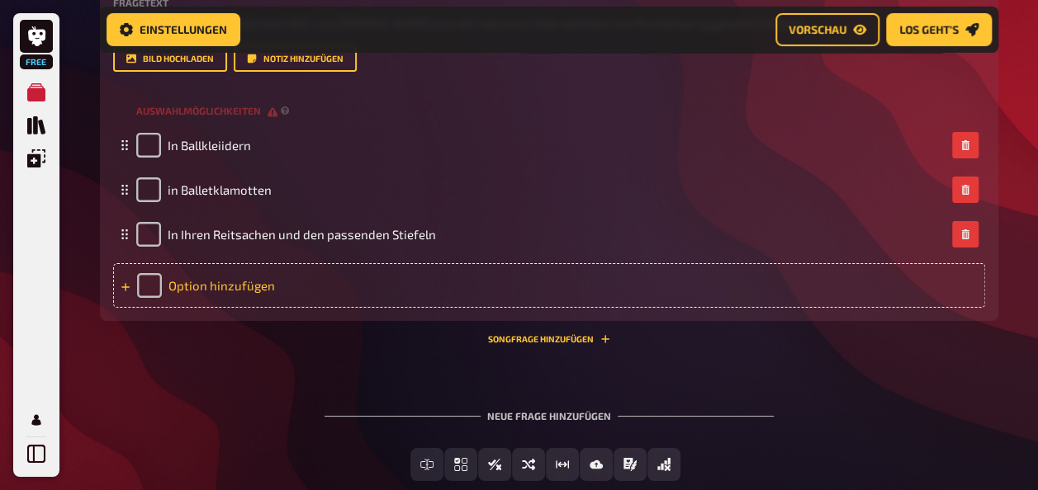
click at [221, 308] on div "Option hinzufügen" at bounding box center [549, 285] width 872 height 45
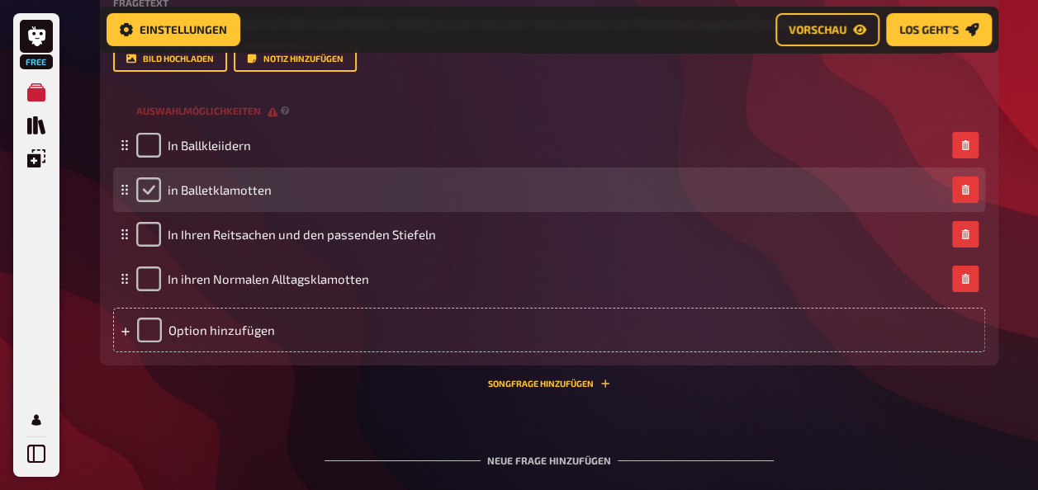
click at [154, 202] on input "checkbox" at bounding box center [148, 190] width 25 height 25
checkbox input "true"
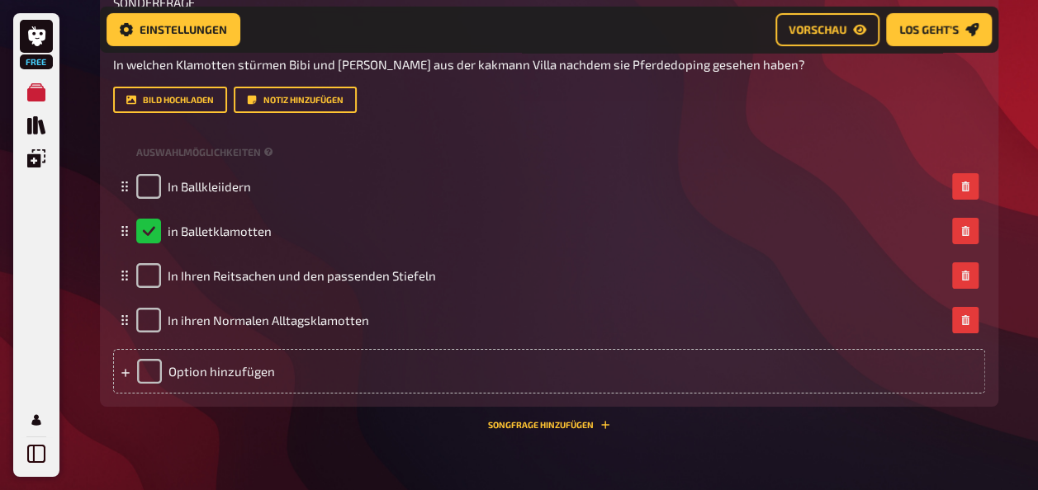
scroll to position [12167, 0]
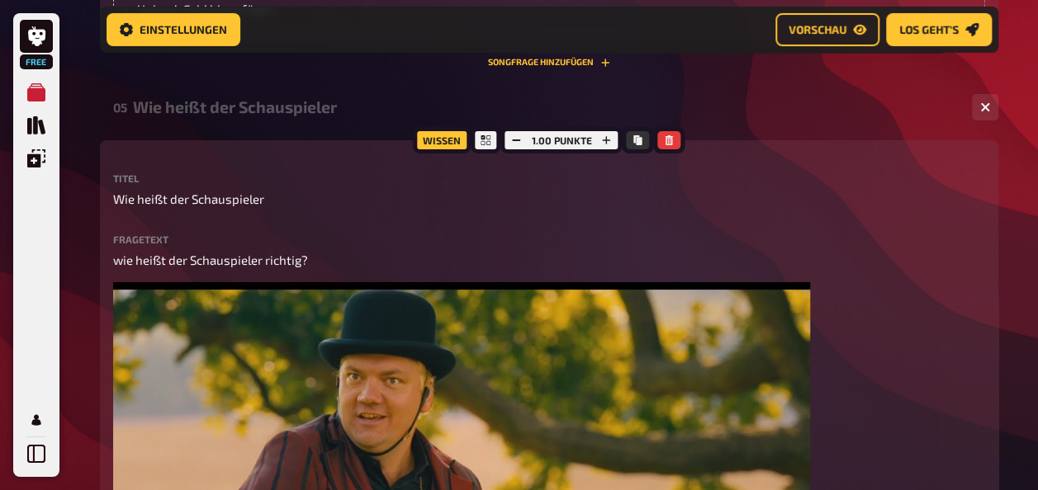
scroll to position [2867, 0]
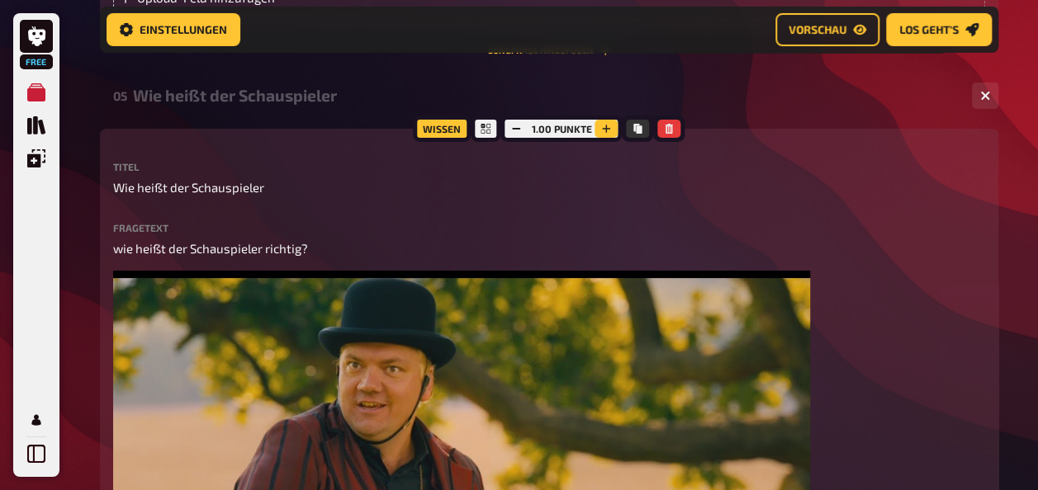
click at [608, 134] on icon "button" at bounding box center [606, 129] width 10 height 10
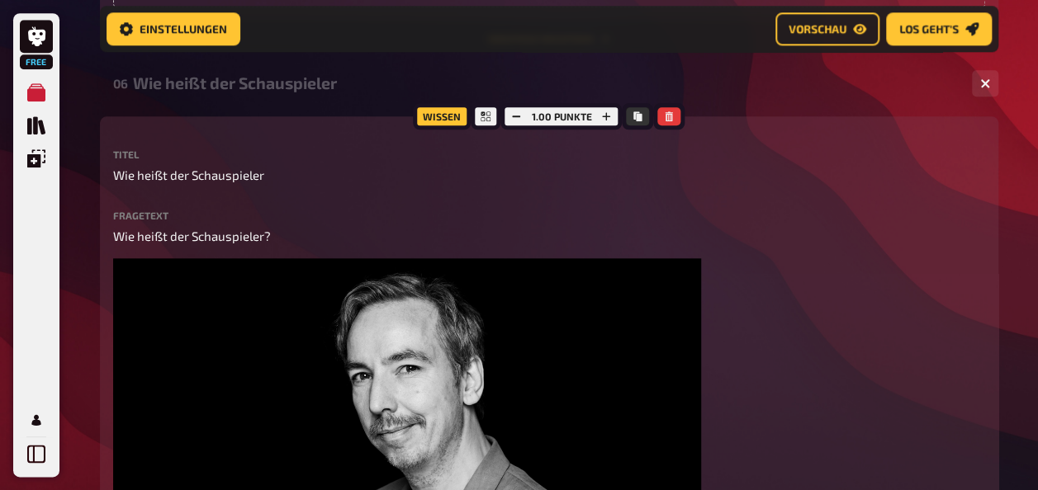
scroll to position [3900, 0]
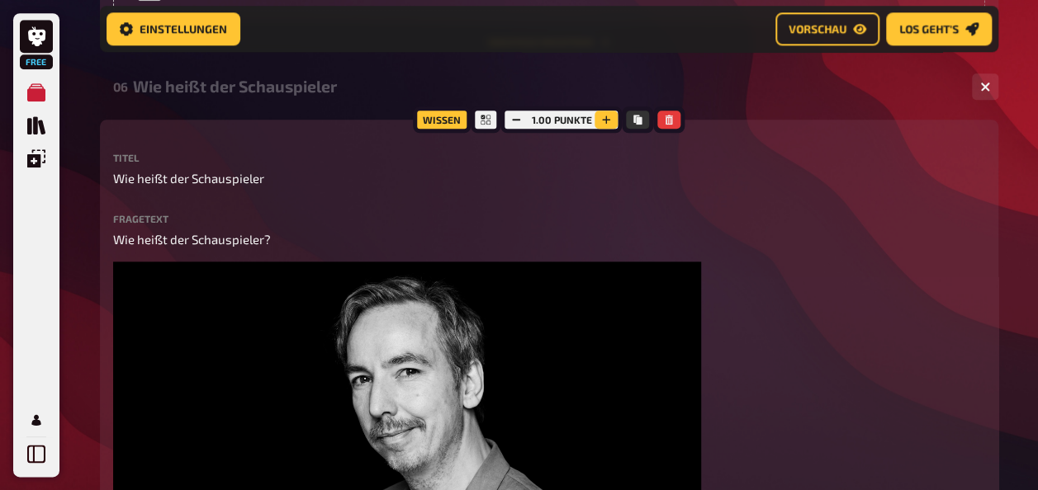
click at [608, 125] on icon "button" at bounding box center [606, 120] width 10 height 10
click at [608, 125] on icon "button" at bounding box center [607, 120] width 10 height 10
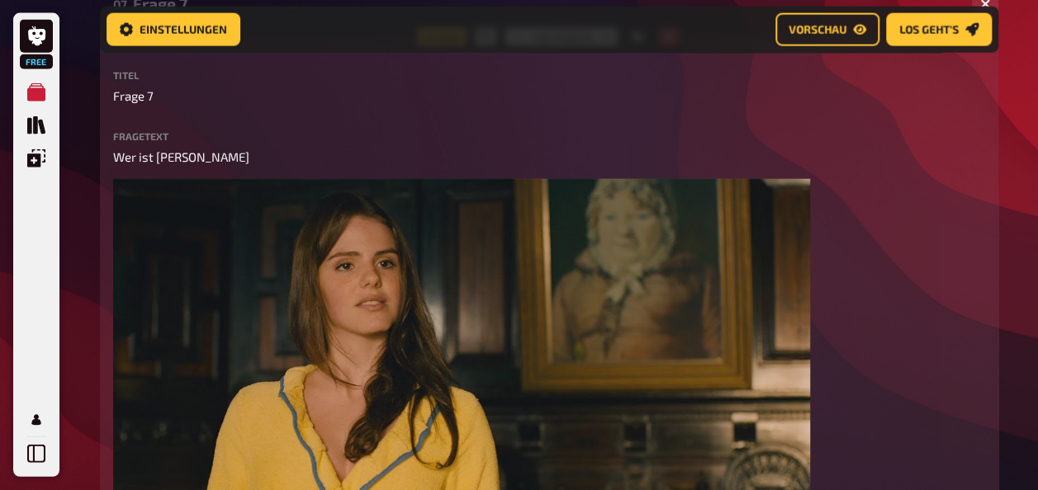
scroll to position [5017, 0]
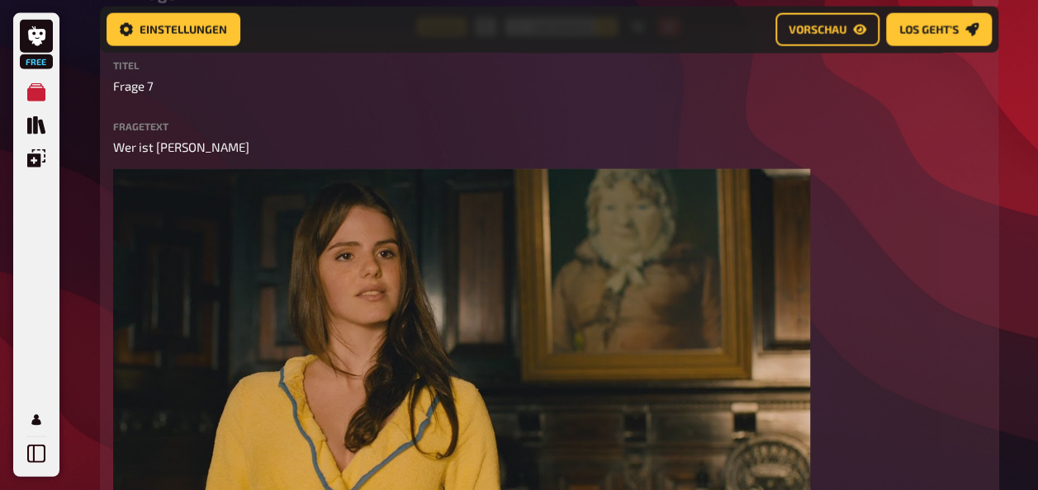
click at [607, 32] on icon "button" at bounding box center [606, 27] width 10 height 10
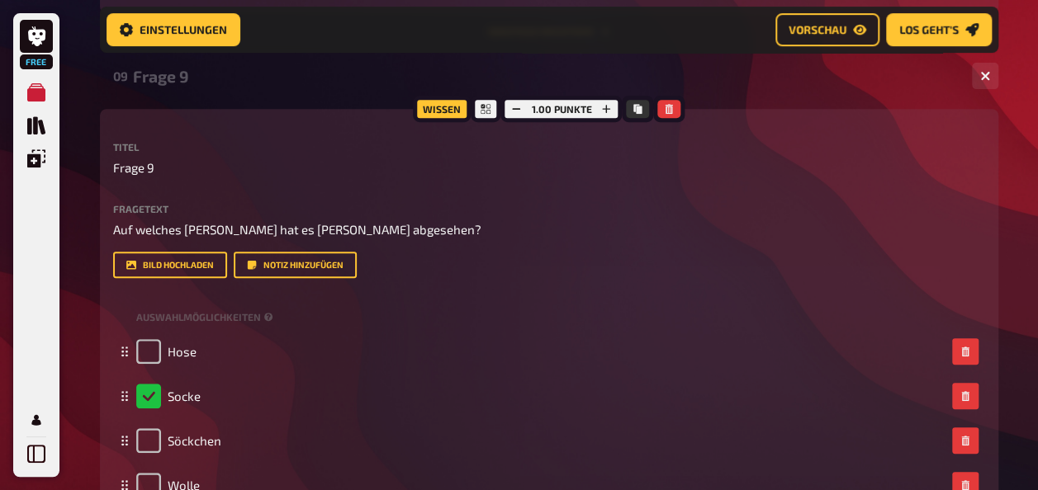
scroll to position [6660, 0]
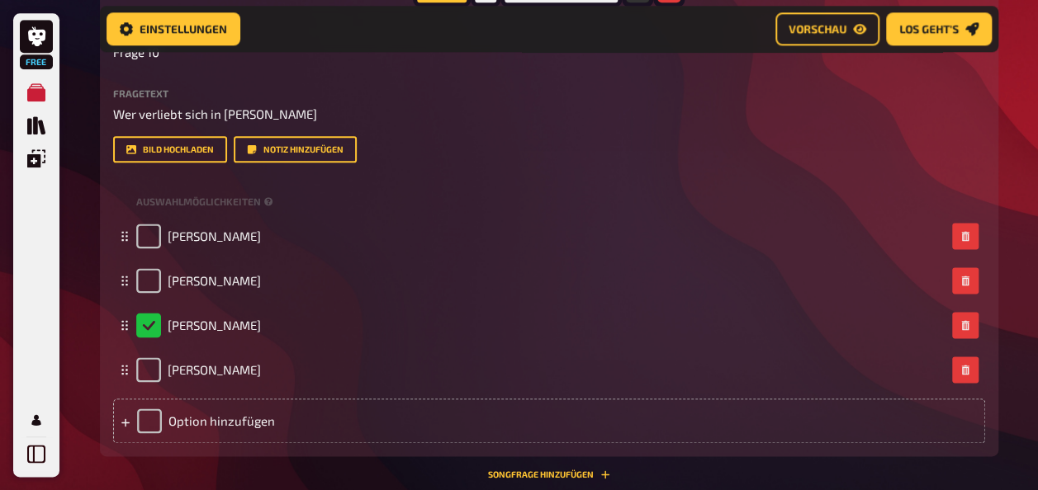
scroll to position [7194, 0]
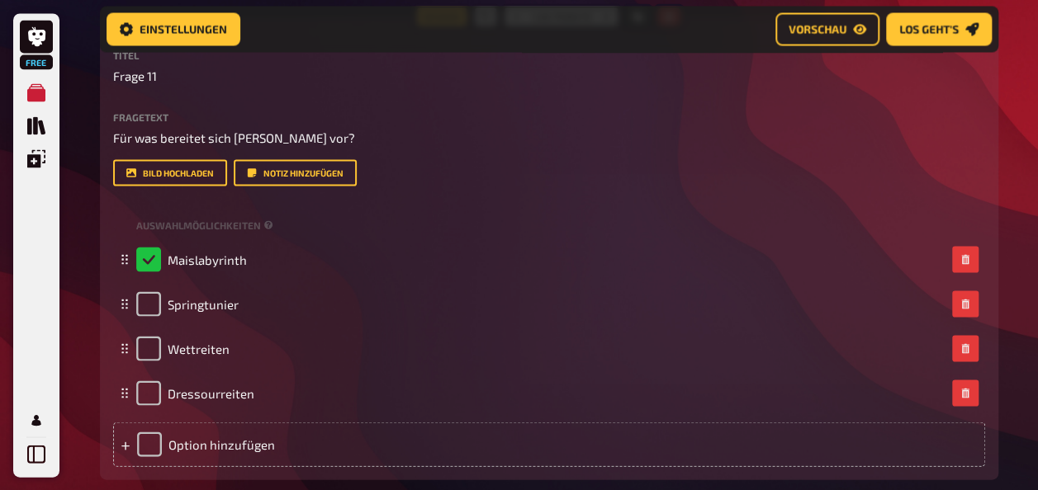
scroll to position [7729, 0]
click at [603, 25] on button "button" at bounding box center [605, 16] width 23 height 18
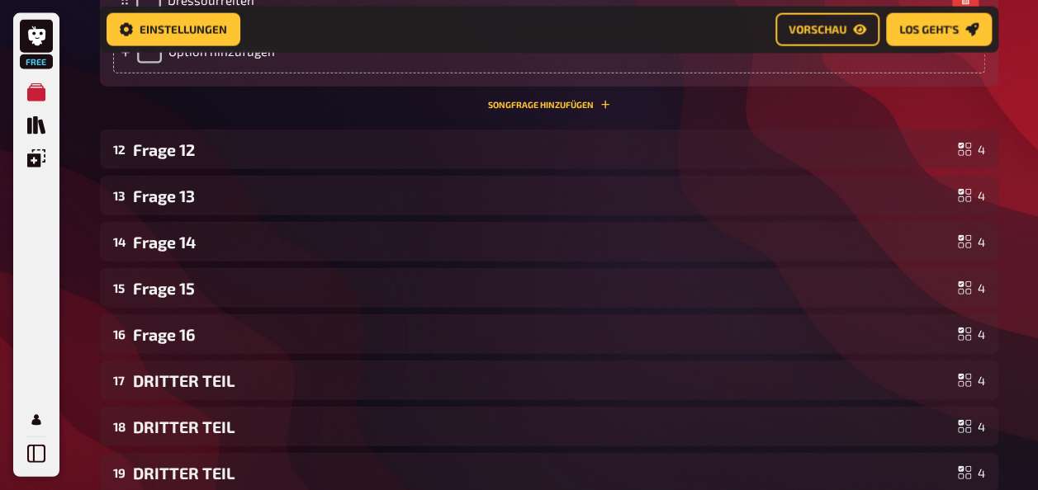
scroll to position [8154, 0]
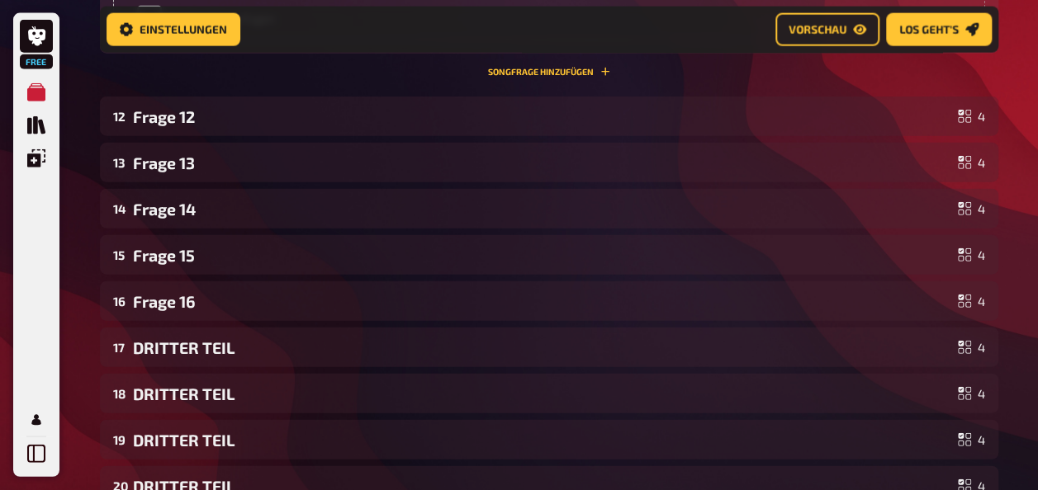
click at [206, 126] on div "Frage 12" at bounding box center [542, 116] width 818 height 19
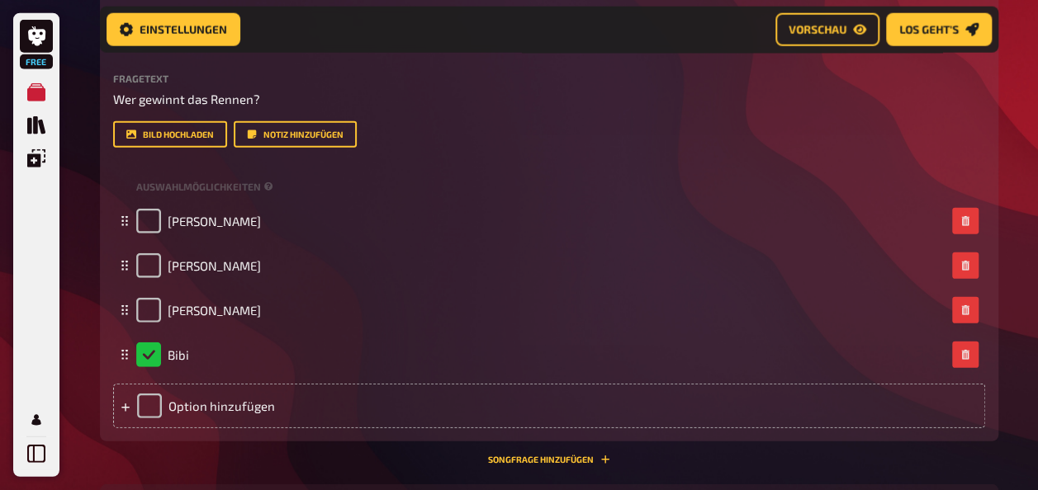
scroll to position [8333, 0]
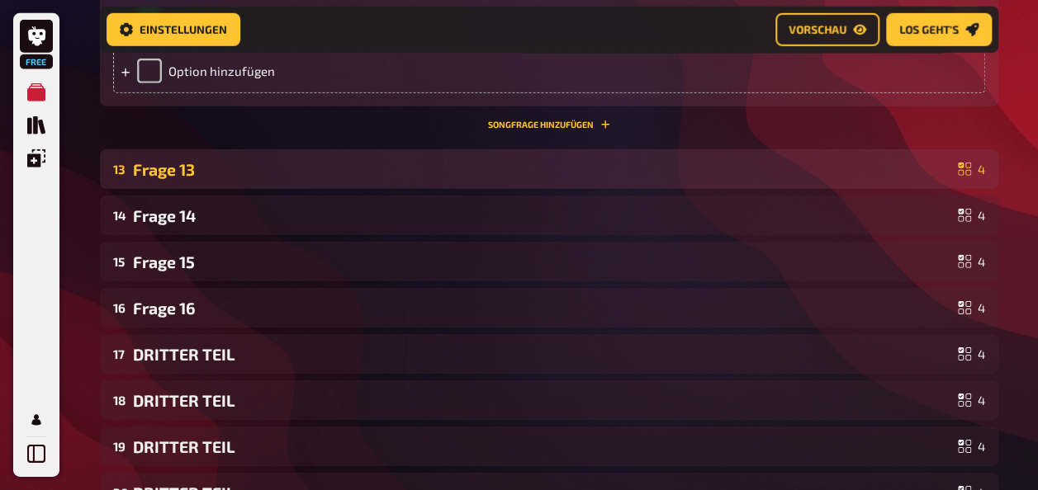
click at [162, 179] on div "Frage 13" at bounding box center [542, 169] width 818 height 19
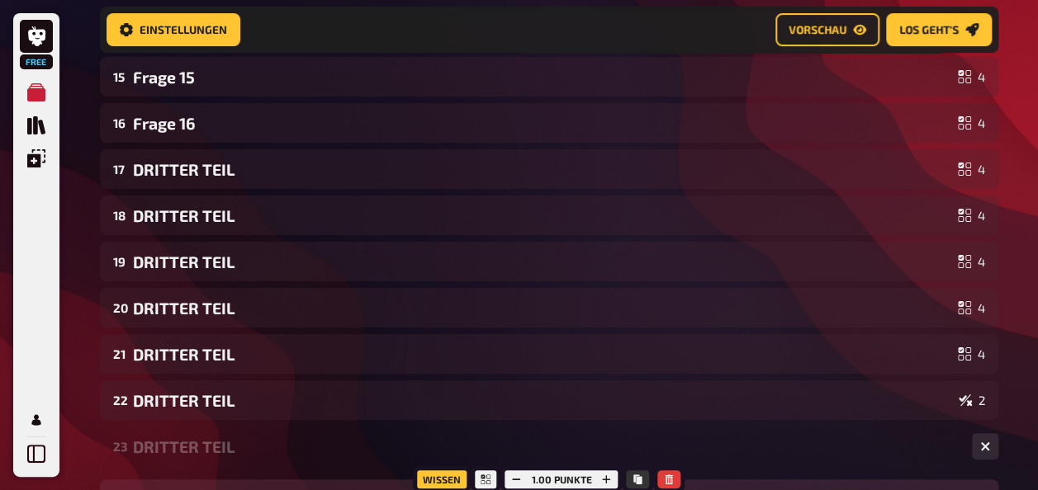
scroll to position [9367, 0]
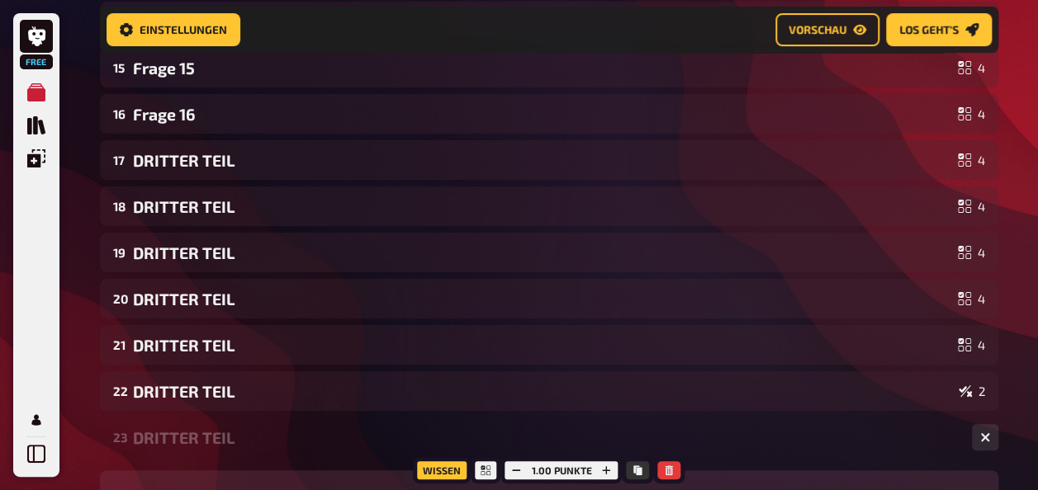
click at [198, 41] on div "14 Frage 14 4" at bounding box center [549, 22] width 898 height 40
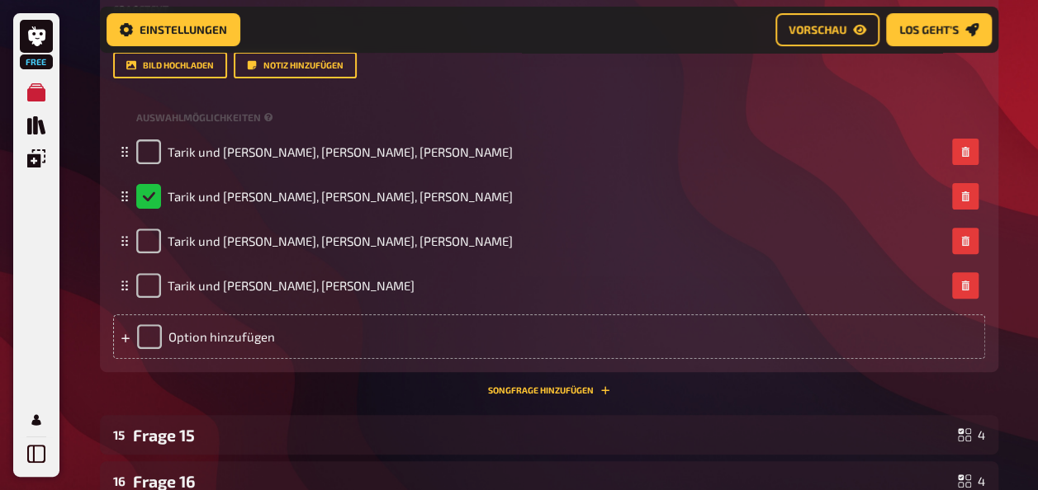
scroll to position [9373, 0]
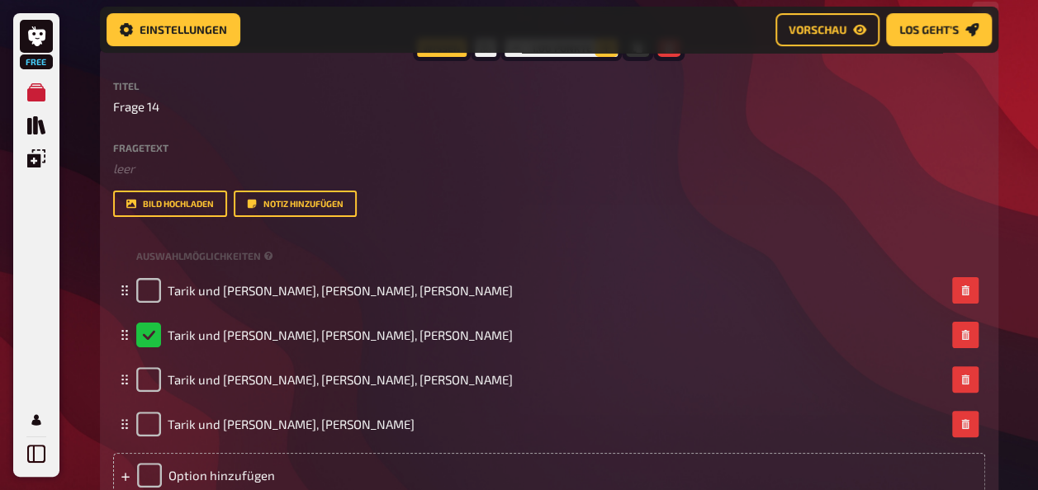
click at [602, 53] on icon "button" at bounding box center [606, 48] width 10 height 10
click at [604, 52] on icon "button" at bounding box center [606, 48] width 8 height 8
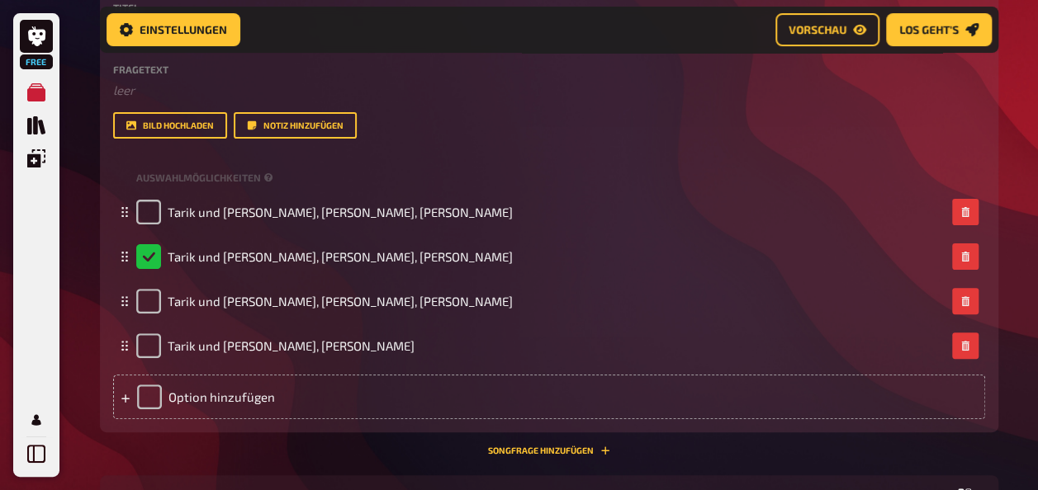
scroll to position [9449, 0]
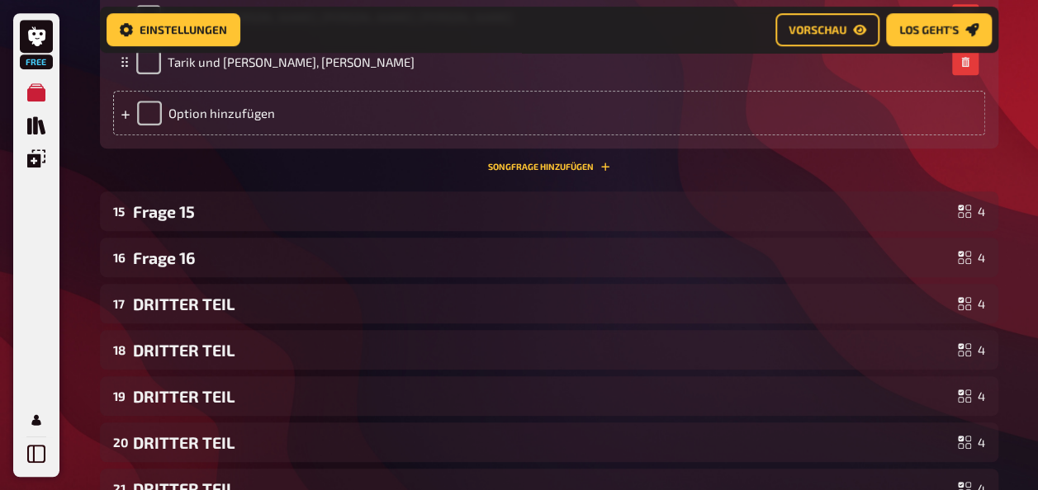
scroll to position [9738, 0]
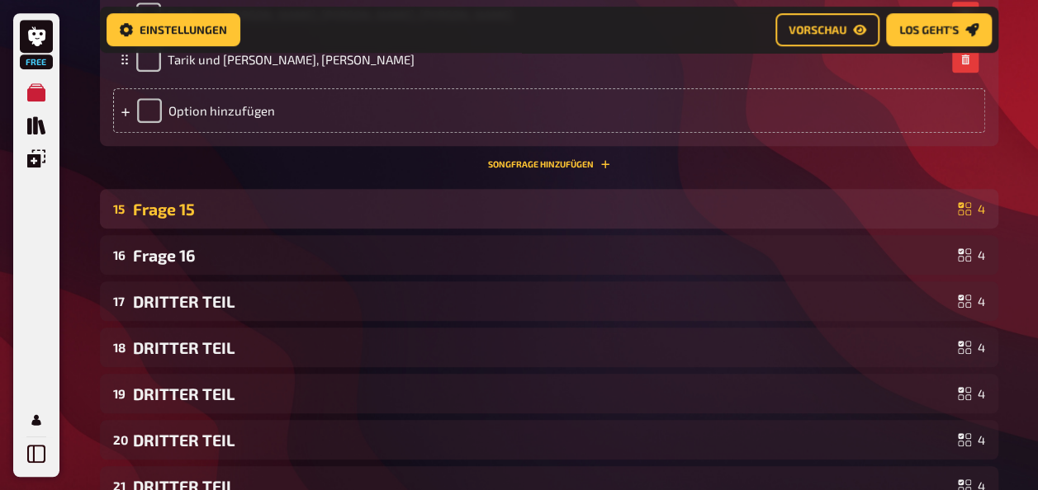
click at [226, 229] on div "15 Frage 15 4" at bounding box center [549, 209] width 898 height 40
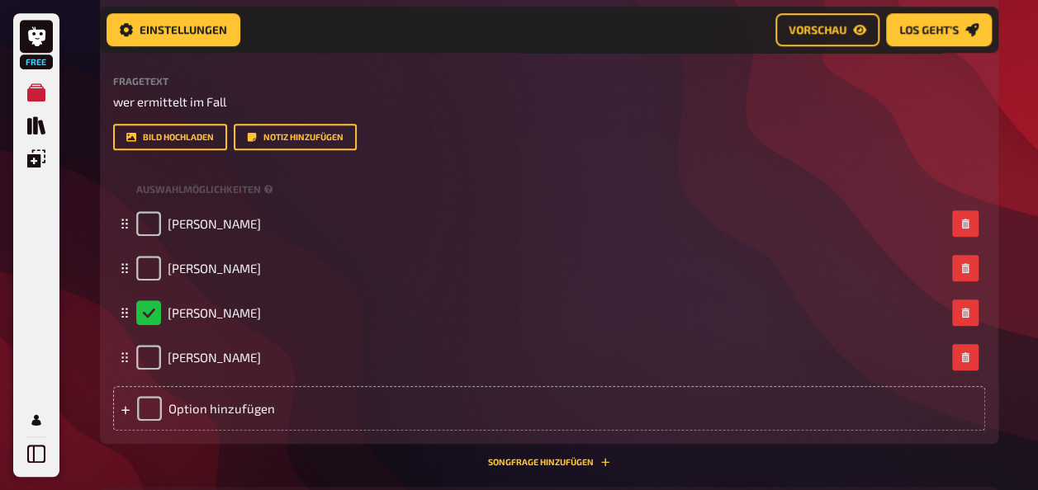
scroll to position [10000, 0]
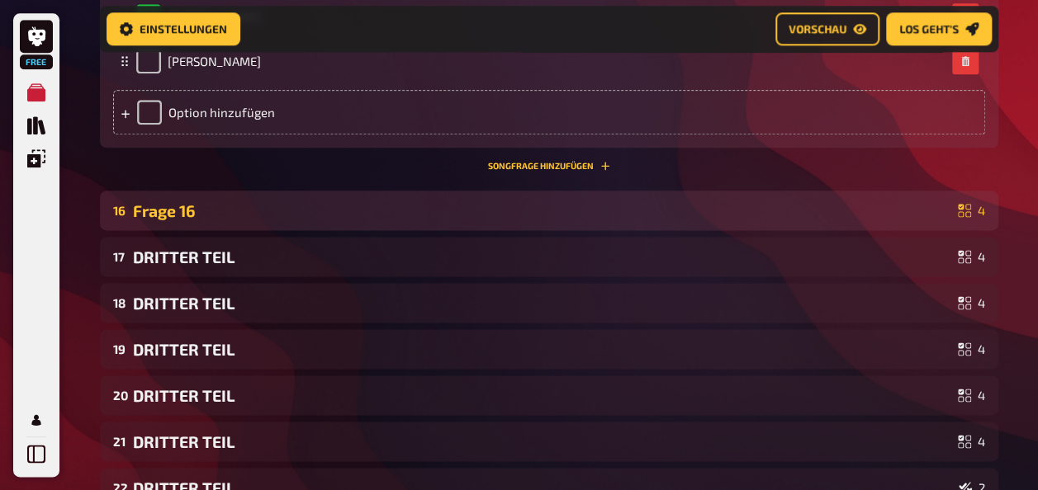
click at [626, 220] on div "Frage 16" at bounding box center [542, 210] width 818 height 19
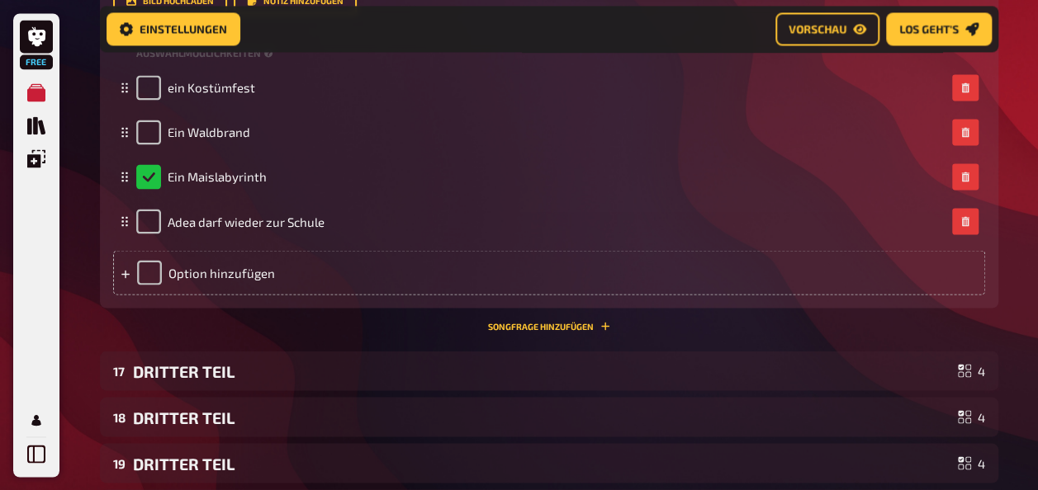
scroll to position [10809, 0]
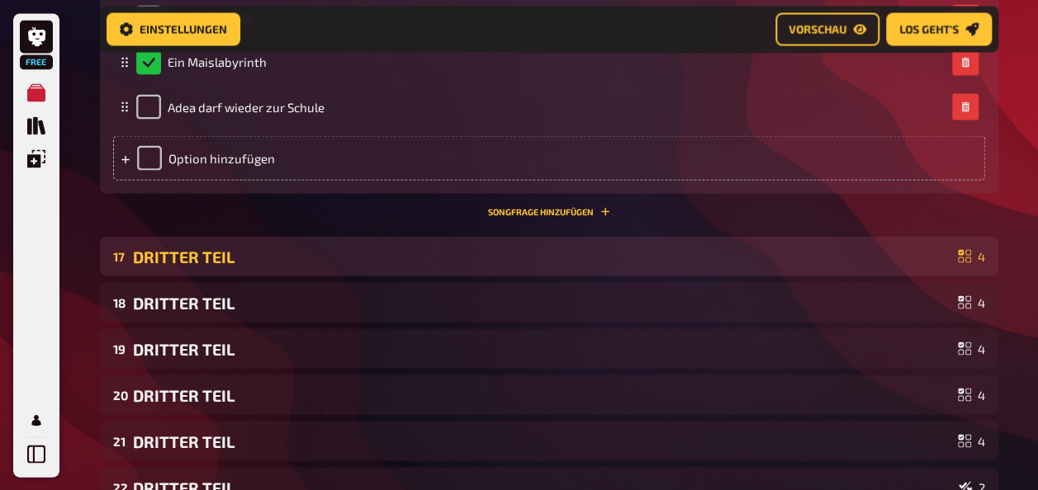
click at [619, 266] on div "DRITTER TEIL" at bounding box center [542, 256] width 818 height 19
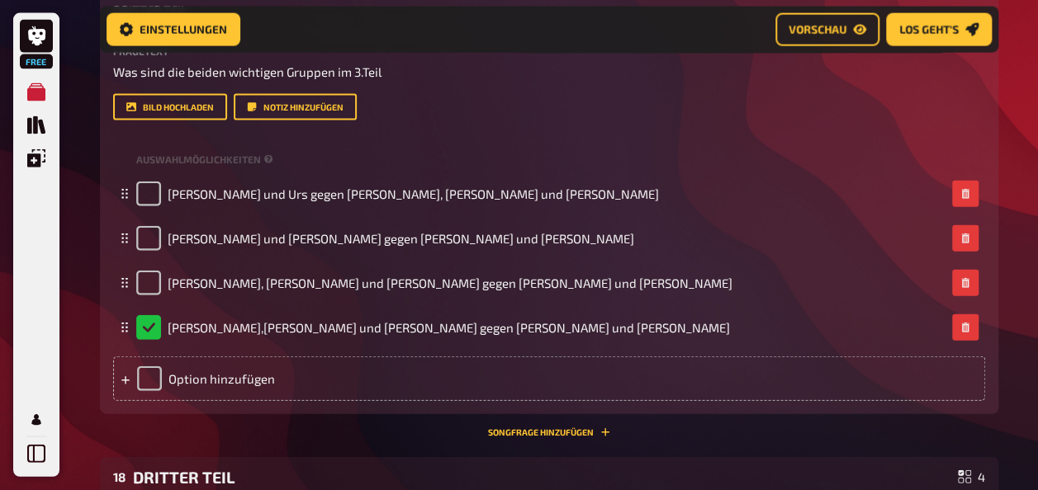
scroll to position [11053, 0]
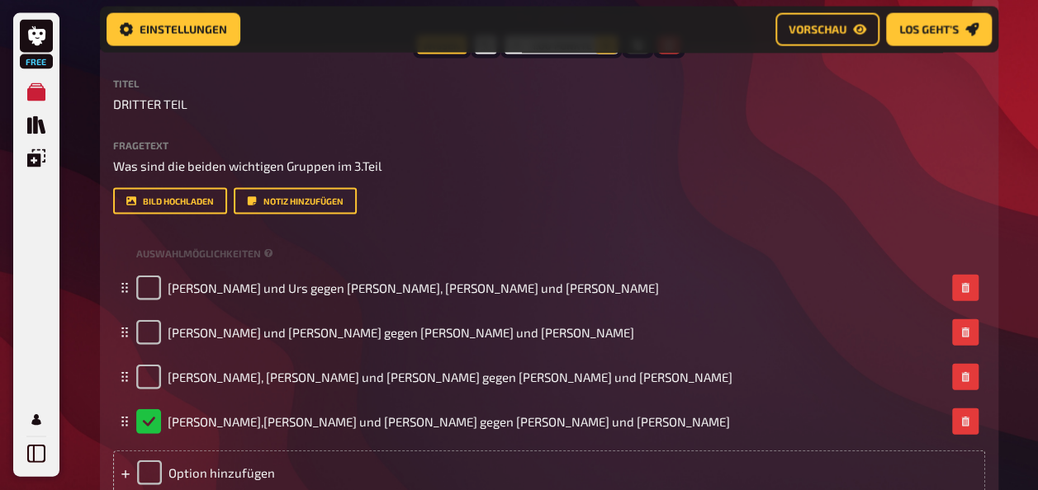
click at [602, 50] on icon "button" at bounding box center [606, 45] width 10 height 10
click at [608, 50] on icon "button" at bounding box center [606, 45] width 8 height 8
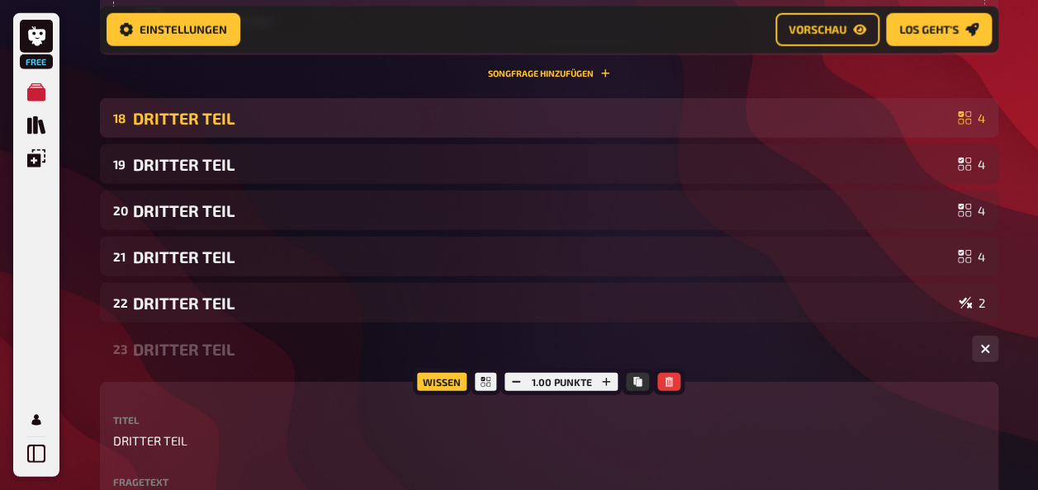
click at [680, 138] on div "18 DRITTER TEIL 4" at bounding box center [549, 118] width 898 height 40
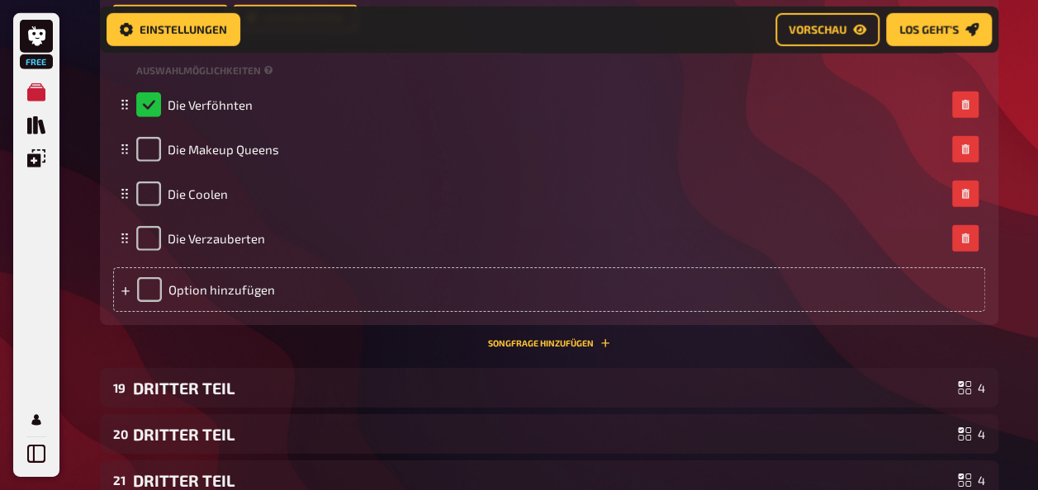
scroll to position [11889, 0]
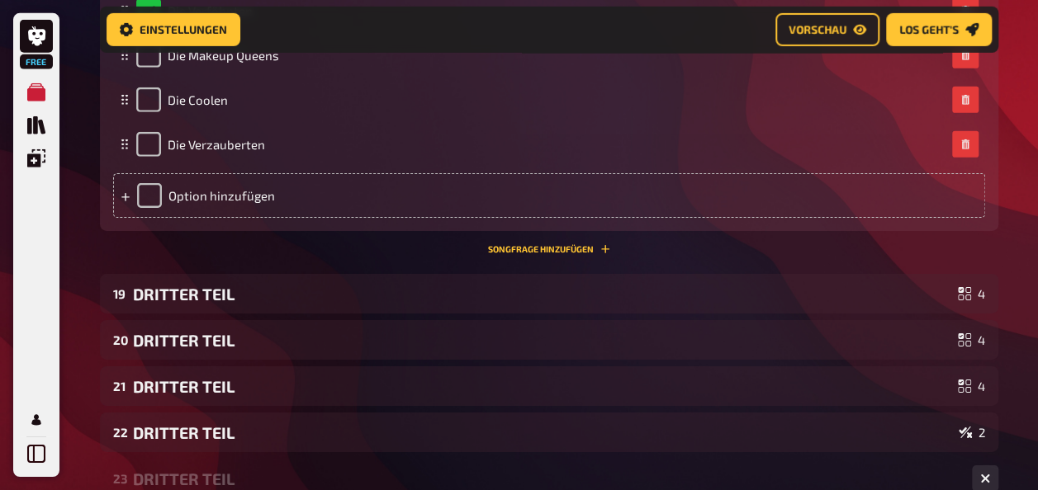
click at [561, 304] on div "DRITTER TEIL" at bounding box center [542, 294] width 818 height 19
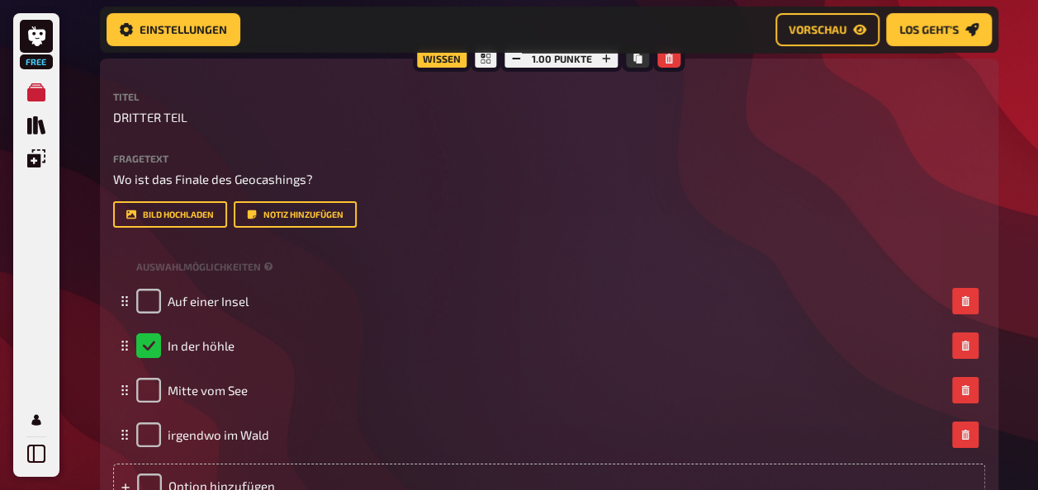
scroll to position [12202, 0]
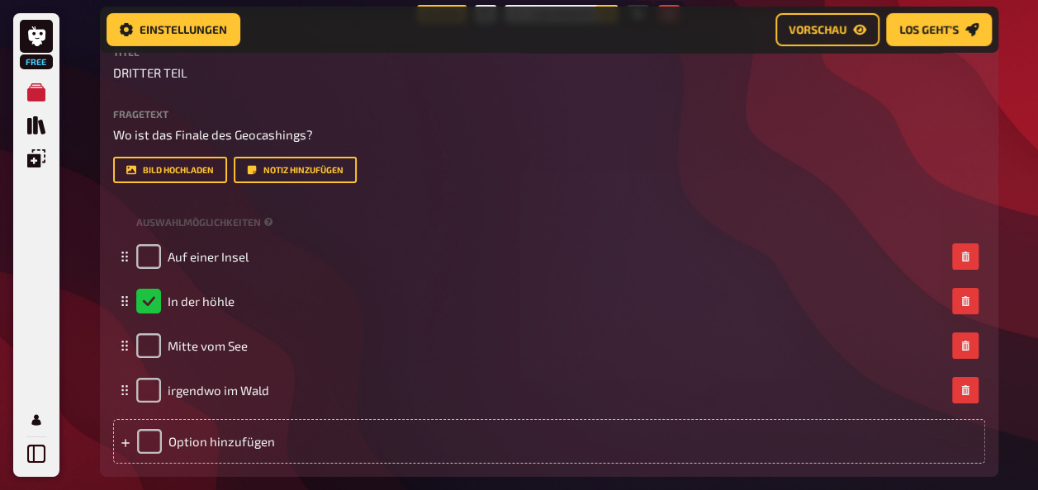
click at [604, 18] on icon "button" at bounding box center [607, 14] width 8 height 8
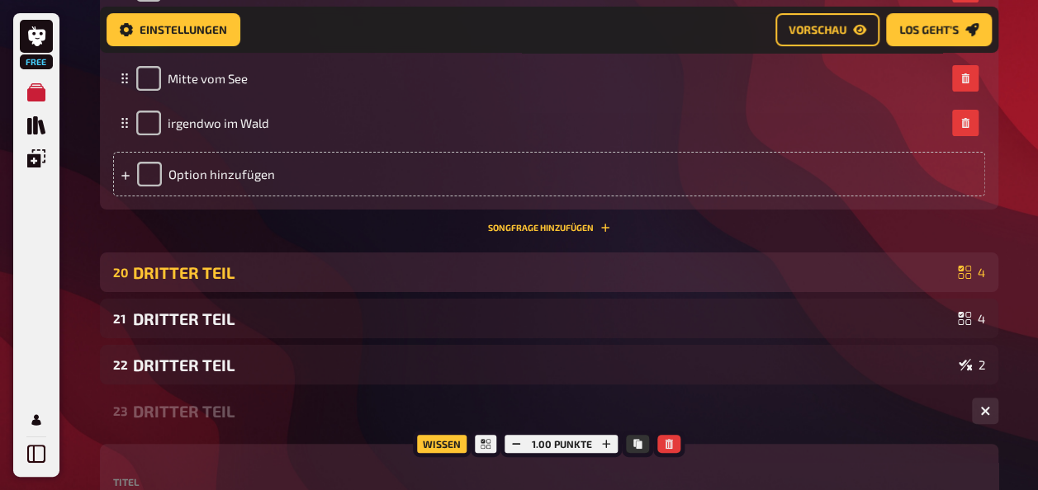
click at [586, 292] on div "20 DRITTER TEIL 4" at bounding box center [549, 273] width 898 height 40
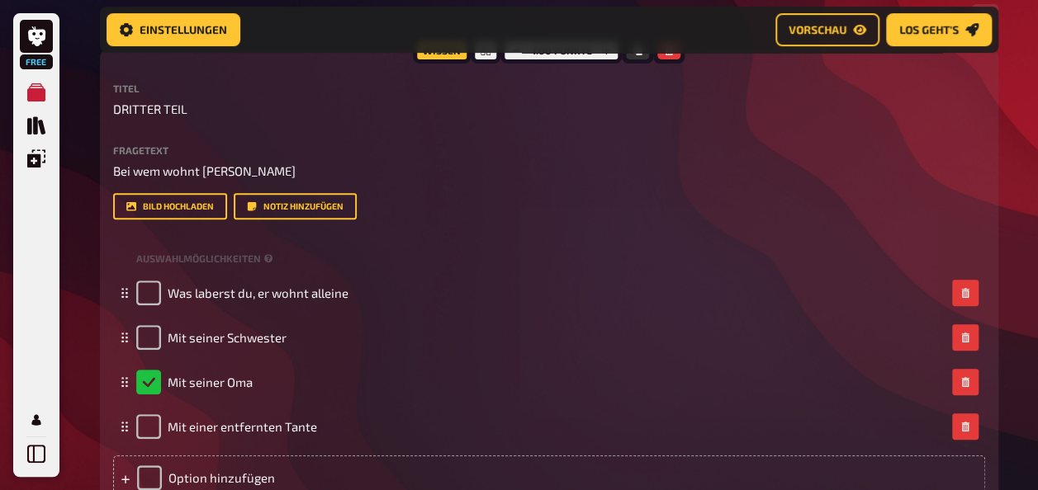
scroll to position [12726, 0]
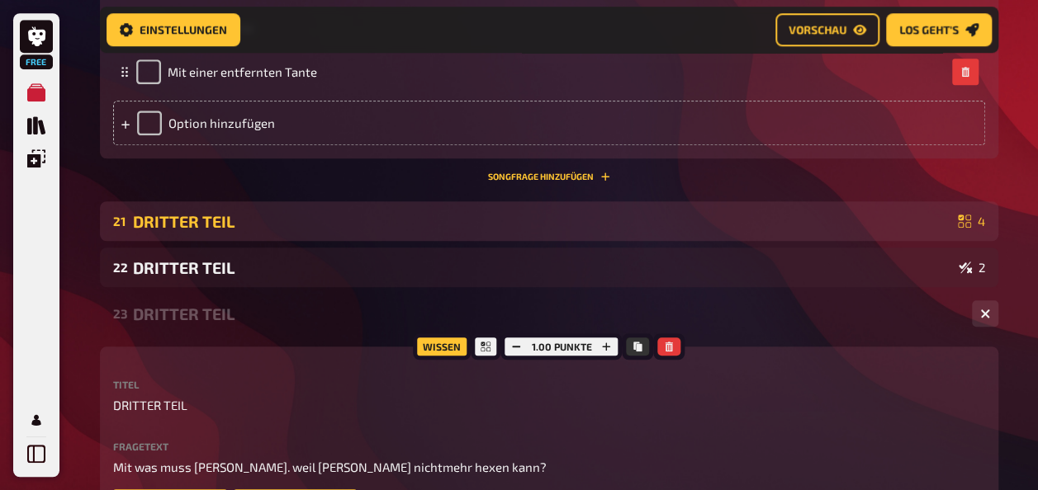
click at [575, 231] on div "DRITTER TEIL" at bounding box center [542, 221] width 818 height 19
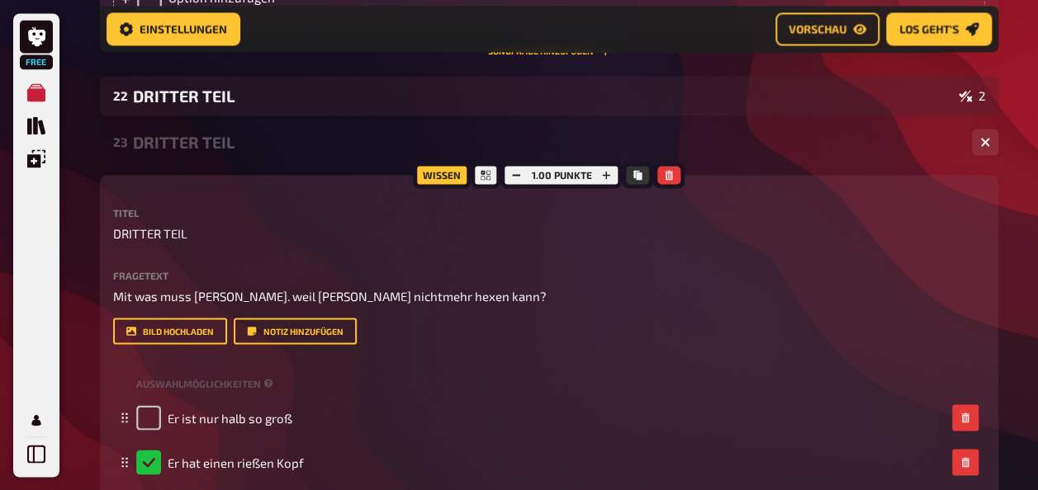
scroll to position [13772, 0]
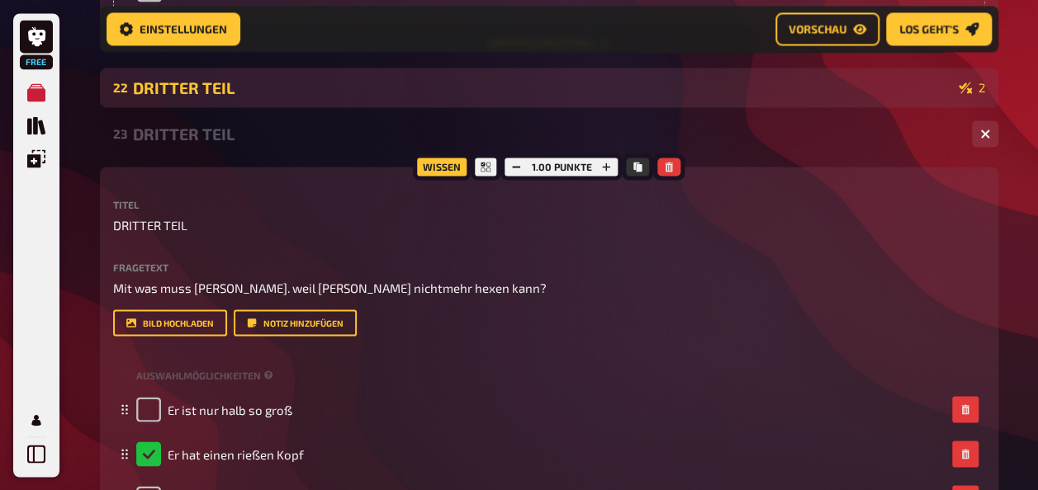
click at [786, 107] on div "22 DRITTER TEIL 2" at bounding box center [549, 88] width 898 height 40
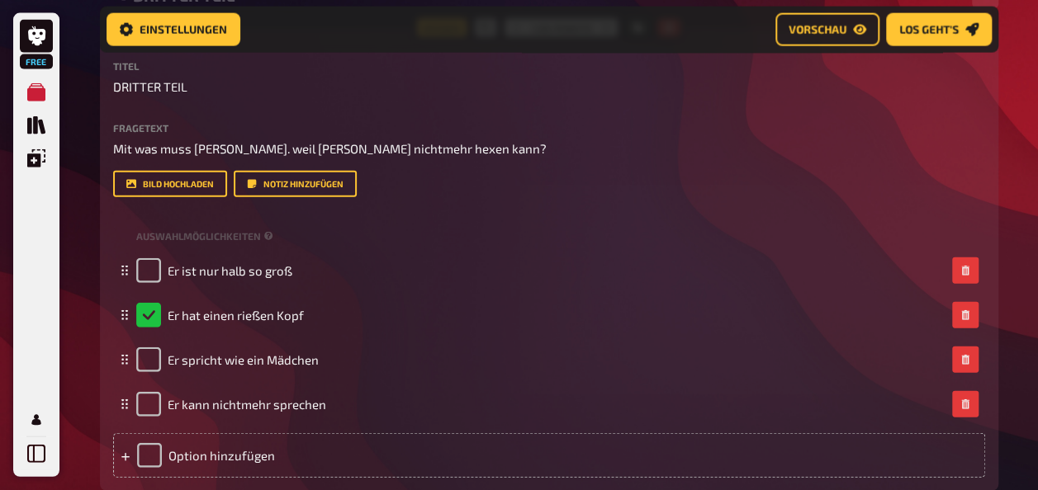
scroll to position [14340, 0]
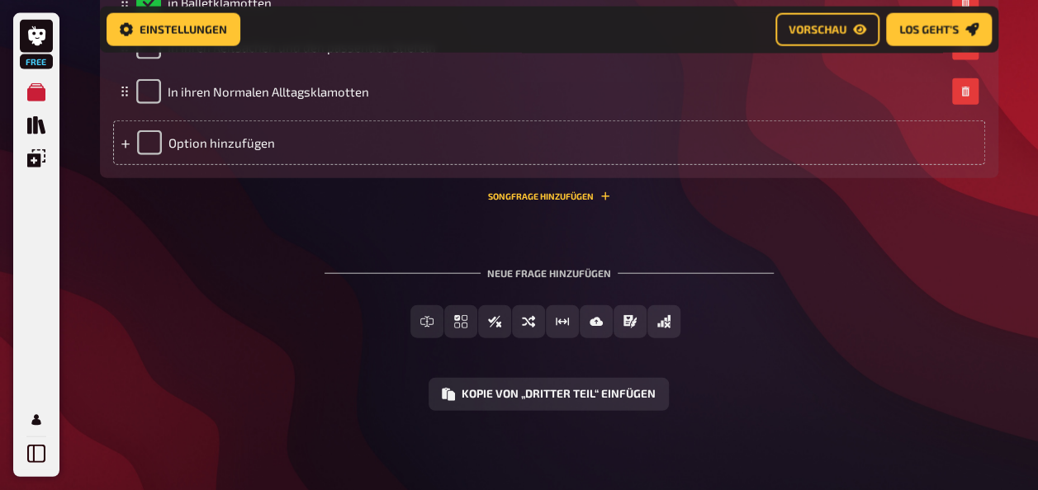
scroll to position [17558, 0]
click at [958, 22] on button "Los geht's" at bounding box center [939, 29] width 106 height 33
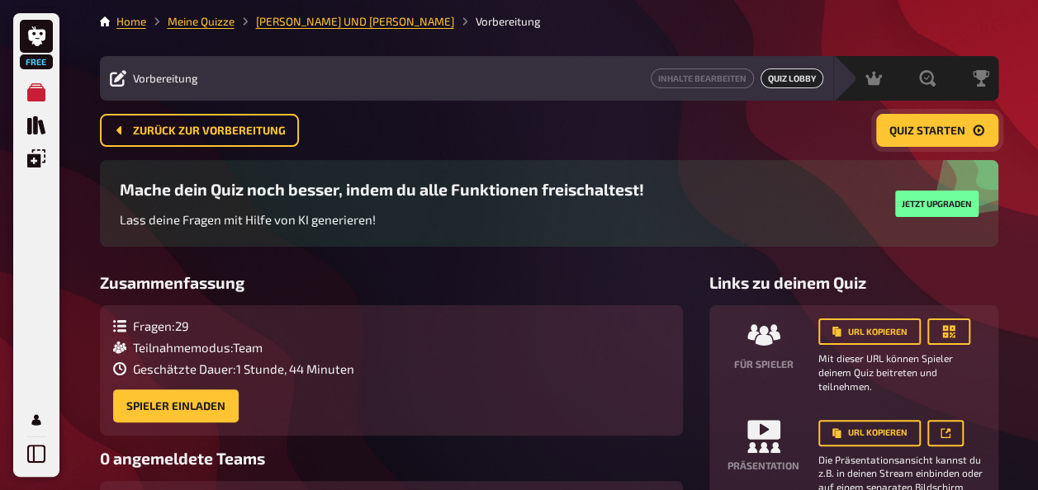
click at [910, 122] on button "Quiz starten" at bounding box center [937, 130] width 122 height 33
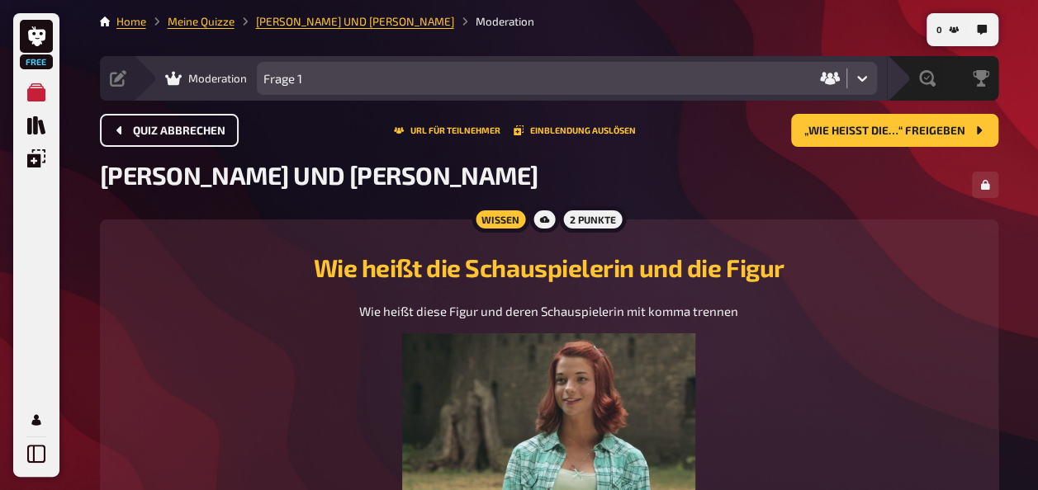
click at [211, 134] on span "Quiz abbrechen" at bounding box center [179, 131] width 92 height 12
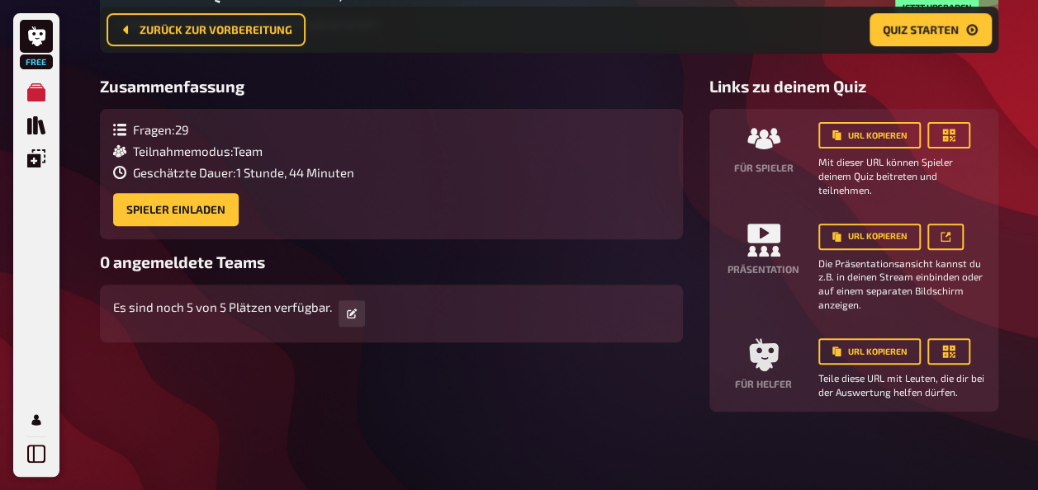
scroll to position [211, 0]
click at [952, 346] on icon "button" at bounding box center [948, 350] width 12 height 12
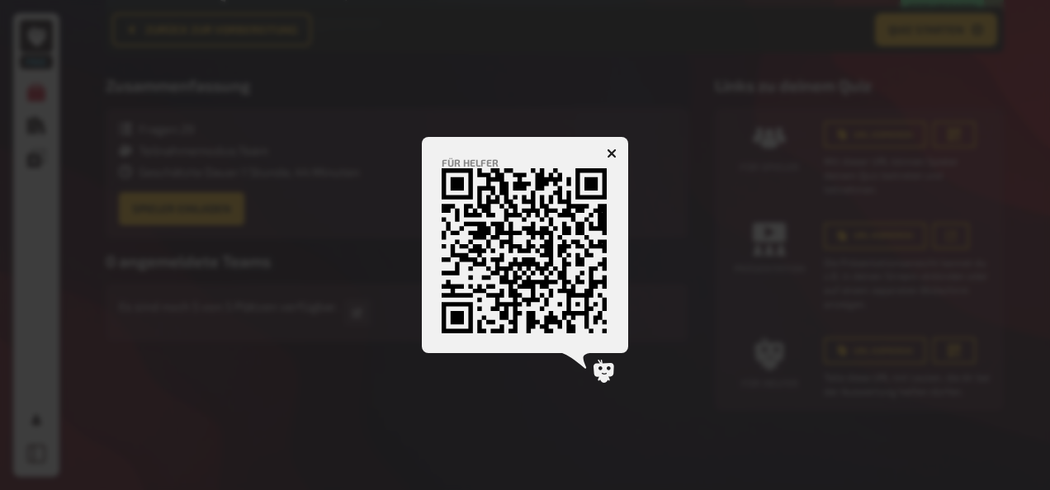
click at [612, 149] on icon "button" at bounding box center [612, 154] width 10 height 10
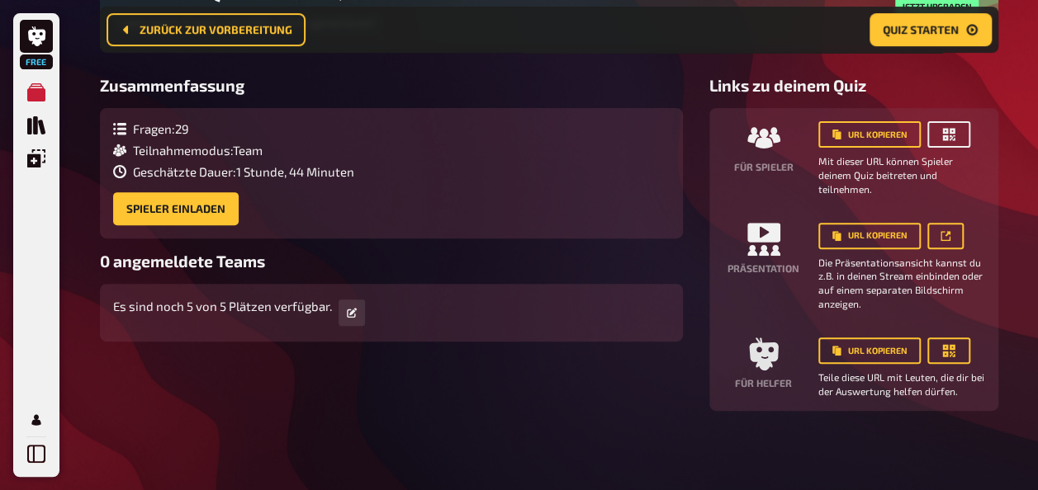
click at [943, 141] on icon "button" at bounding box center [948, 134] width 17 height 17
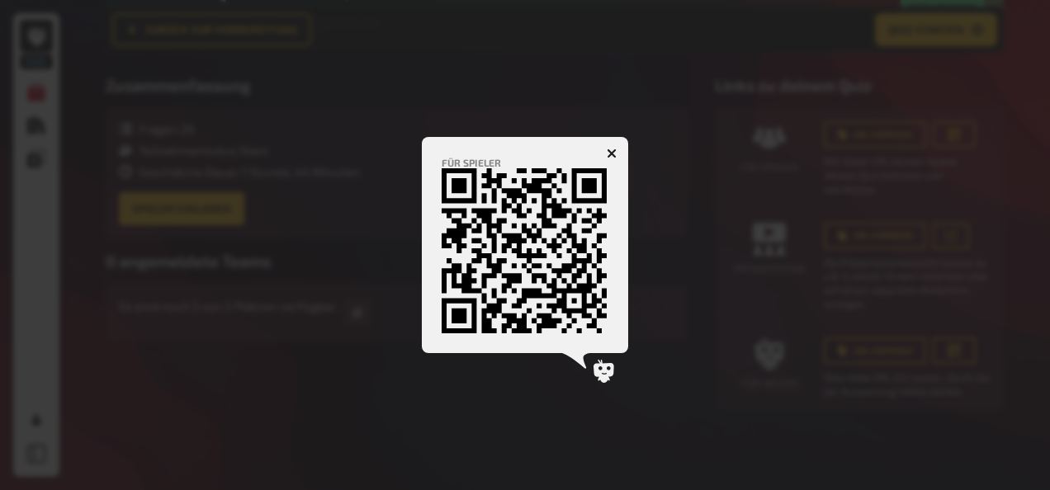
click at [613, 144] on button "button" at bounding box center [612, 153] width 26 height 26
